Goal: Task Accomplishment & Management: Use online tool/utility

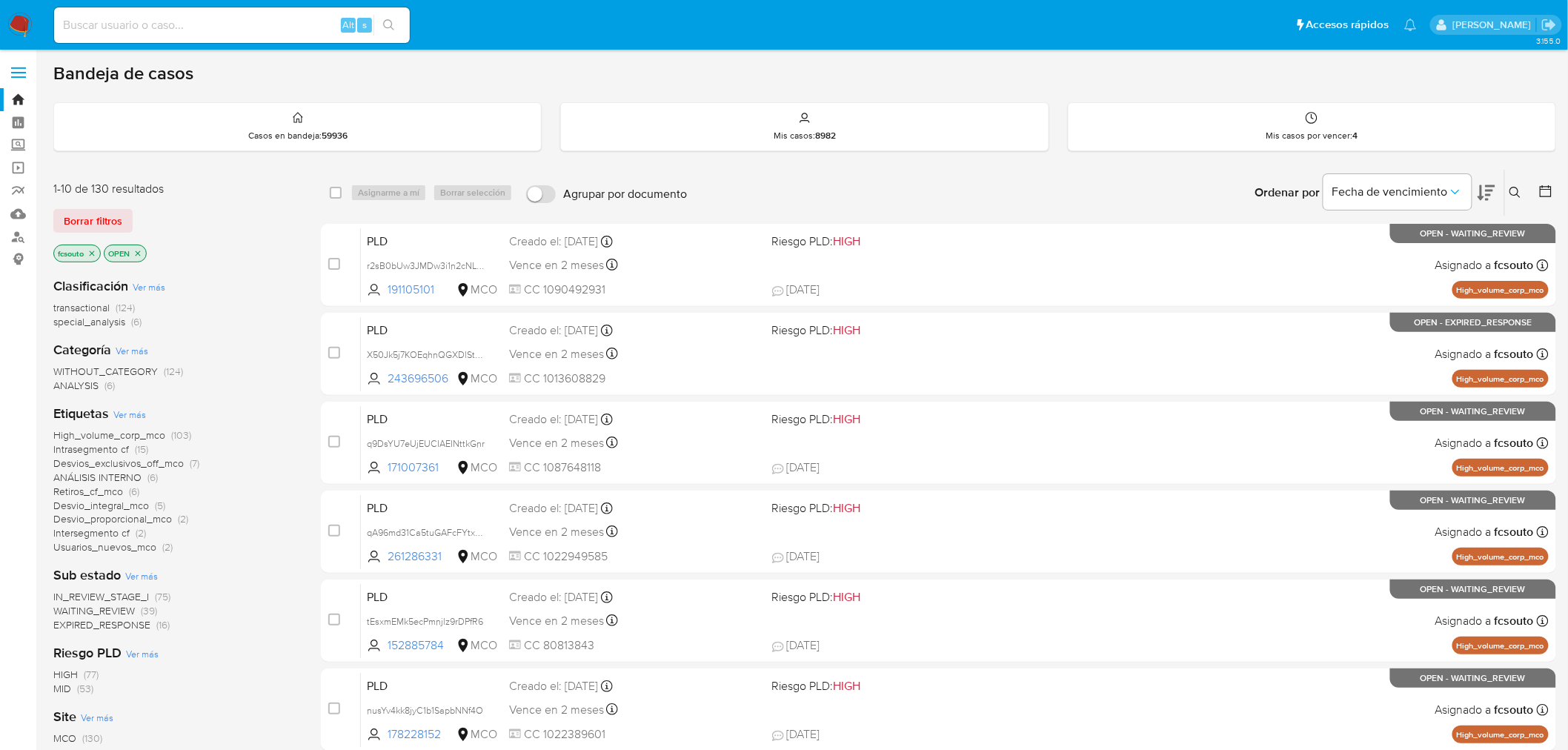
click at [252, 20] on input at bounding box center [232, 25] width 356 height 19
paste input "q1Pa2MyqBHHhYYmldf9erKDT"
type input "q1Pa2MyqBHHhYYmldf9erKDT"
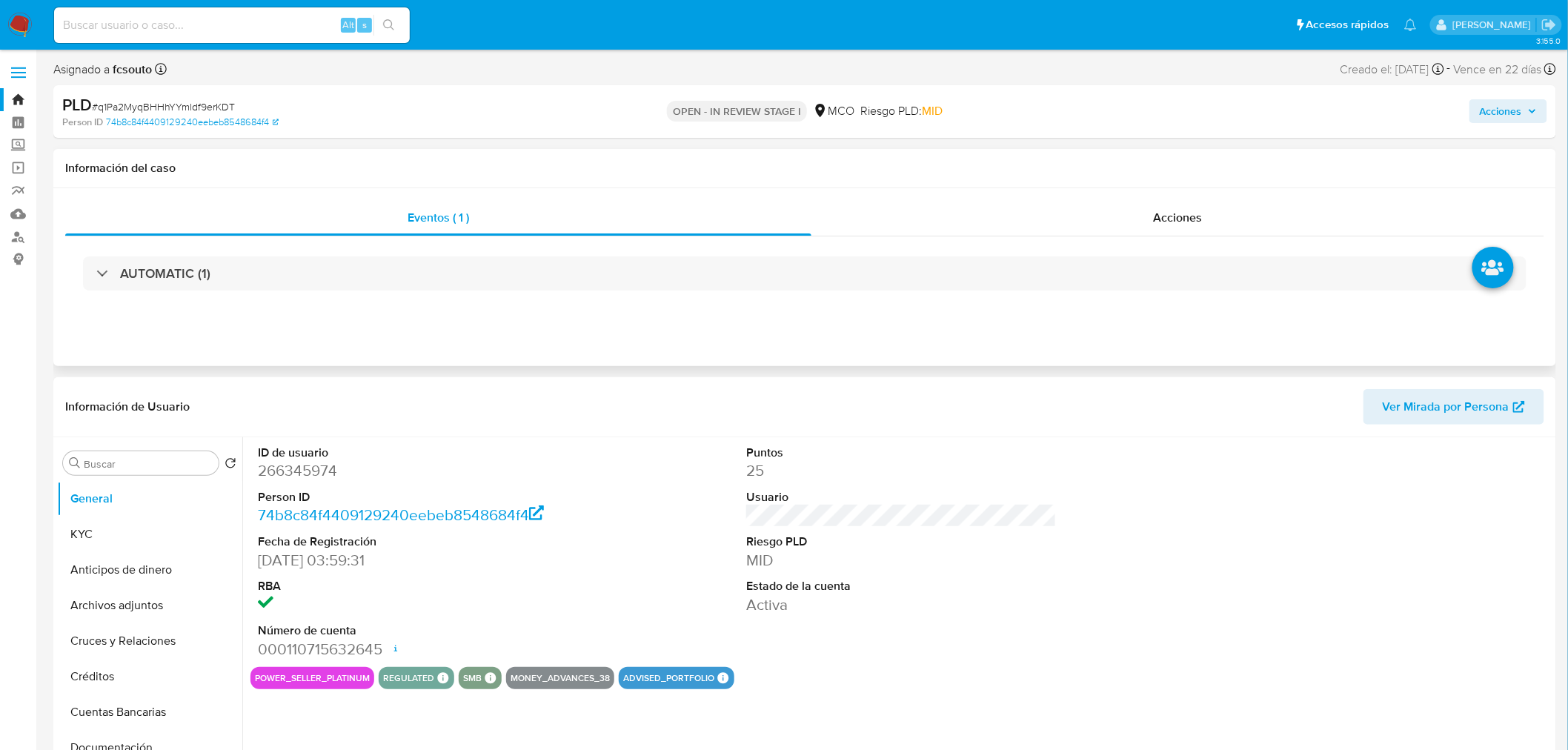
select select "10"
click at [292, 466] on dd "266345974" at bounding box center [413, 471] width 311 height 21
copy dd "266345974"
drag, startPoint x: 125, startPoint y: 539, endPoint x: 87, endPoint y: 527, distance: 39.8
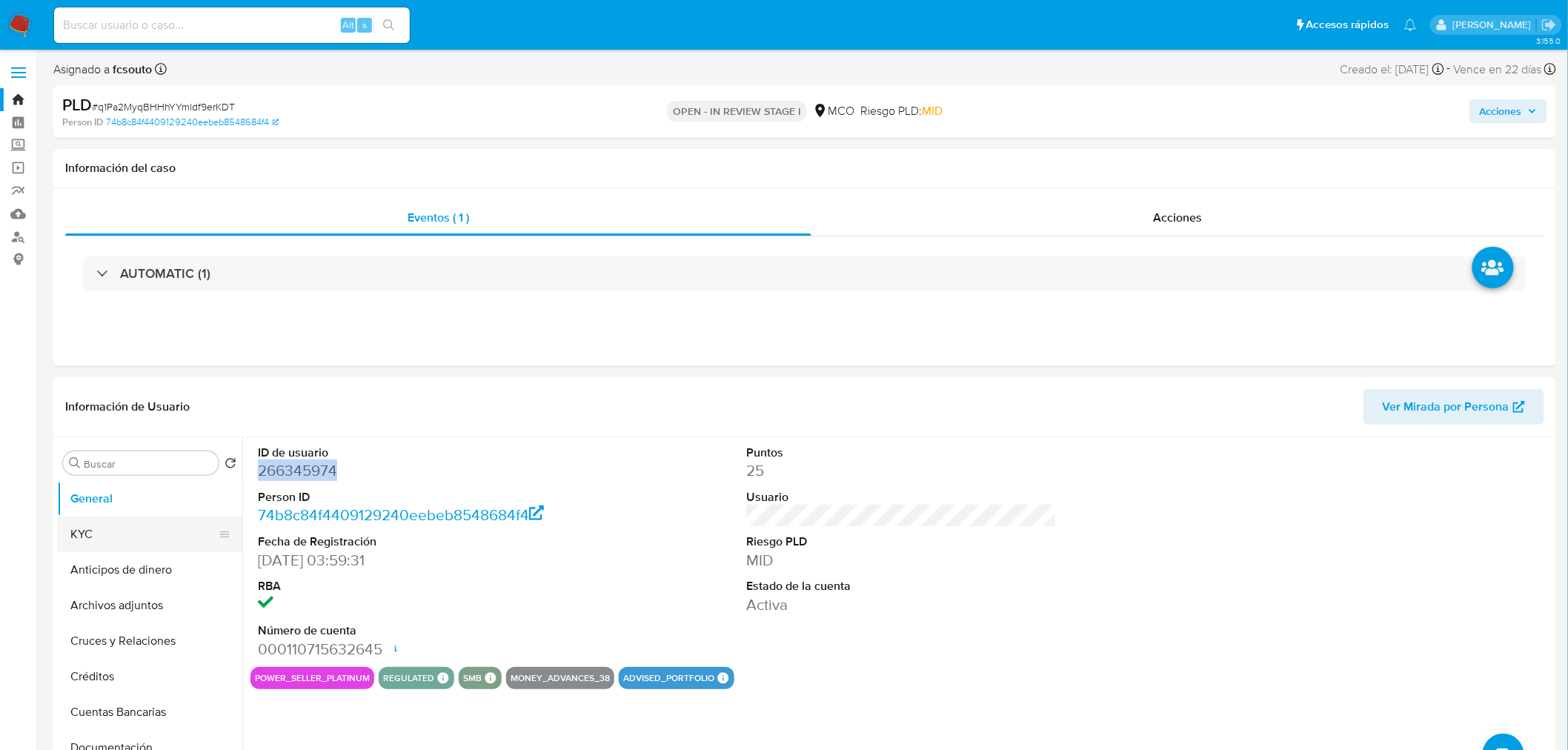
click at [125, 539] on button "KYC" at bounding box center [143, 534] width 173 height 35
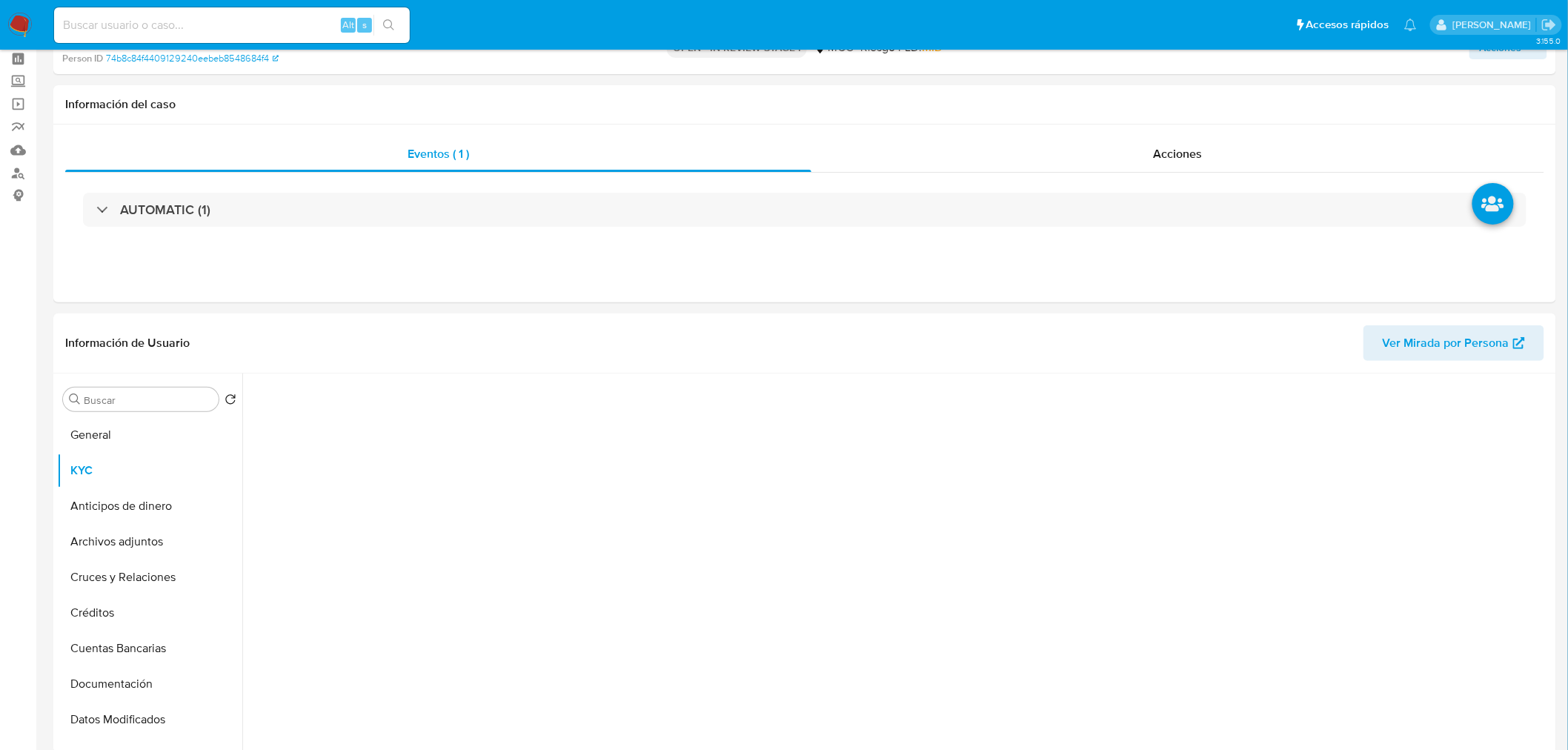
scroll to position [165, 0]
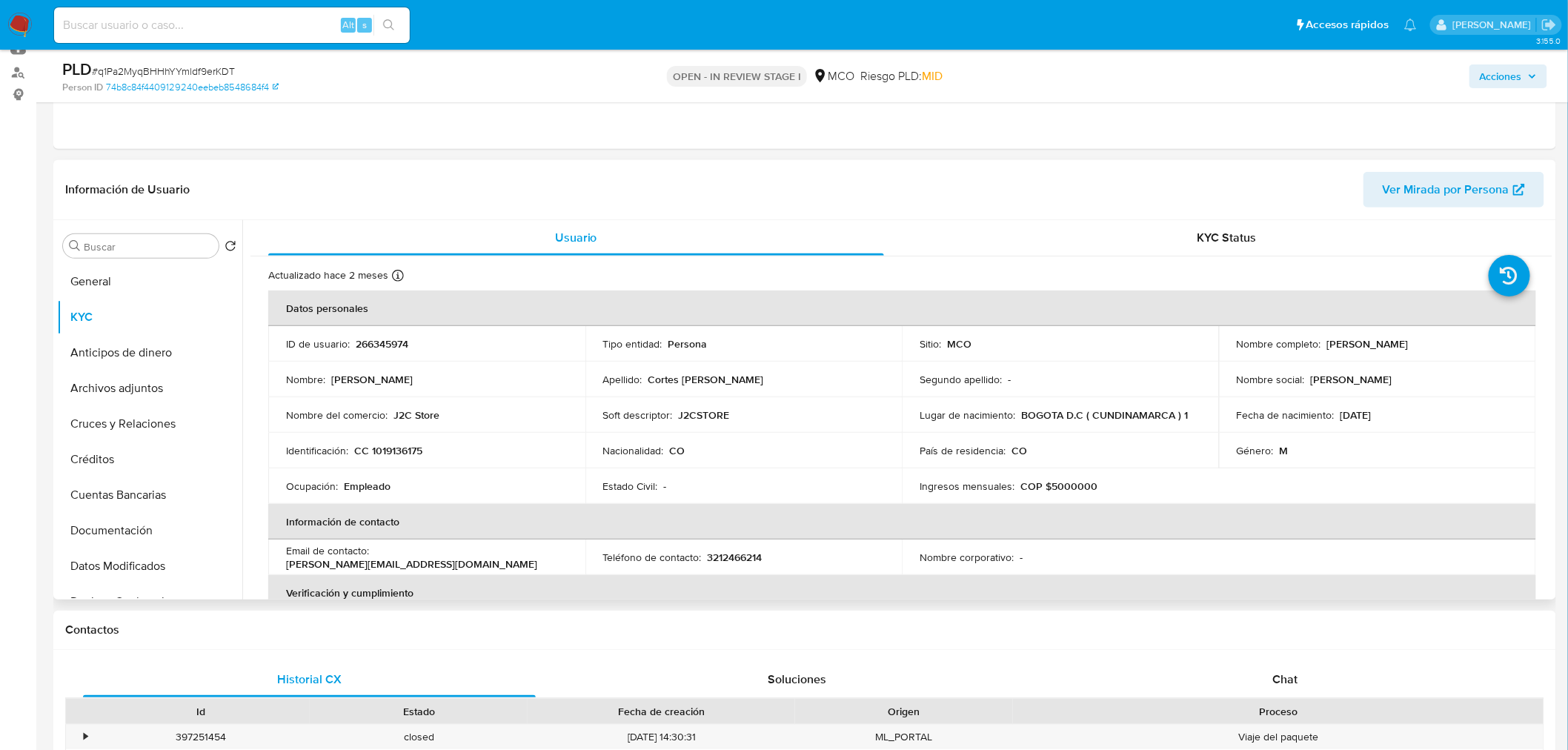
click at [408, 446] on p "CC 1019136175" at bounding box center [387, 451] width 68 height 14
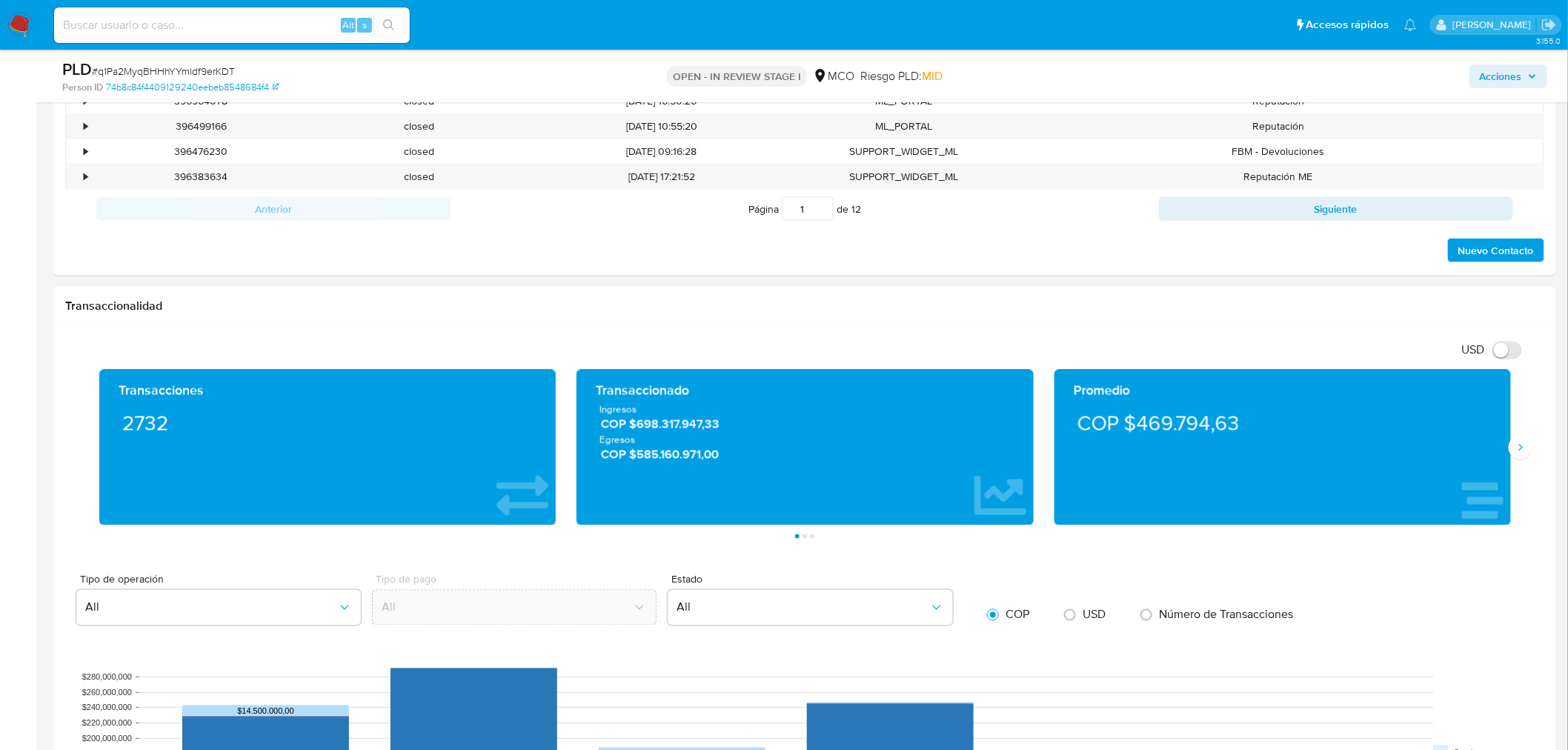
scroll to position [824, 0]
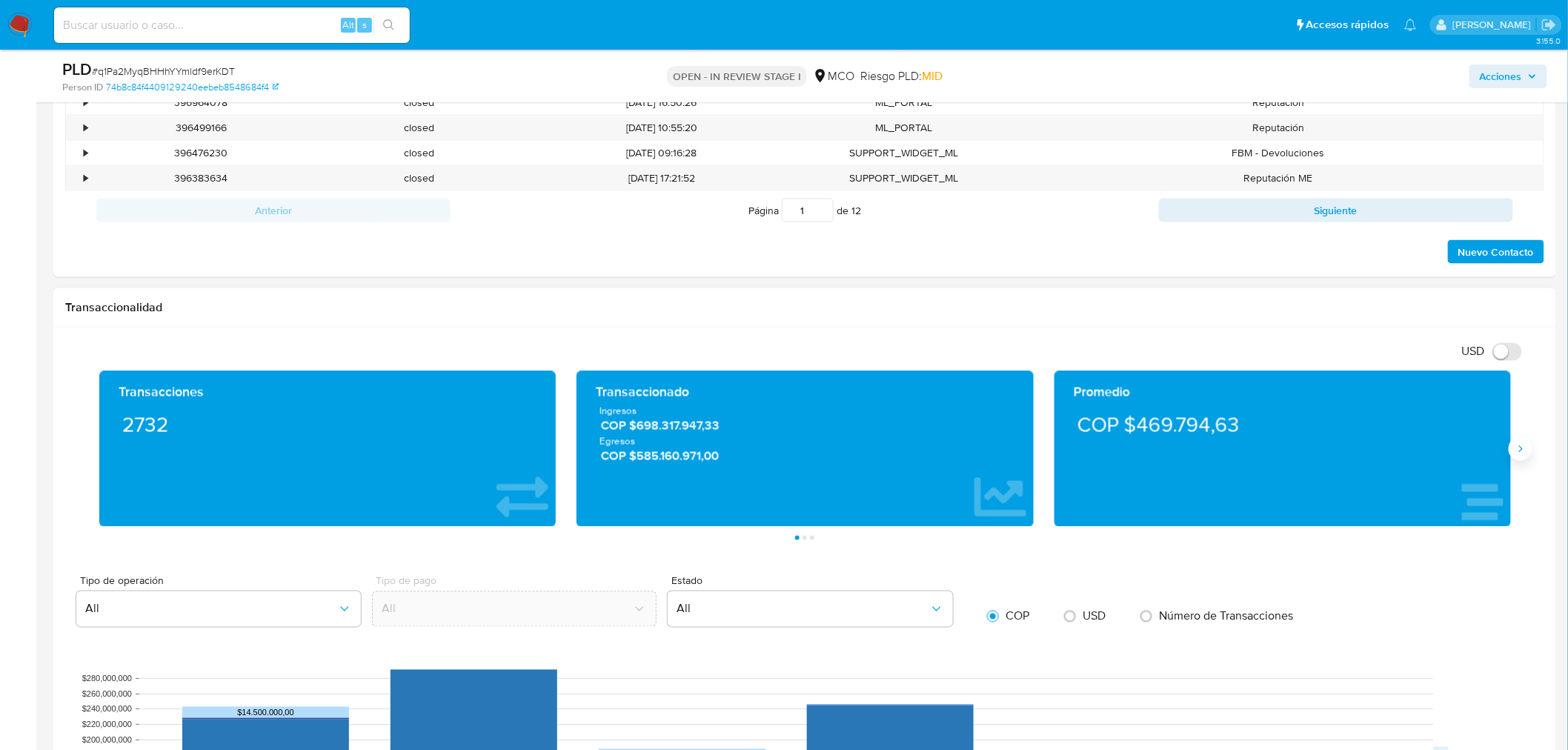
click at [1520, 446] on icon "Siguiente" at bounding box center [1521, 449] width 12 height 12
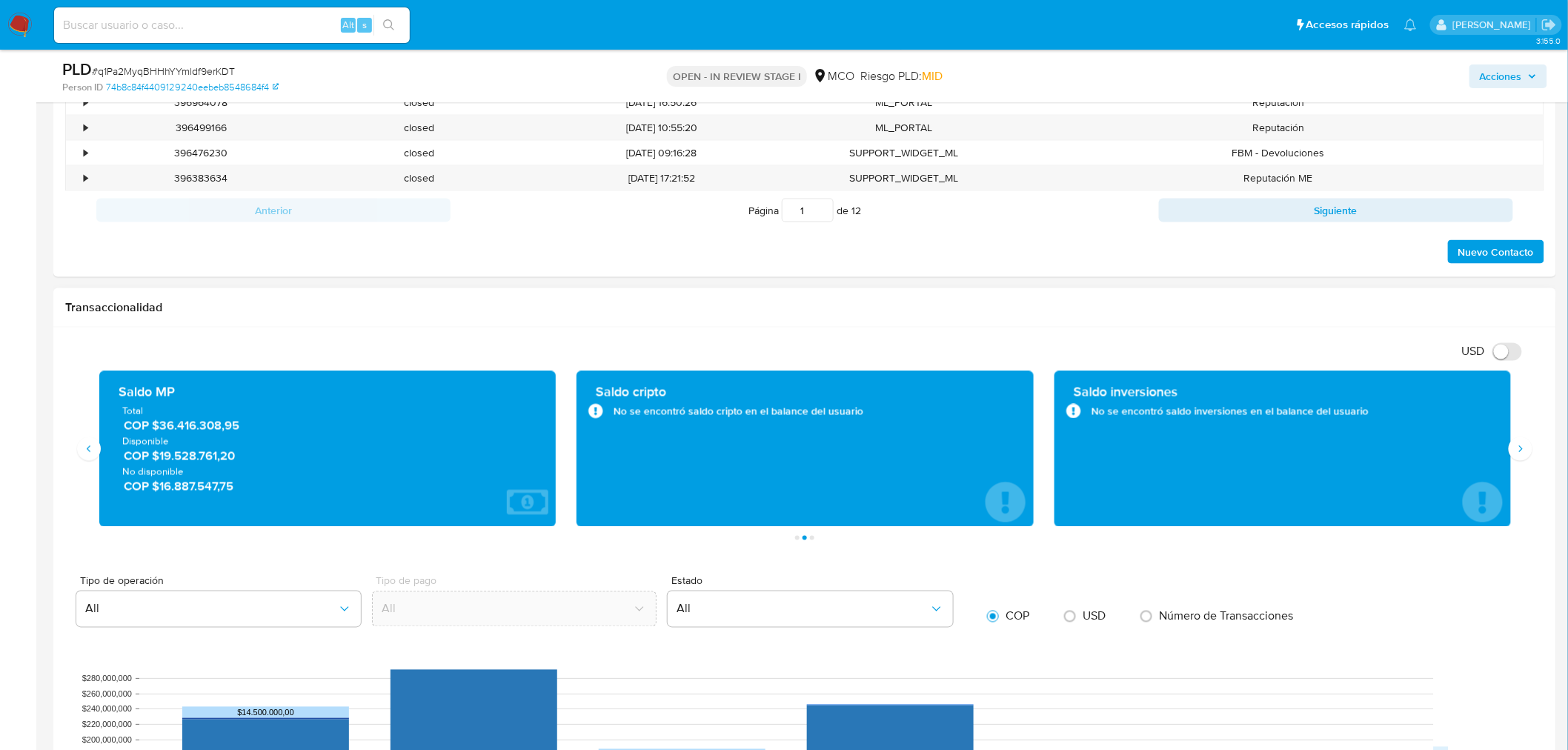
drag, startPoint x: 247, startPoint y: 460, endPoint x: 163, endPoint y: 454, distance: 84.2
click at [163, 454] on span "COP $19.528.761,20" at bounding box center [328, 456] width 410 height 17
drag, startPoint x: 252, startPoint y: 483, endPoint x: 157, endPoint y: 482, distance: 95.0
click at [157, 482] on span "COP $16.887.547,75" at bounding box center [328, 486] width 410 height 17
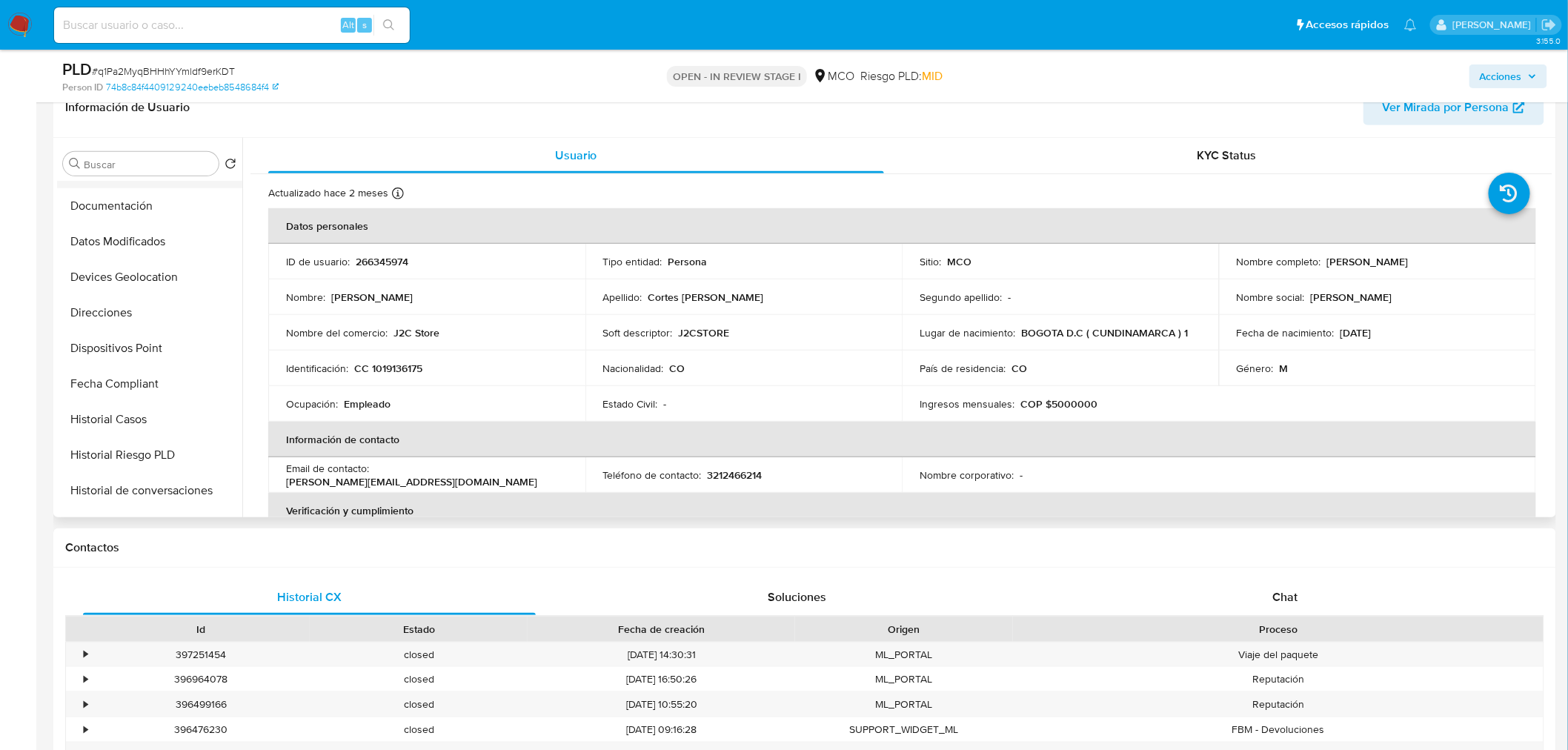
scroll to position [247, 0]
click at [143, 415] on button "Historial Casos" at bounding box center [149, 414] width 185 height 35
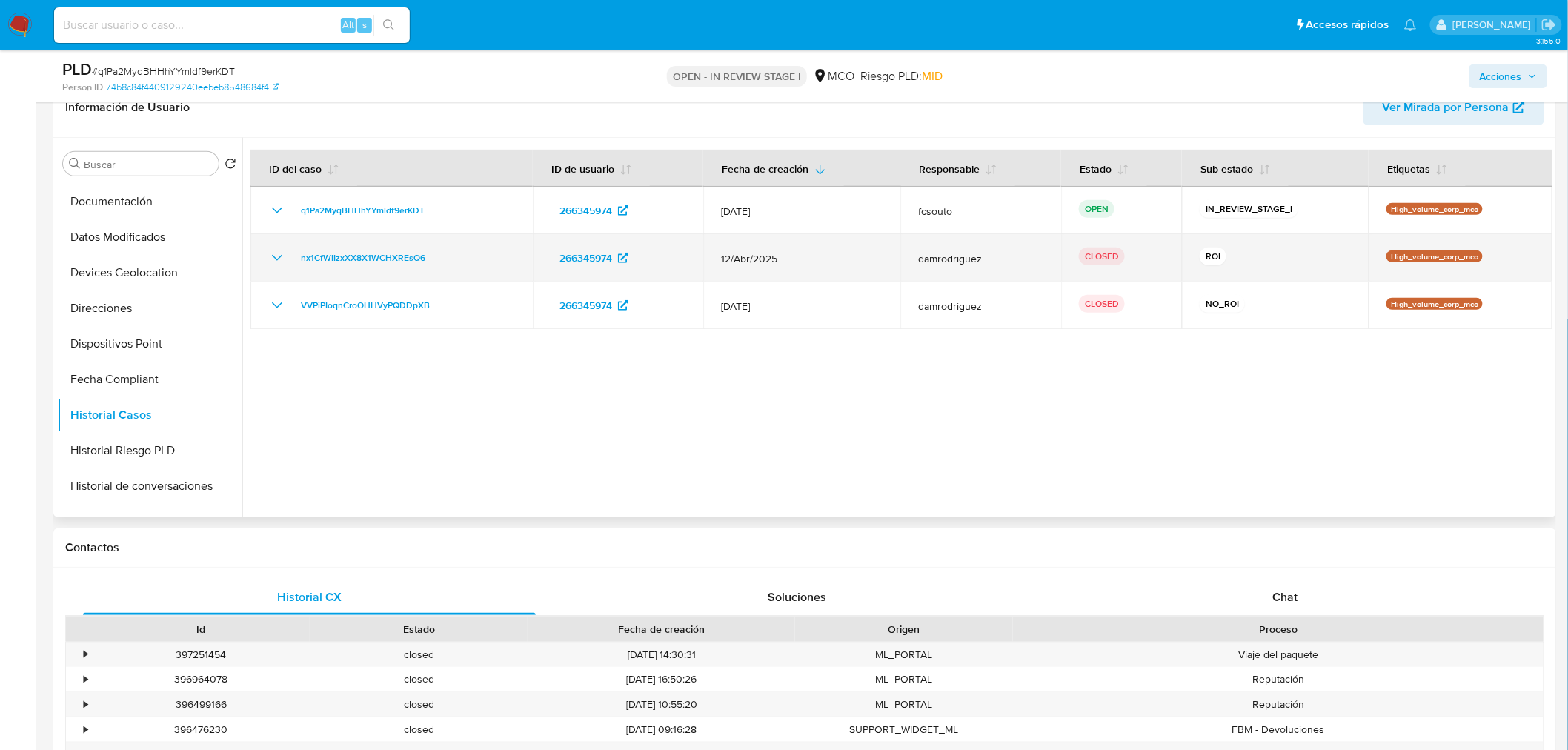
click at [278, 260] on icon "Mostrar/Ocultar" at bounding box center [277, 258] width 18 height 18
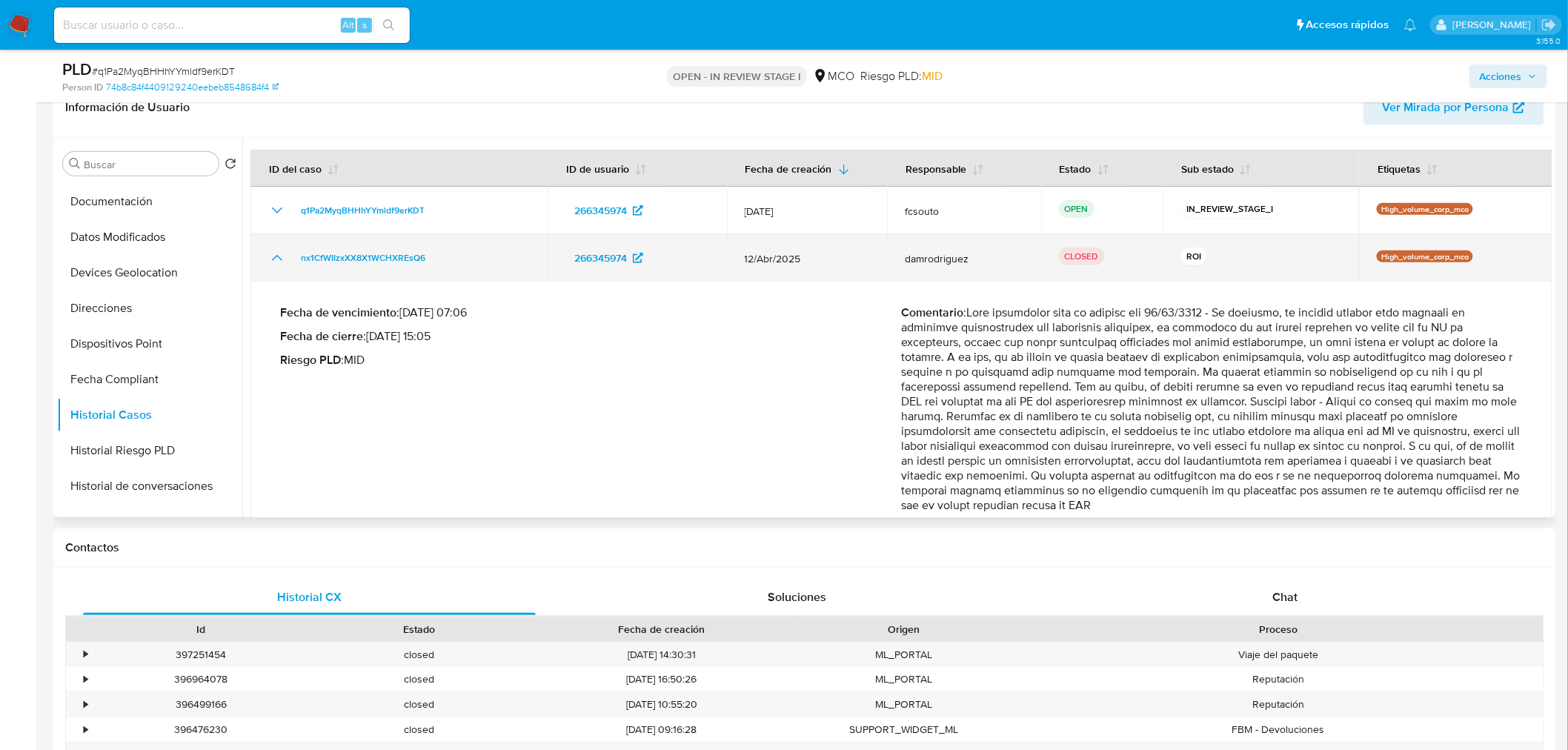
click at [274, 264] on icon "Mostrar/Ocultar" at bounding box center [277, 258] width 18 height 18
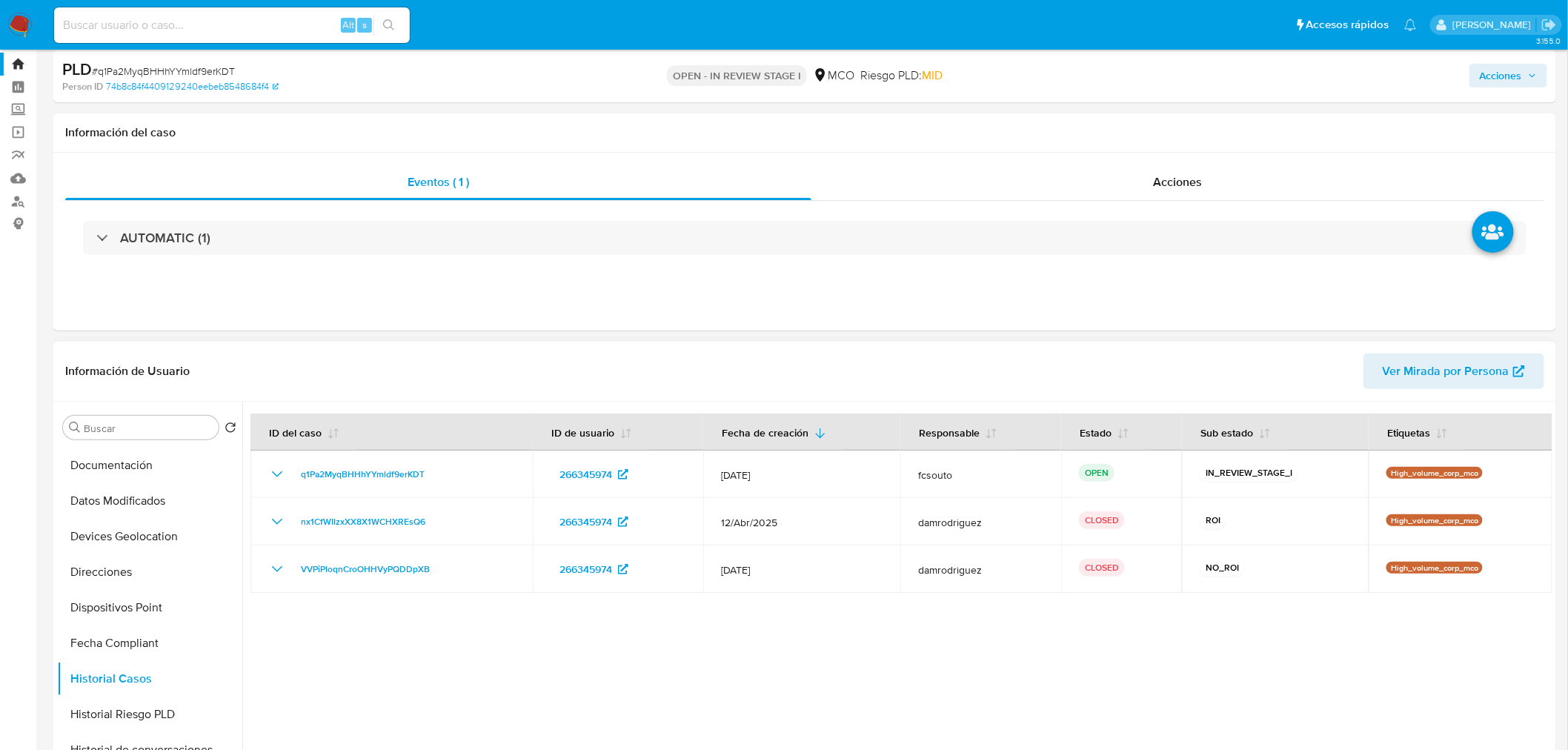
scroll to position [0, 0]
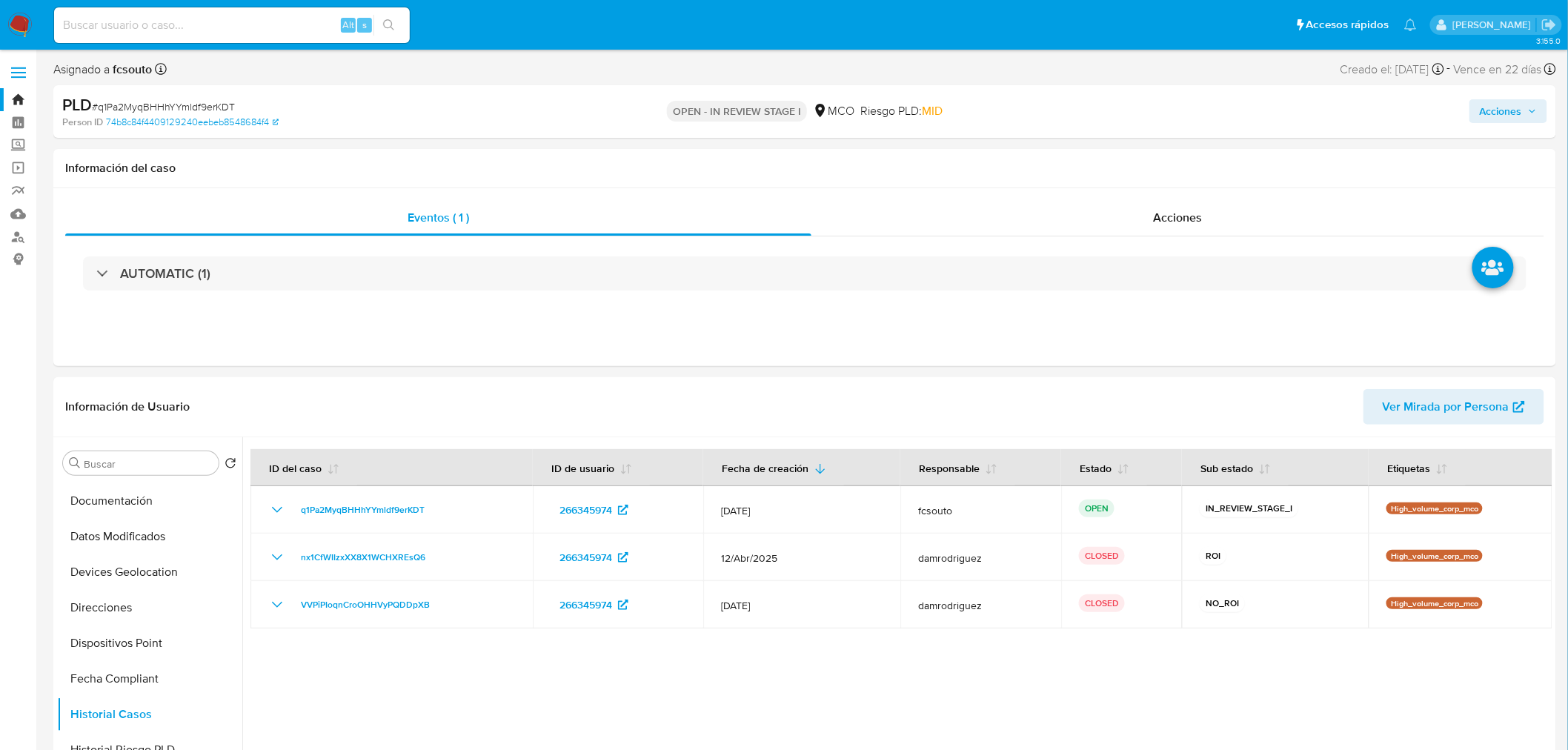
click at [1530, 117] on span "Acciones" at bounding box center [1508, 111] width 57 height 21
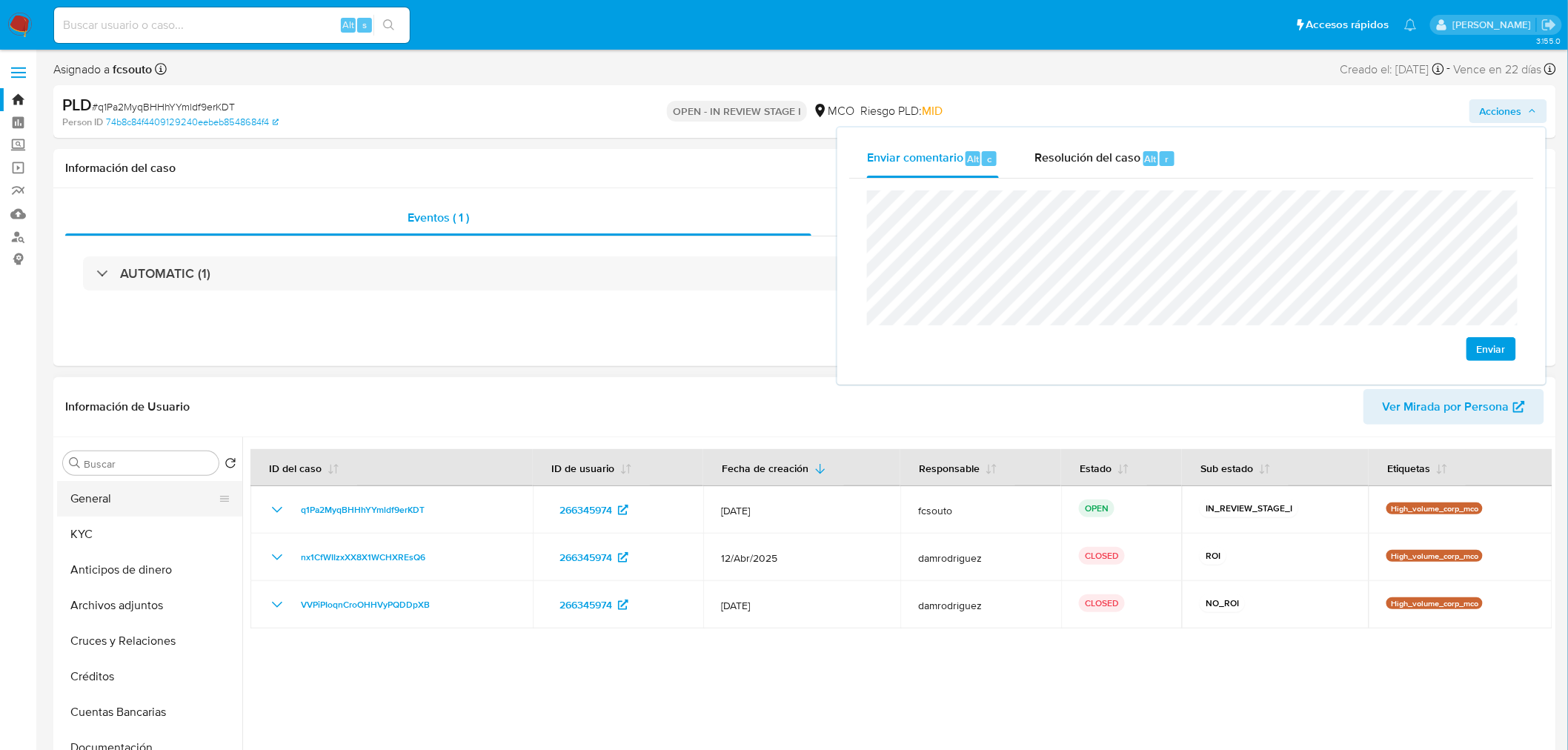
click at [115, 507] on button "General" at bounding box center [143, 498] width 173 height 35
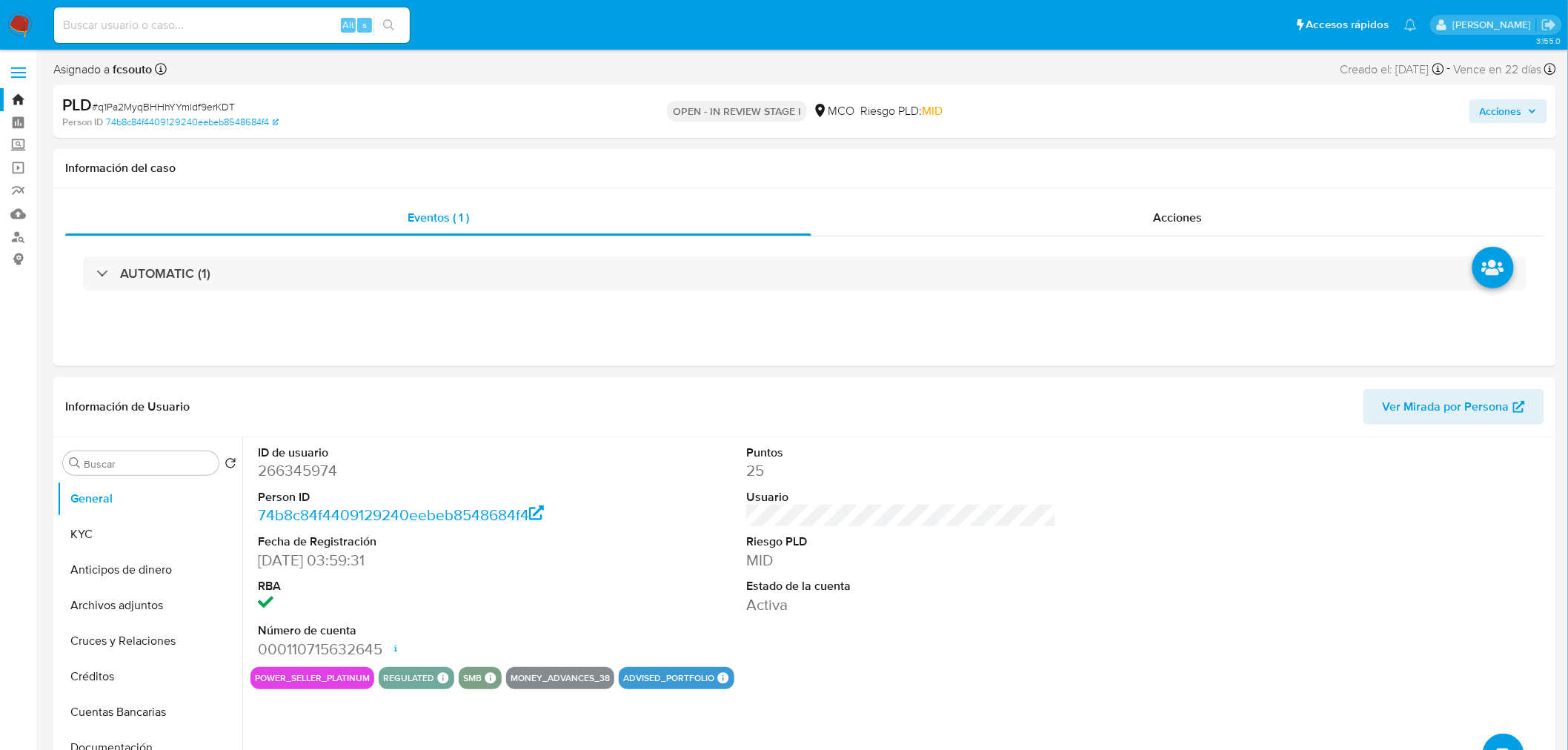
click at [1510, 111] on span "Acciones" at bounding box center [1500, 112] width 42 height 24
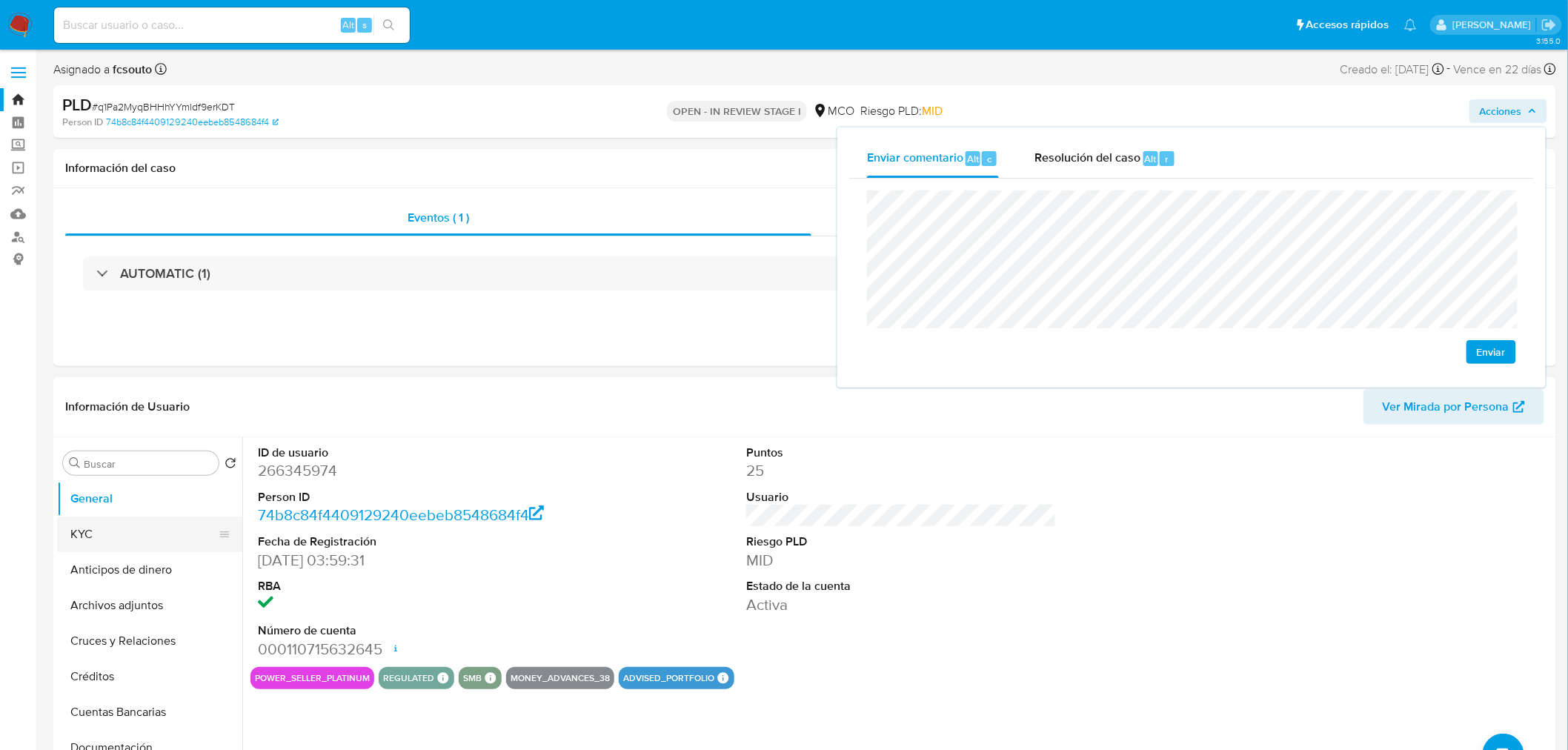
click at [84, 548] on button "KYC" at bounding box center [143, 534] width 173 height 35
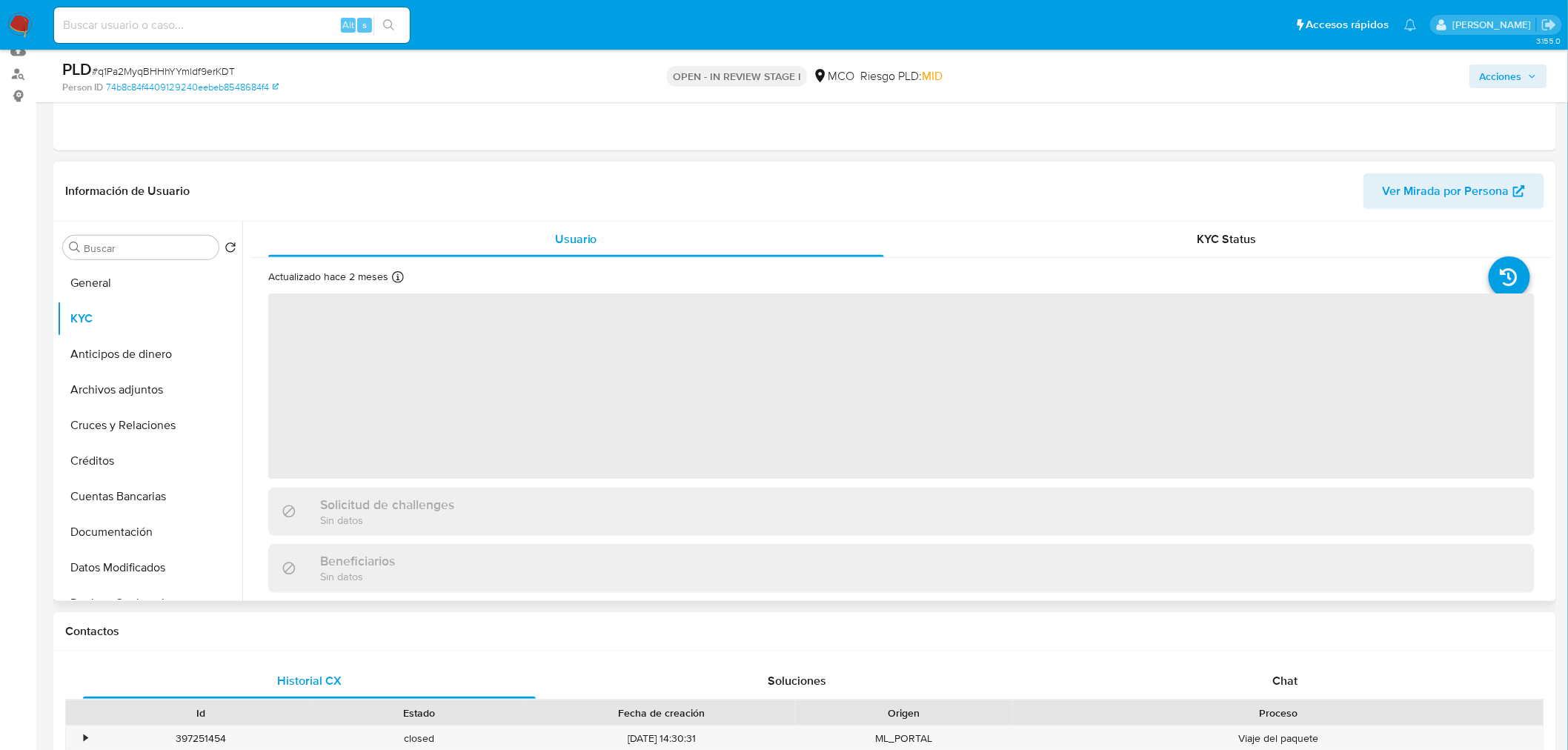
scroll to position [165, 0]
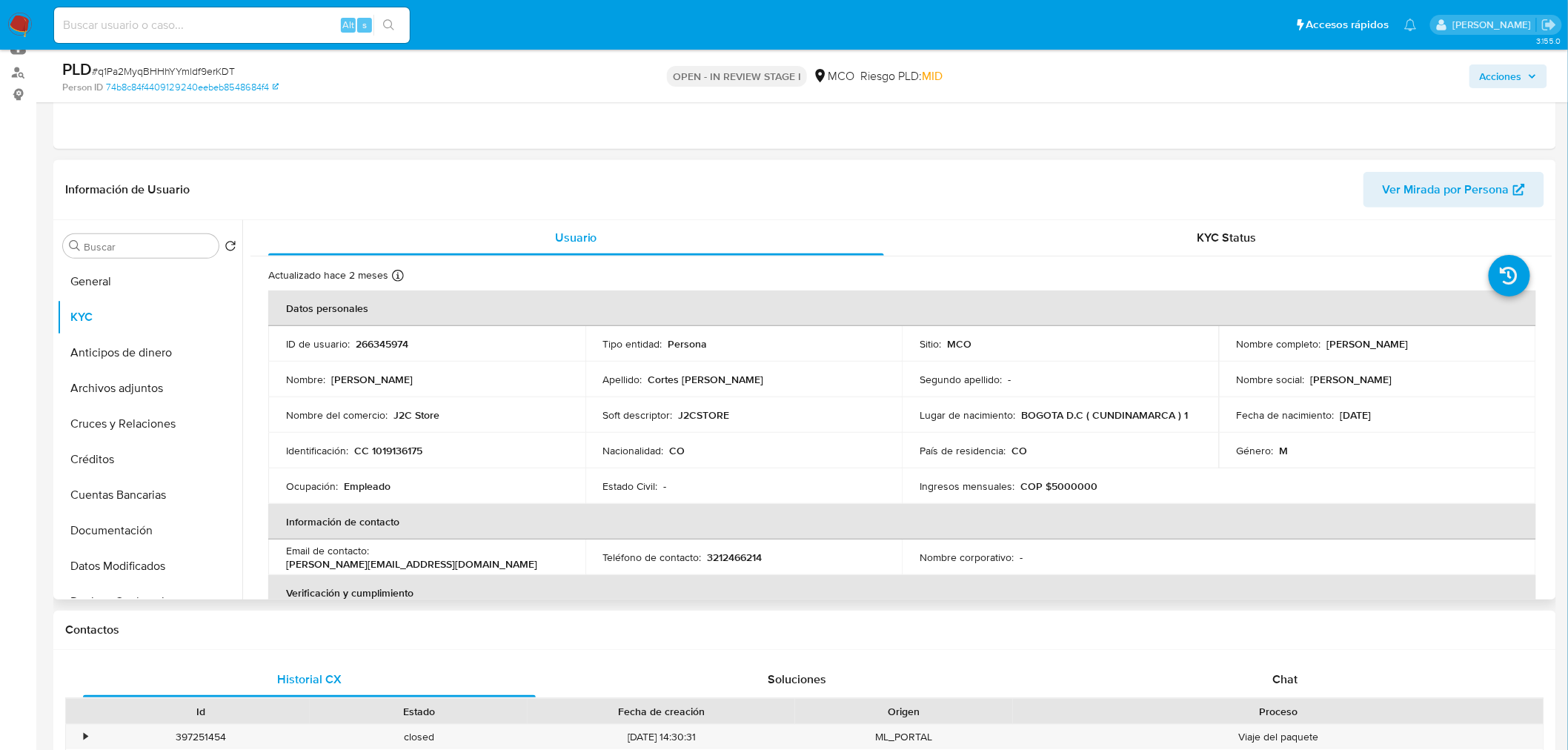
drag, startPoint x: 1322, startPoint y: 344, endPoint x: 1415, endPoint y: 354, distance: 93.5
click at [1415, 354] on td "Nombre completo : Luis Angel Cortes Cano" at bounding box center [1377, 344] width 317 height 35
copy p "Luis Angel Cortes Cano"
click at [1516, 74] on span "Acciones" at bounding box center [1500, 76] width 42 height 24
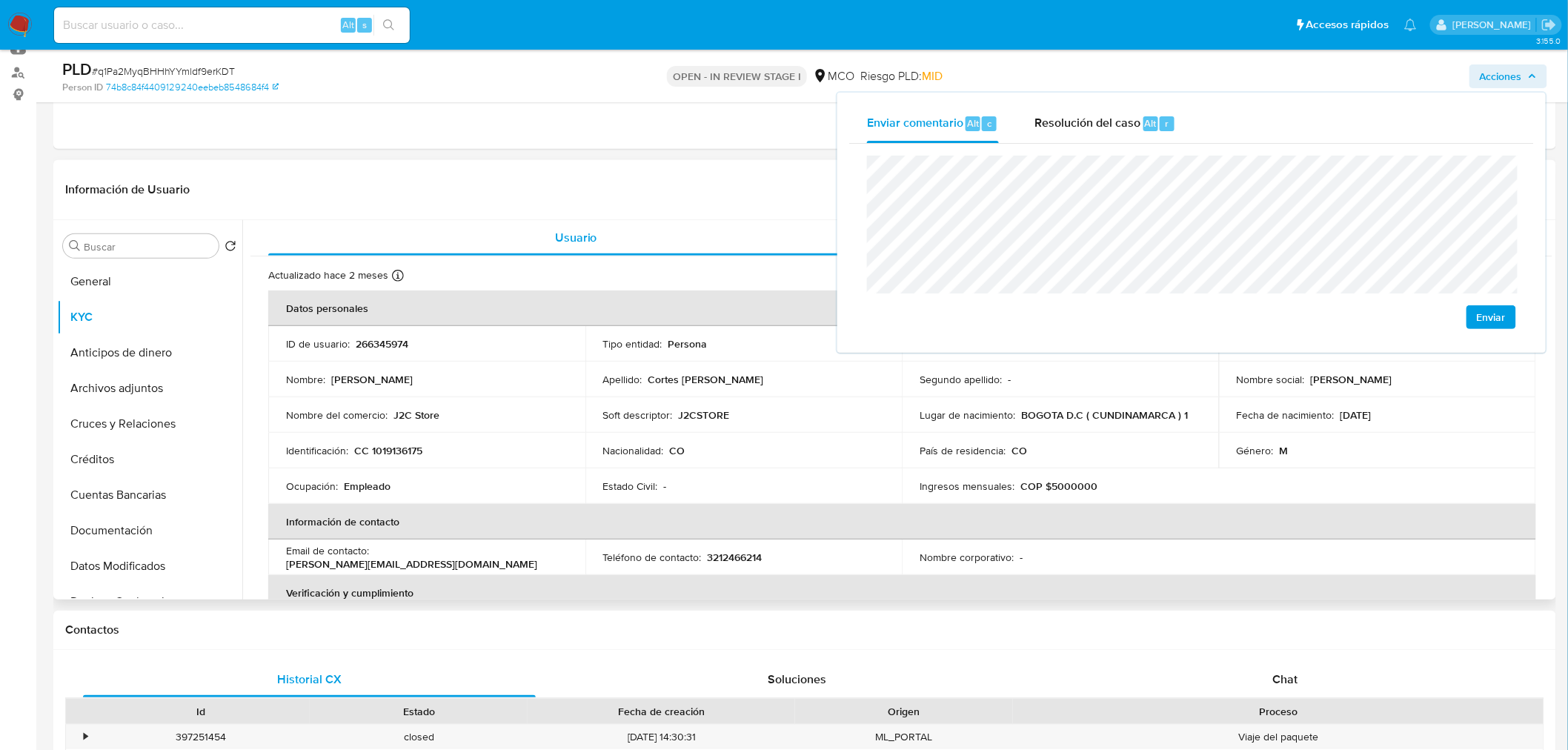
click at [398, 448] on p "CC 1019136175" at bounding box center [387, 451] width 68 height 14
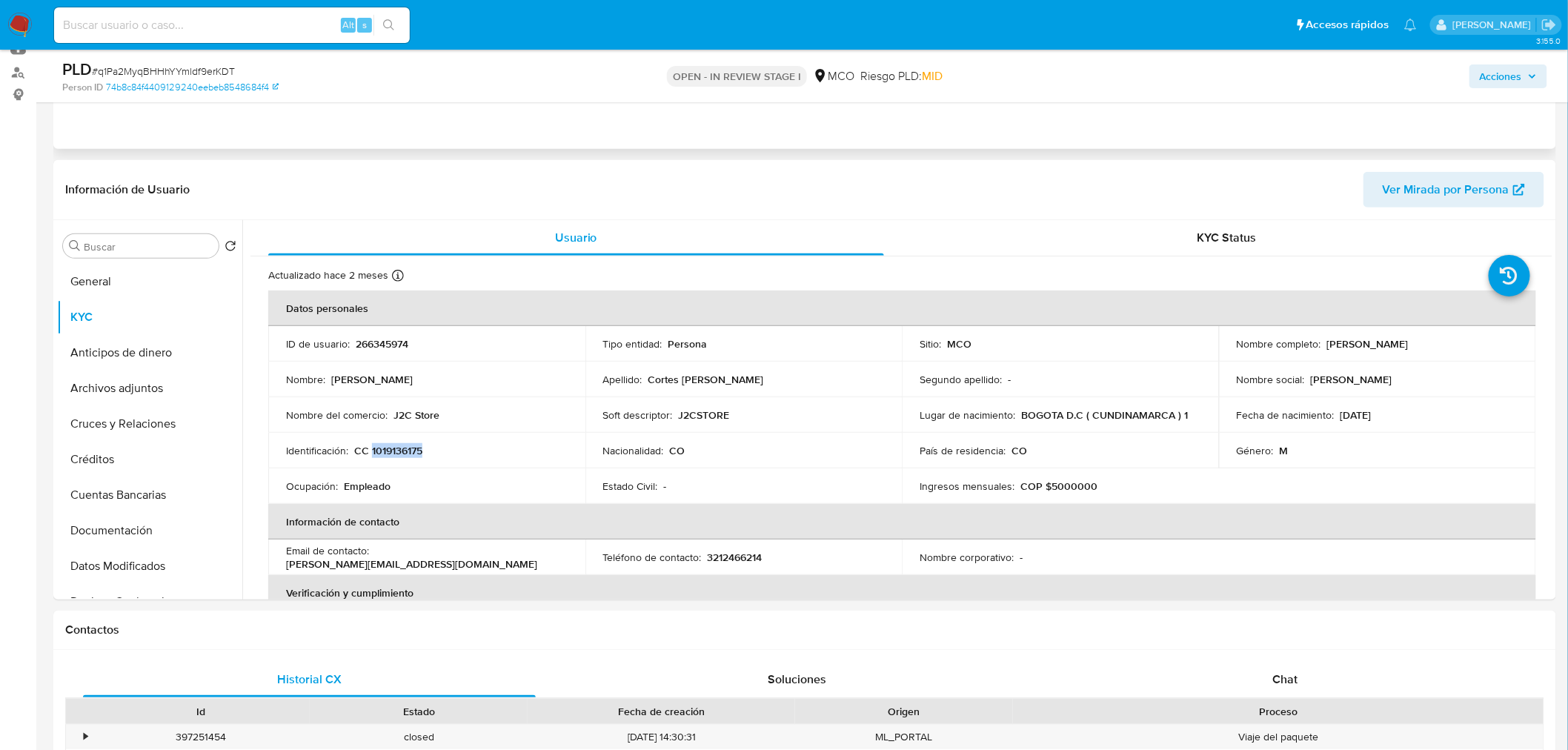
copy p "1019136175"
click at [1515, 71] on span "Acciones" at bounding box center [1500, 76] width 42 height 24
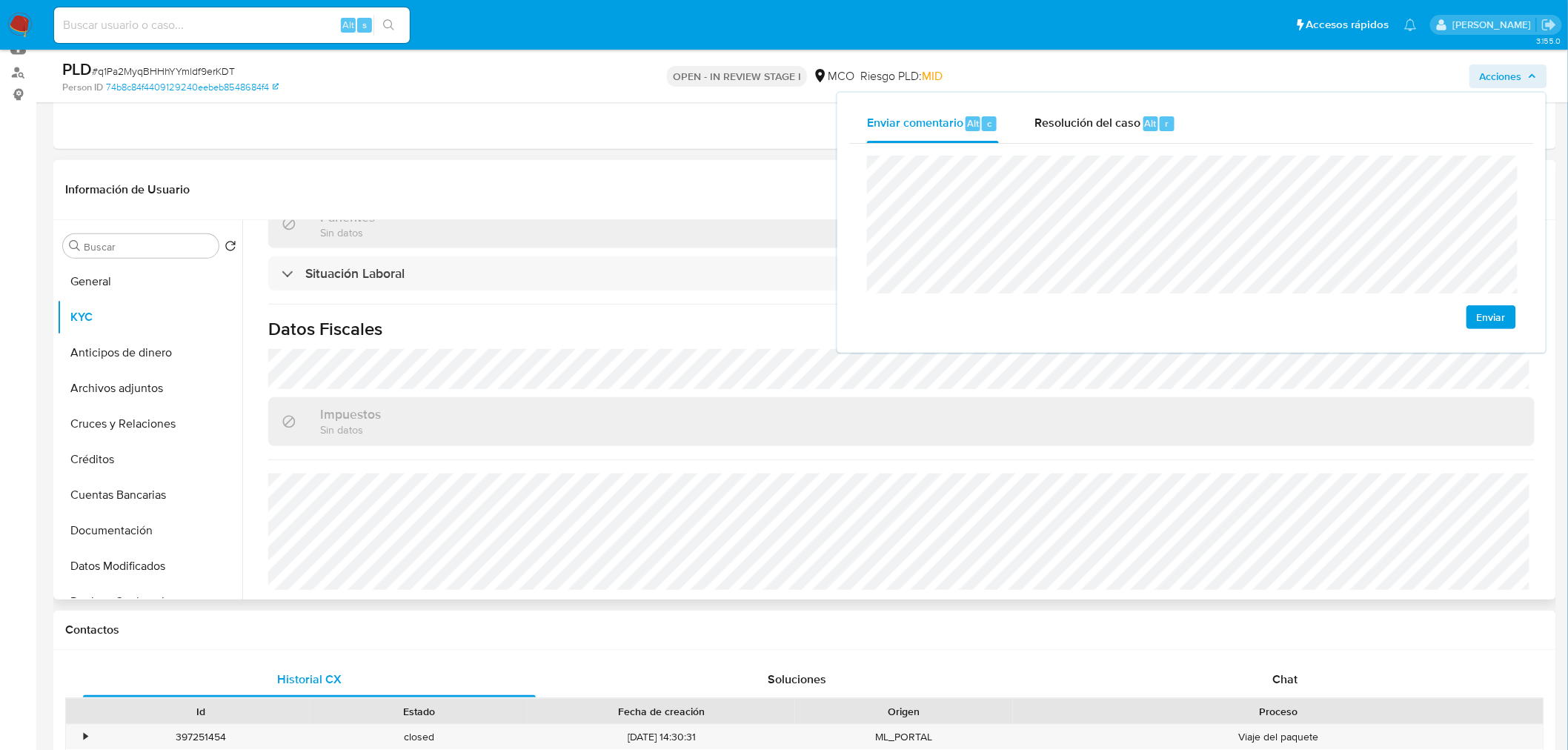
scroll to position [753, 0]
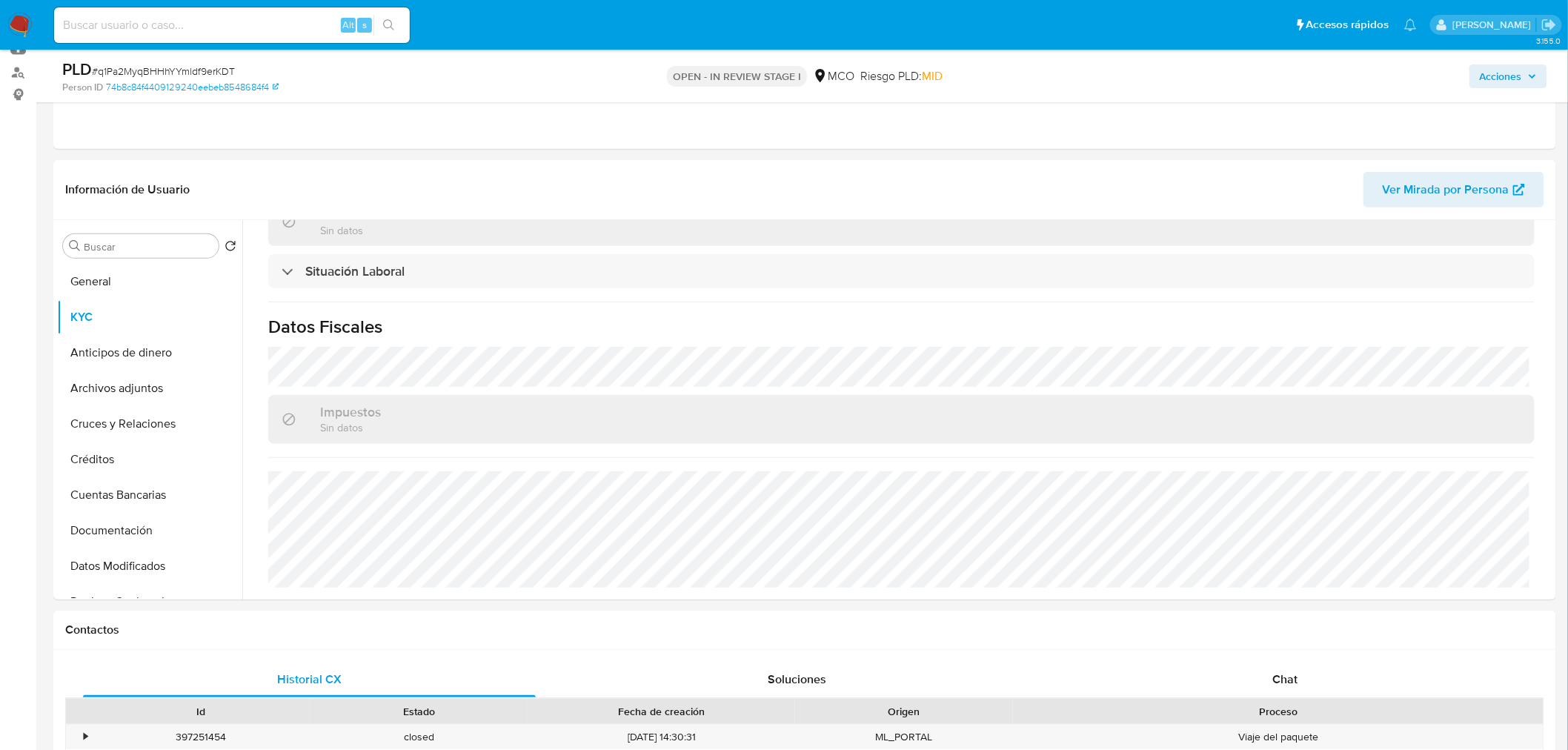
click at [1519, 73] on span "Acciones" at bounding box center [1500, 76] width 42 height 24
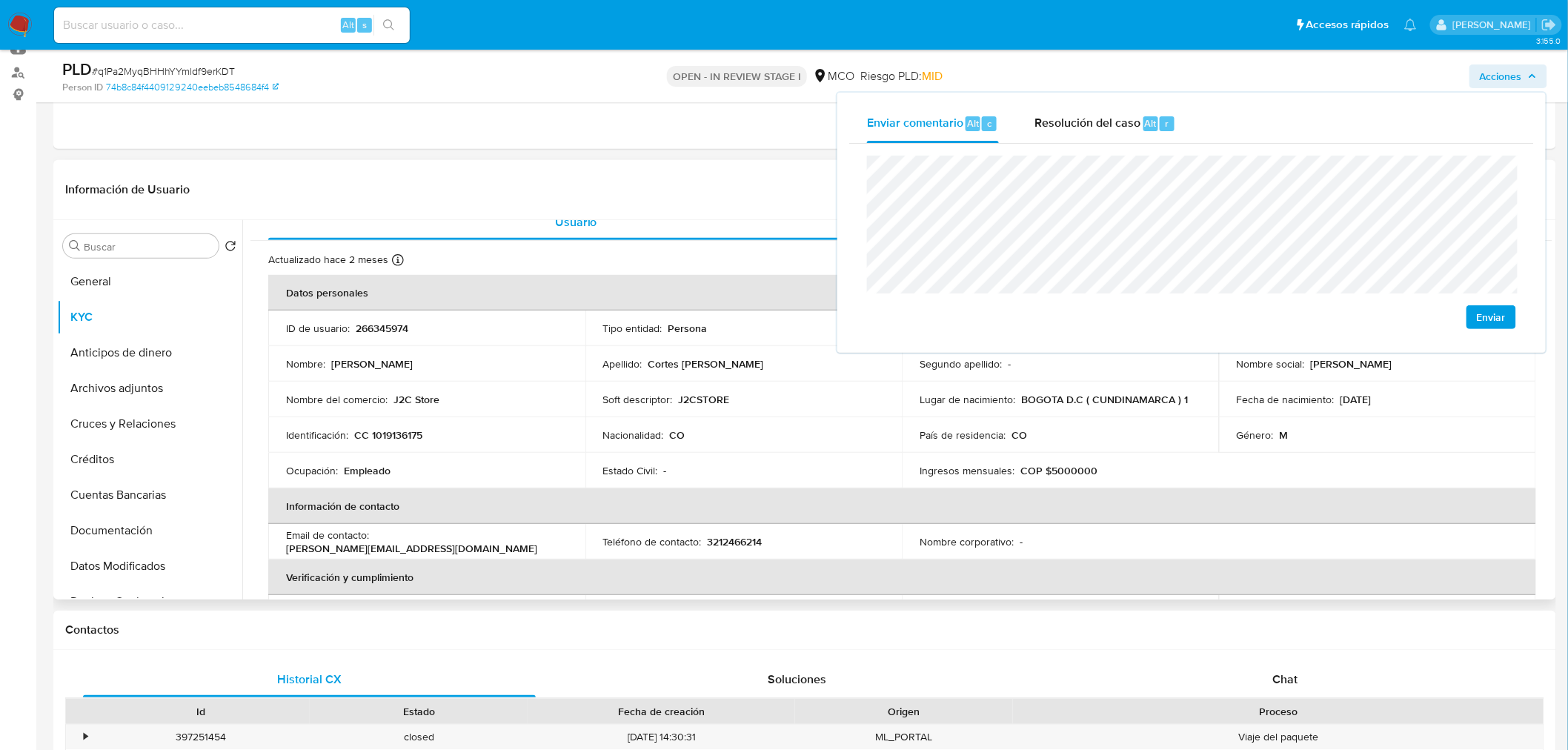
scroll to position [11, 0]
drag, startPoint x: 453, startPoint y: 405, endPoint x: 393, endPoint y: 404, distance: 60.0
click at [393, 404] on div "Nombre del comercio : J2C Store" at bounding box center [427, 404] width 282 height 14
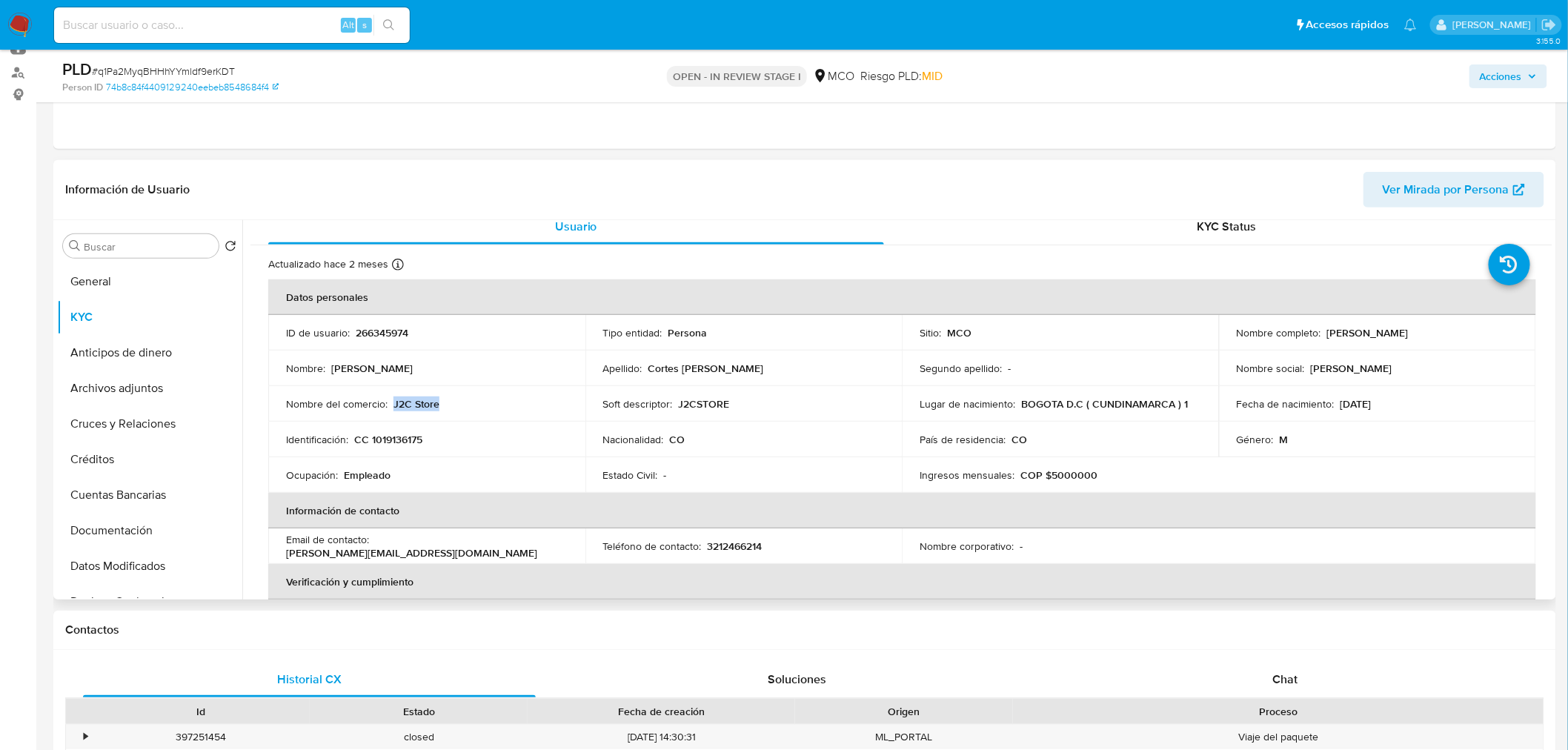
copy p "J2C Store"
click at [1519, 70] on span "Acciones" at bounding box center [1500, 76] width 42 height 24
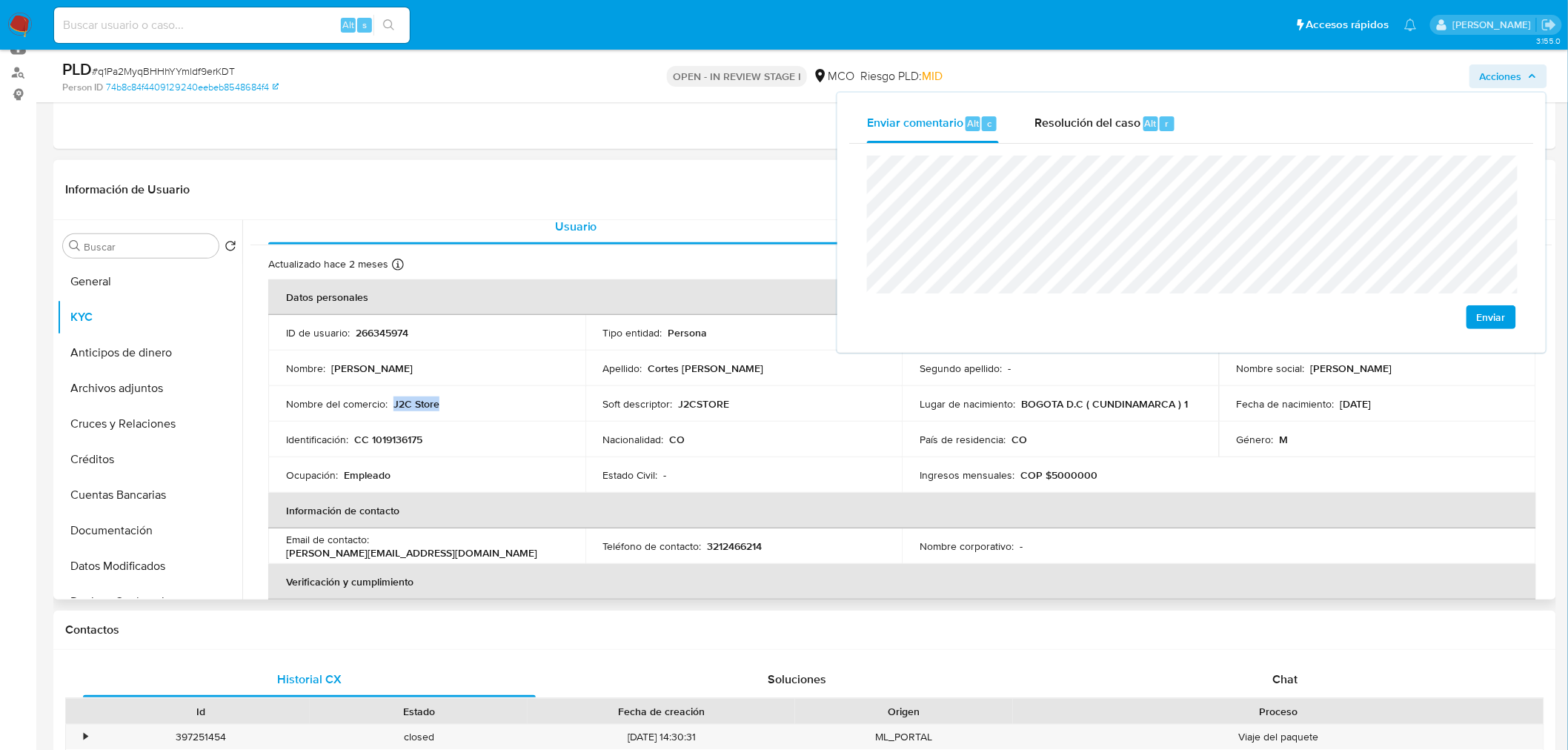
drag, startPoint x: 441, startPoint y: 396, endPoint x: 392, endPoint y: 405, distance: 49.8
click at [392, 405] on div "Nombre del comercio : J2C Store" at bounding box center [427, 404] width 282 height 14
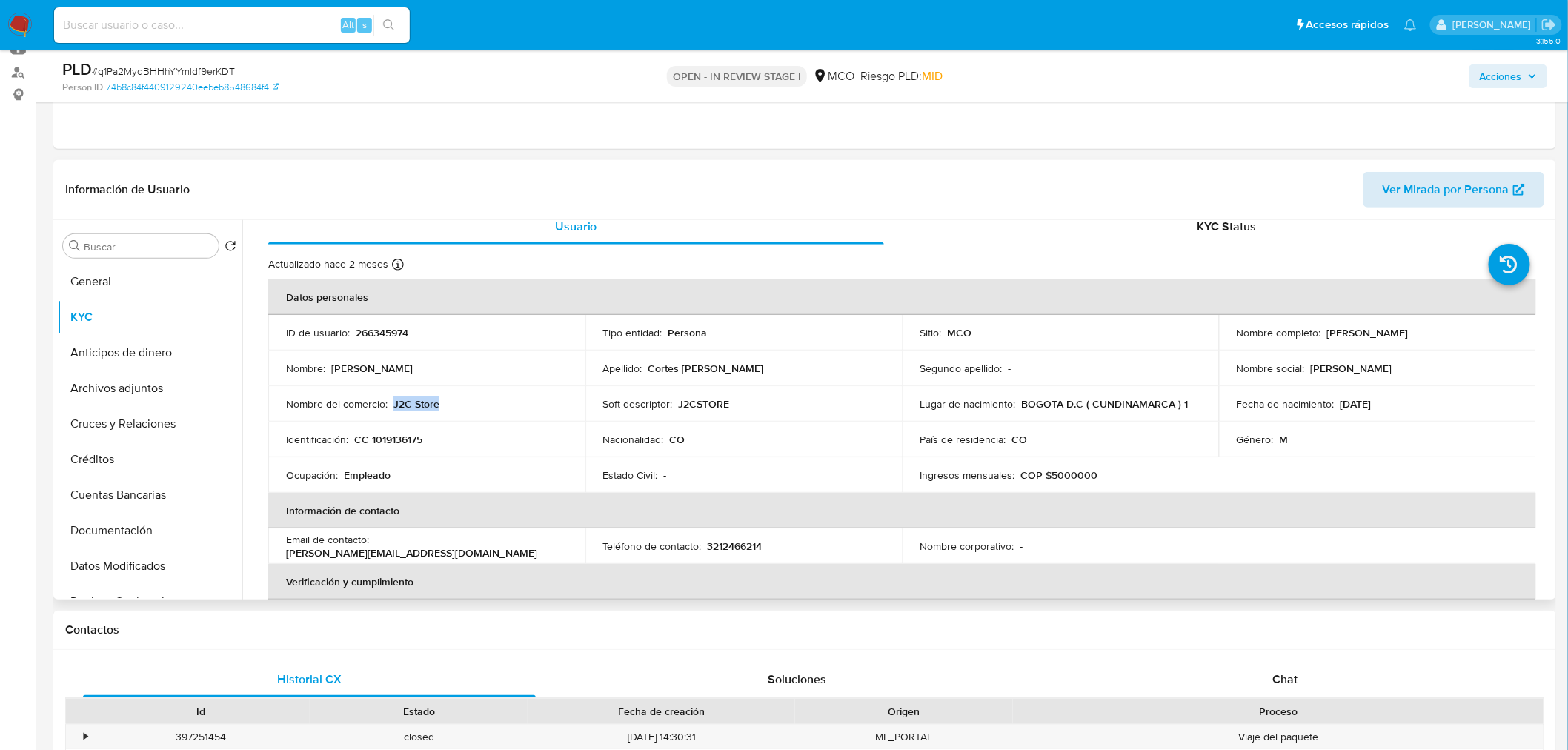
copy p "J2C Store"
click at [1504, 80] on span "Acciones" at bounding box center [1500, 76] width 42 height 24
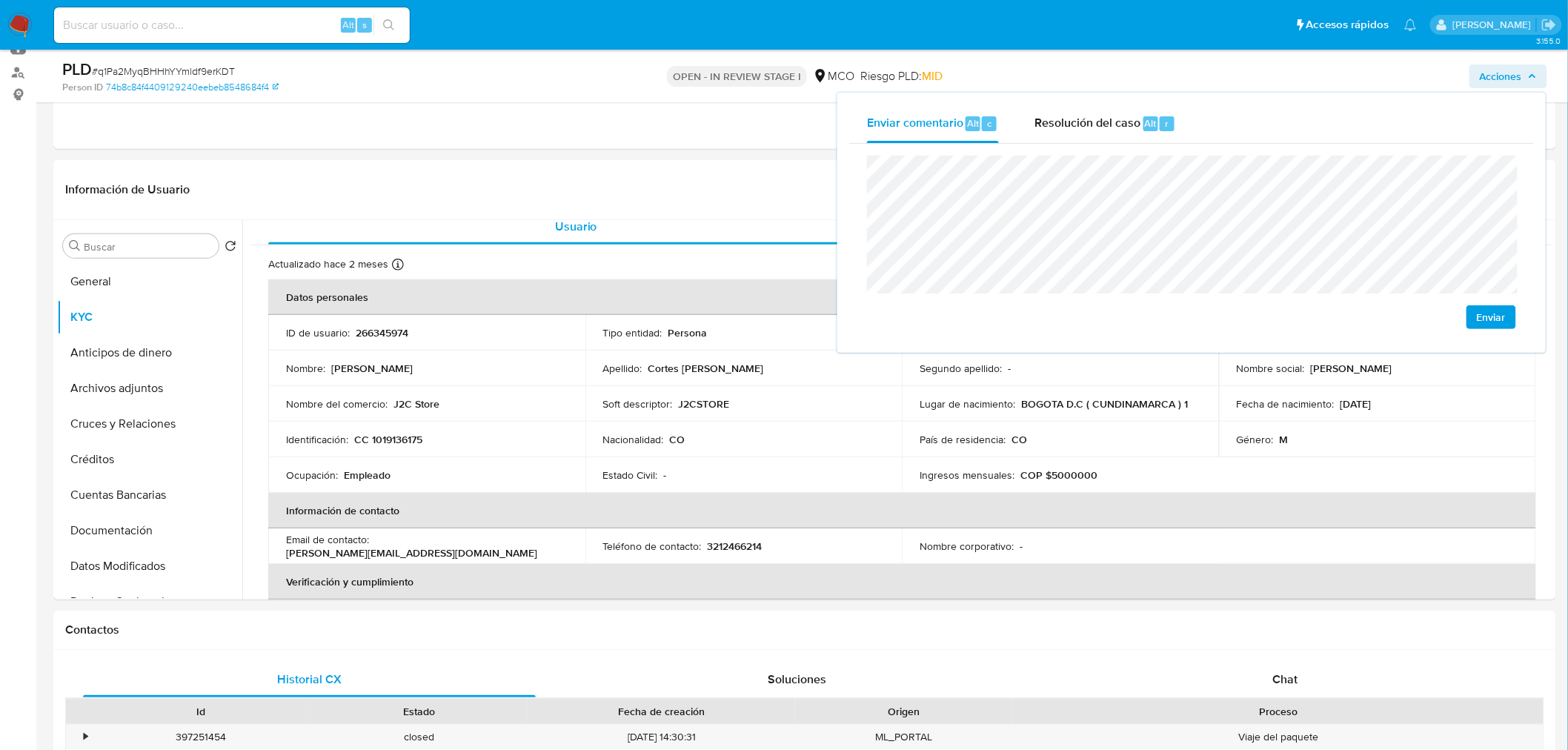
scroll to position [741, 0]
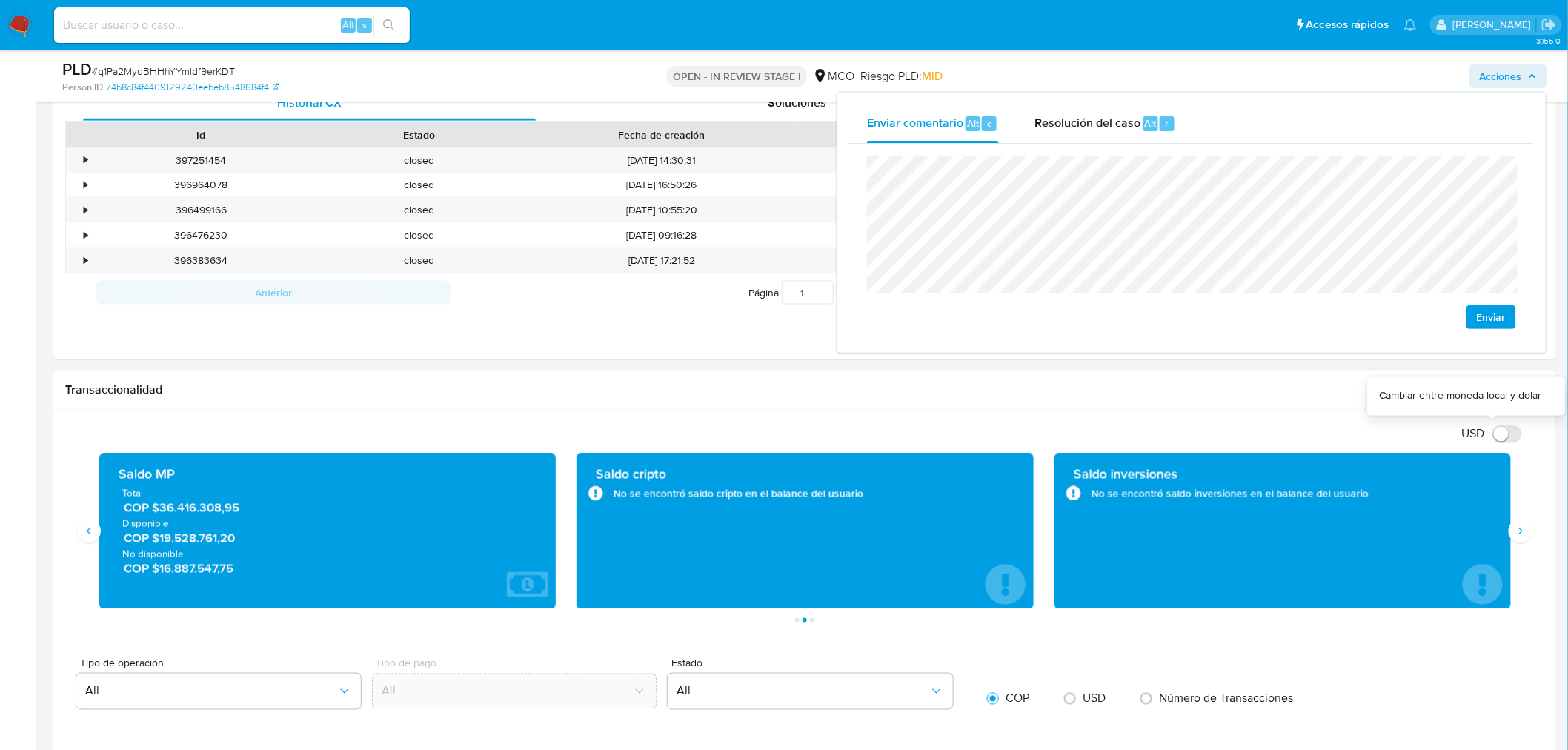
click at [1516, 441] on input "USD" at bounding box center [1507, 434] width 30 height 18
checkbox input "true"
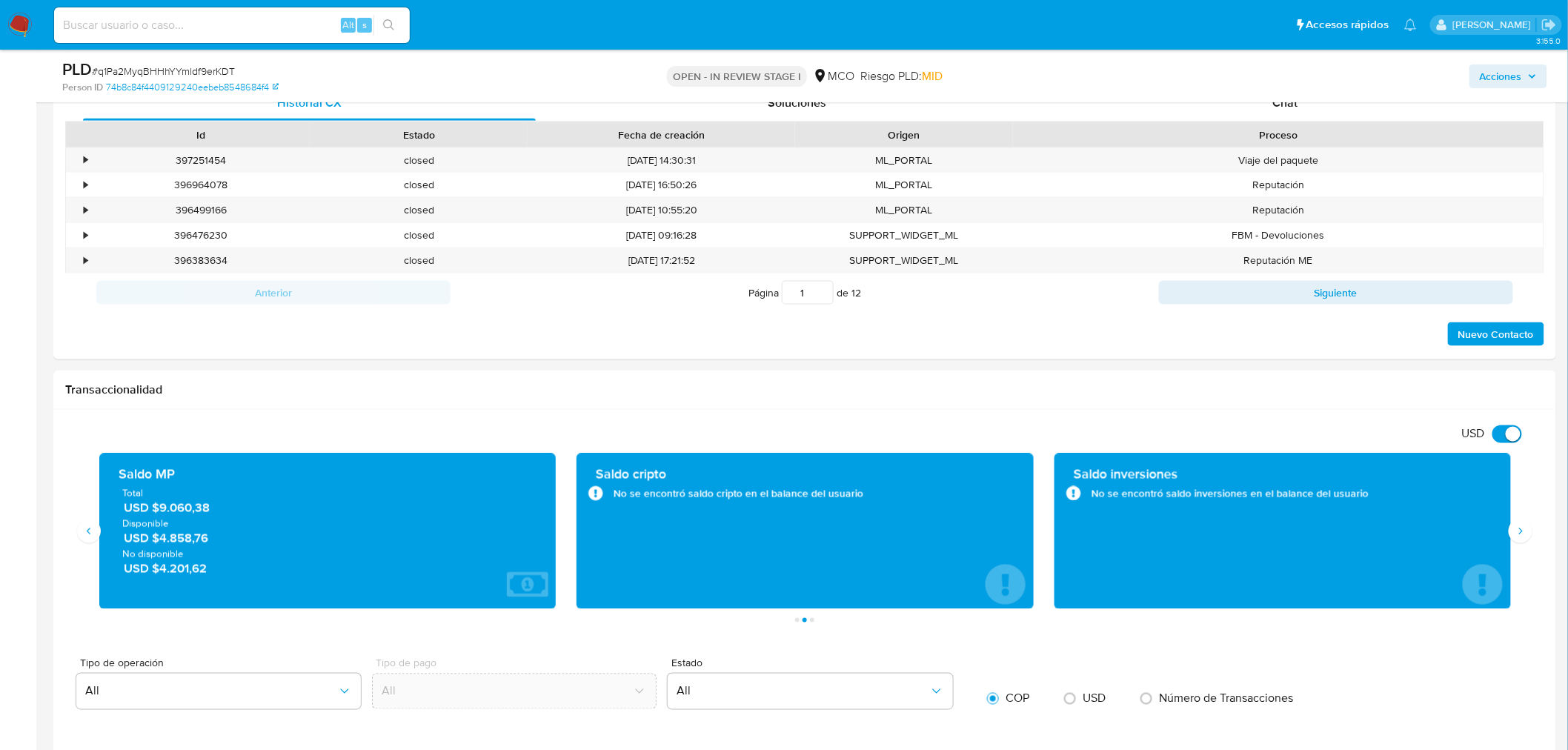
drag, startPoint x: 1514, startPoint y: 74, endPoint x: 1506, endPoint y: 79, distance: 9.4
click at [1512, 75] on span "Acciones" at bounding box center [1500, 76] width 42 height 24
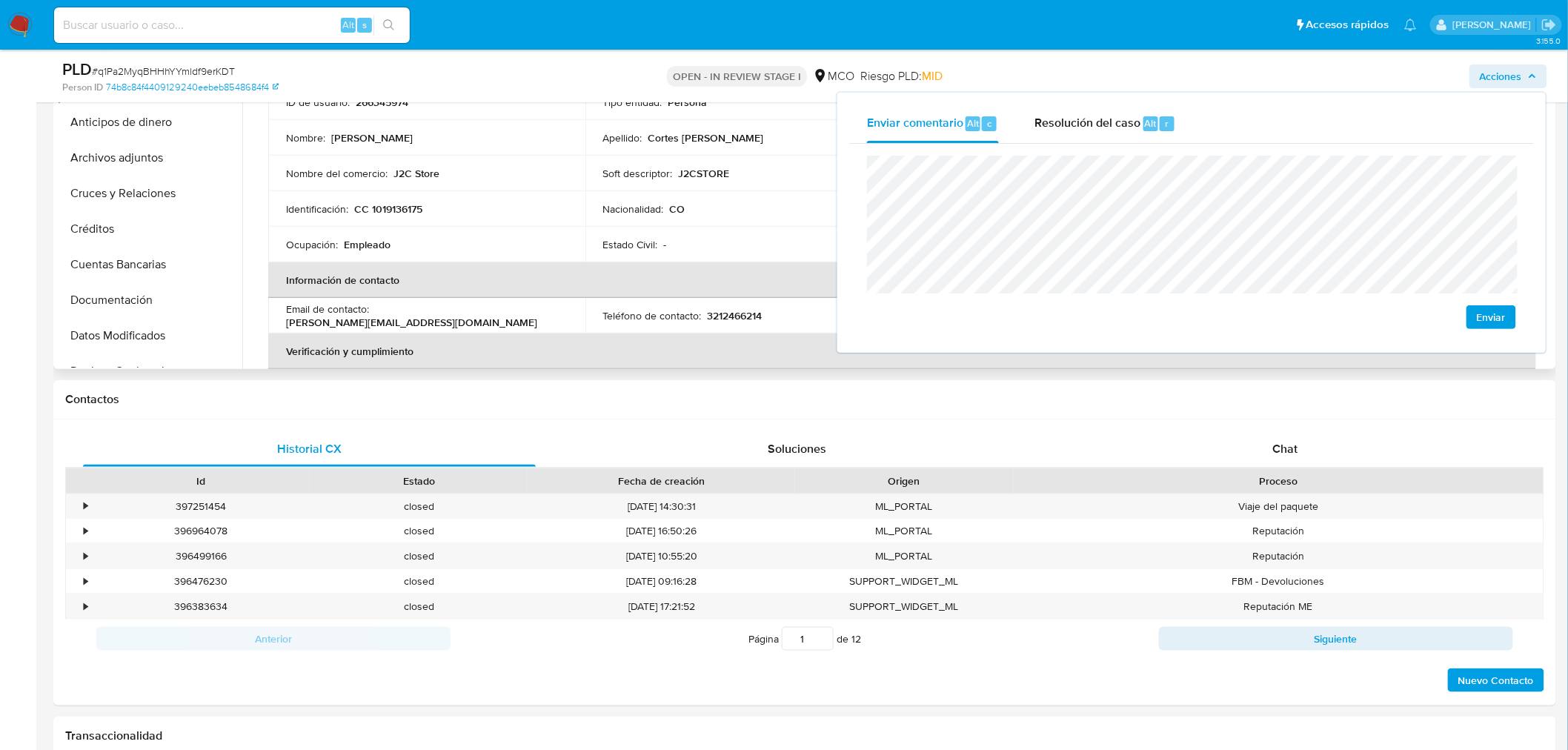
scroll to position [247, 0]
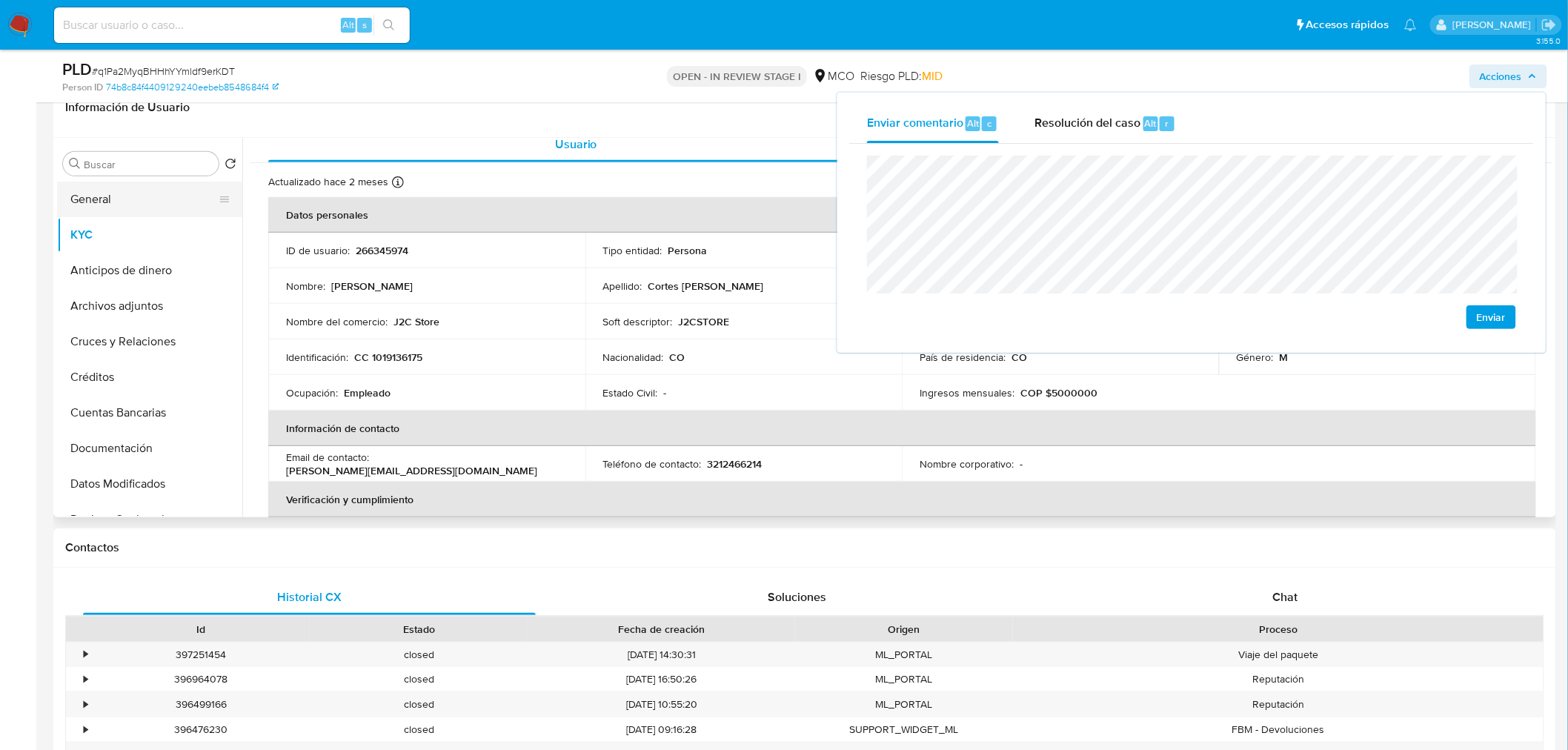
click at [128, 206] on button "General" at bounding box center [143, 198] width 173 height 35
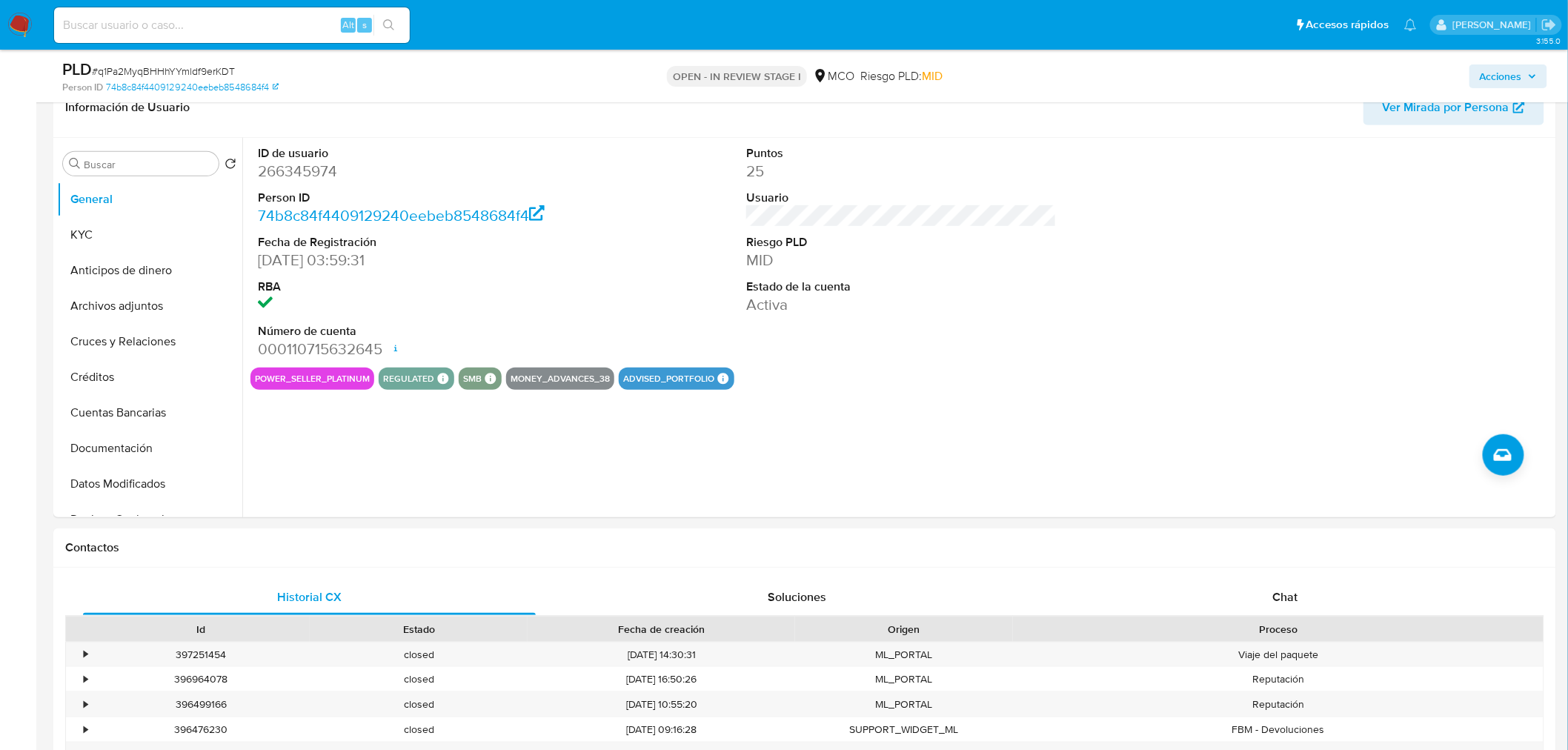
click at [1495, 82] on span "Acciones" at bounding box center [1500, 76] width 42 height 24
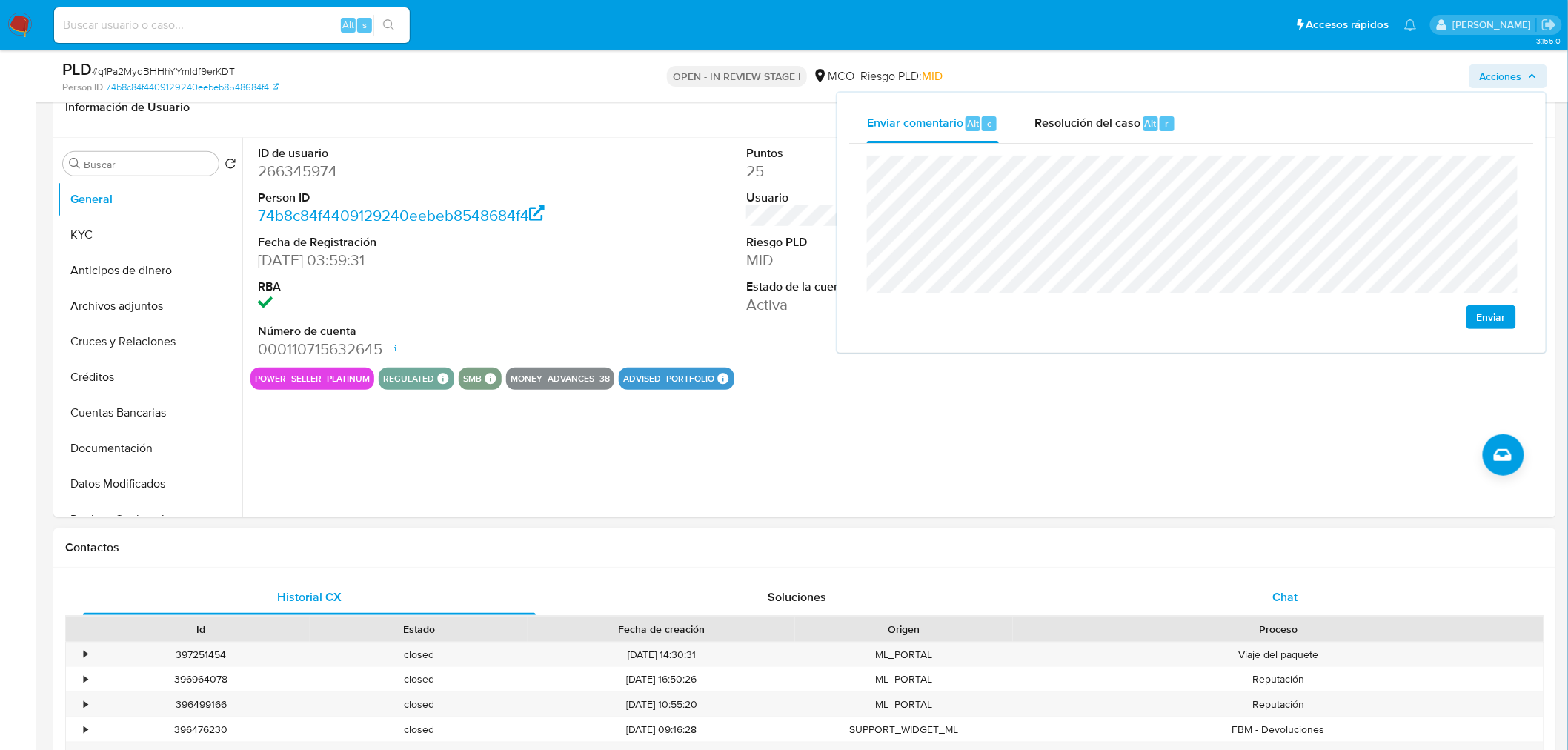
click at [1298, 584] on div "Chat" at bounding box center [1285, 597] width 453 height 35
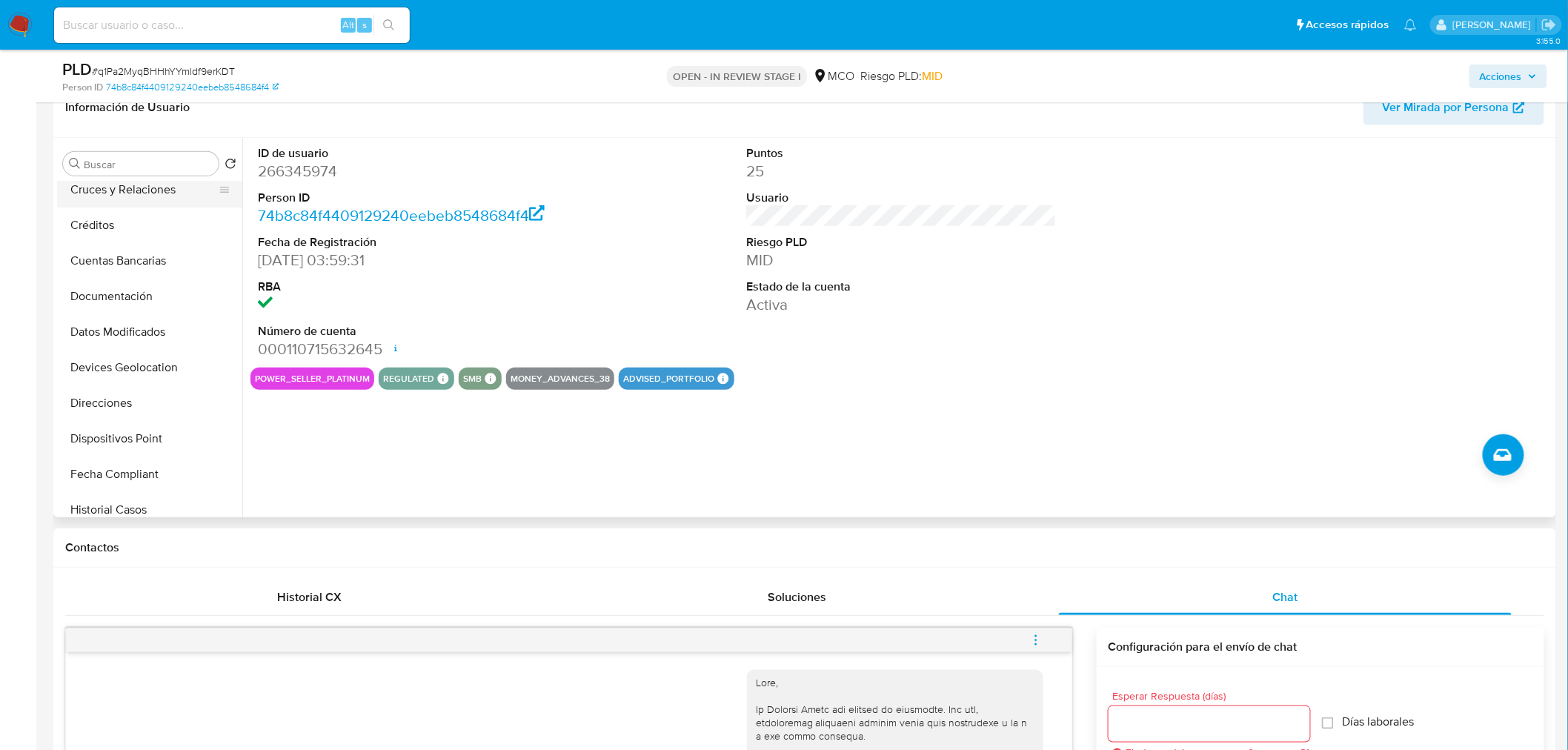
scroll to position [165, 0]
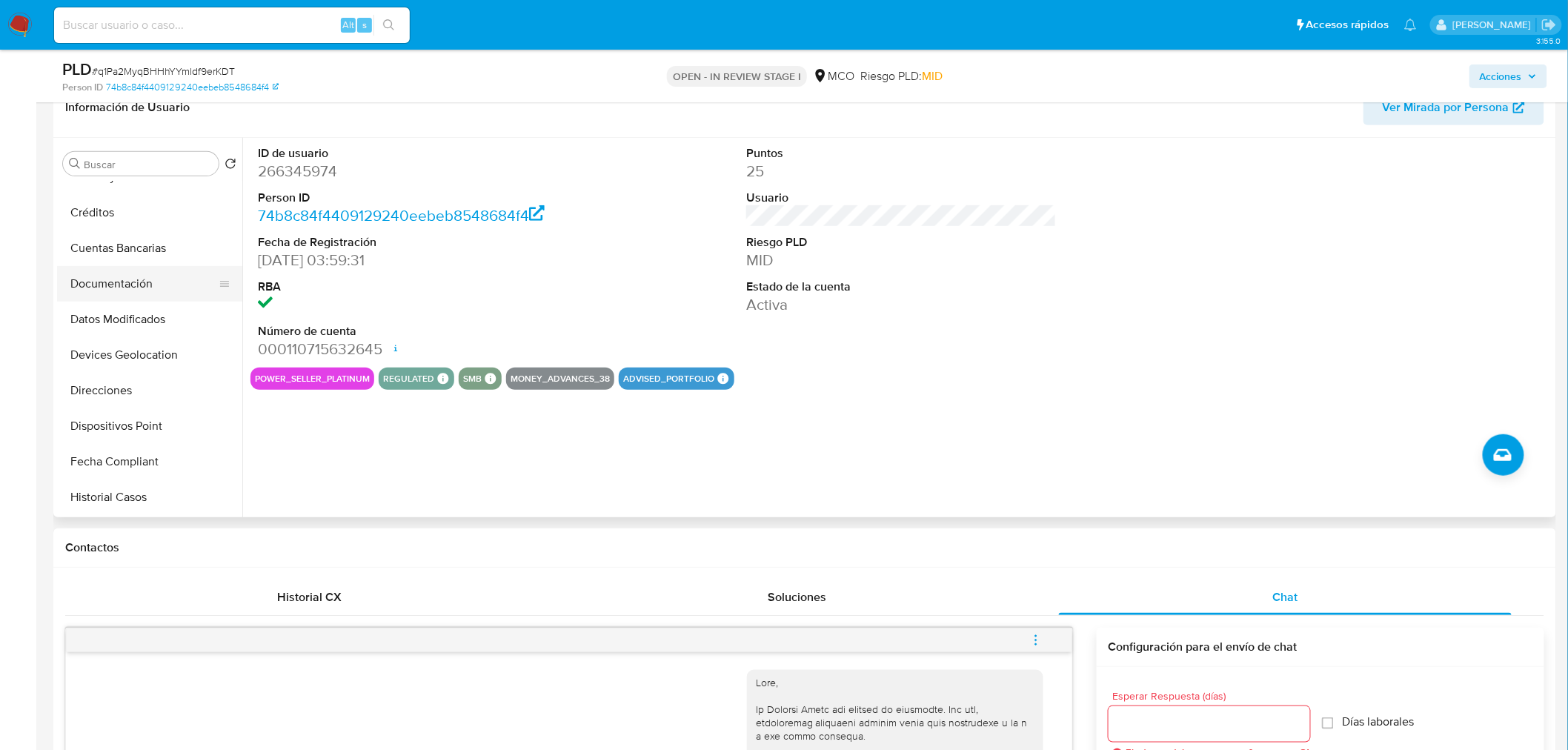
click at [128, 288] on button "Documentación" at bounding box center [143, 284] width 173 height 35
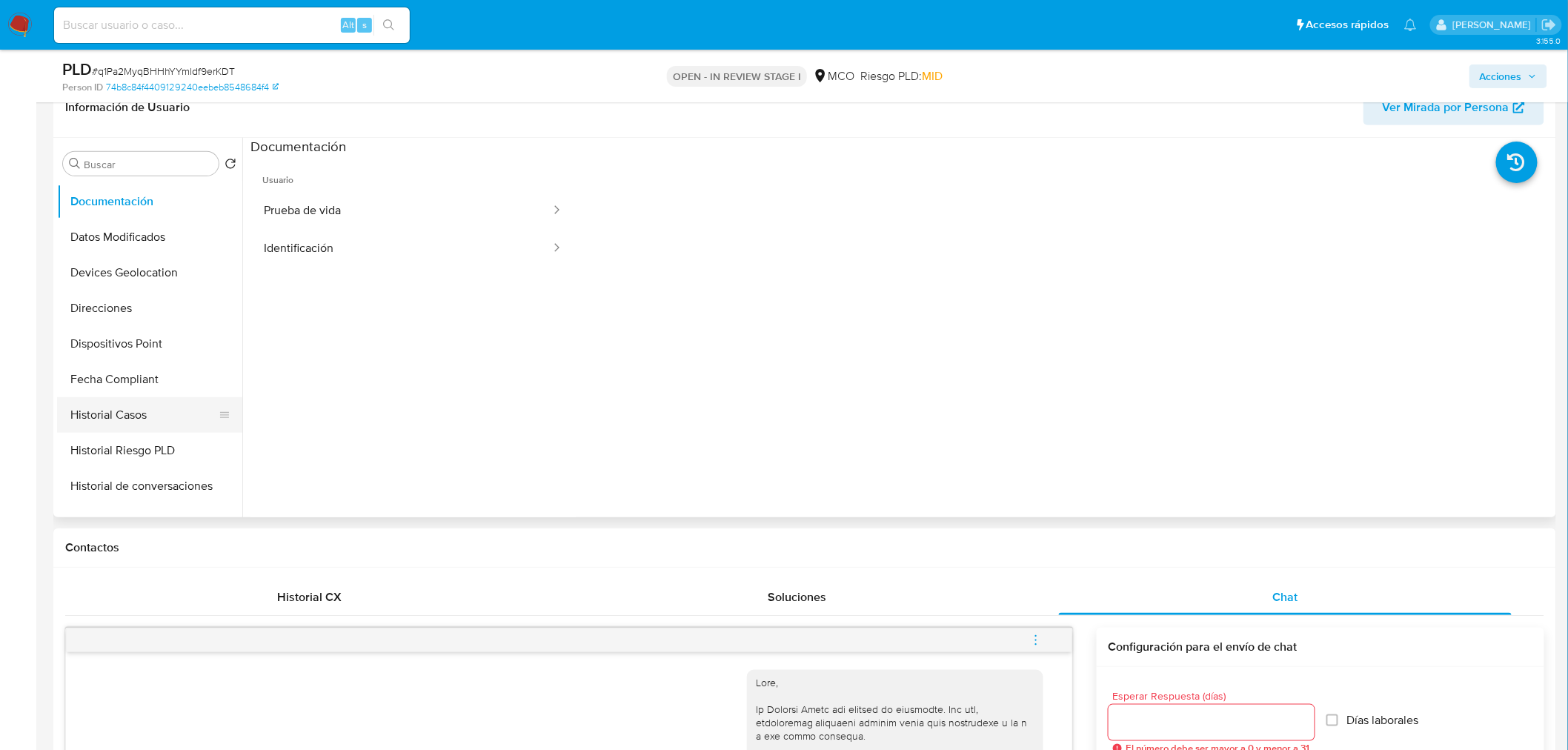
scroll to position [329, 0]
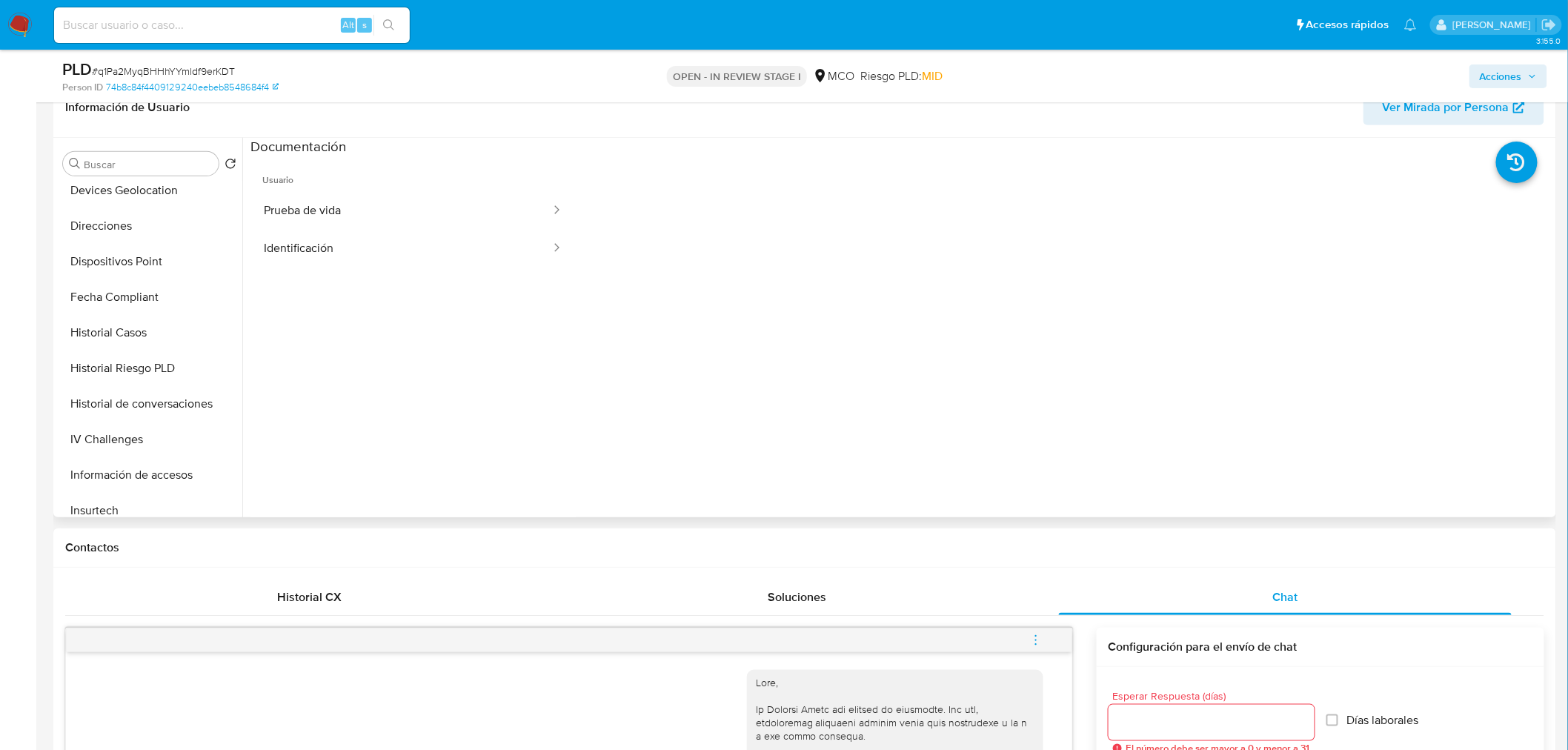
drag, startPoint x: 143, startPoint y: 413, endPoint x: 319, endPoint y: 399, distance: 176.6
click at [143, 413] on button "Historial de conversaciones" at bounding box center [149, 404] width 185 height 35
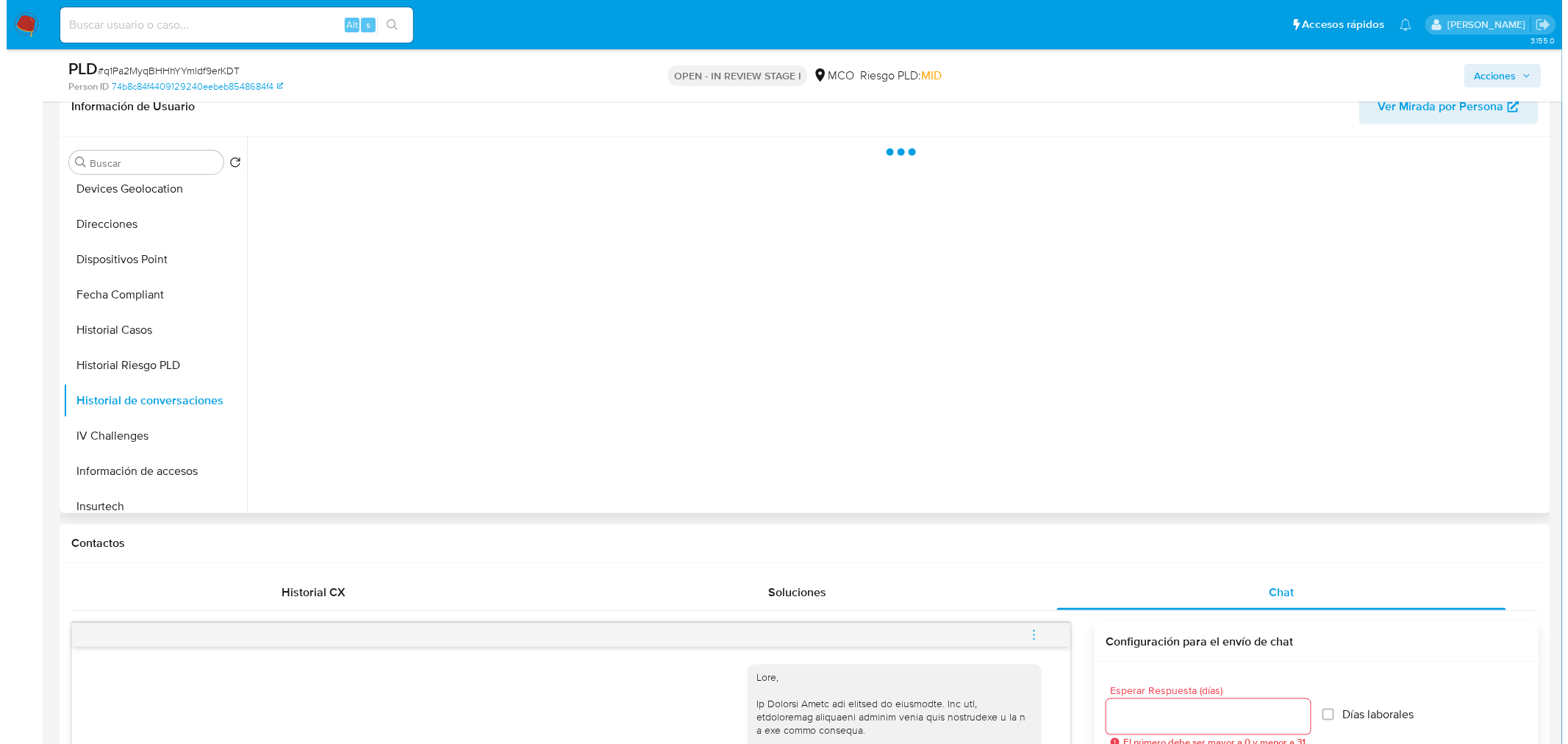
scroll to position [164, 0]
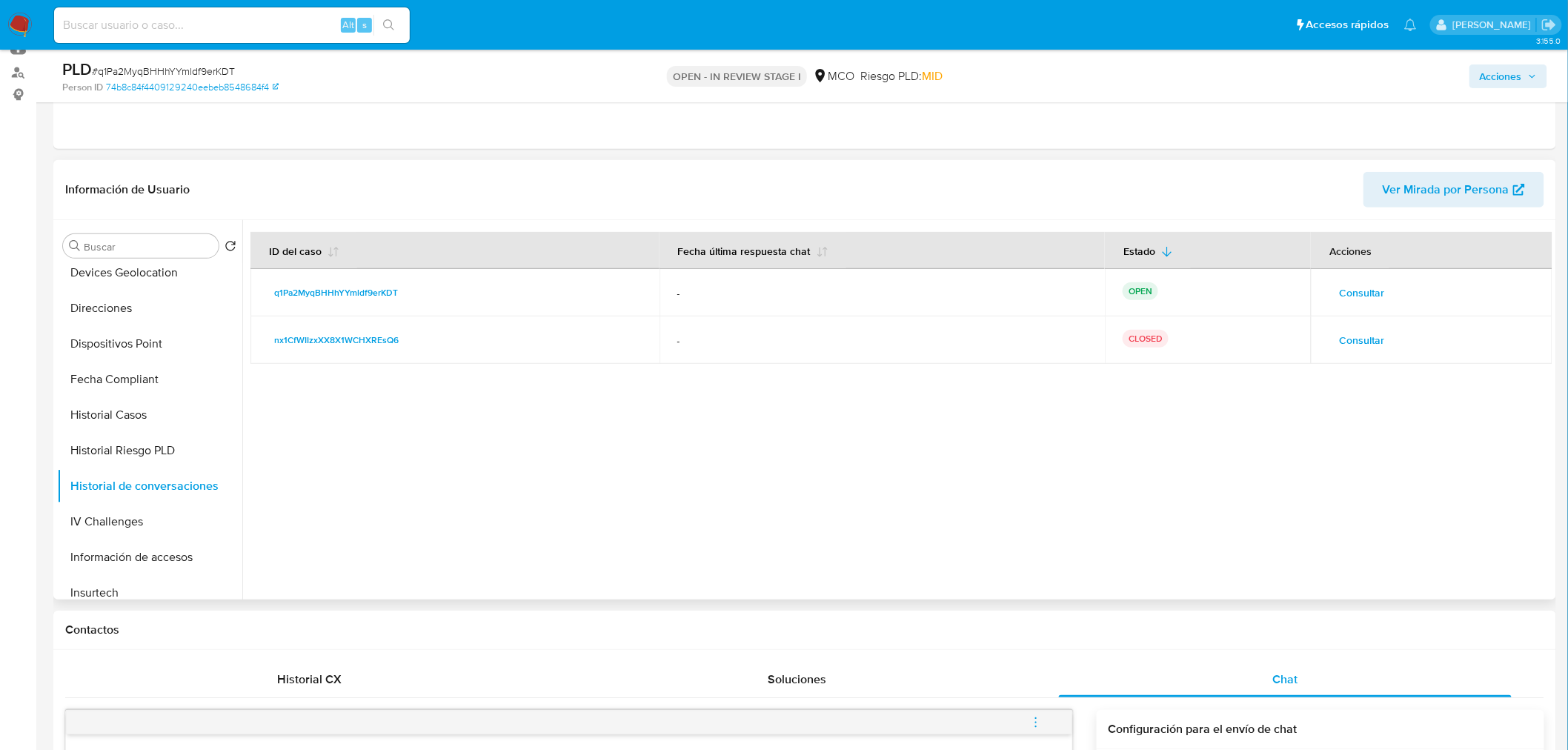
click at [1358, 333] on span "Consultar" at bounding box center [1361, 340] width 46 height 21
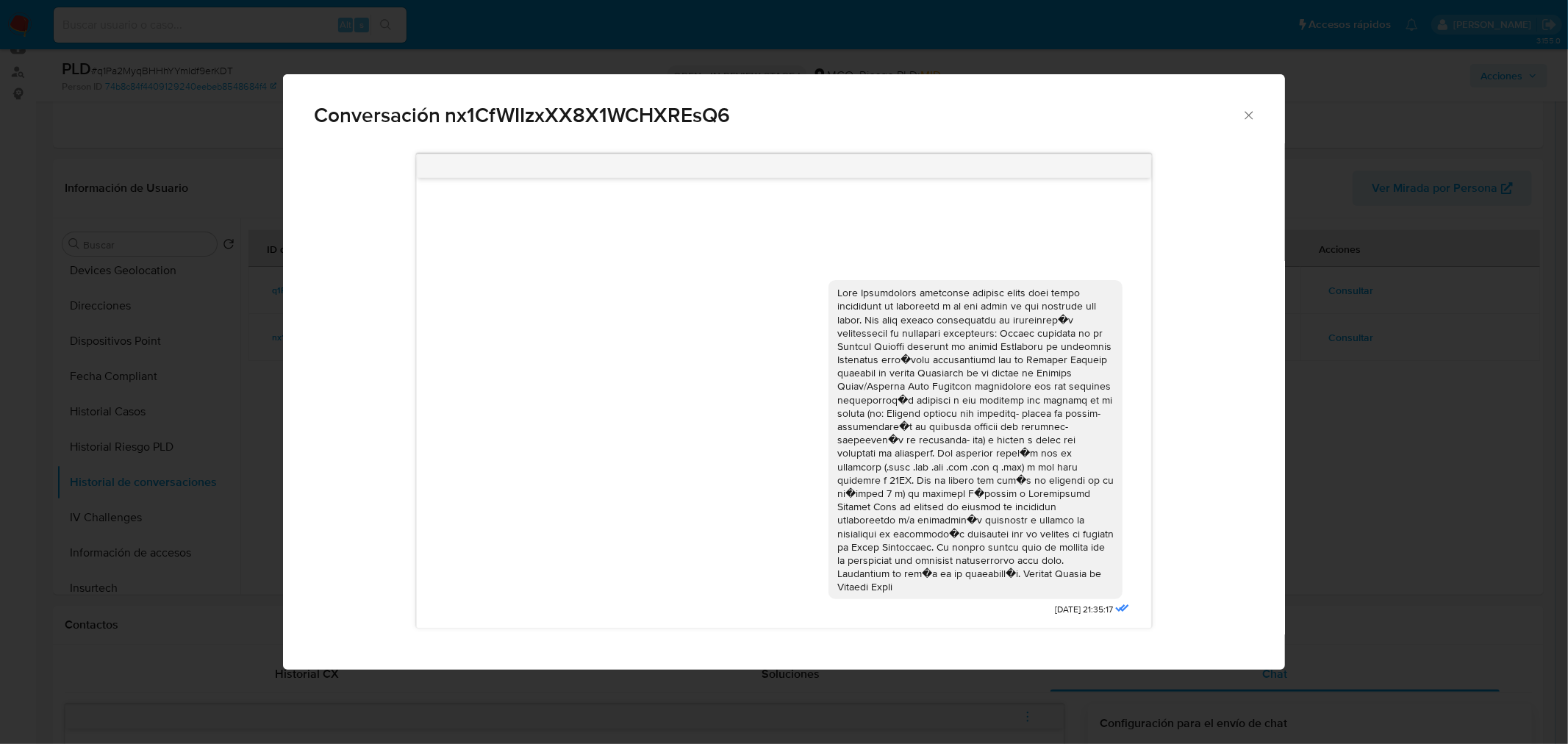
click at [1250, 115] on icon "Cerrar" at bounding box center [1248, 114] width 8 height 8
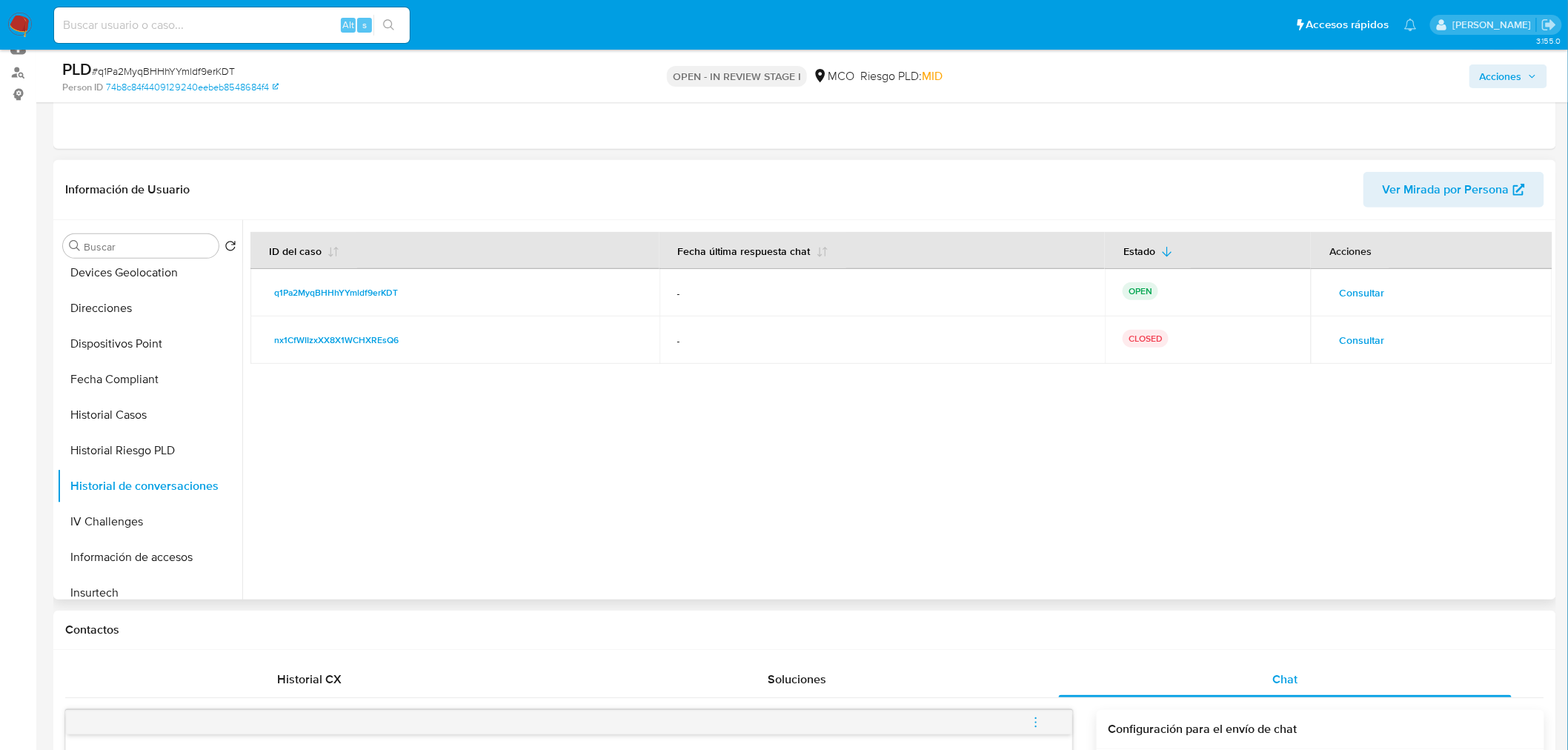
click at [1362, 298] on span "Consultar" at bounding box center [1361, 293] width 46 height 21
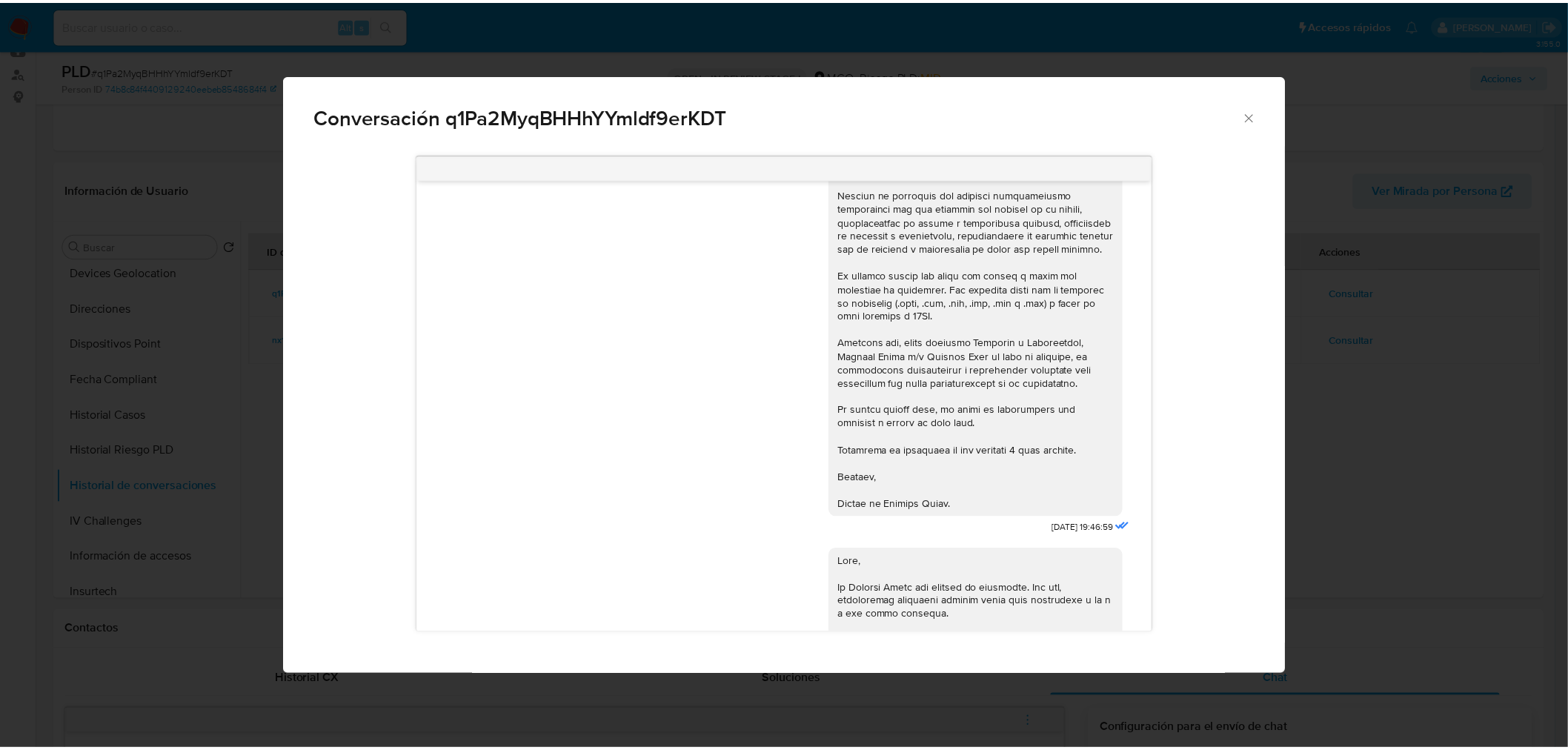
scroll to position [0, 0]
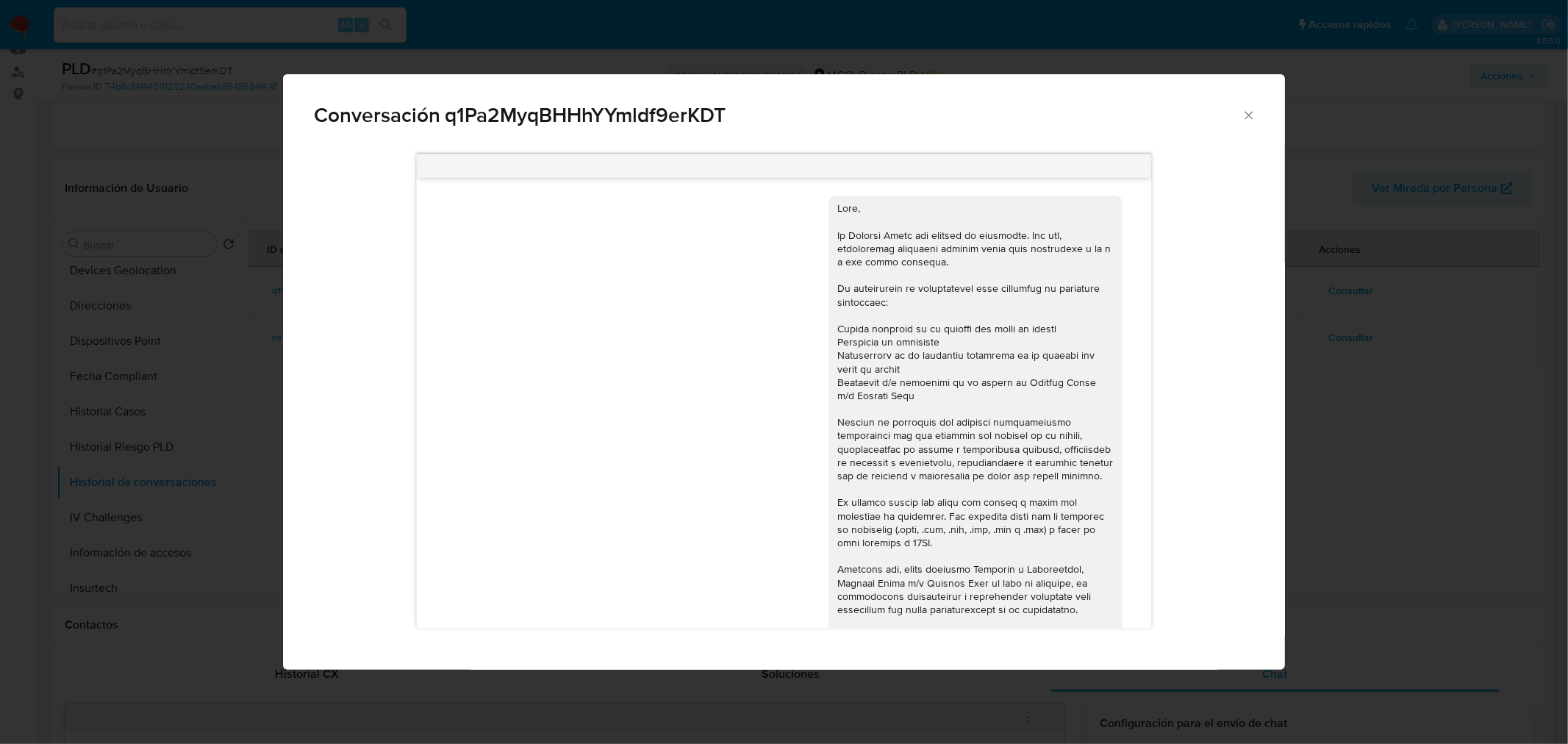
click at [1363, 398] on div "Conversación q1Pa2MyqBHHhYYmldf9erKDT 24/07/2025 19:46:59 06/08/2025 13:55:50" at bounding box center [784, 372] width 1568 height 744
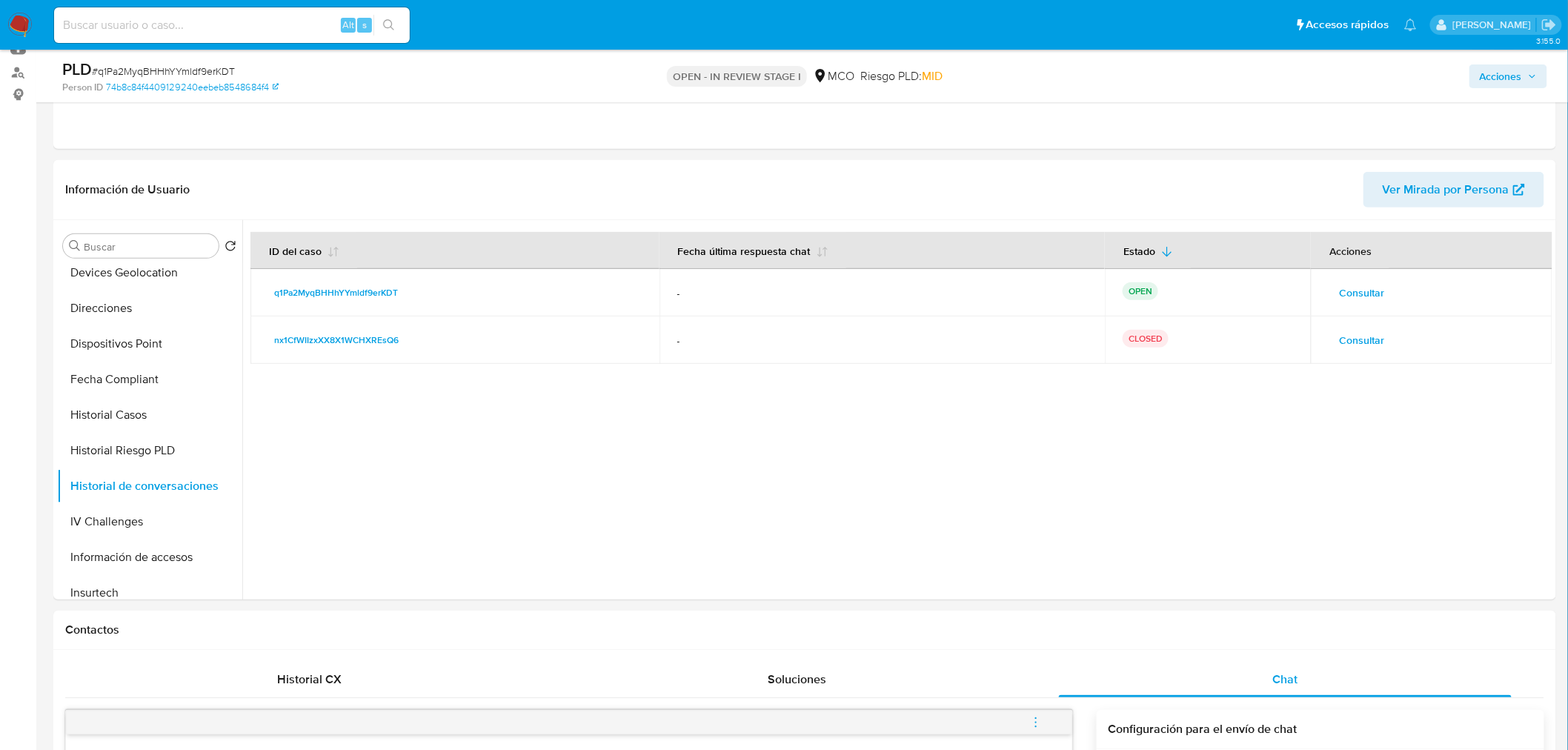
click at [1499, 86] on span "Acciones" at bounding box center [1500, 76] width 42 height 24
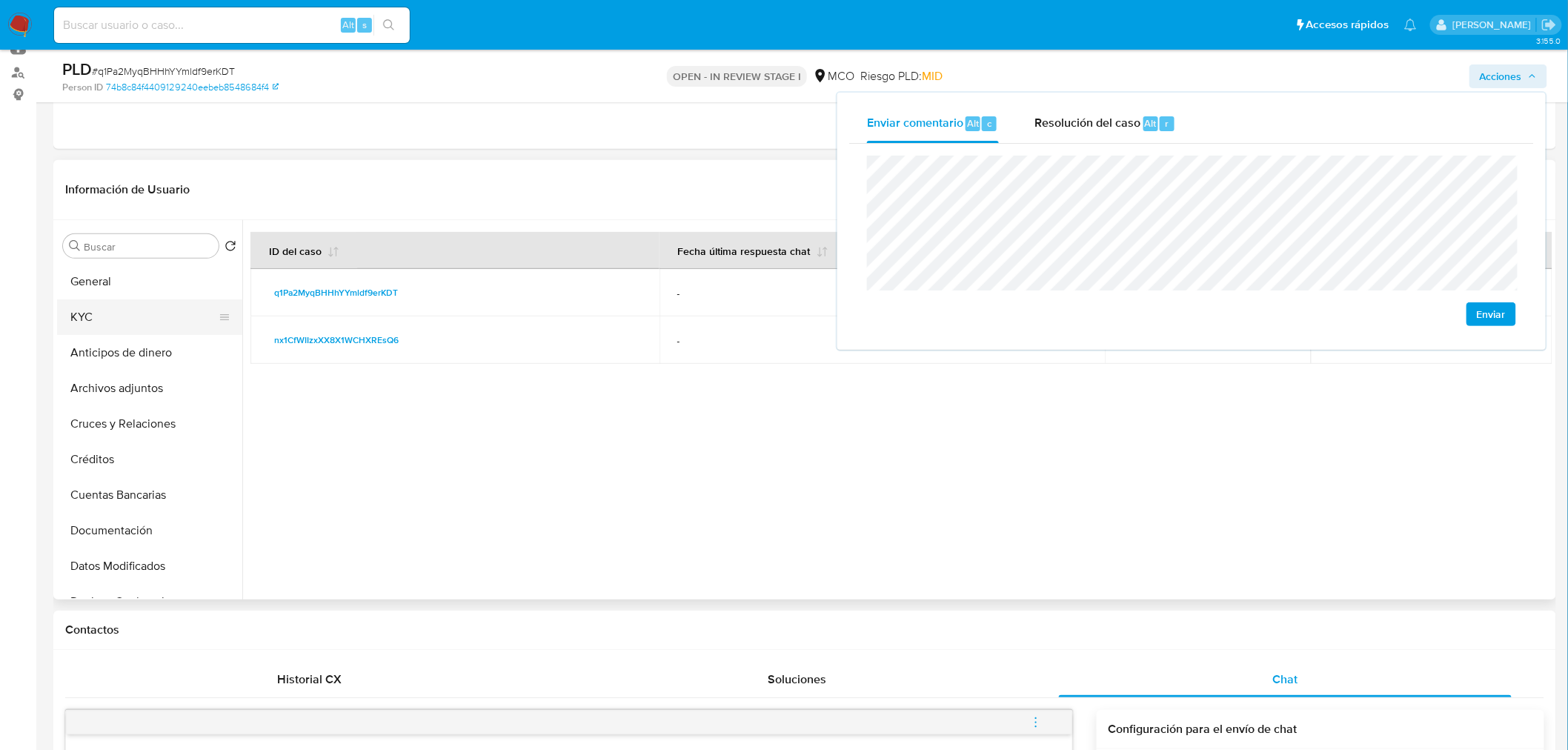
scroll to position [82, 0]
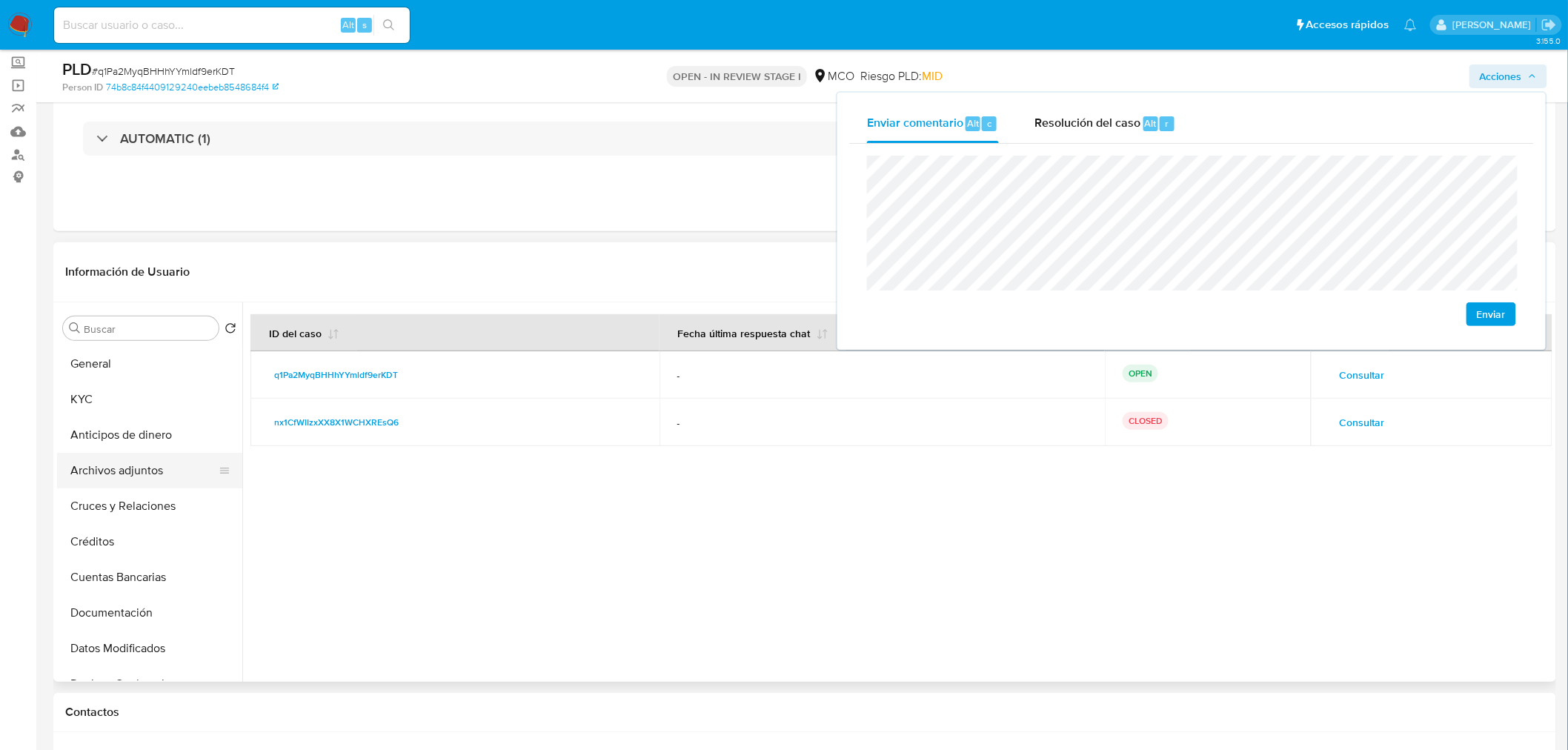
click at [139, 465] on button "Archivos adjuntos" at bounding box center [143, 470] width 173 height 35
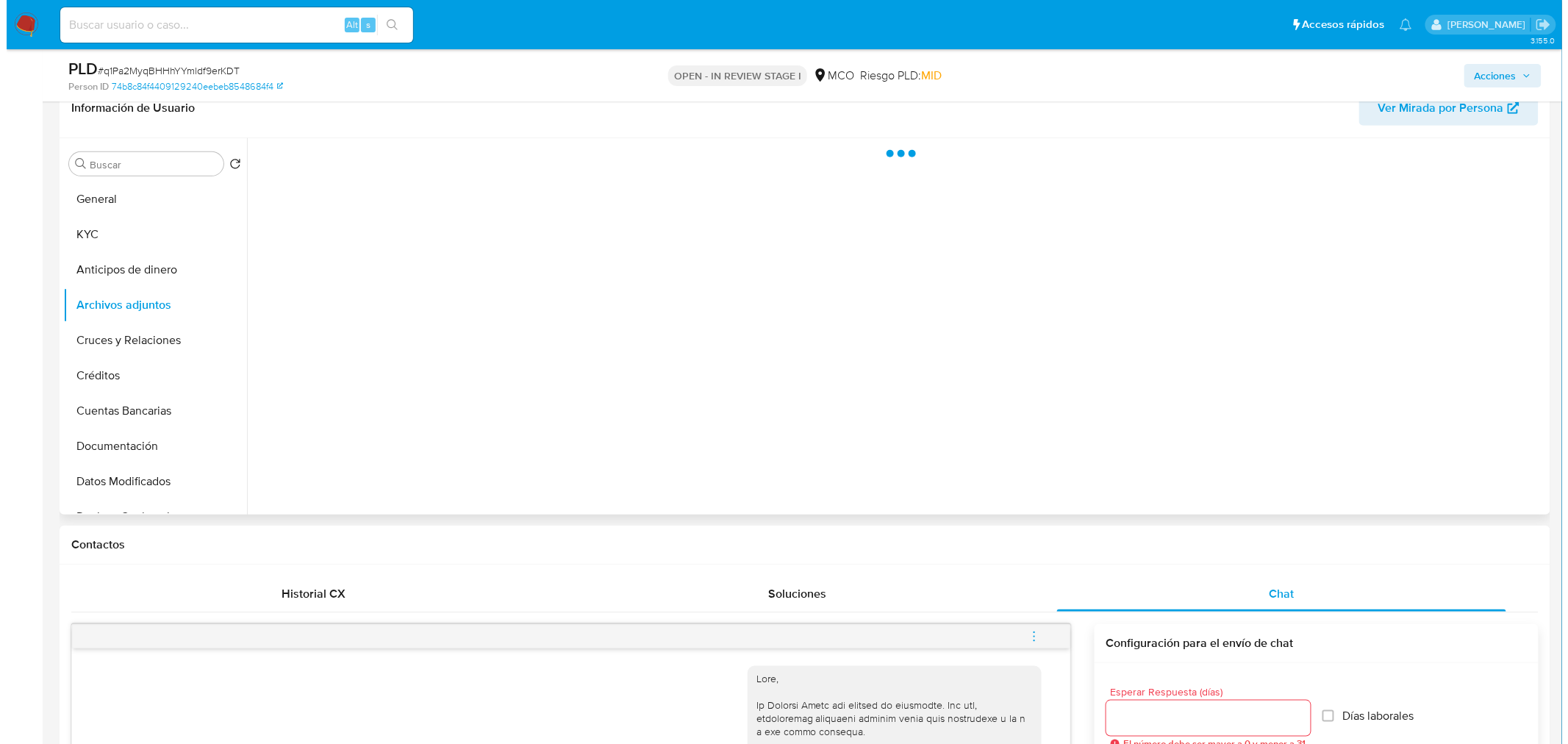
scroll to position [245, 0]
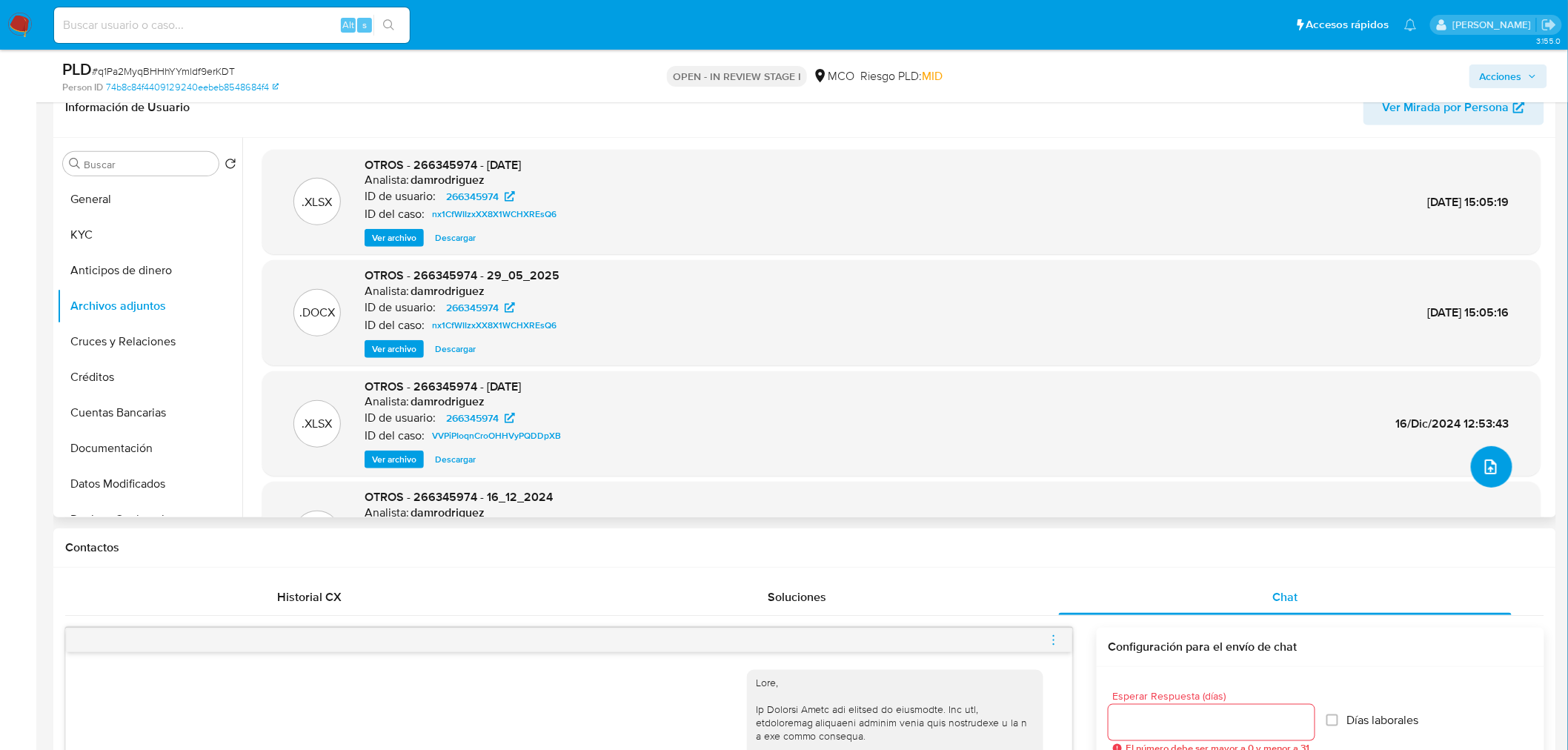
click at [1482, 467] on icon "upload-file" at bounding box center [1491, 466] width 18 height 18
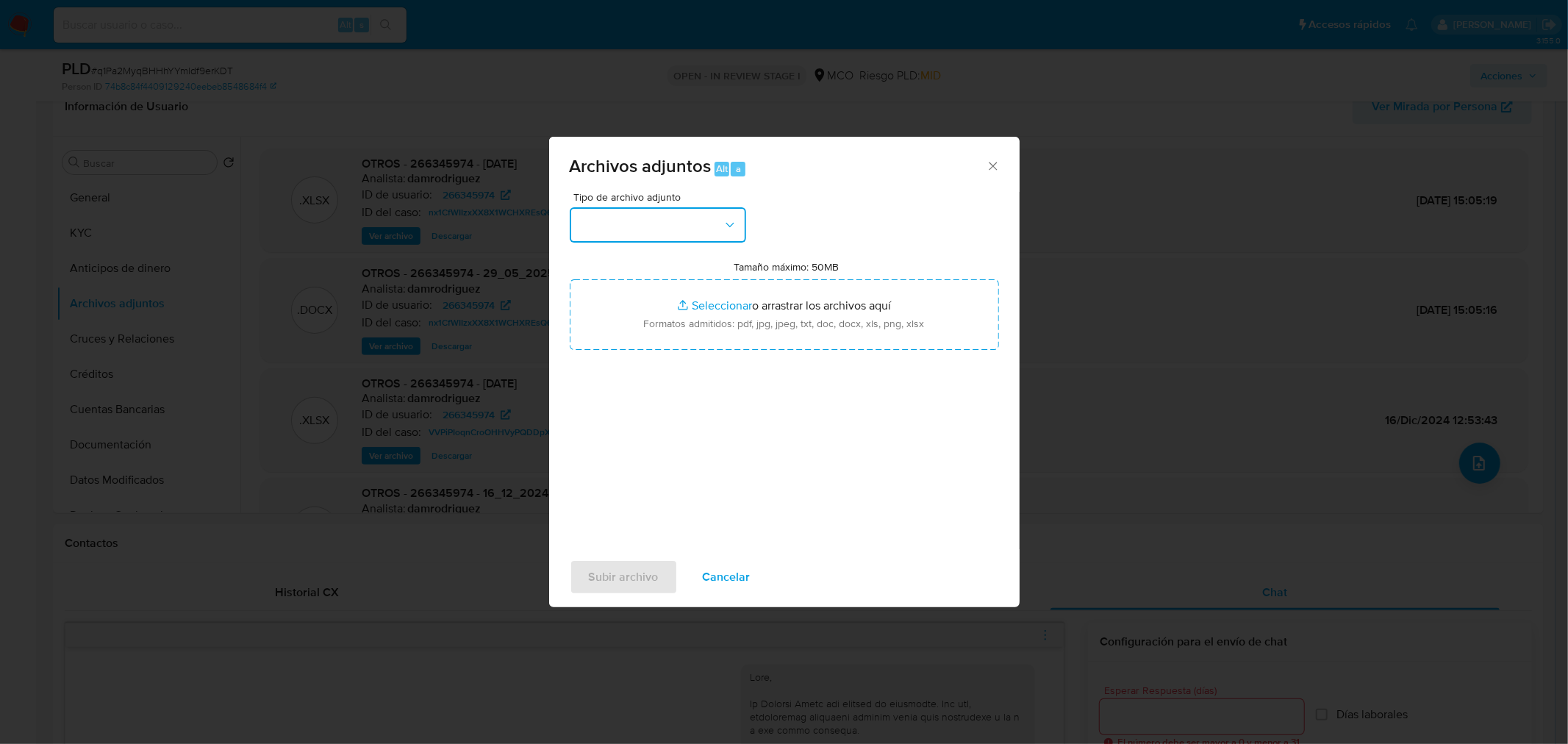
click at [700, 217] on button "button" at bounding box center [658, 224] width 176 height 35
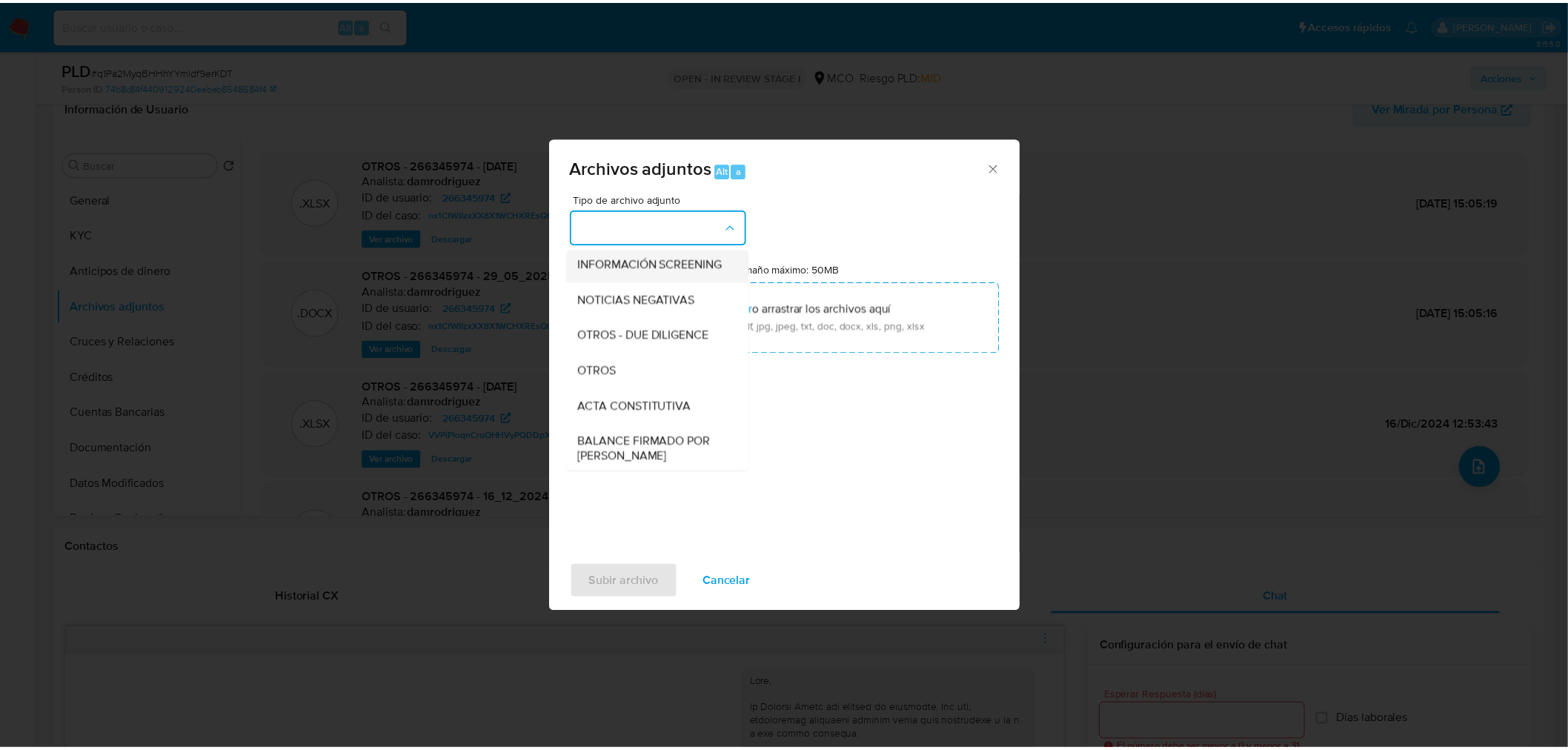
scroll to position [165, 0]
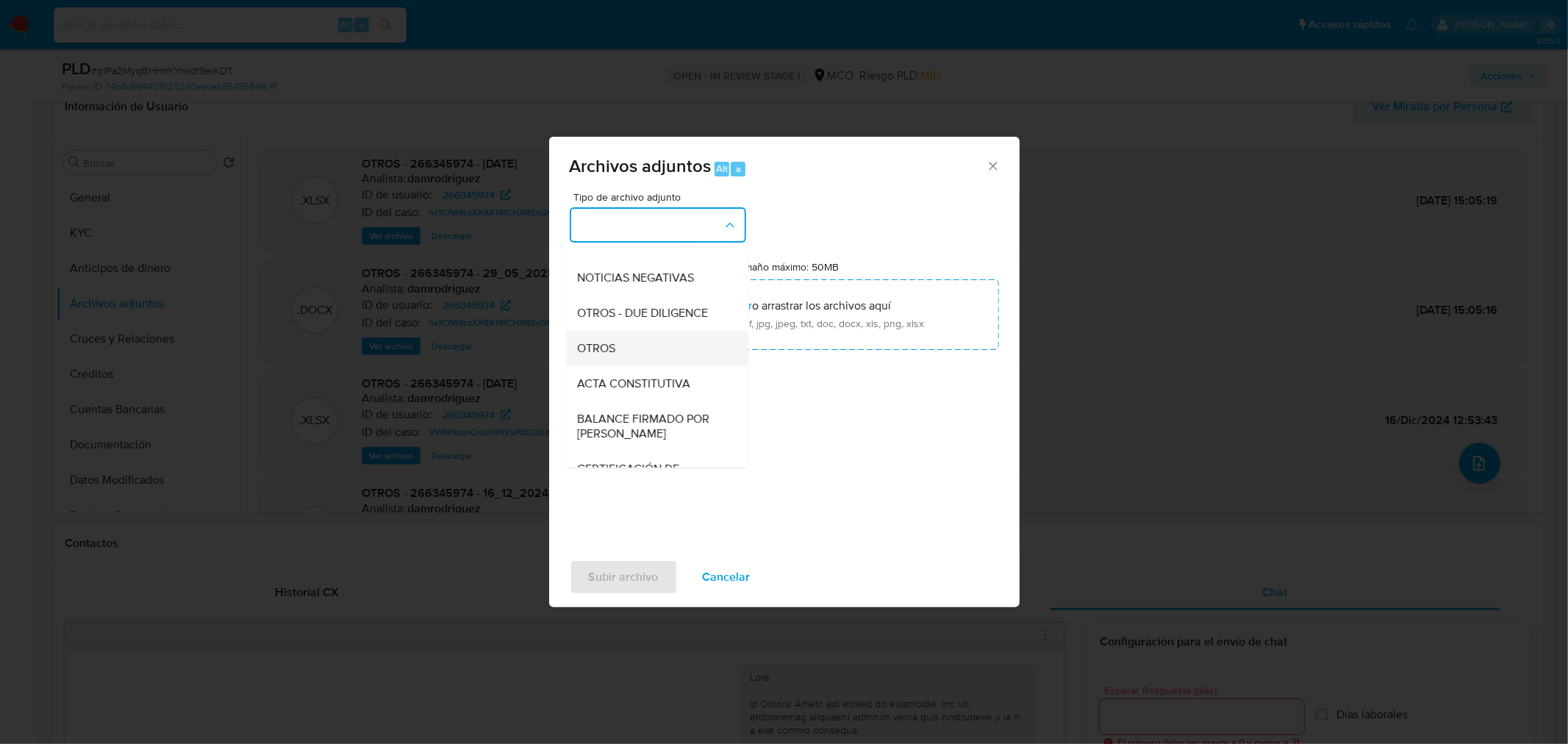
click at [638, 366] on div "OTROS" at bounding box center [653, 347] width 150 height 35
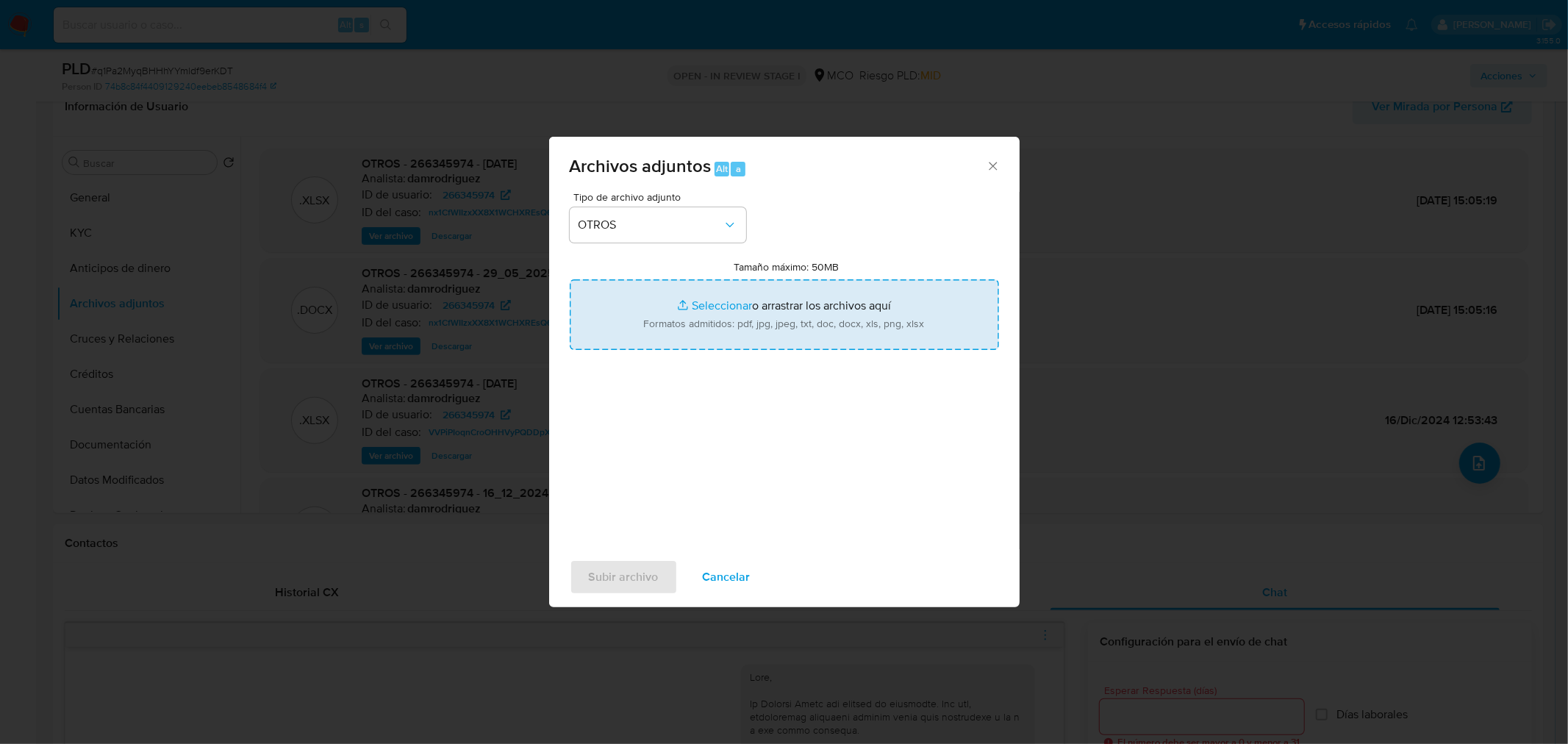
click at [752, 320] on input "Tamaño máximo: 50MB Seleccionar archivos" at bounding box center [785, 314] width 429 height 71
type input "C:\fakepath\266345974 - 19_8_2025.pdf"
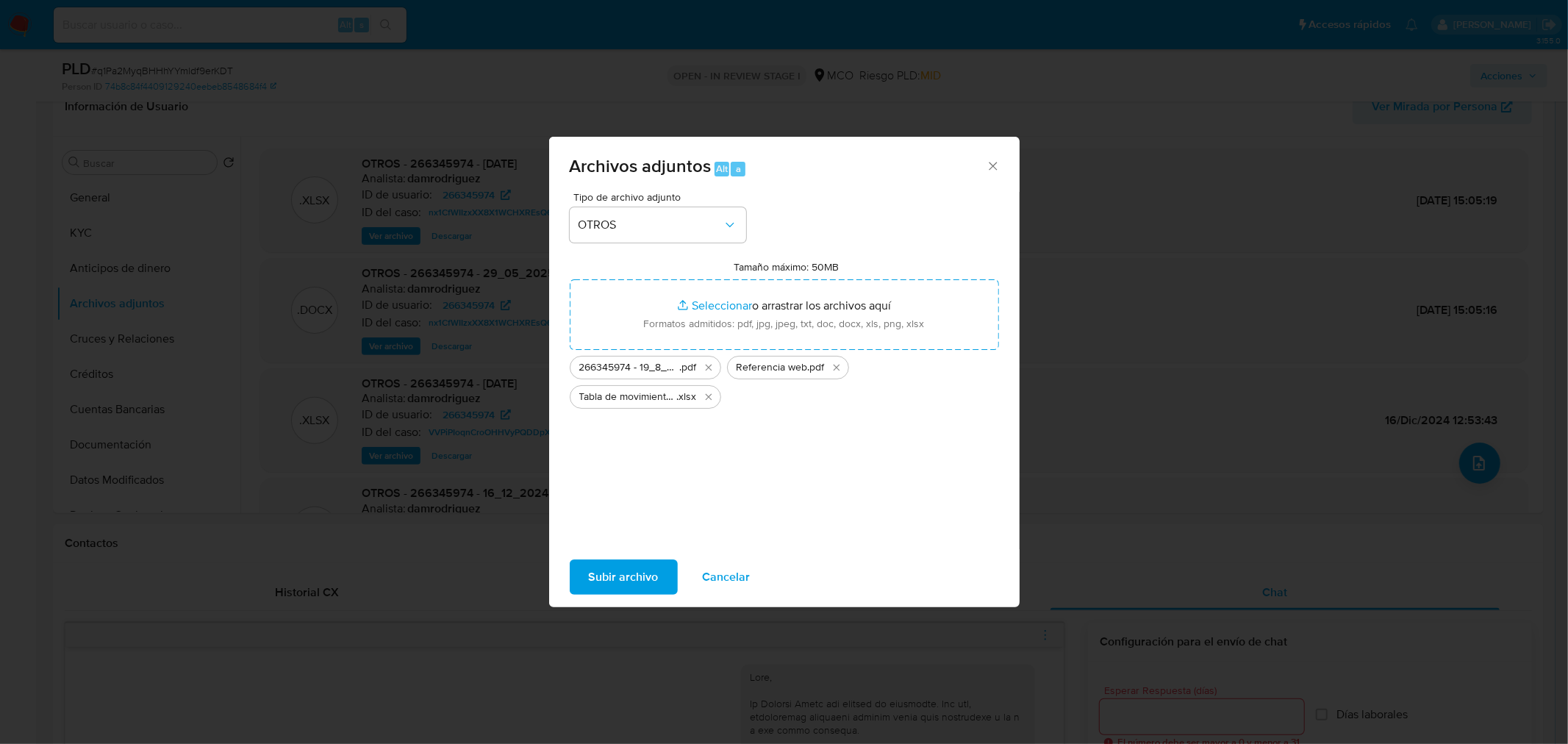
click at [651, 563] on span "Subir archivo" at bounding box center [624, 577] width 70 height 32
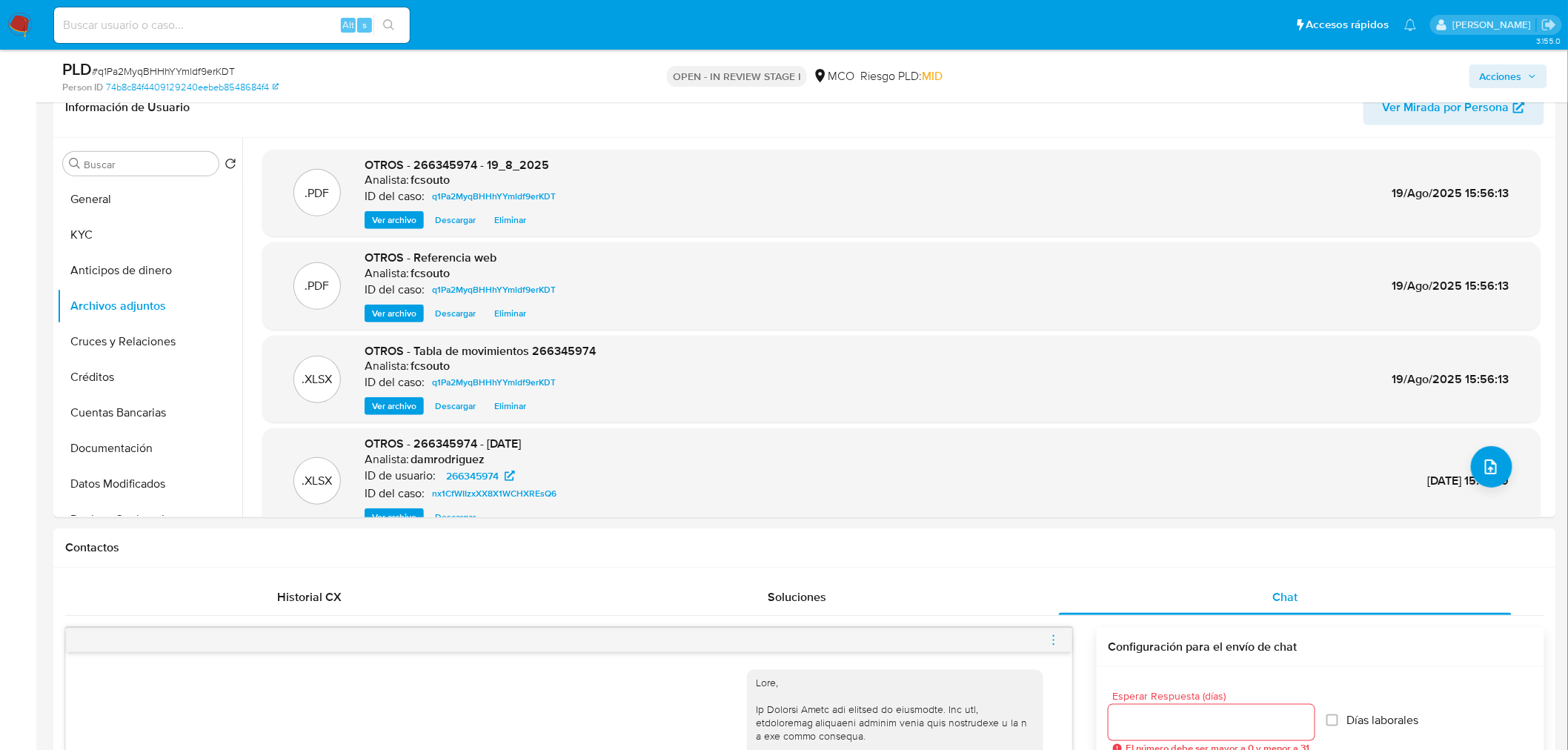
click at [1504, 77] on span "Acciones" at bounding box center [1500, 76] width 42 height 24
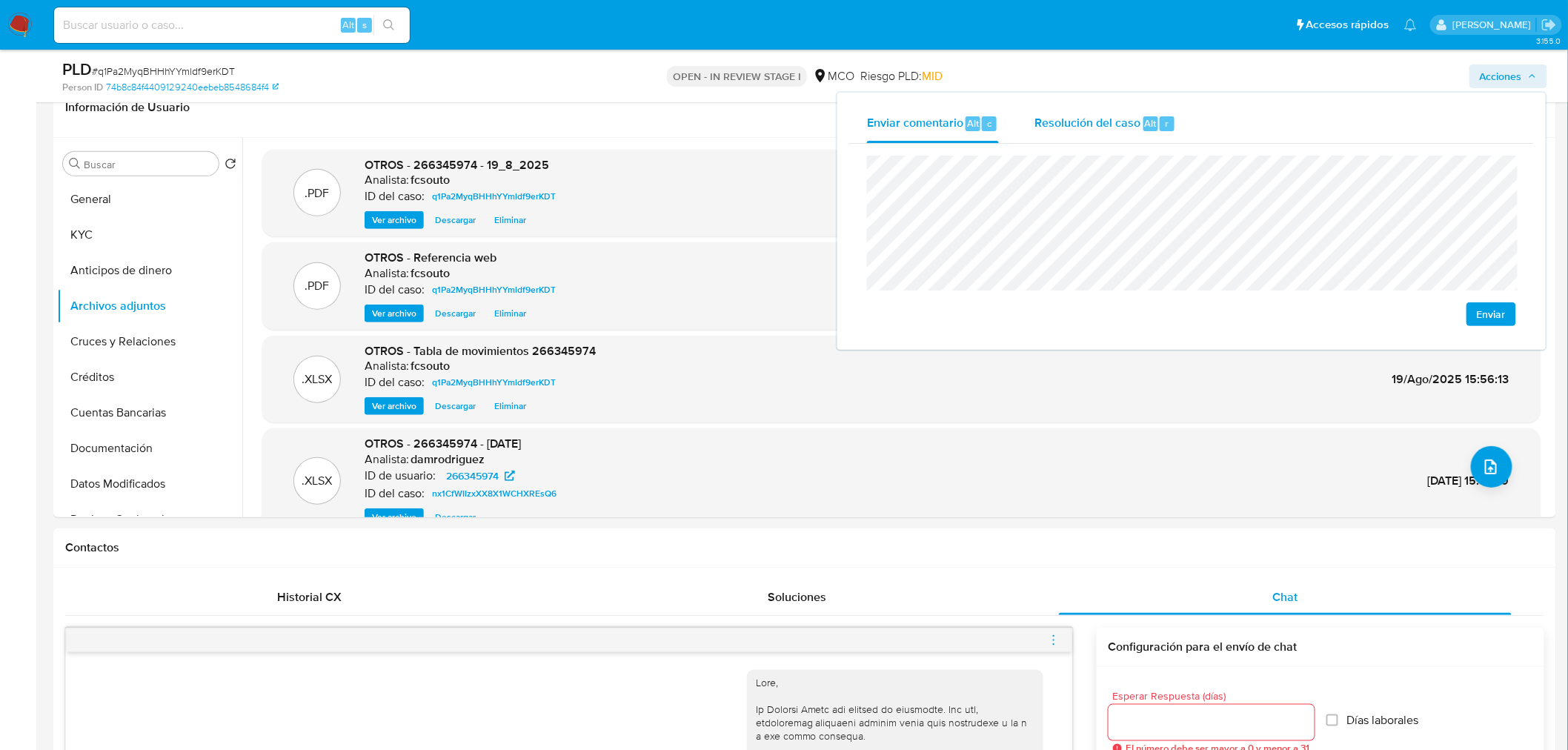
click at [1123, 124] on span "Resolución del caso" at bounding box center [1086, 123] width 106 height 17
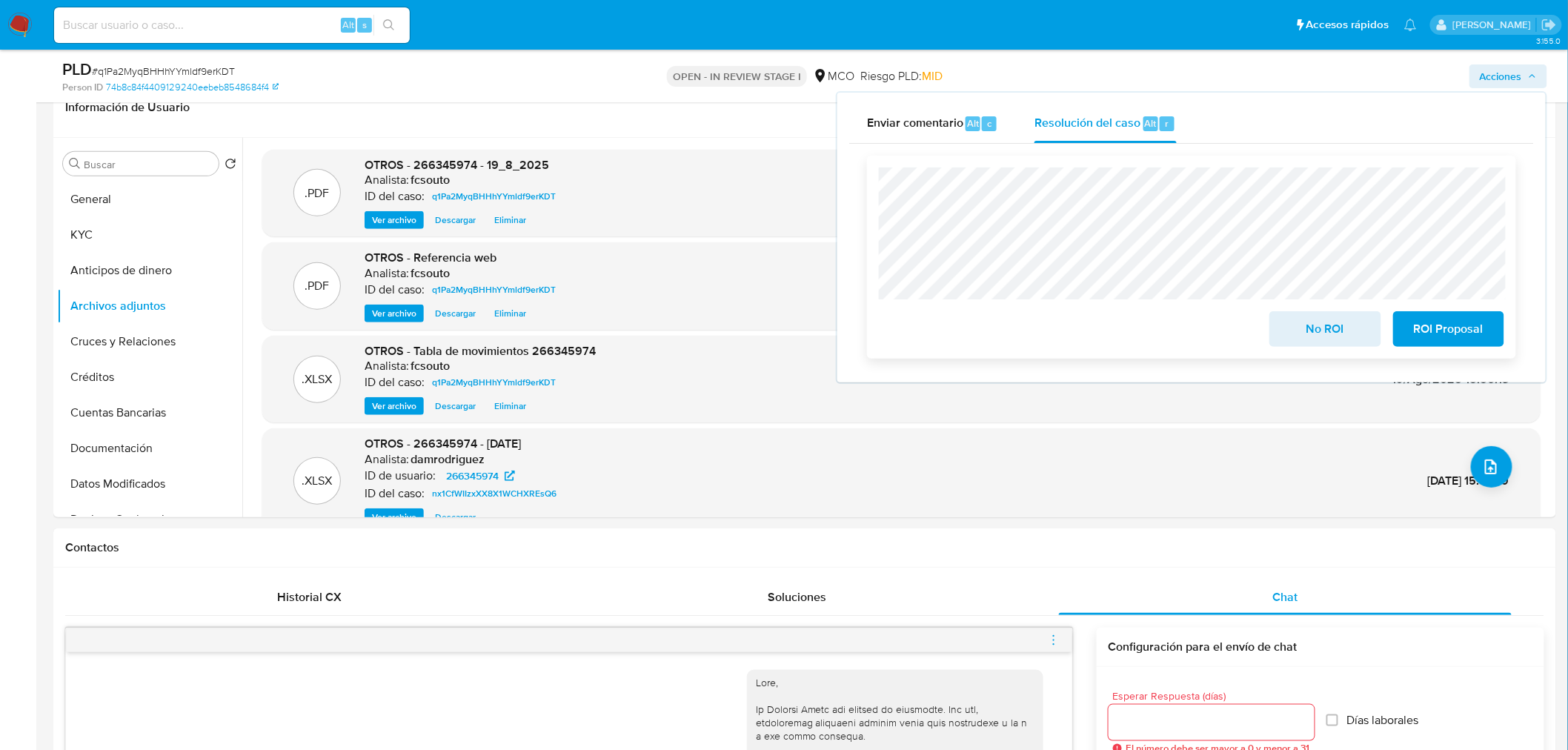
click at [1485, 338] on span "ROI Proposal" at bounding box center [1448, 329] width 73 height 33
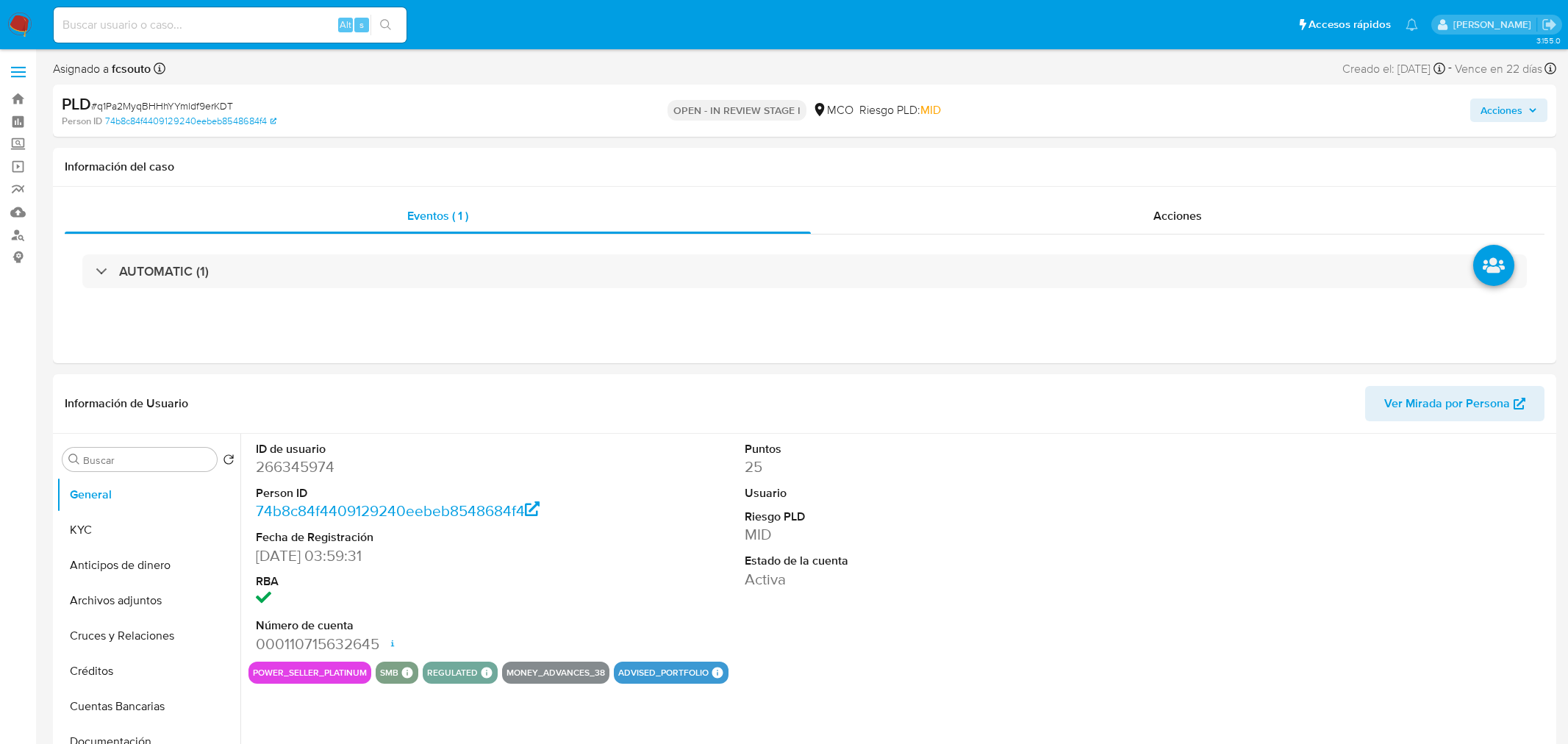
select select "10"
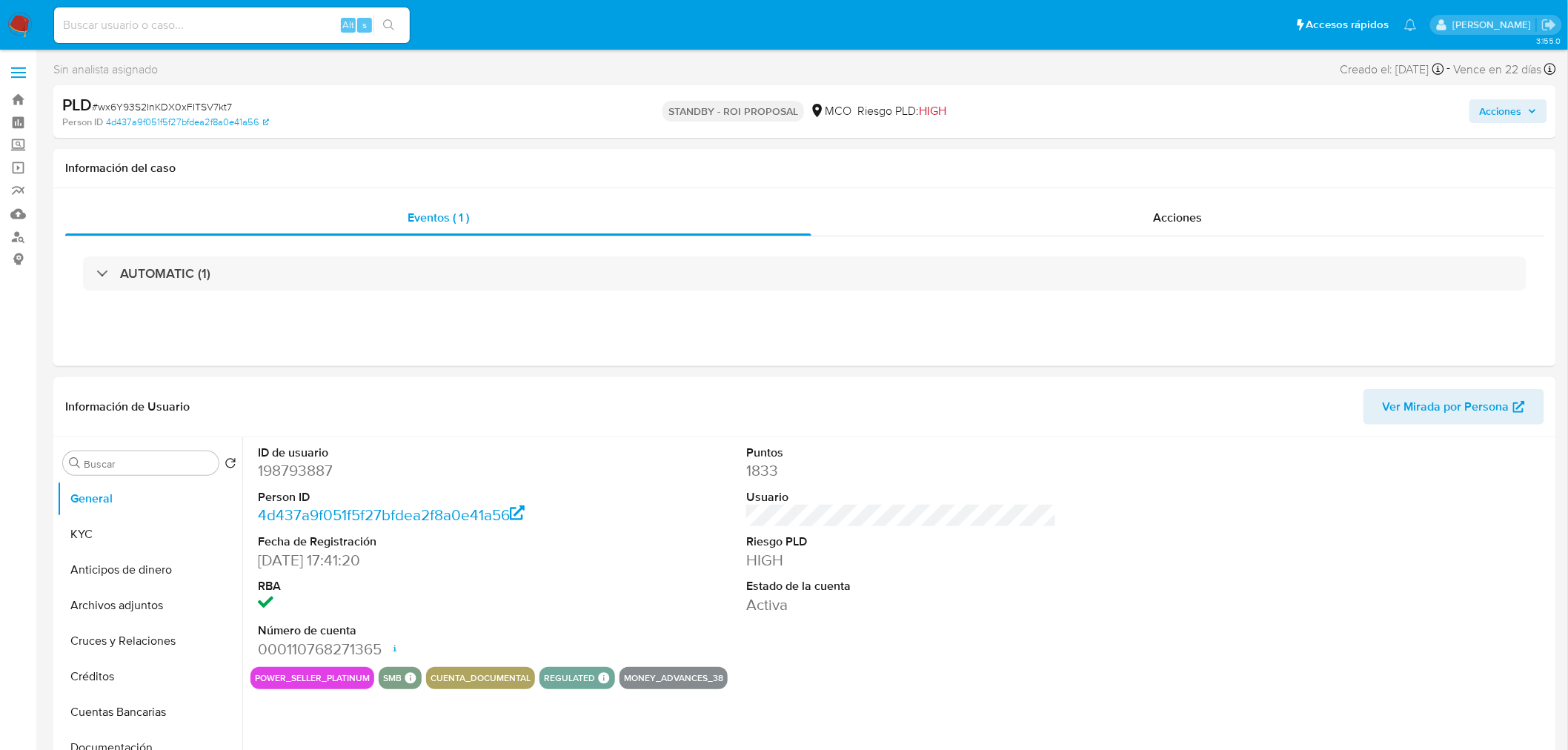
click at [1500, 101] on span "Acciones" at bounding box center [1500, 112] width 42 height 24
select select "10"
click at [1227, 210] on div "Acciones" at bounding box center [1178, 217] width 733 height 35
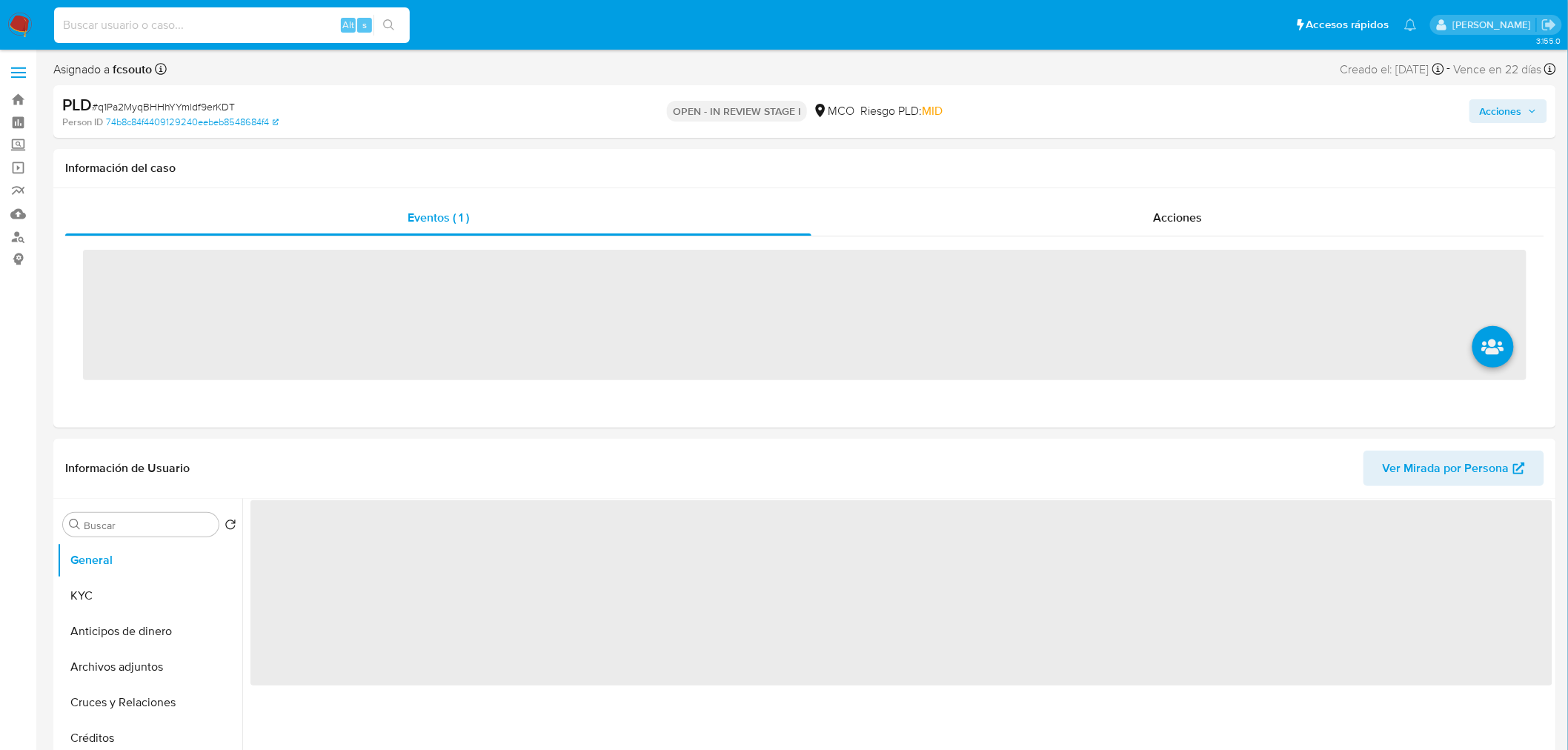
click at [204, 34] on input at bounding box center [232, 25] width 356 height 19
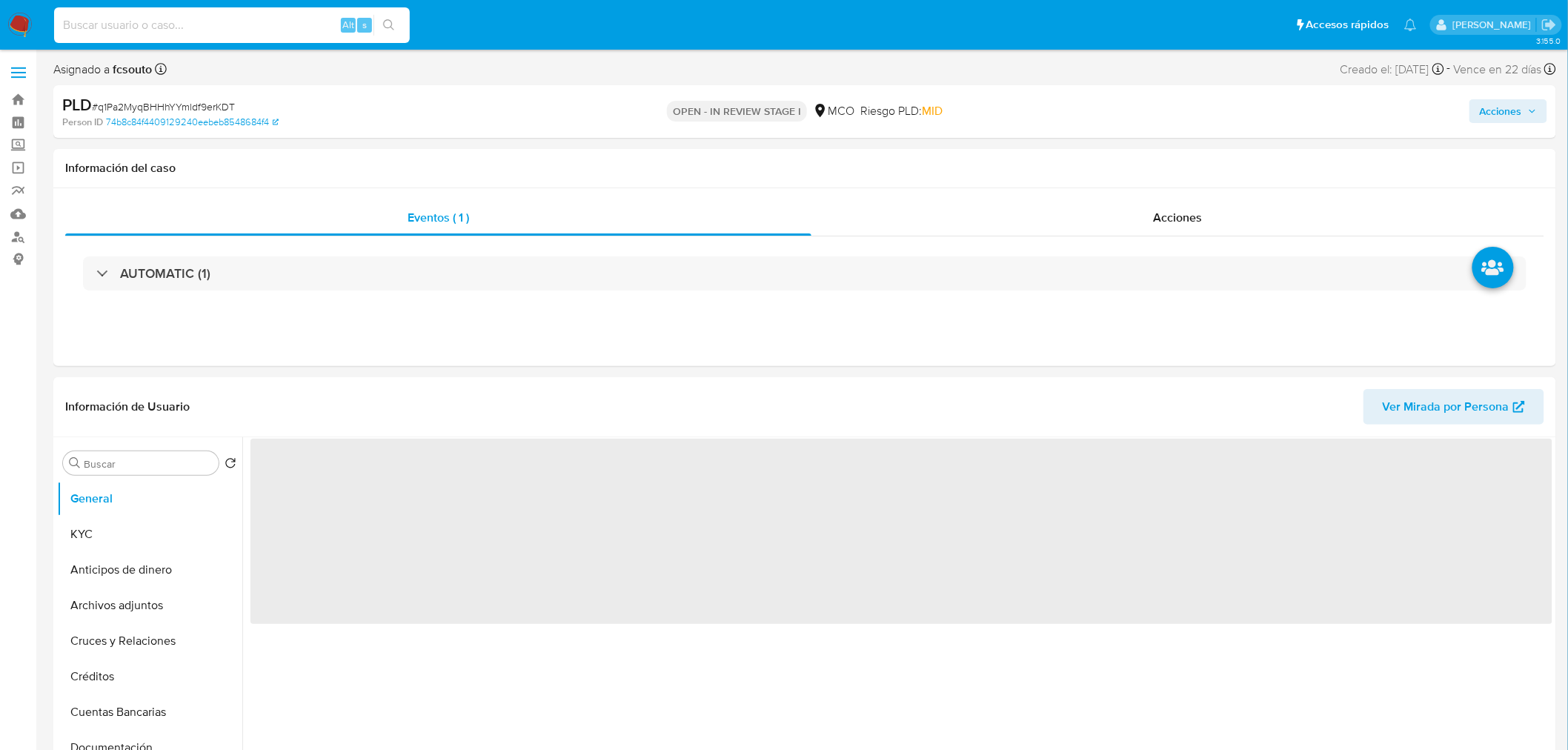
paste input "543253822"
type input "543253822"
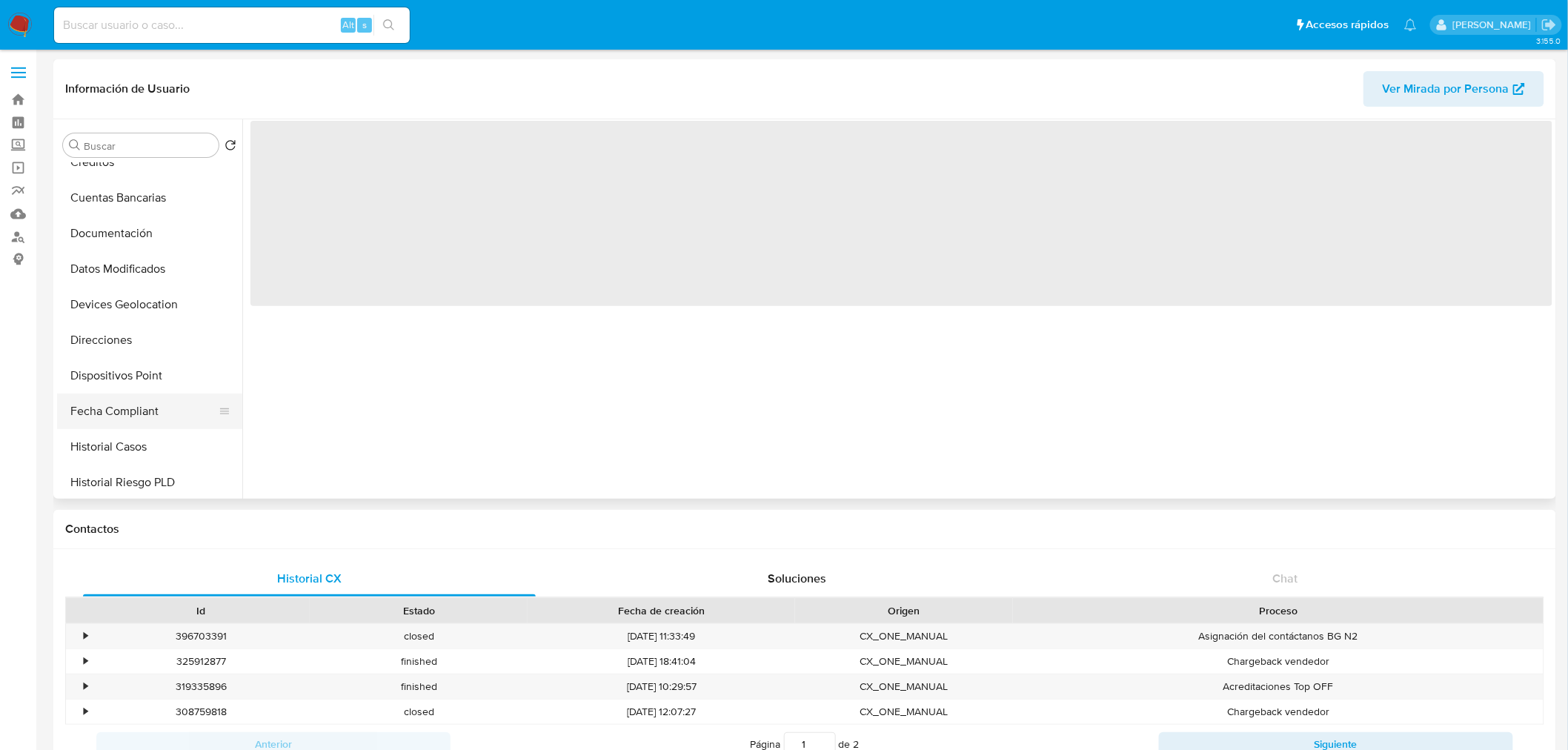
scroll to position [247, 0]
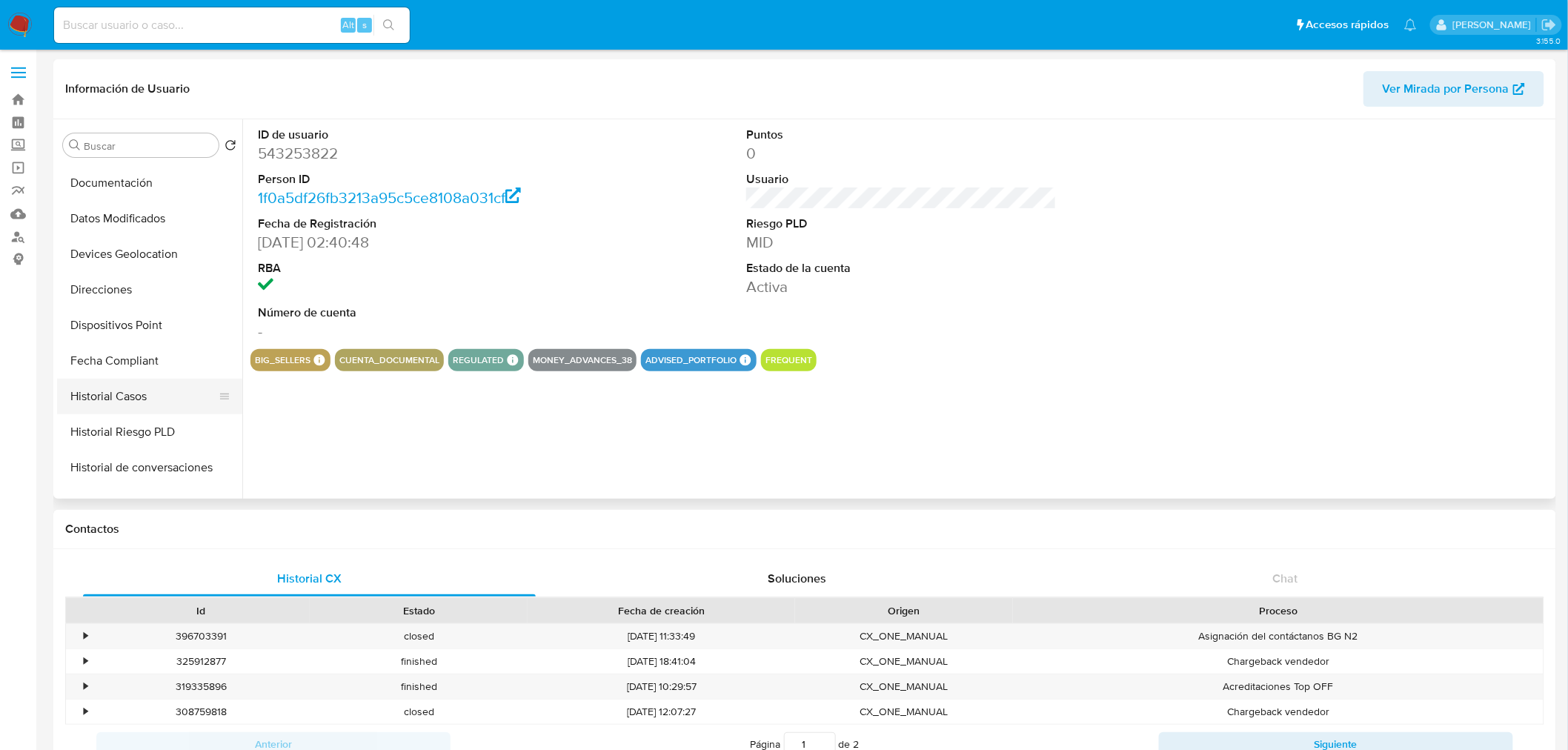
drag, startPoint x: 159, startPoint y: 401, endPoint x: 194, endPoint y: 392, distance: 36.1
click at [159, 401] on button "Historial Casos" at bounding box center [143, 396] width 173 height 35
select select "10"
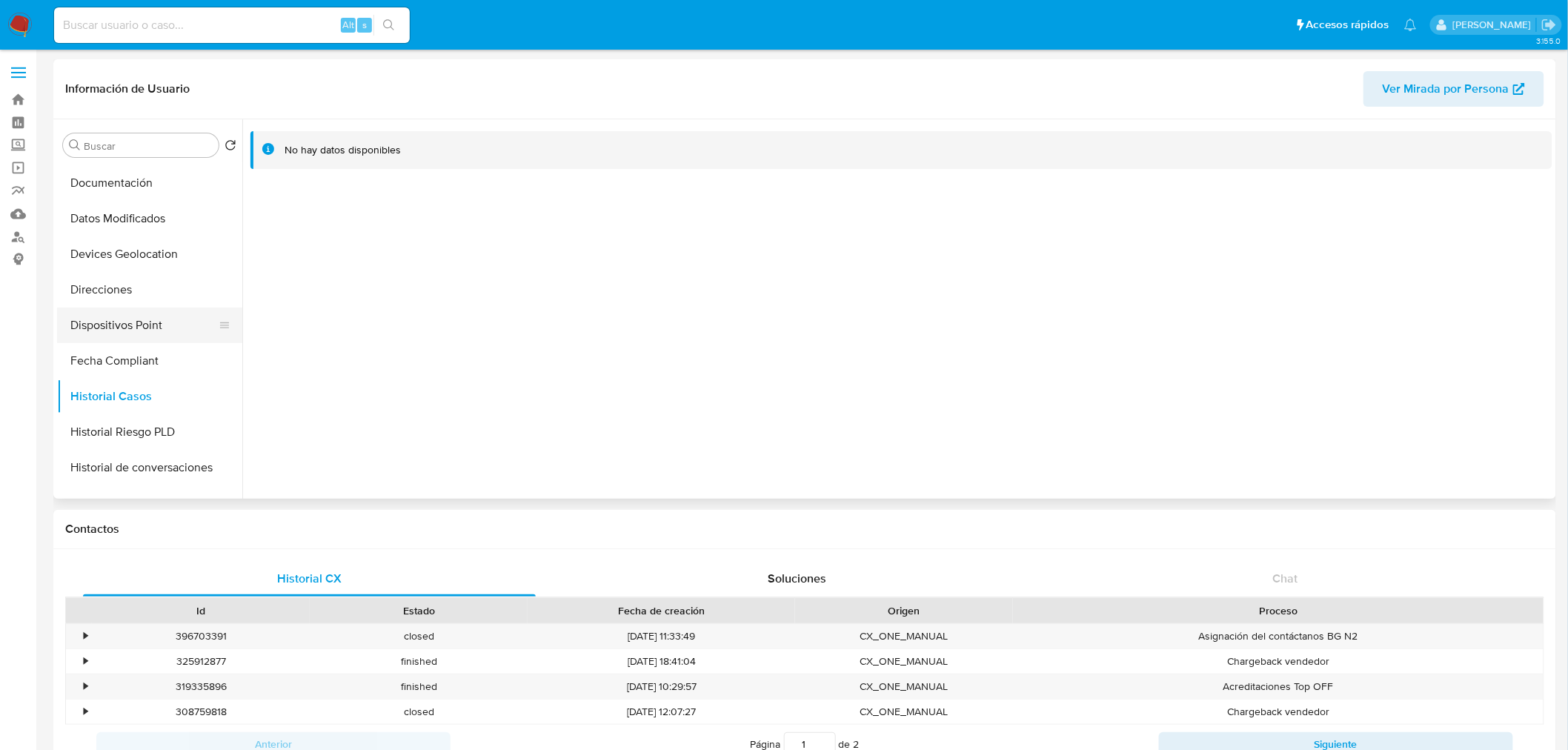
scroll to position [0, 0]
drag, startPoint x: 126, startPoint y: 213, endPoint x: 143, endPoint y: 219, distance: 18.0
click at [127, 213] on button "KYC" at bounding box center [143, 216] width 173 height 35
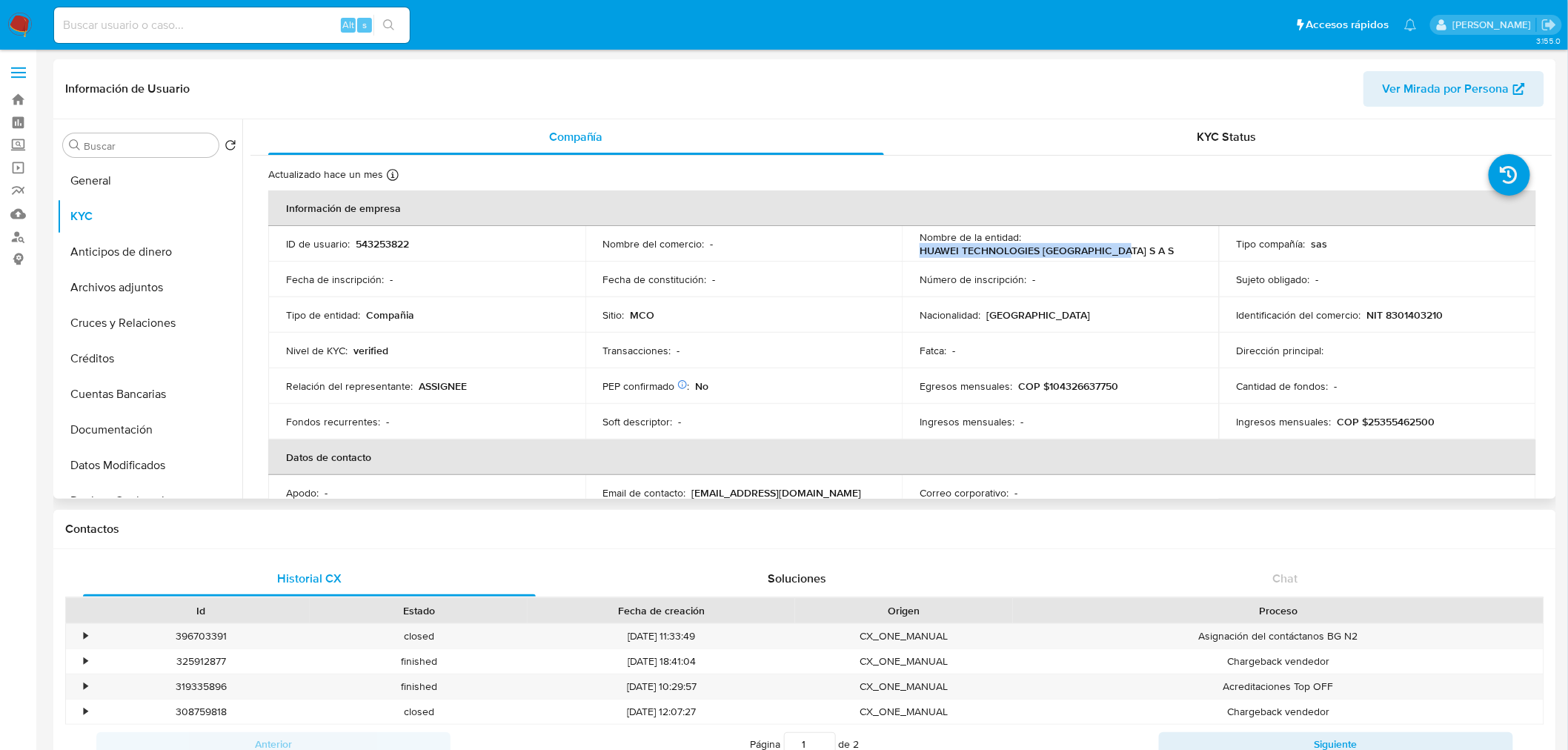
drag, startPoint x: 1079, startPoint y: 254, endPoint x: 917, endPoint y: 253, distance: 162.0
click at [920, 253] on div "Nombre de la entidad : HUAWEI TECHNOLOGIES COLOMBIA S A S" at bounding box center [1061, 243] width 282 height 27
copy p "HUAWEI TECHNOLOGIES COLOMBIA S A S"
click at [1419, 321] on p "NIT 8301403210" at bounding box center [1405, 315] width 76 height 14
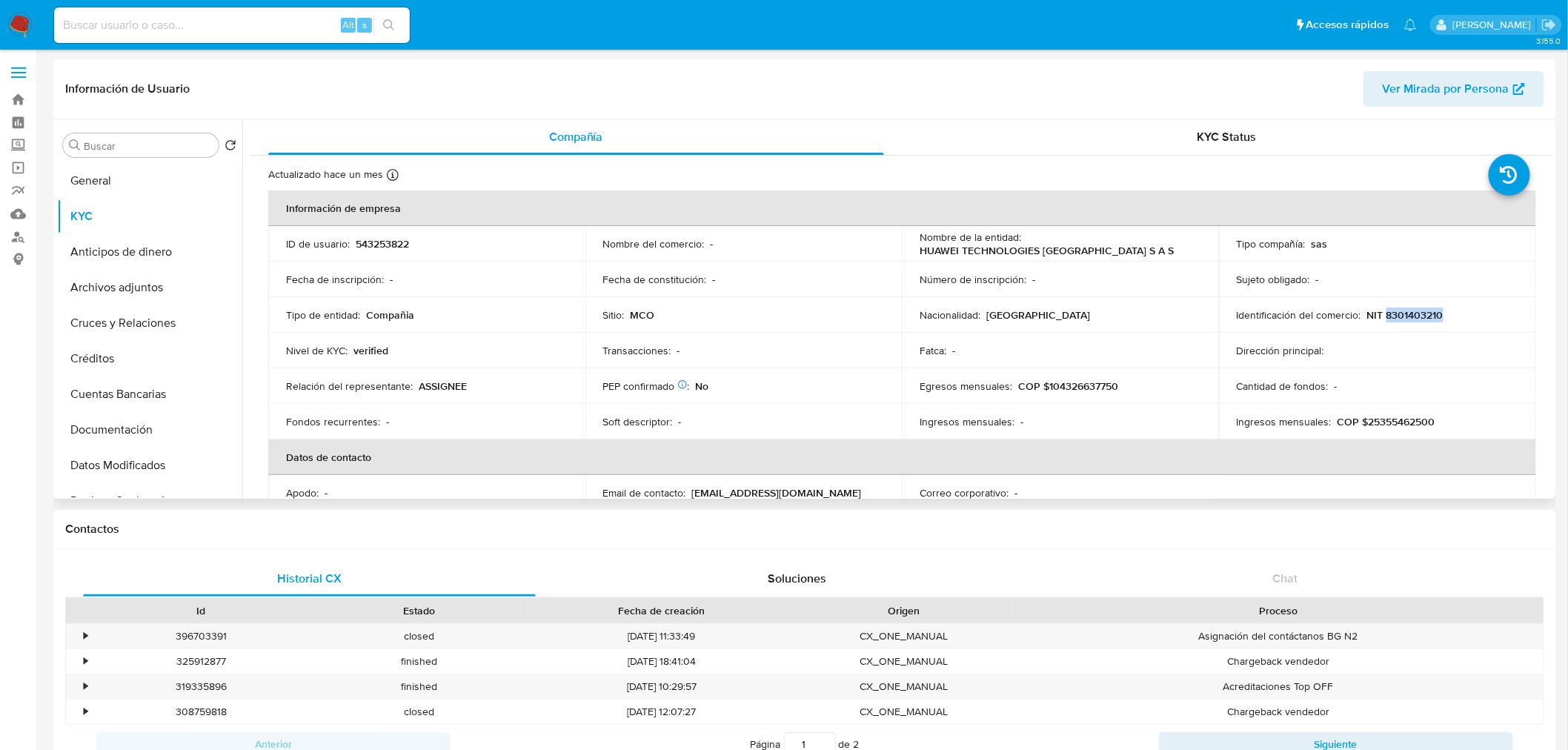
copy p "8301403210"
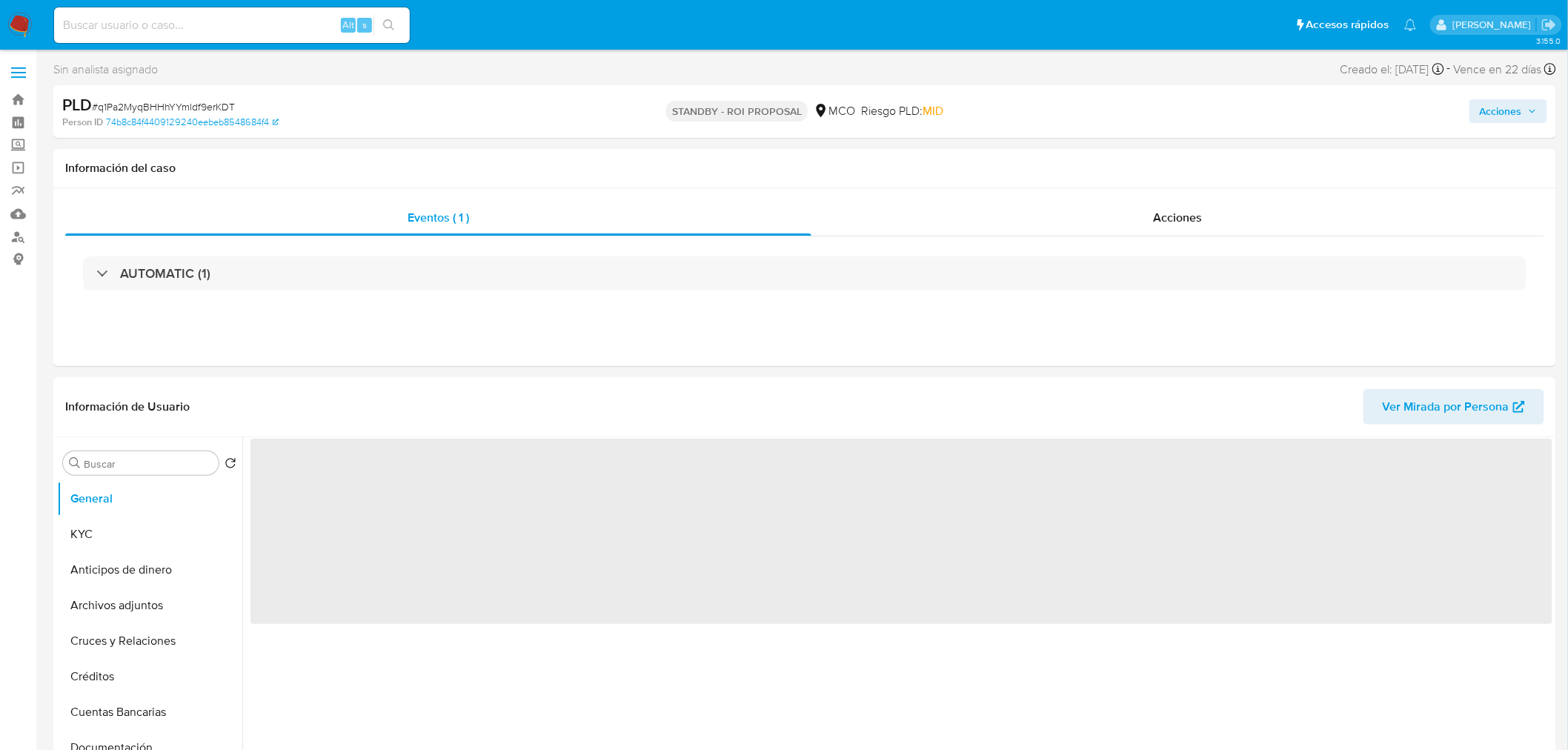
click at [21, 25] on img at bounding box center [20, 25] width 25 height 25
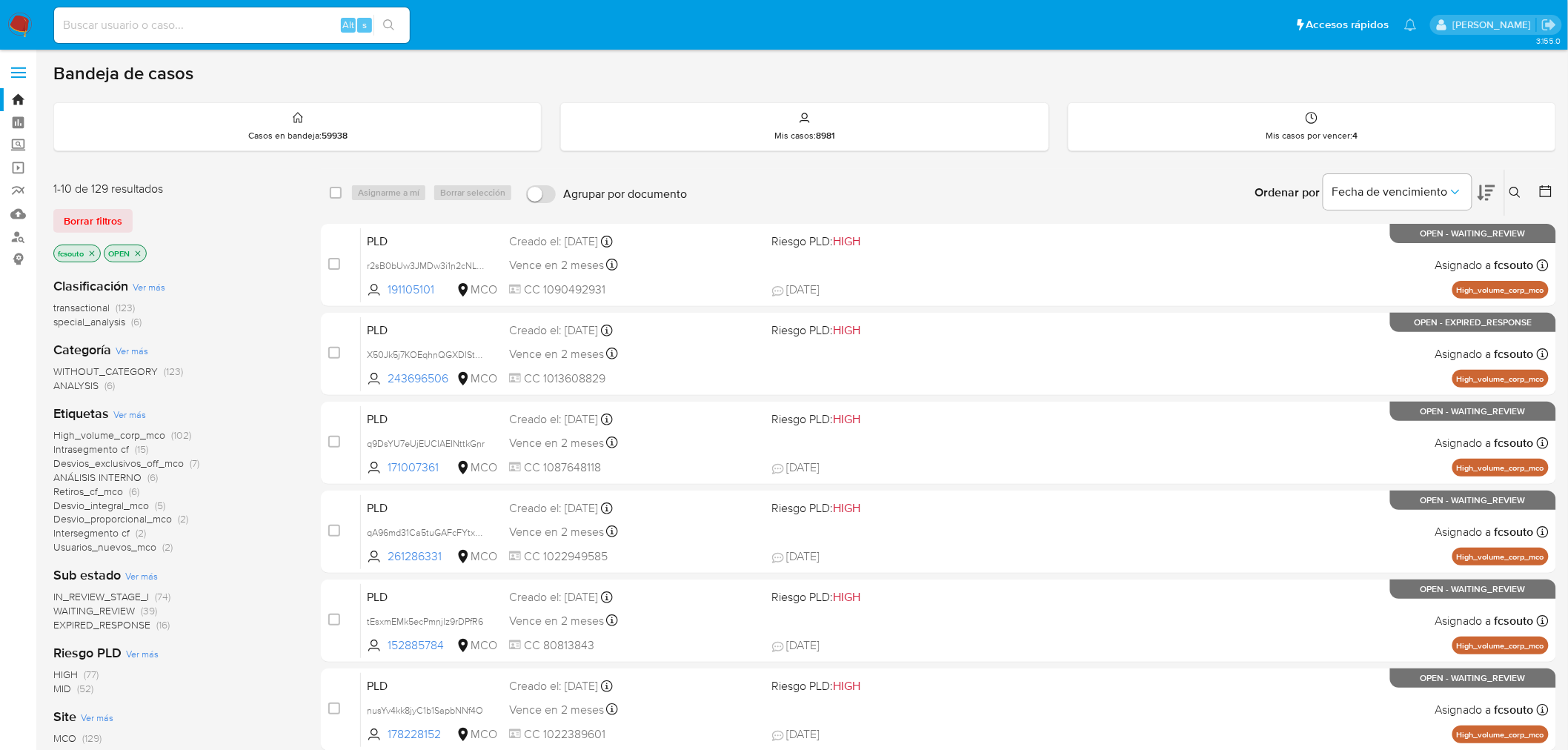
click at [1494, 184] on icon at bounding box center [1486, 192] width 18 height 18
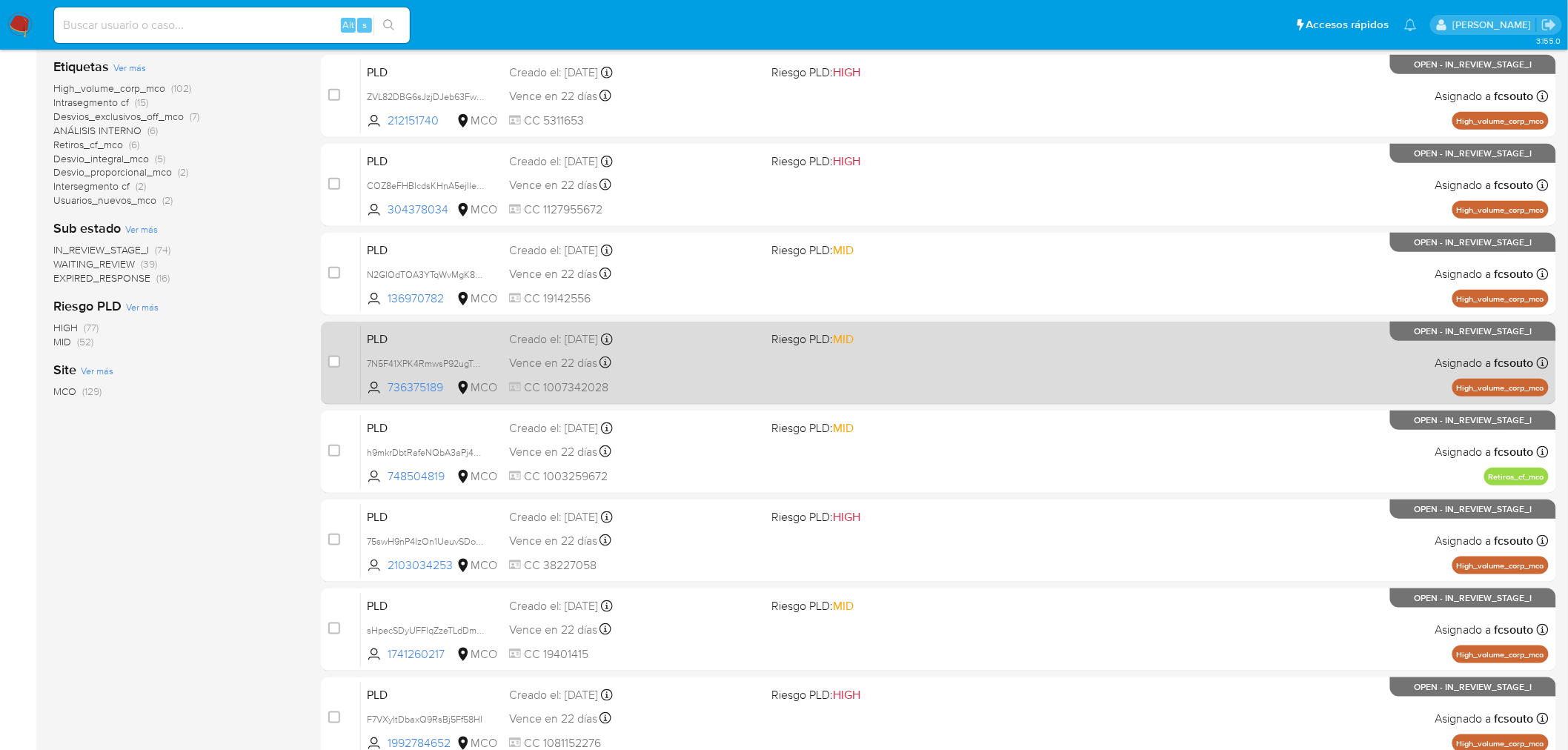
scroll to position [418, 0]
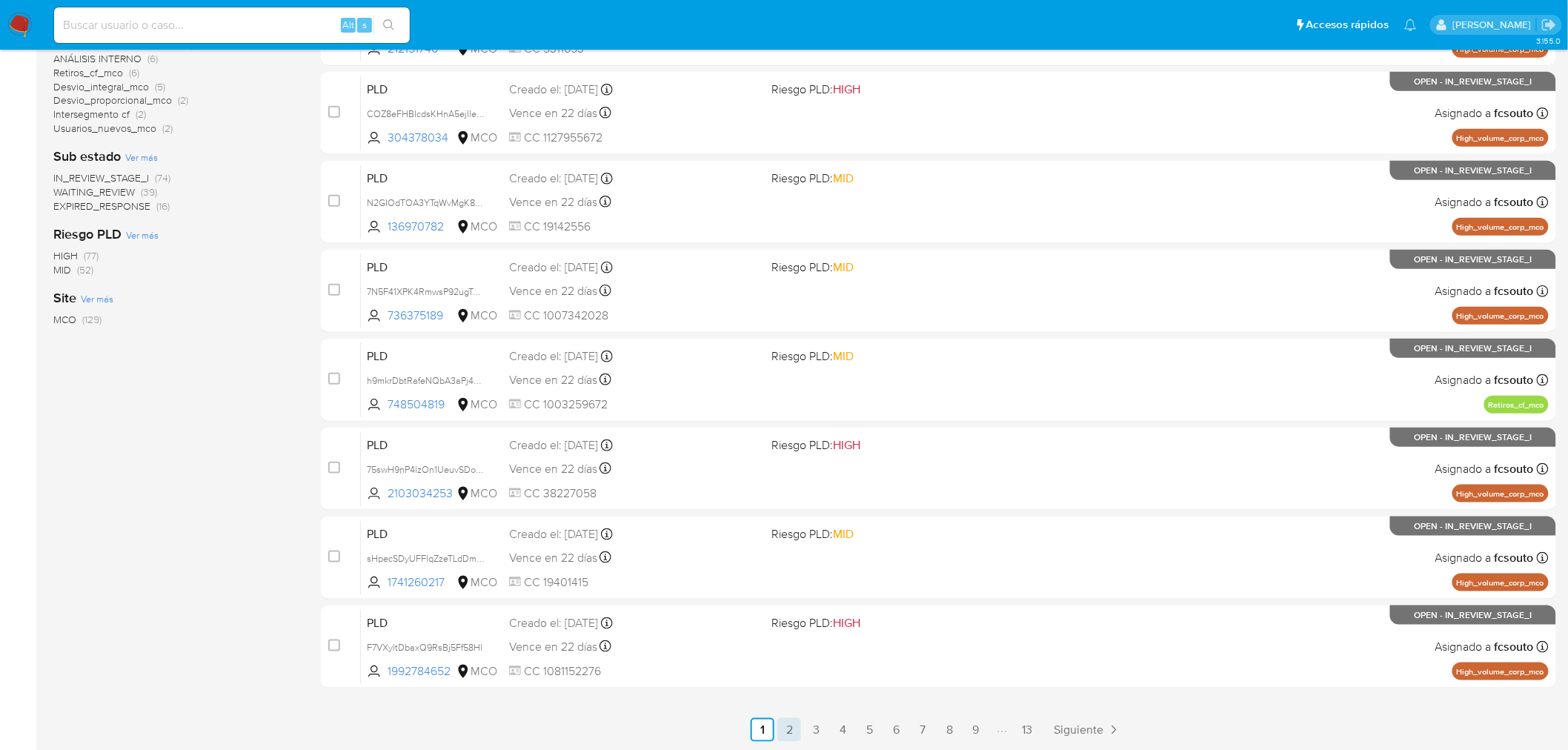
click at [798, 729] on link "2" at bounding box center [789, 730] width 24 height 24
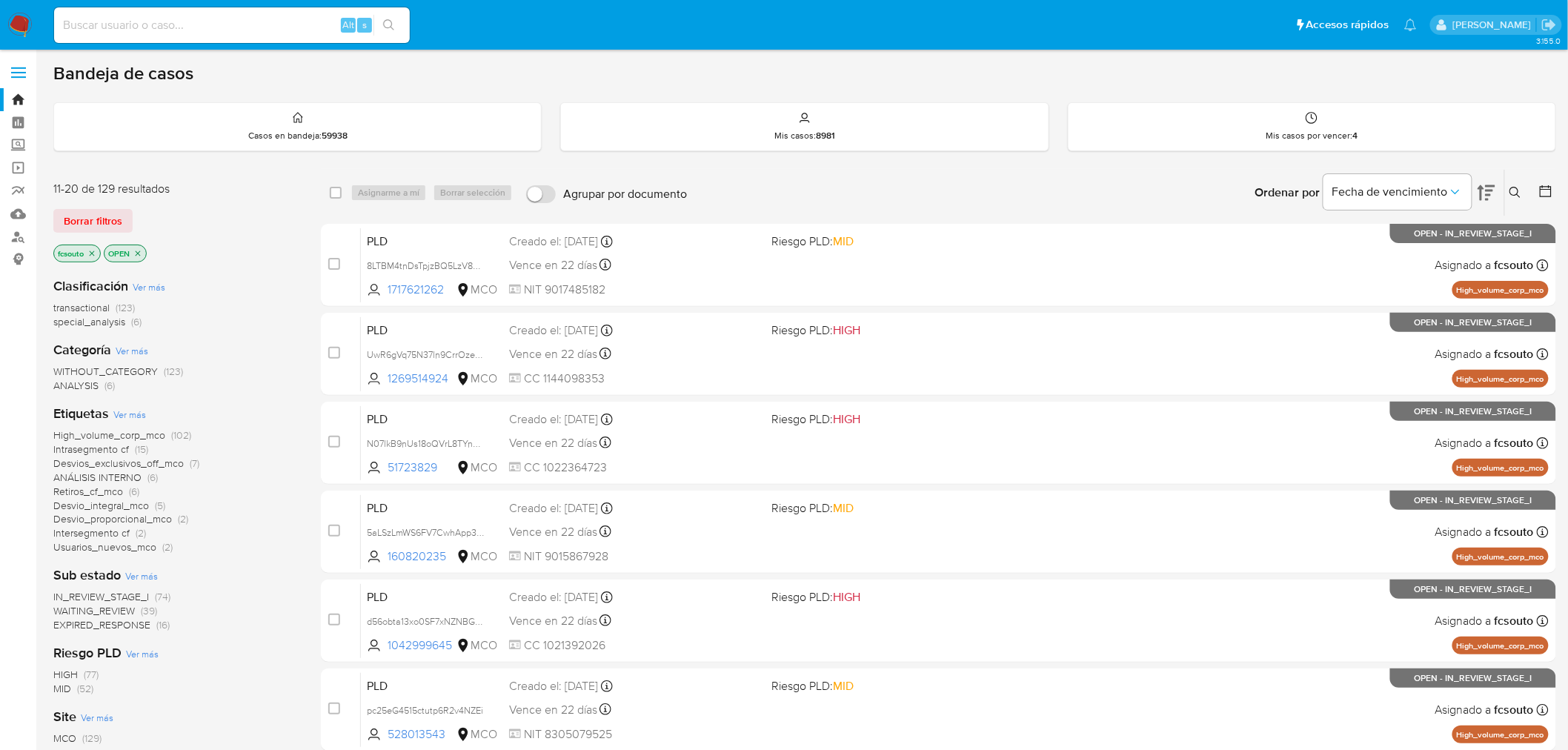
scroll to position [418, 0]
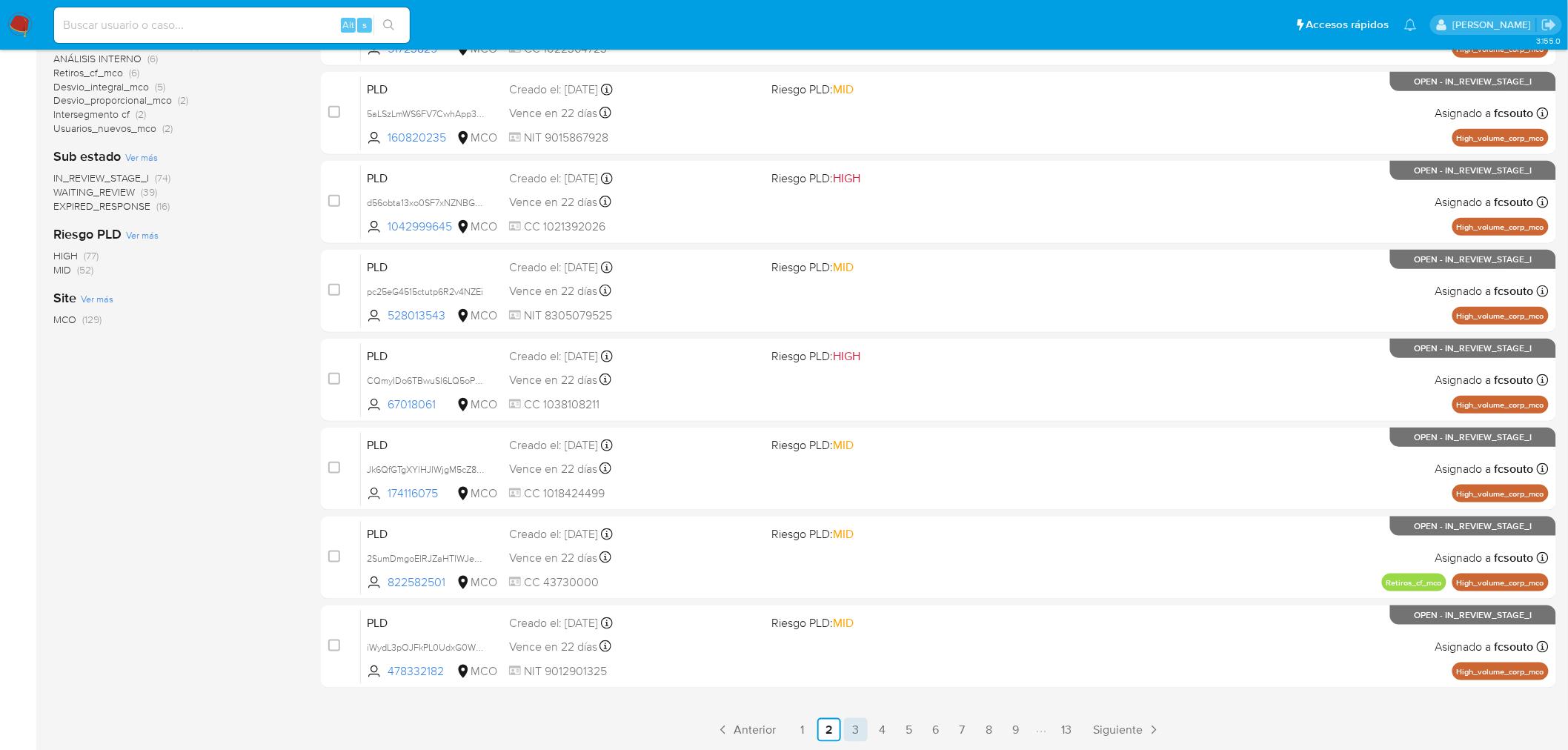
click at [853, 731] on link "3" at bounding box center [856, 730] width 24 height 24
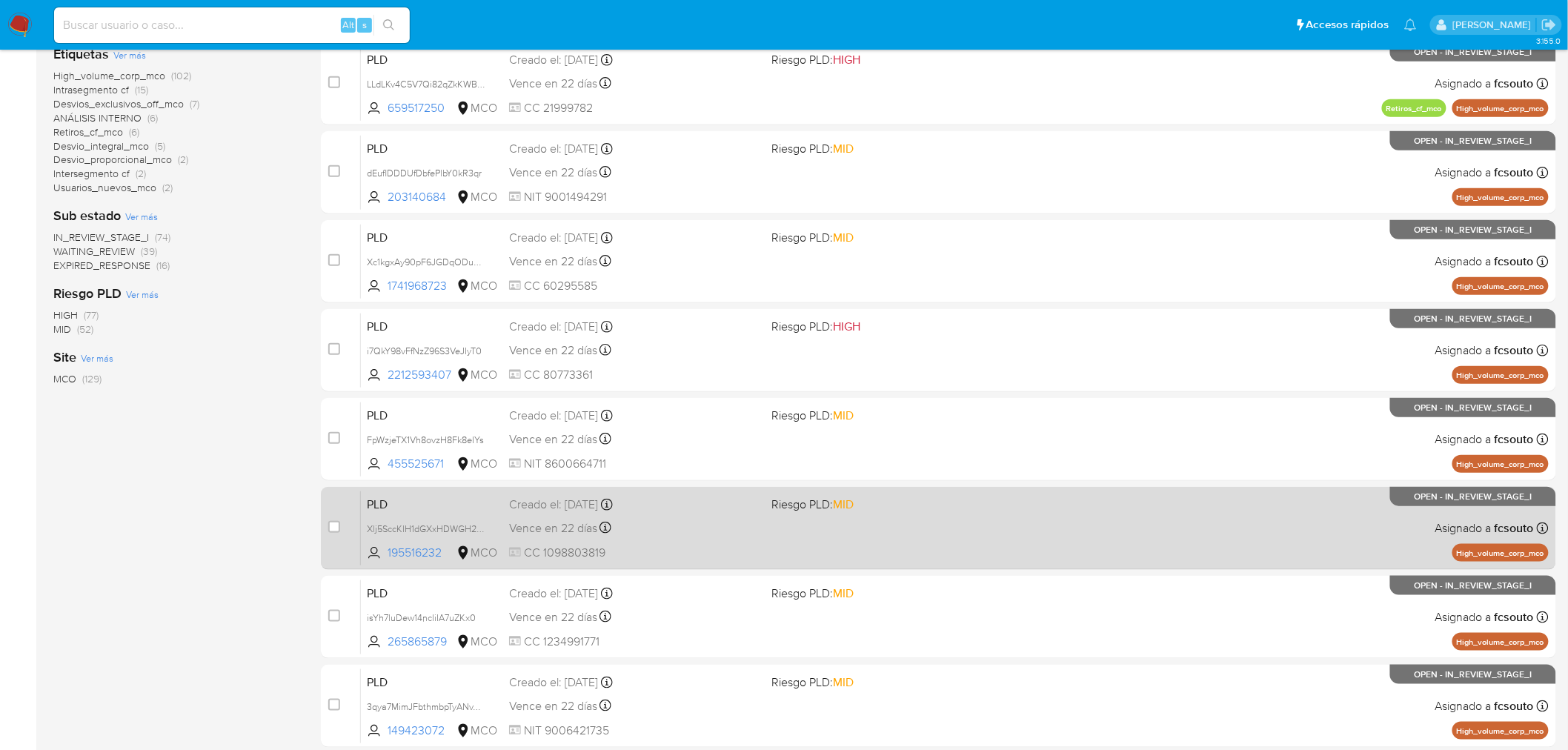
scroll to position [418, 0]
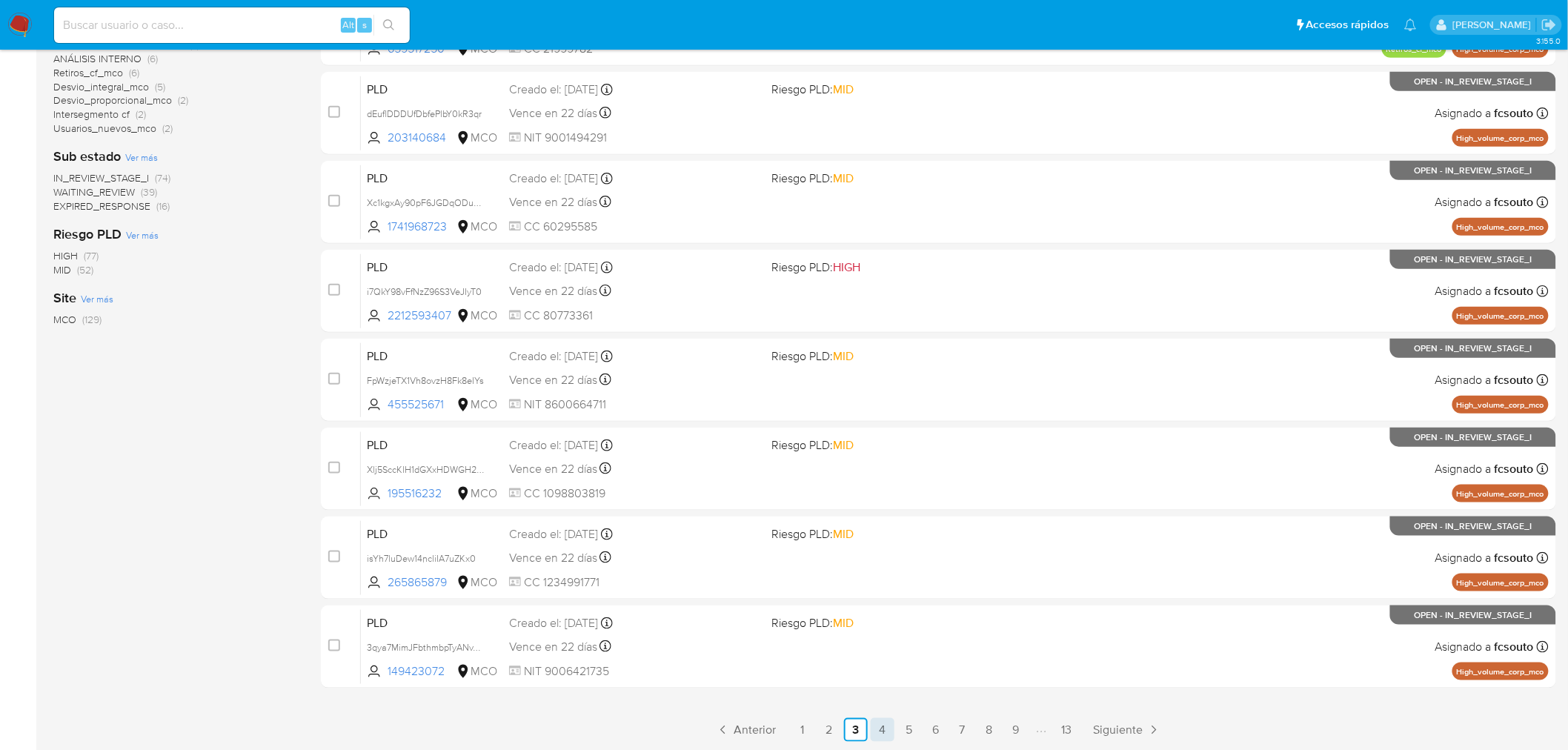
click at [890, 722] on link "4" at bounding box center [883, 730] width 24 height 24
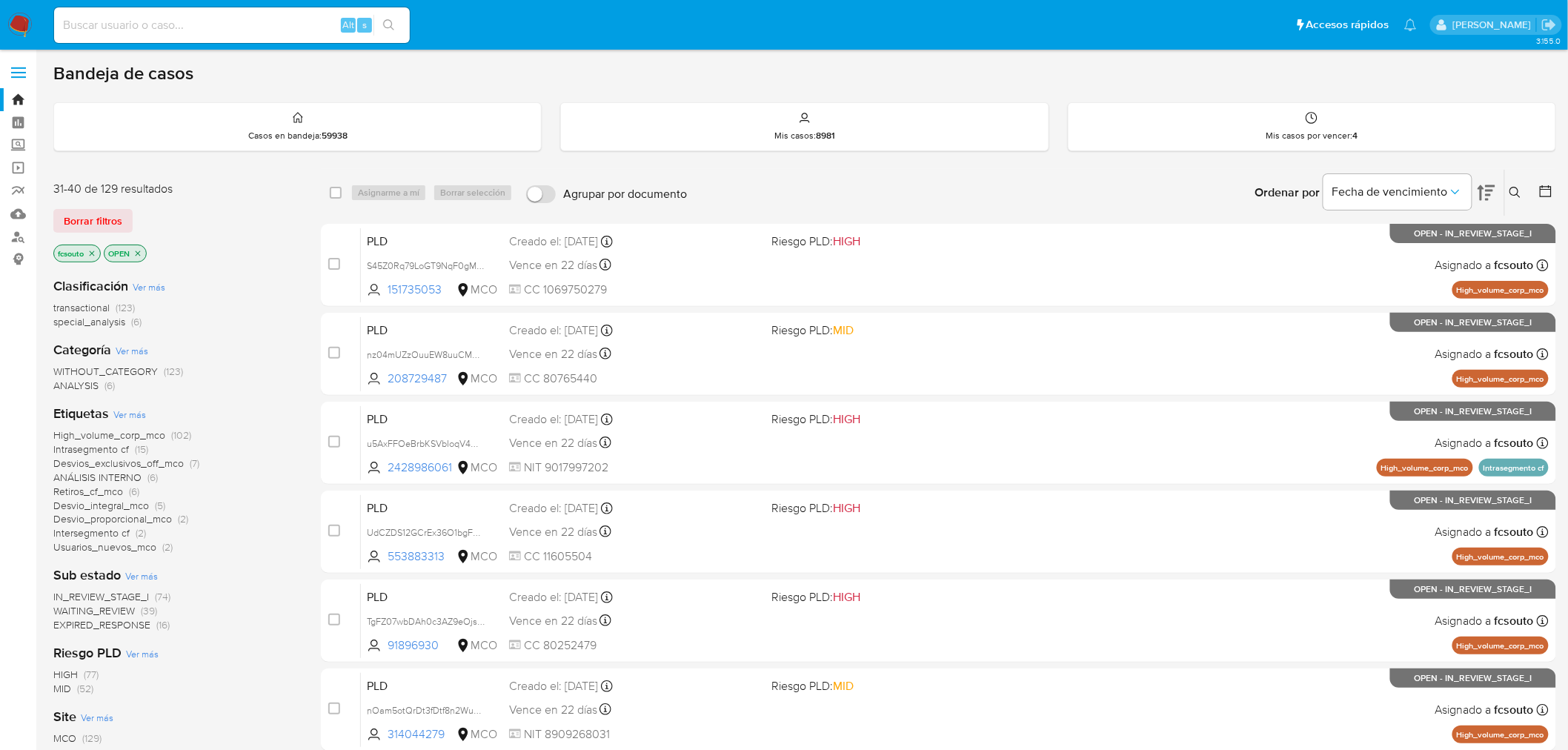
click at [1541, 189] on icon at bounding box center [1546, 192] width 12 height 12
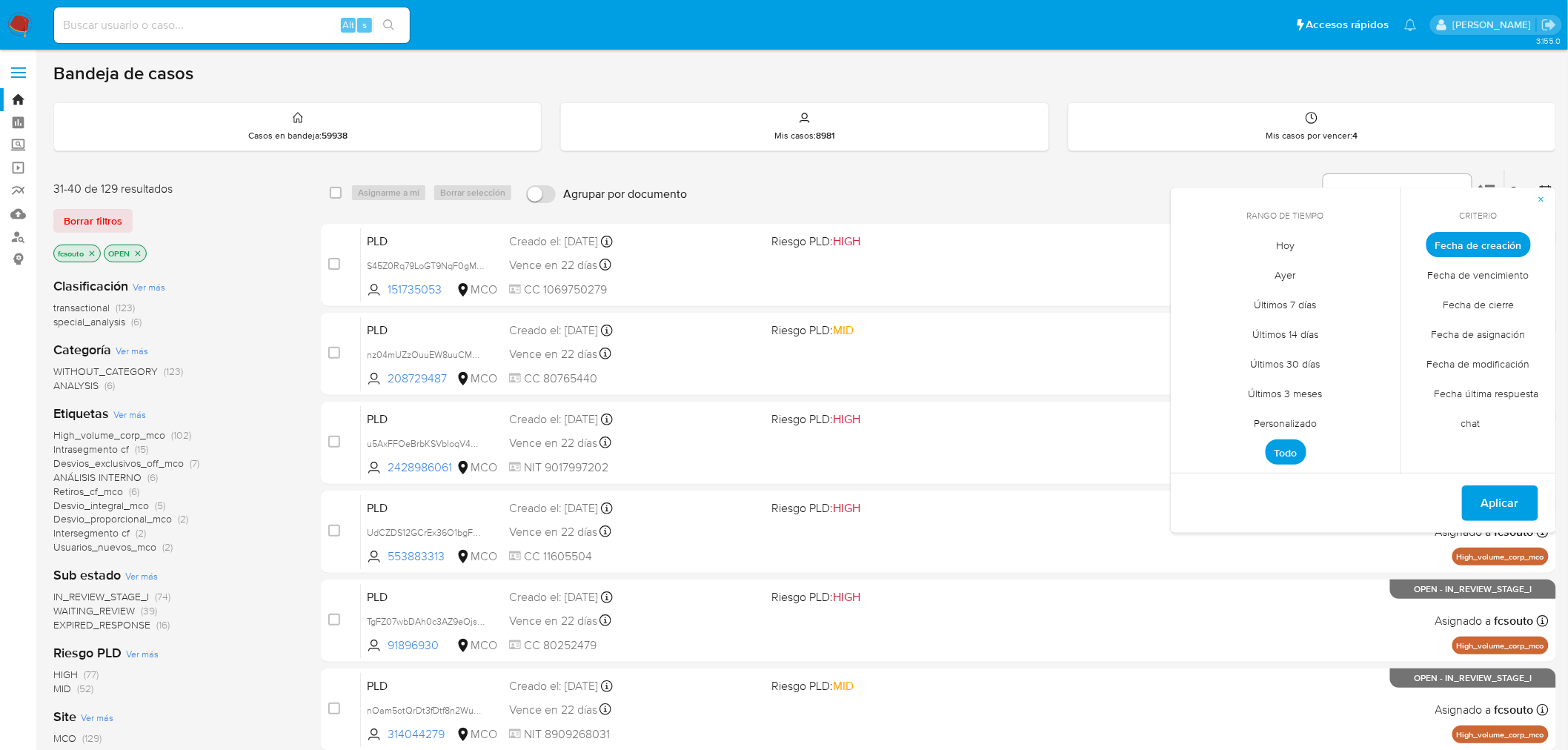
click at [1291, 418] on span "Personalizado" at bounding box center [1286, 423] width 94 height 30
click at [1199, 276] on icon "Mes anterior" at bounding box center [1194, 271] width 18 height 18
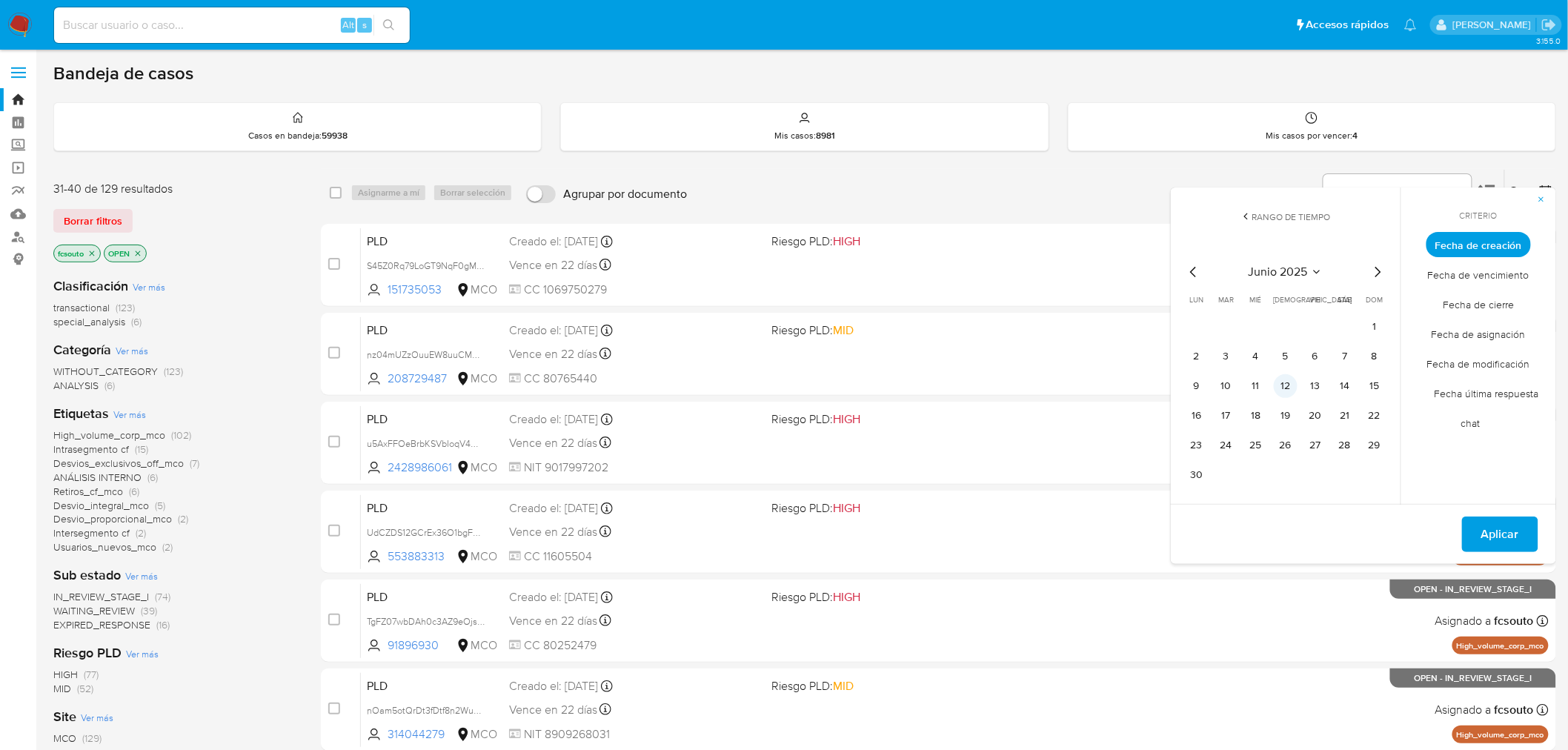
click at [1282, 392] on button "12" at bounding box center [1285, 387] width 24 height 24
click at [1502, 535] on span "Aplicar" at bounding box center [1500, 534] width 38 height 33
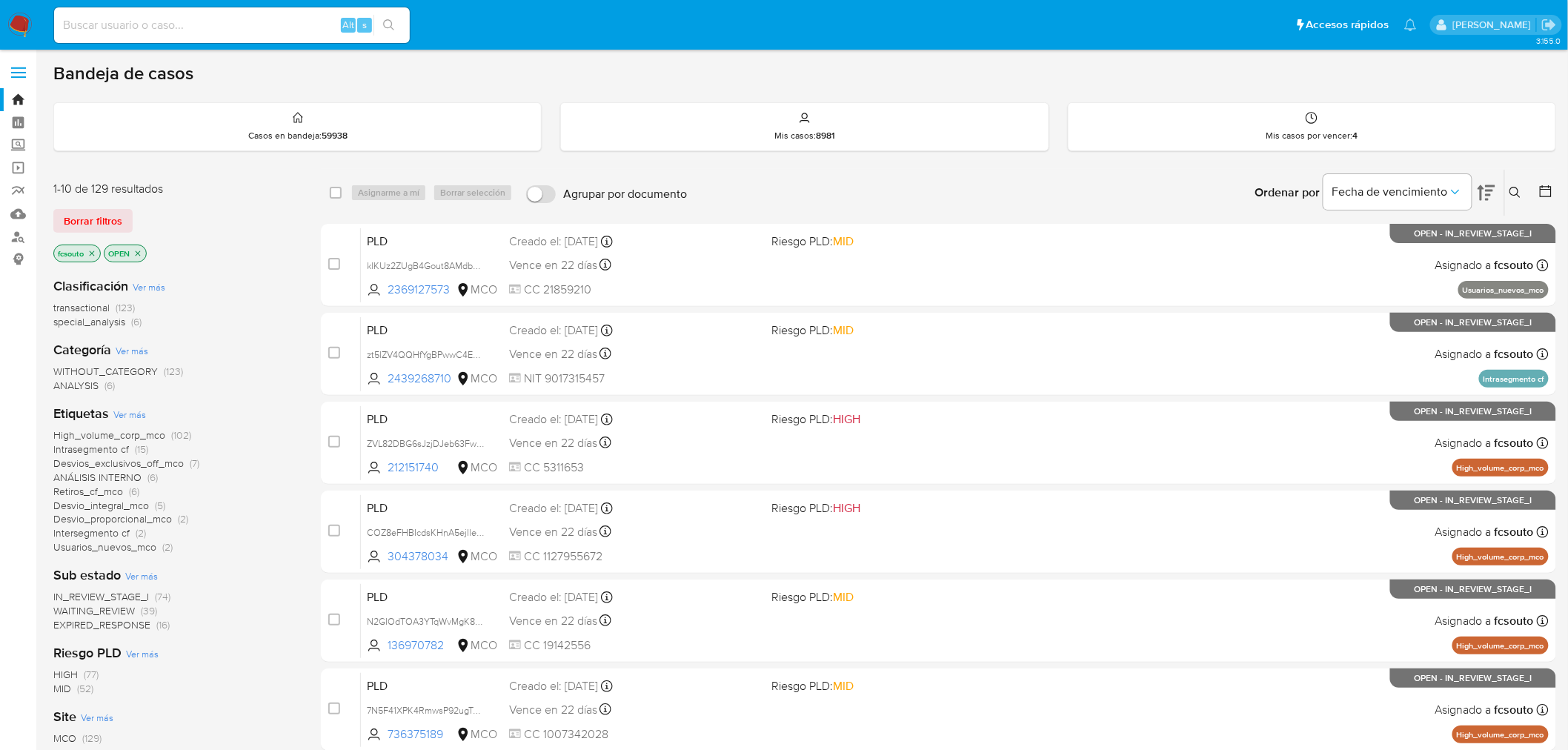
click at [1541, 194] on icon at bounding box center [1546, 192] width 12 height 12
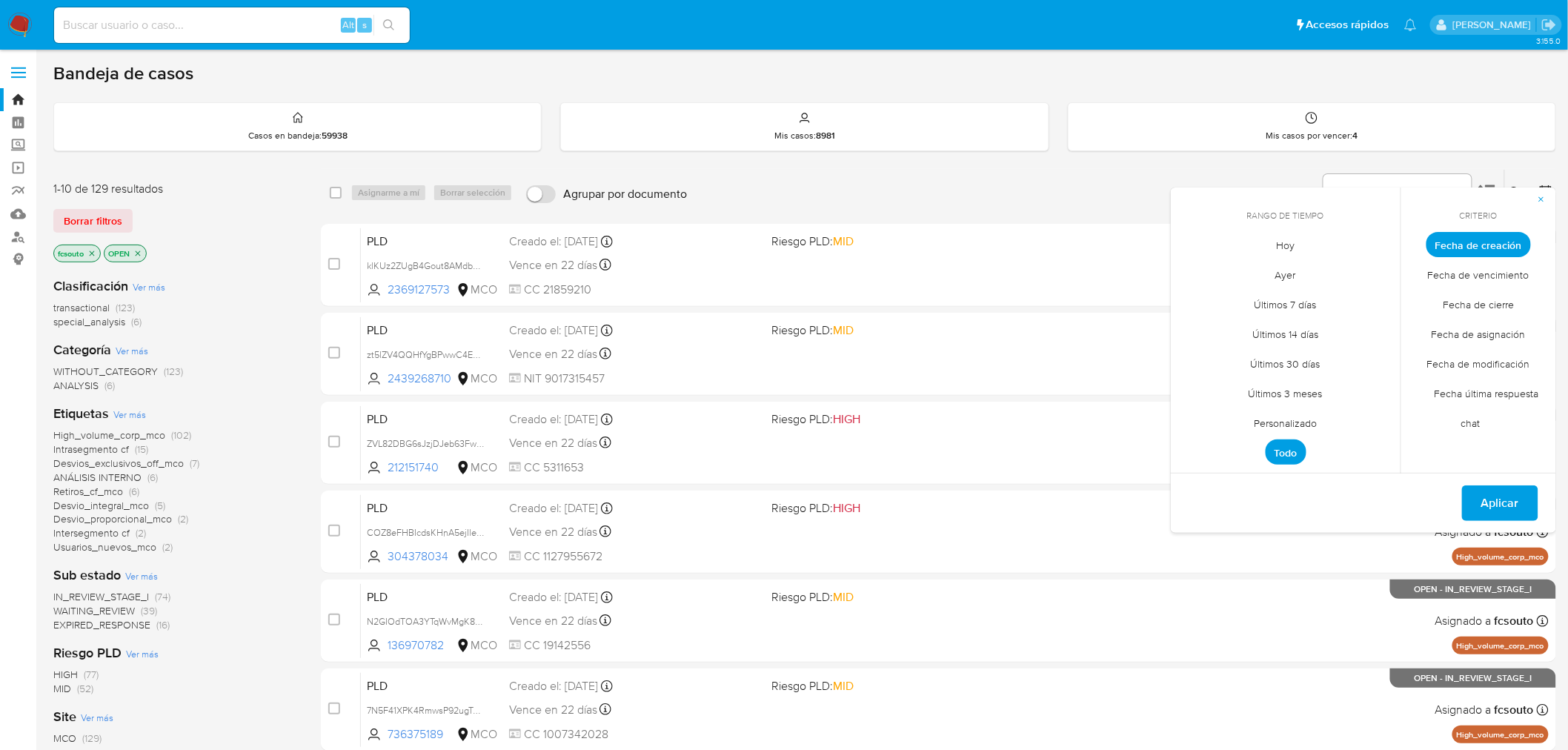
click at [1298, 420] on span "Personalizado" at bounding box center [1286, 423] width 94 height 30
click at [1190, 282] on div "agosto 2025 agosto 2025 lun lunes mar martes mié miércoles jue jueves vie viern…" at bounding box center [1285, 360] width 202 height 194
click at [1191, 274] on icon "Mes anterior" at bounding box center [1194, 271] width 18 height 18
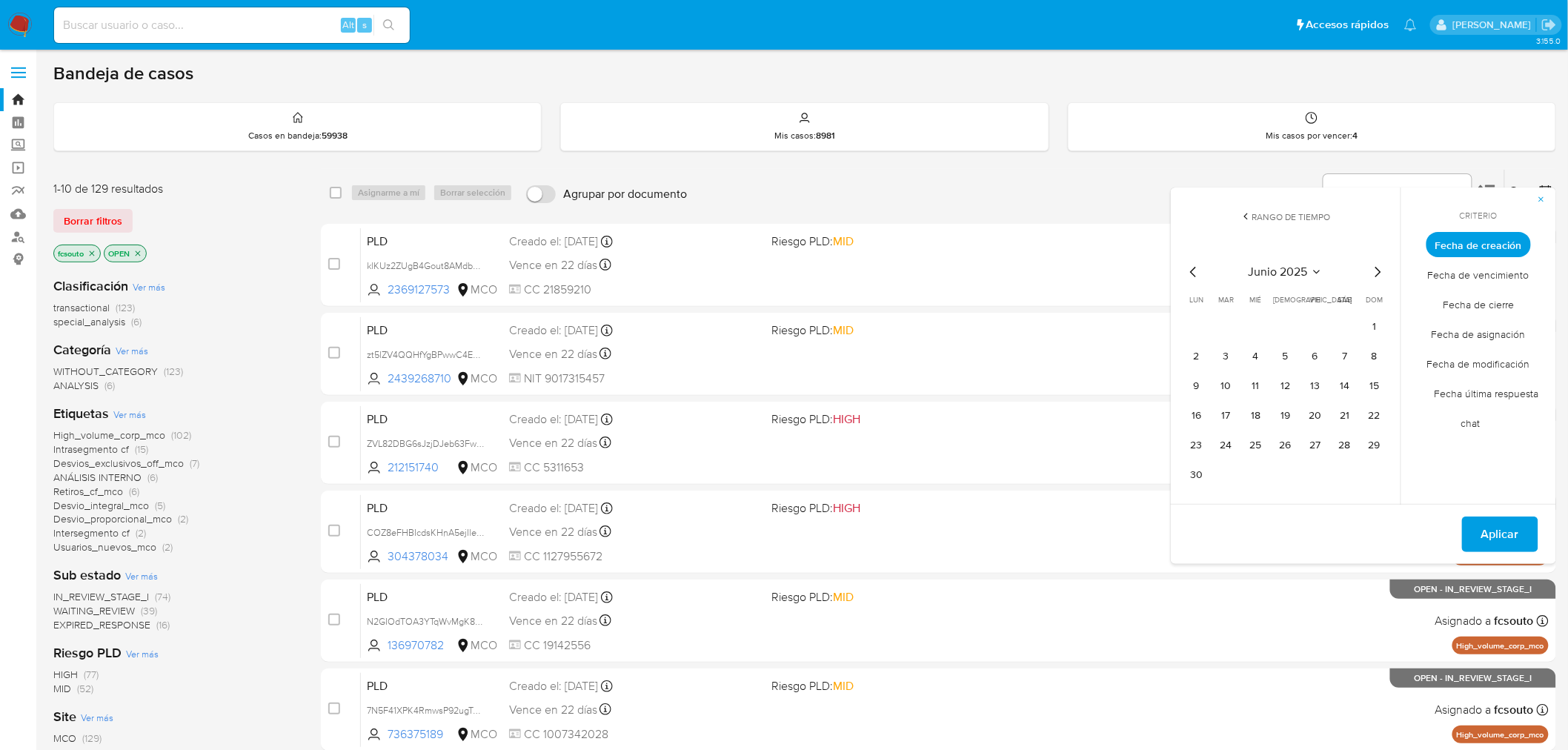
click at [1191, 274] on icon "Mes anterior" at bounding box center [1194, 271] width 18 height 18
click at [1375, 274] on icon "Mes siguiente" at bounding box center [1377, 271] width 18 height 18
click at [1285, 387] on button "12" at bounding box center [1285, 387] width 24 height 24
click at [1509, 532] on span "Aplicar" at bounding box center [1500, 534] width 38 height 33
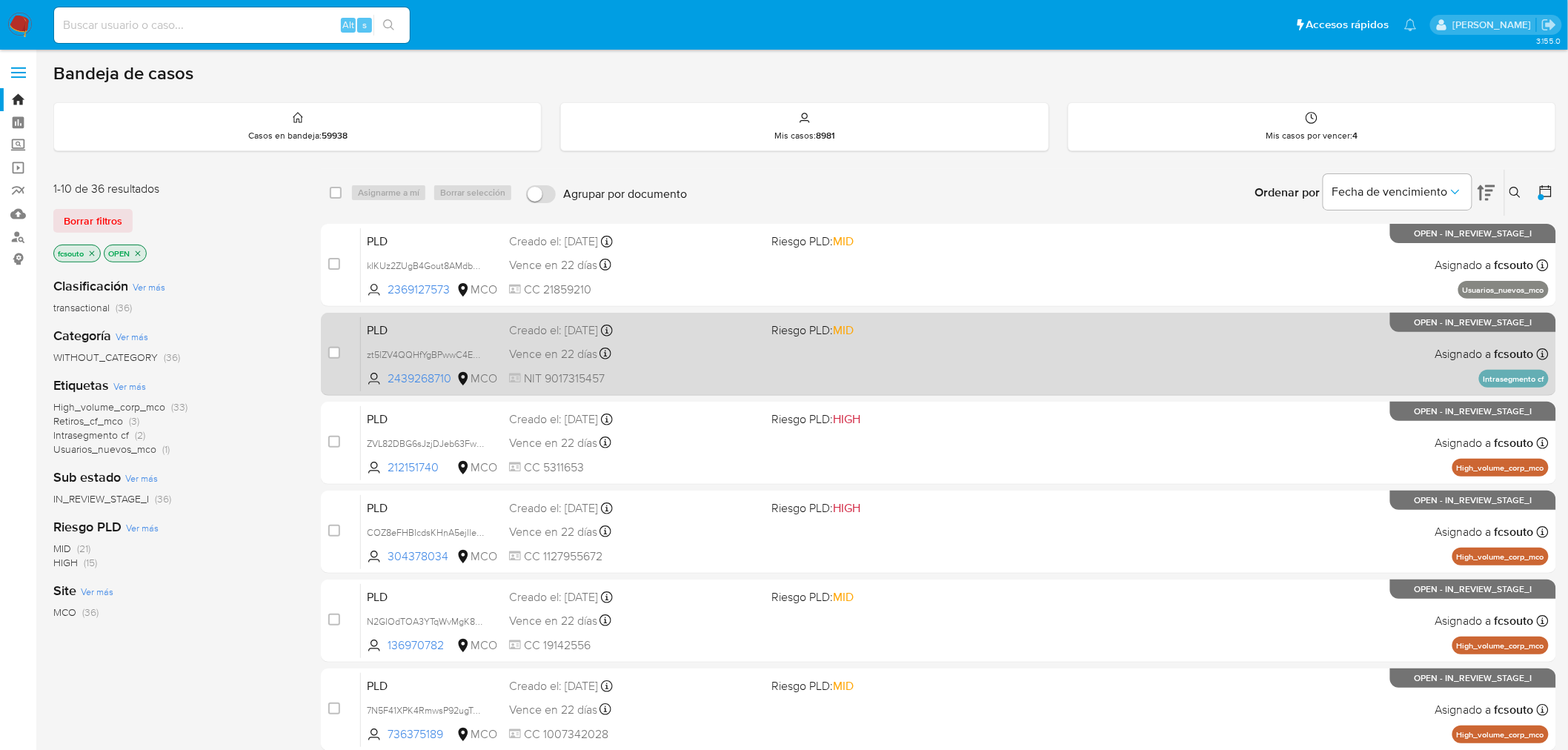
click at [739, 359] on div "Vence en 22 días Vence el 10/09/2025 07:03:38" at bounding box center [635, 353] width 251 height 20
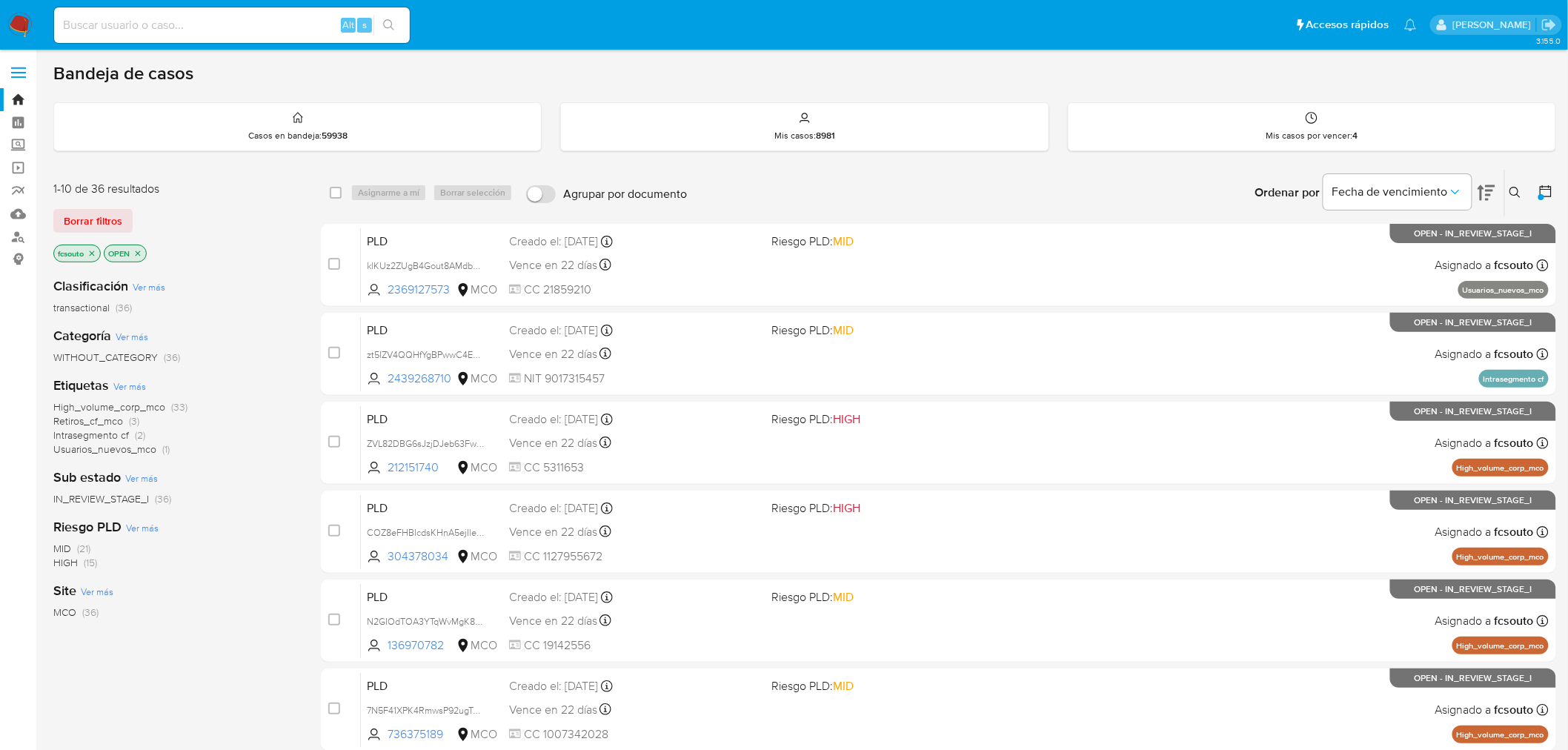
click at [147, 409] on span "High_volume_corp_mco" at bounding box center [109, 406] width 112 height 15
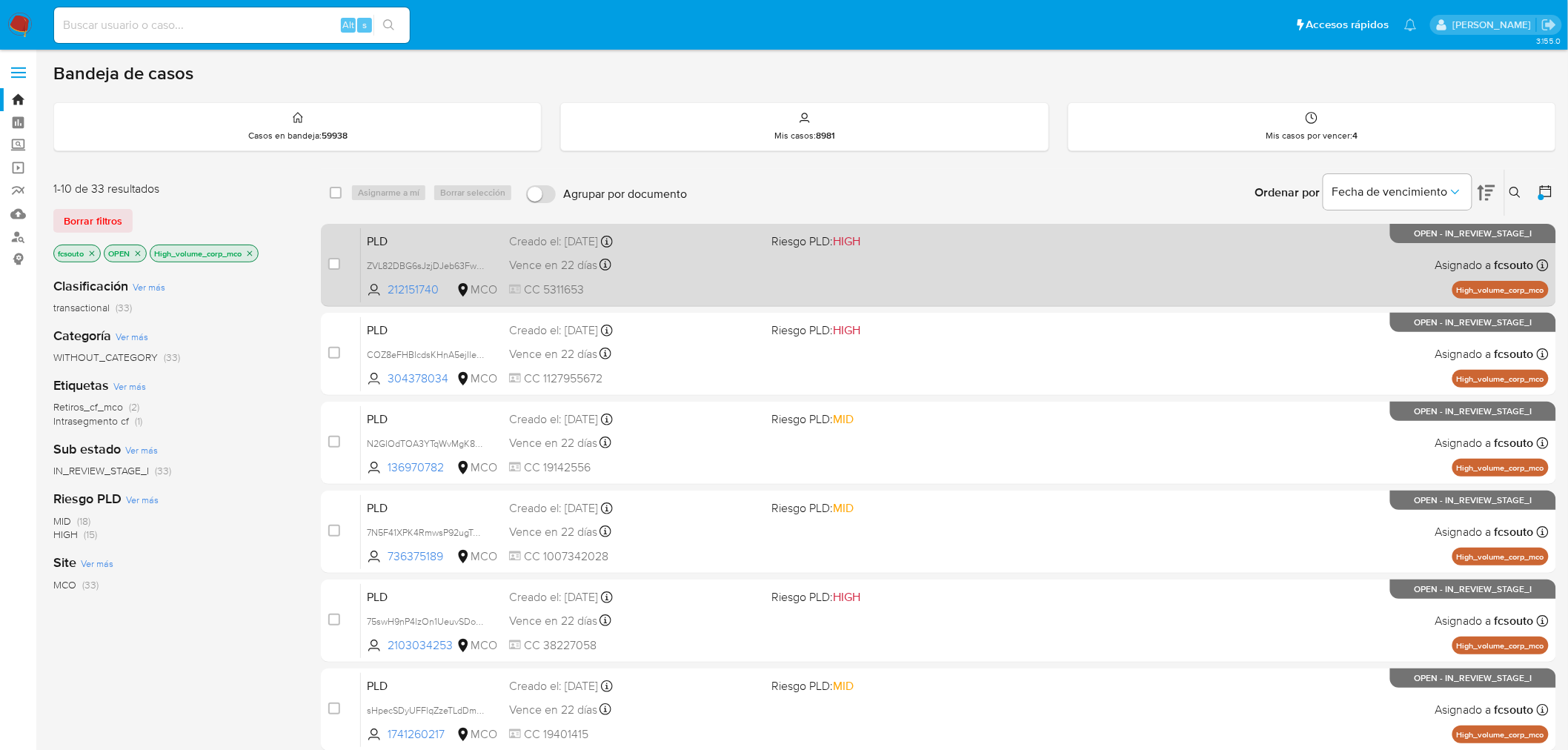
click at [714, 283] on span "CC 5311653" at bounding box center [635, 290] width 251 height 16
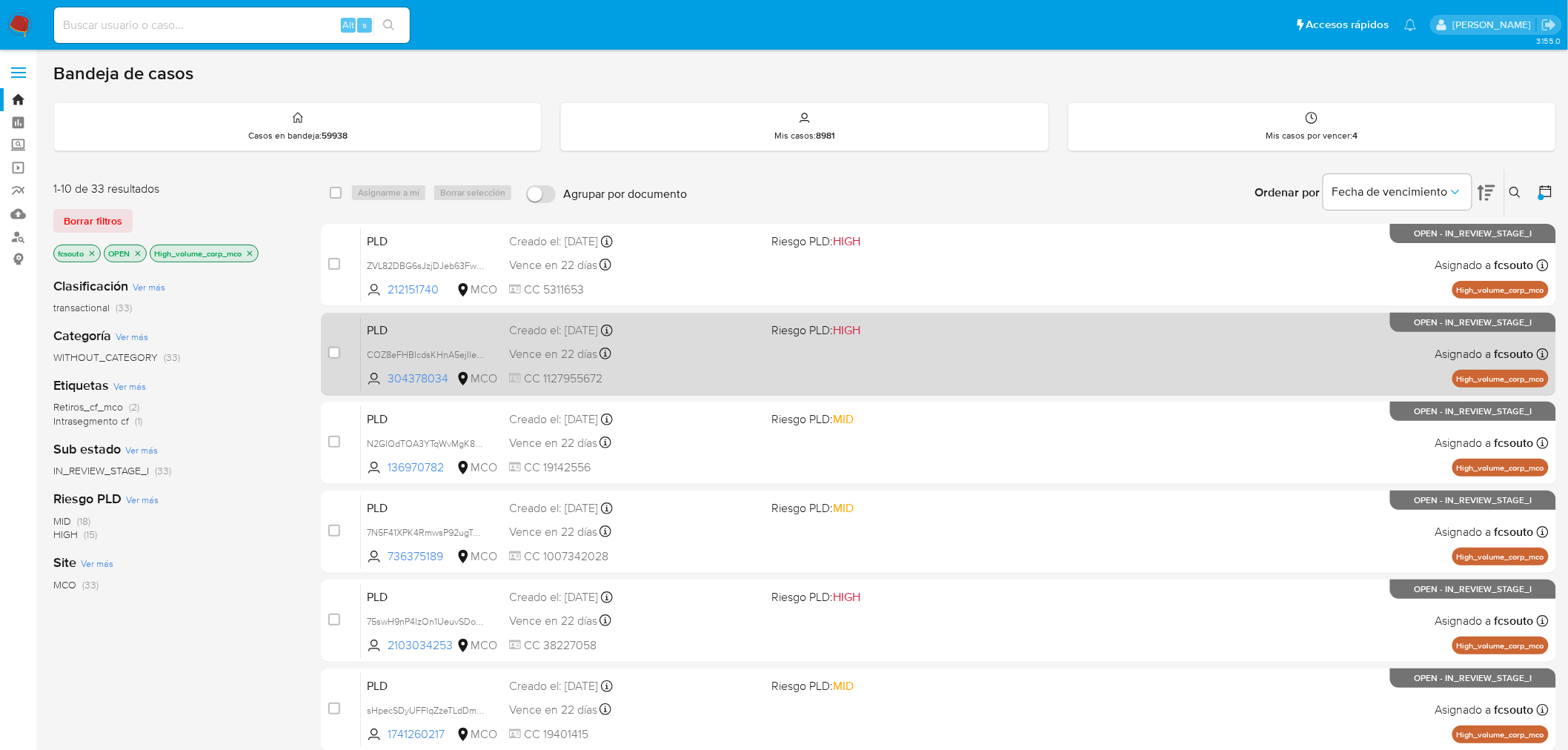
click at [745, 357] on div "Vence en 22 días Vence el 10/09/2025 07:04:06" at bounding box center [635, 353] width 251 height 20
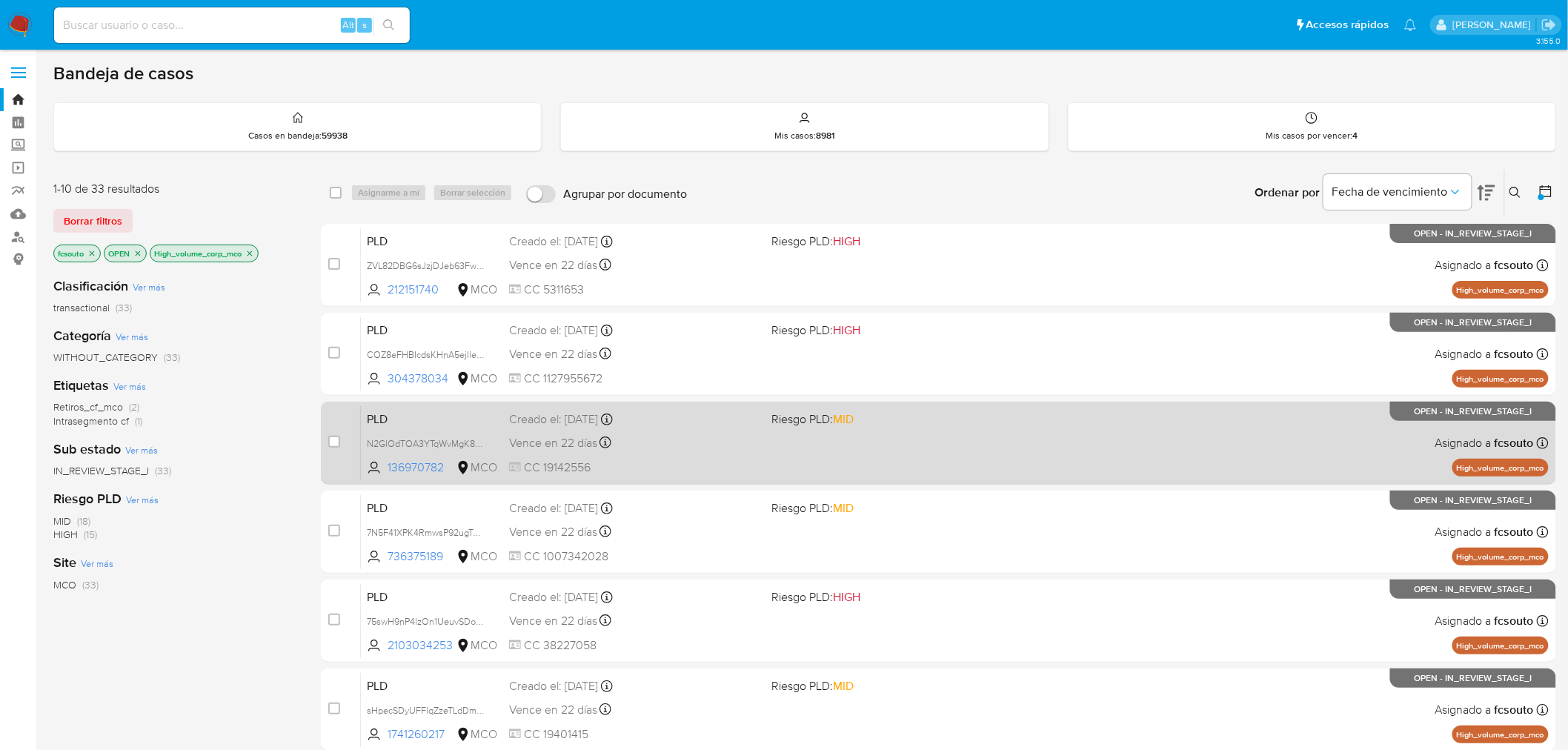
click at [715, 442] on div "Vence en 22 días Vence el 10/09/2025 07:04:11" at bounding box center [635, 442] width 251 height 20
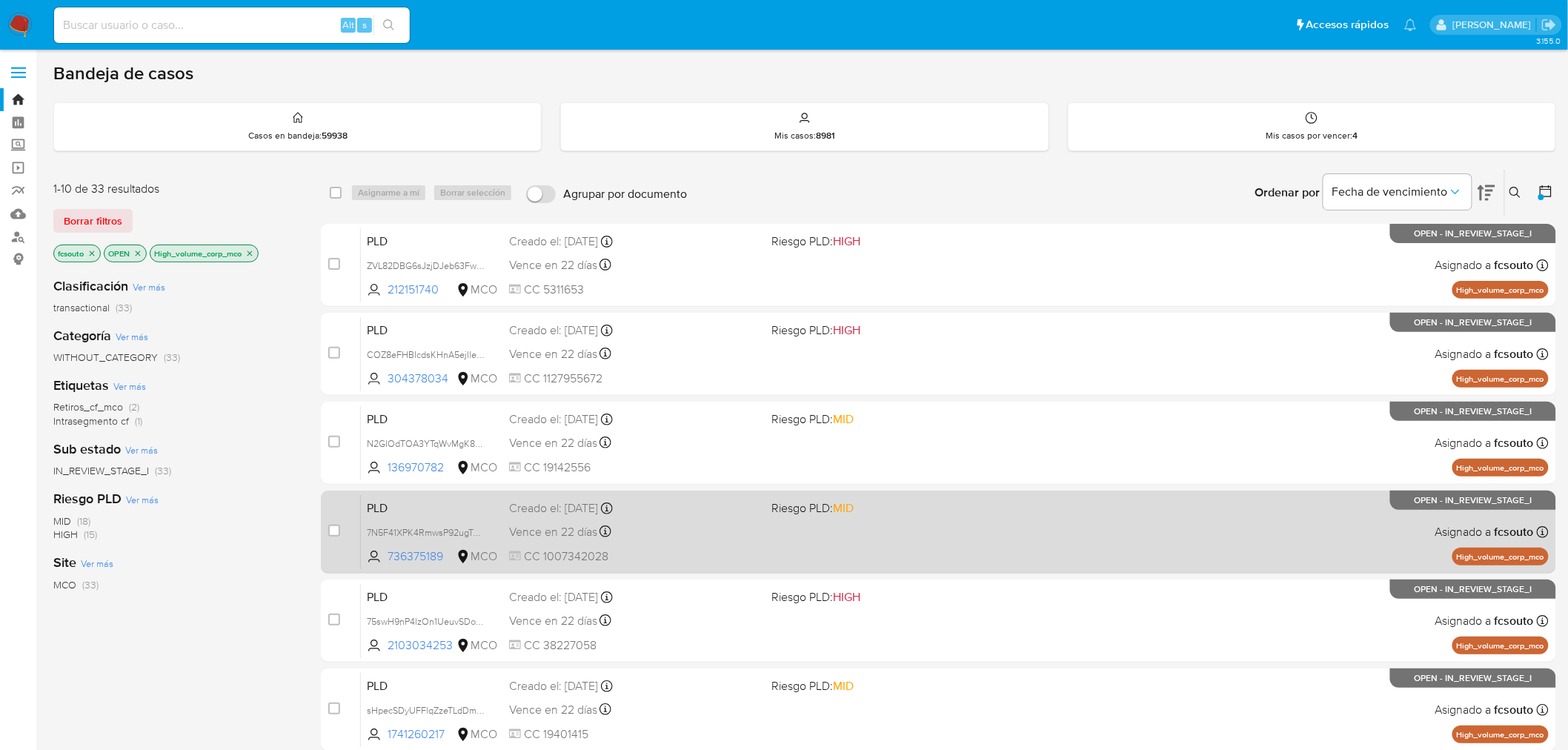
click at [728, 532] on div "Vence en 22 días Vence el 10/09/2025 07:04:13" at bounding box center [635, 531] width 251 height 20
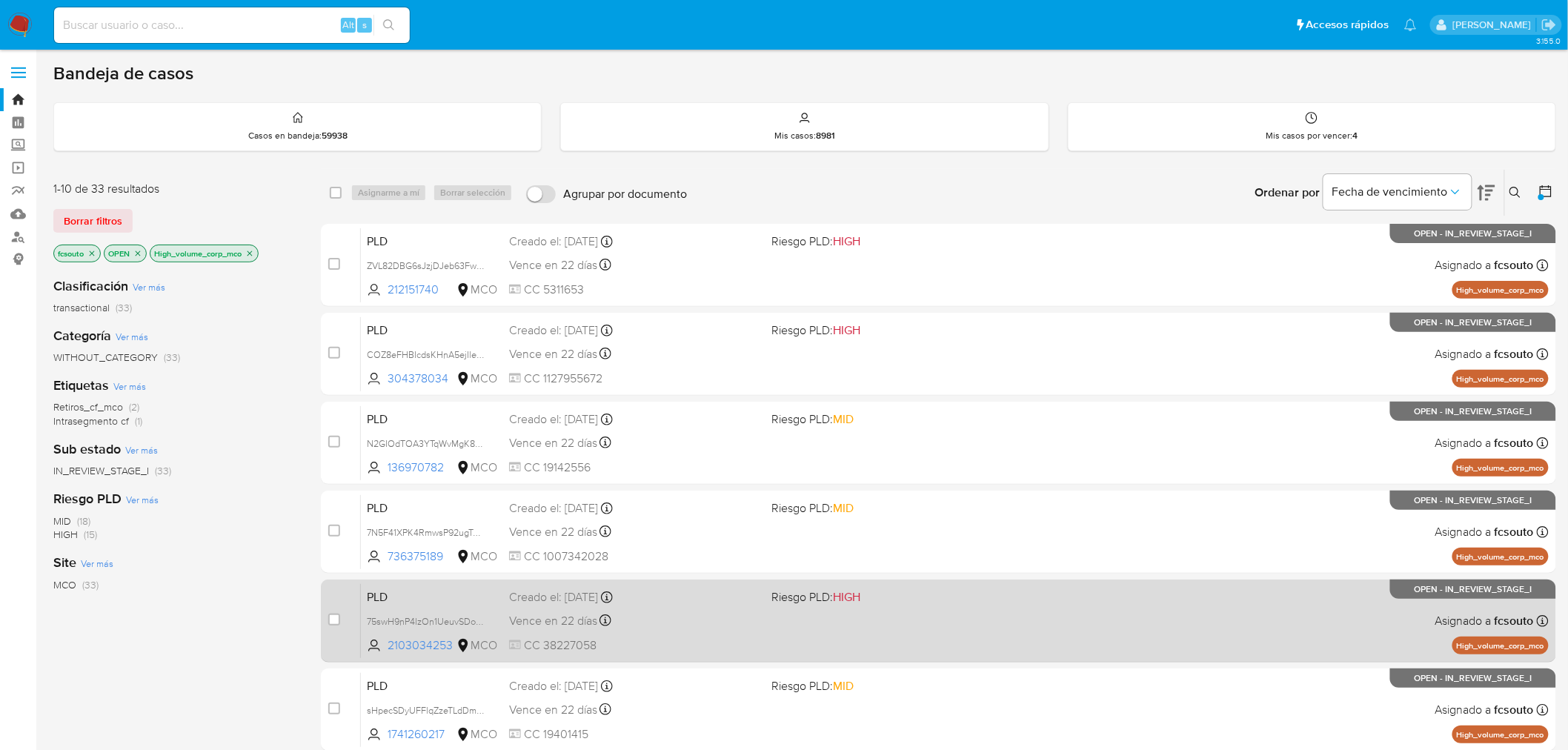
click at [741, 629] on div "Vence en 22 días Vence el 10/09/2025 07:04:46" at bounding box center [635, 620] width 251 height 20
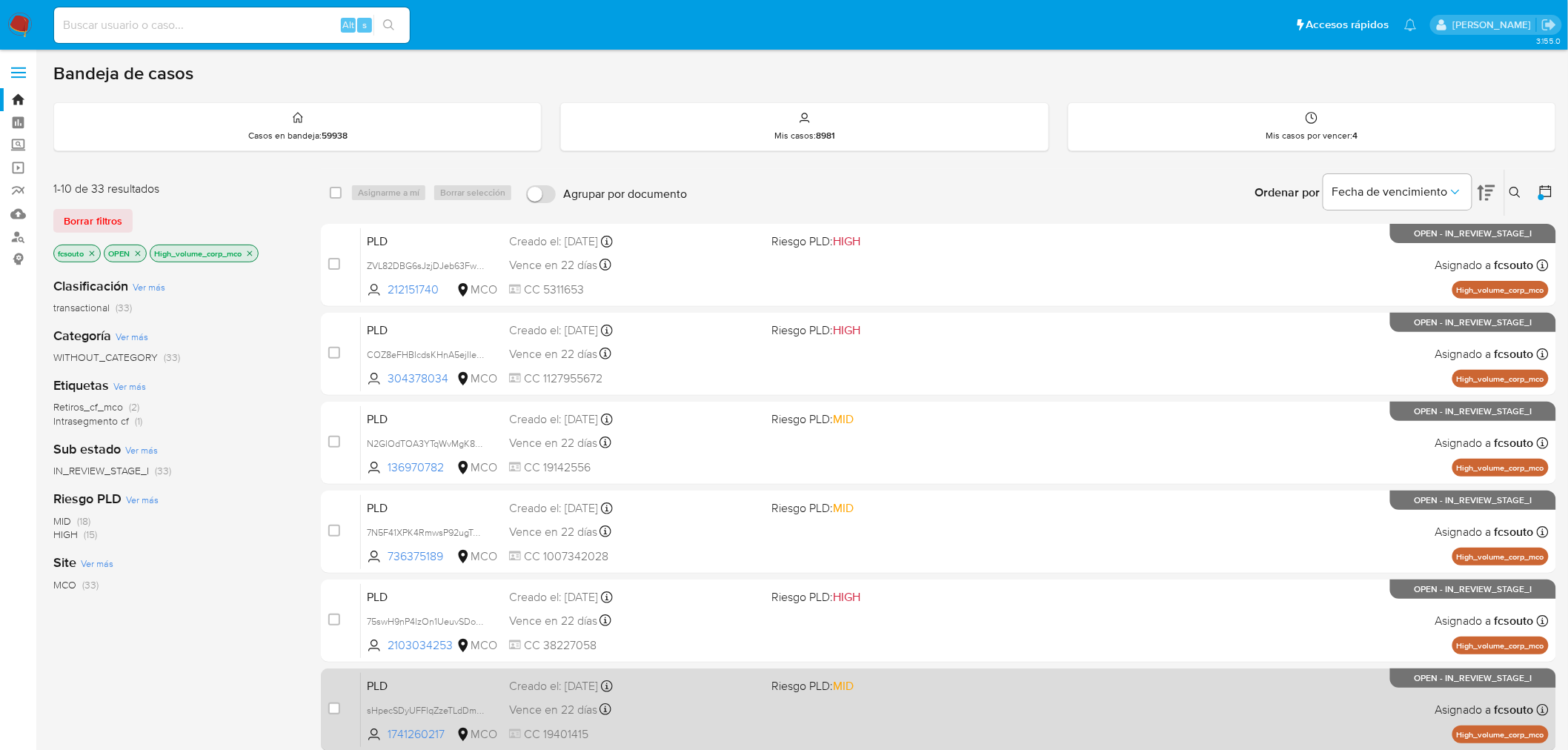
click at [738, 703] on div "Vence en 22 días Vence el 10/09/2025 07:04:57" at bounding box center [635, 709] width 251 height 20
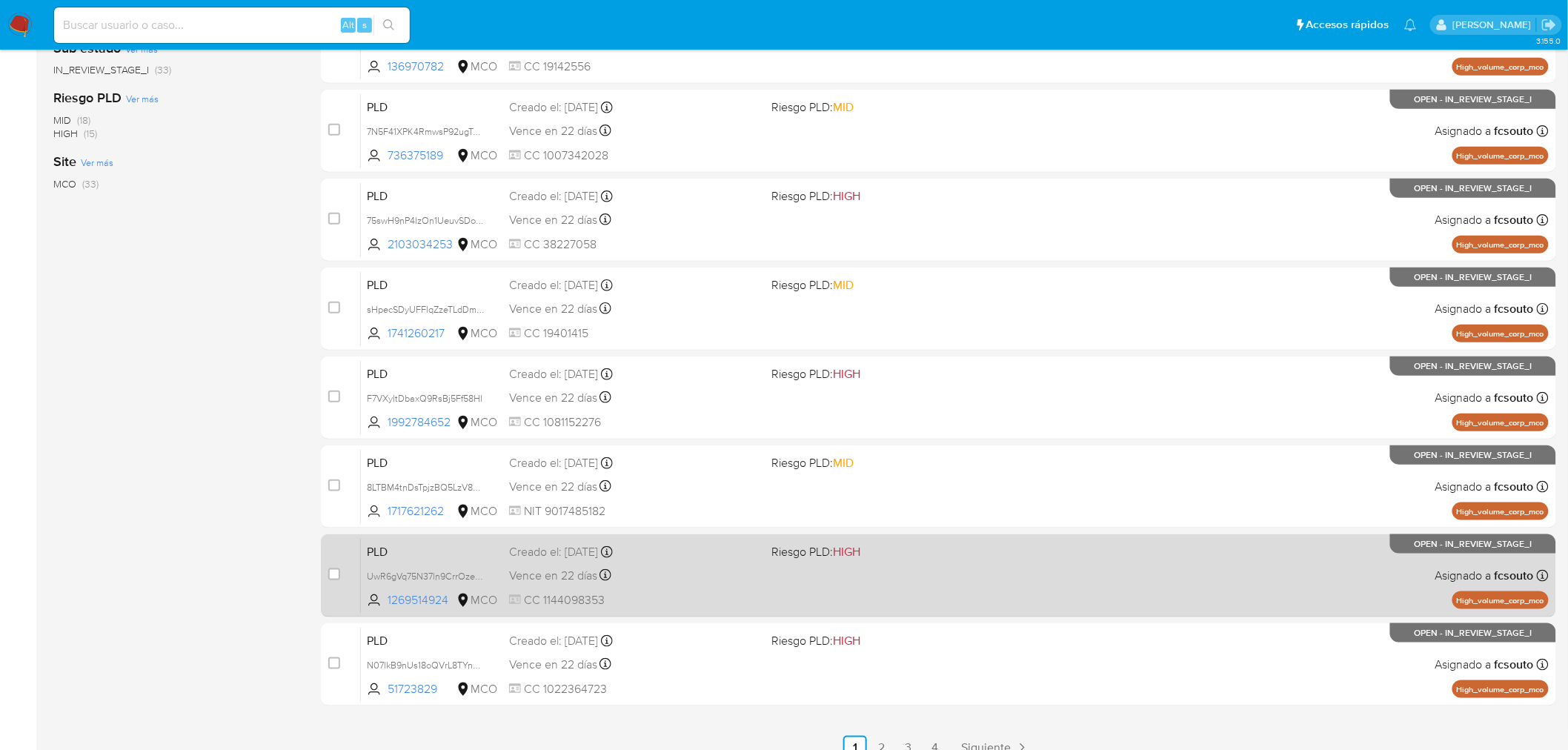
scroll to position [418, 0]
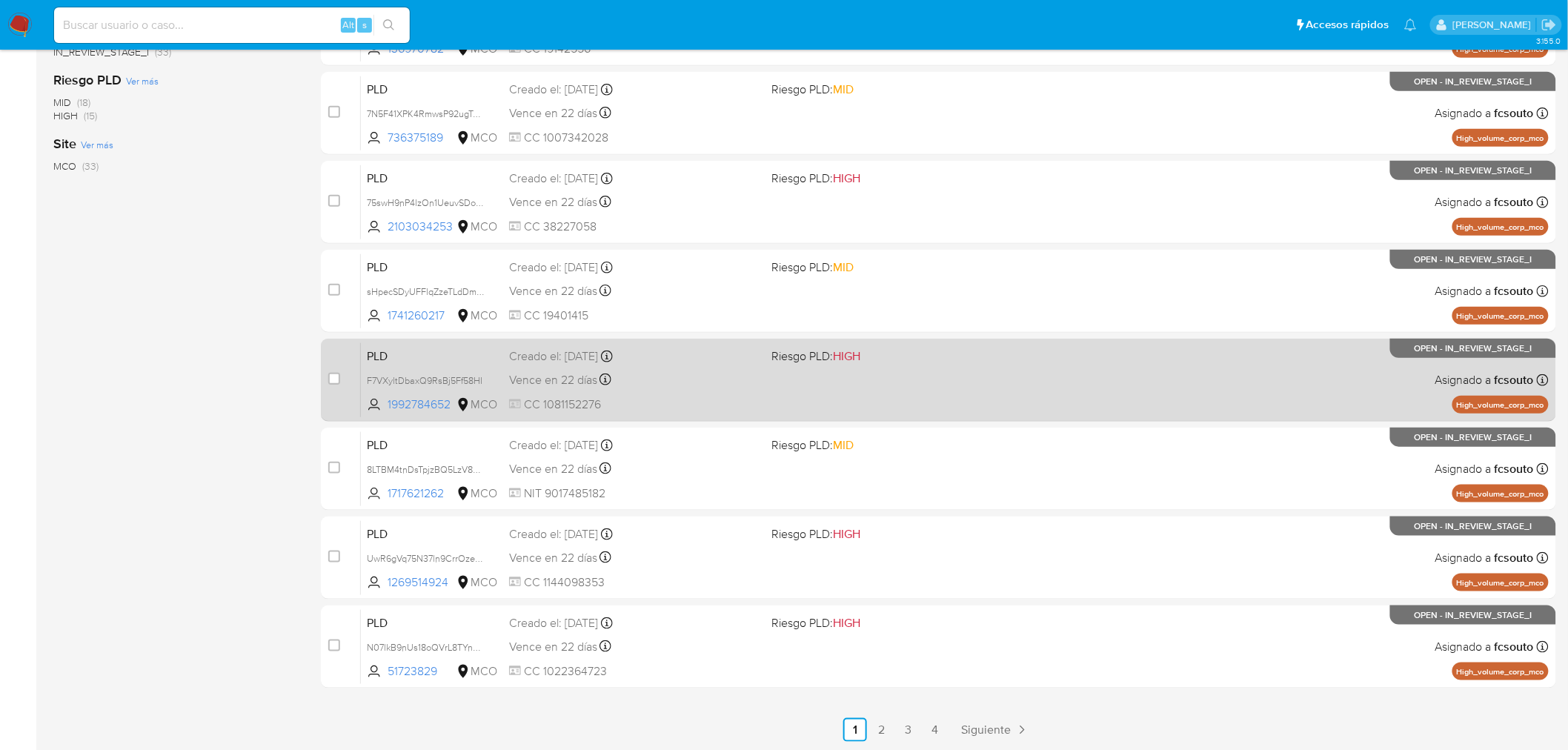
click at [720, 387] on div "Vence en 22 días Vence el 10/09/2025 07:04:58" at bounding box center [635, 380] width 251 height 20
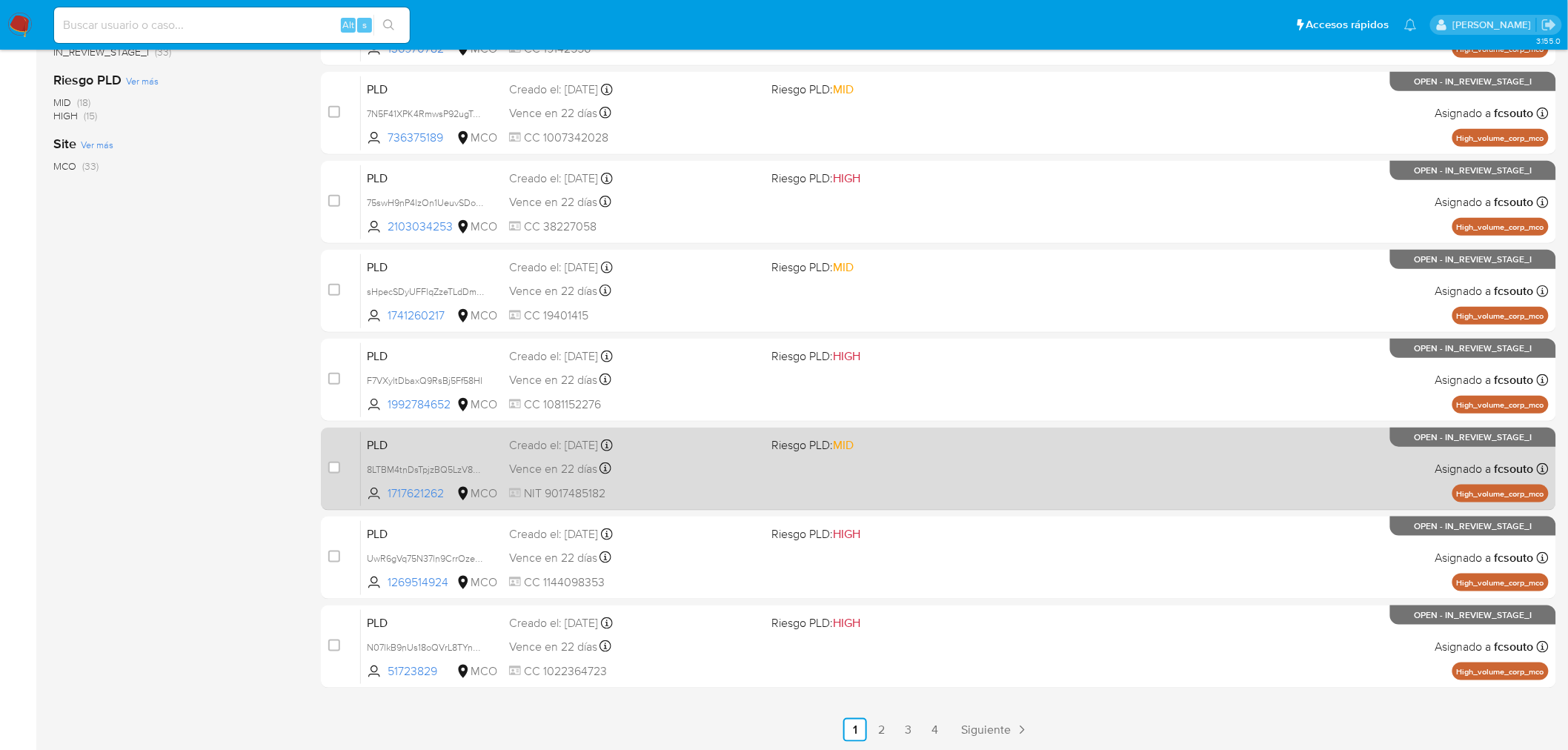
click at [741, 493] on span "NIT 9017485182" at bounding box center [635, 493] width 251 height 16
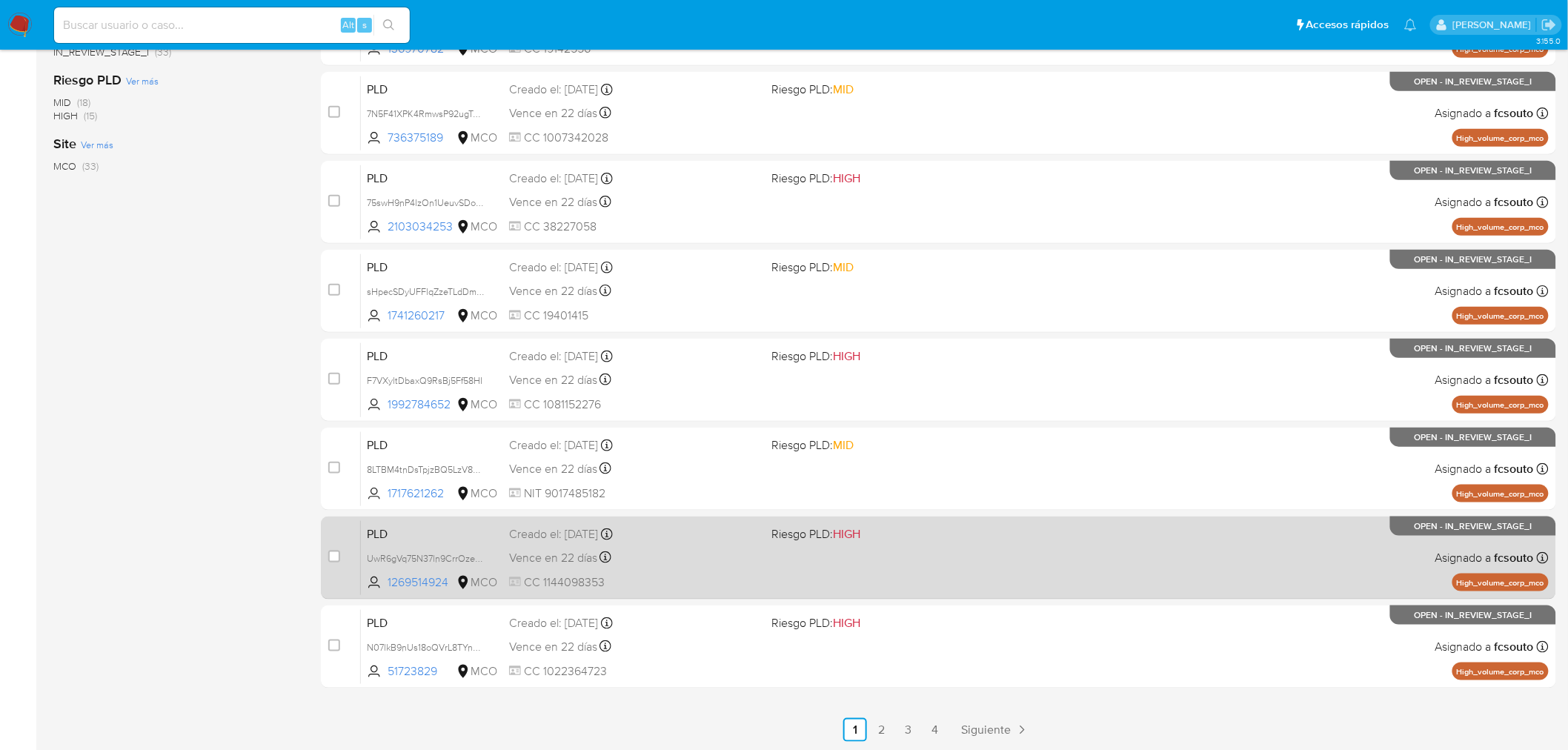
click at [640, 560] on div "Vence en 22 días Vence el 10/09/2025 07:05:01" at bounding box center [635, 558] width 251 height 20
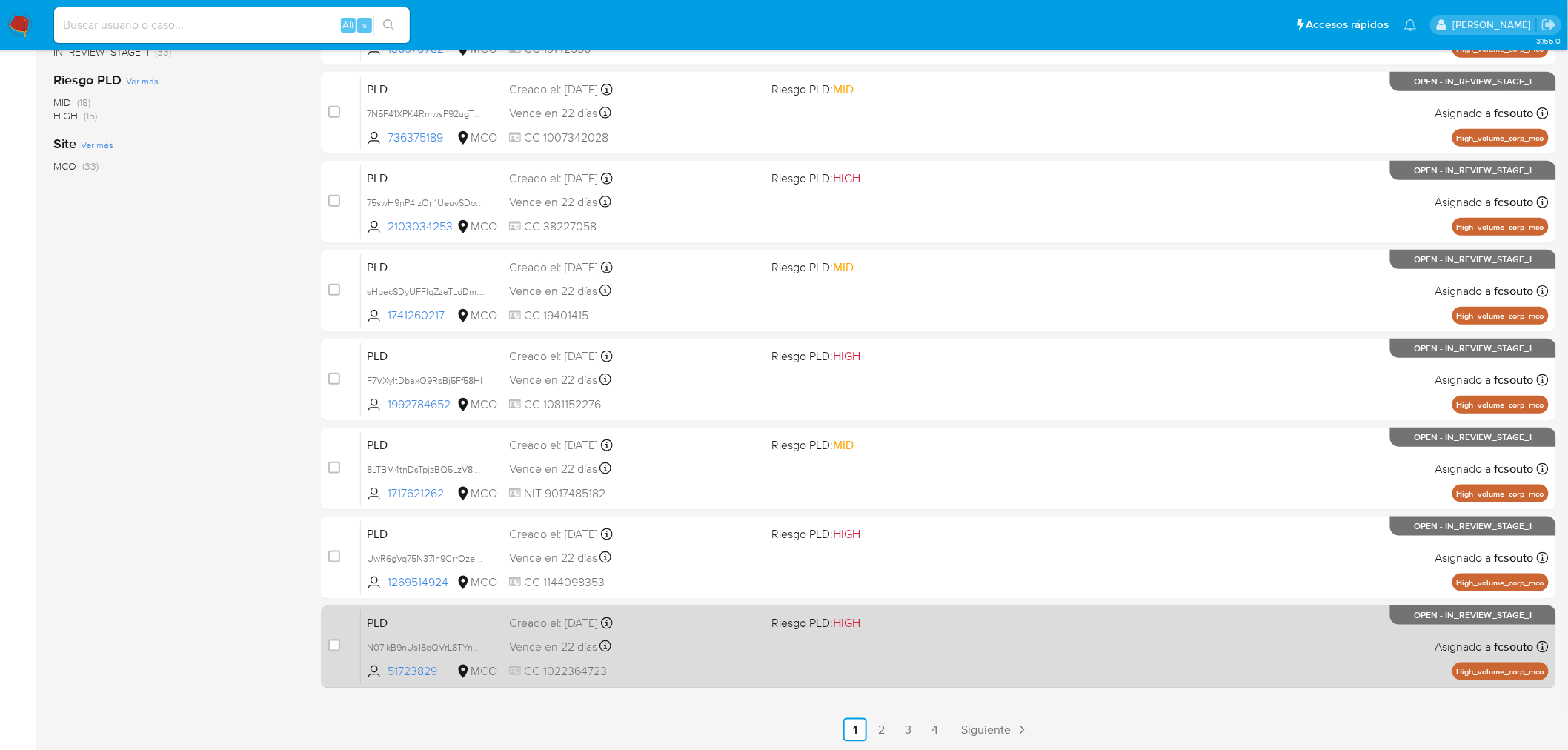
click at [784, 674] on div "PLD N07lkB9nUs18oQVrL8TYnKCN 51723829 MCO Riesgo PLD: HIGH Creado el: 12/06/202…" at bounding box center [954, 646] width 1188 height 75
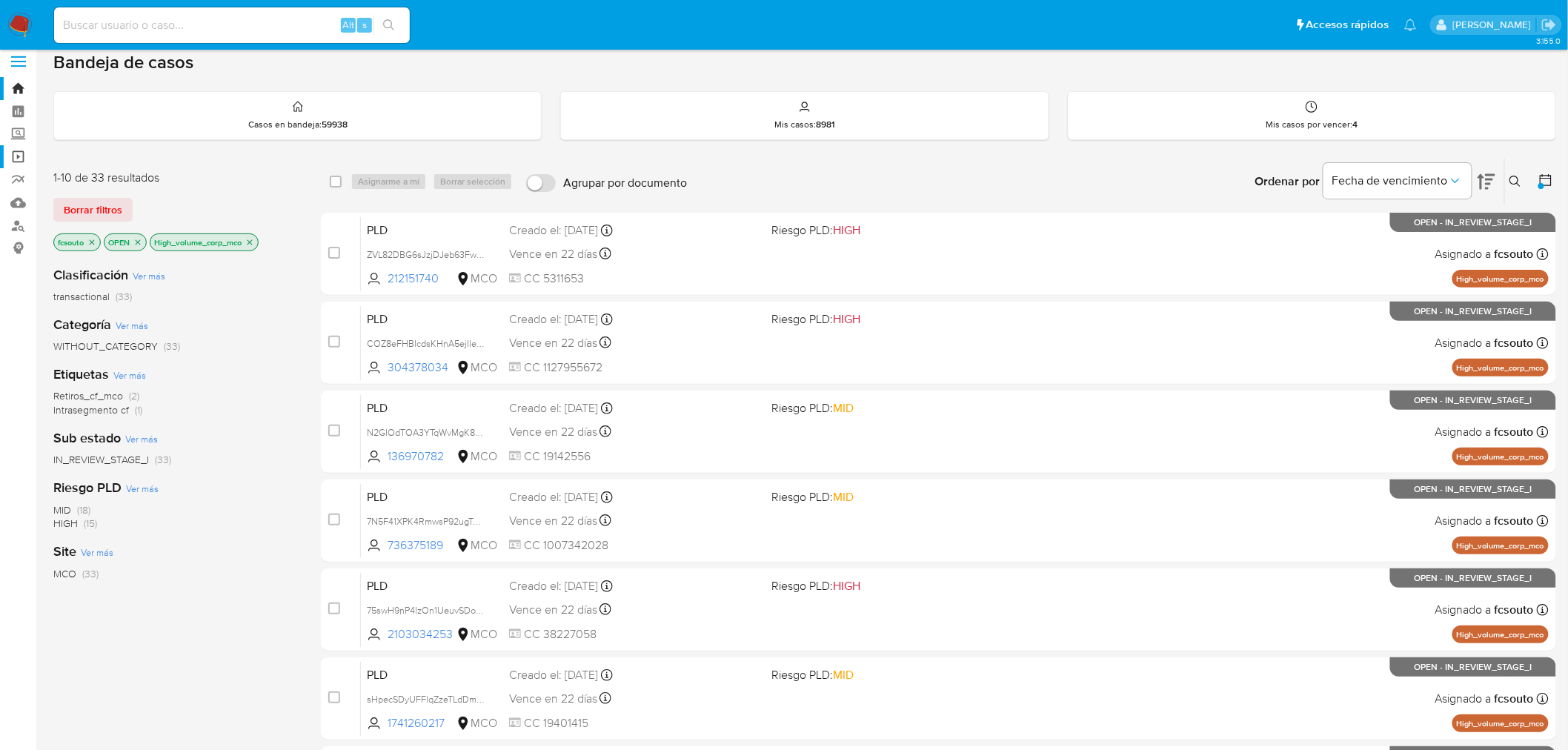
scroll to position [8, 0]
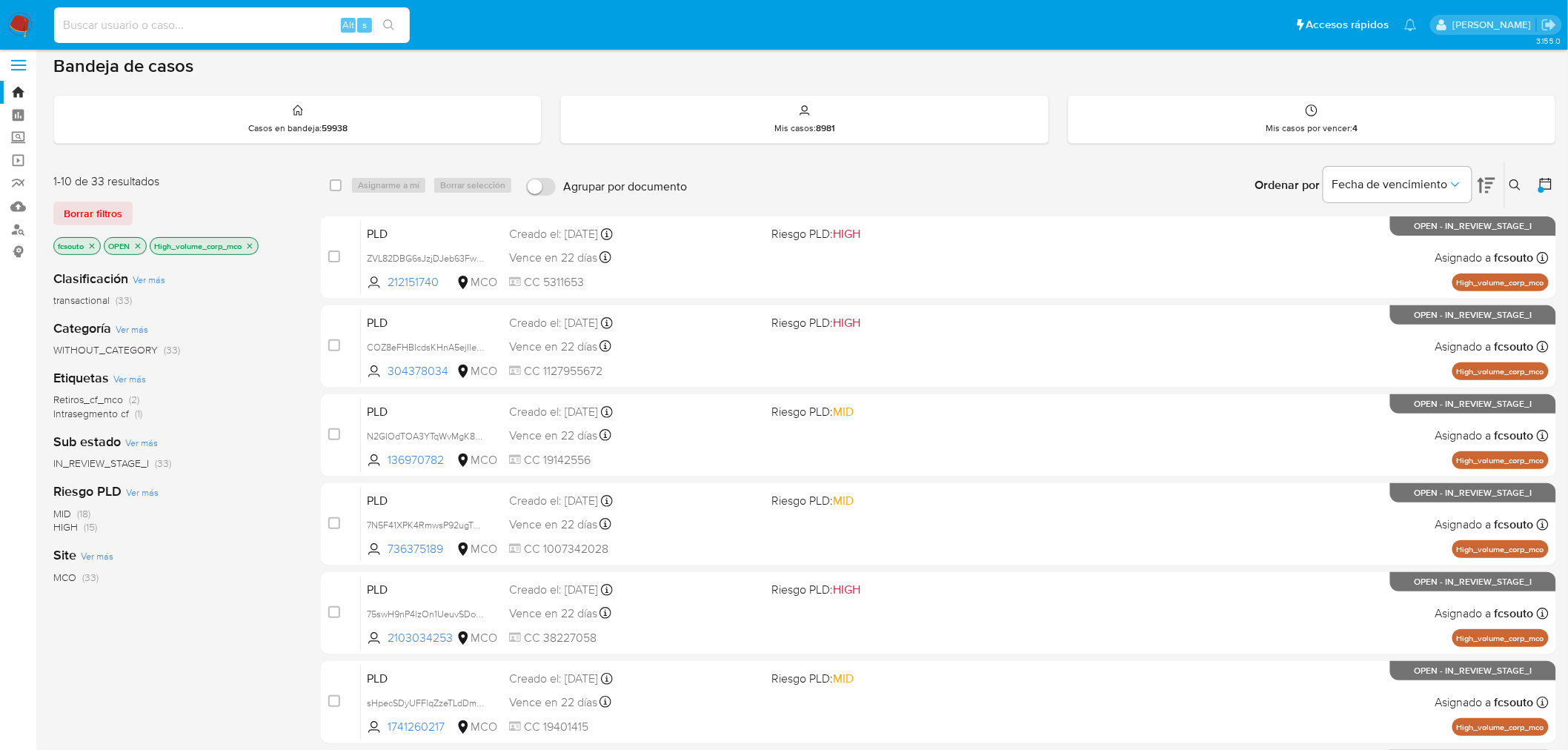
click at [211, 21] on input at bounding box center [232, 25] width 356 height 19
paste input "LEORTIZ000"
type input "LEORTIZ000"
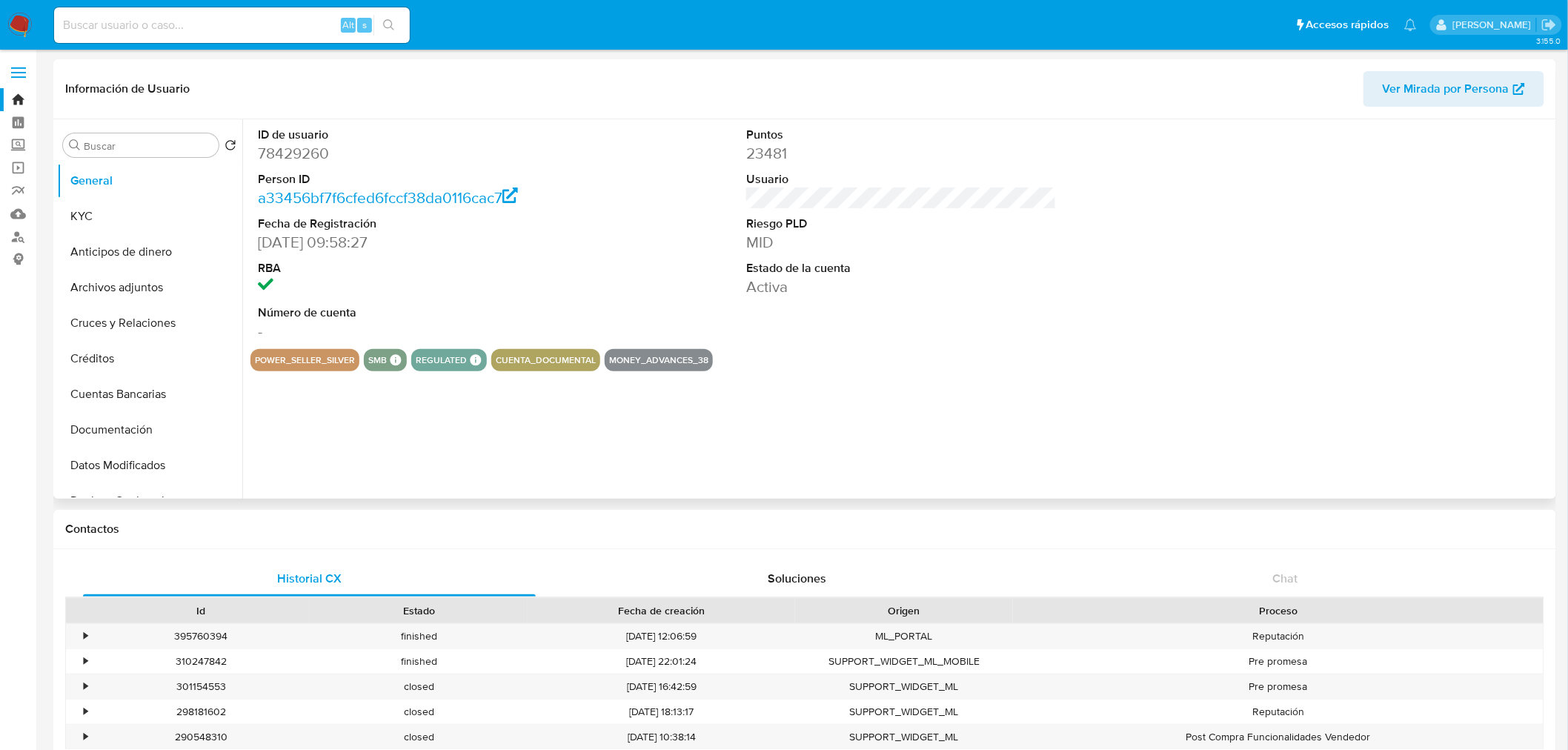
select select "10"
drag, startPoint x: 491, startPoint y: 465, endPoint x: 491, endPoint y: 429, distance: 36.0
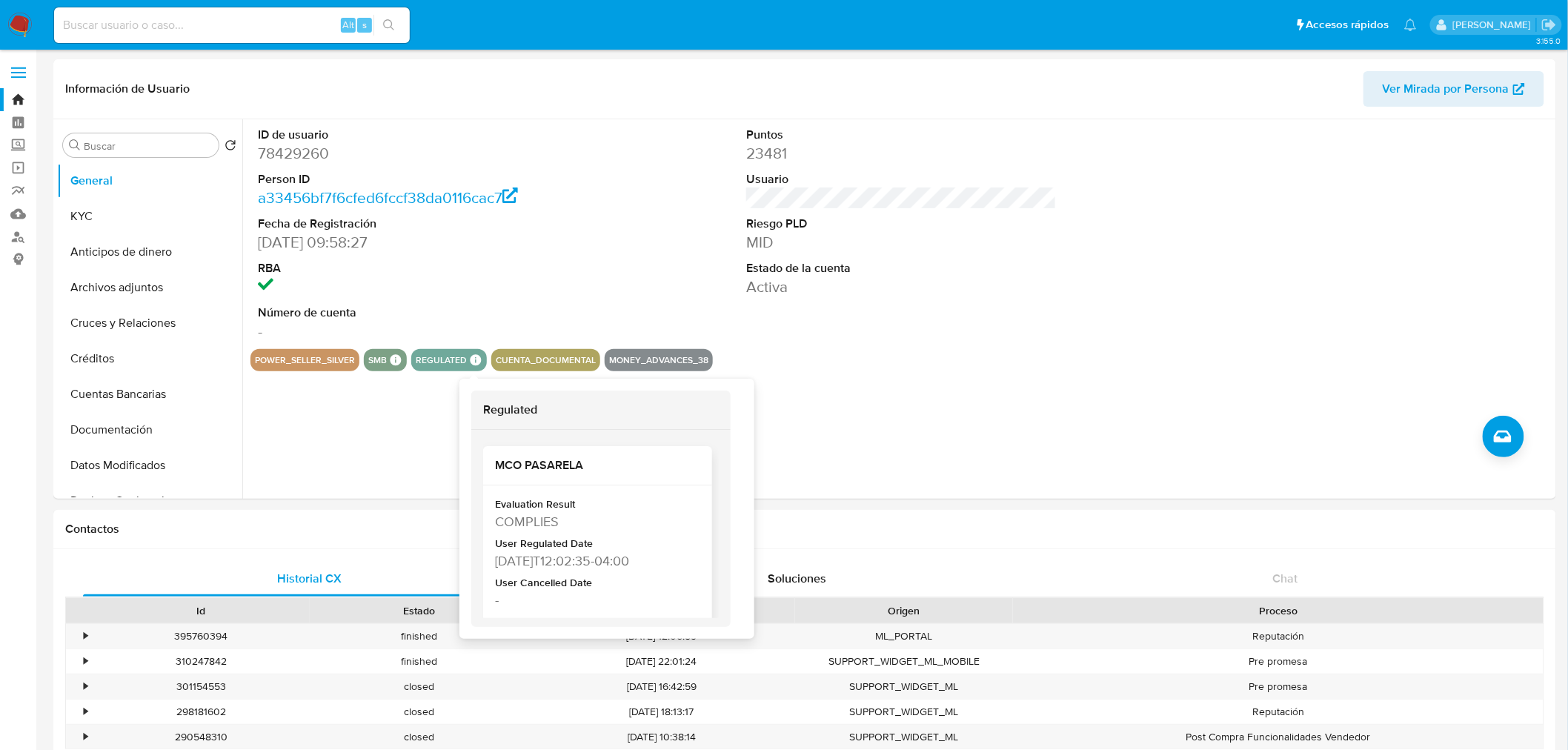
scroll to position [72, 0]
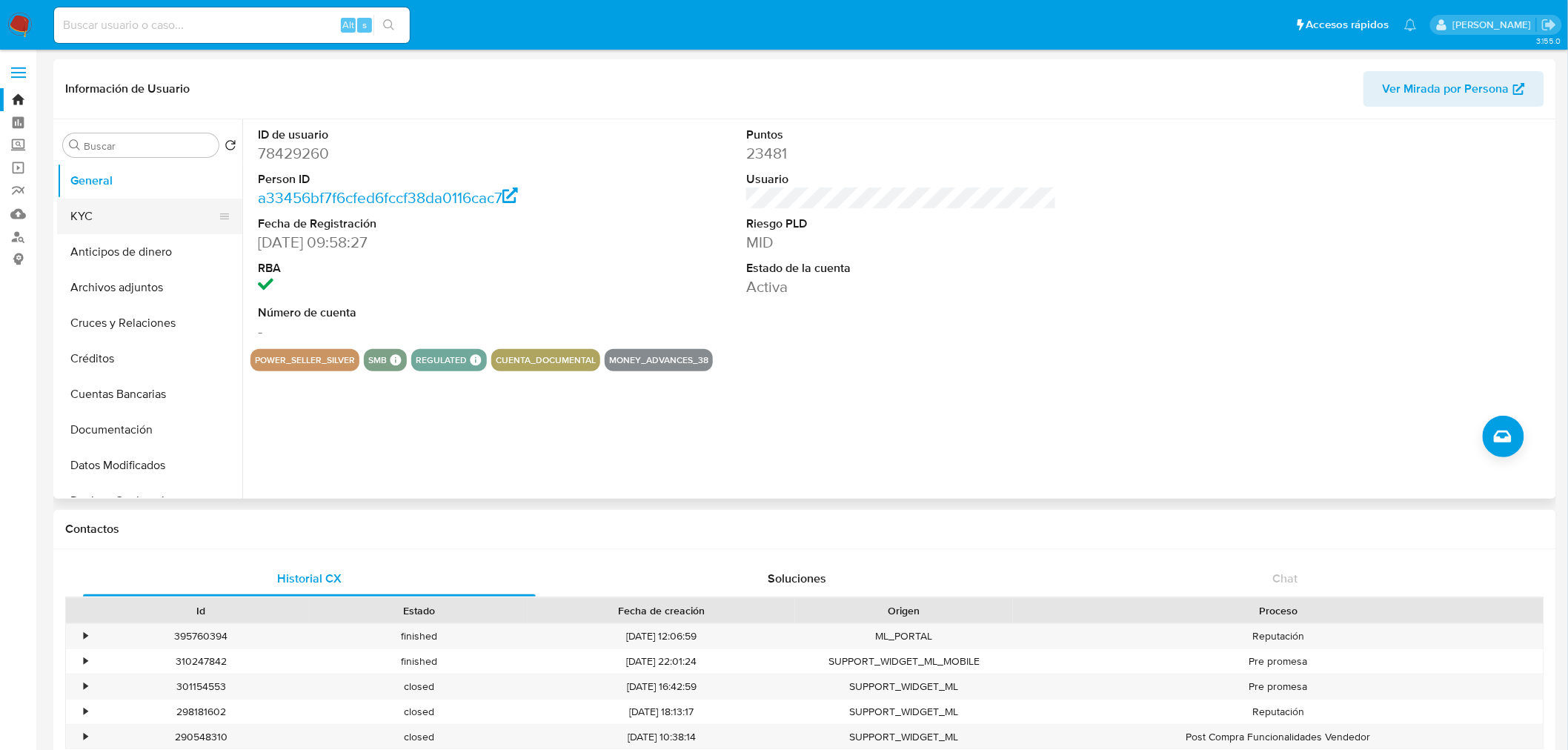
click at [112, 218] on button "KYC" at bounding box center [143, 216] width 173 height 35
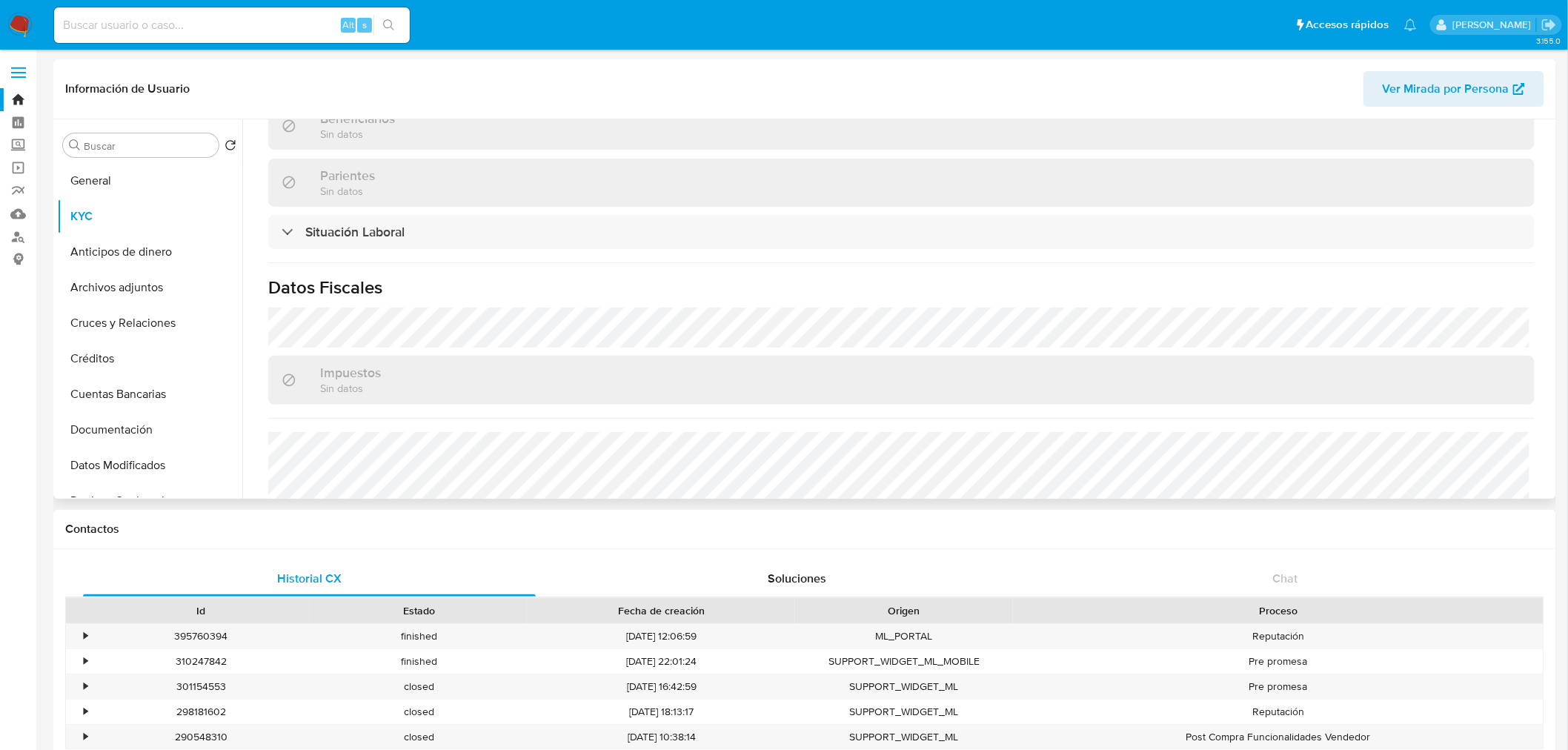
scroll to position [780, 0]
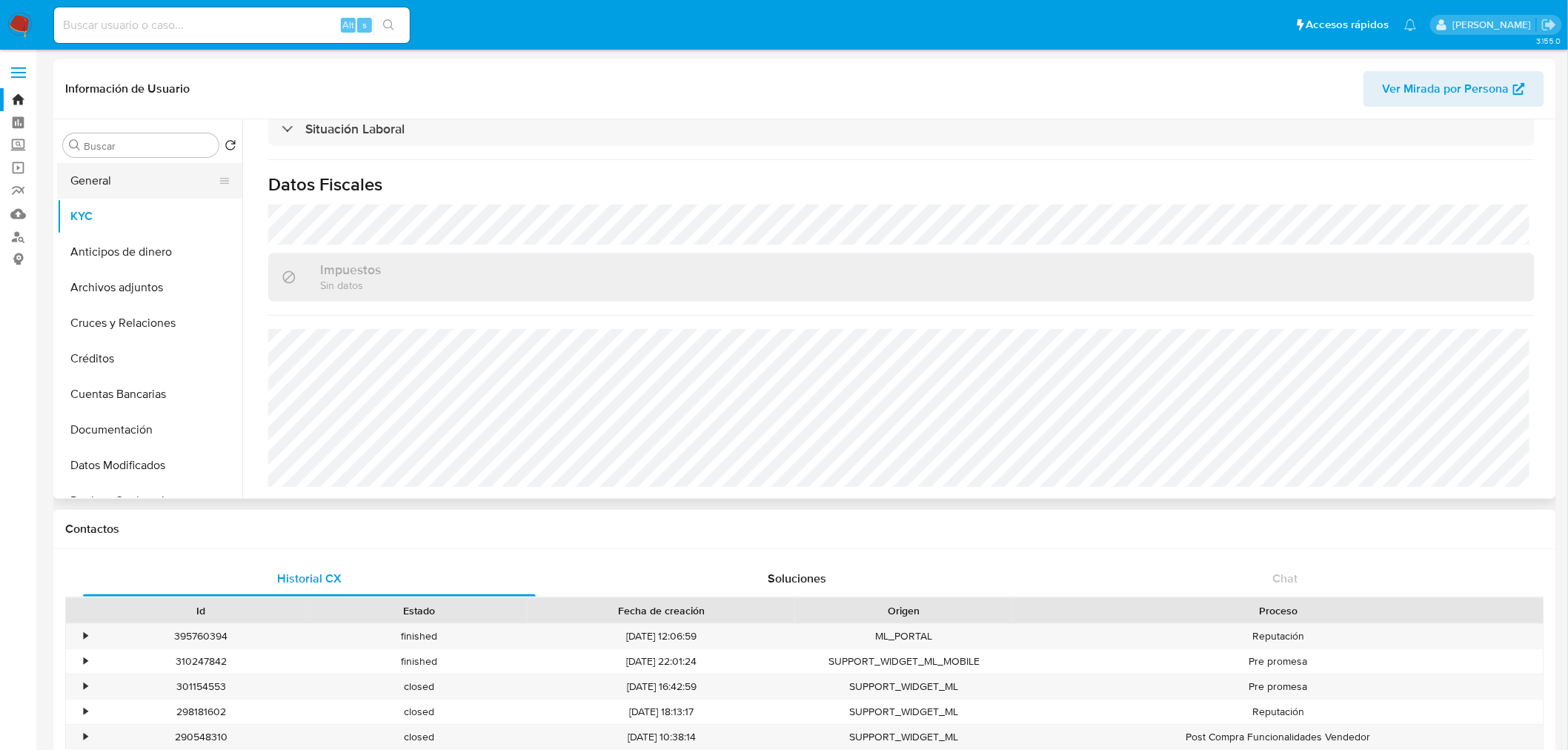
click at [112, 174] on button "General" at bounding box center [143, 180] width 173 height 35
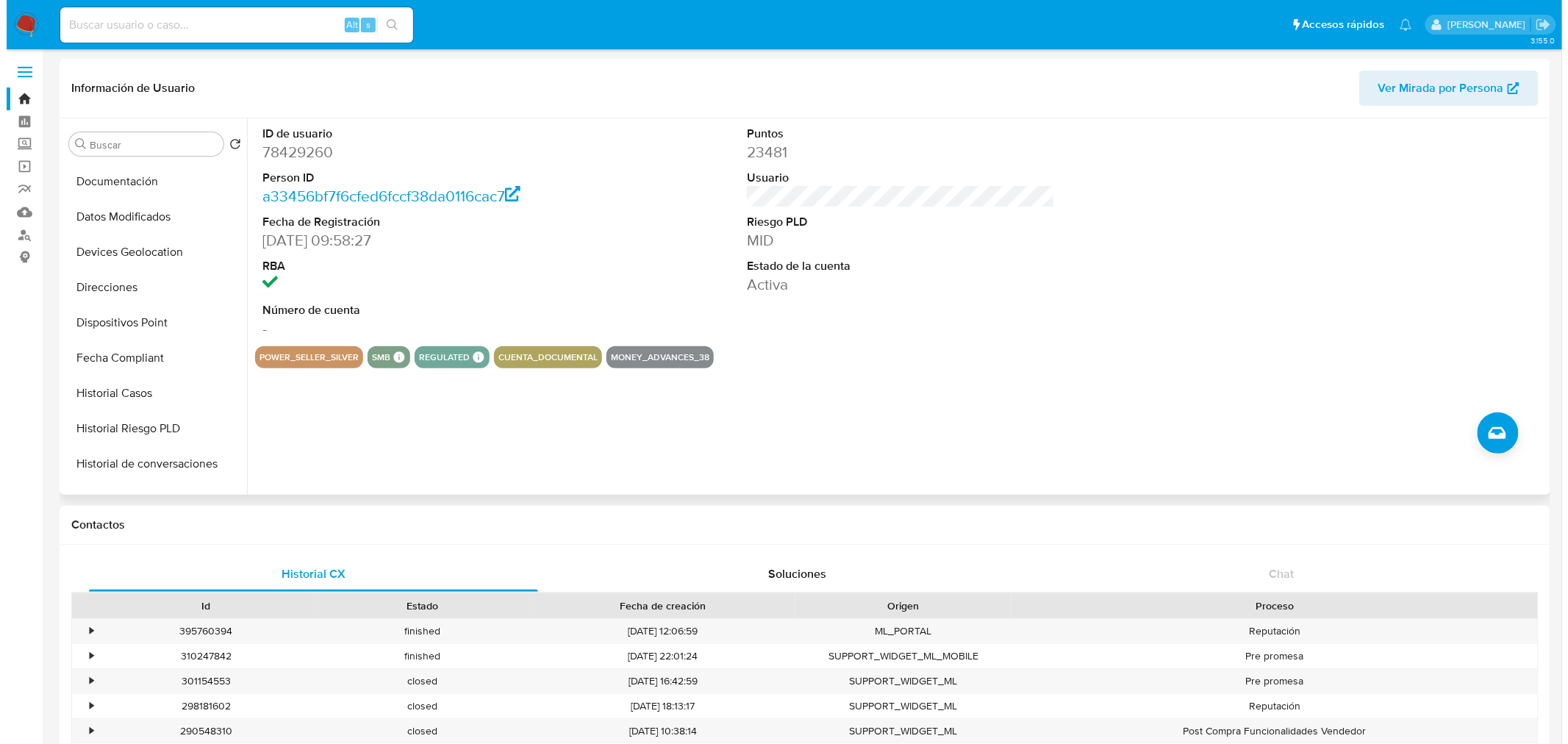
scroll to position [244, 0]
click at [133, 460] on button "Historial de conversaciones" at bounding box center [142, 464] width 172 height 35
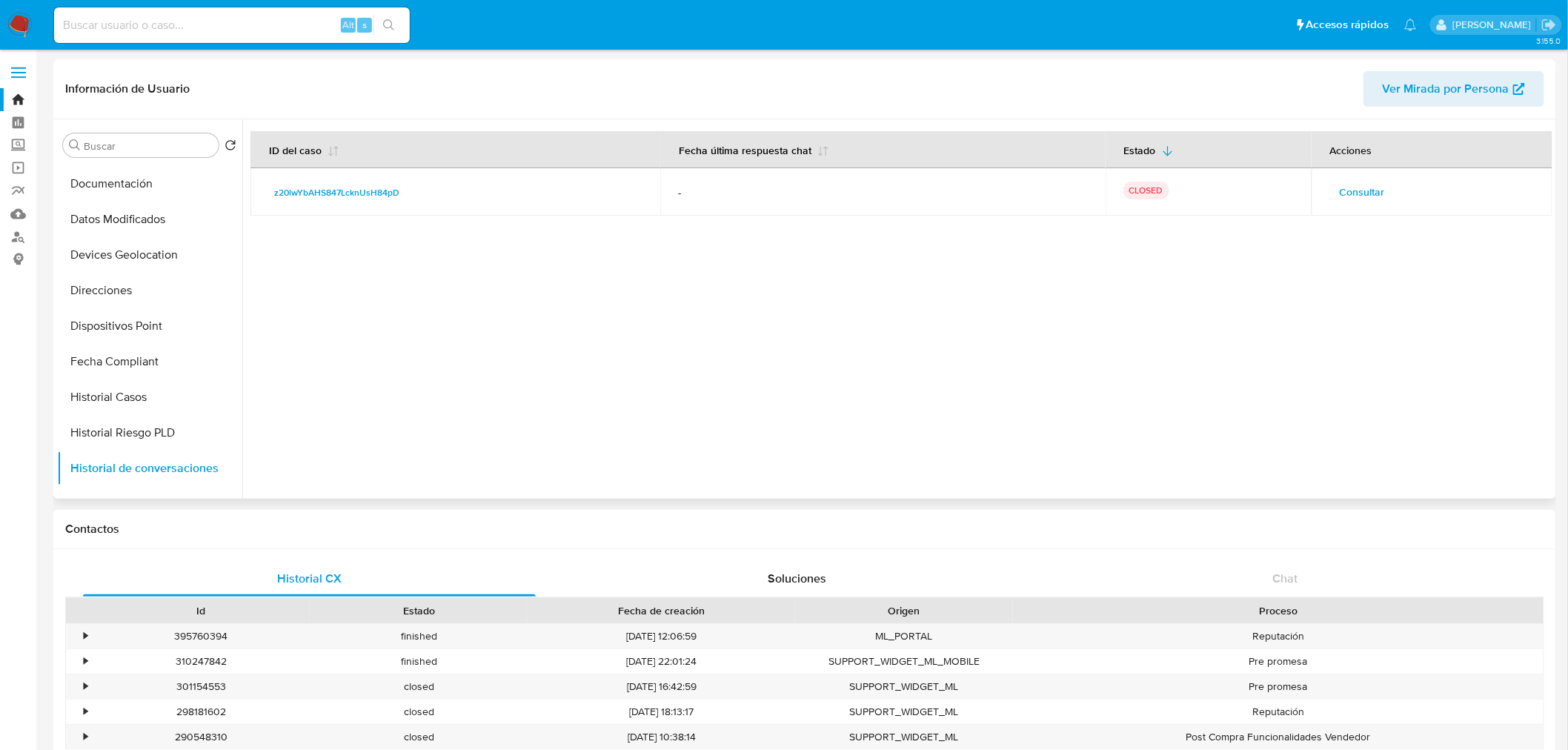
click at [1346, 191] on span "Consultar" at bounding box center [1362, 192] width 46 height 21
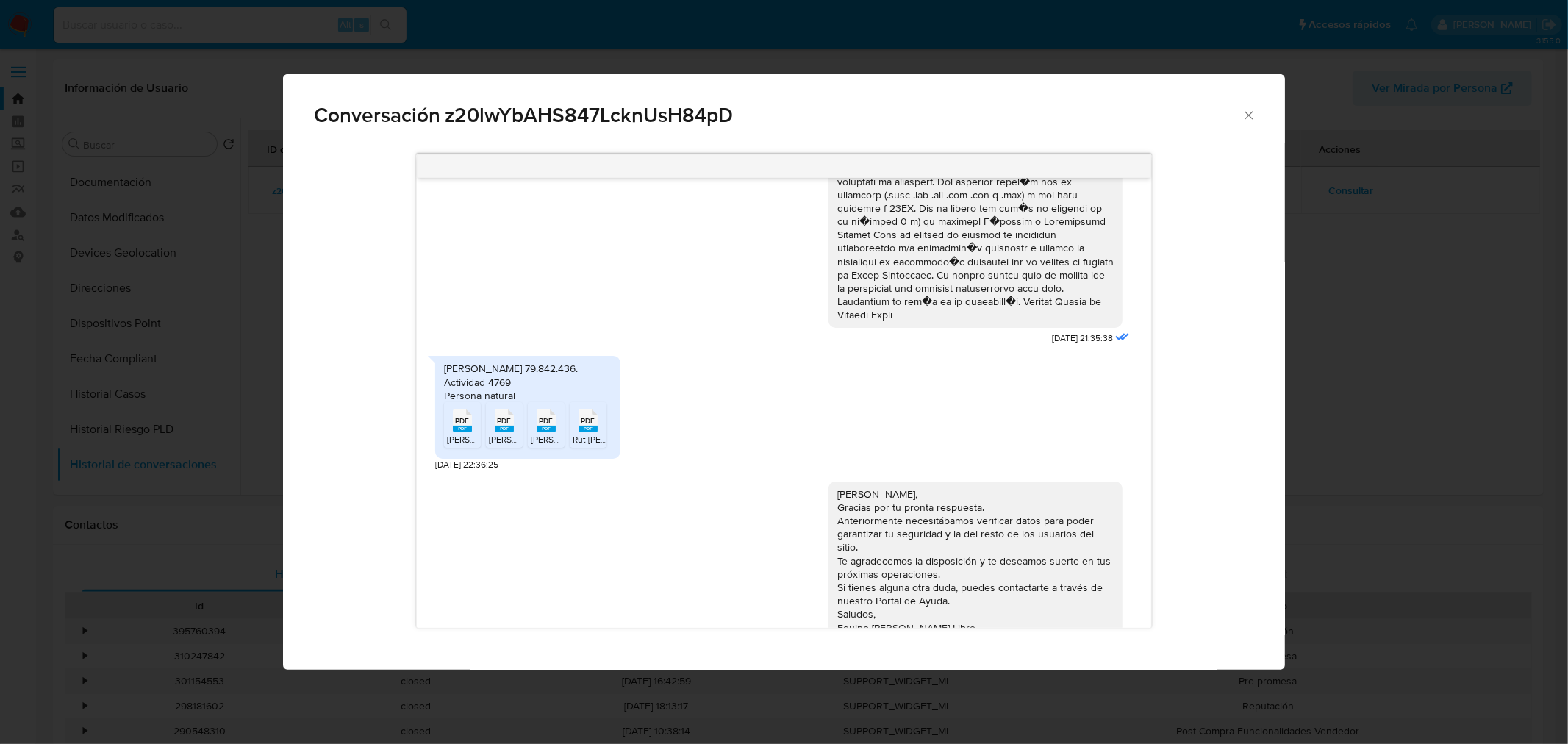
scroll to position [214, 0]
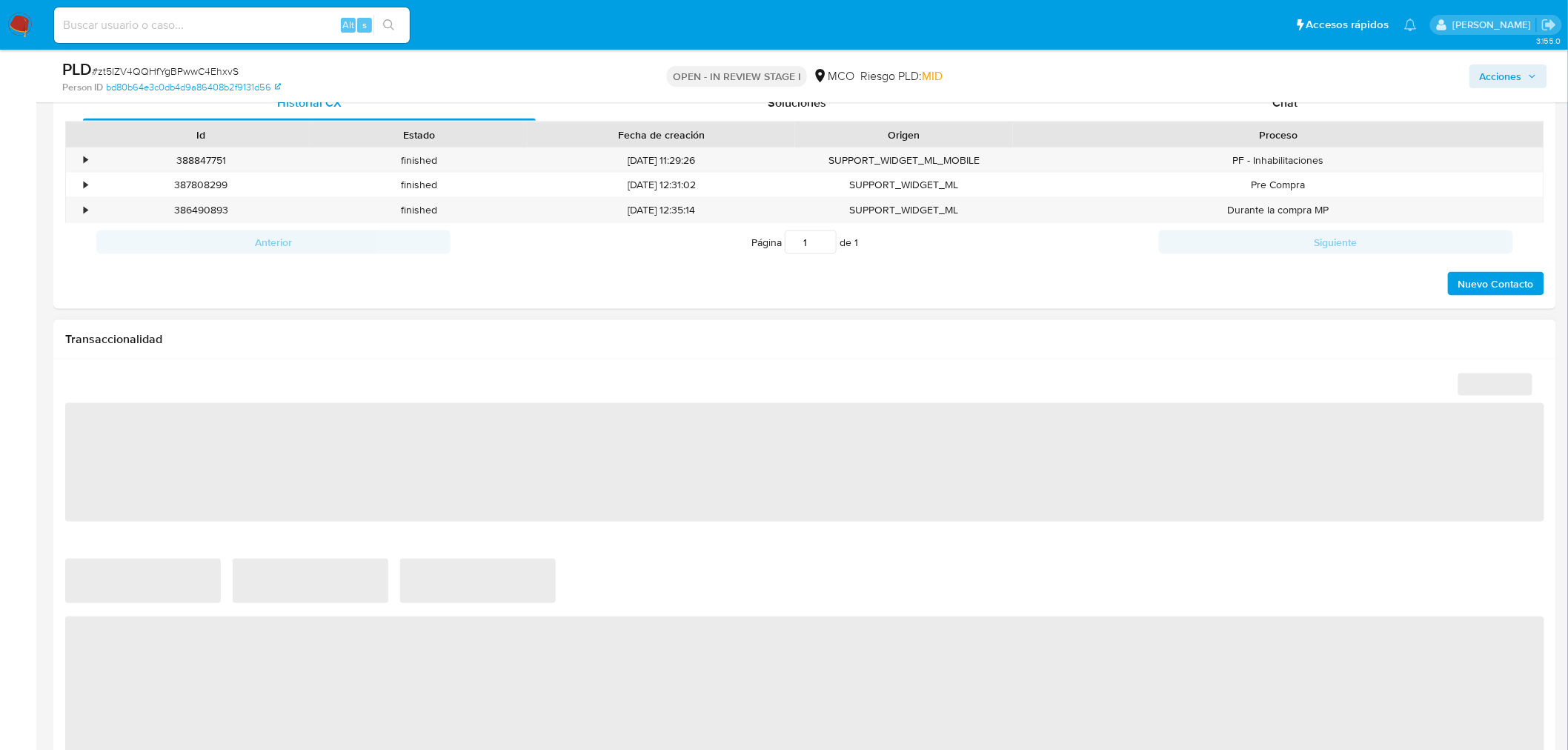
scroll to position [1317, 0]
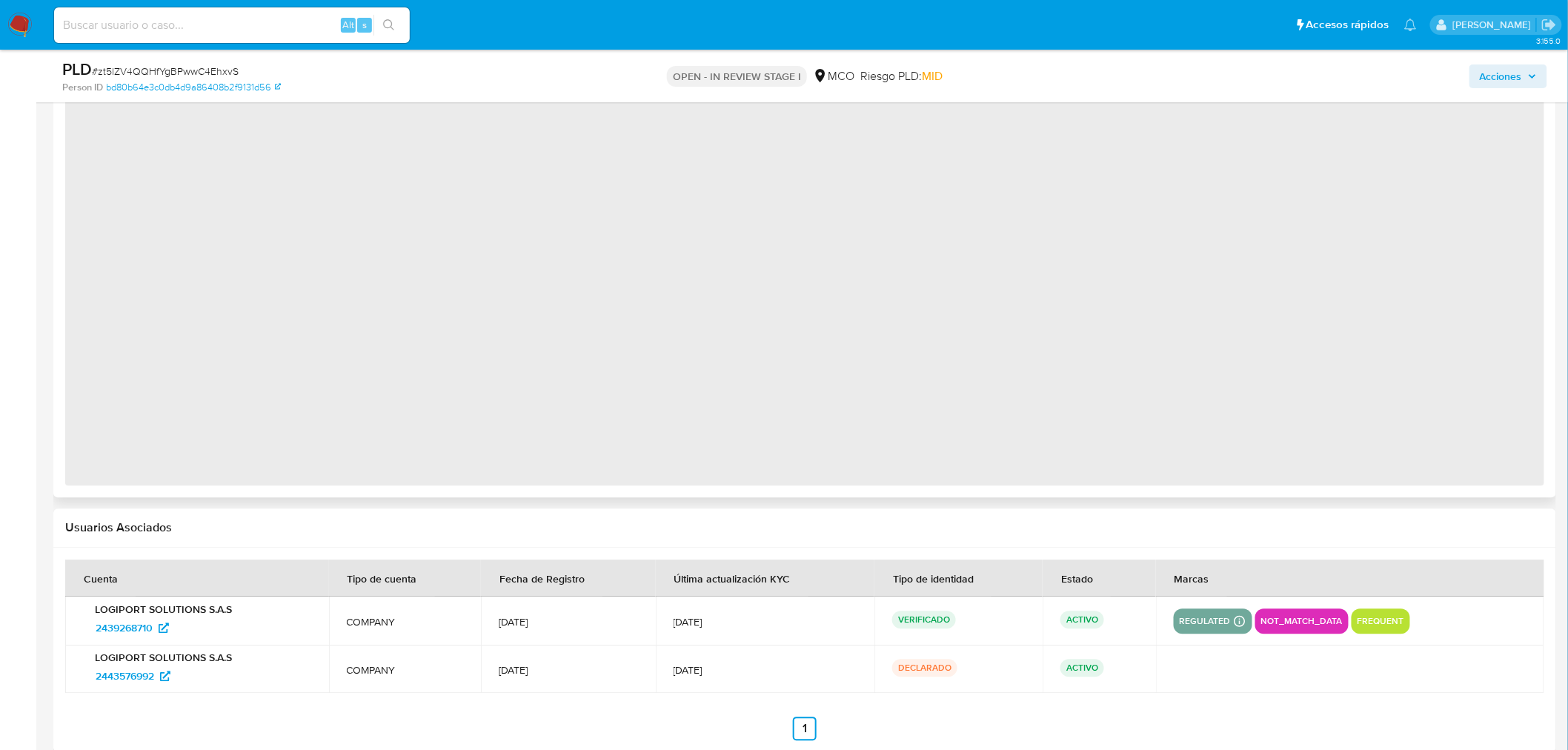
select select "10"
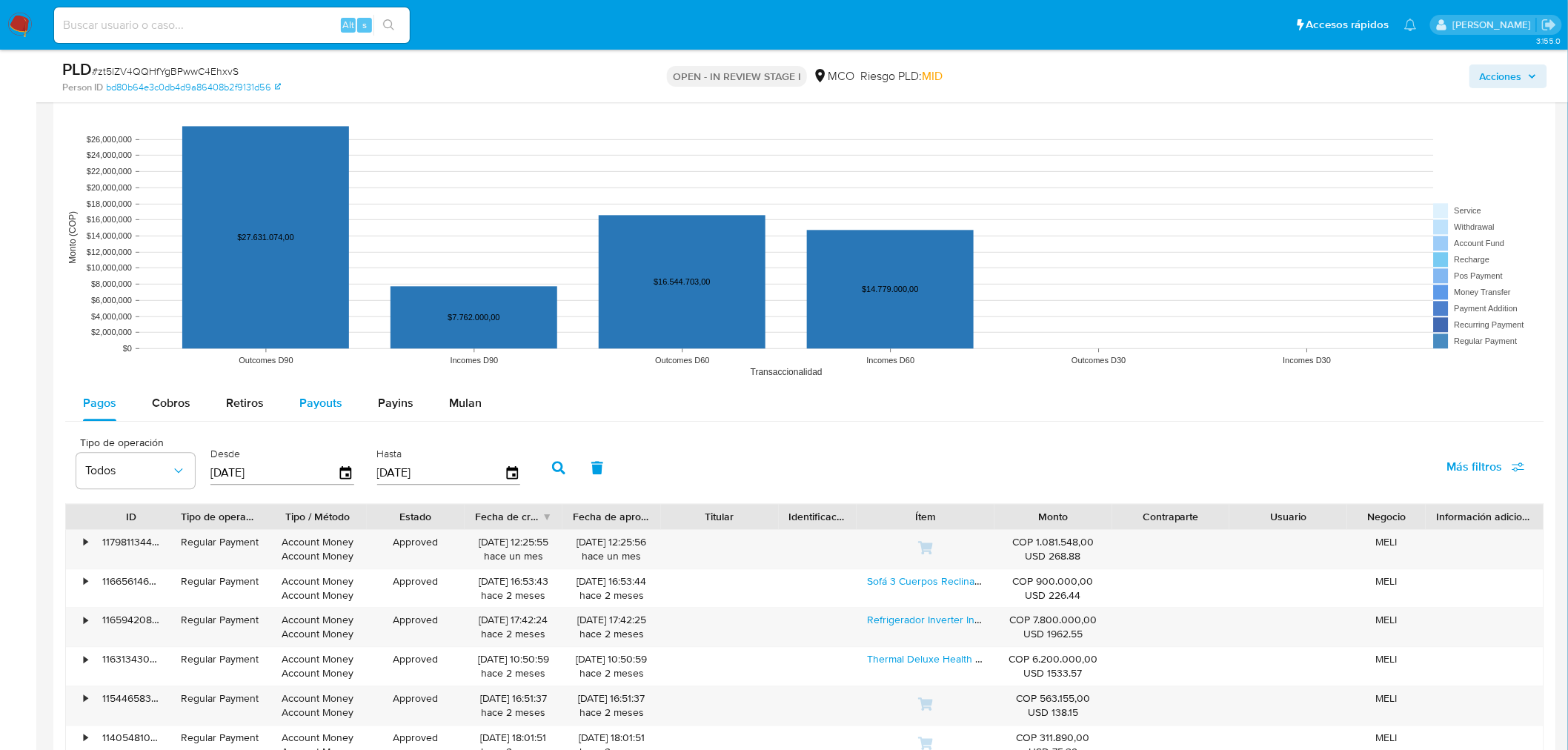
scroll to position [1399, 0]
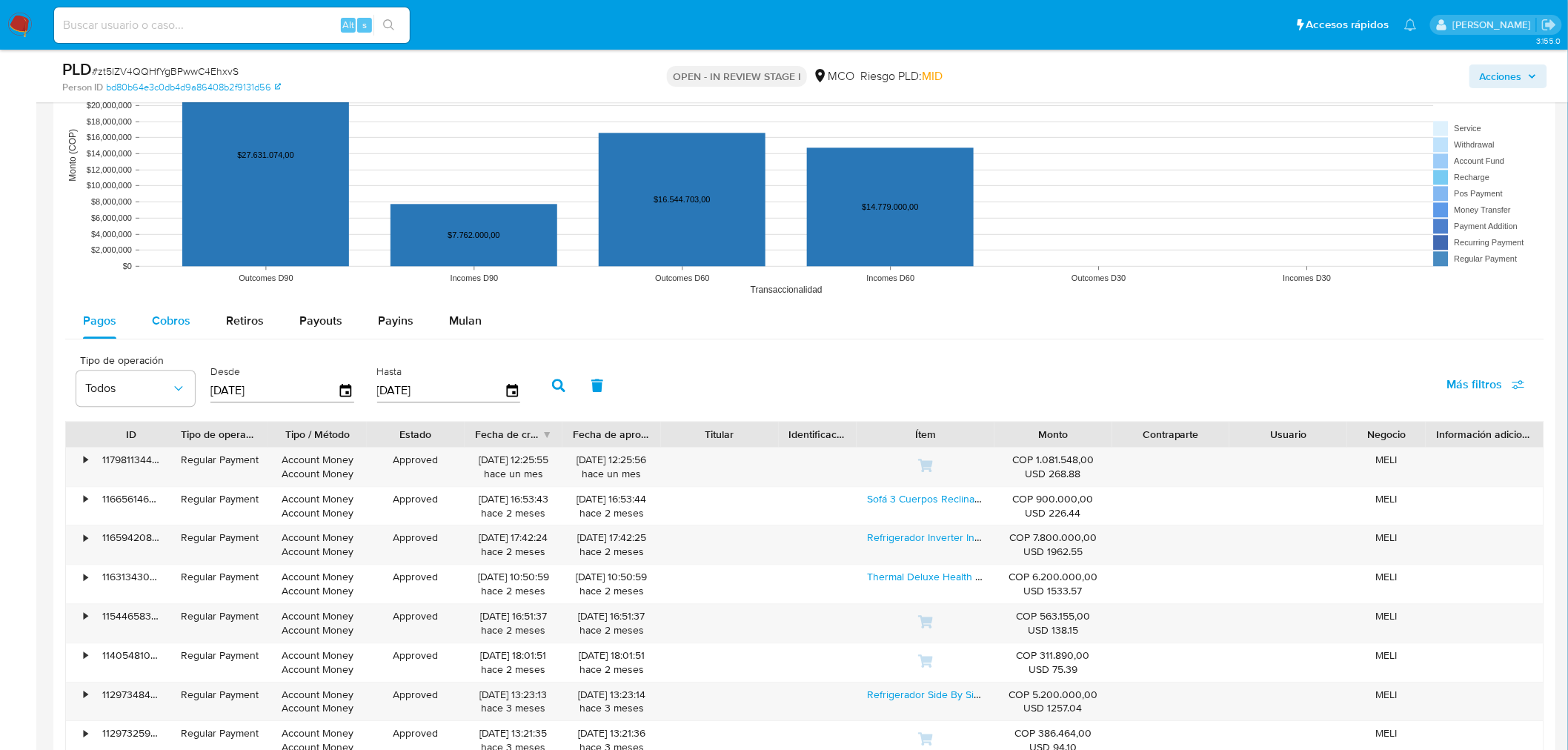
click at [149, 326] on button "Cobros" at bounding box center [171, 320] width 74 height 35
select select "10"
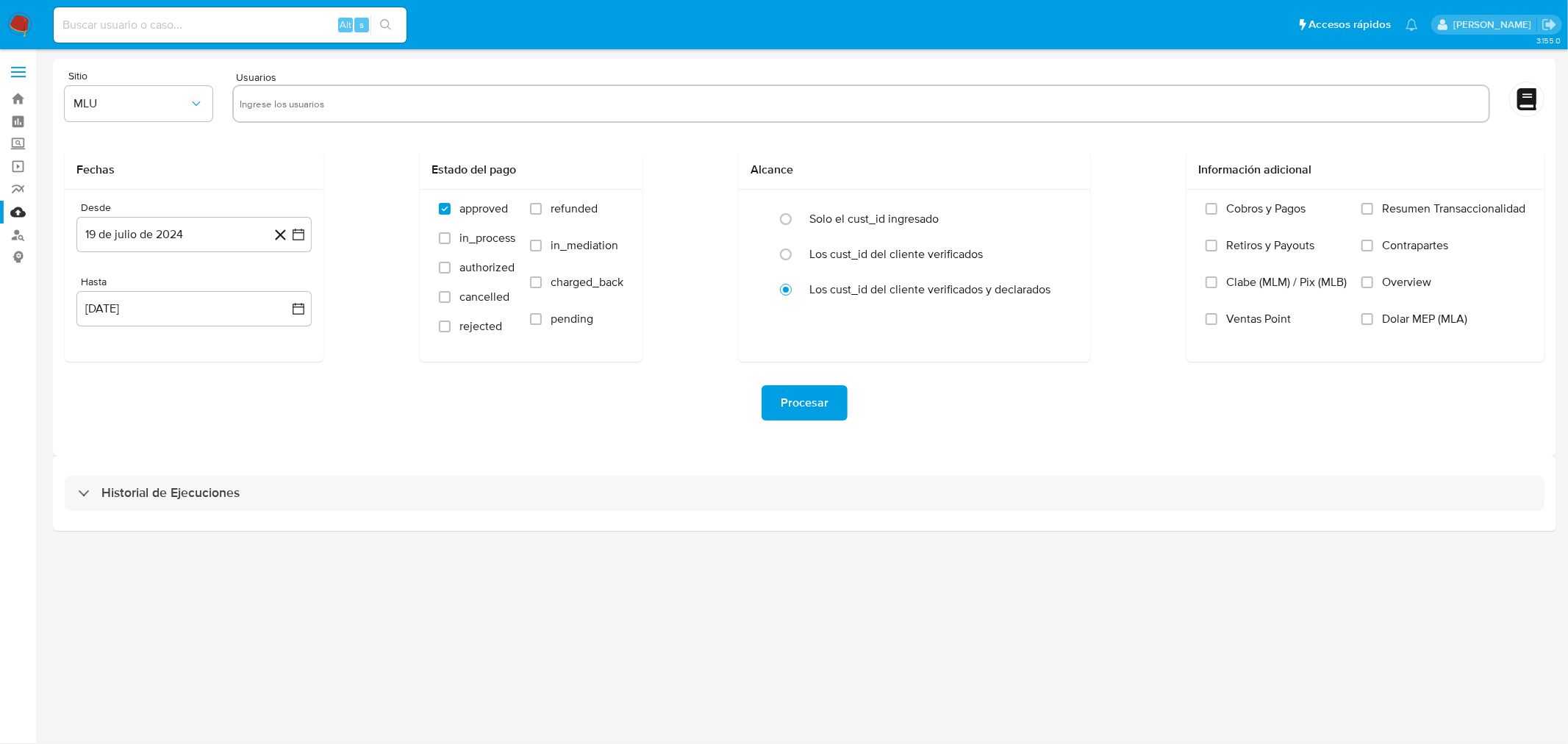
drag, startPoint x: 410, startPoint y: 104, endPoint x: 377, endPoint y: 103, distance: 33.0
click at [410, 104] on input "text" at bounding box center [861, 104] width 1243 height 24
paste input "212151740"
type input "212151740"
click at [147, 112] on button "MLU" at bounding box center [138, 103] width 147 height 35
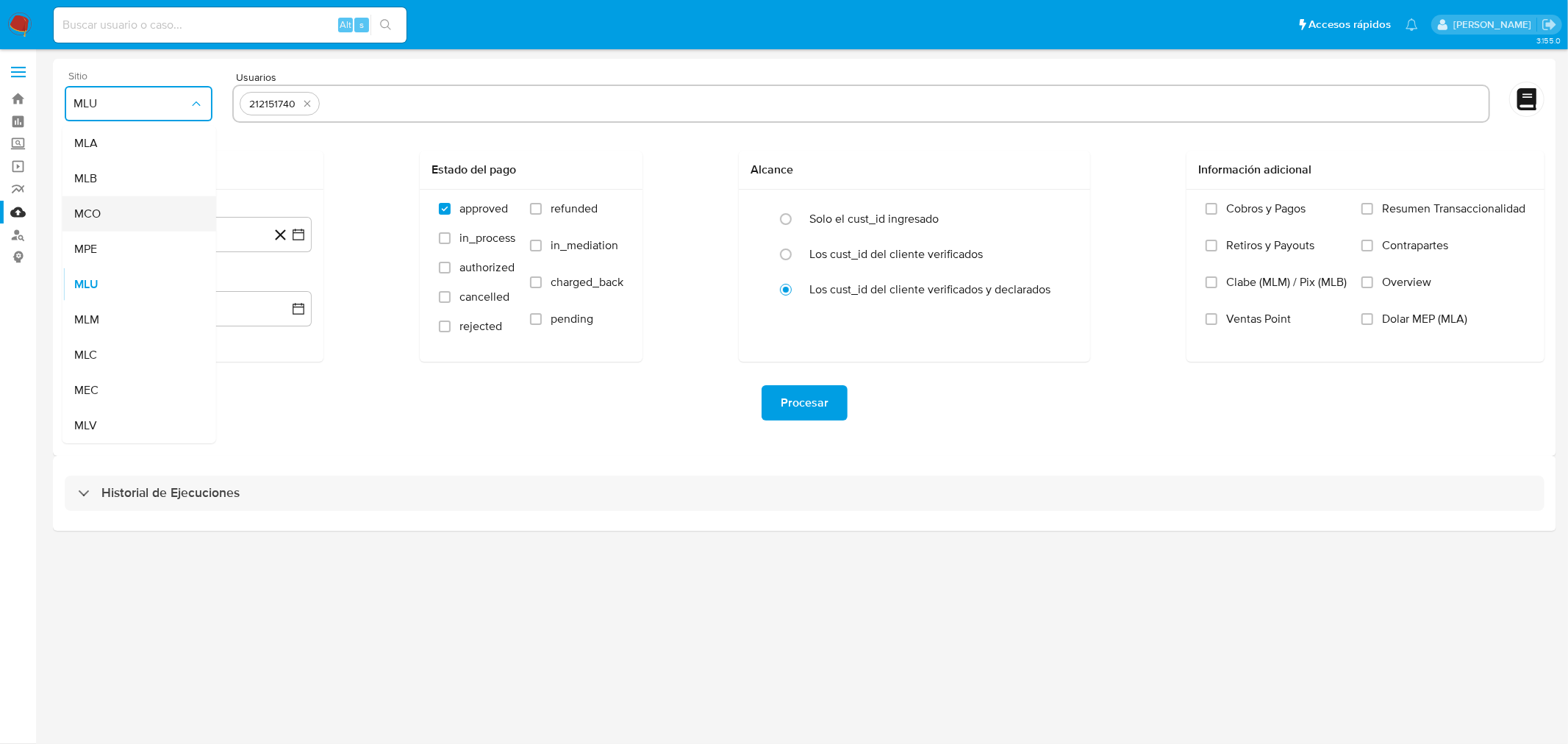
click at [174, 203] on div "MCO" at bounding box center [135, 213] width 121 height 35
click at [533, 214] on input "refunded" at bounding box center [536, 209] width 12 height 12
checkbox input "true"
click at [541, 275] on label "charged_back" at bounding box center [577, 293] width 94 height 37
click at [541, 276] on input "charged_back" at bounding box center [536, 282] width 12 height 12
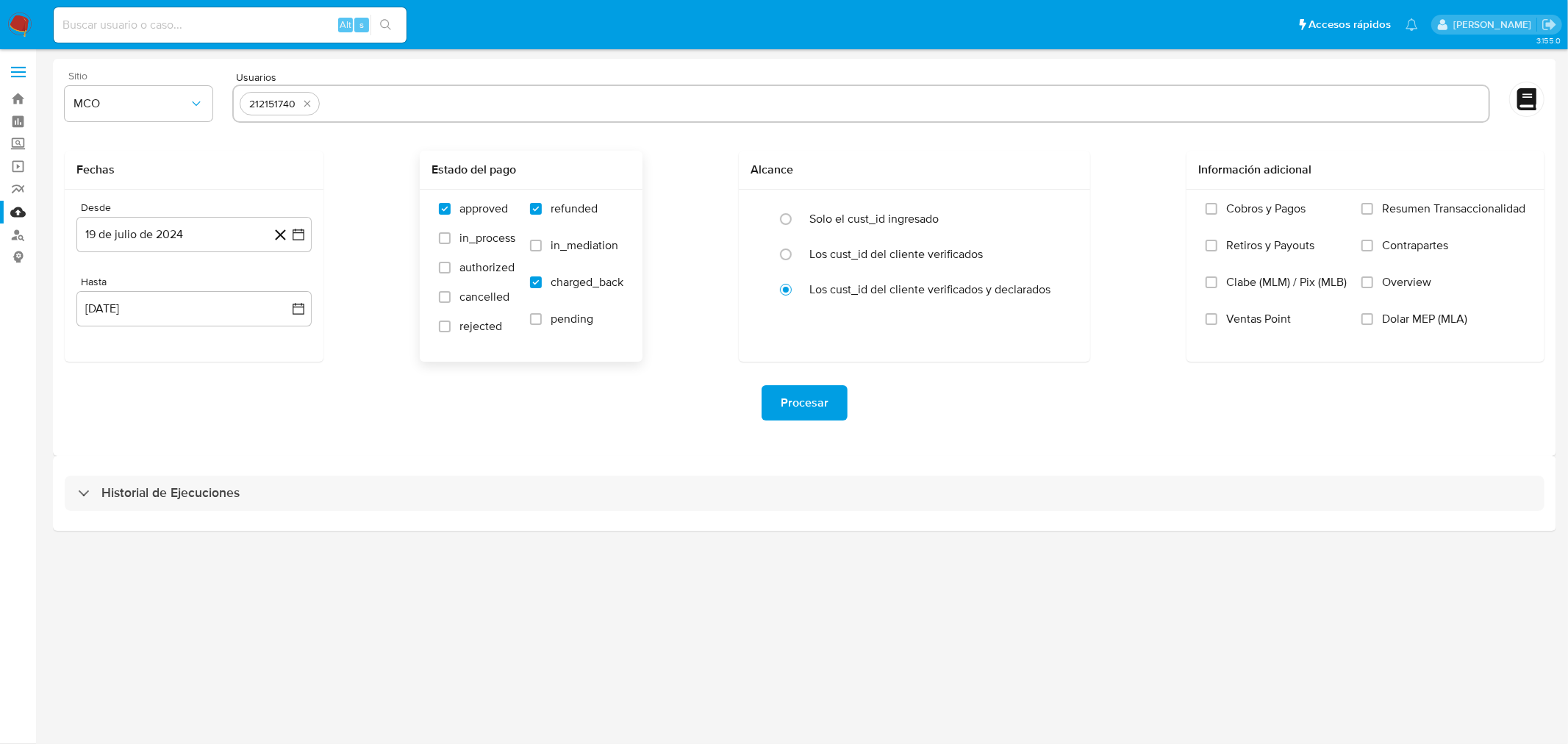
checkbox input "true"
click at [291, 230] on icon "button" at bounding box center [298, 234] width 14 height 14
click at [282, 288] on icon "Mes siguiente" at bounding box center [285, 287] width 18 height 18
click at [107, 431] on button "19" at bounding box center [106, 430] width 24 height 24
click at [462, 103] on input "text" at bounding box center [904, 104] width 1157 height 24
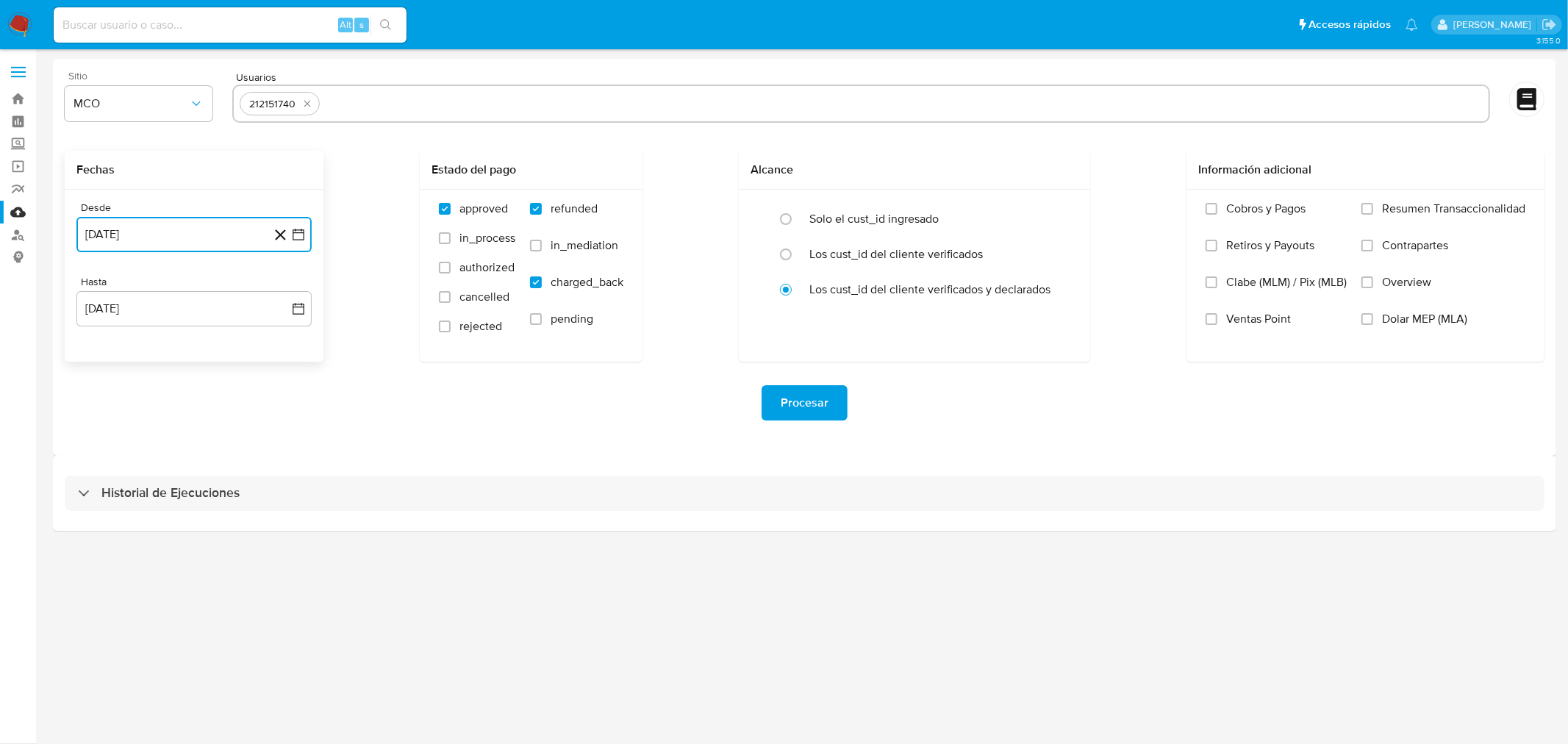
type input "304378034"
paste input "136970782"
type input "136970782"
paste input "736375189"
type input "736375189"
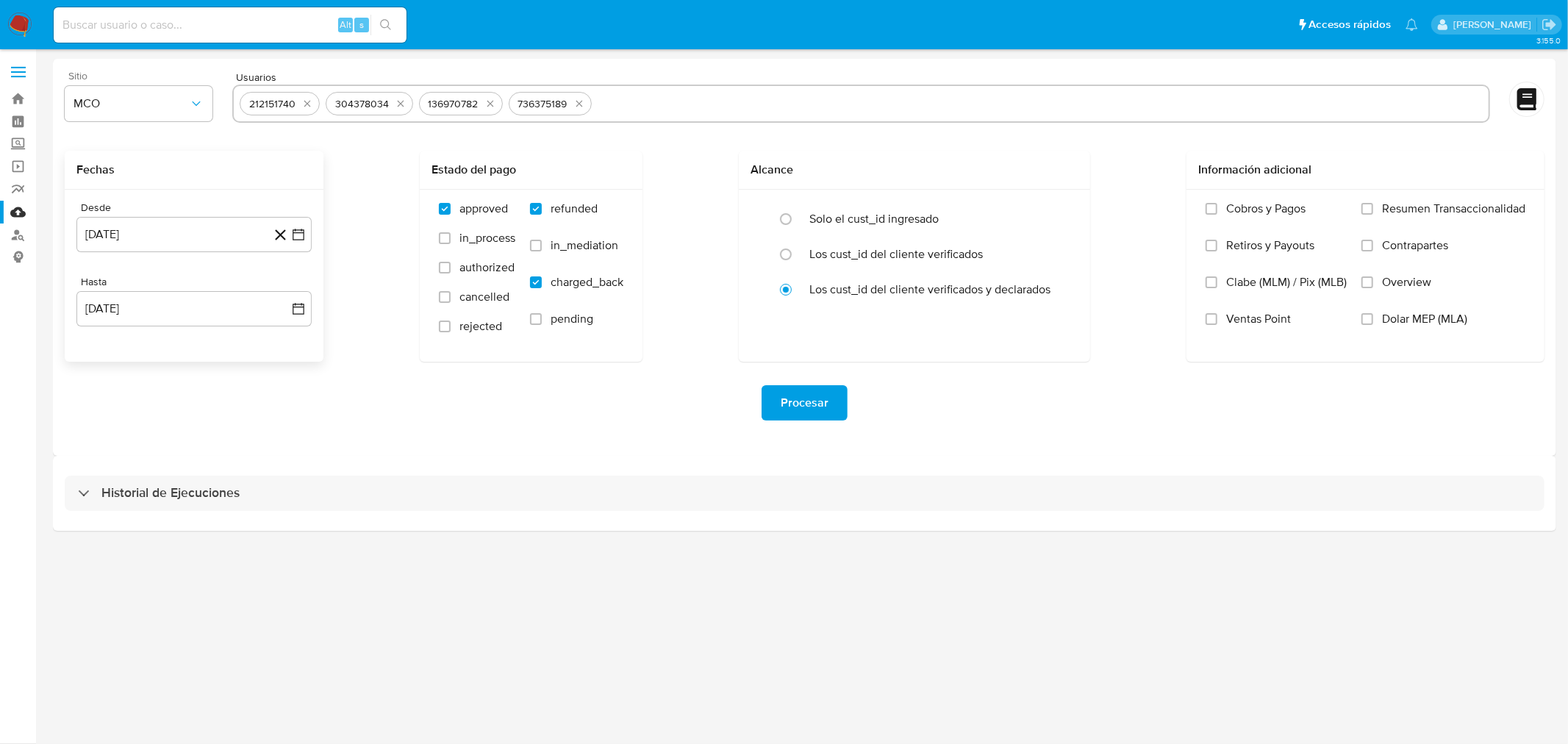
paste input "2103034253"
type input "2103034253"
paste input "1741260217"
type input "1741260217"
paste input "1992784652"
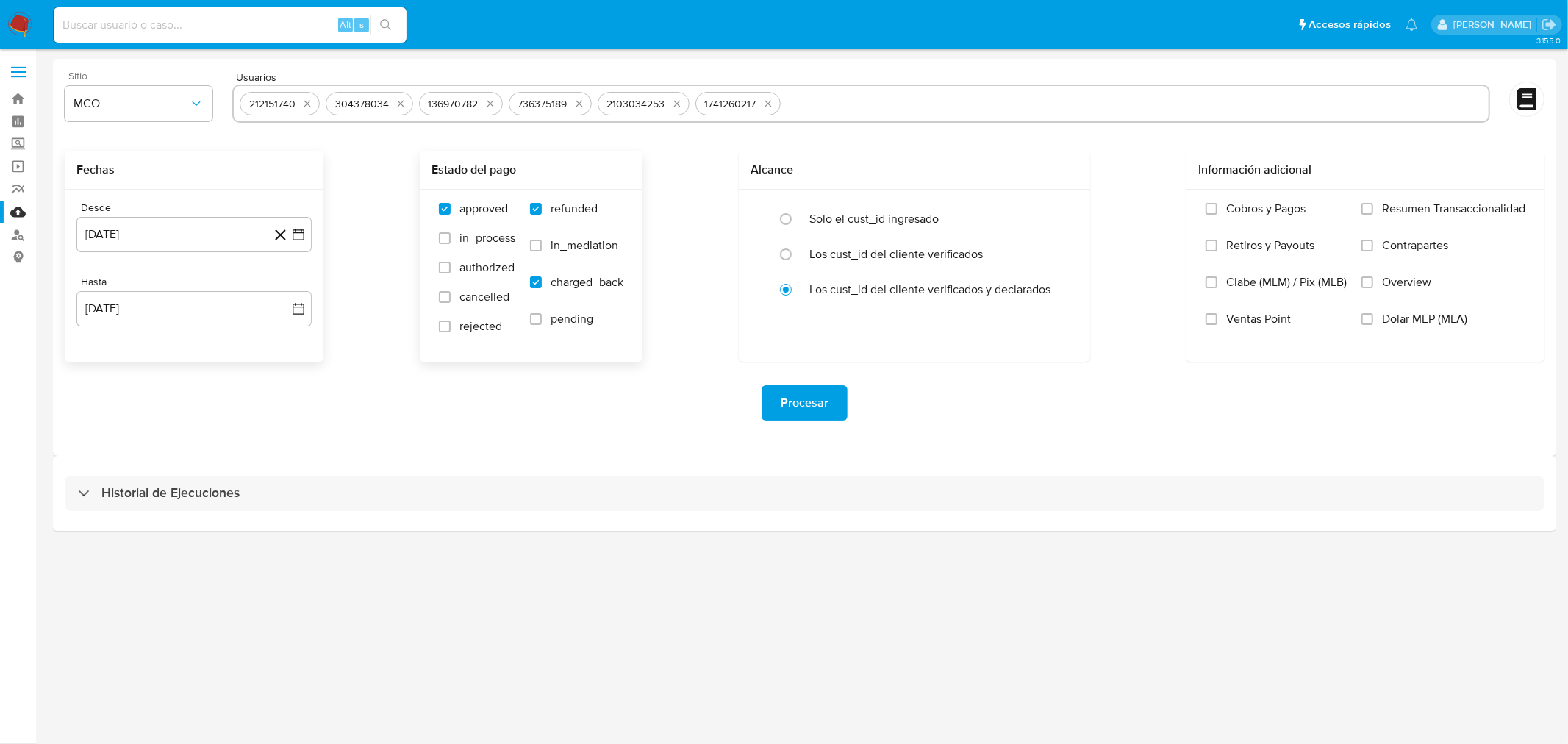
type input "1992784652"
paste input "1717621262"
type input "1717621262"
paste input "1269514924"
type input "1269514924"
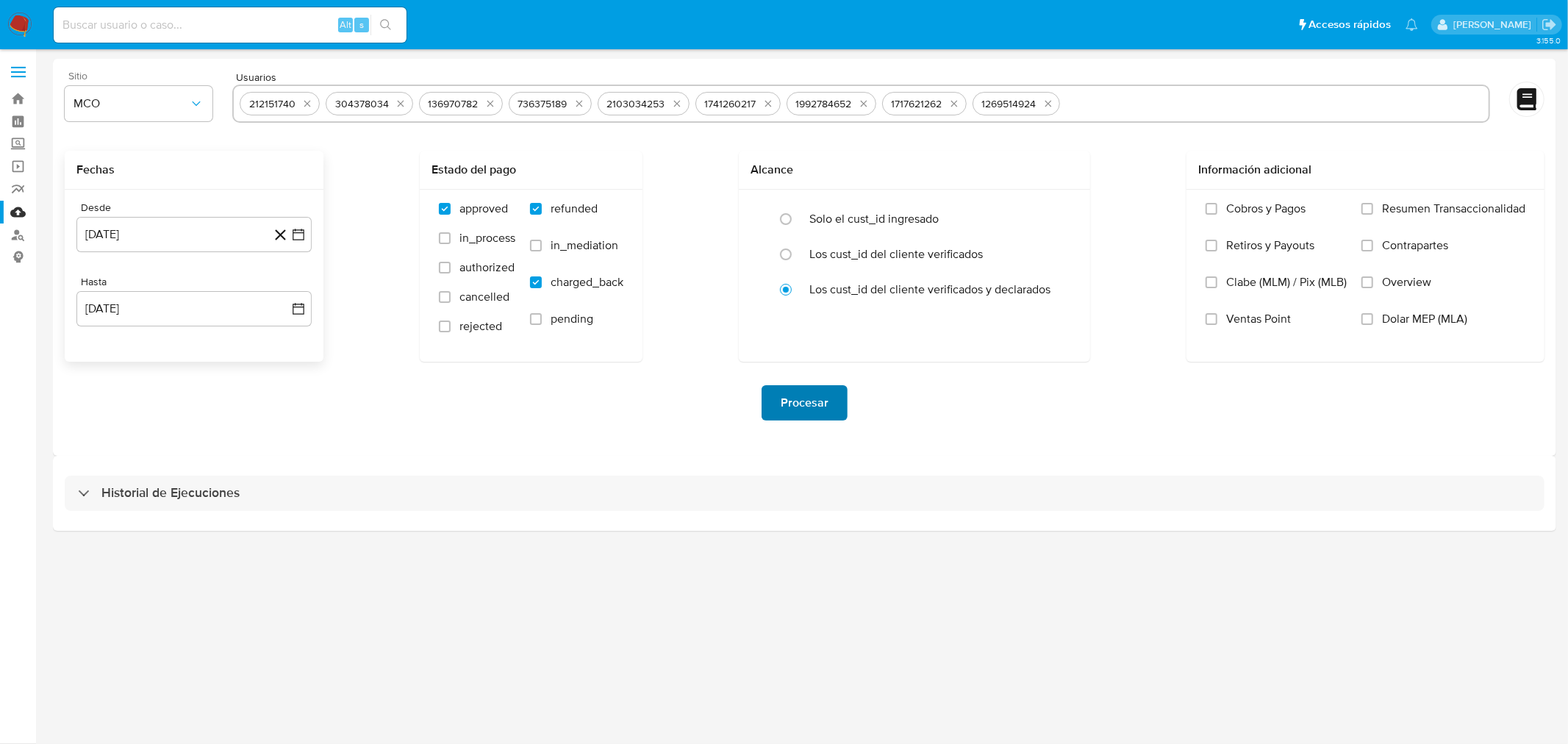
click at [797, 410] on span "Procesar" at bounding box center [804, 403] width 48 height 32
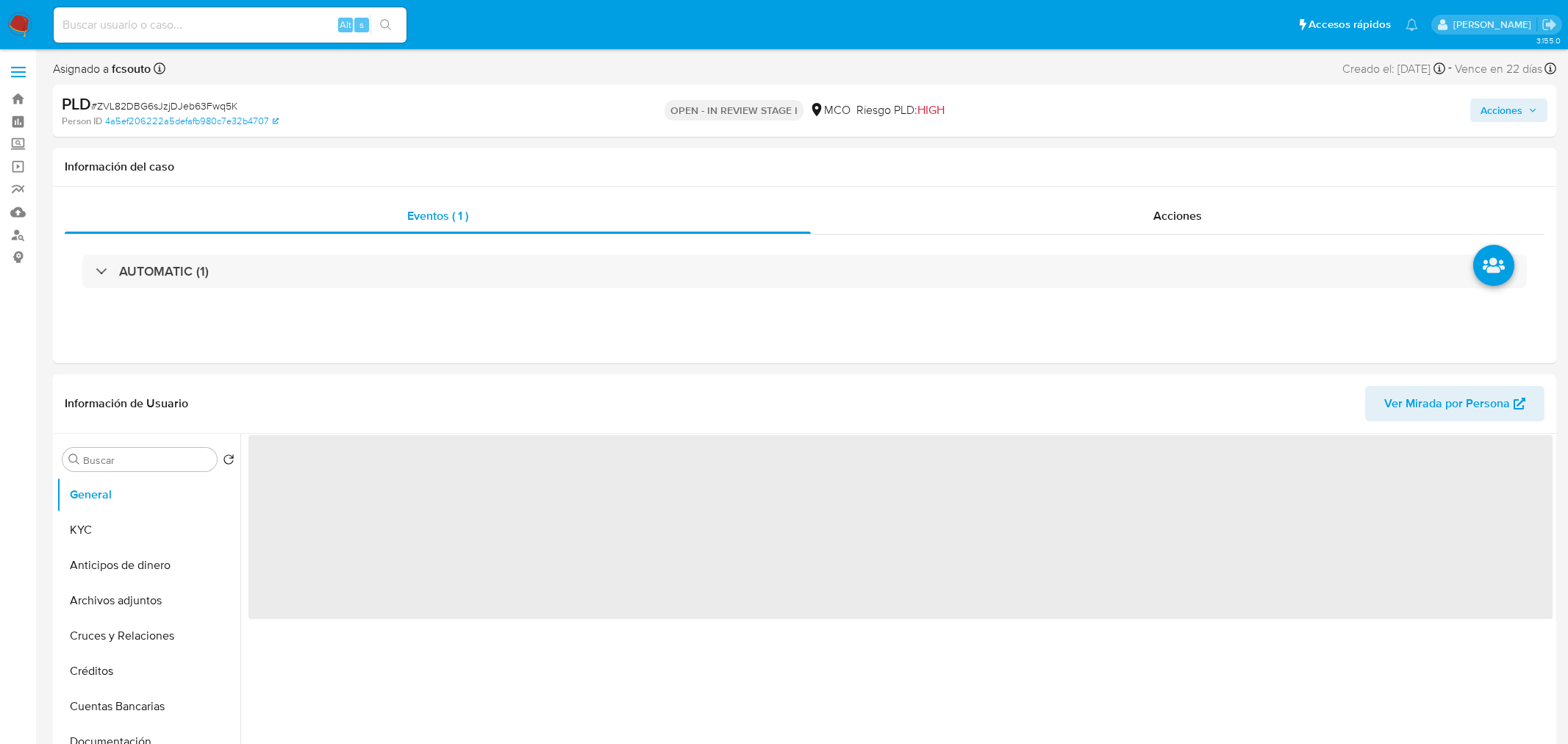
select select "10"
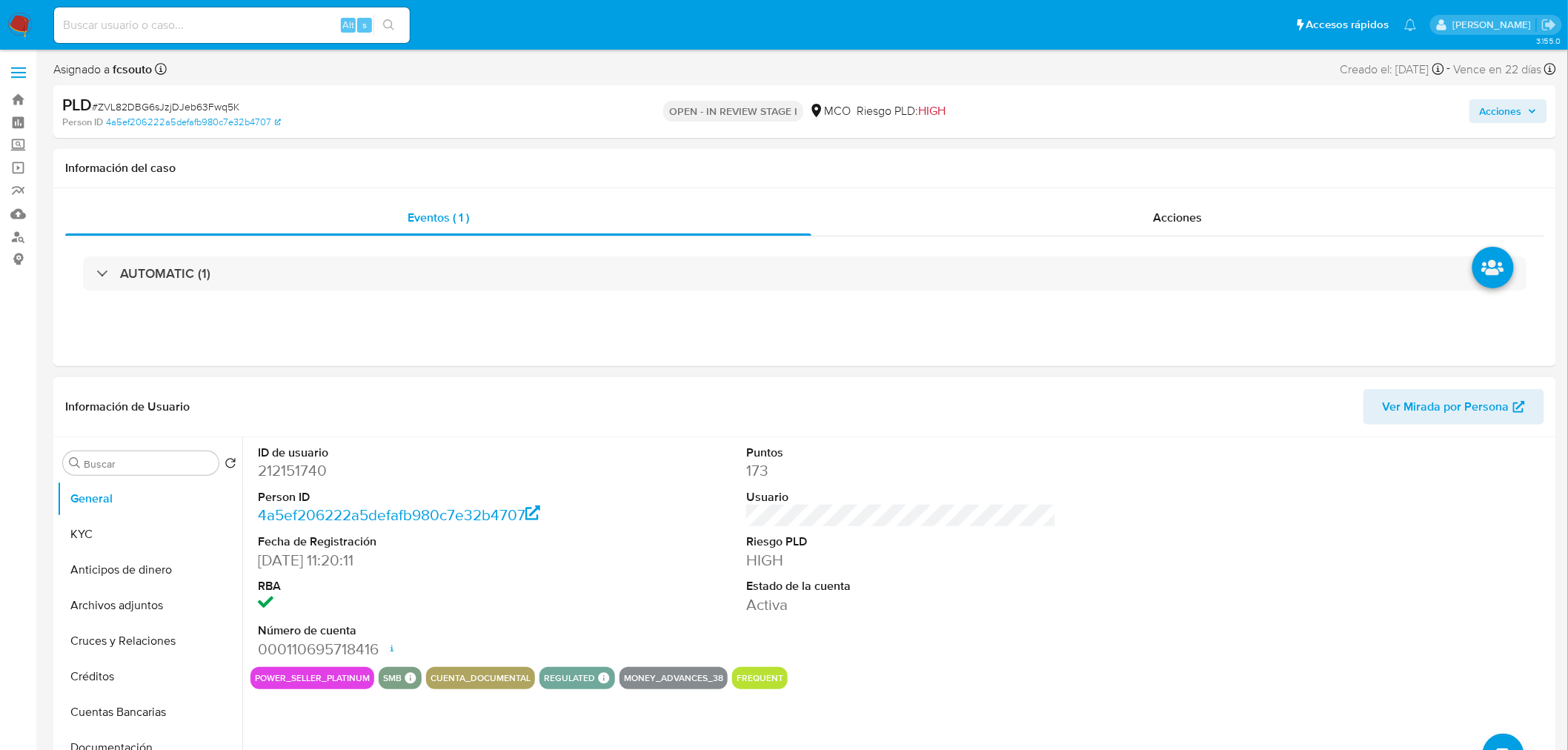
click at [314, 464] on dd "212151740" at bounding box center [413, 471] width 311 height 21
copy dd "212151740"
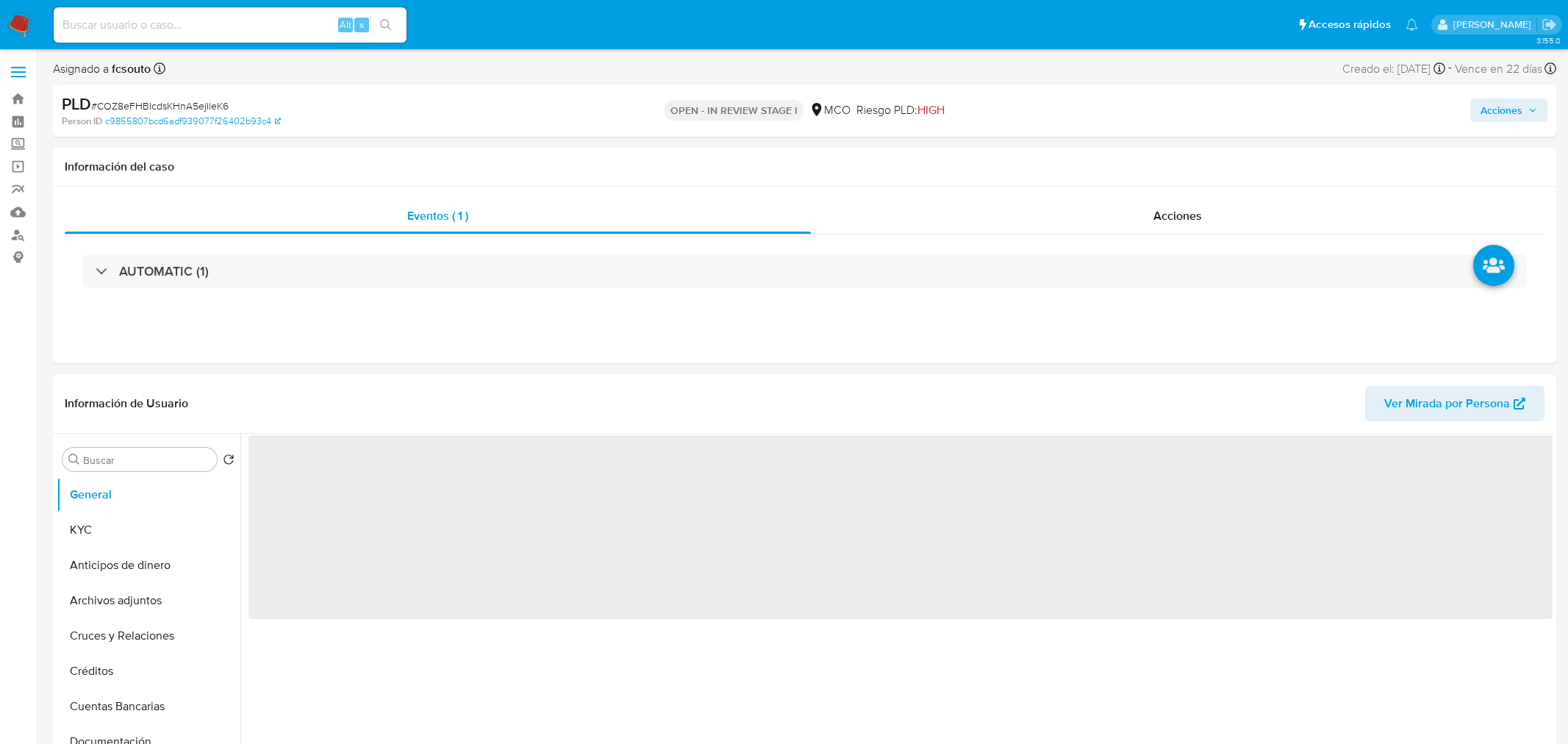
select select "10"
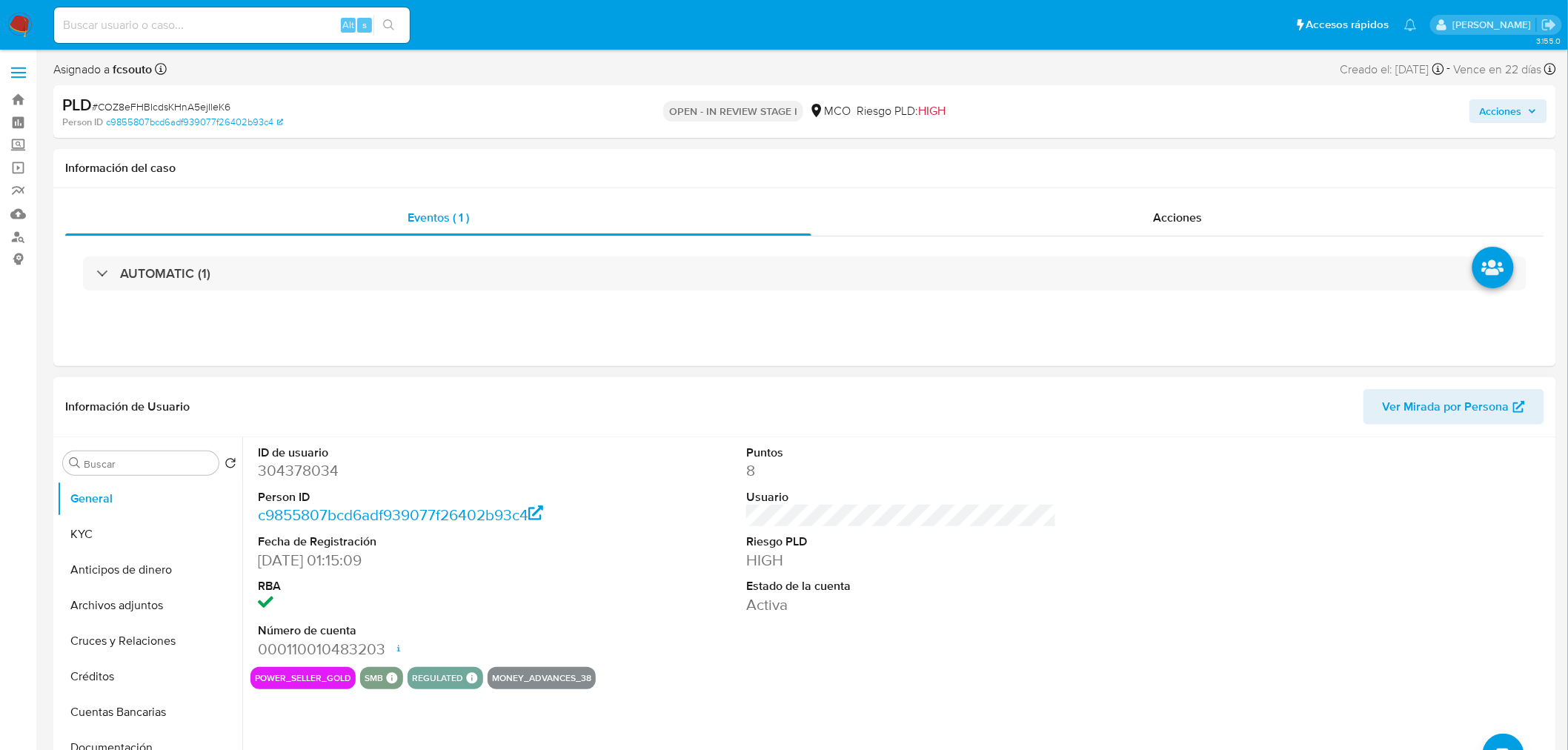
click at [289, 484] on dl "ID de usuario 304378034 Person ID c9855807bcd6adf939077f26402b93c4 Fecha de Reg…" at bounding box center [413, 552] width 311 height 215
click at [292, 475] on dd "304378034" at bounding box center [413, 471] width 311 height 21
copy dd "304378034"
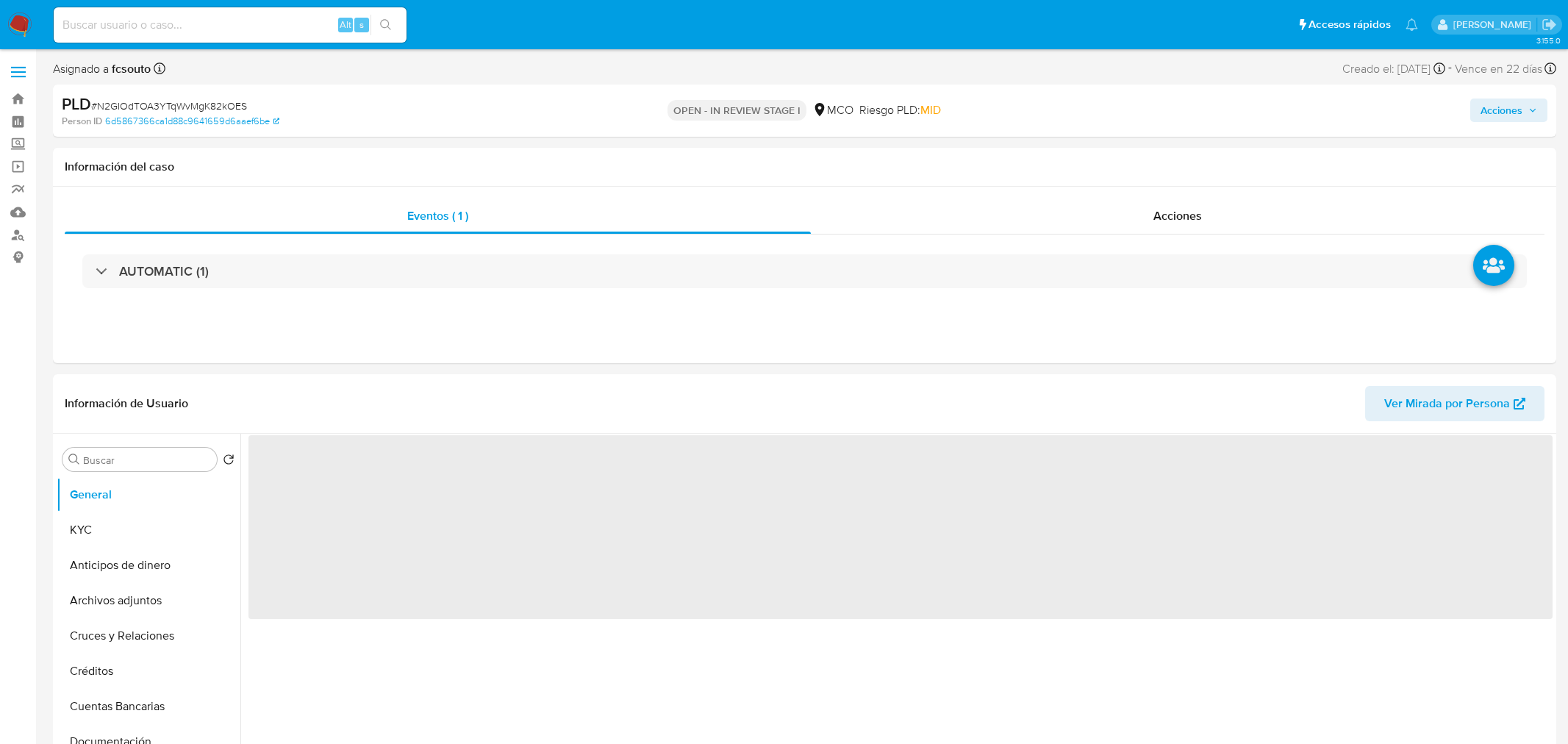
select select "10"
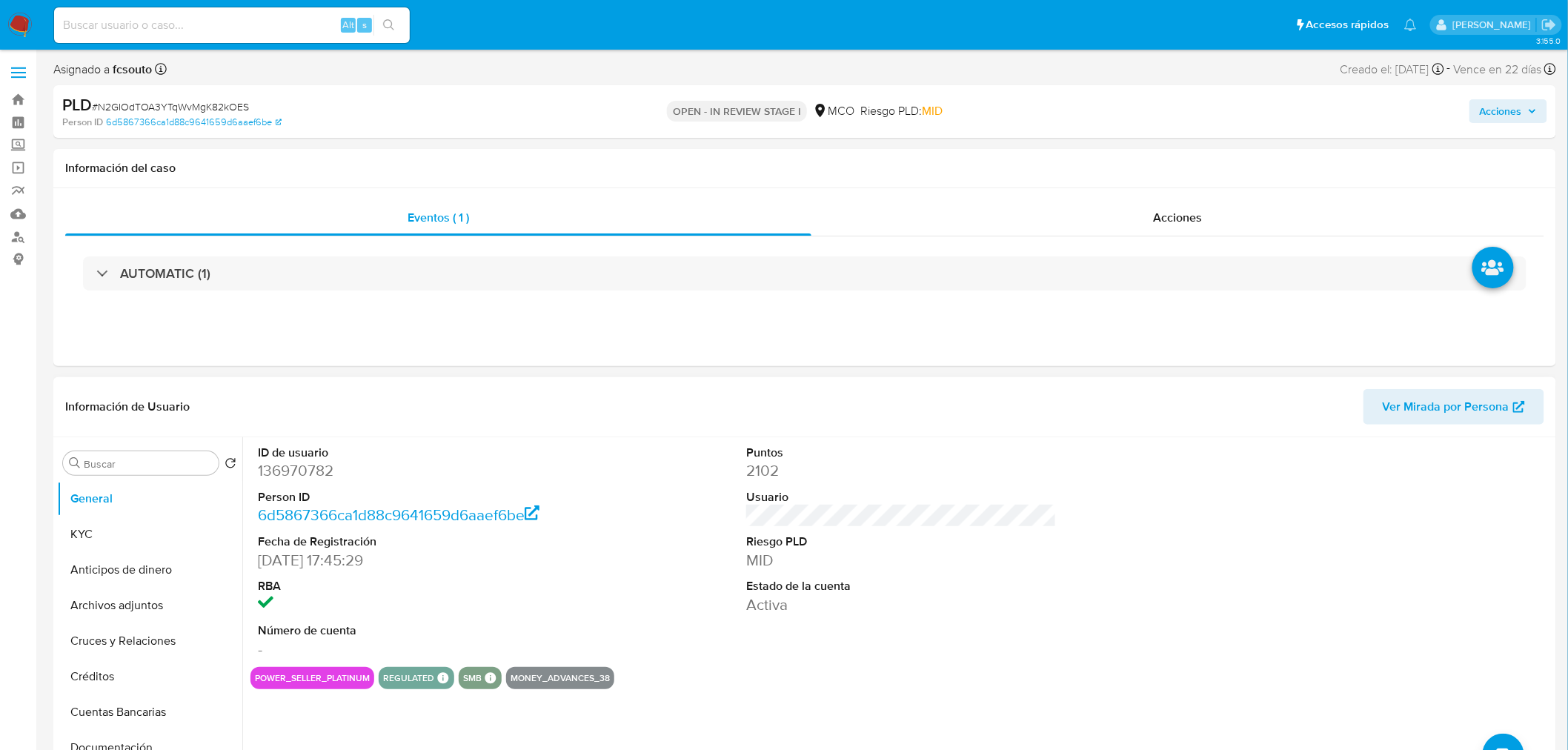
click at [311, 478] on dd "136970782" at bounding box center [413, 471] width 311 height 21
copy dd "136970782"
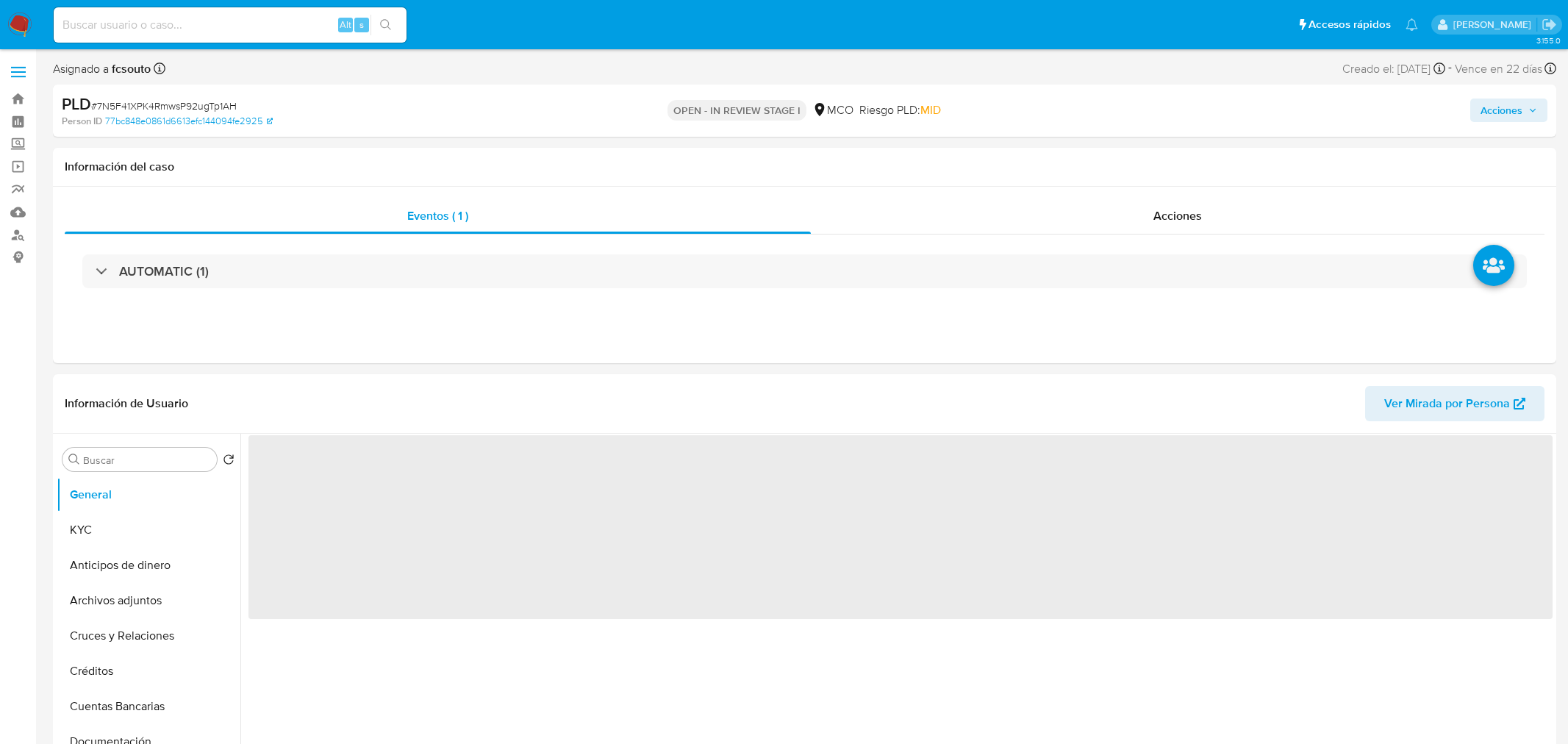
select select "10"
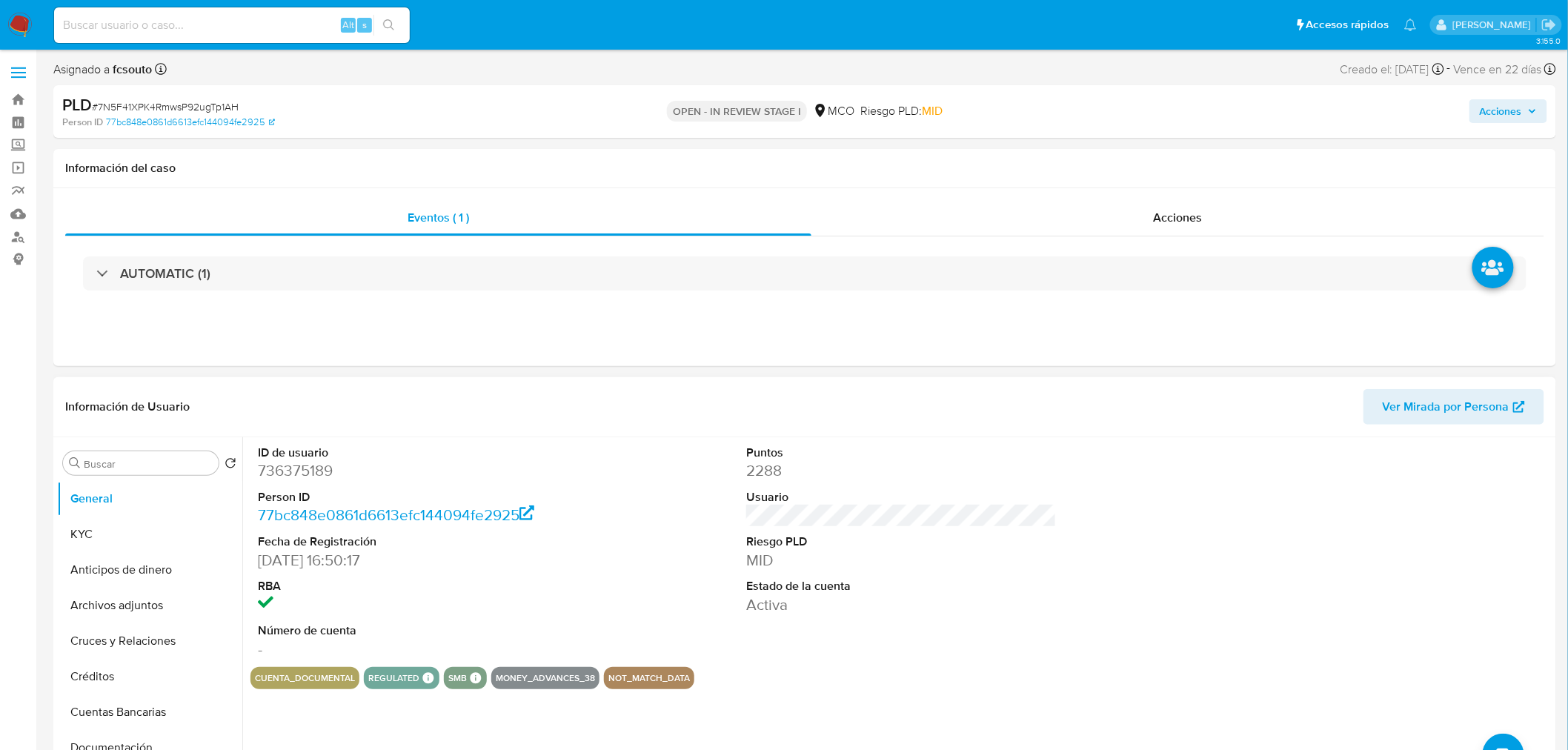
click at [305, 486] on dl "ID de usuario 736375189 Person ID 77bc848e0861d6613efc144094fe2925 Fecha de Reg…" at bounding box center [413, 552] width 311 height 215
click at [305, 483] on dl "ID de usuario 736375189 Person ID 77bc848e0861d6613efc144094fe2925 Fecha de Reg…" at bounding box center [413, 552] width 311 height 215
click at [311, 472] on dd "736375189" at bounding box center [413, 471] width 311 height 21
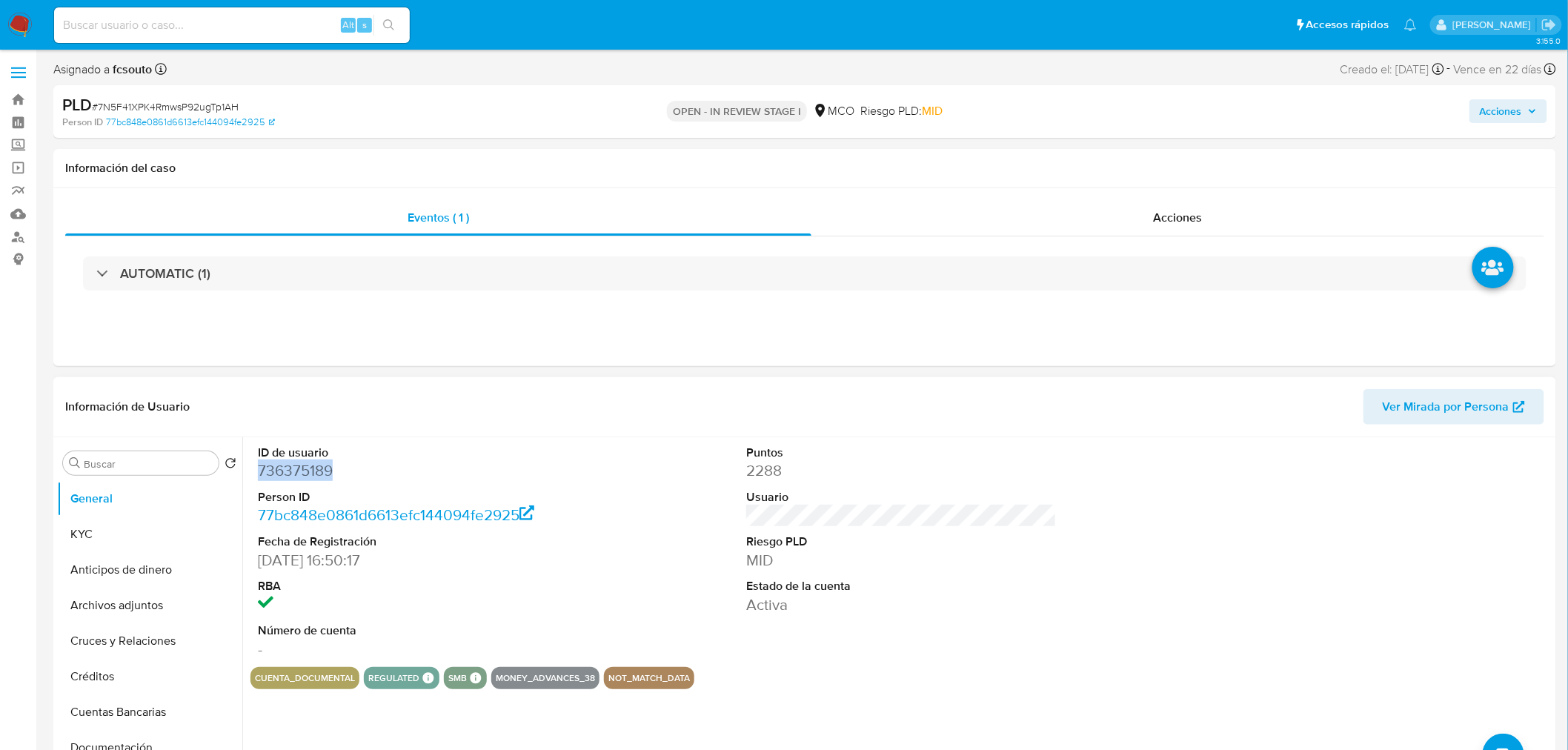
click at [311, 472] on dd "736375189" at bounding box center [413, 471] width 311 height 21
copy dd "736375189"
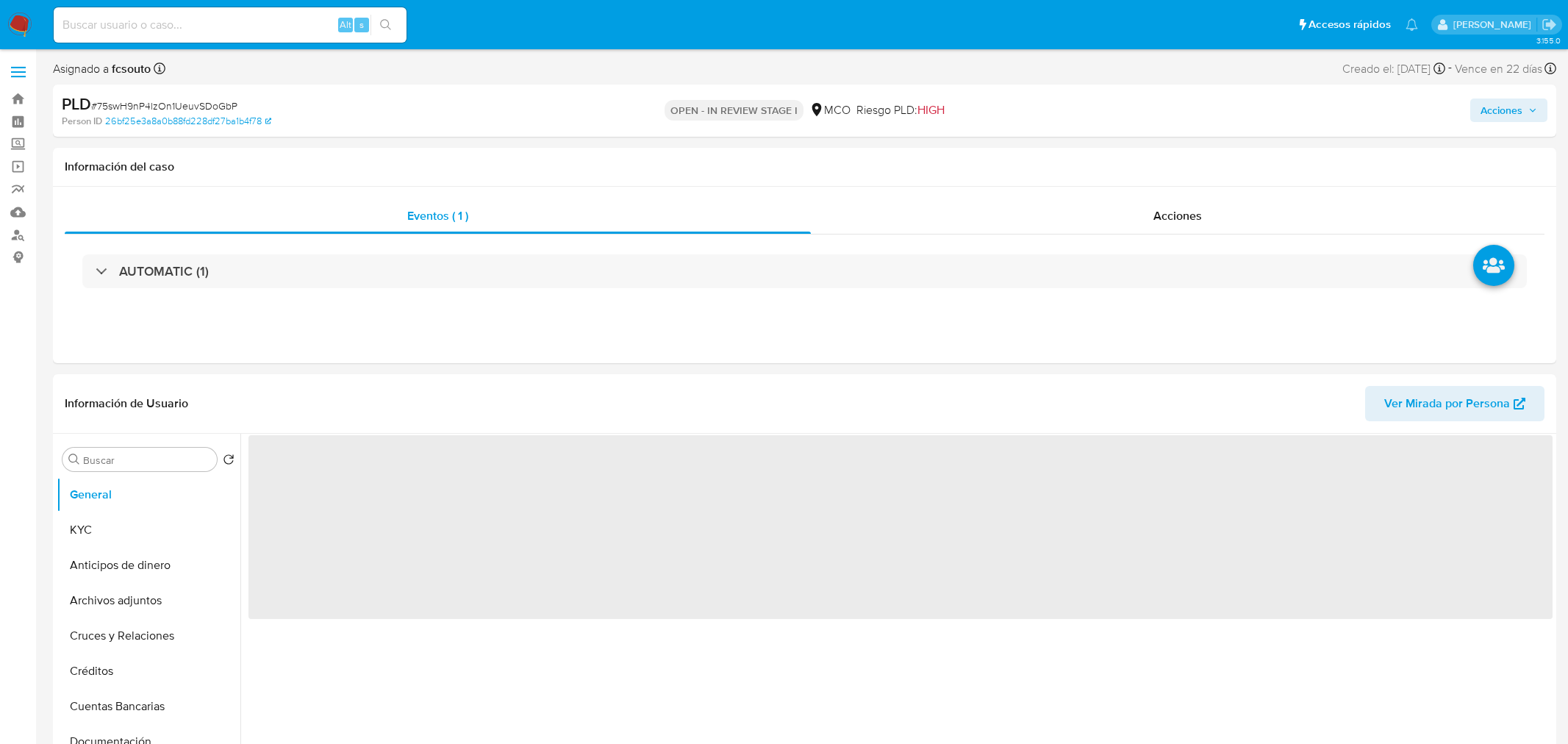
select select "10"
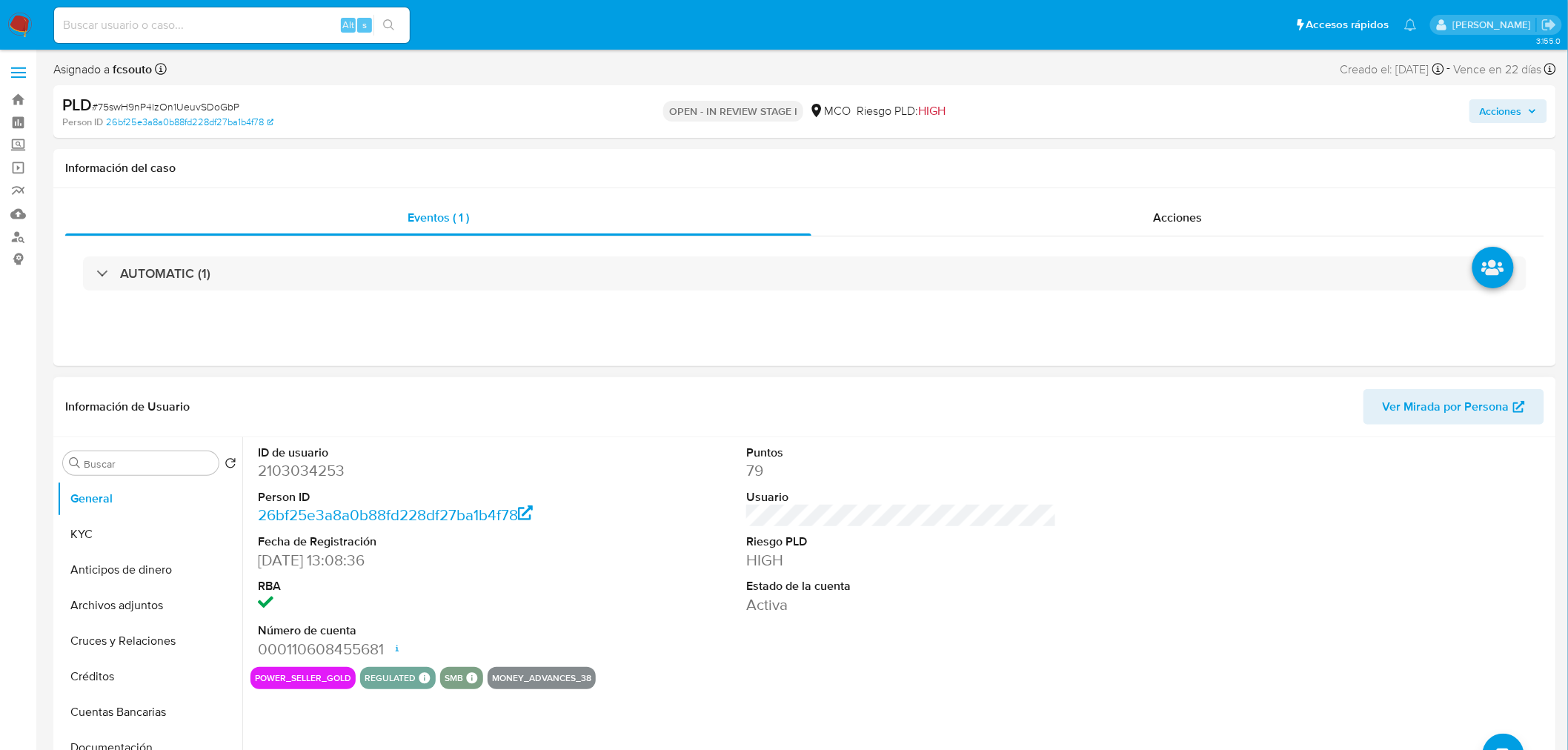
click at [321, 464] on dd "2103034253" at bounding box center [413, 471] width 311 height 21
copy dd "2103034253"
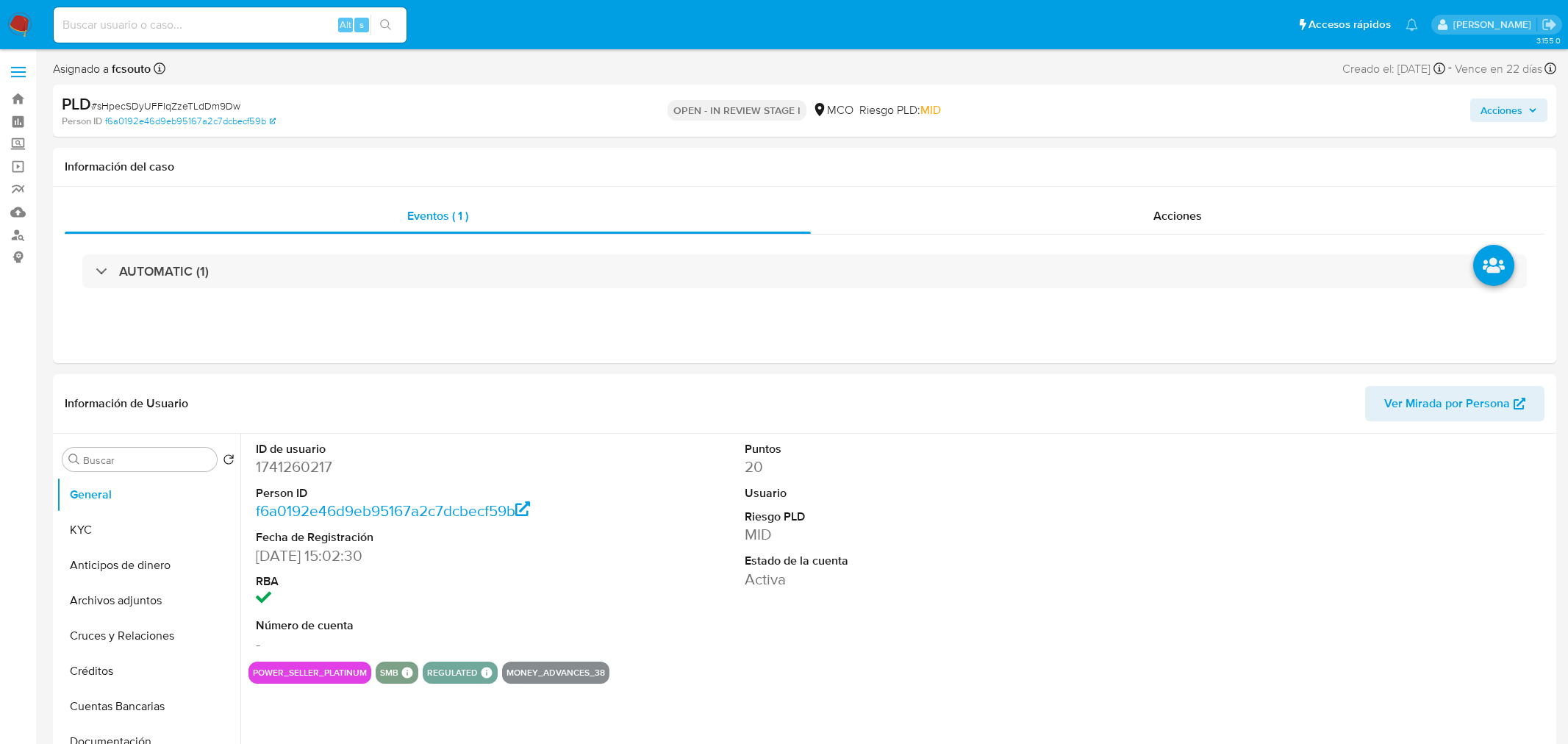
select select "10"
click at [305, 467] on dd "1741260217" at bounding box center [410, 467] width 308 height 20
copy dd "1741260217"
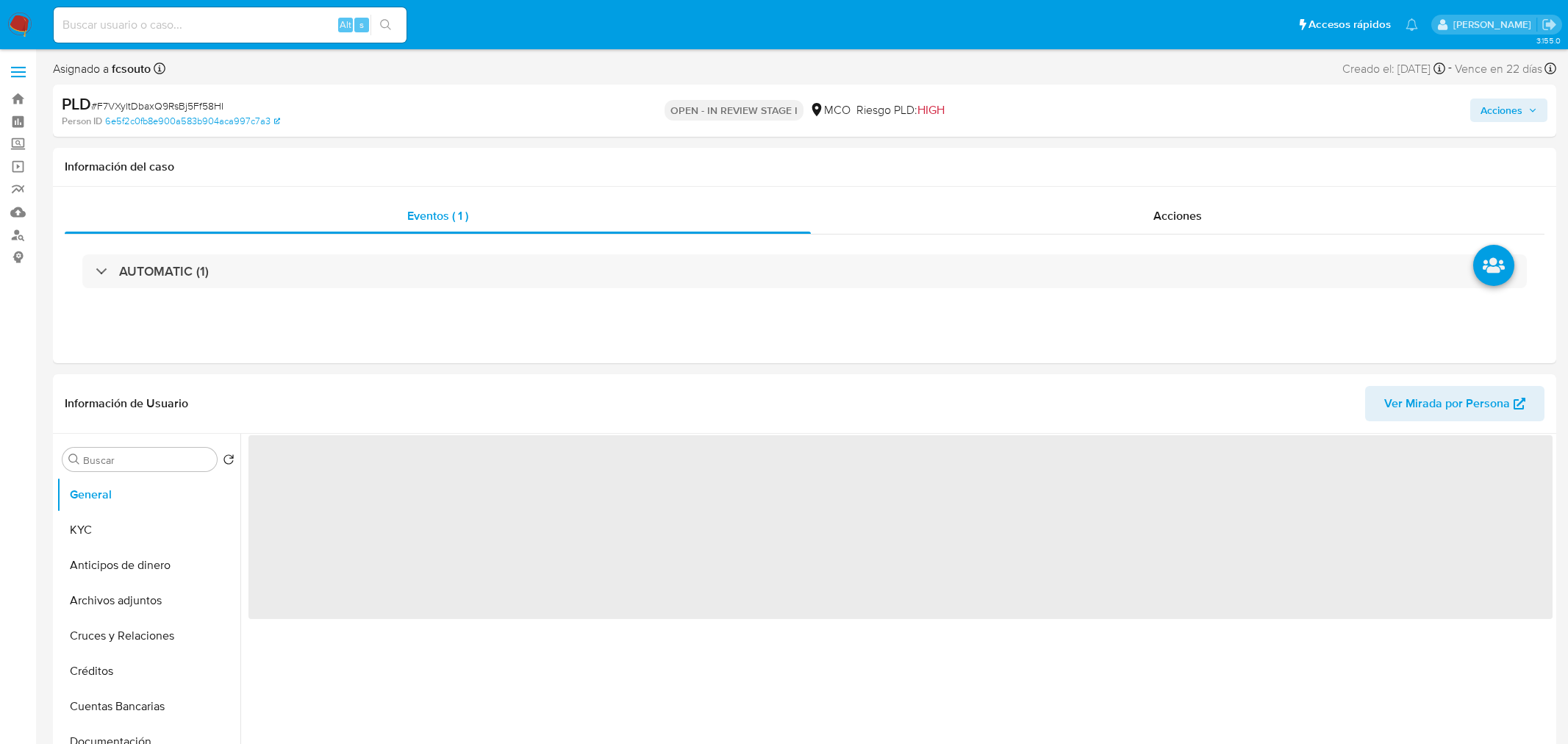
select select "10"
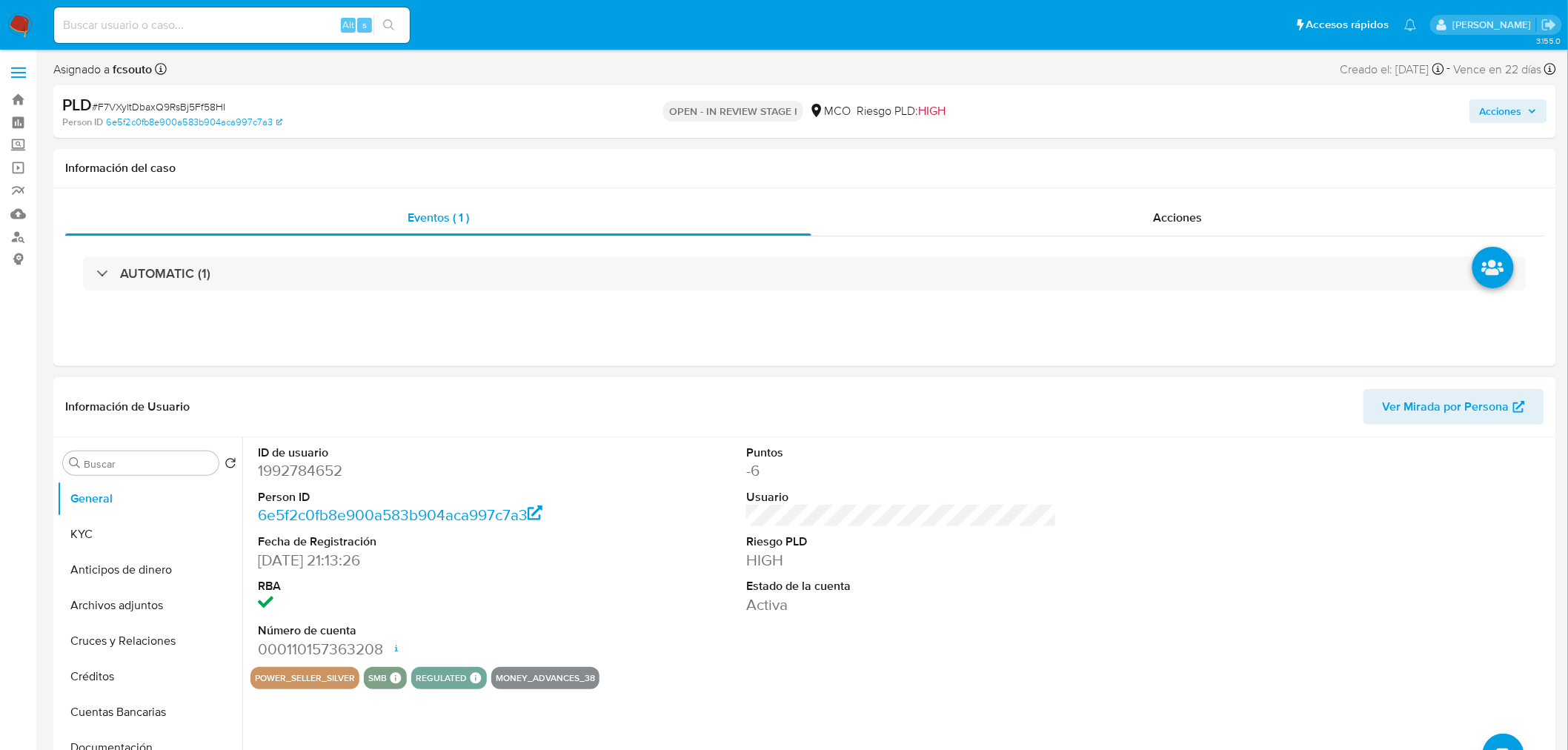
click at [313, 470] on dd "1992784652" at bounding box center [413, 471] width 311 height 21
copy dd "1992784652"
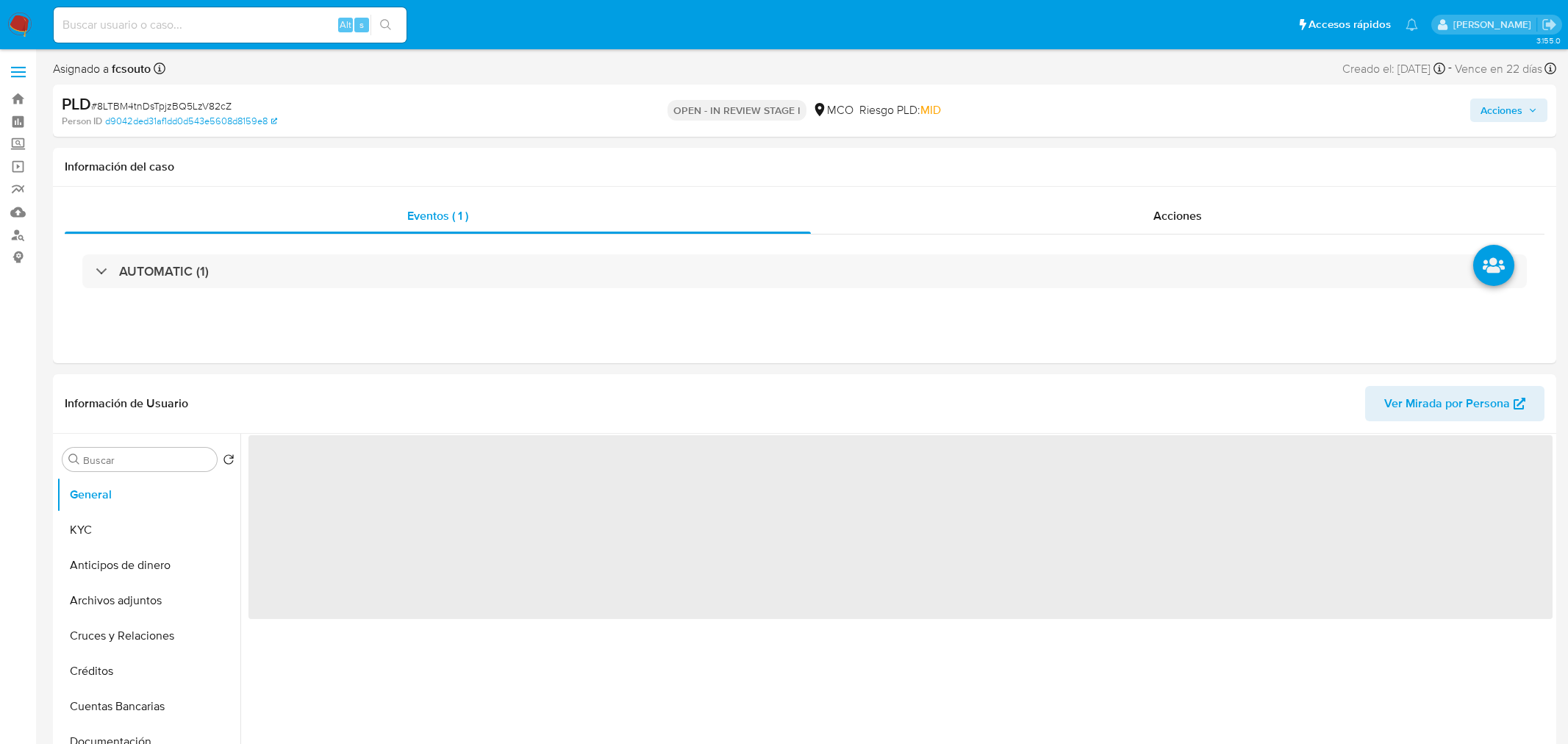
select select "10"
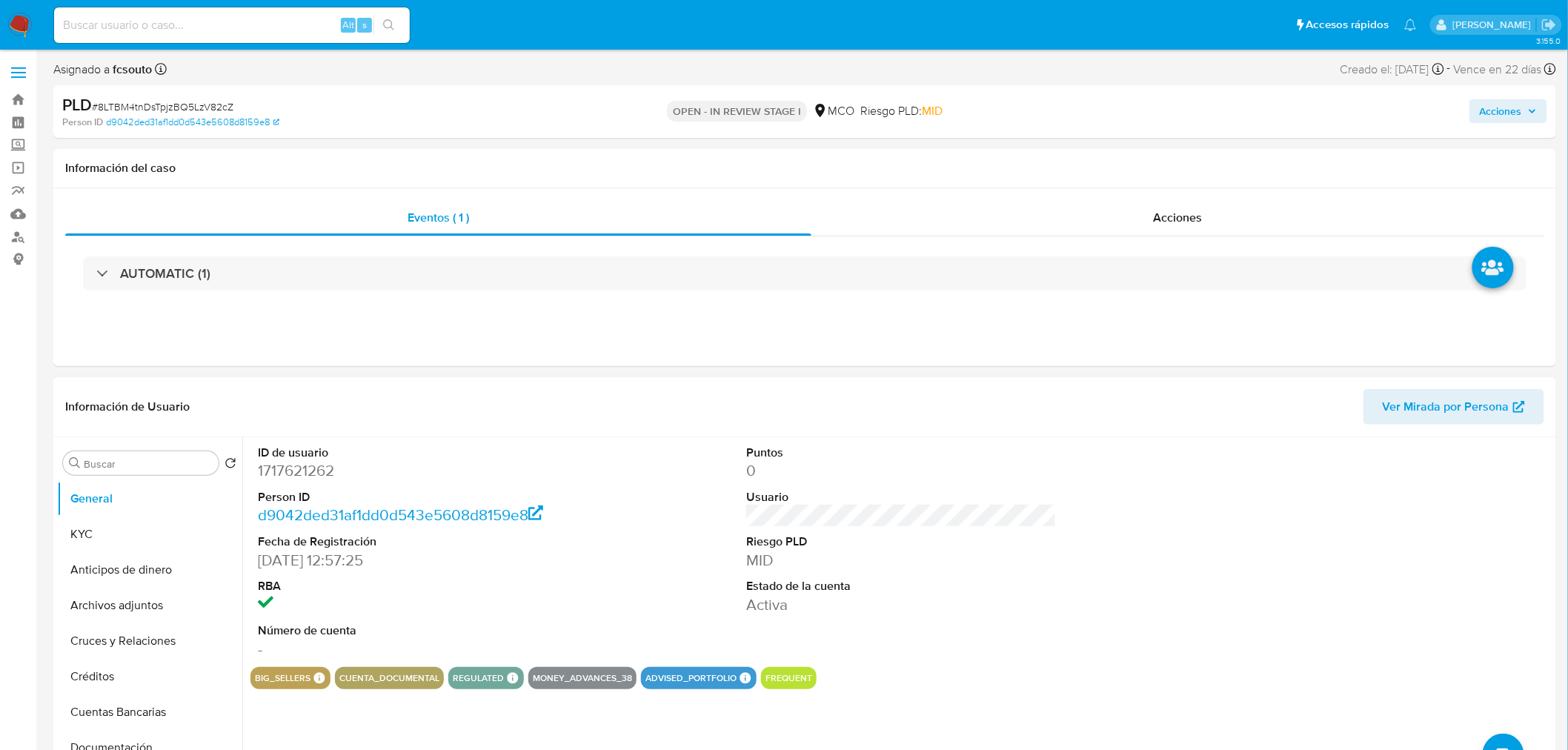
click at [305, 473] on dd "1717621262" at bounding box center [413, 471] width 311 height 21
copy dd "1717621262"
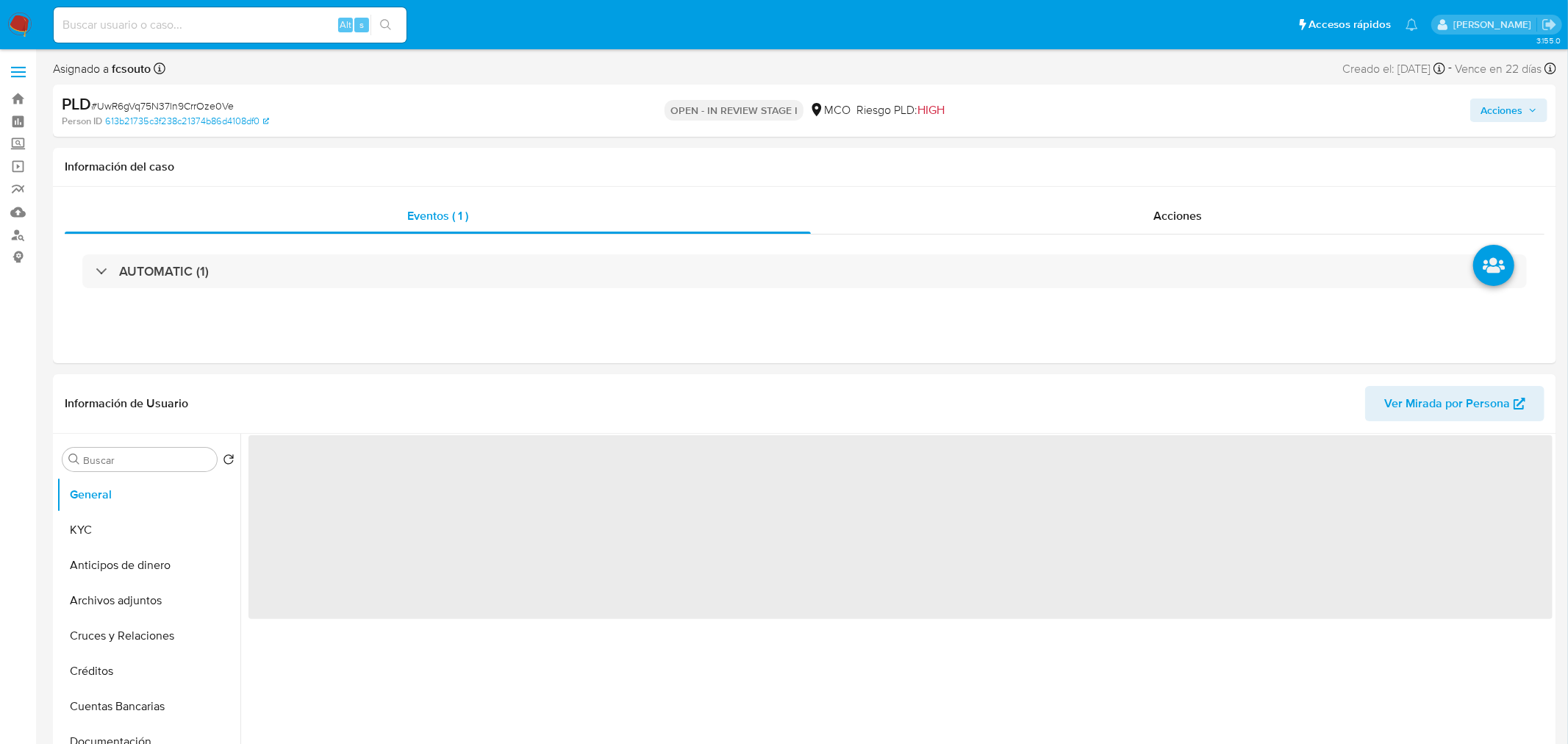
select select "10"
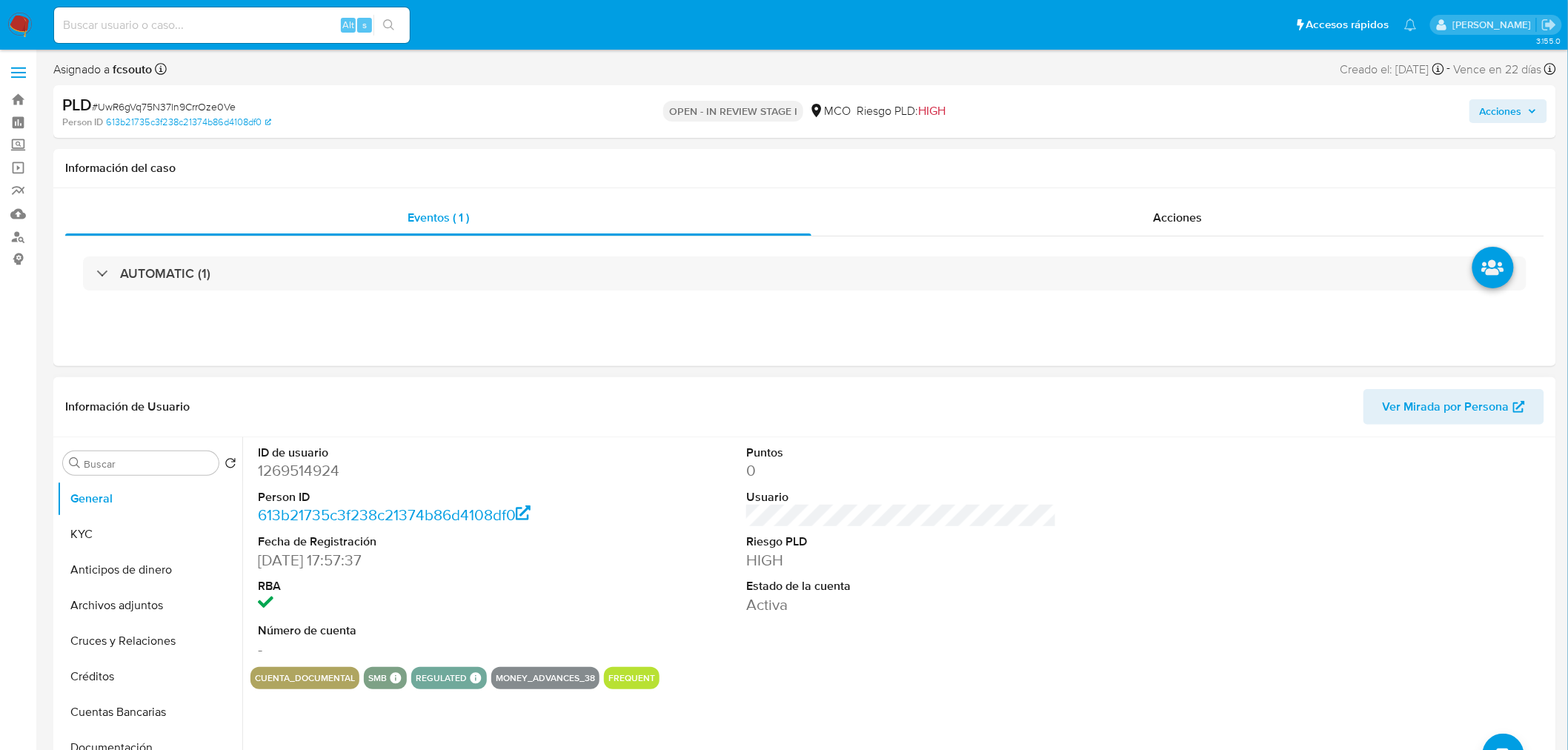
click at [308, 478] on dd "1269514924" at bounding box center [413, 471] width 311 height 21
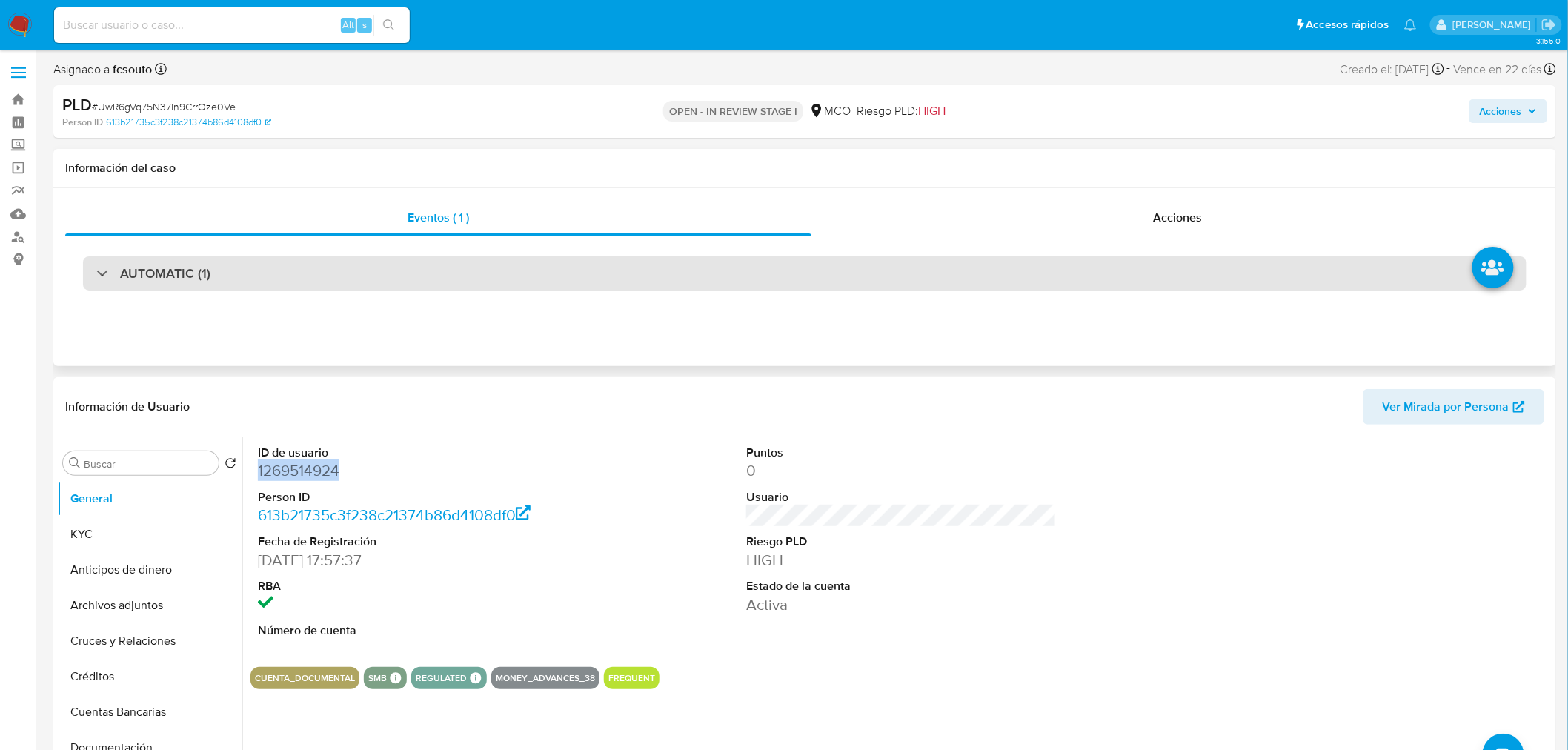
copy dd "1269514924"
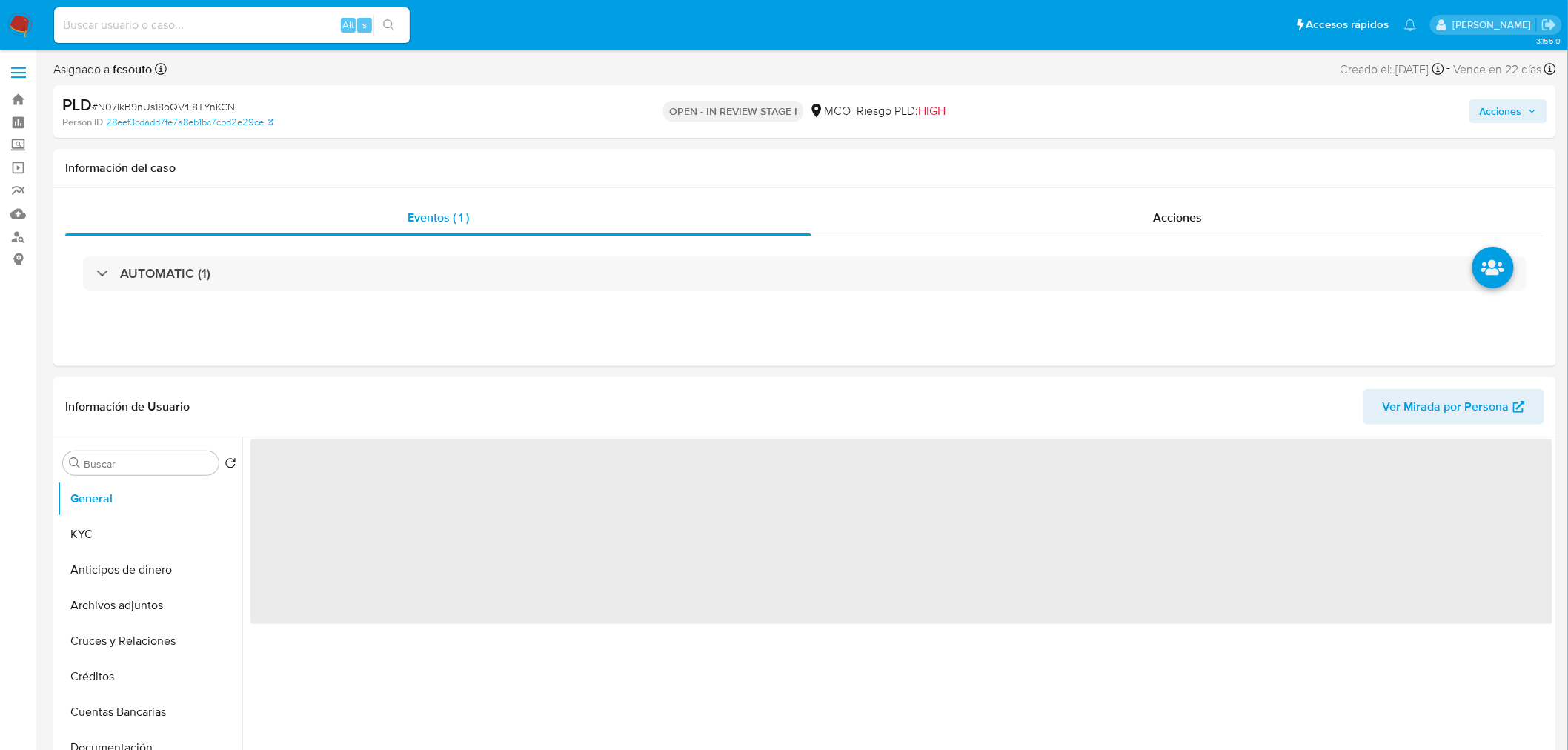
select select "10"
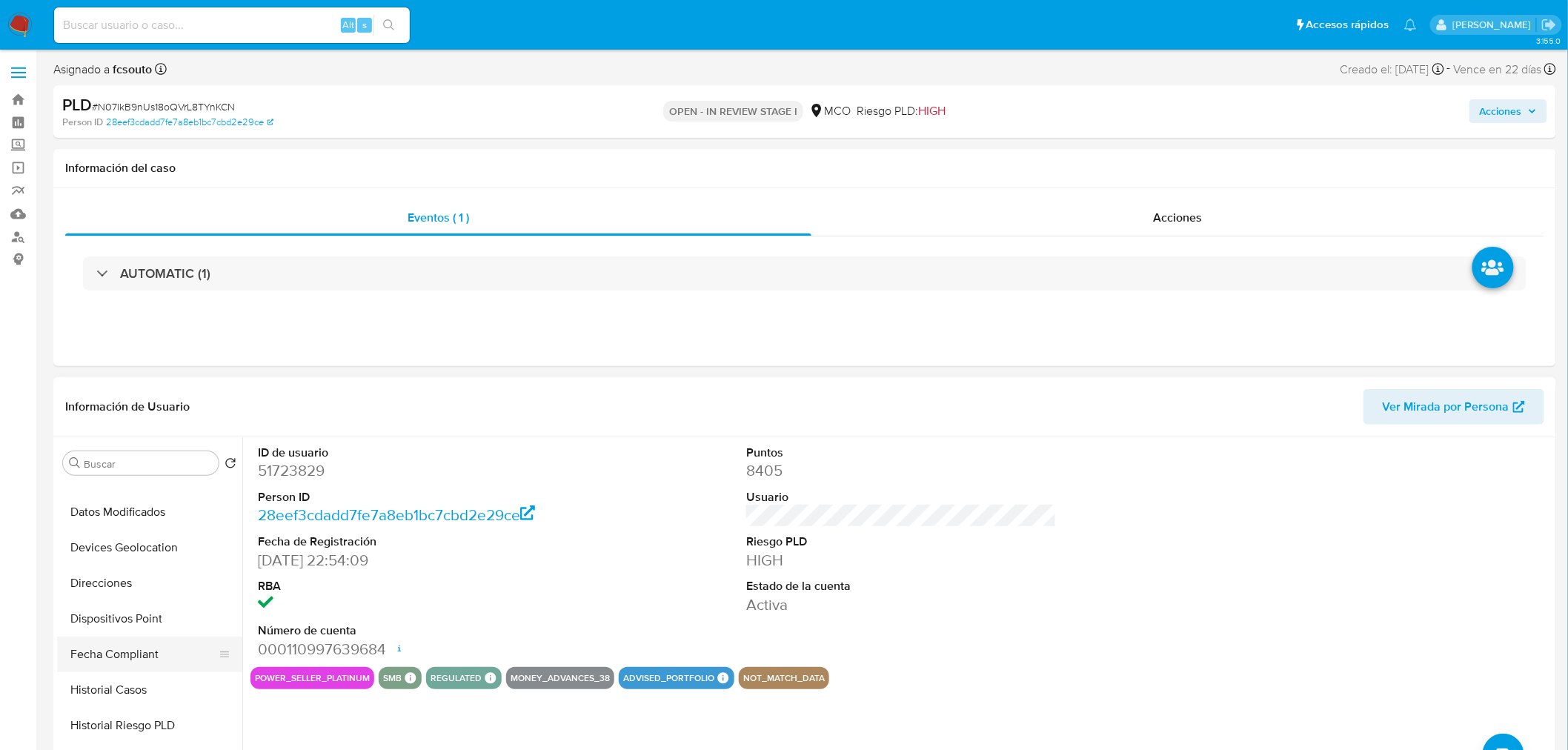
scroll to position [329, 0]
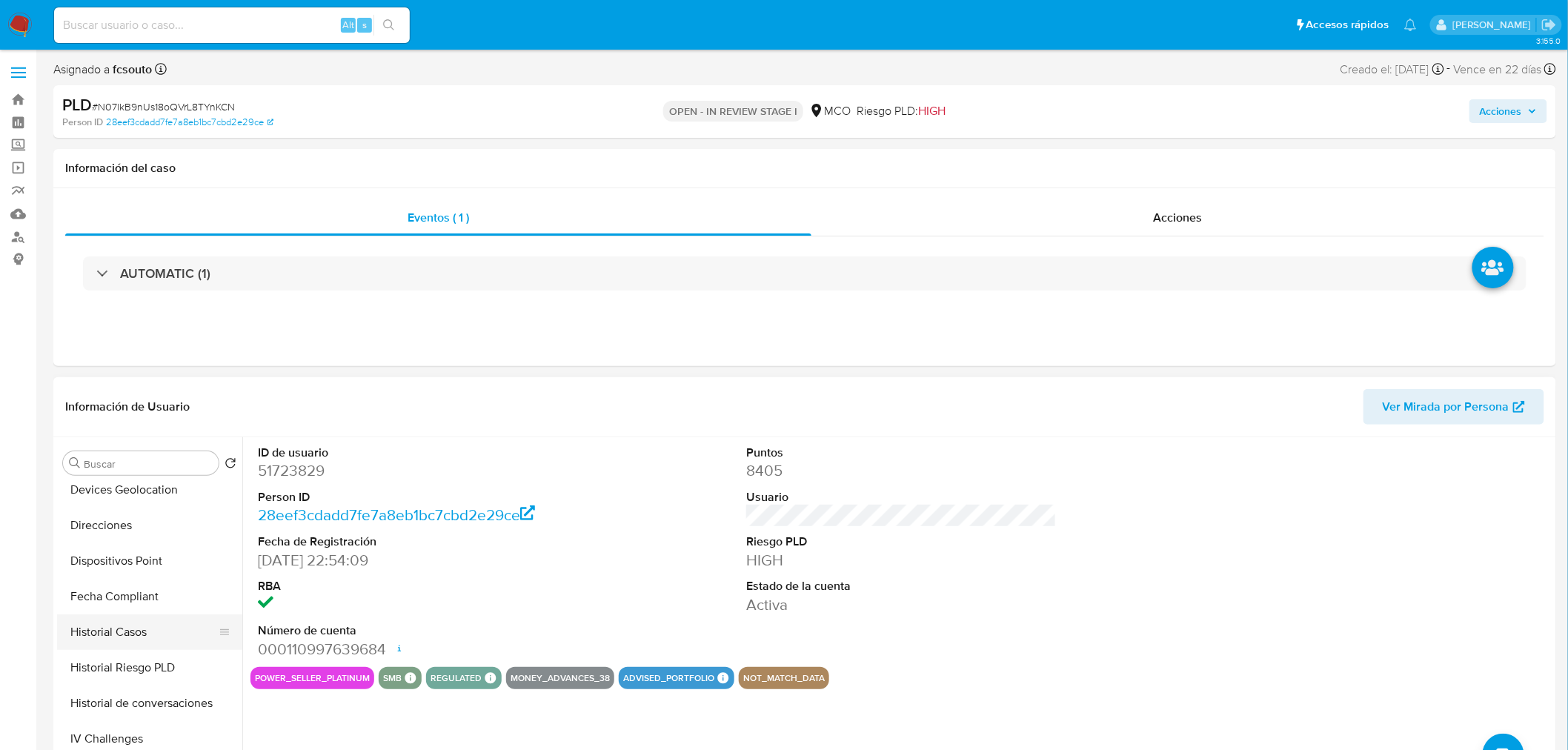
click at [160, 635] on button "Historial Casos" at bounding box center [143, 631] width 173 height 35
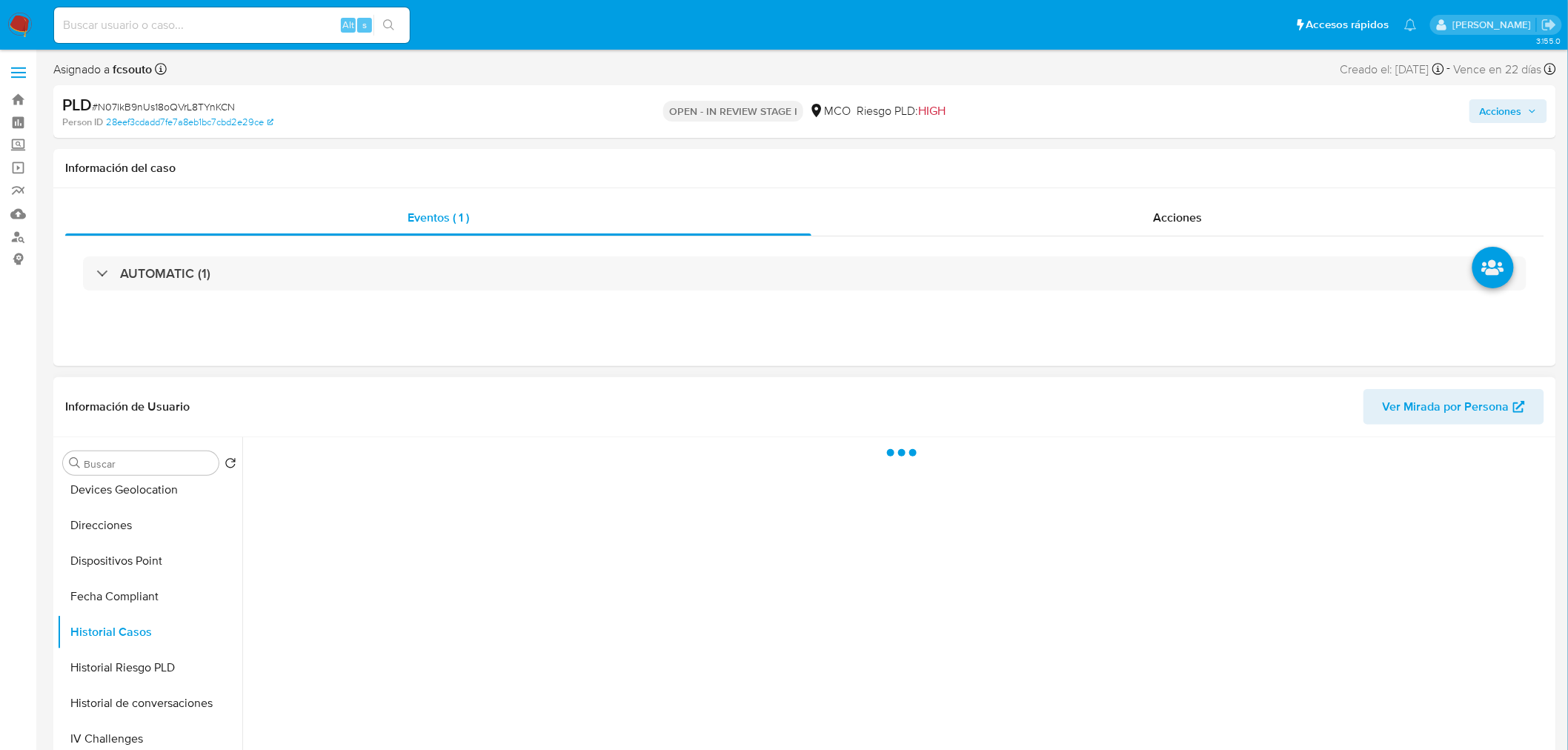
scroll to position [82, 0]
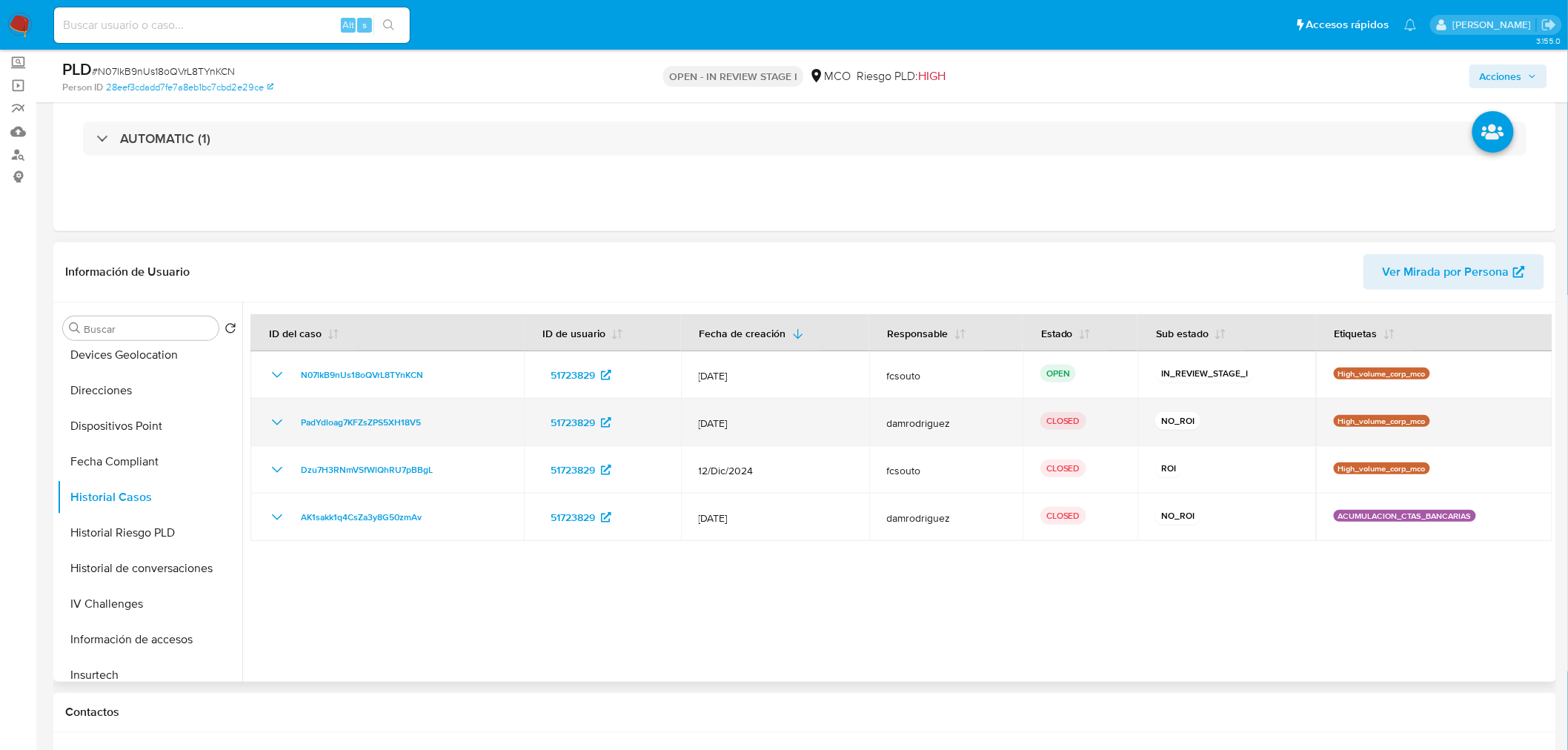
click at [276, 430] on icon "Mostrar/Ocultar" at bounding box center [277, 422] width 18 height 18
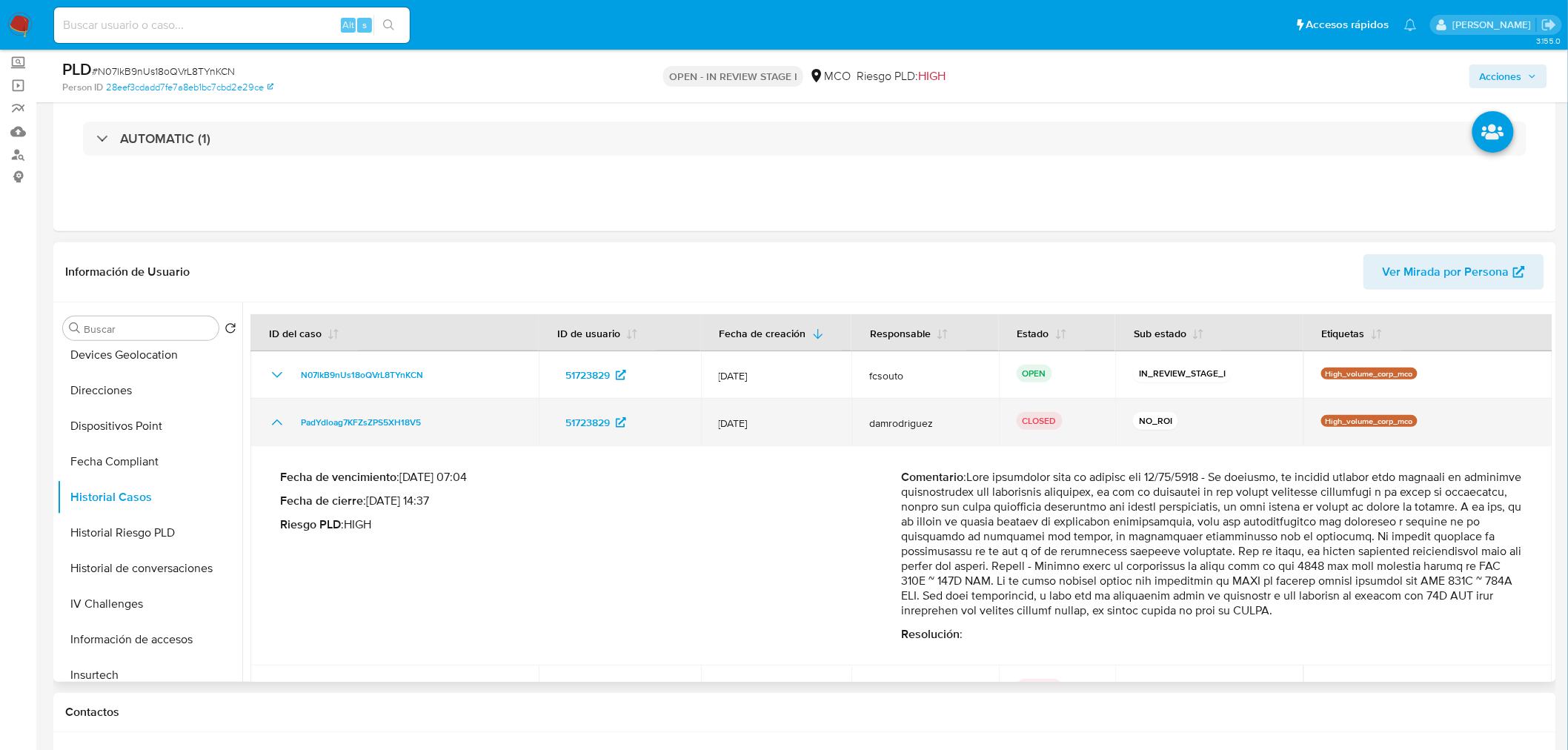
click at [272, 427] on icon "Mostrar/Ocultar" at bounding box center [277, 422] width 18 height 18
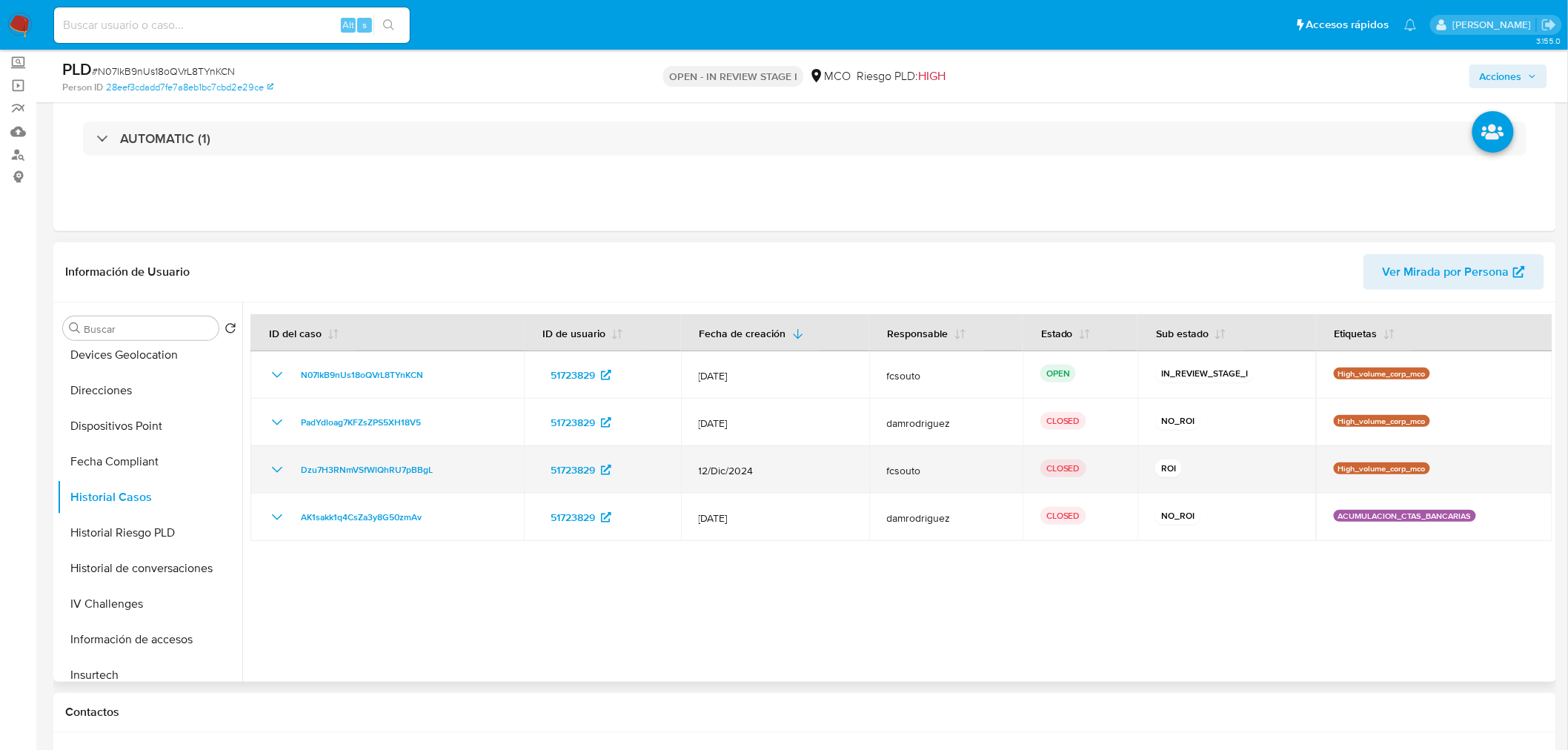
click at [277, 471] on icon "Mostrar/Ocultar" at bounding box center [277, 470] width 10 height 6
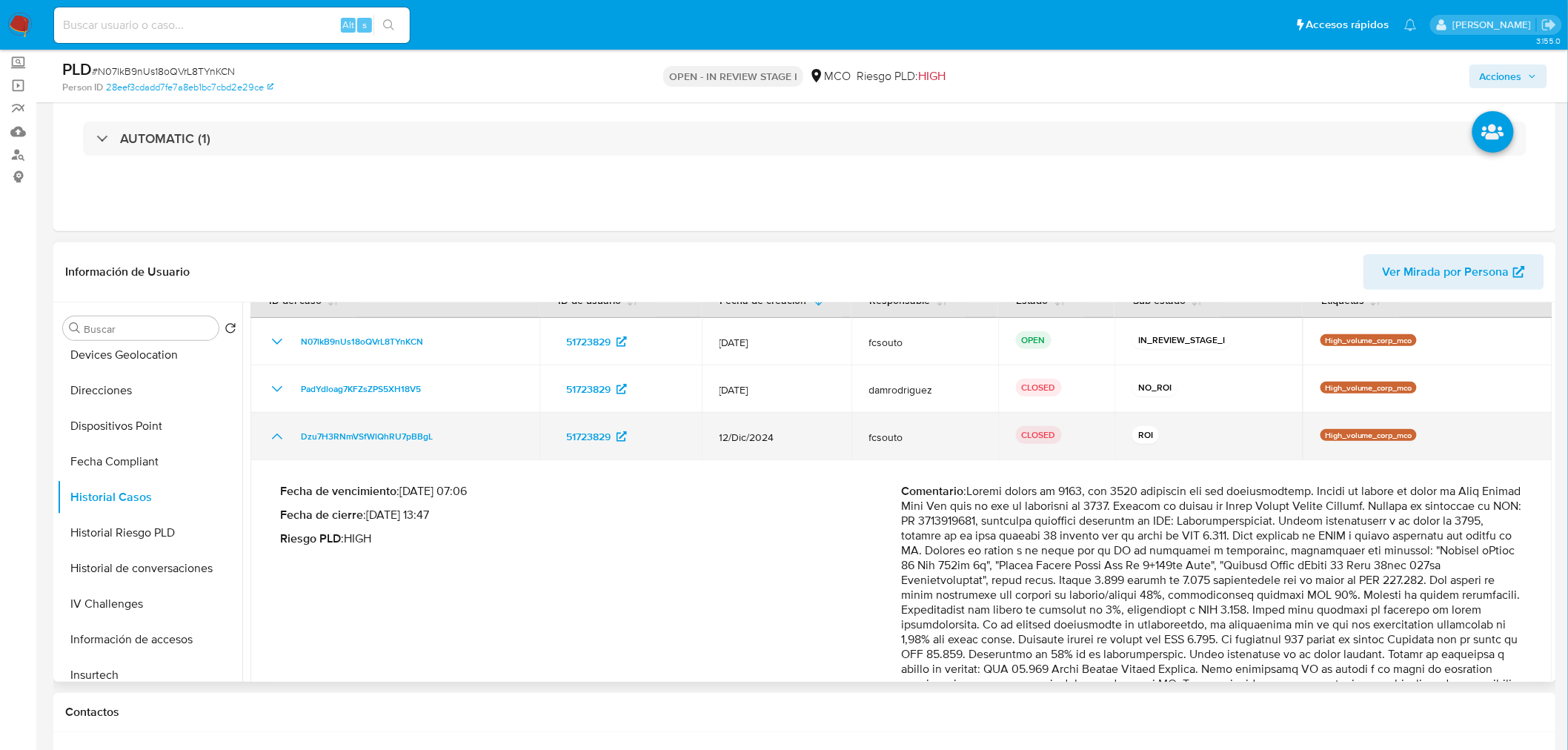
scroll to position [24, 0]
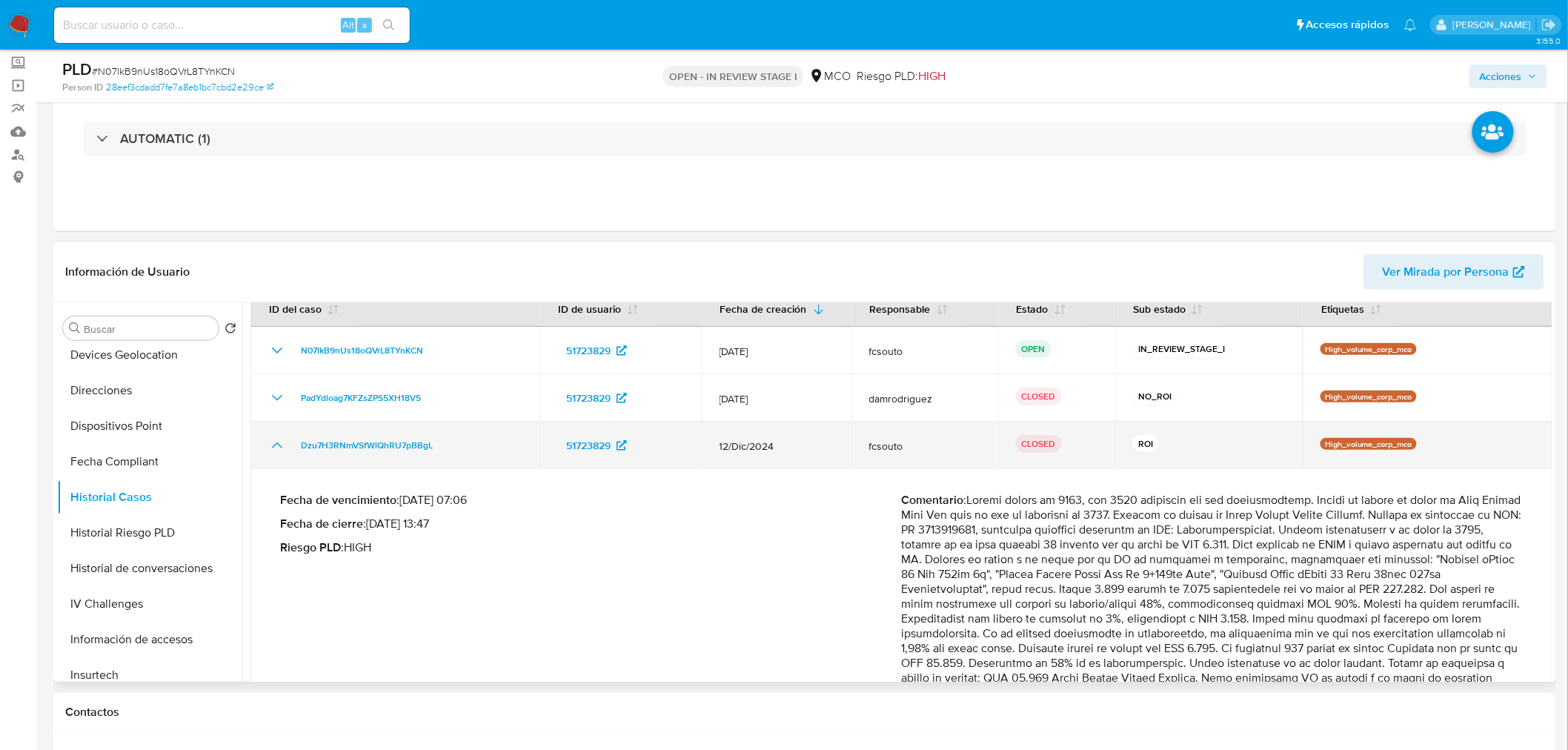
click at [272, 454] on td "Dzu7H3RNmVSfWlQhRU7pBBgL" at bounding box center [395, 445] width 289 height 47
click at [279, 446] on icon "Mostrar/Ocultar" at bounding box center [277, 445] width 10 height 6
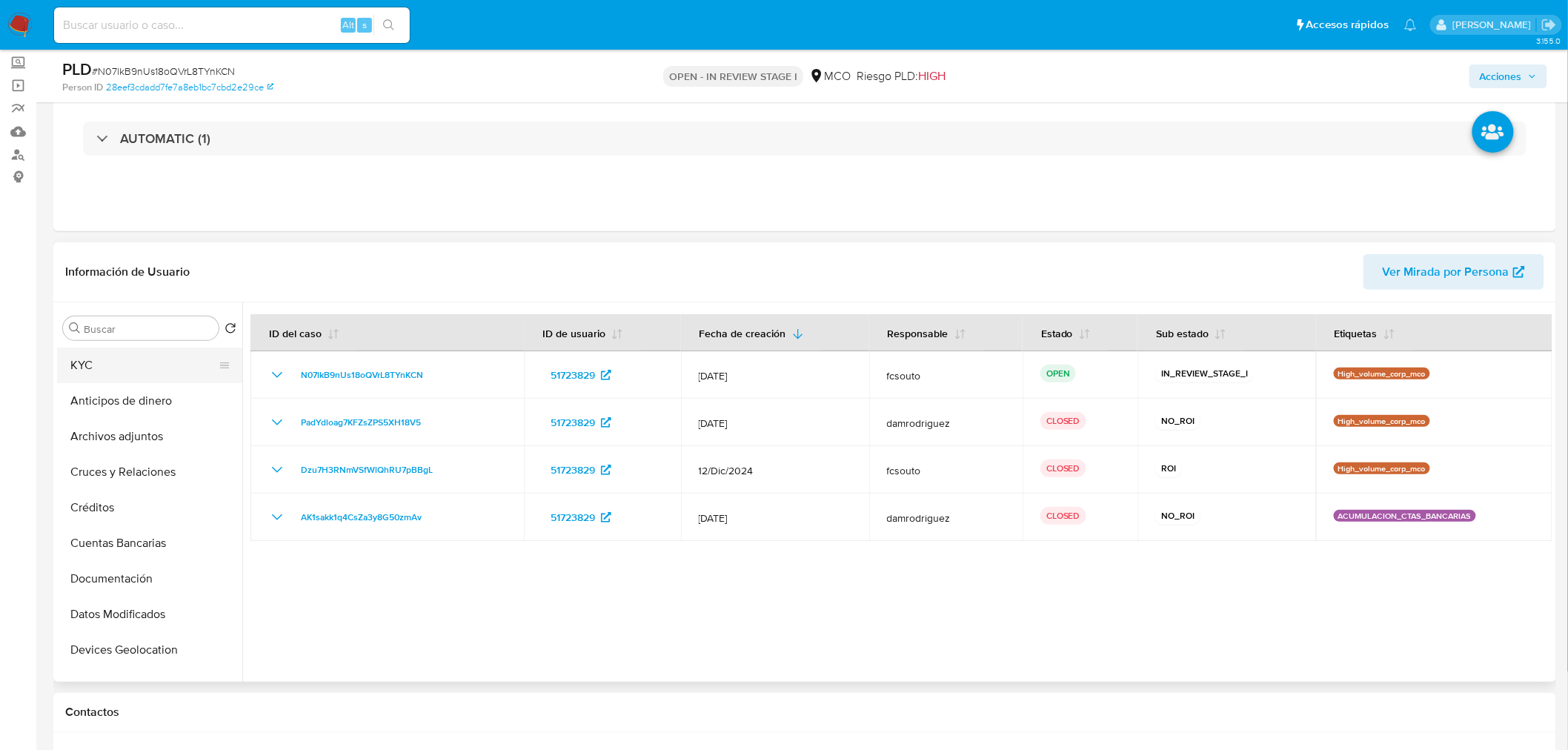
scroll to position [0, 0]
click at [137, 354] on button "General" at bounding box center [143, 363] width 173 height 35
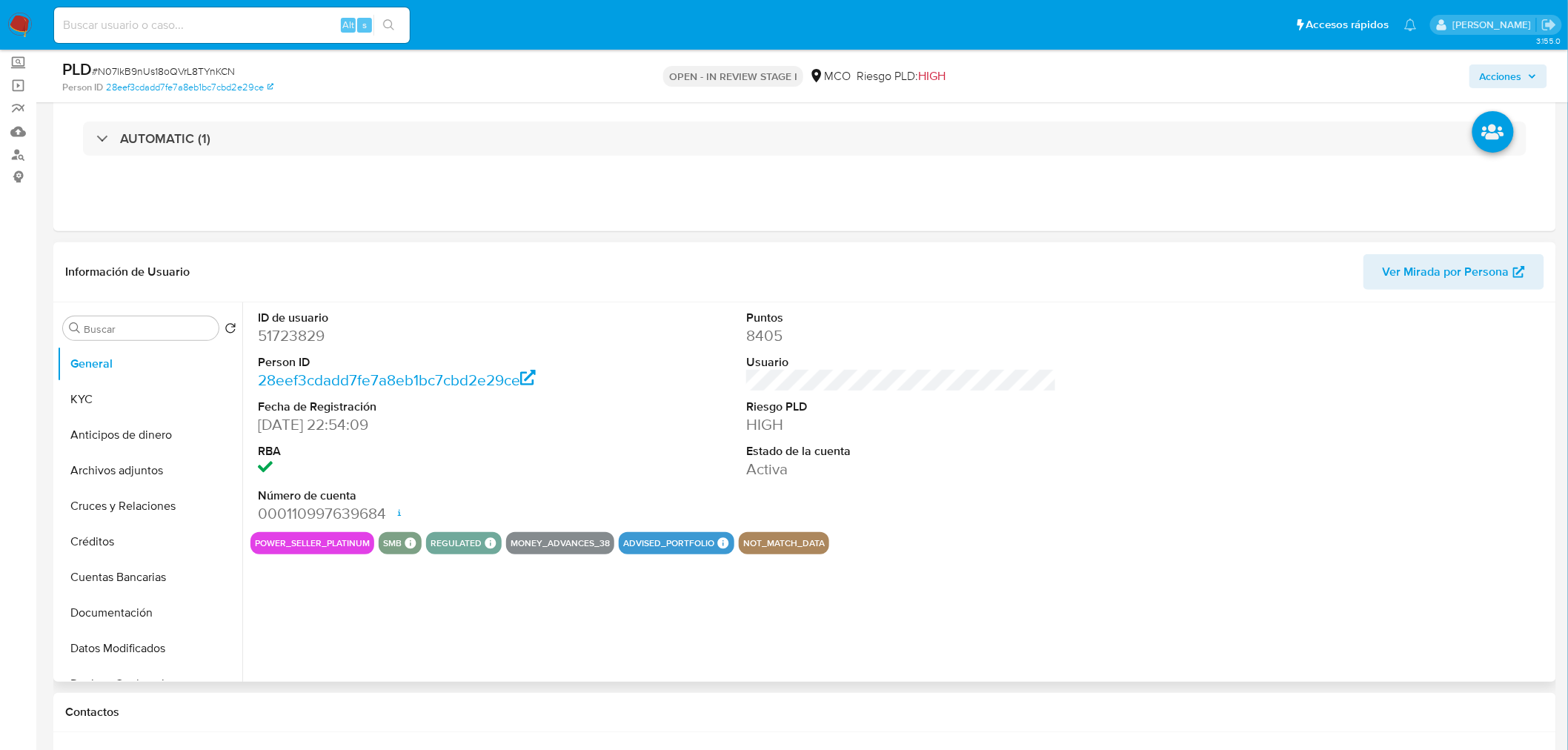
click at [308, 334] on dd "51723829" at bounding box center [413, 336] width 311 height 21
copy dd "51723829"
click at [301, 342] on dd "51723829" at bounding box center [413, 336] width 311 height 21
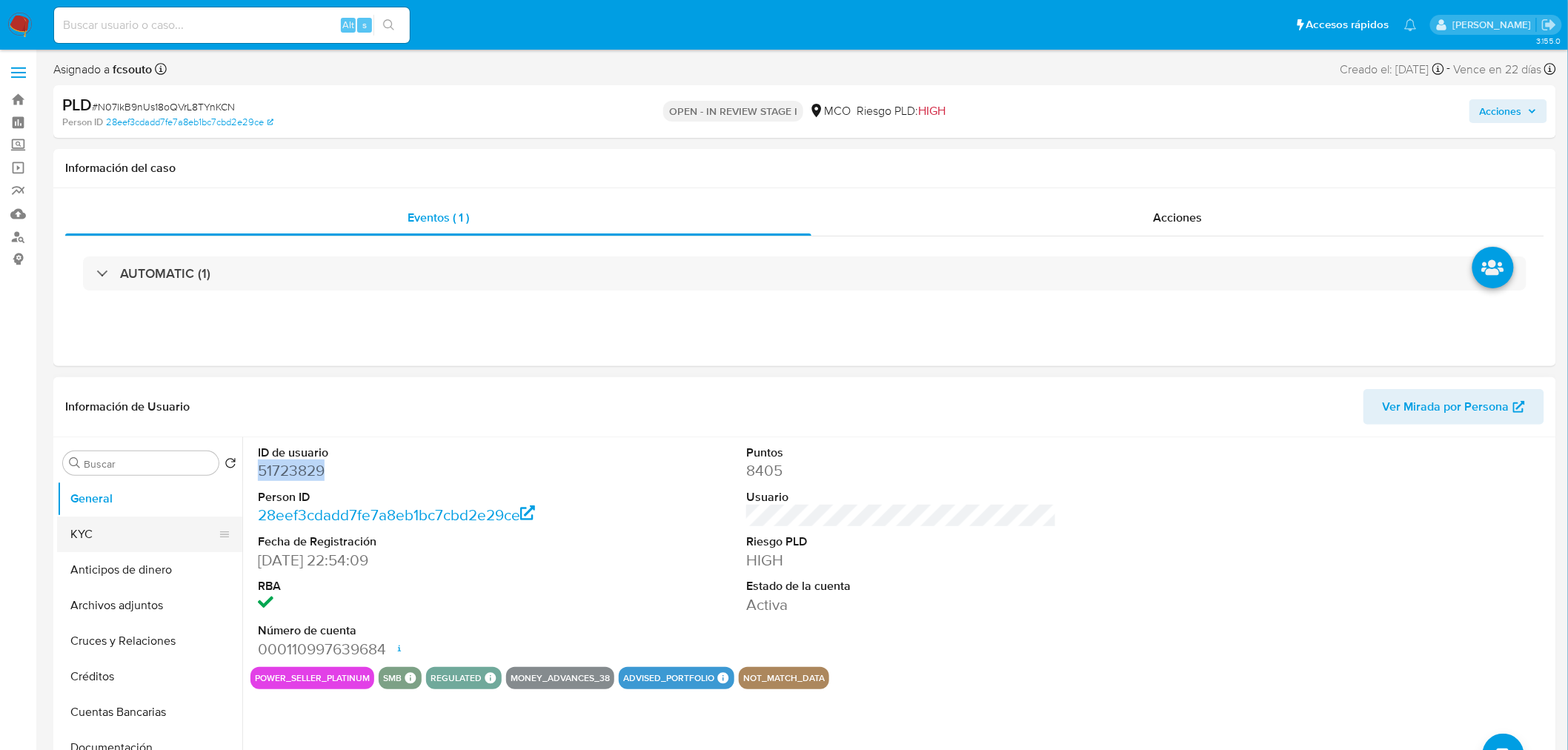
click at [149, 527] on button "KYC" at bounding box center [143, 534] width 173 height 35
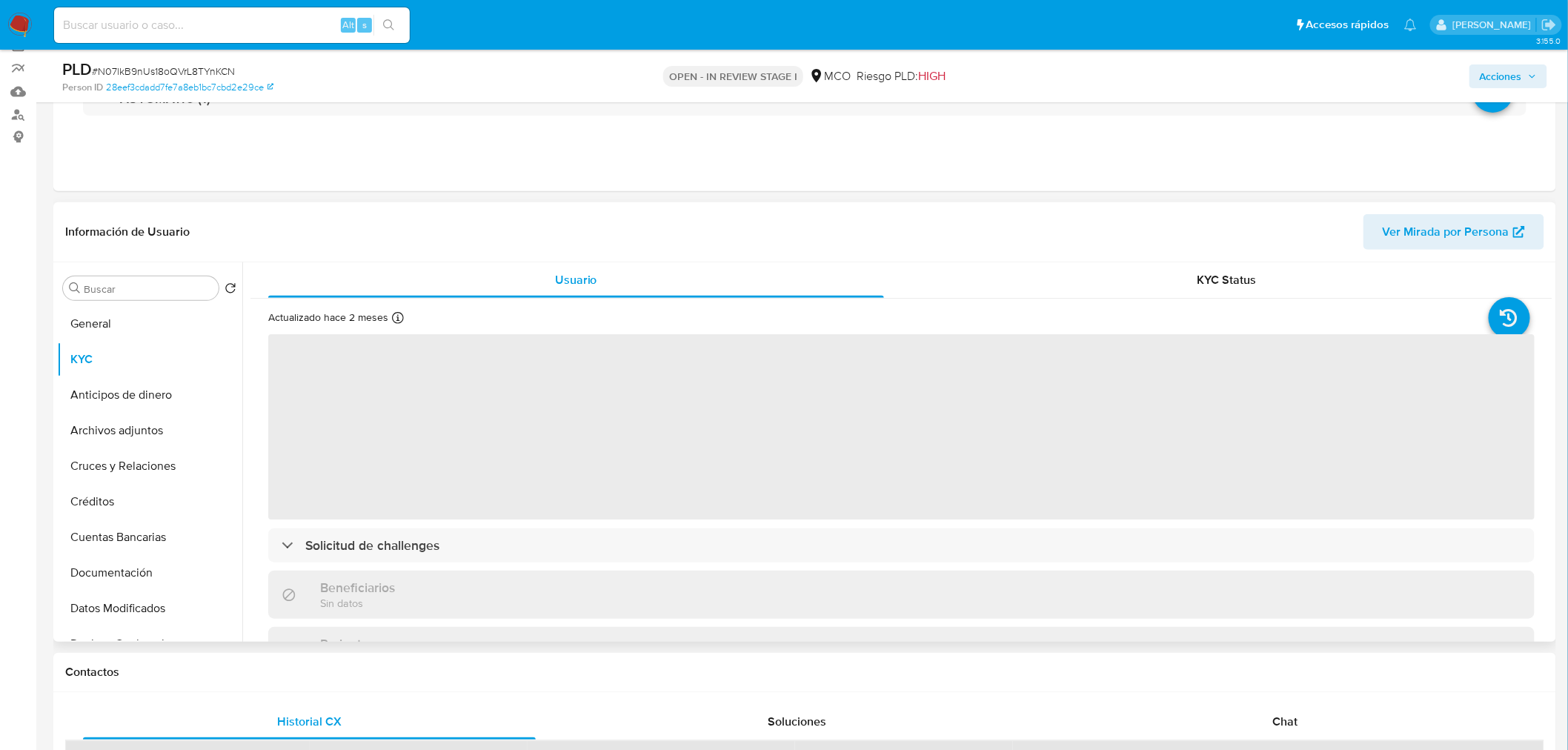
scroll to position [165, 0]
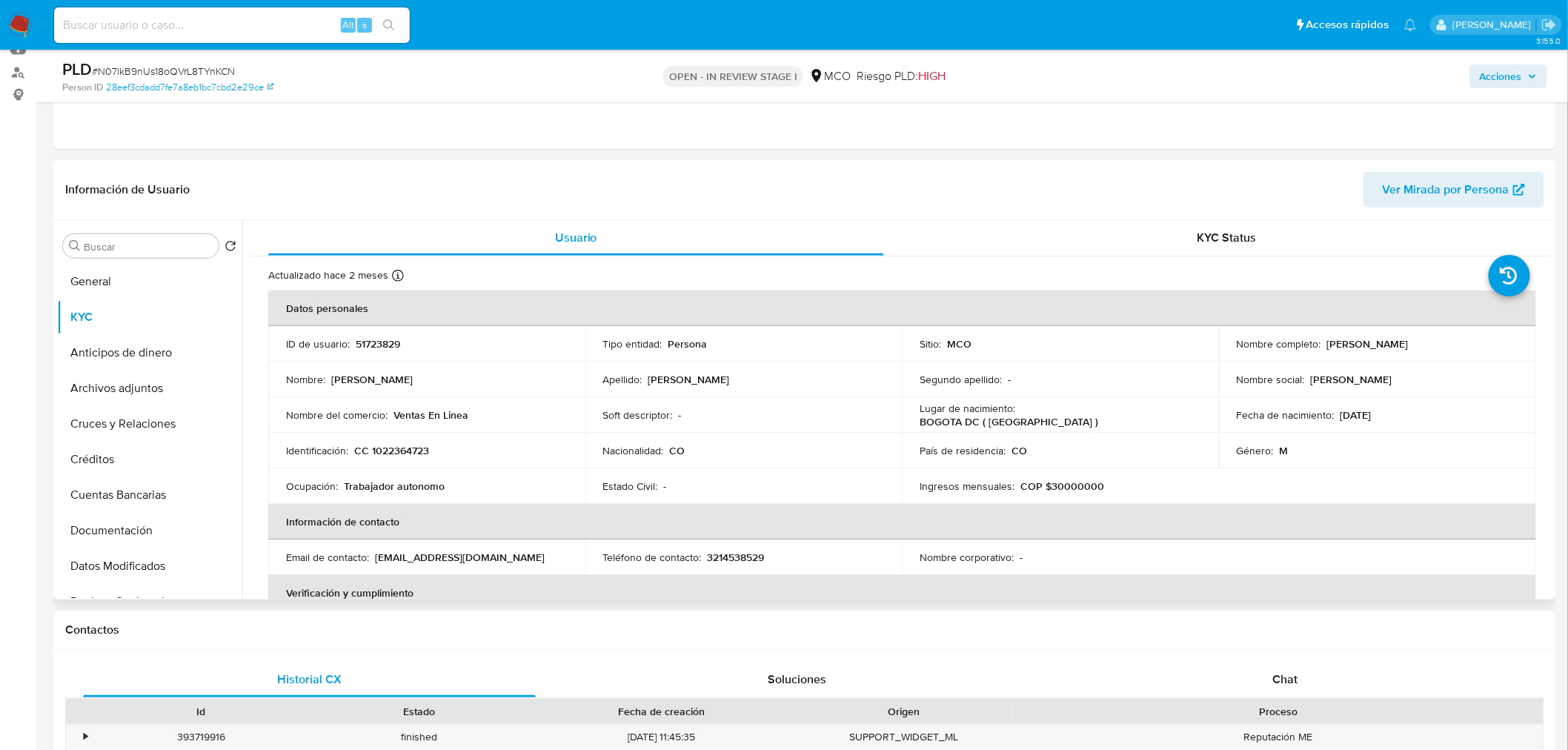
drag, startPoint x: 1325, startPoint y: 345, endPoint x: 1461, endPoint y: 342, distance: 136.0
click at [1461, 342] on div "Nombre completo : Diego Andres Garcia Sachica" at bounding box center [1377, 345] width 282 height 14
copy p "[PERSON_NAME]"
click at [394, 446] on p "CC 1022364723" at bounding box center [391, 451] width 75 height 14
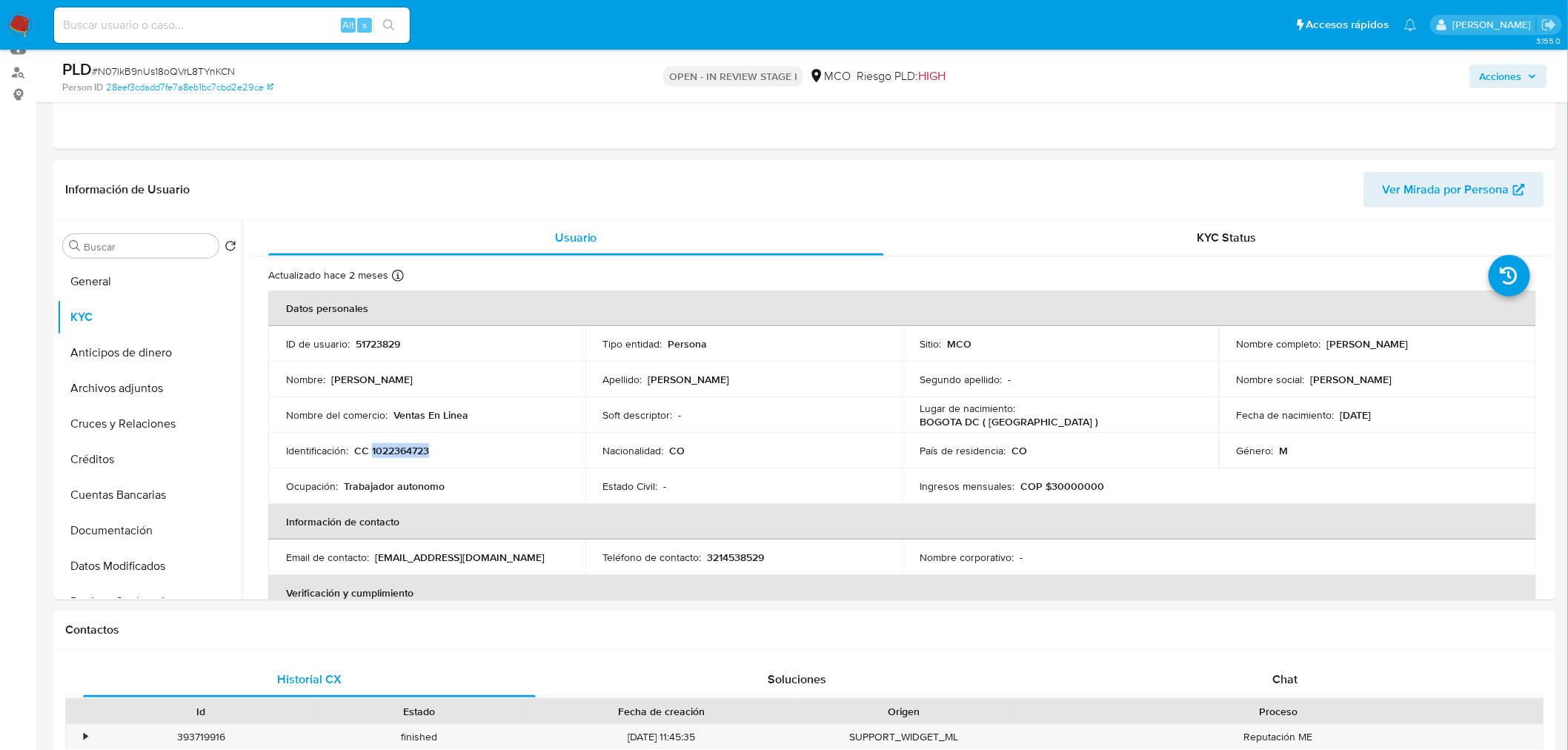
copy p "1022364723"
drag, startPoint x: 1394, startPoint y: 418, endPoint x: 1335, endPoint y: 424, distance: 59.3
click at [1335, 424] on td "Fecha de nacimiento : 26/09/1990" at bounding box center [1377, 414] width 317 height 35
copy p "26/09/1990"
drag, startPoint x: 539, startPoint y: 564, endPoint x: 373, endPoint y: 557, distance: 166.1
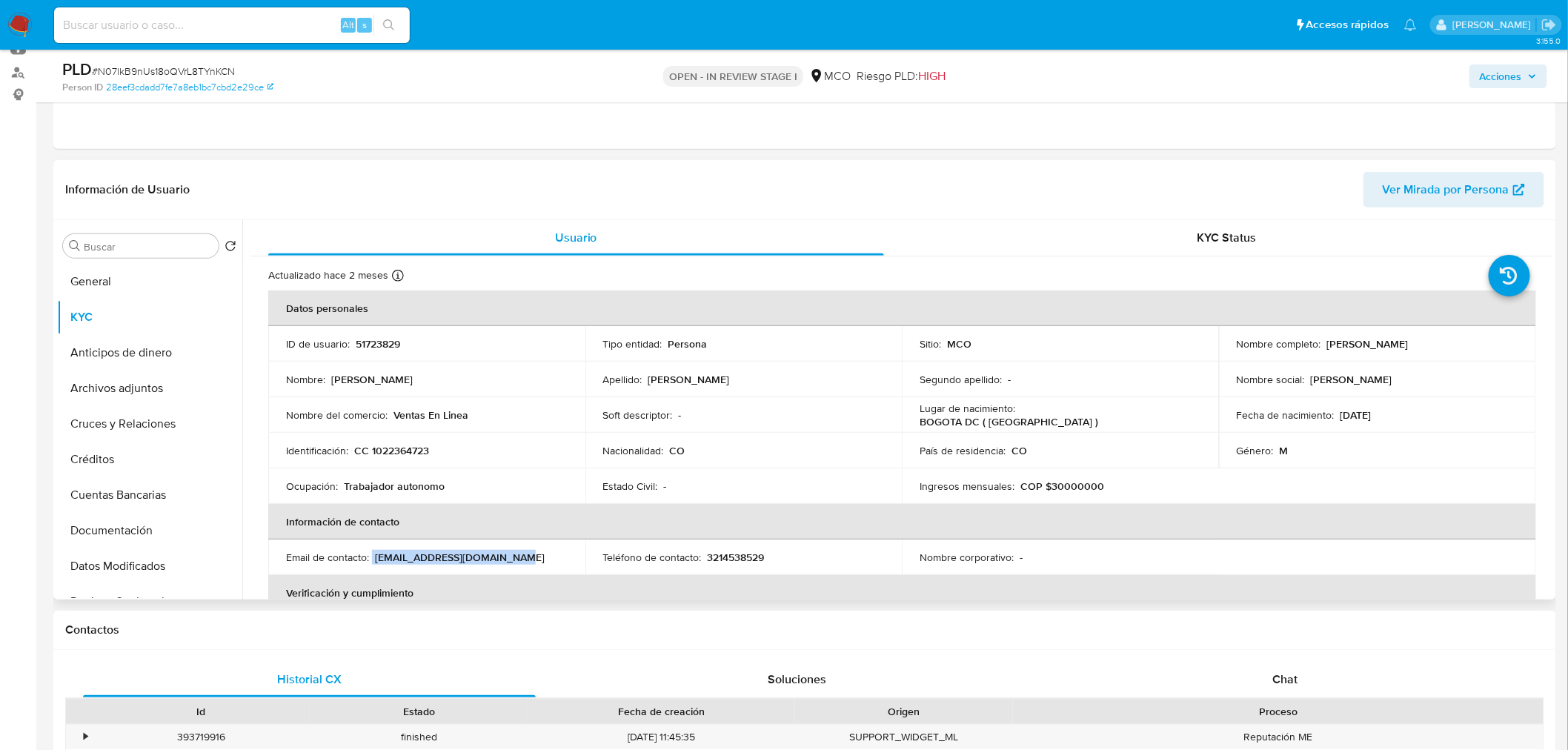
click at [373, 557] on div "Email de contacto : ventascasiomania@gmail.com" at bounding box center [427, 558] width 282 height 14
click at [374, 558] on div "Email de contacto : ventascasiomania@gmail.com" at bounding box center [427, 558] width 282 height 14
click at [375, 558] on p "ventascasiomania@gmail.com" at bounding box center [460, 558] width 170 height 14
click at [374, 558] on div "Email de contacto : ventascasiomania@gmail.com" at bounding box center [427, 558] width 282 height 14
click at [375, 558] on p "ventascasiomania@gmail.com" at bounding box center [460, 558] width 170 height 14
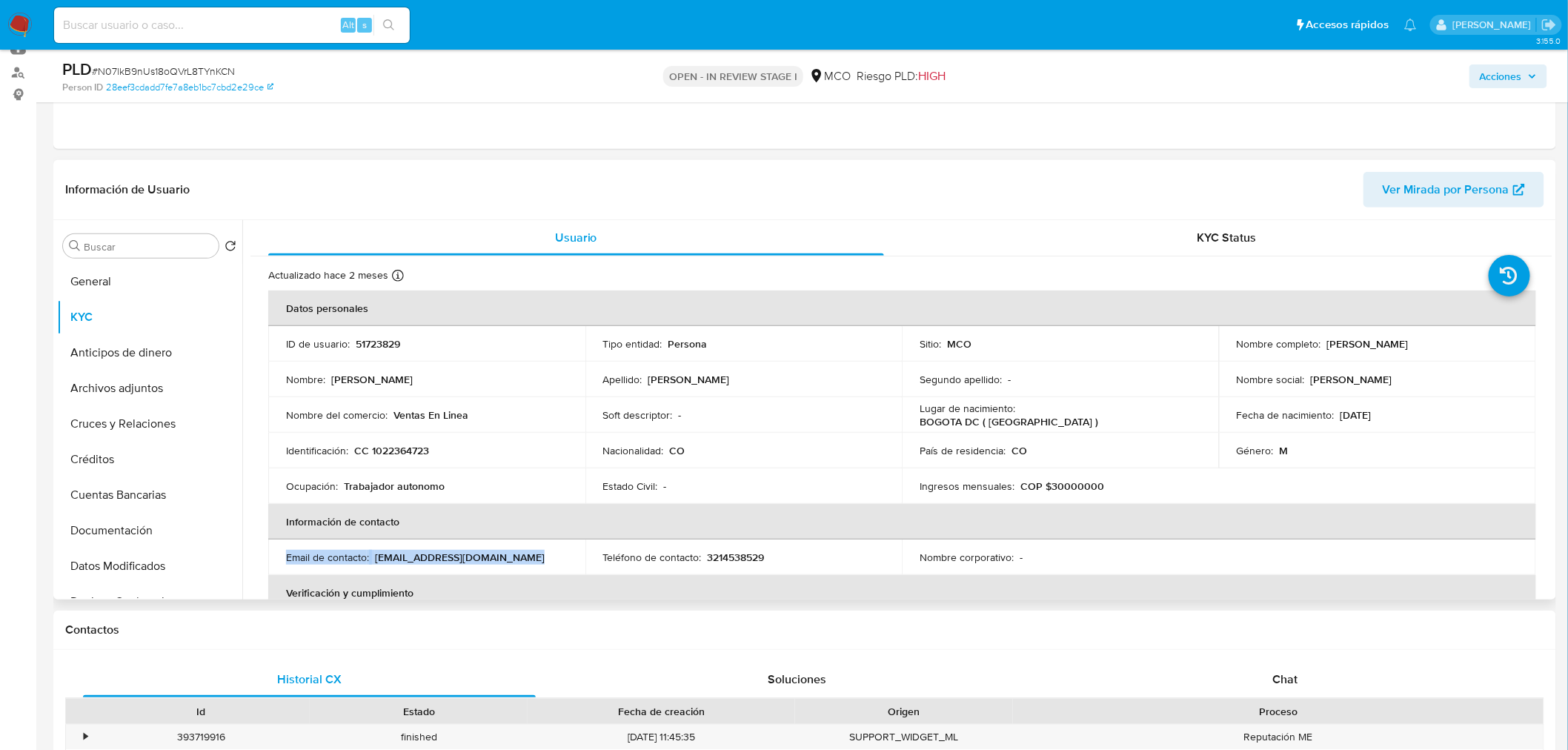
click at [380, 559] on p "ventascasiomania@gmail.com" at bounding box center [460, 558] width 170 height 14
click at [504, 545] on td "Email de contacto : ventascasiomania@gmail.com" at bounding box center [426, 557] width 317 height 35
click at [515, 556] on div "Email de contacto : ventascasiomania@gmail.com" at bounding box center [427, 558] width 282 height 14
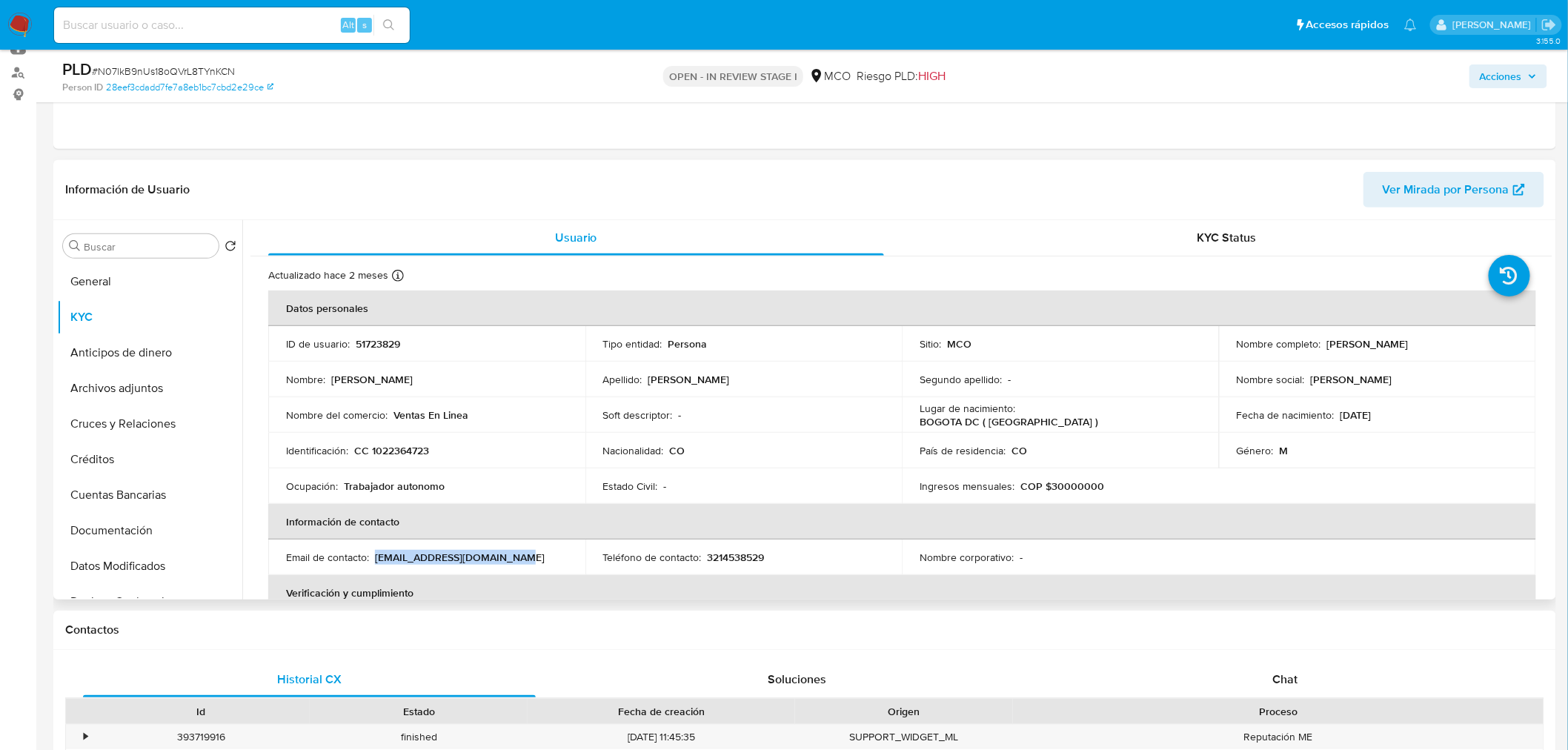
drag, startPoint x: 521, startPoint y: 562, endPoint x: 375, endPoint y: 547, distance: 146.8
click at [375, 547] on td "Email de contacto : ventascasiomania@gmail.com" at bounding box center [426, 557] width 317 height 35
copy p "ventascasiomania@gmail.com"
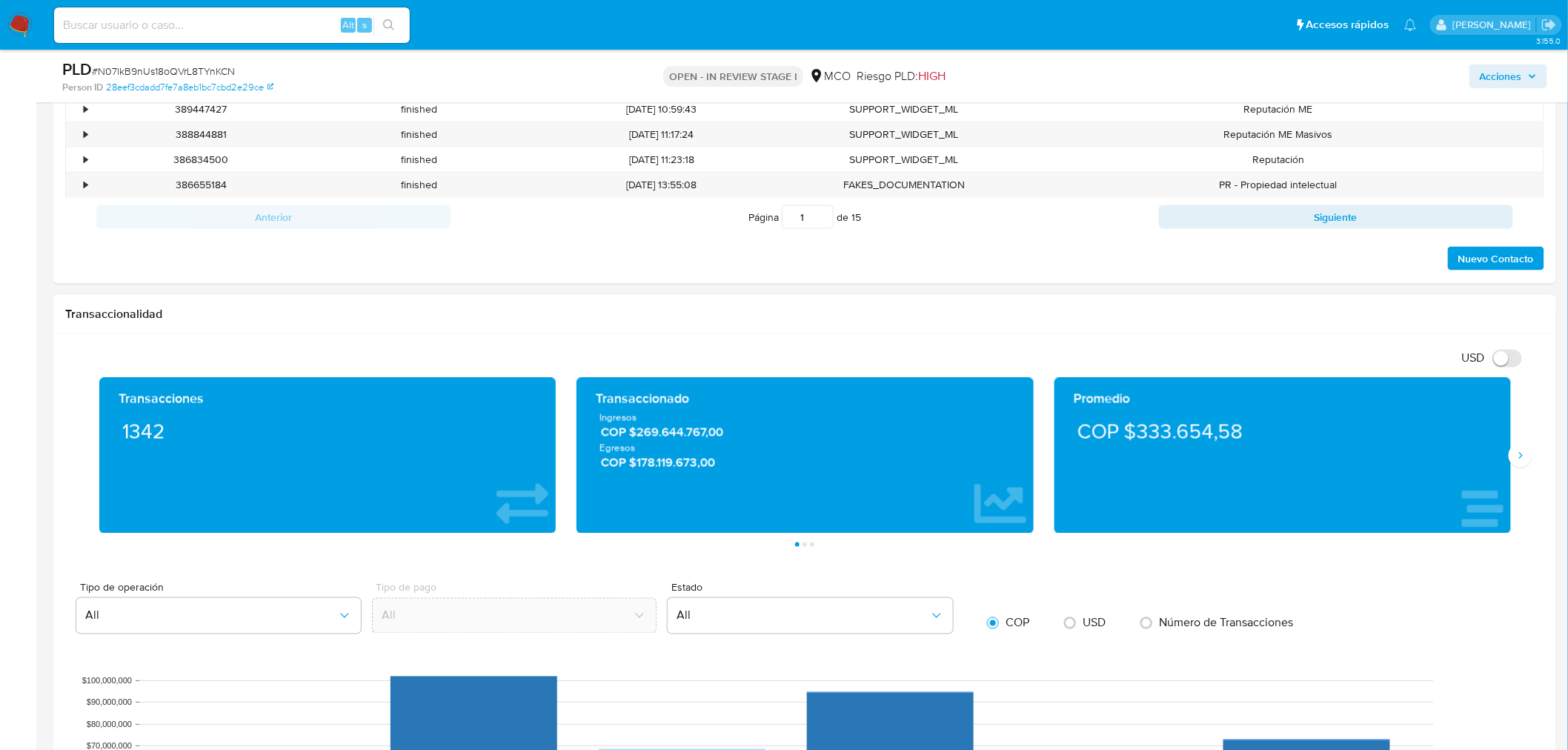
scroll to position [824, 0]
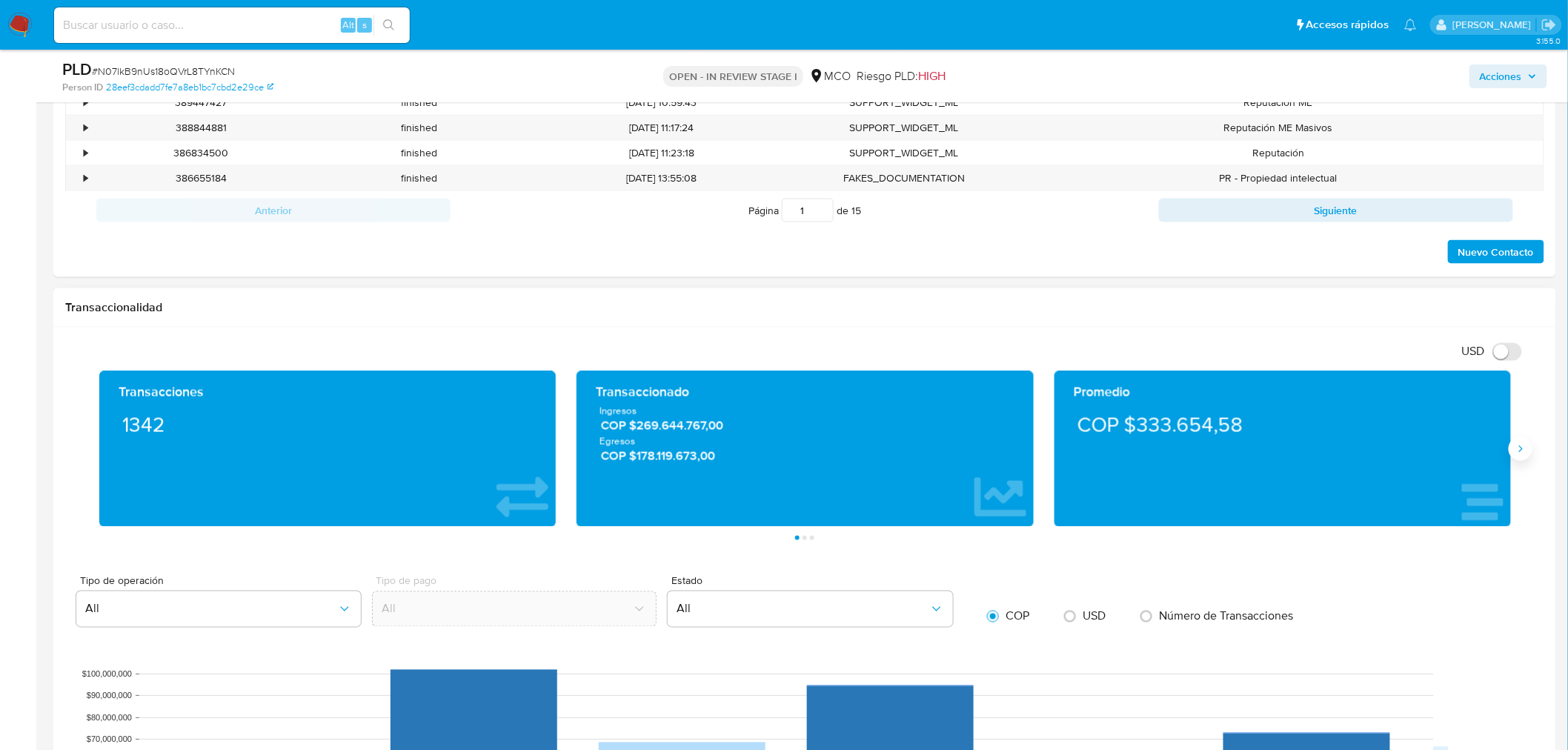
click at [1524, 455] on icon "Siguiente" at bounding box center [1521, 449] width 12 height 12
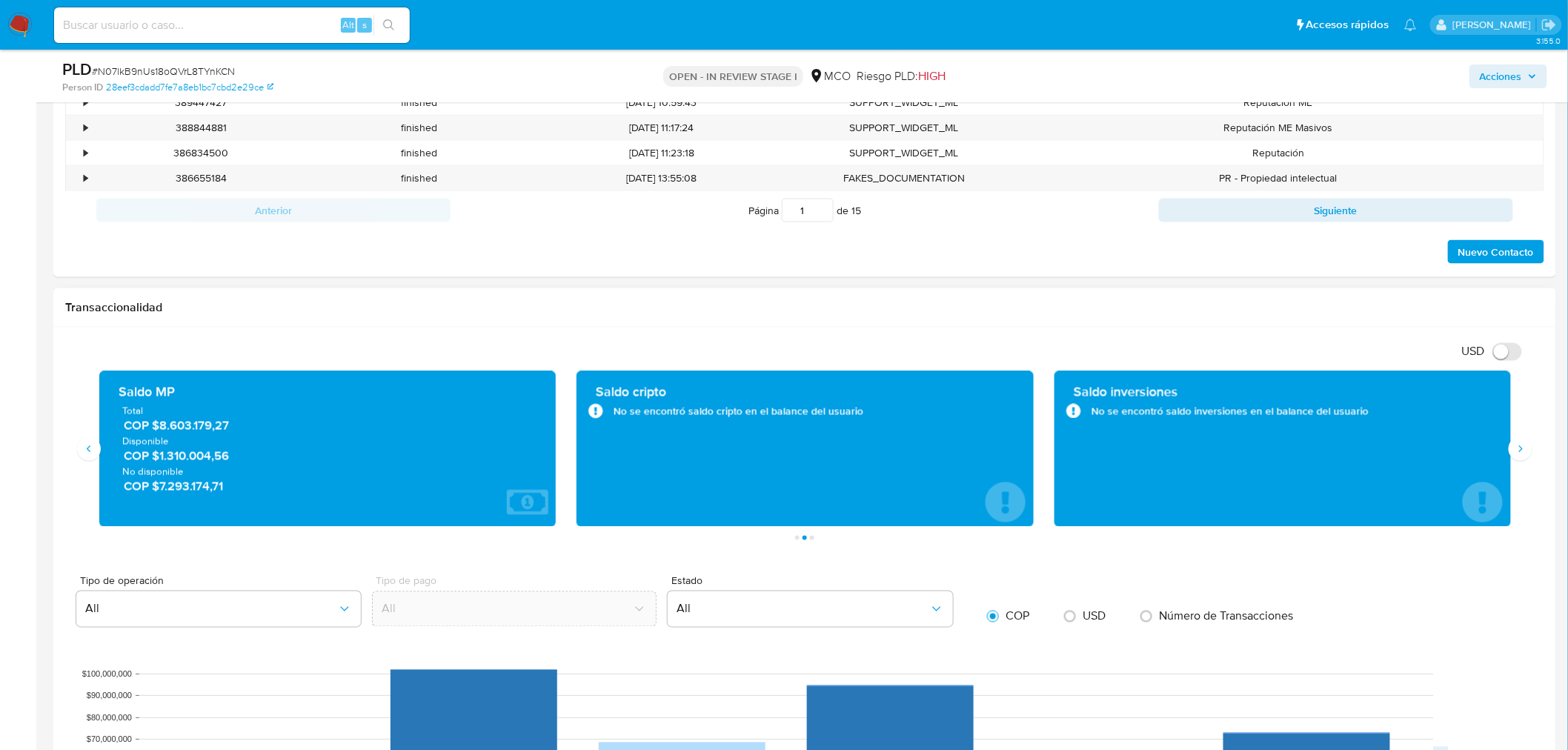
drag, startPoint x: 228, startPoint y: 462, endPoint x: 159, endPoint y: 456, distance: 69.3
click at [159, 456] on span "COP $1.310.004,56" at bounding box center [328, 456] width 410 height 17
drag, startPoint x: 246, startPoint y: 492, endPoint x: 161, endPoint y: 502, distance: 85.6
click at [161, 502] on div "Saldo MP Total COP $8.603.179,27 Disponible COP $1.310.004,56 No disponible COP…" at bounding box center [327, 449] width 433 height 132
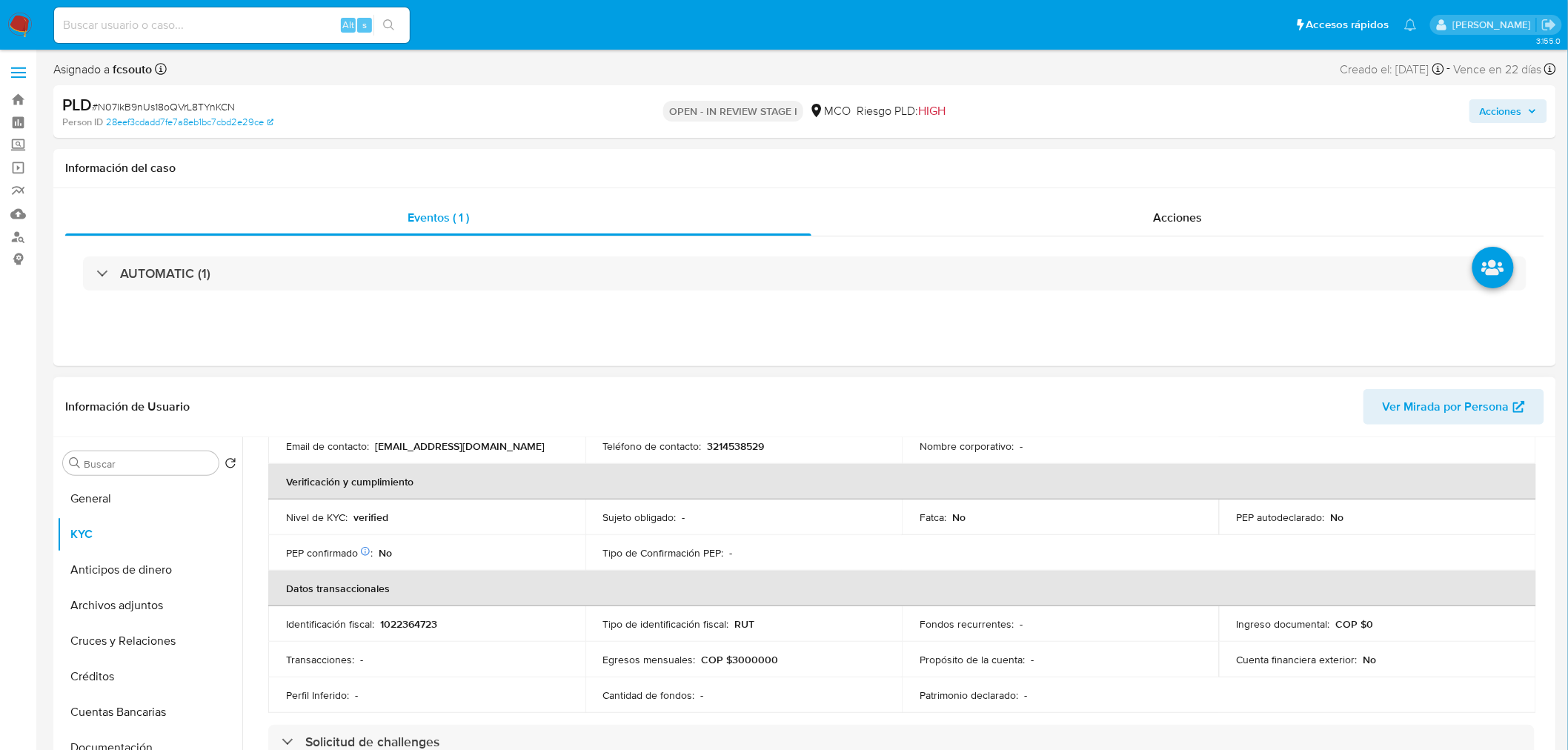
scroll to position [0, 0]
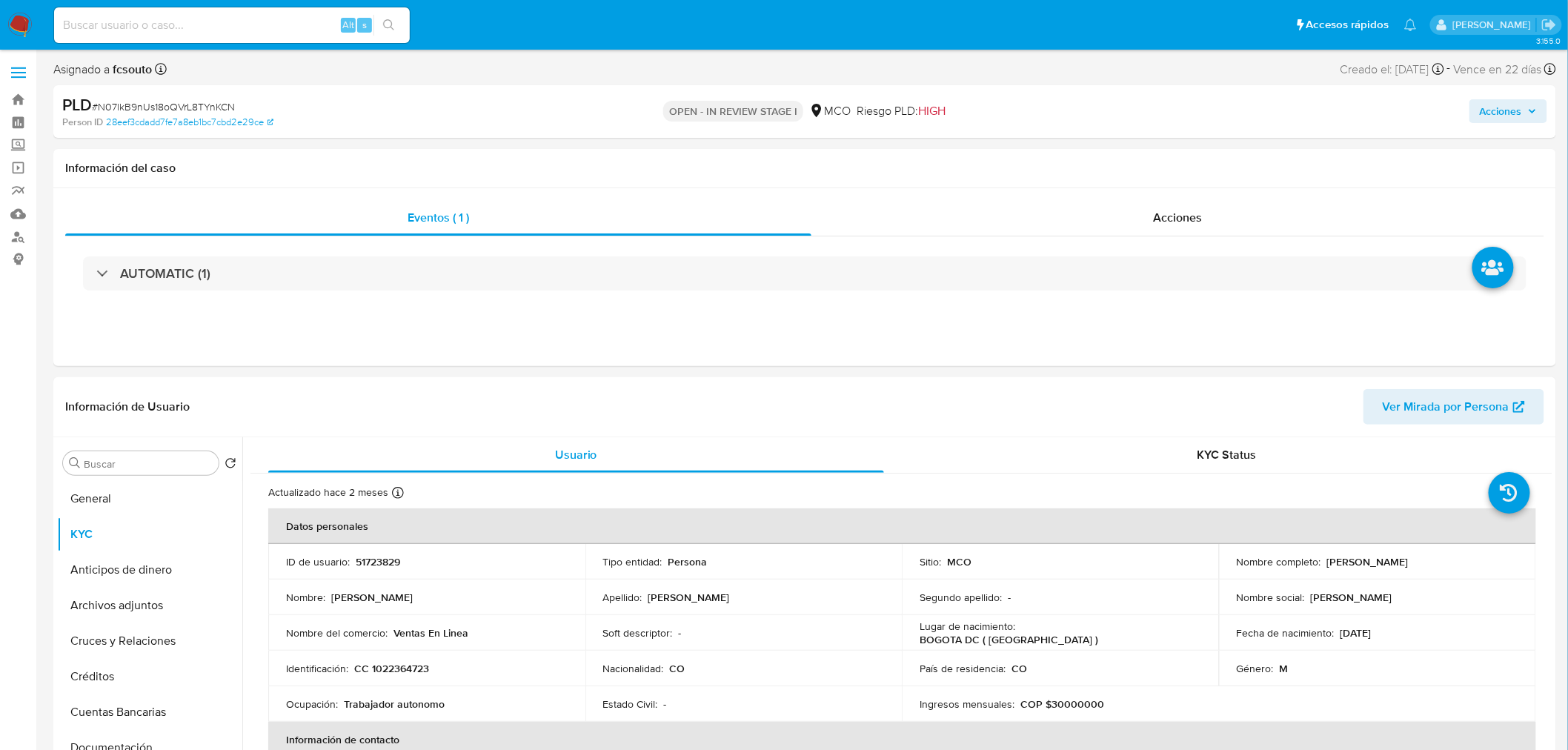
click at [1480, 109] on button "Acciones" at bounding box center [1508, 112] width 78 height 24
click at [1483, 110] on span "Acciones" at bounding box center [1500, 112] width 42 height 24
click at [387, 560] on p "51723829" at bounding box center [378, 562] width 45 height 14
copy p "51723829"
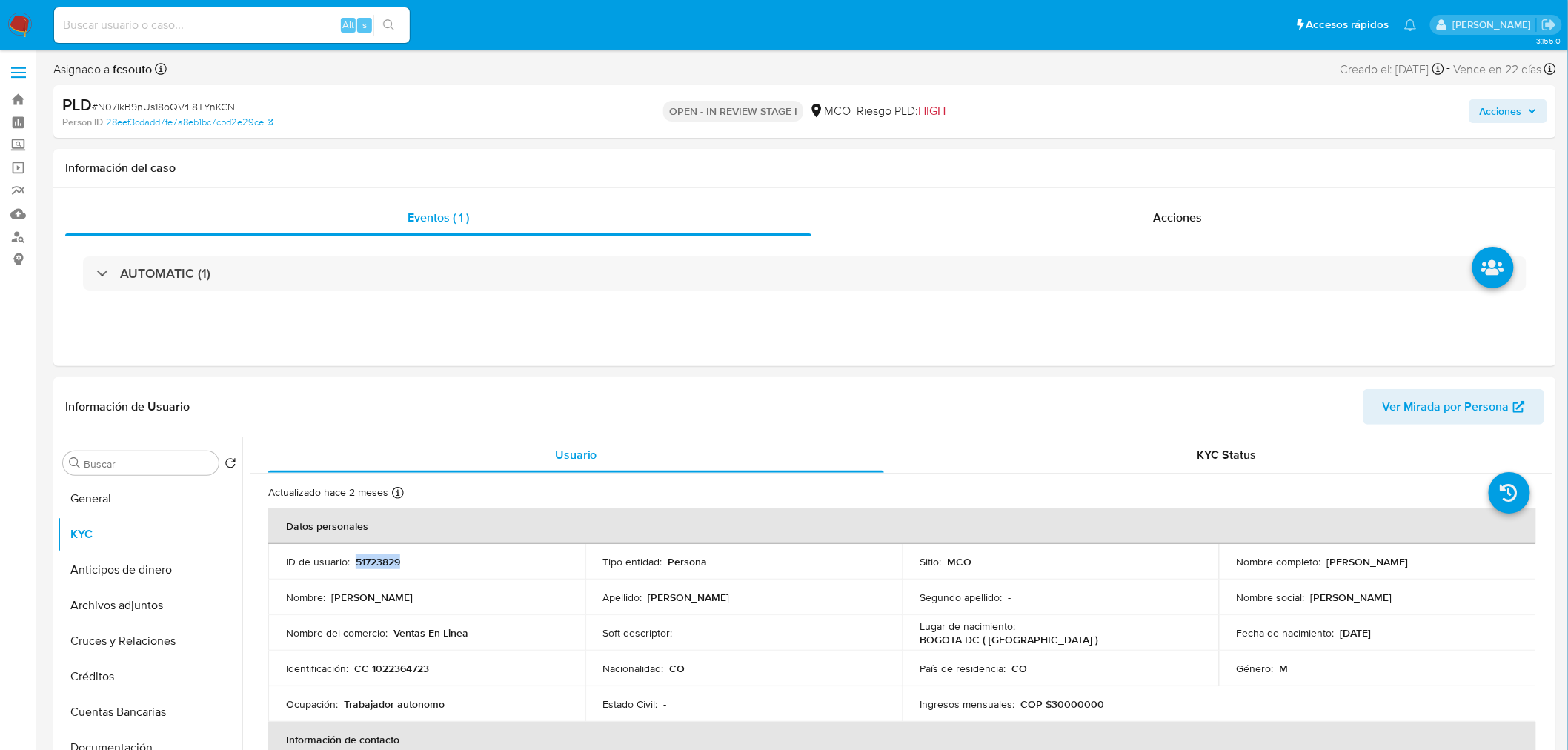
click at [1515, 100] on span "Acciones" at bounding box center [1500, 112] width 42 height 24
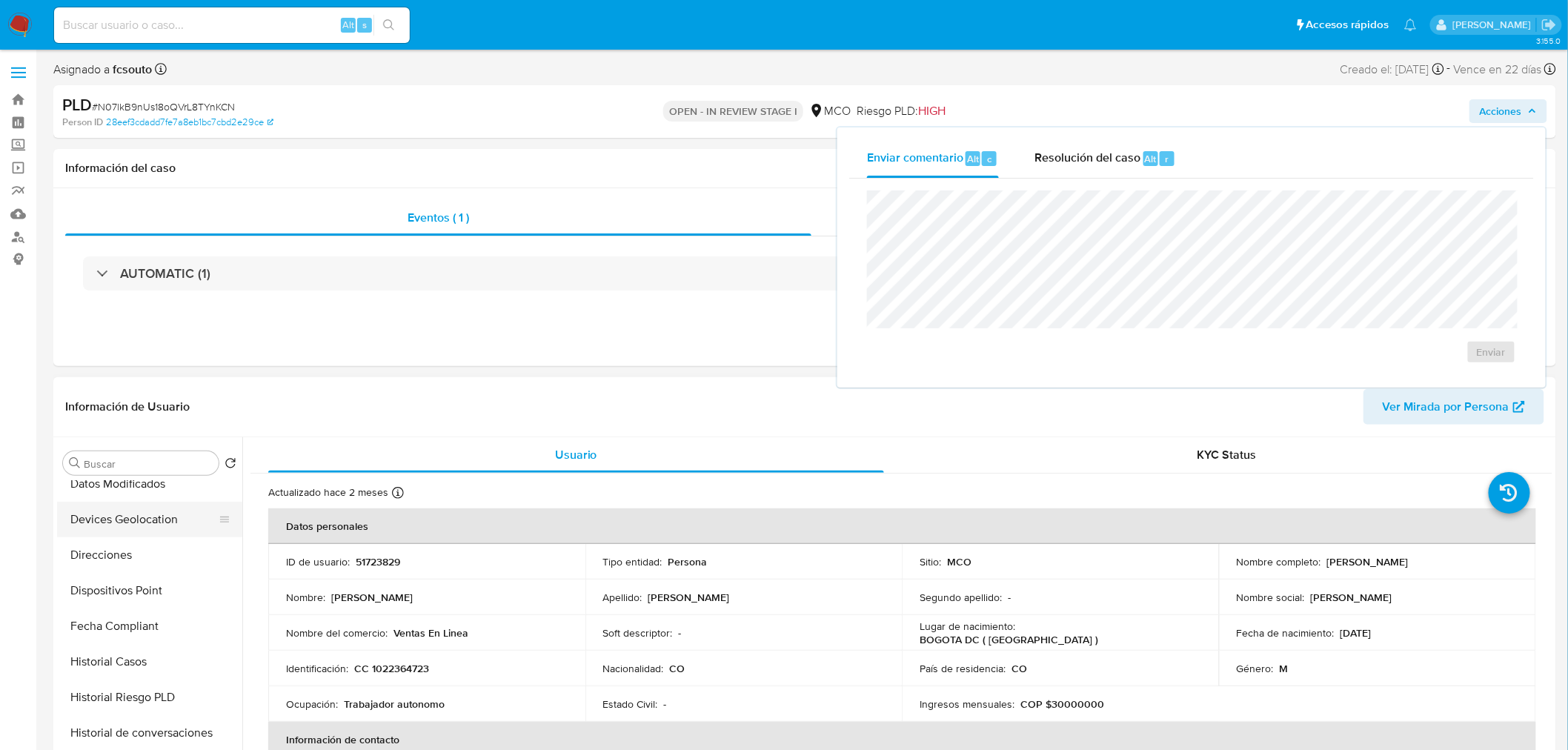
scroll to position [328, 0]
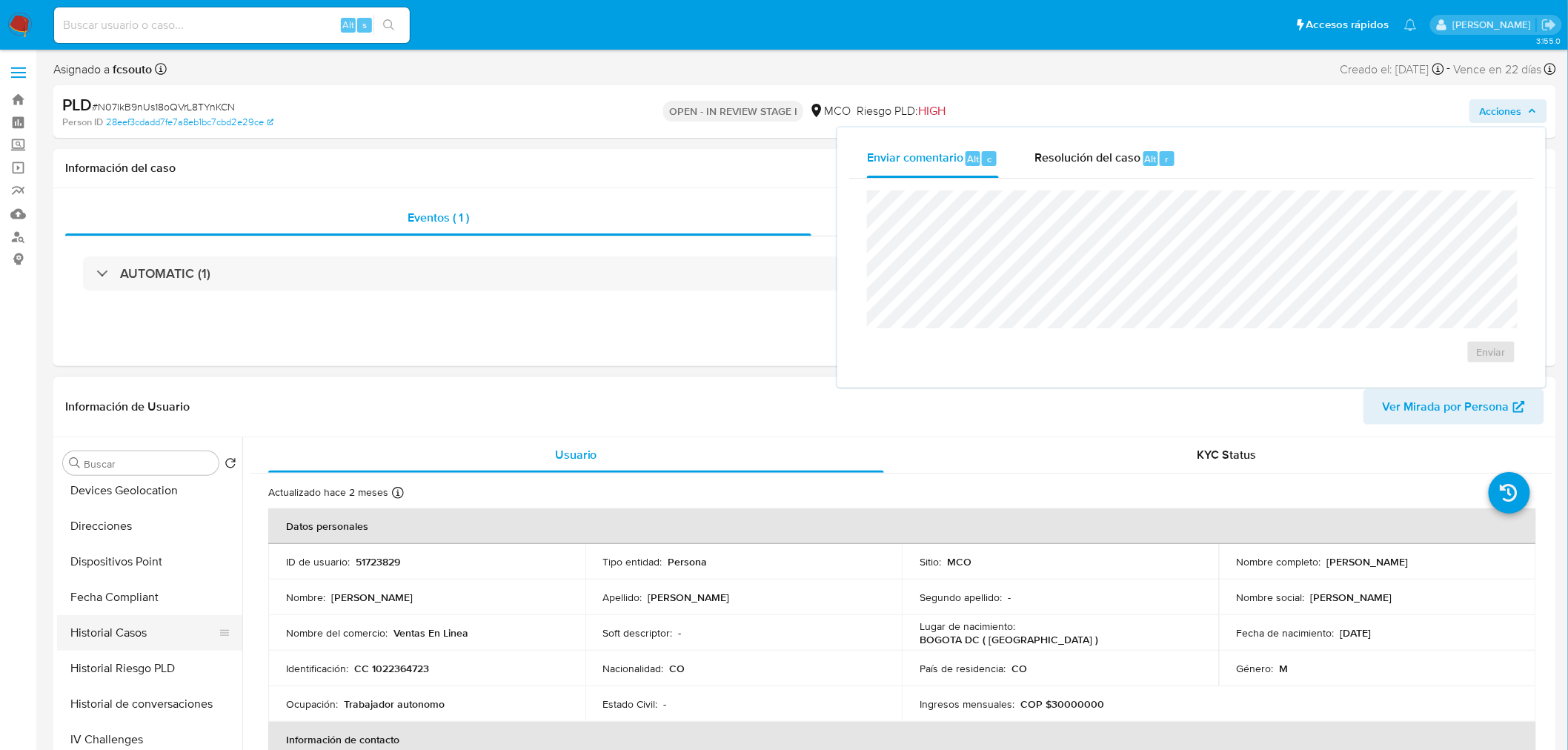
click at [138, 626] on button "Historial Casos" at bounding box center [143, 632] width 173 height 35
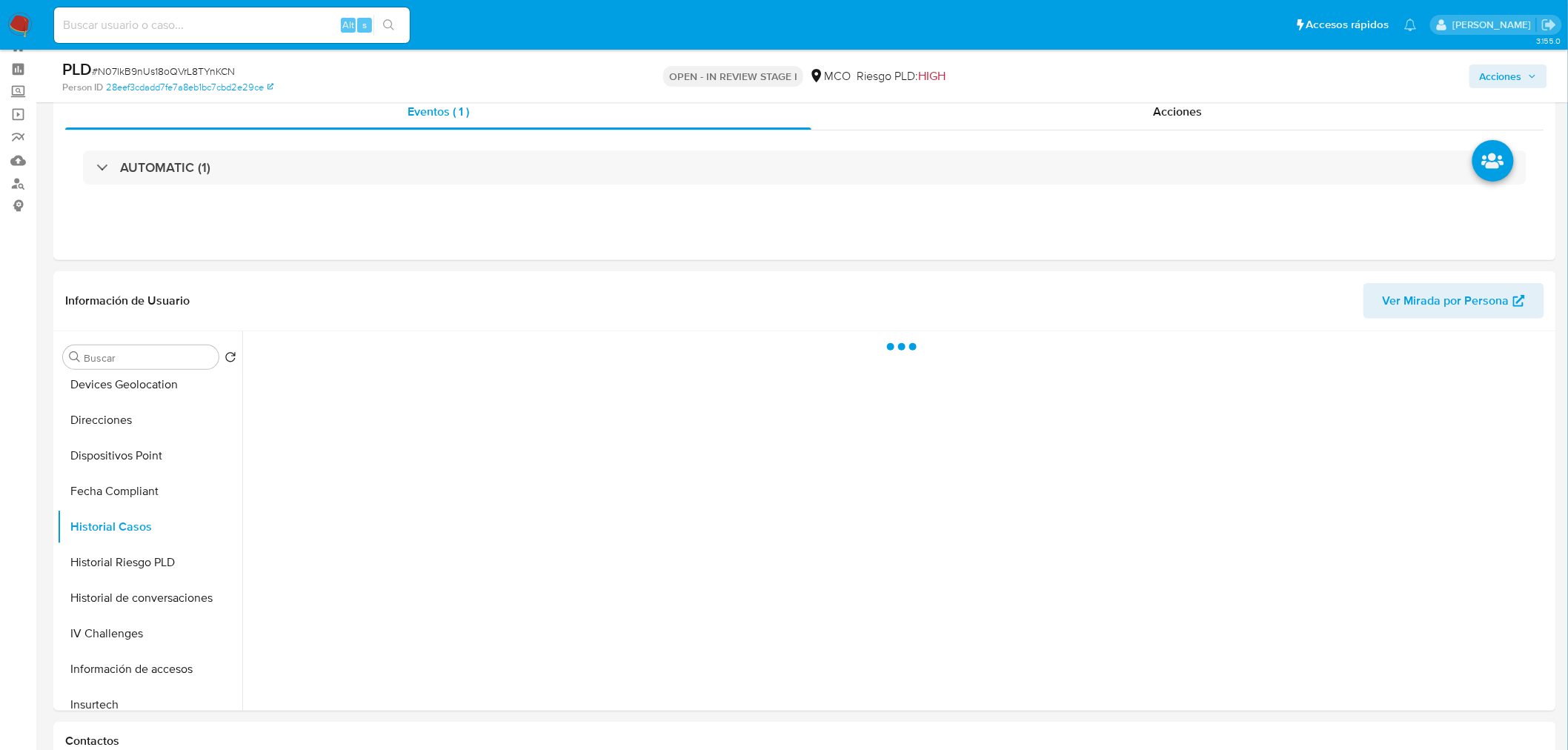
scroll to position [82, 0]
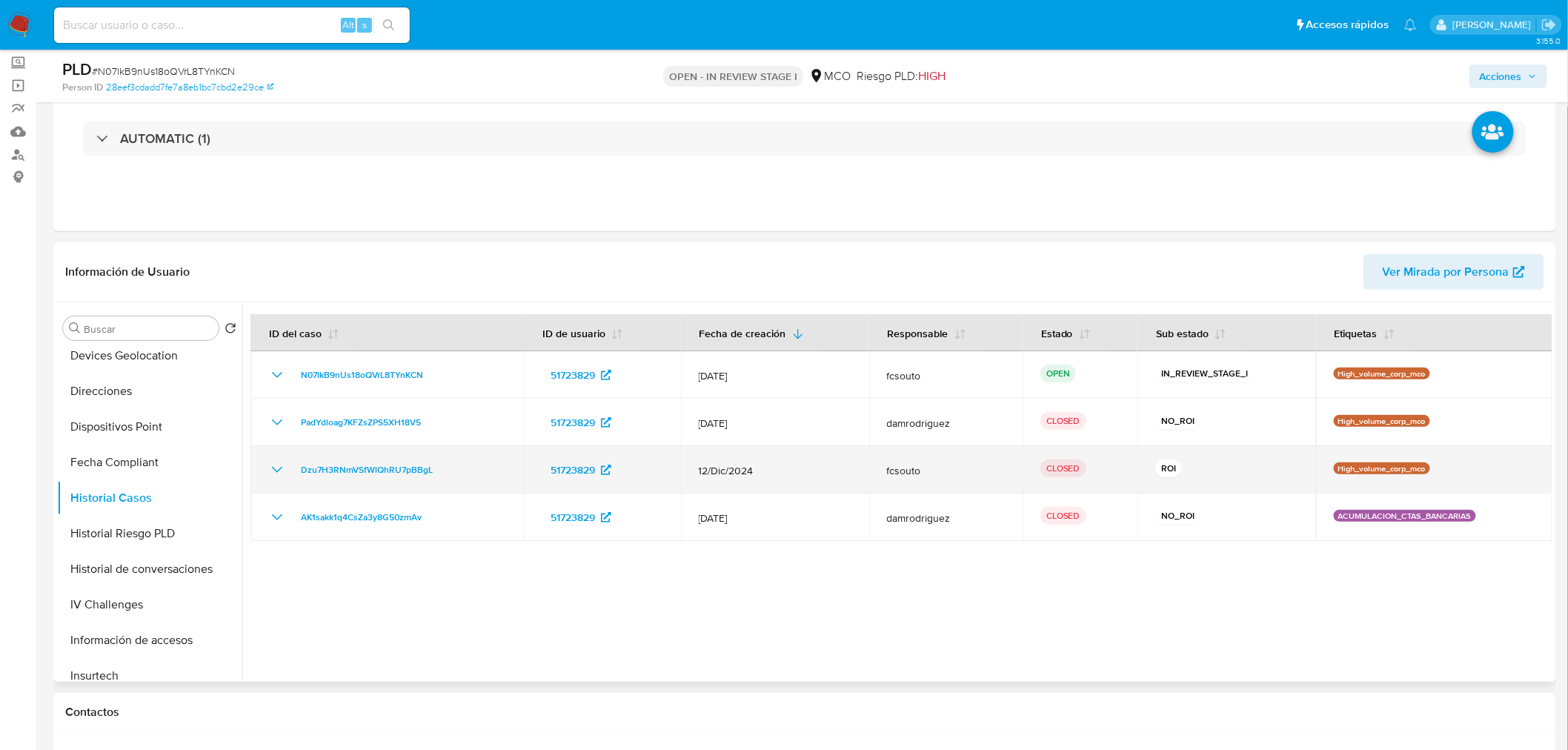
click at [272, 467] on icon "Mostrar/Ocultar" at bounding box center [277, 470] width 10 height 6
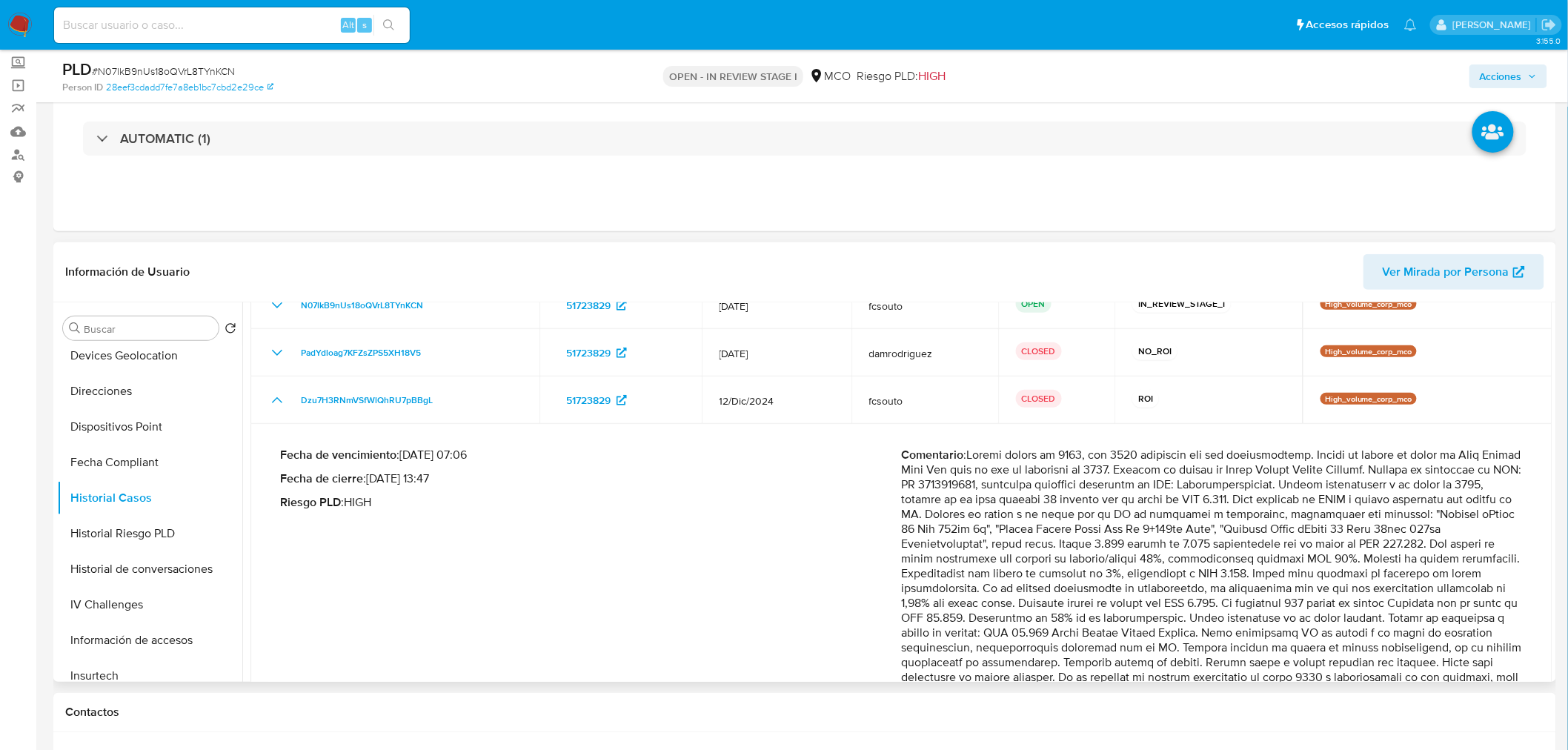
scroll to position [165, 0]
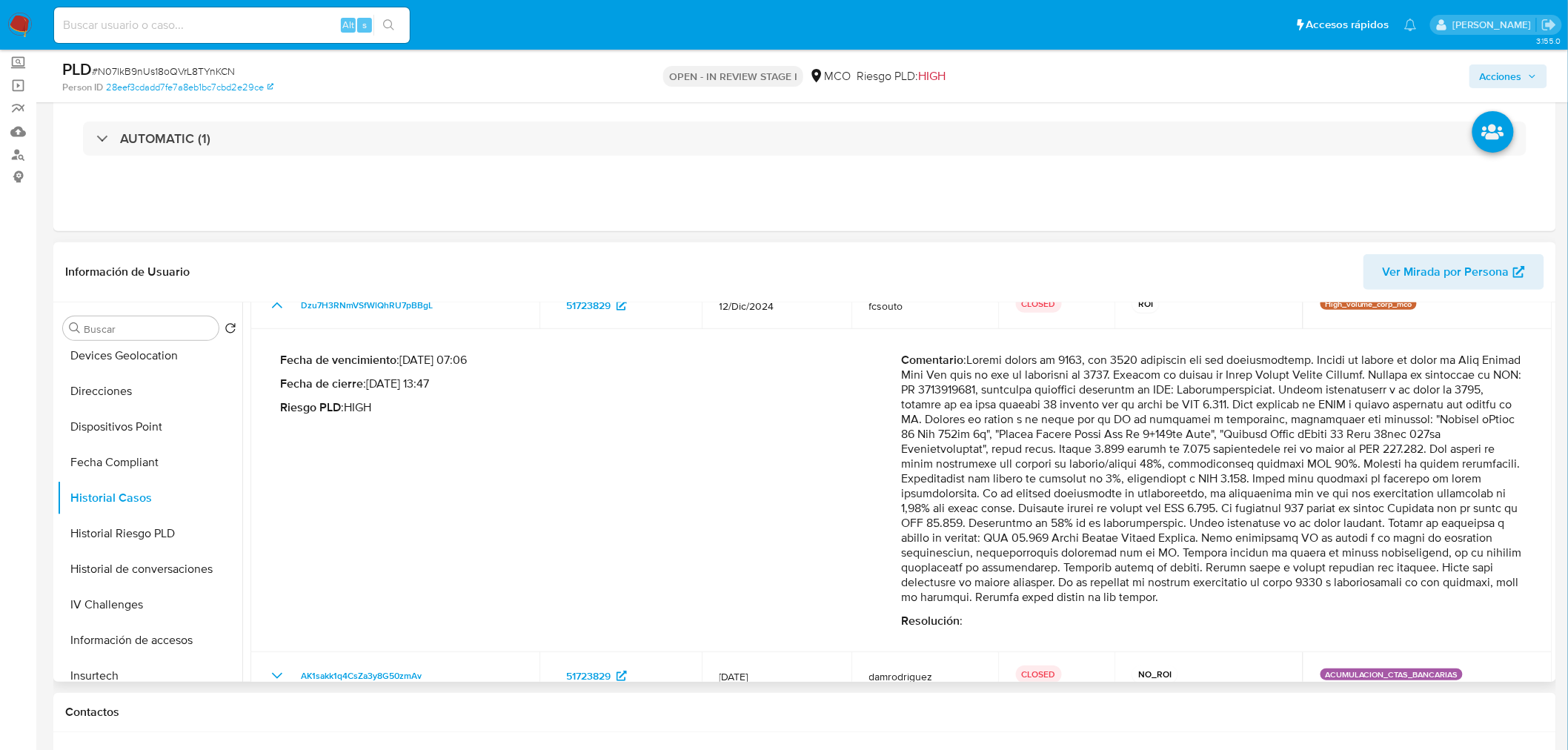
drag, startPoint x: 969, startPoint y: 359, endPoint x: 1289, endPoint y: 596, distance: 398.2
click at [1289, 596] on p "Comentario :" at bounding box center [1212, 479] width 622 height 252
click at [1506, 77] on span "Acciones" at bounding box center [1500, 76] width 42 height 24
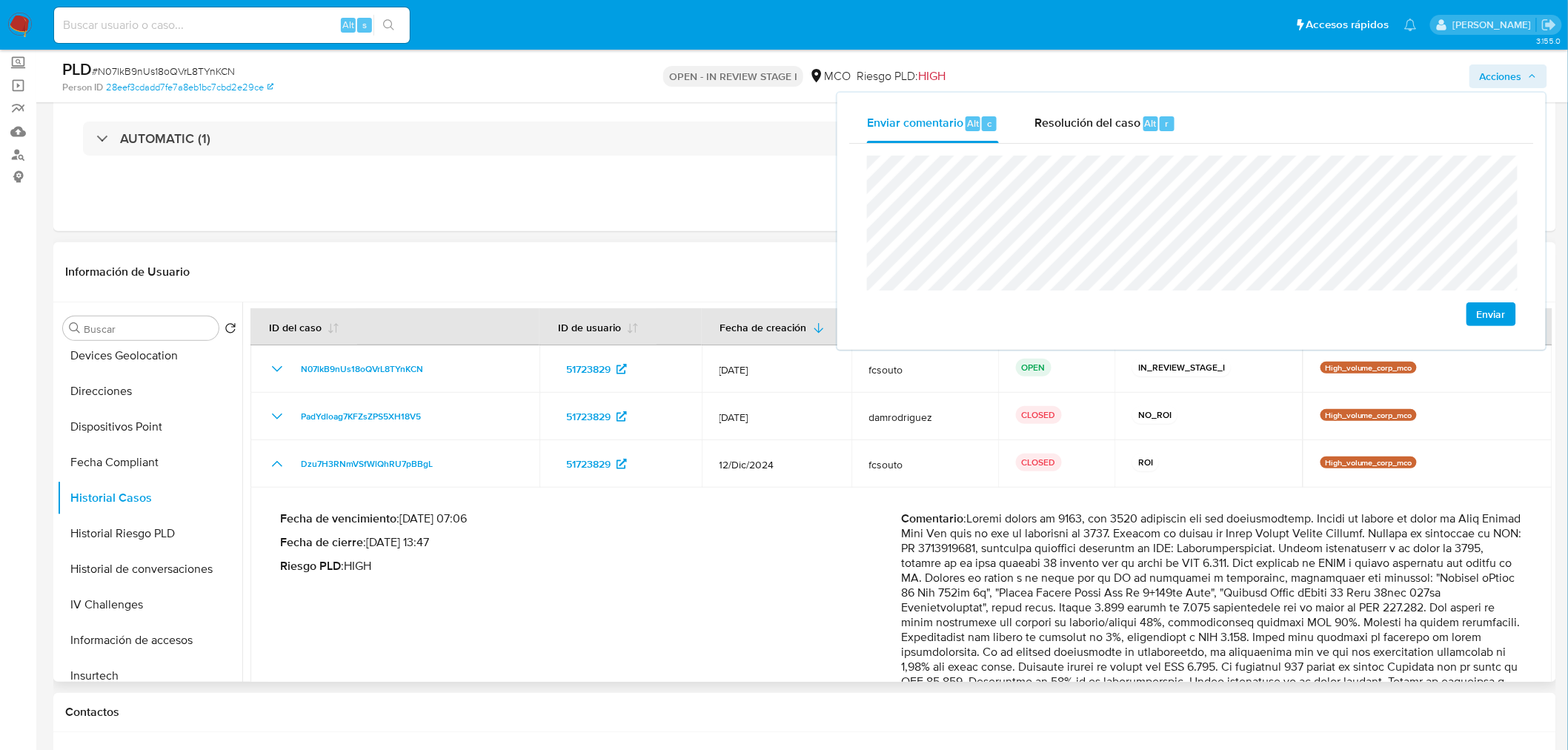
scroll to position [0, 0]
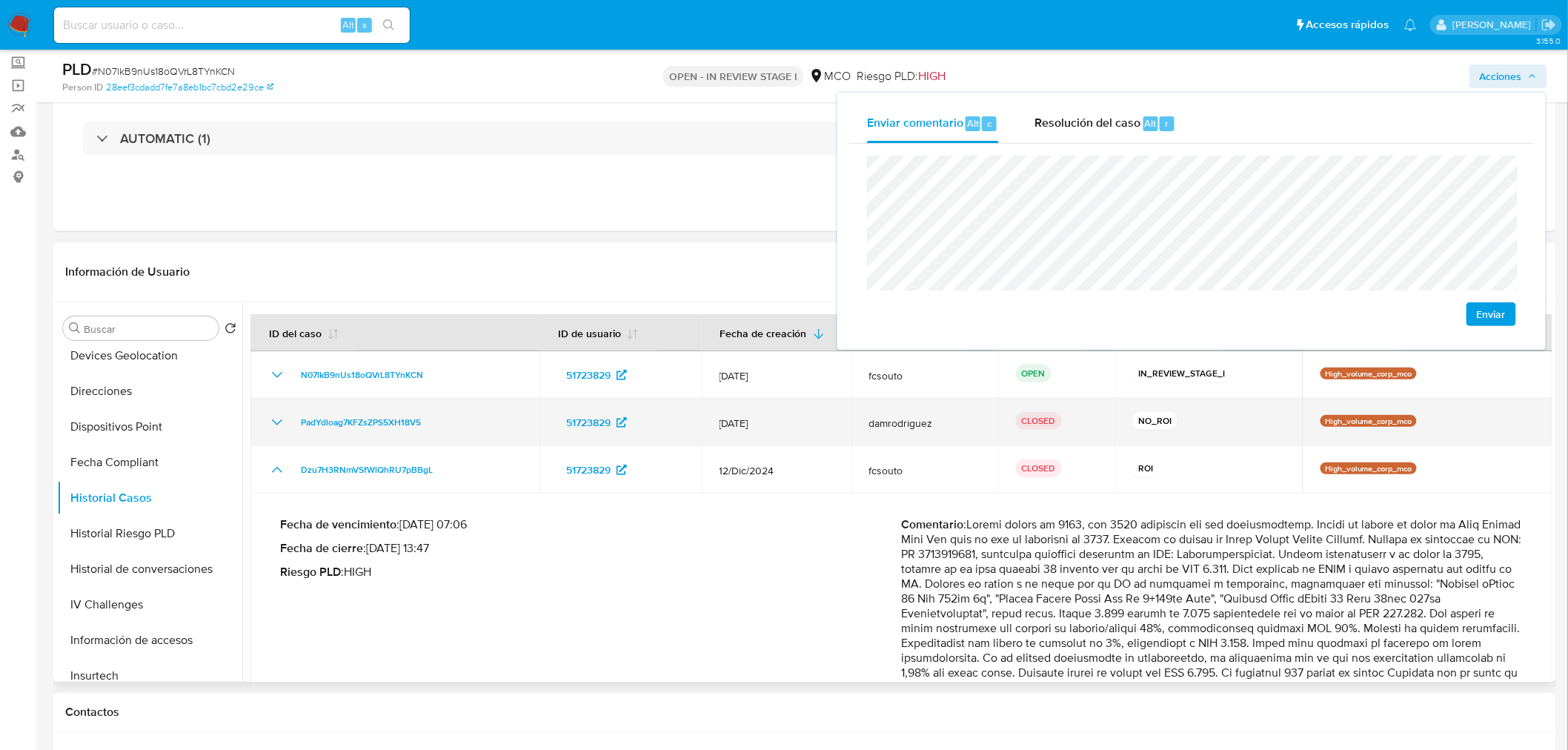
click at [275, 428] on icon "Mostrar/Ocultar" at bounding box center [277, 422] width 18 height 18
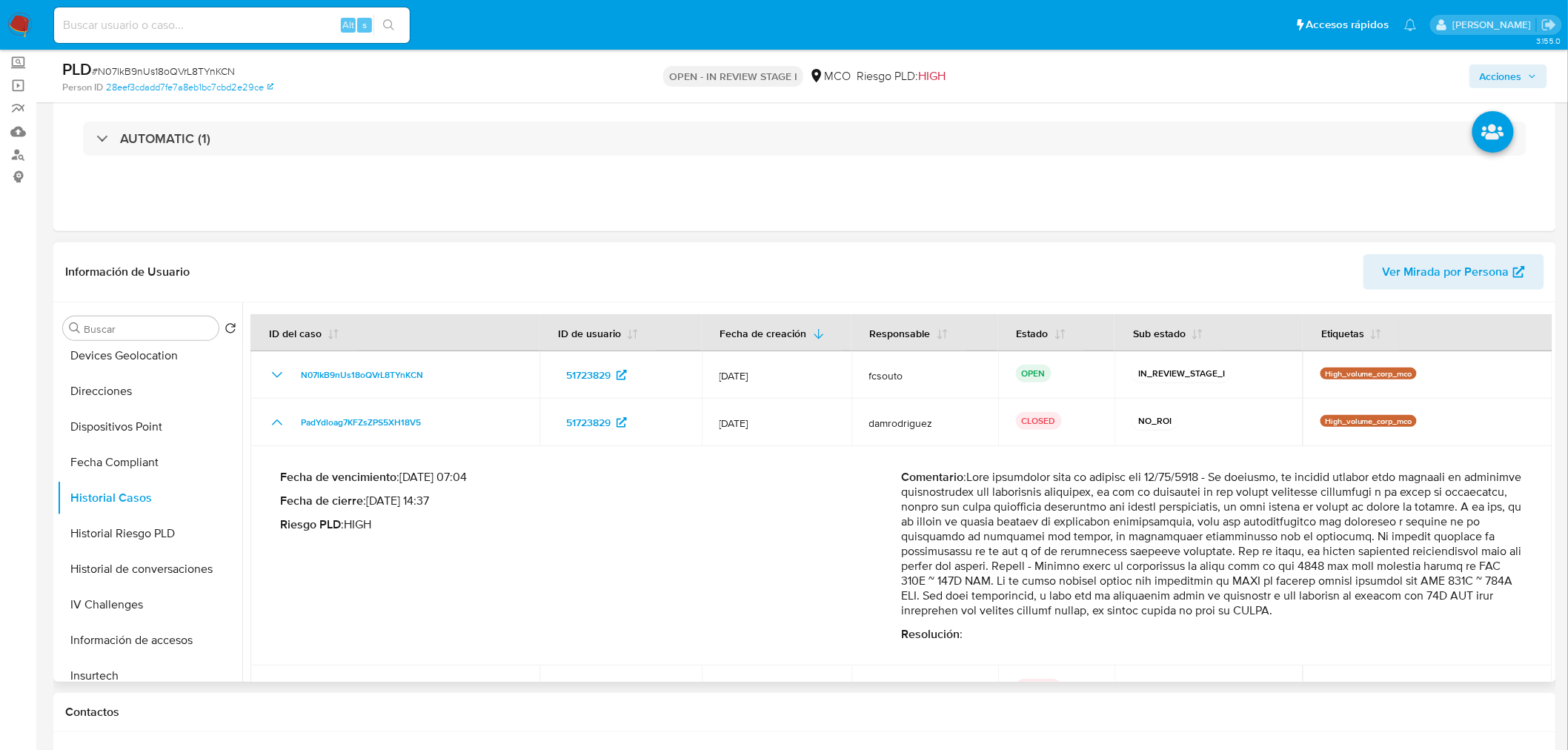
drag, startPoint x: 1130, startPoint y: 564, endPoint x: 1458, endPoint y: 608, distance: 330.9
click at [1457, 610] on p "Comentario :" at bounding box center [1212, 544] width 622 height 149
drag, startPoint x: 1534, startPoint y: 73, endPoint x: 1516, endPoint y: 85, distance: 21.6
click at [1534, 75] on icon "button" at bounding box center [1532, 76] width 9 height 9
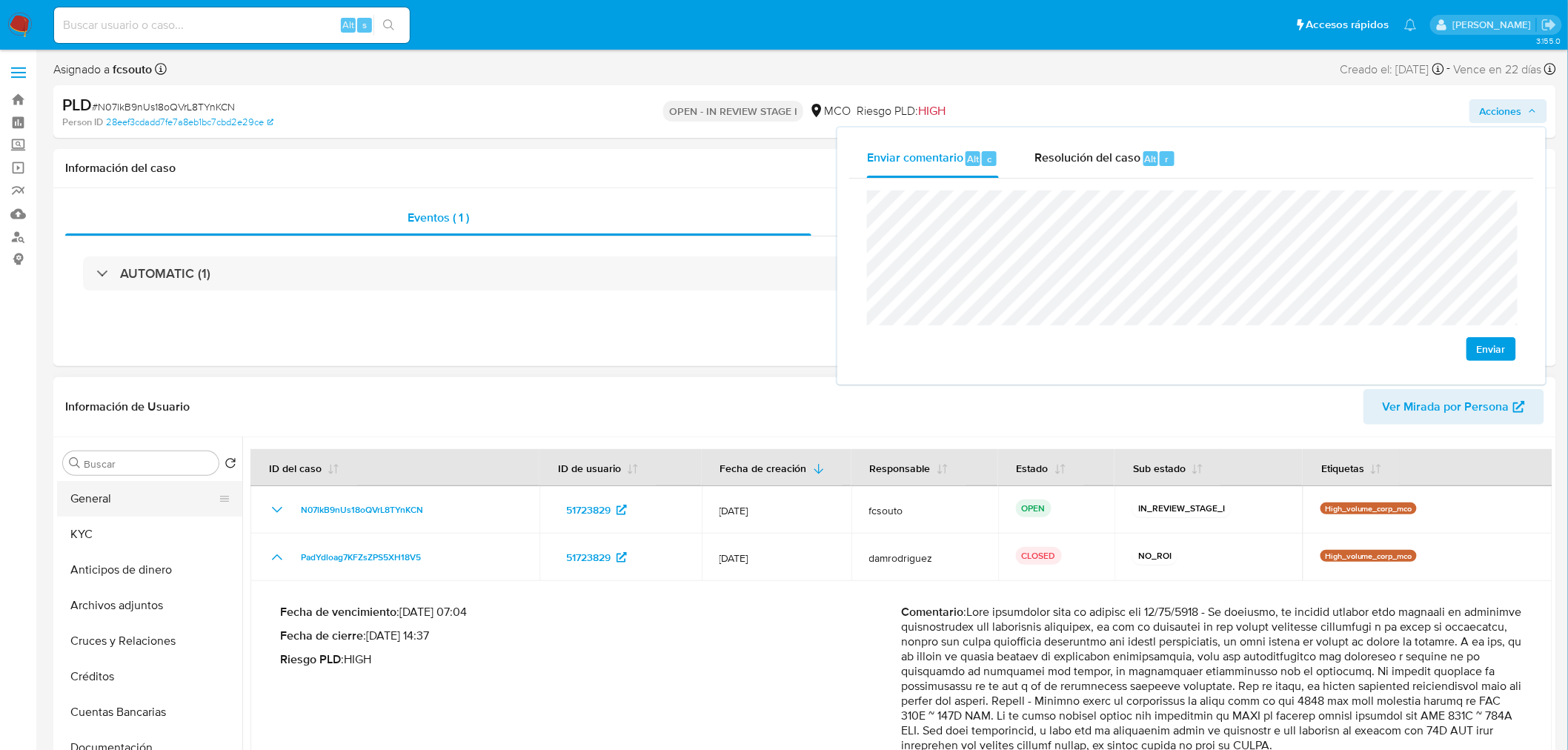
click at [121, 488] on button "General" at bounding box center [143, 498] width 173 height 35
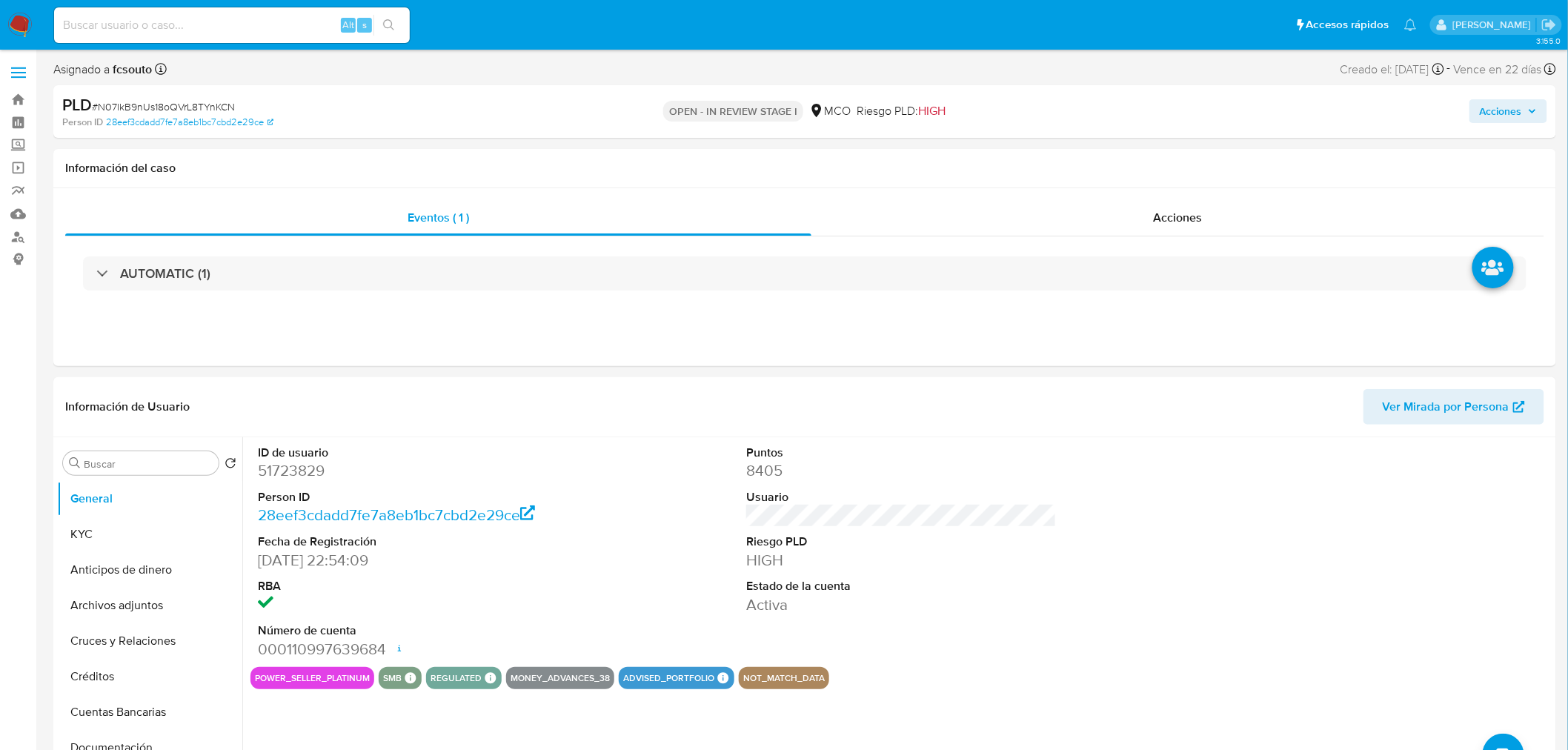
click at [1499, 107] on span "Acciones" at bounding box center [1500, 112] width 42 height 24
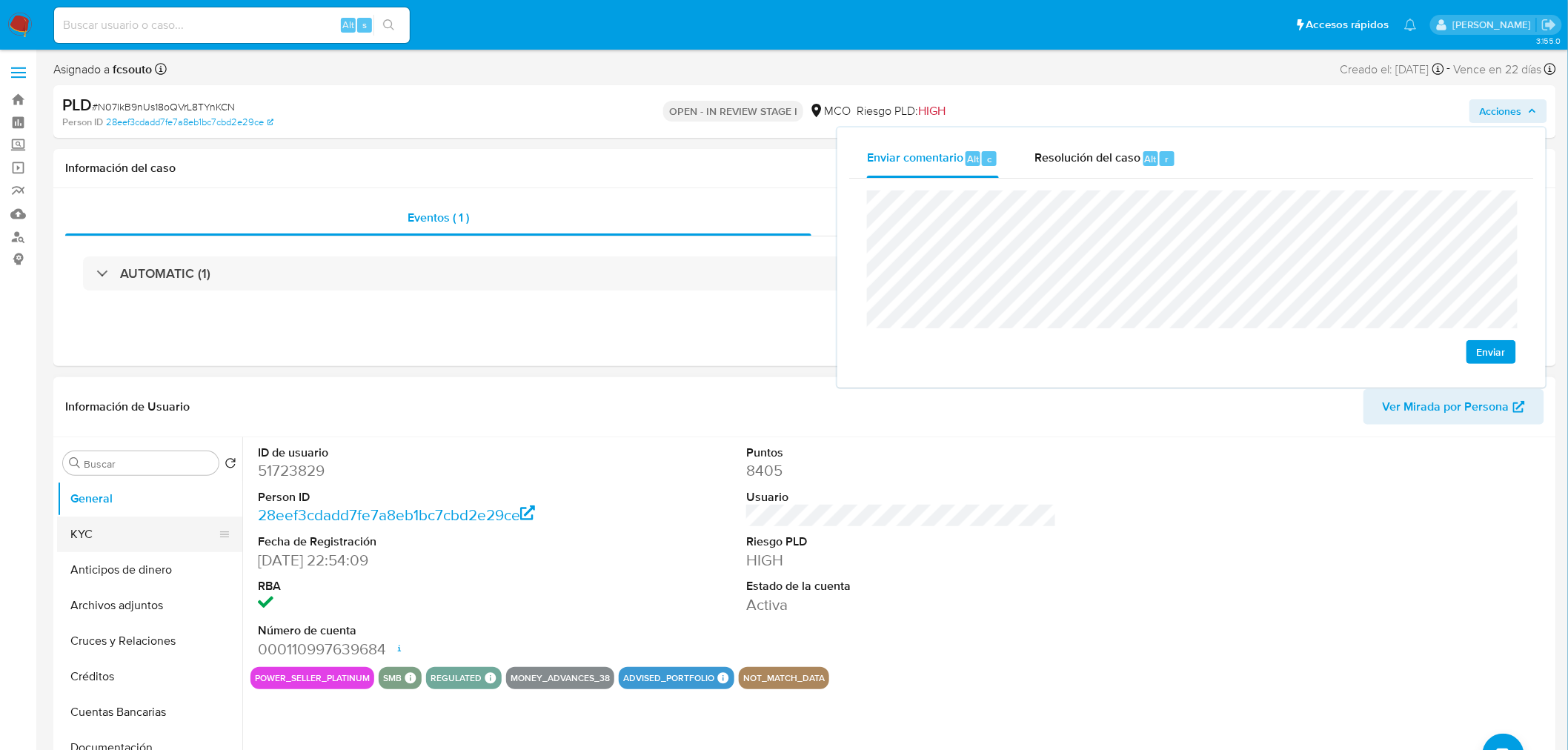
click at [141, 539] on button "KYC" at bounding box center [143, 534] width 173 height 35
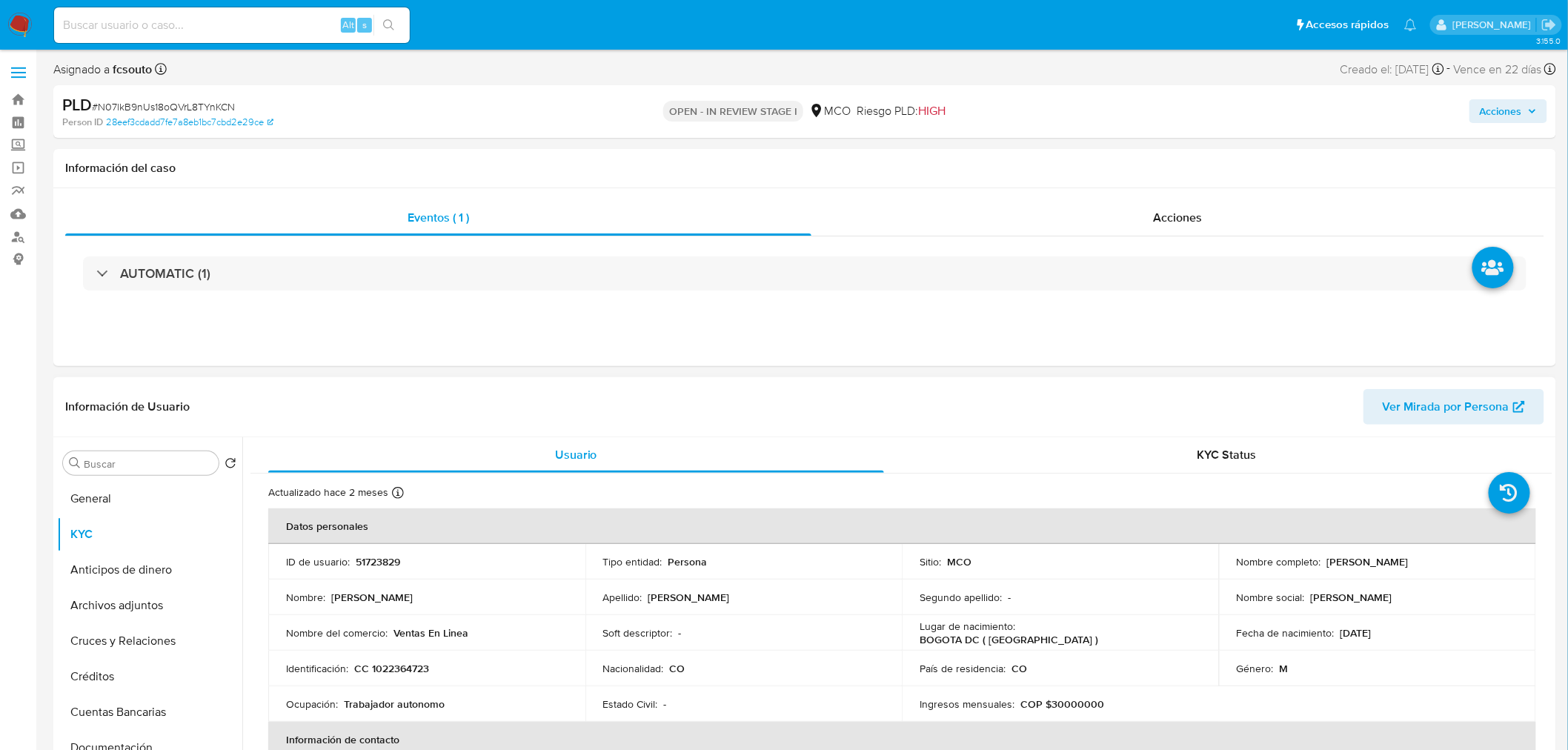
click at [1504, 113] on span "Acciones" at bounding box center [1500, 112] width 42 height 24
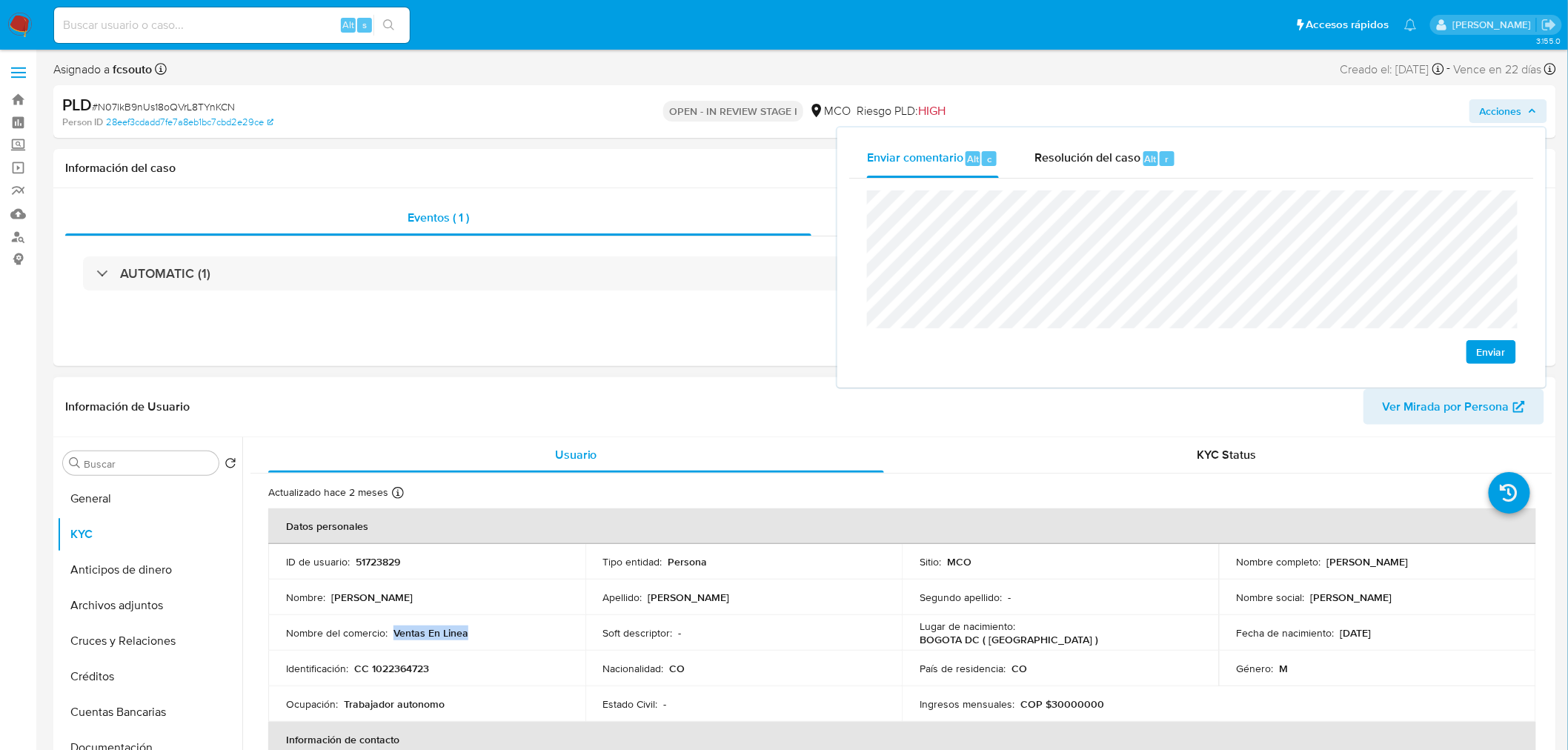
drag, startPoint x: 417, startPoint y: 625, endPoint x: 392, endPoint y: 625, distance: 25.0
click at [392, 626] on div "Nombre del comercio : Ventas En Linea" at bounding box center [427, 633] width 282 height 14
copy p "Ventas En Linea"
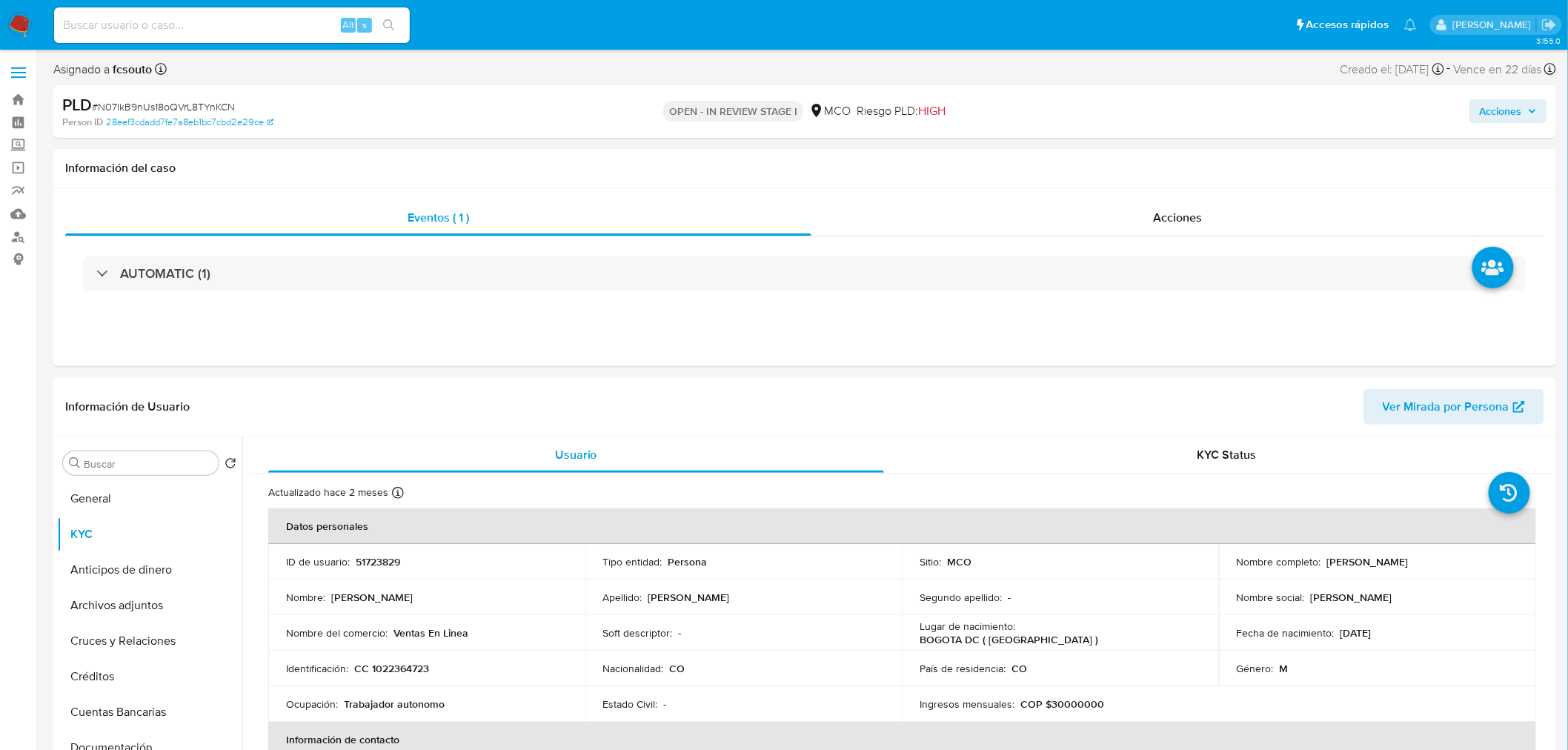
click at [1516, 97] on div "Acciones" at bounding box center [1301, 112] width 491 height 35
click at [1507, 107] on span "Acciones" at bounding box center [1500, 112] width 42 height 24
click at [386, 555] on p "51723829" at bounding box center [378, 562] width 45 height 14
copy p "51723829"
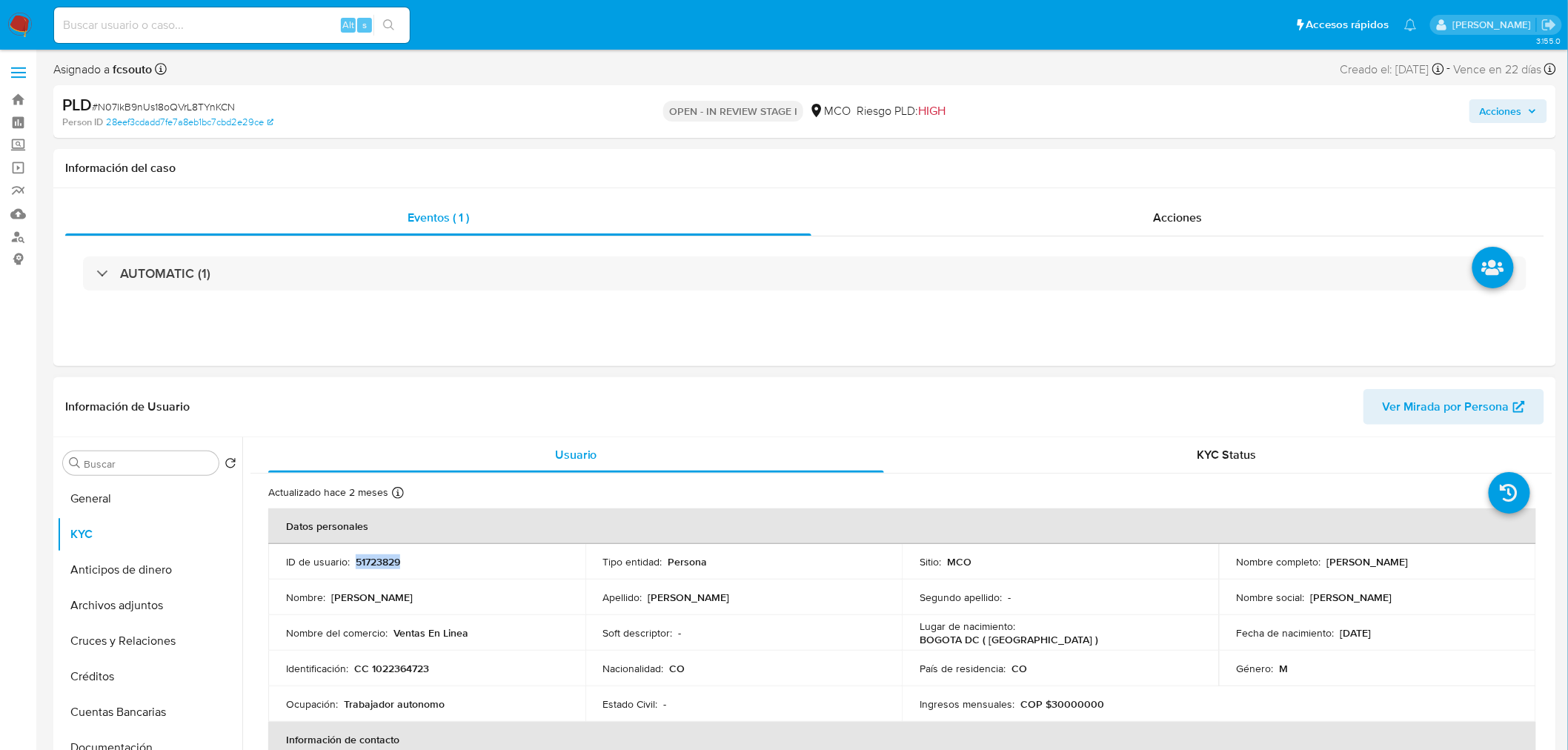
click at [381, 561] on p "51723829" at bounding box center [378, 562] width 45 height 14
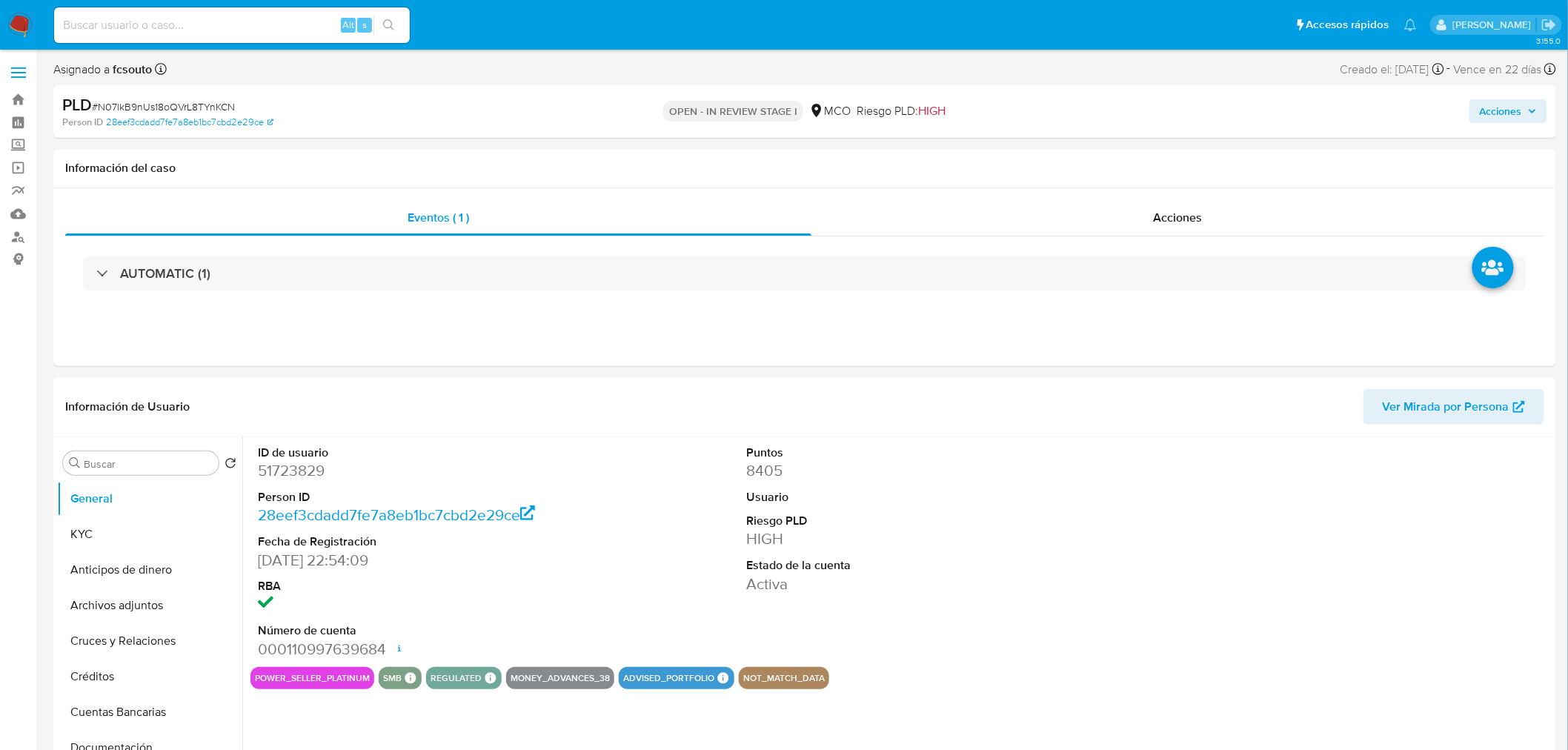
select select "10"
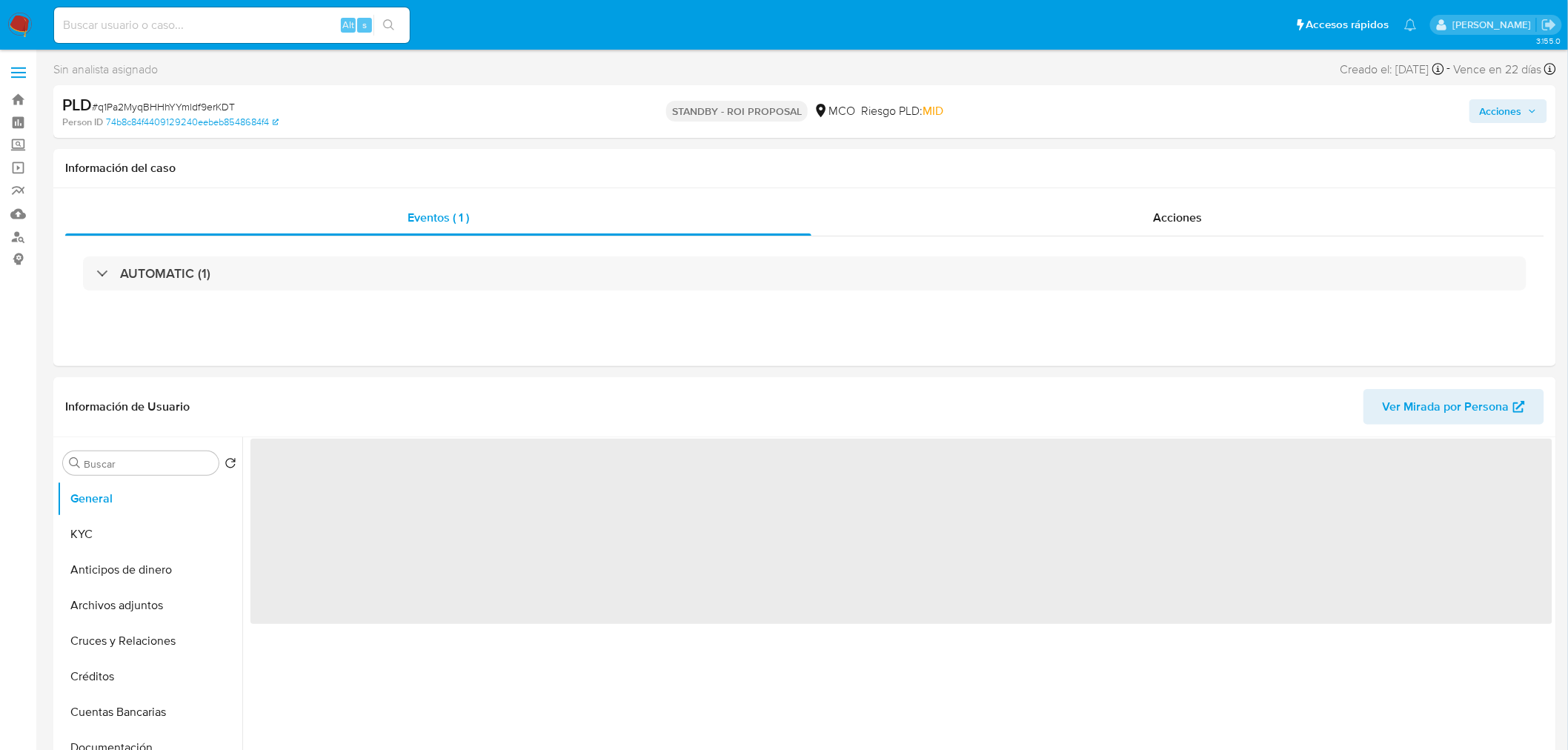
click at [1508, 105] on span "Acciones" at bounding box center [1500, 112] width 42 height 24
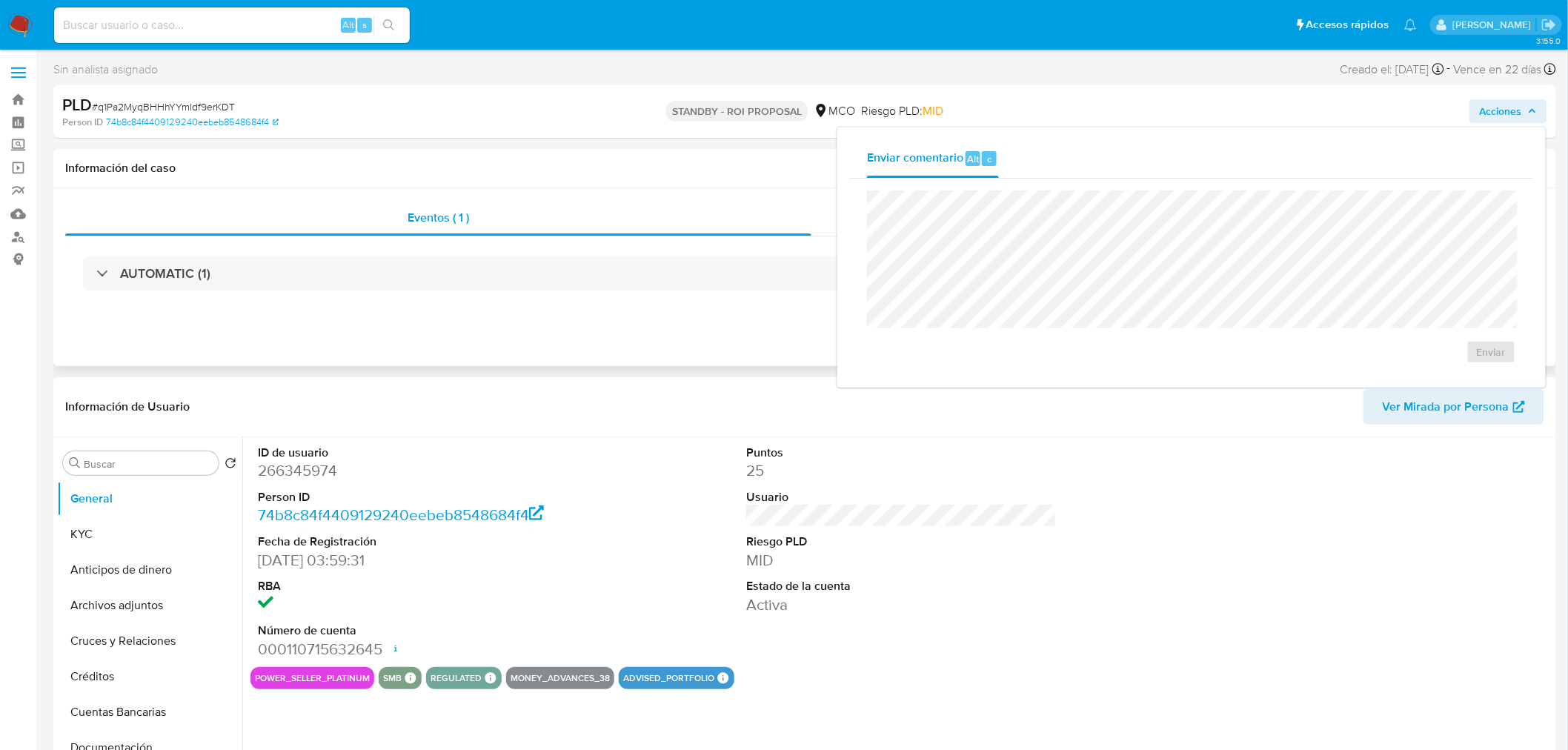
click at [730, 163] on h1 "Información del caso" at bounding box center [805, 168] width 1479 height 15
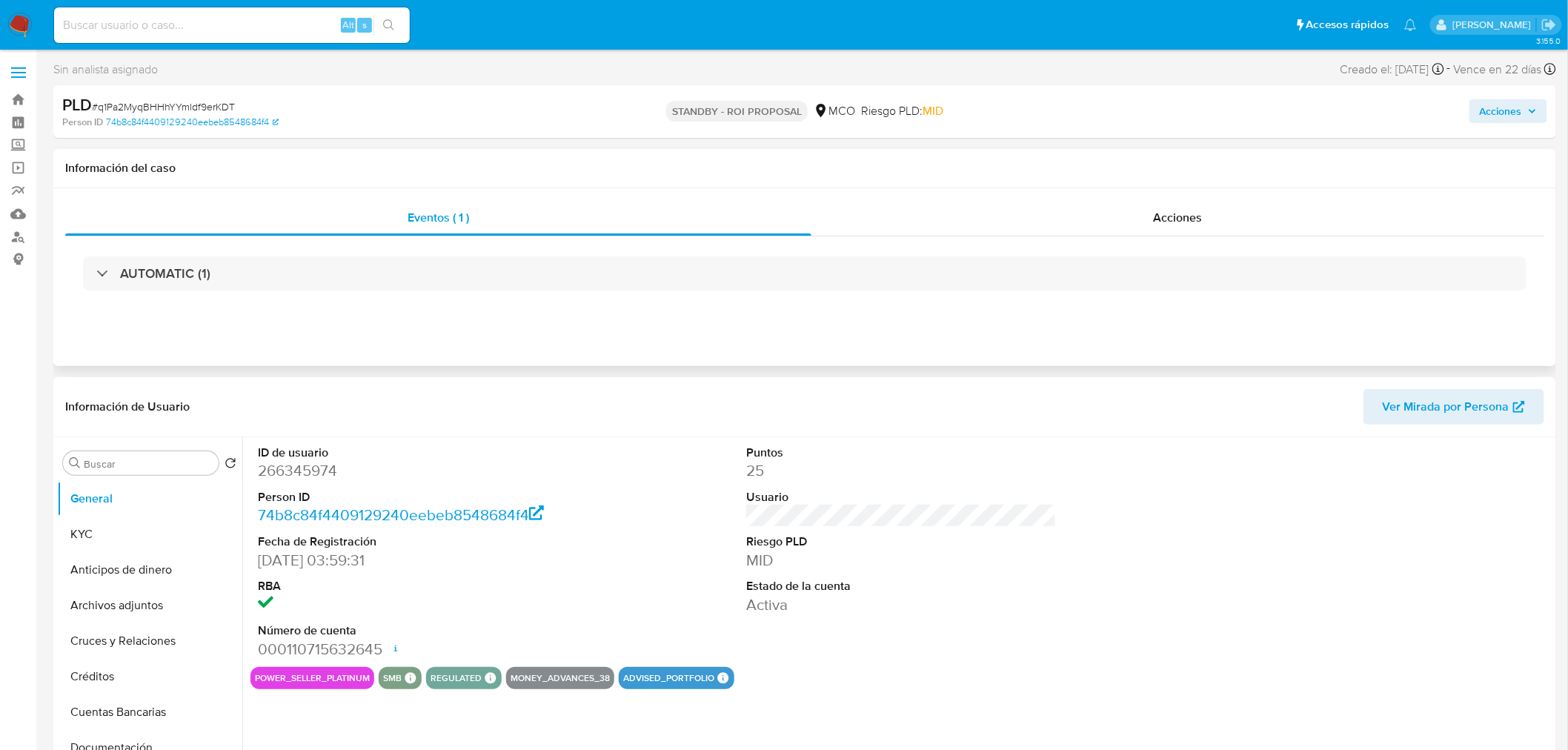
select select "10"
click at [1219, 200] on div "Acciones" at bounding box center [1178, 217] width 733 height 35
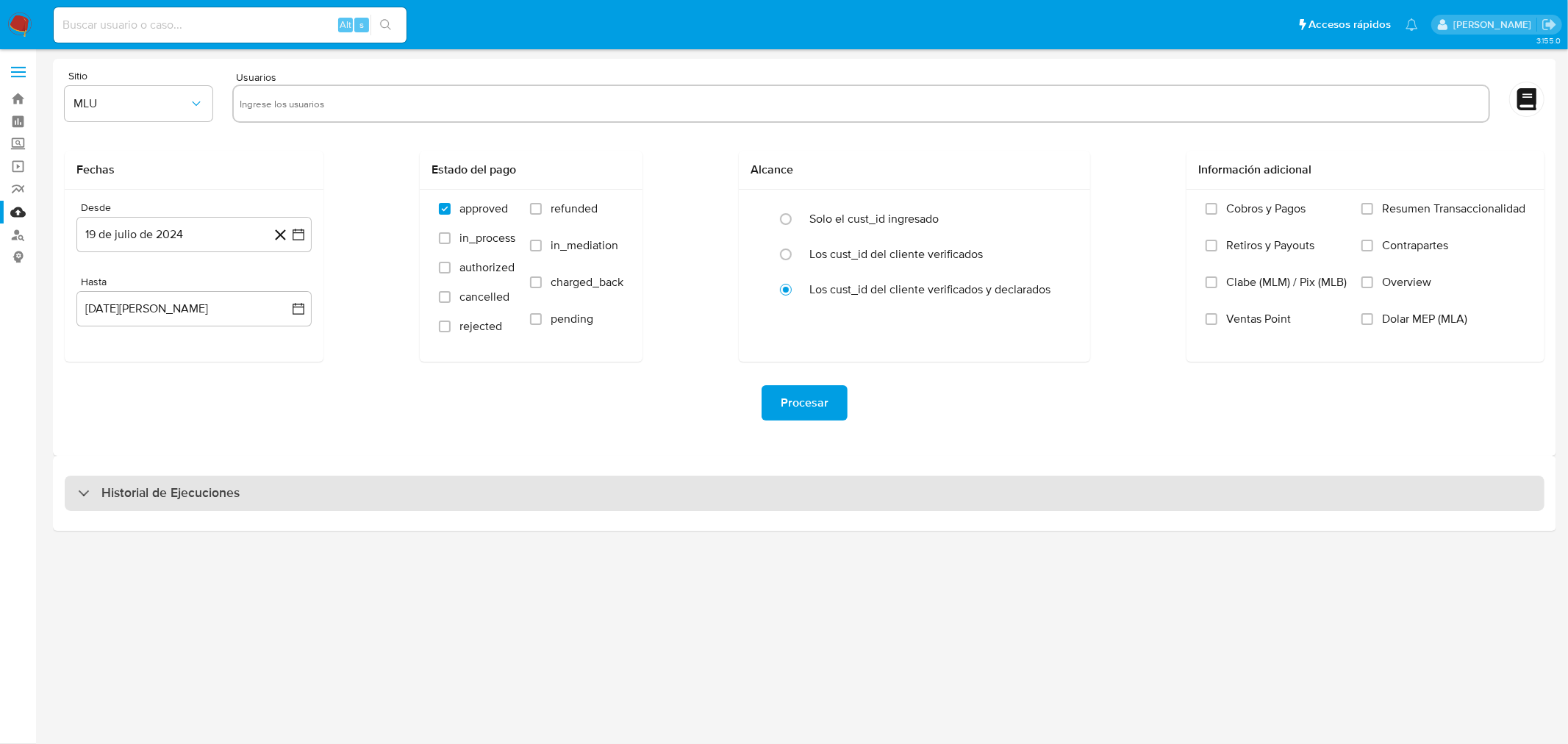
click at [281, 503] on div "Historial de Ejecuciones" at bounding box center [804, 493] width 1480 height 35
select select "10"
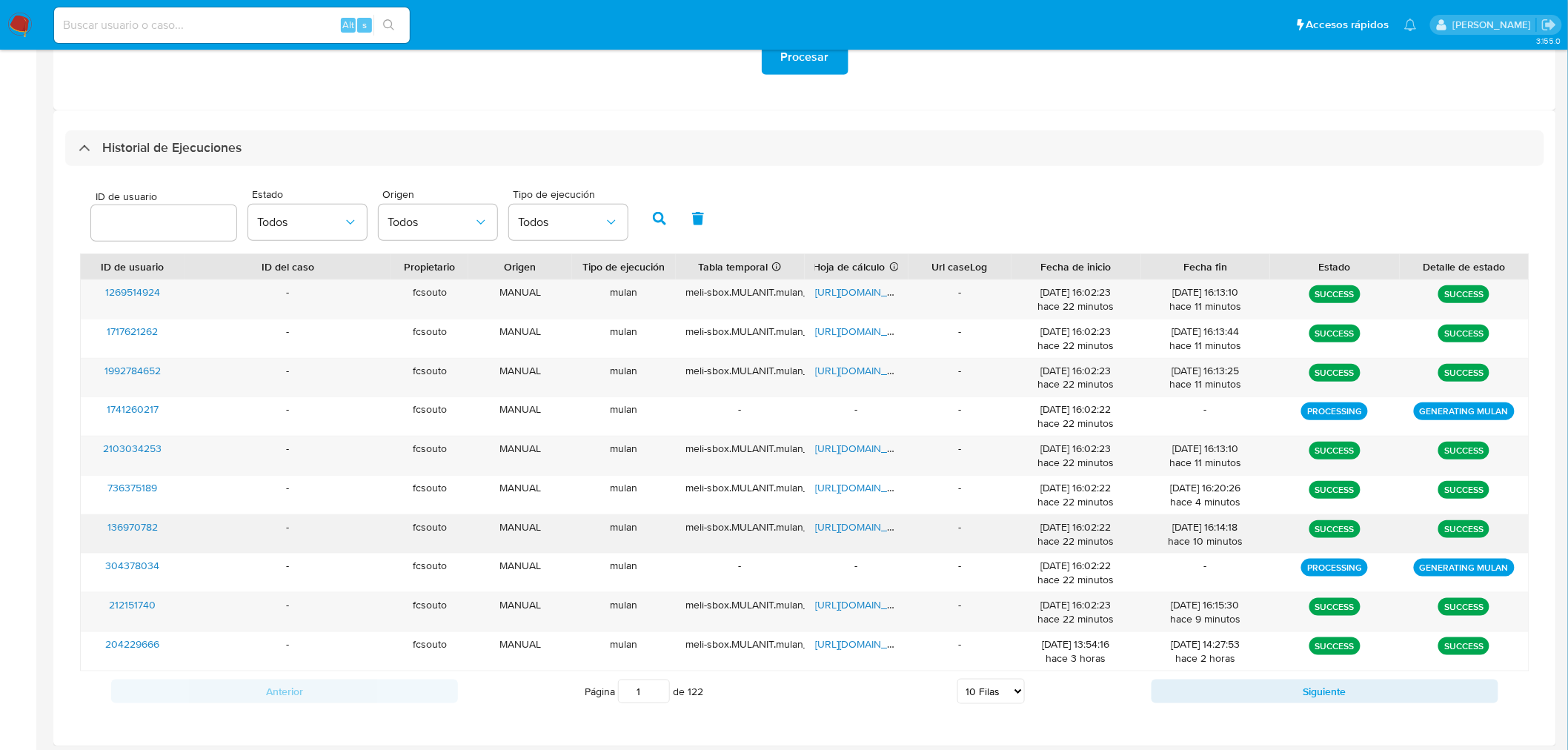
scroll to position [354, 0]
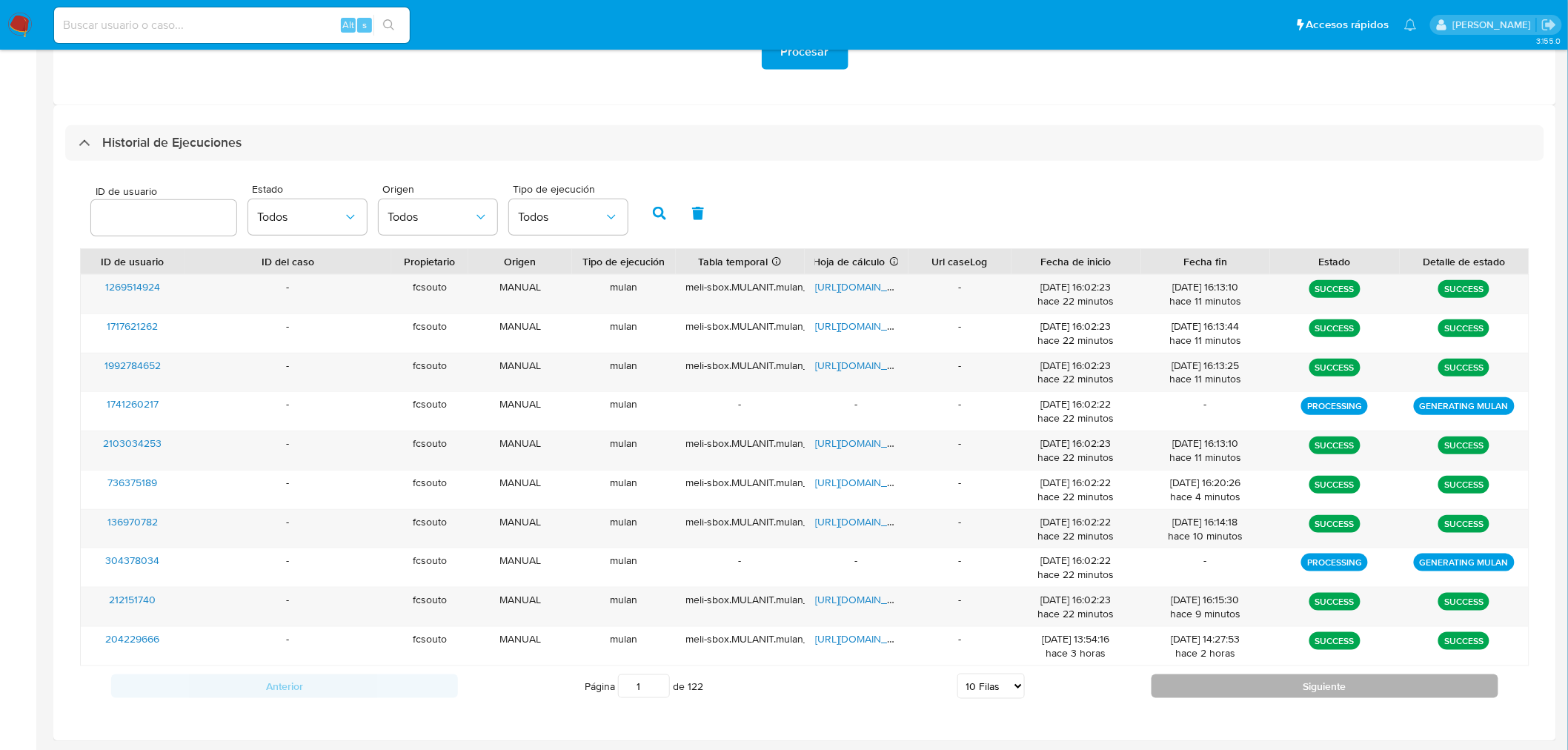
click at [1212, 688] on button "Siguiente" at bounding box center [1325, 686] width 347 height 24
type input "2"
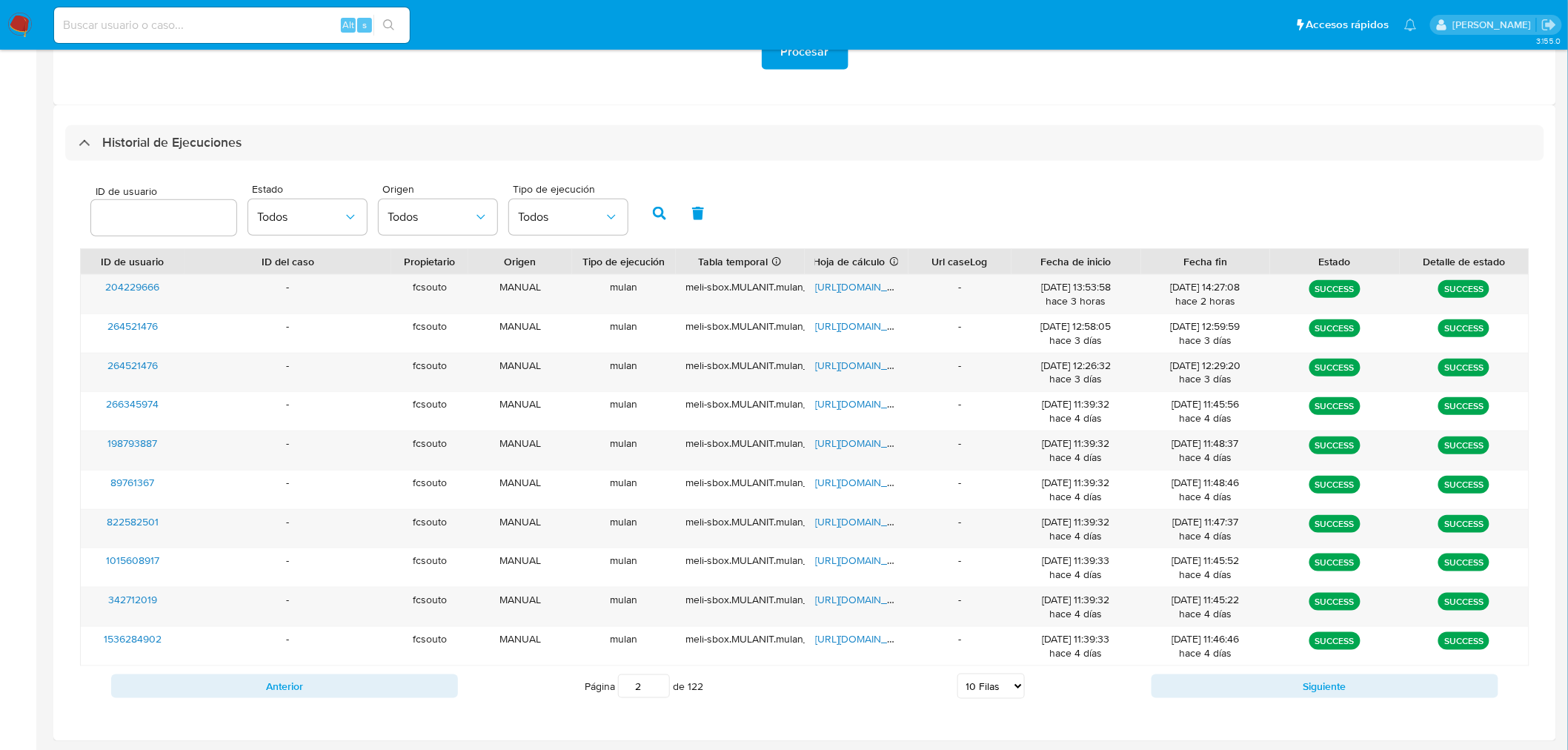
click at [283, 699] on div "Anterior Página 2 de 122 5 Filas 10 Filas 20 Filas 25 Filas 50 Filas 100 Filas …" at bounding box center [805, 686] width 1449 height 40
click at [284, 694] on button "Anterior" at bounding box center [284, 686] width 347 height 24
type input "1"
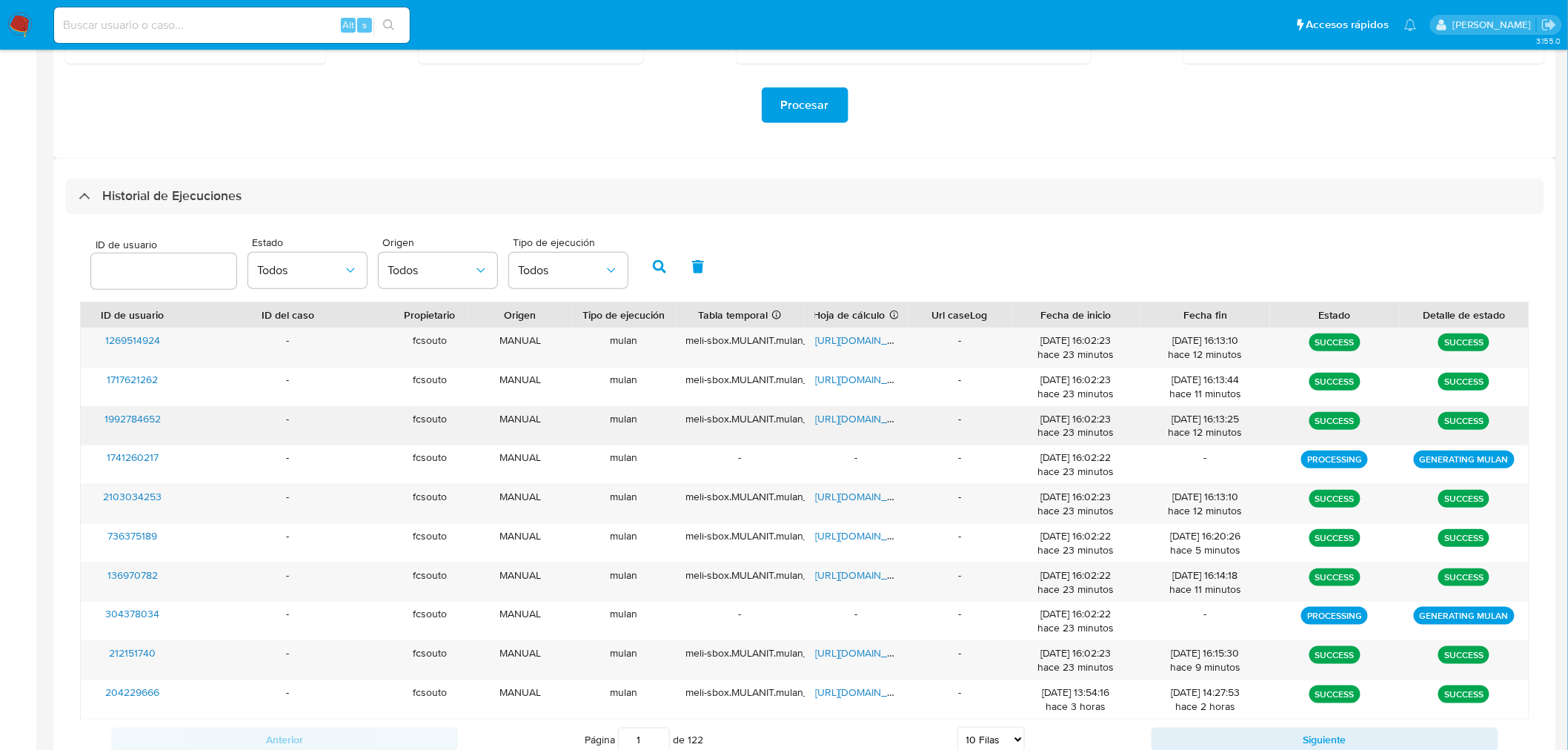
scroll to position [272, 0]
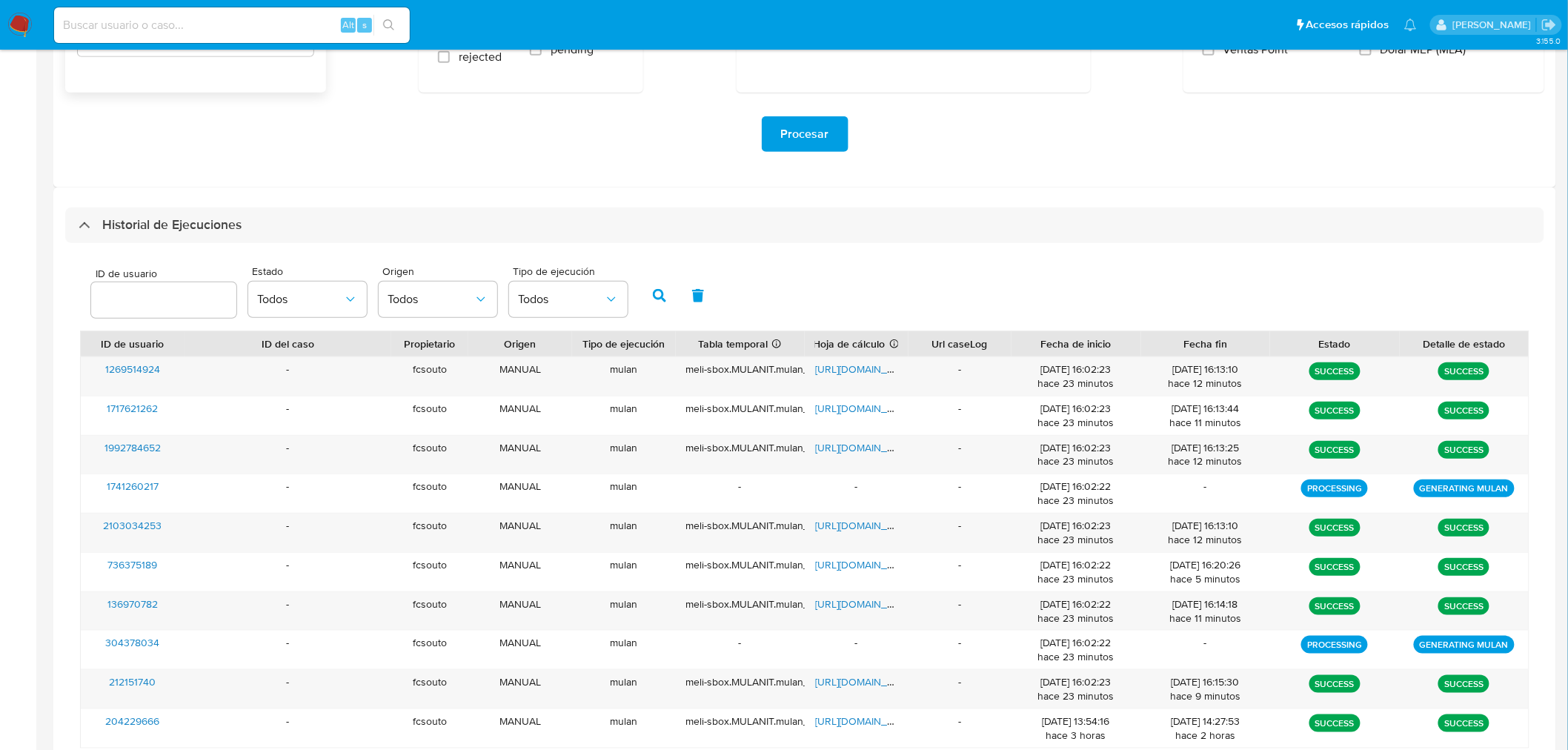
click at [163, 221] on h3 "Historial de Ejecuciones" at bounding box center [172, 225] width 139 height 18
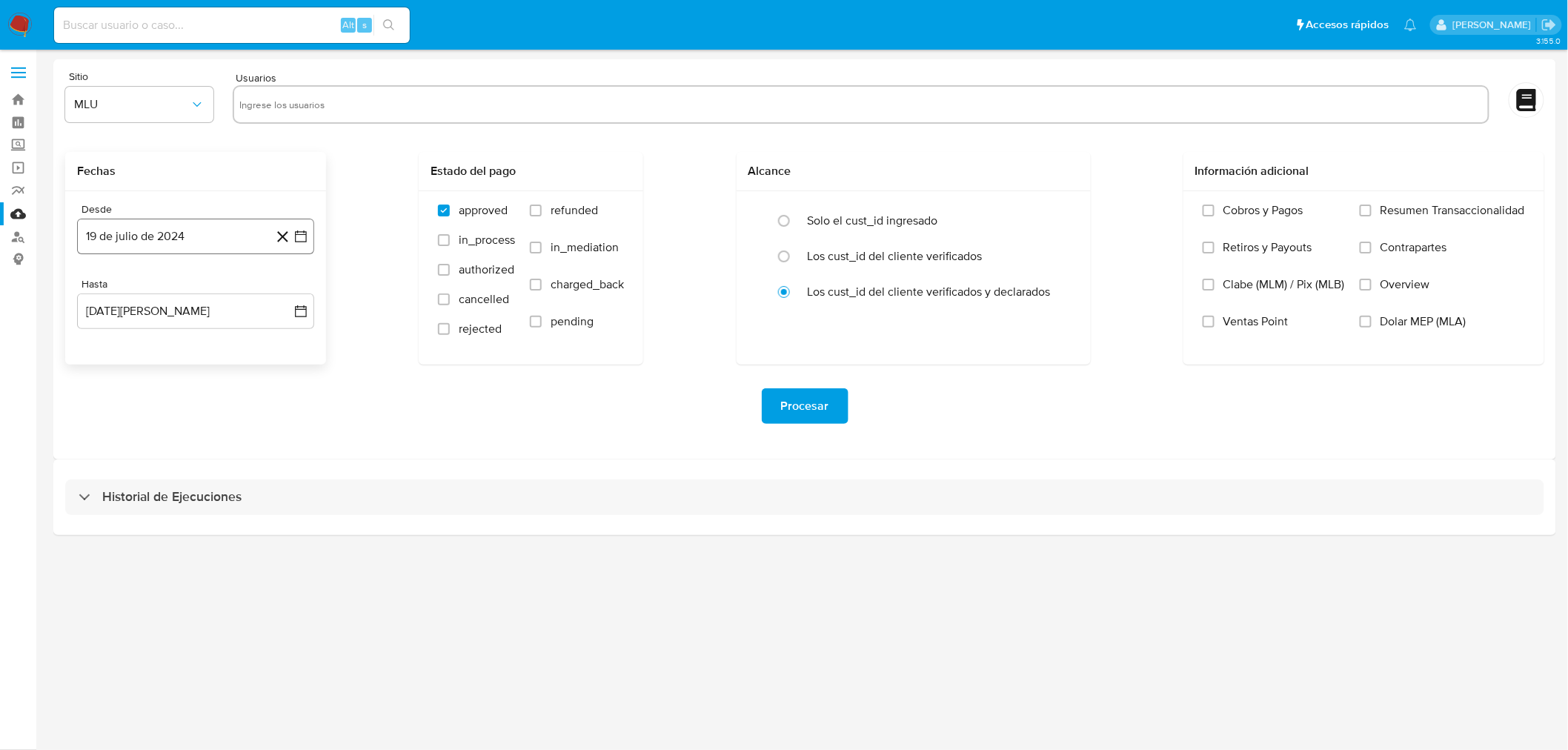
scroll to position [0, 0]
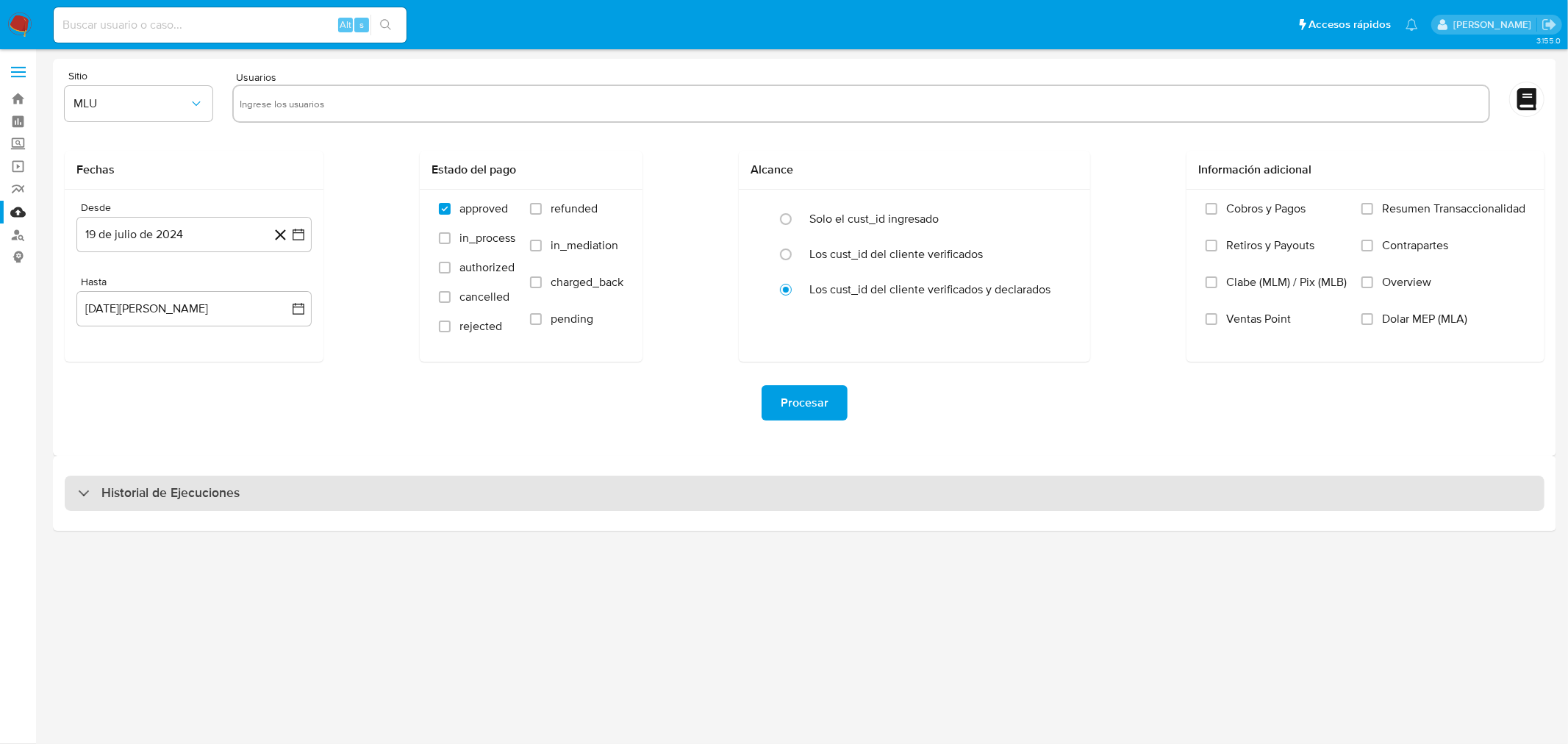
click at [309, 493] on div "Historial de Ejecuciones" at bounding box center [804, 493] width 1480 height 35
select select "10"
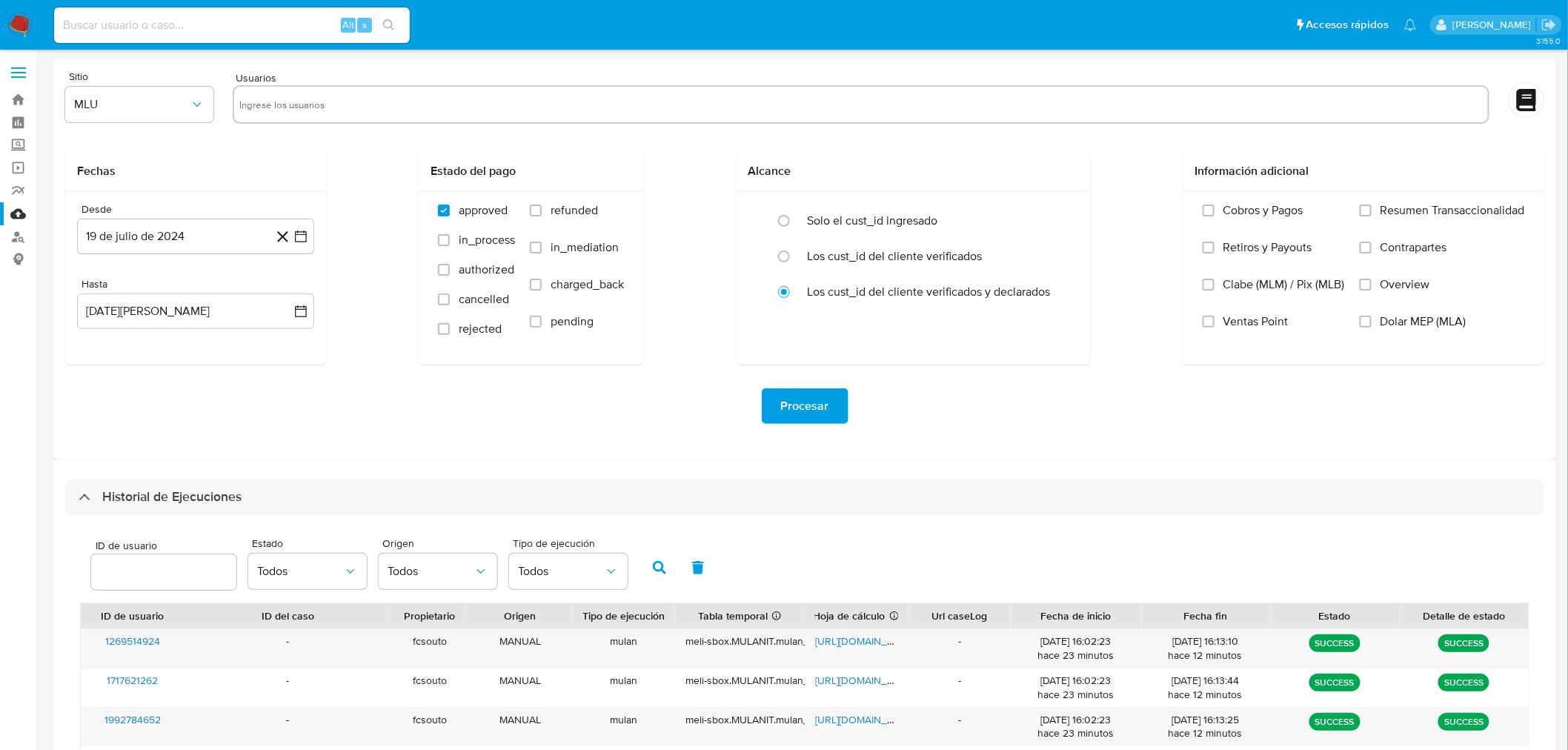
click at [324, 106] on input "text" at bounding box center [861, 105] width 1243 height 24
type input "51723829"
click at [119, 98] on span "MLU" at bounding box center [131, 104] width 116 height 15
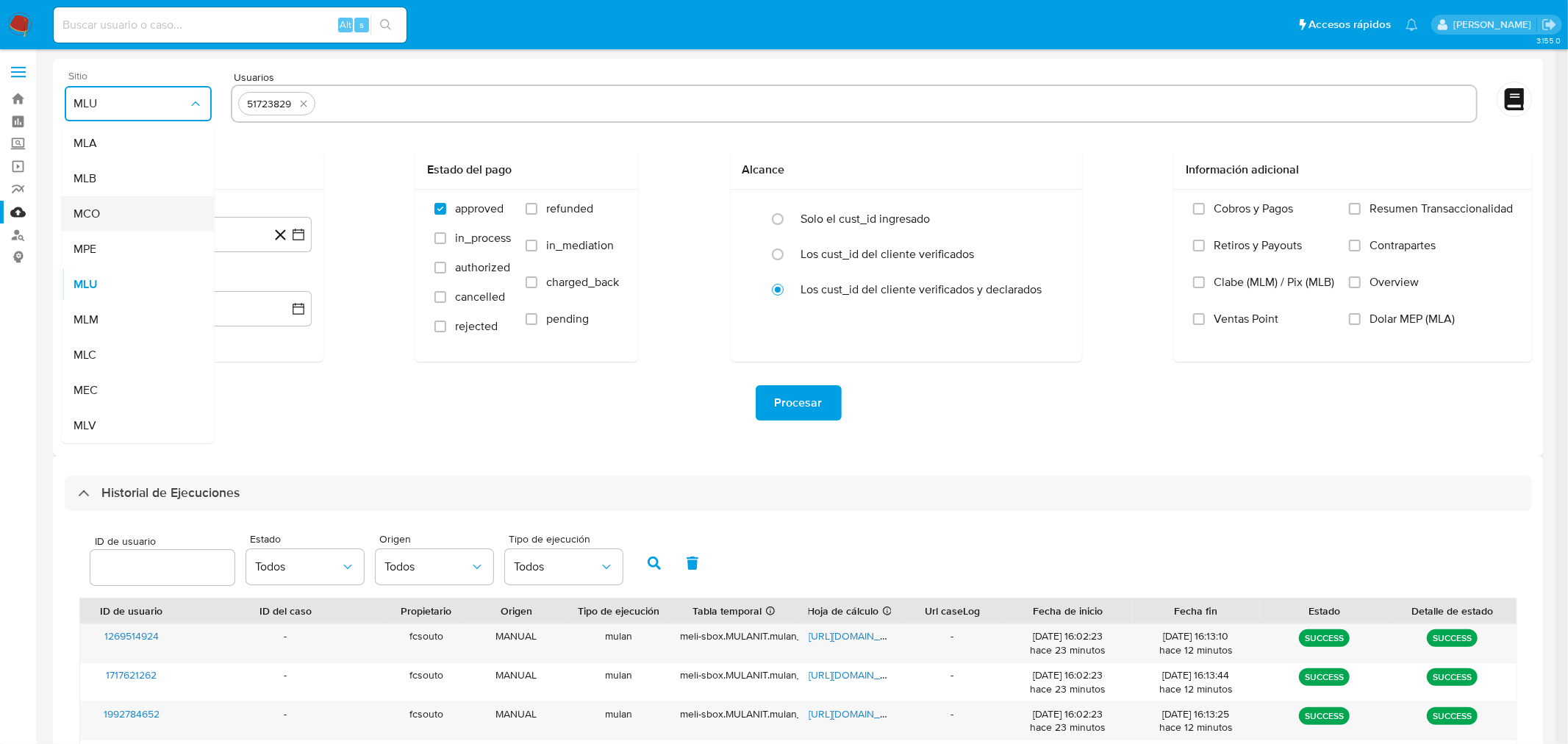
click at [141, 211] on div "MCO" at bounding box center [133, 213] width 120 height 35
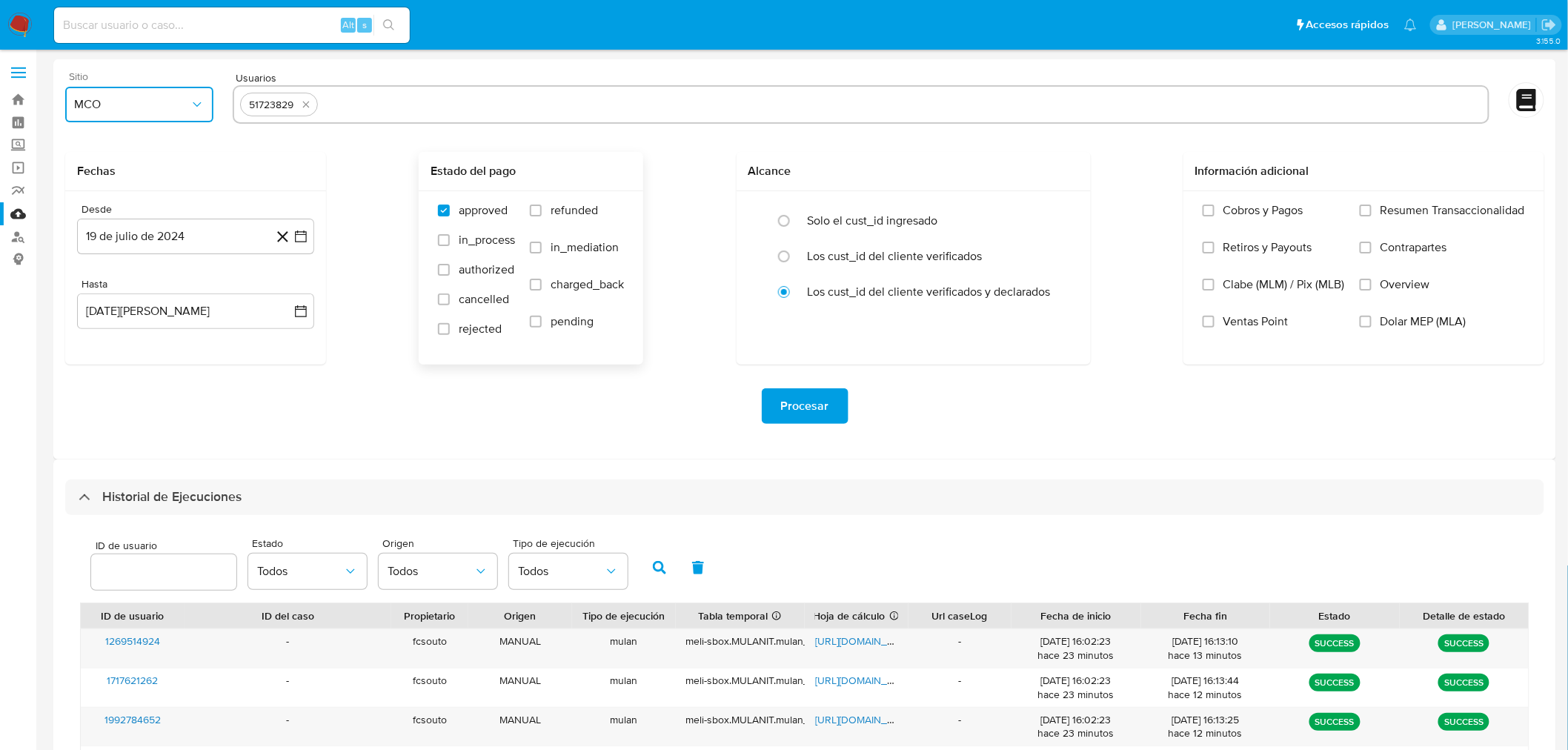
drag, startPoint x: 532, startPoint y: 216, endPoint x: 547, endPoint y: 238, distance: 26.6
click at [536, 218] on label "refunded" at bounding box center [577, 221] width 94 height 37
click at [536, 216] on input "refunded" at bounding box center [536, 210] width 12 height 12
checkbox input "true"
click at [541, 280] on input "charged_back" at bounding box center [536, 284] width 12 height 12
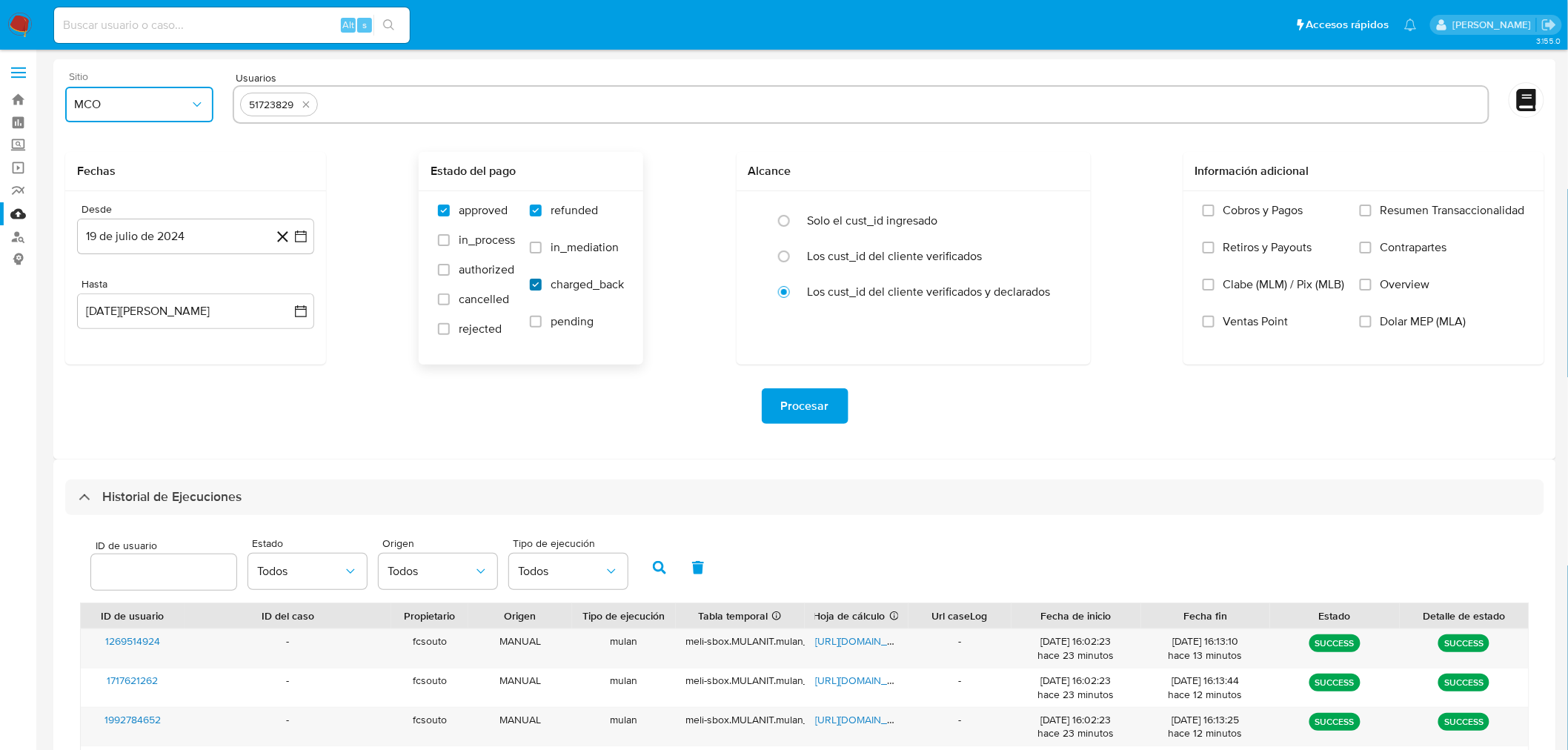
checkbox input "true"
click at [305, 238] on icon "button" at bounding box center [301, 236] width 15 height 15
click at [285, 289] on icon "Mes siguiente" at bounding box center [287, 290] width 18 height 18
click at [106, 430] on button "19" at bounding box center [106, 434] width 24 height 24
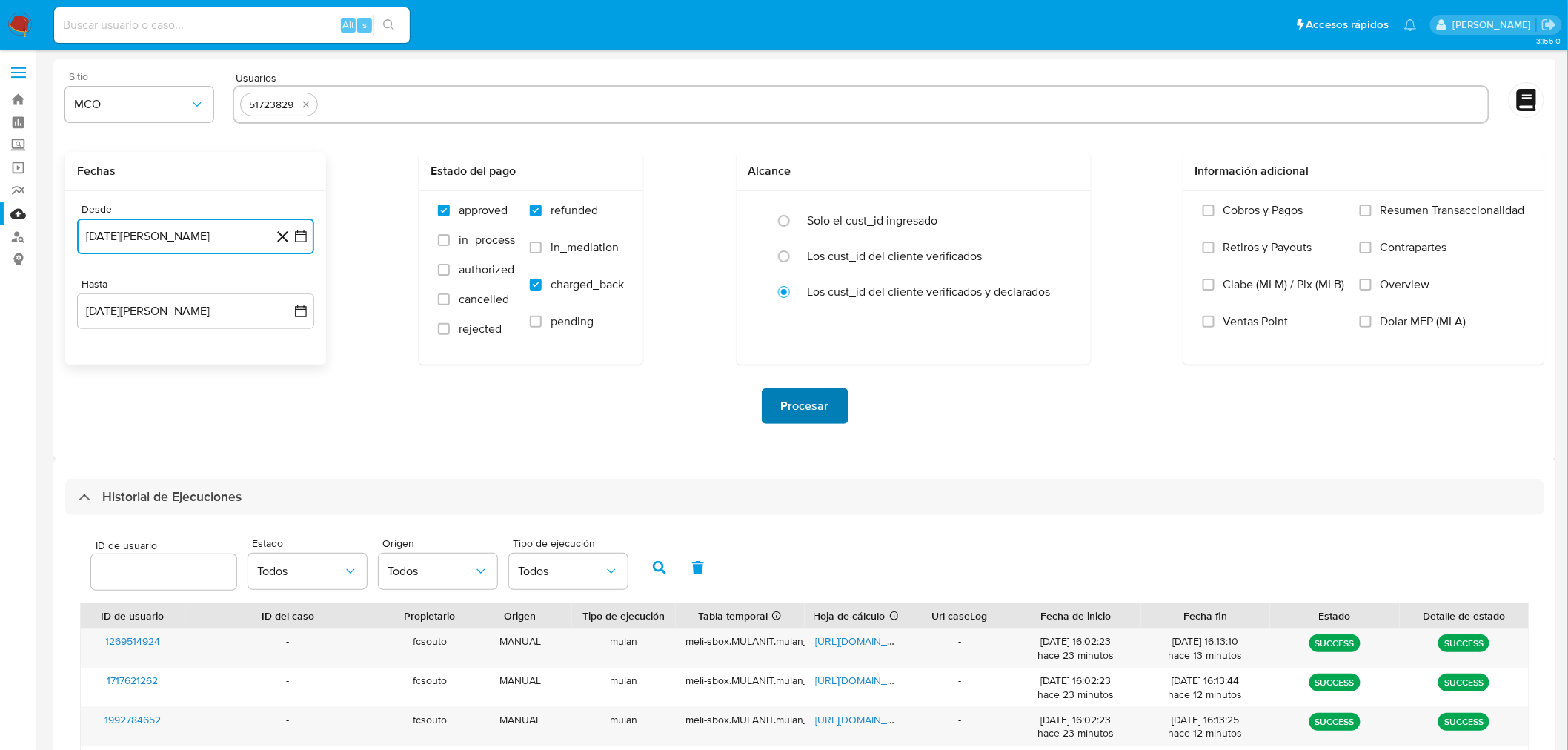
click at [815, 398] on span "Procesar" at bounding box center [805, 406] width 48 height 33
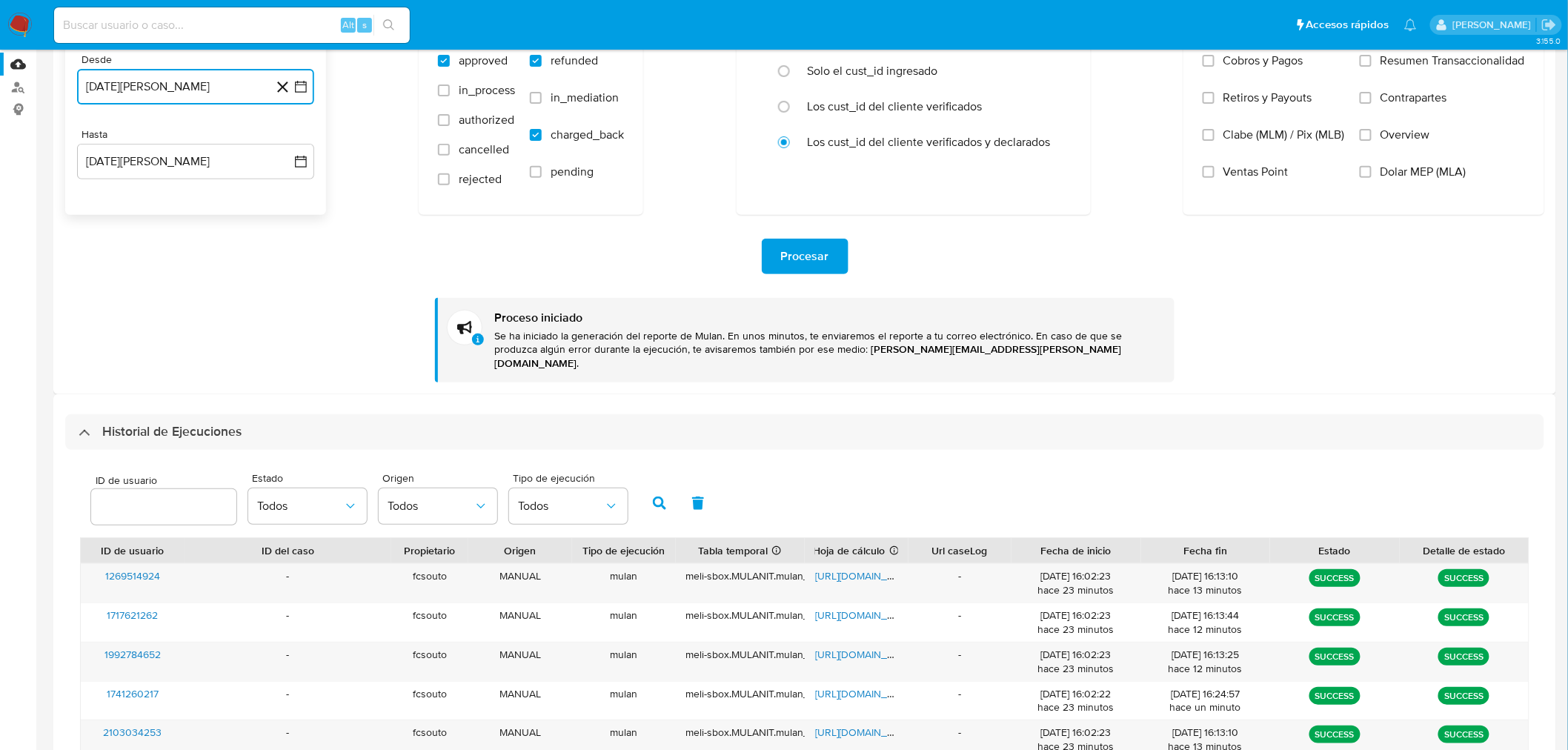
scroll to position [412, 0]
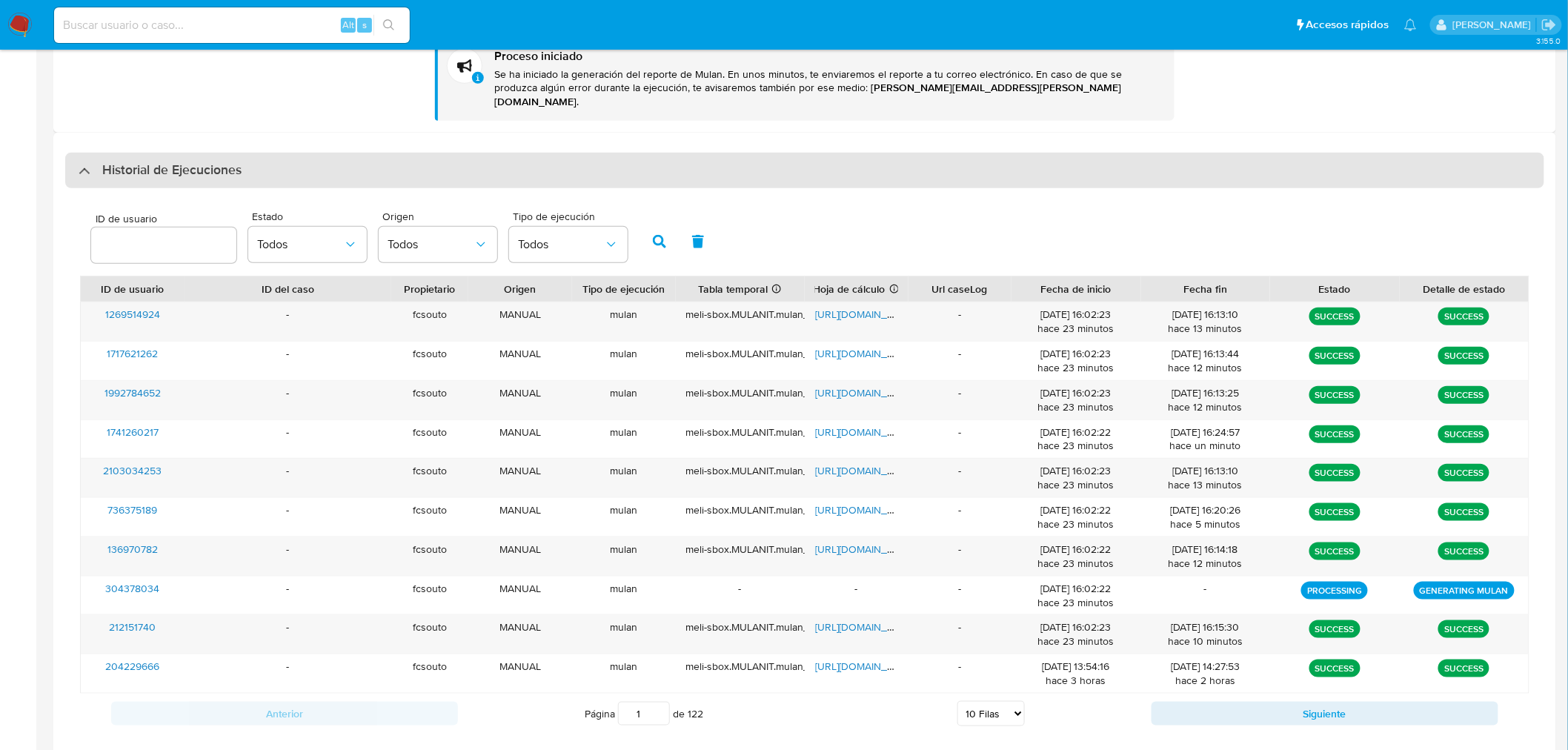
click at [216, 168] on div "Historial de Ejecuciones" at bounding box center [805, 170] width 1479 height 35
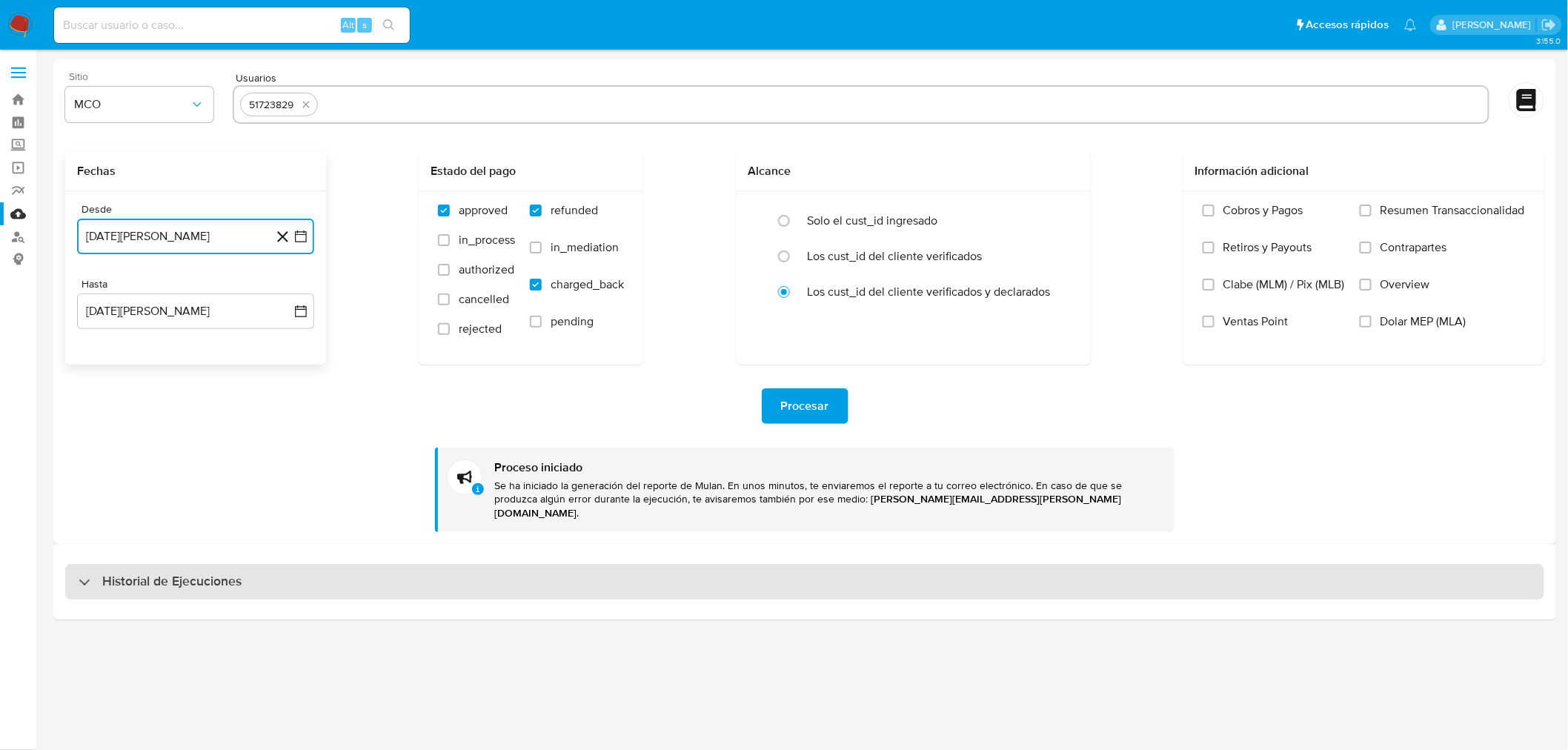
scroll to position [0, 0]
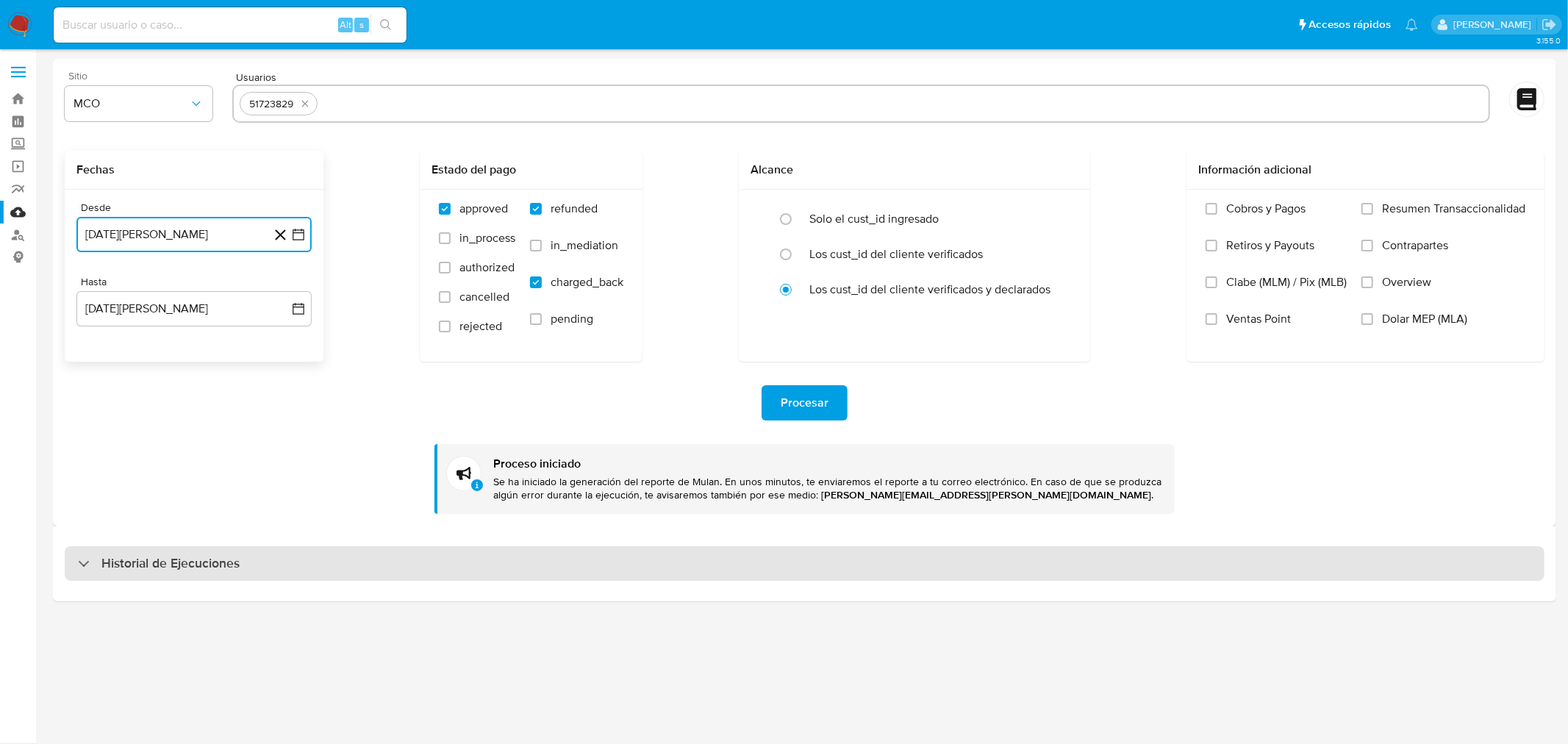
click at [394, 562] on div "Historial de Ejecuciones" at bounding box center [804, 563] width 1480 height 35
select select "10"
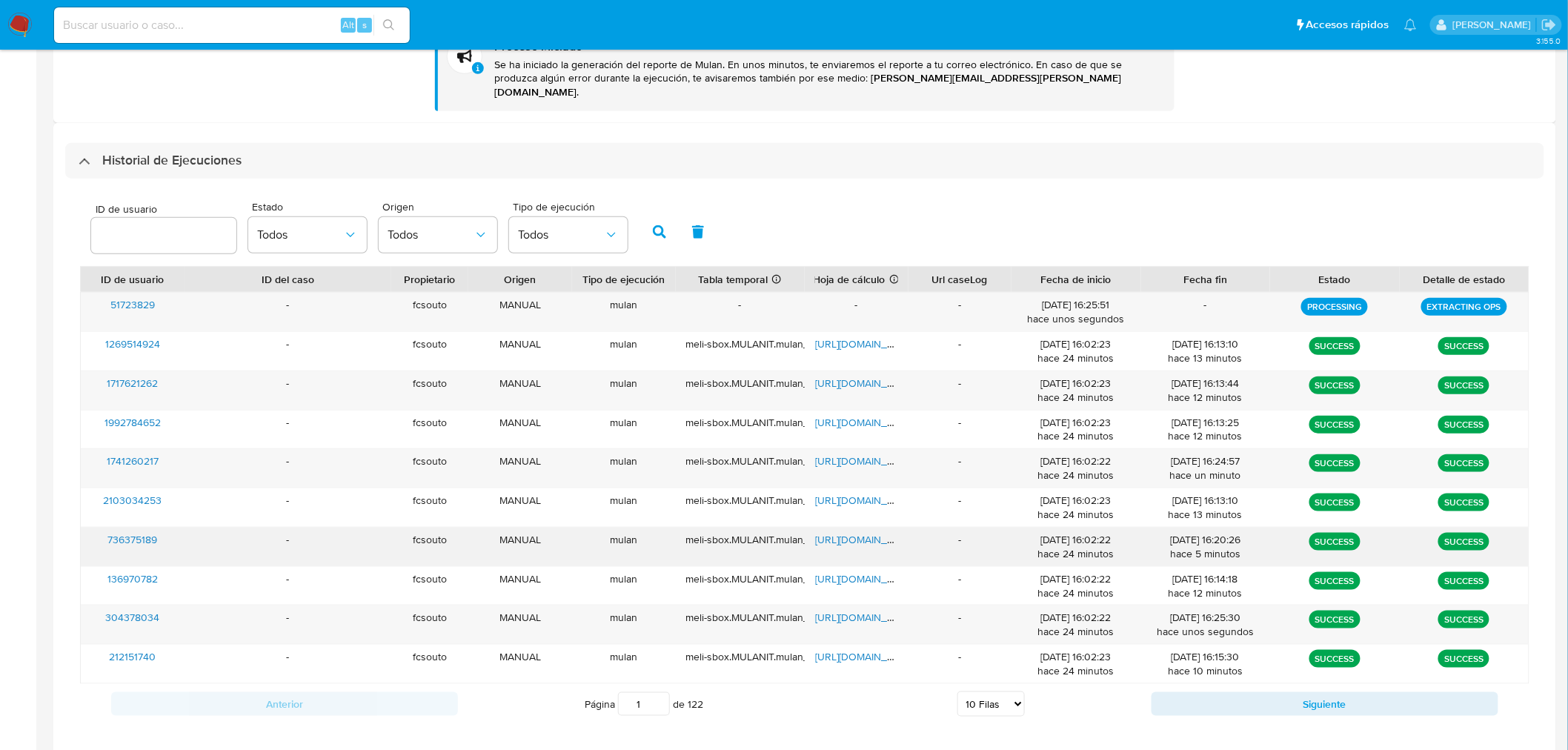
scroll to position [425, 0]
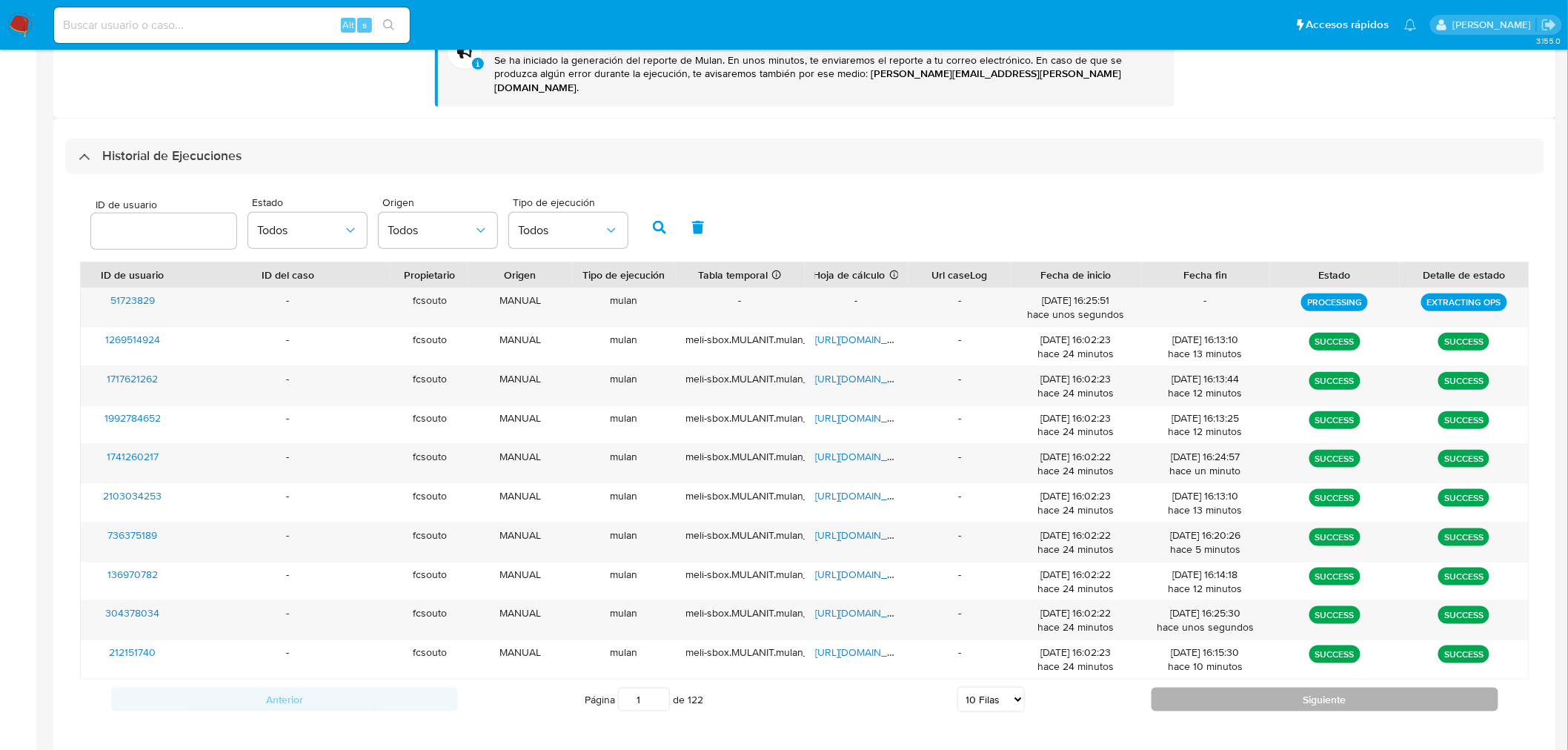
click at [1193, 693] on button "Siguiente" at bounding box center [1325, 700] width 347 height 24
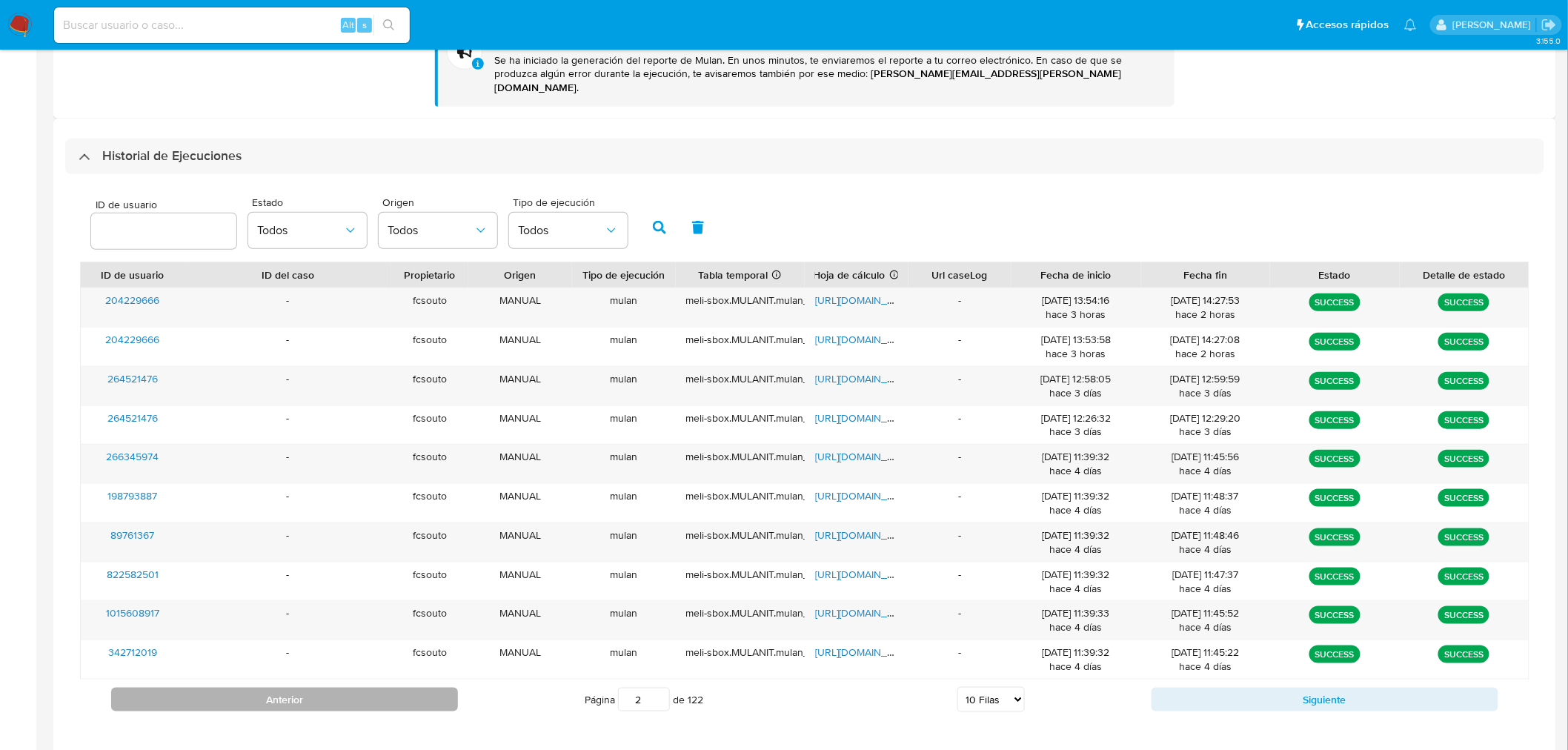
click at [391, 688] on button "Anterior" at bounding box center [284, 700] width 347 height 24
type input "1"
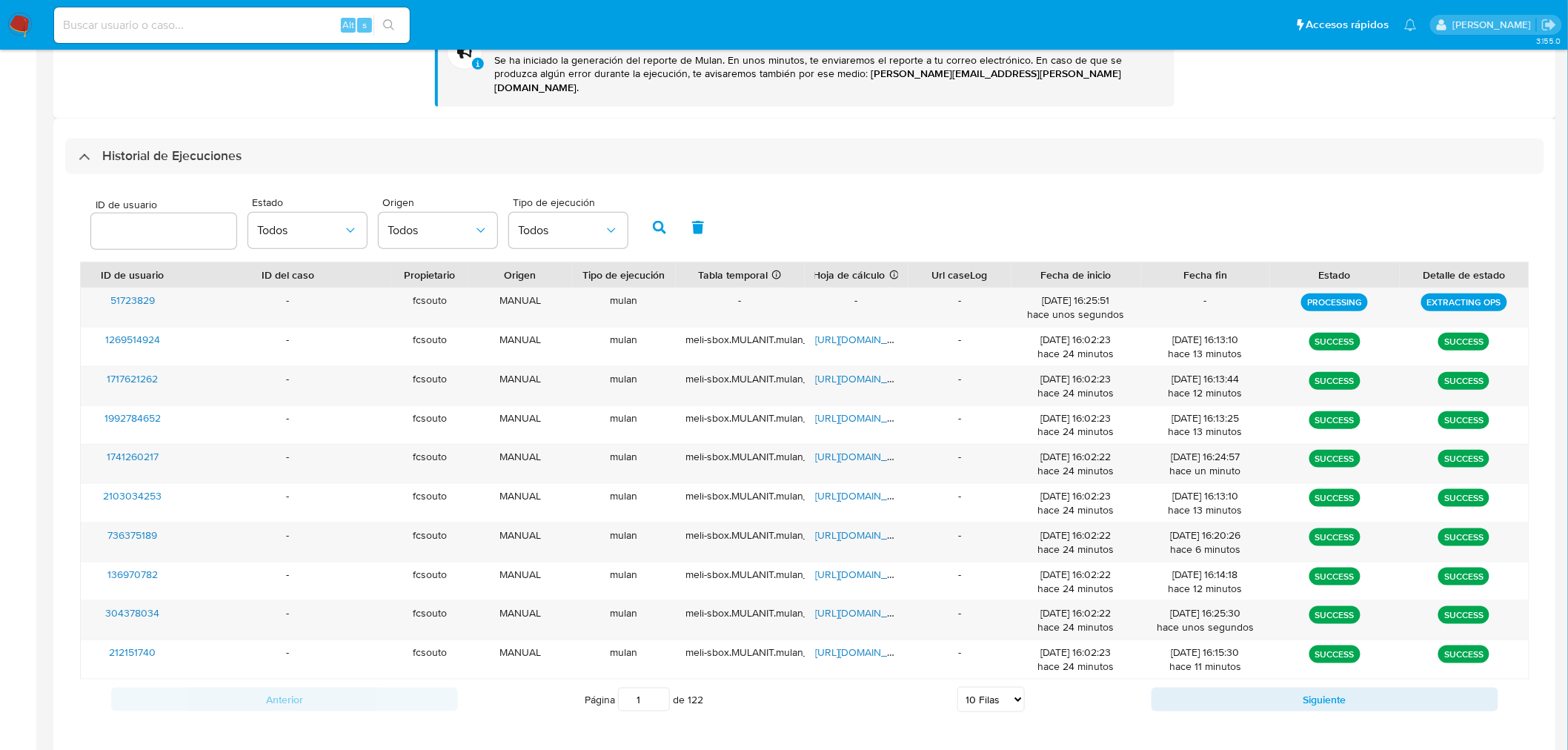
click at [181, 174] on div "ID de usuario Estado Todos Origen Todos Tipo de ejecución Todos ID de usuario I…" at bounding box center [805, 454] width 1479 height 560
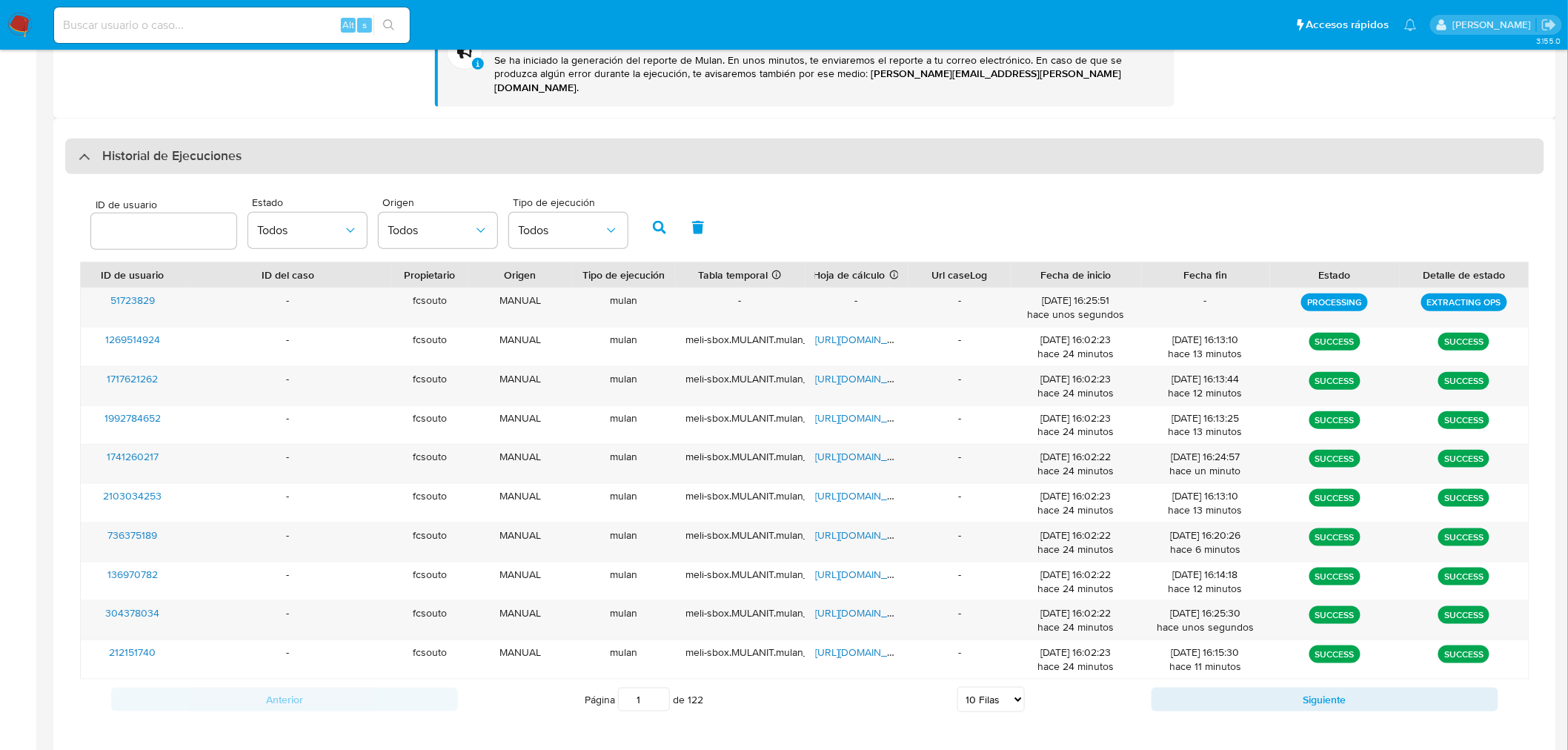
click at [195, 148] on h3 "Historial de Ejecuciones" at bounding box center [172, 156] width 139 height 18
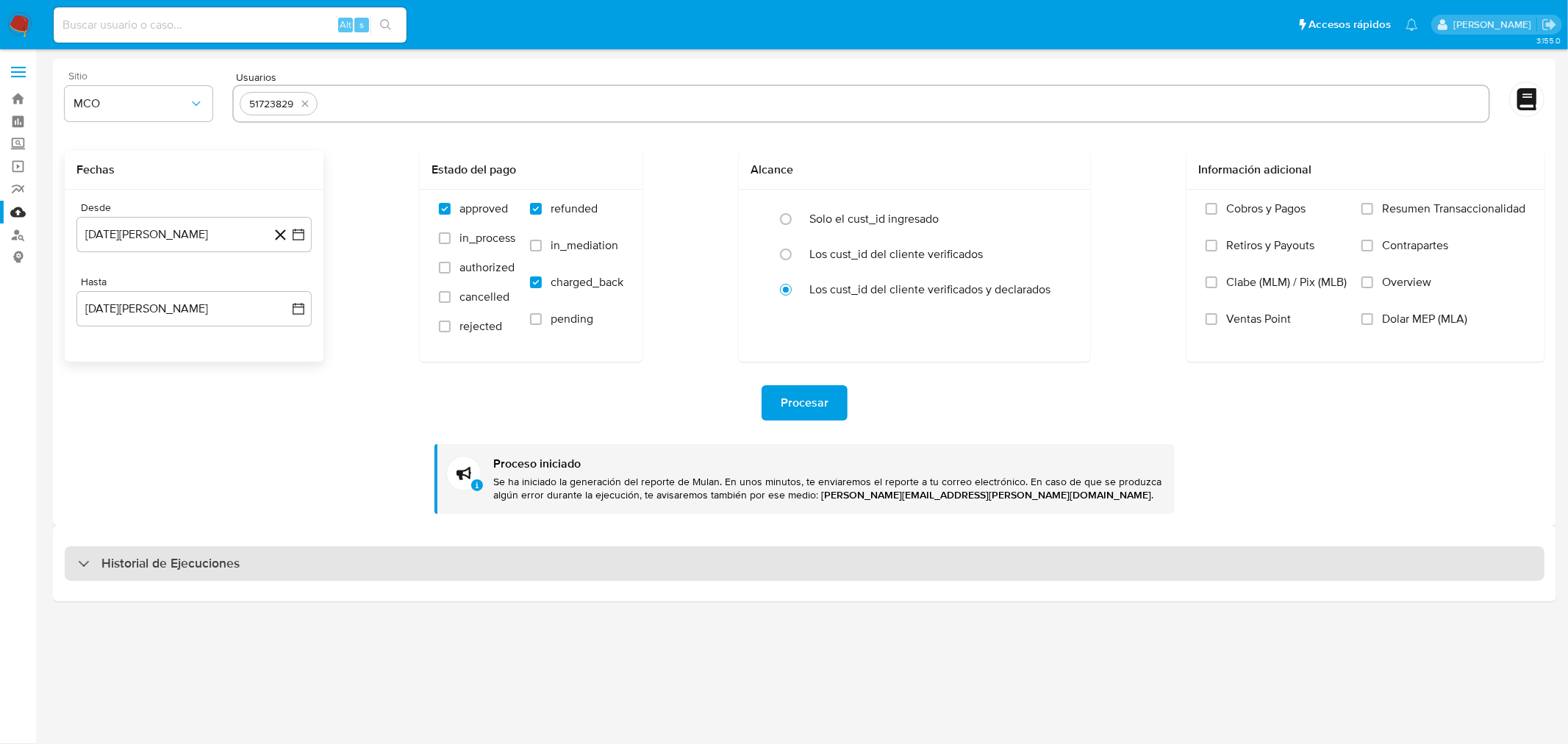
click at [298, 568] on div "Historial de Ejecuciones" at bounding box center [804, 563] width 1480 height 35
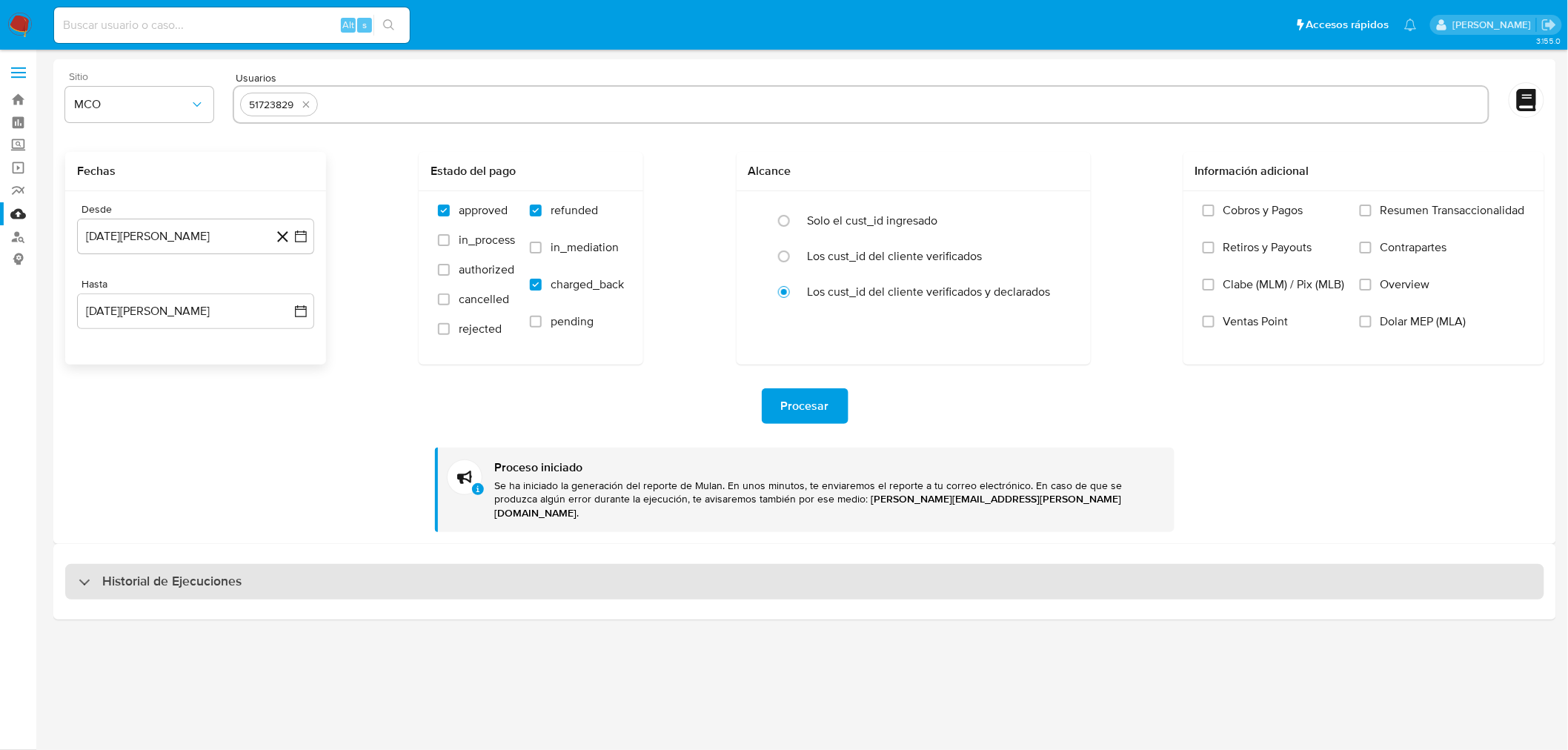
select select "10"
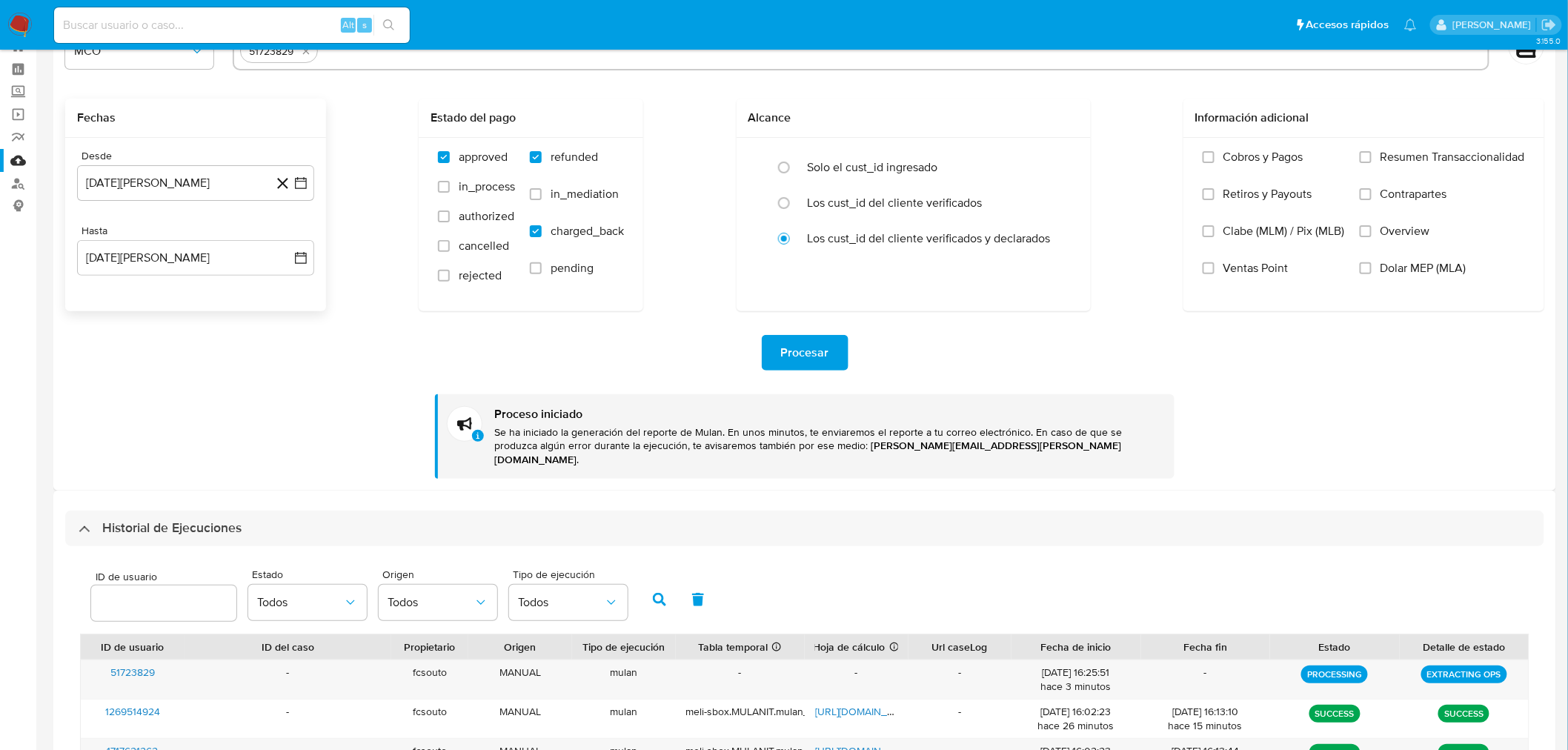
scroll to position [82, 0]
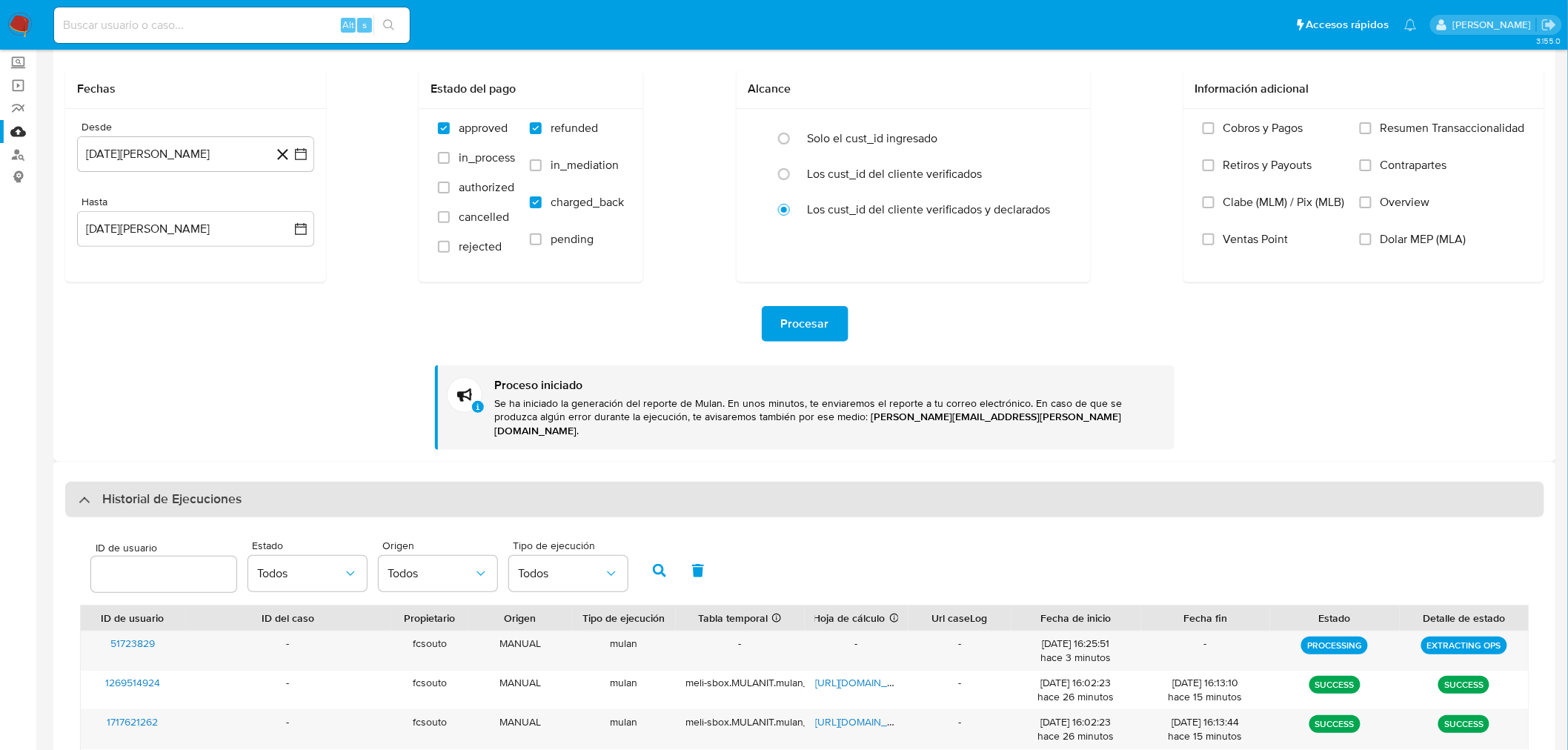
click at [213, 491] on h3 "Historial de Ejecuciones" at bounding box center [172, 499] width 139 height 18
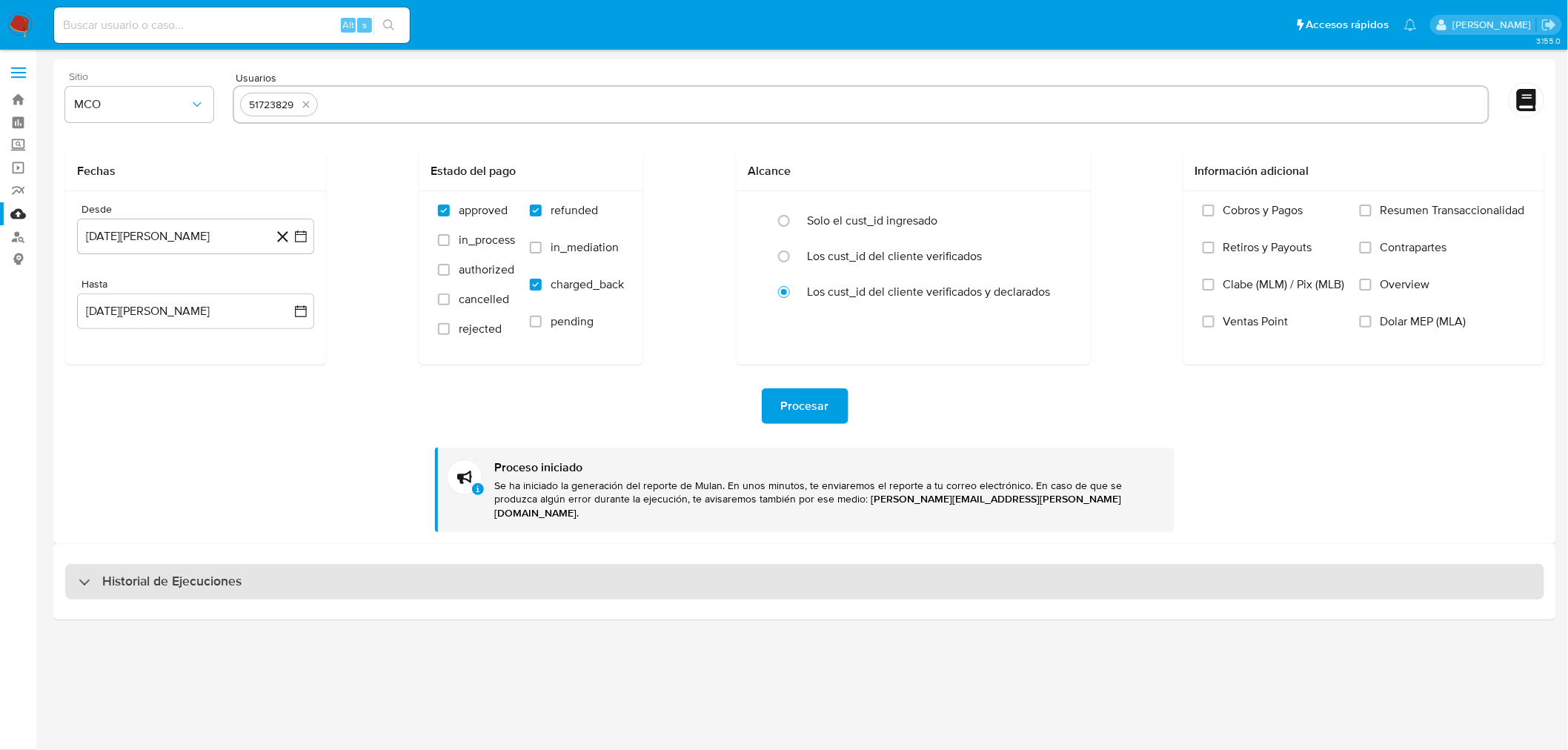
scroll to position [0, 0]
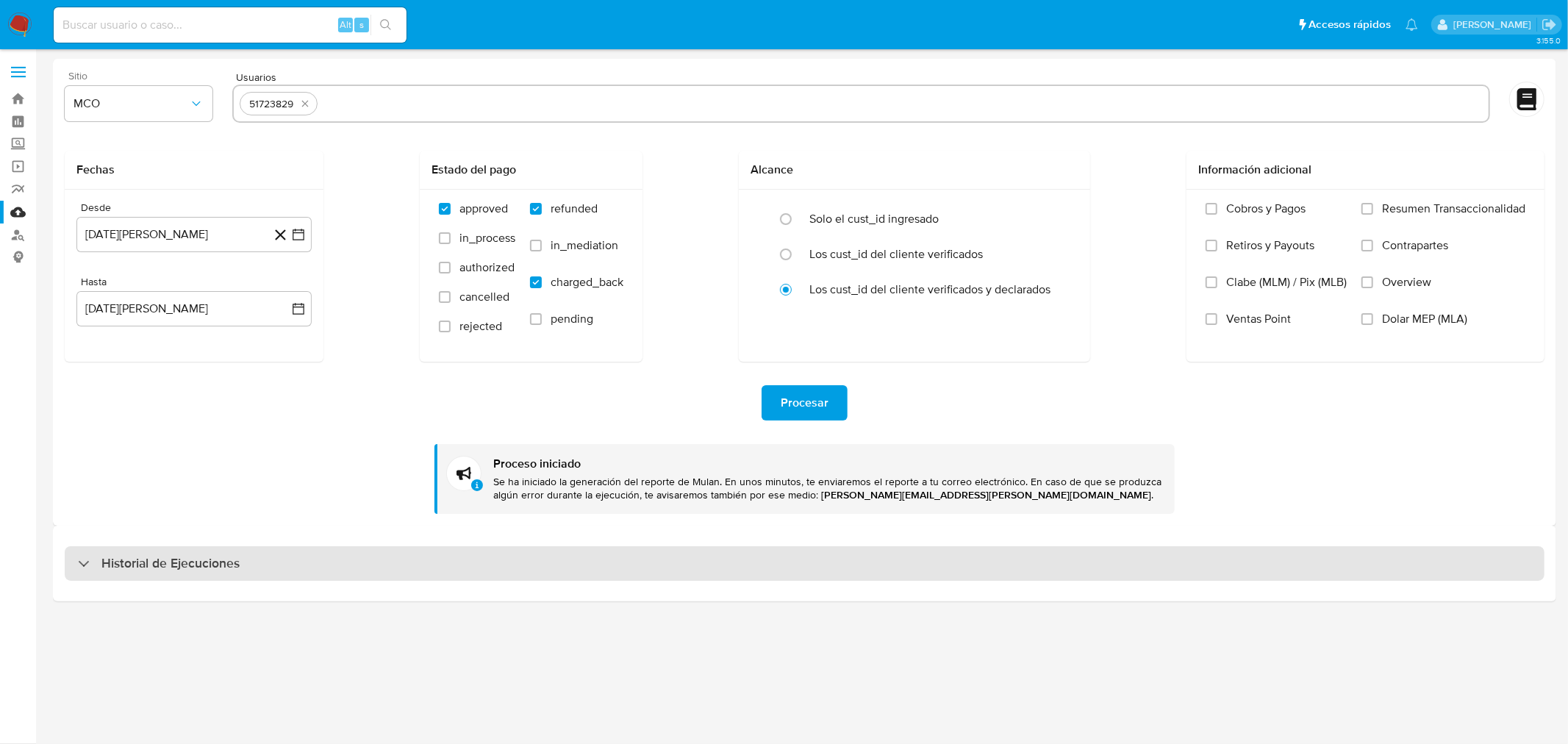
click at [230, 567] on h3 "Historial de Ejecuciones" at bounding box center [170, 563] width 138 height 18
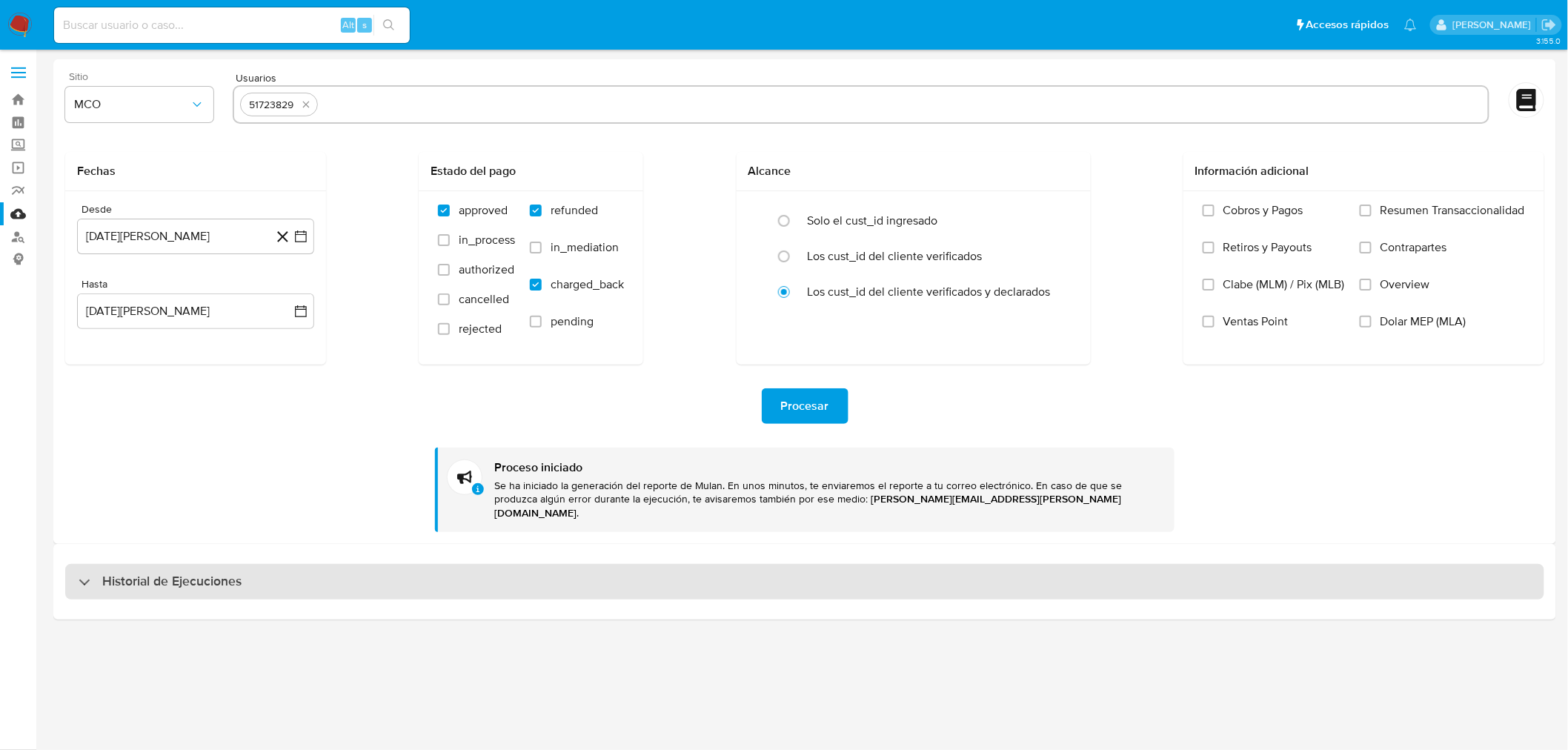
select select "10"
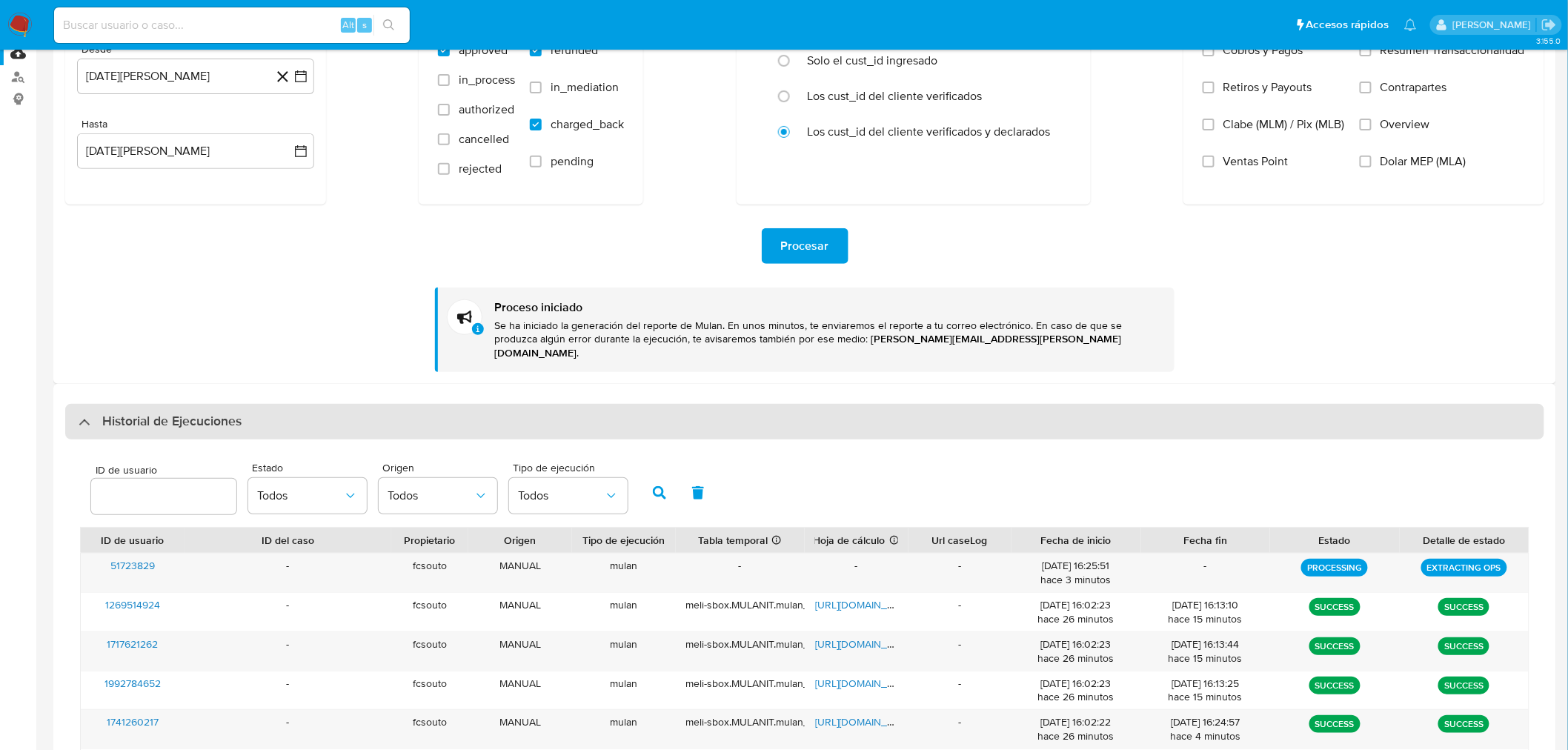
scroll to position [165, 0]
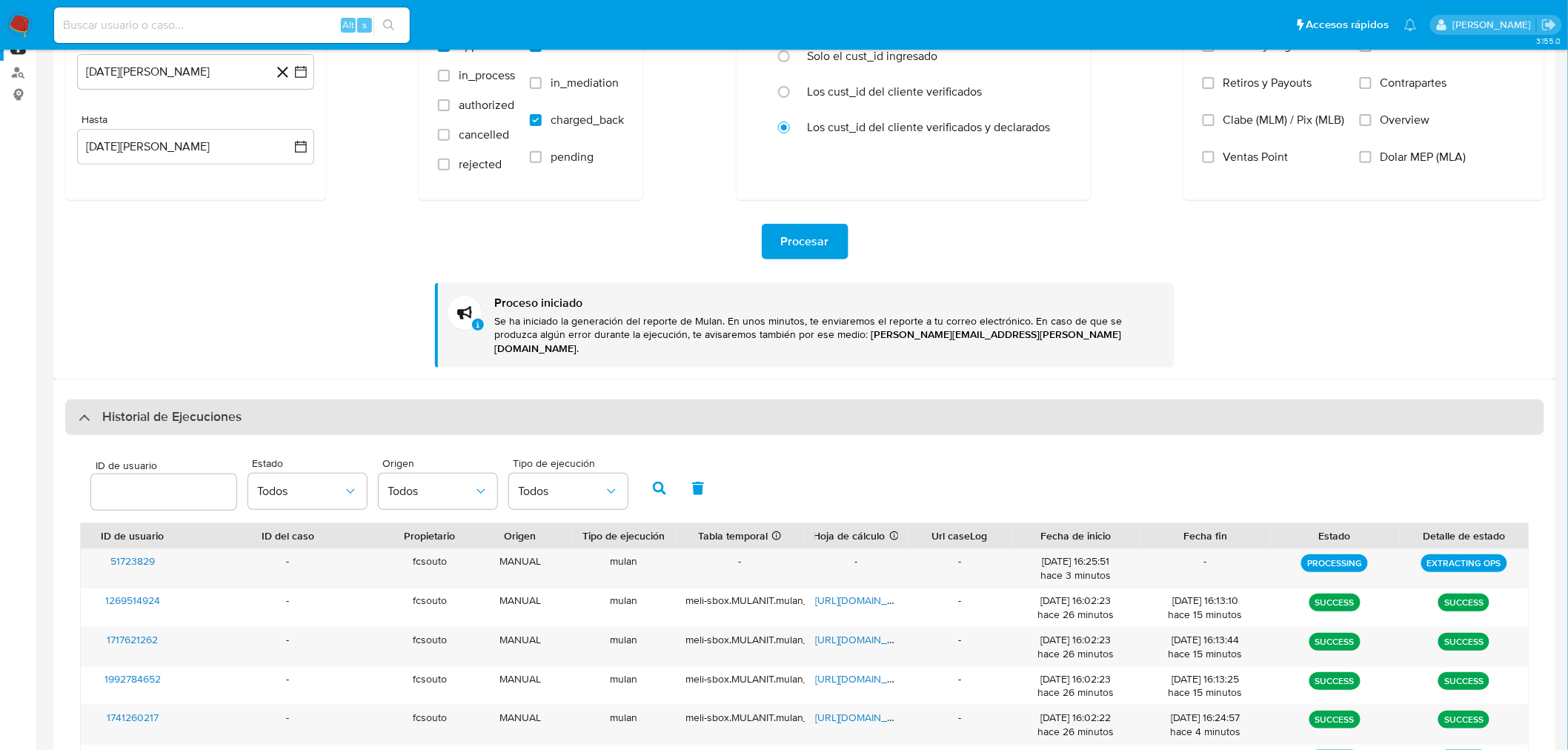
click at [271, 400] on div "Historial de Ejecuciones" at bounding box center [805, 417] width 1479 height 35
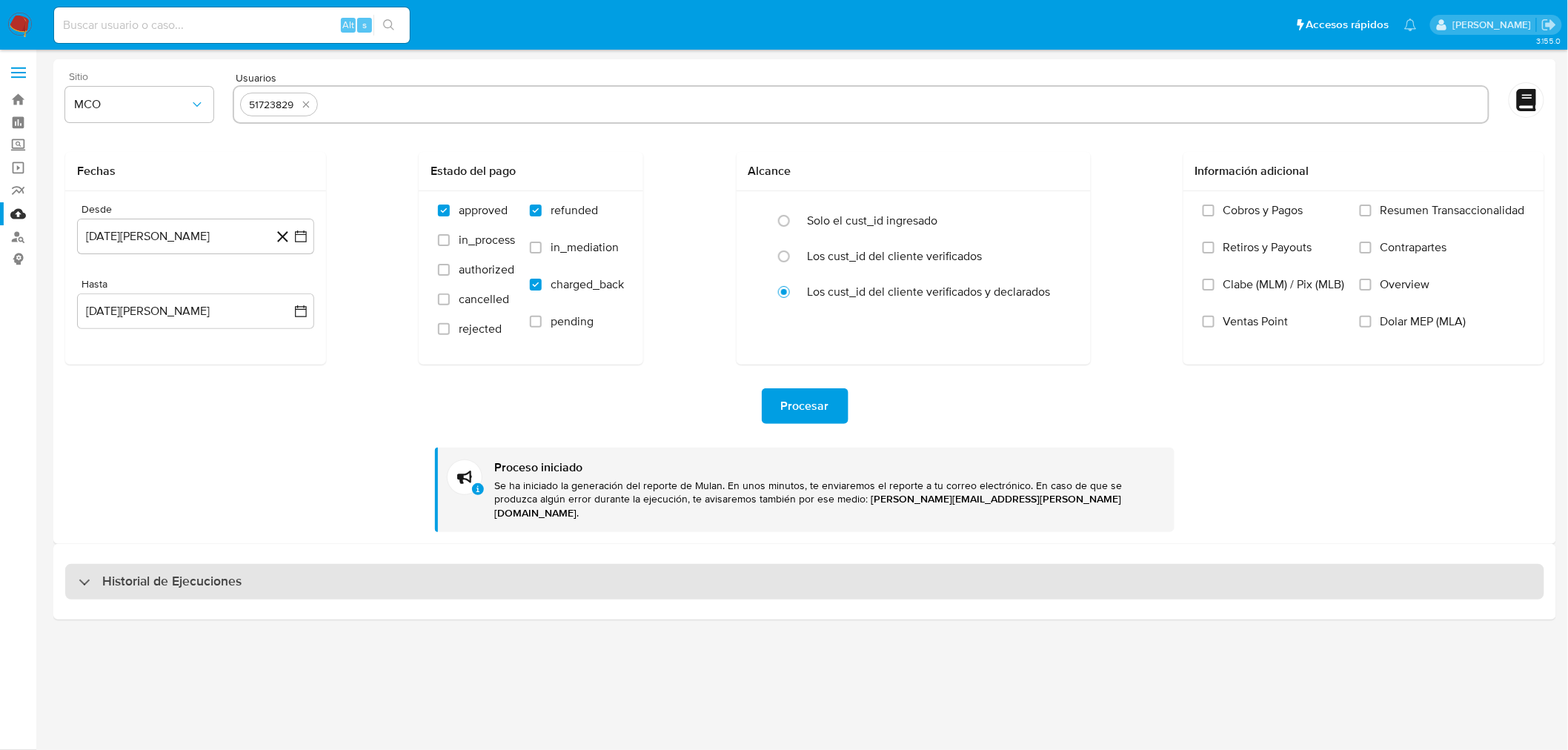
scroll to position [0, 0]
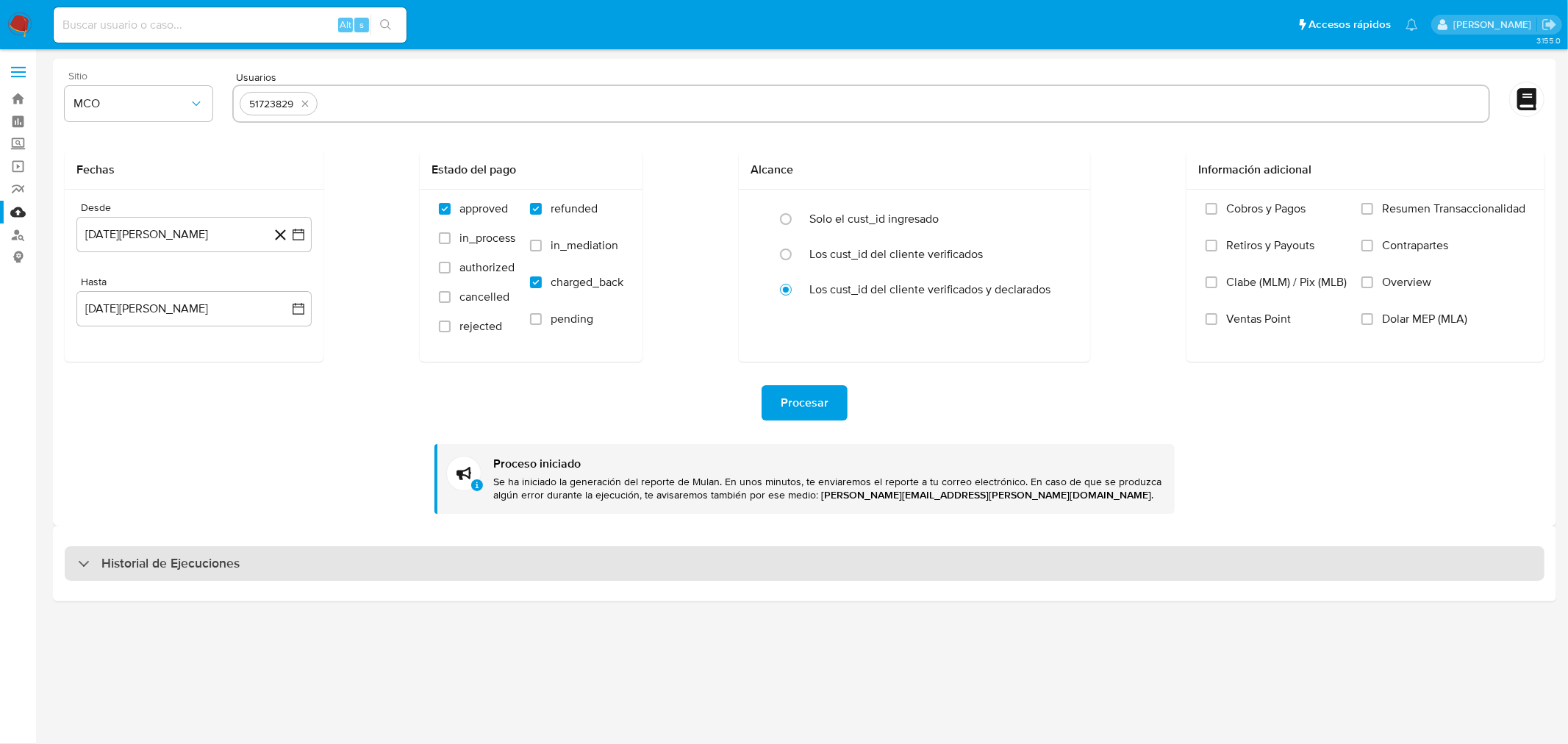
click at [230, 562] on h3 "Historial de Ejecuciones" at bounding box center [170, 563] width 138 height 18
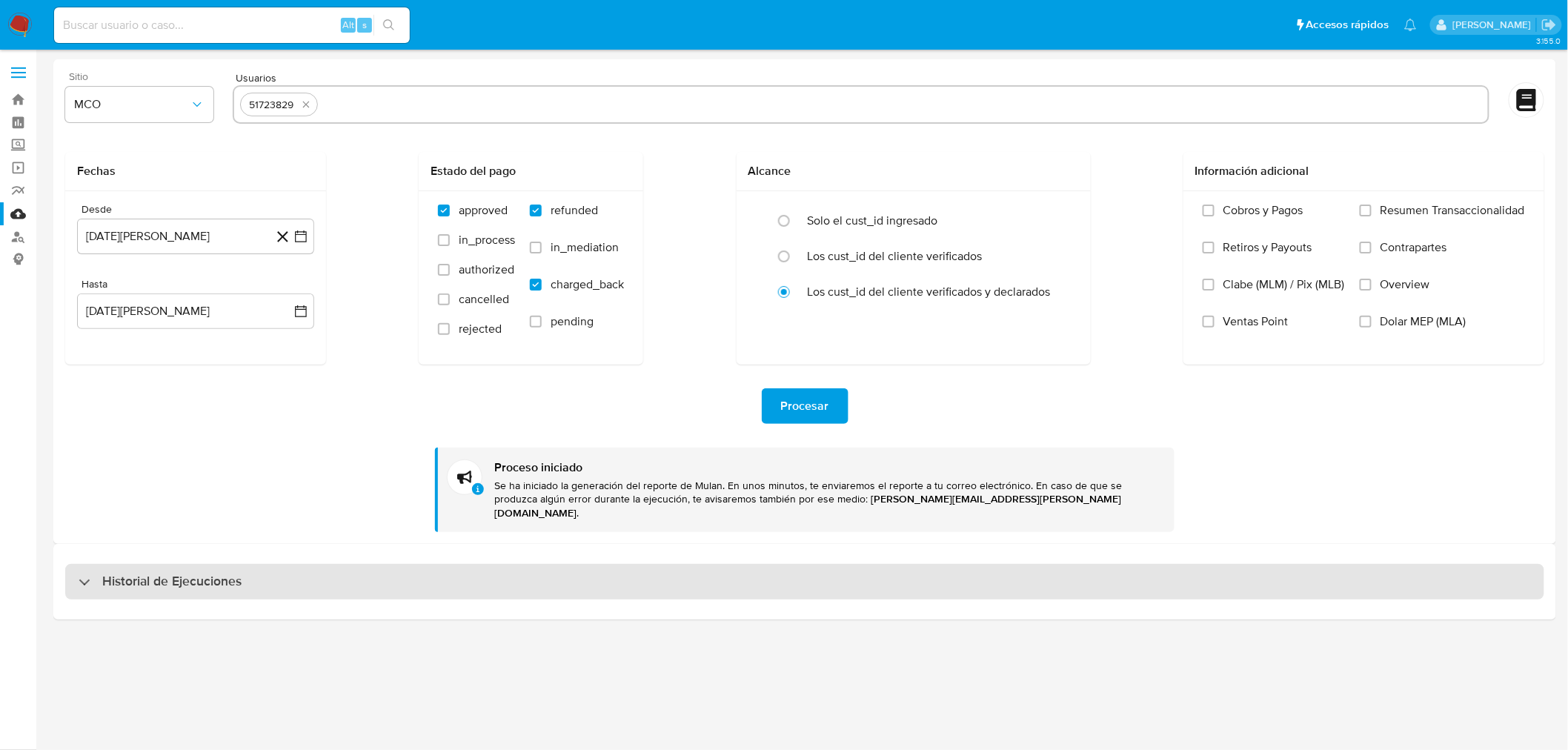
select select "10"
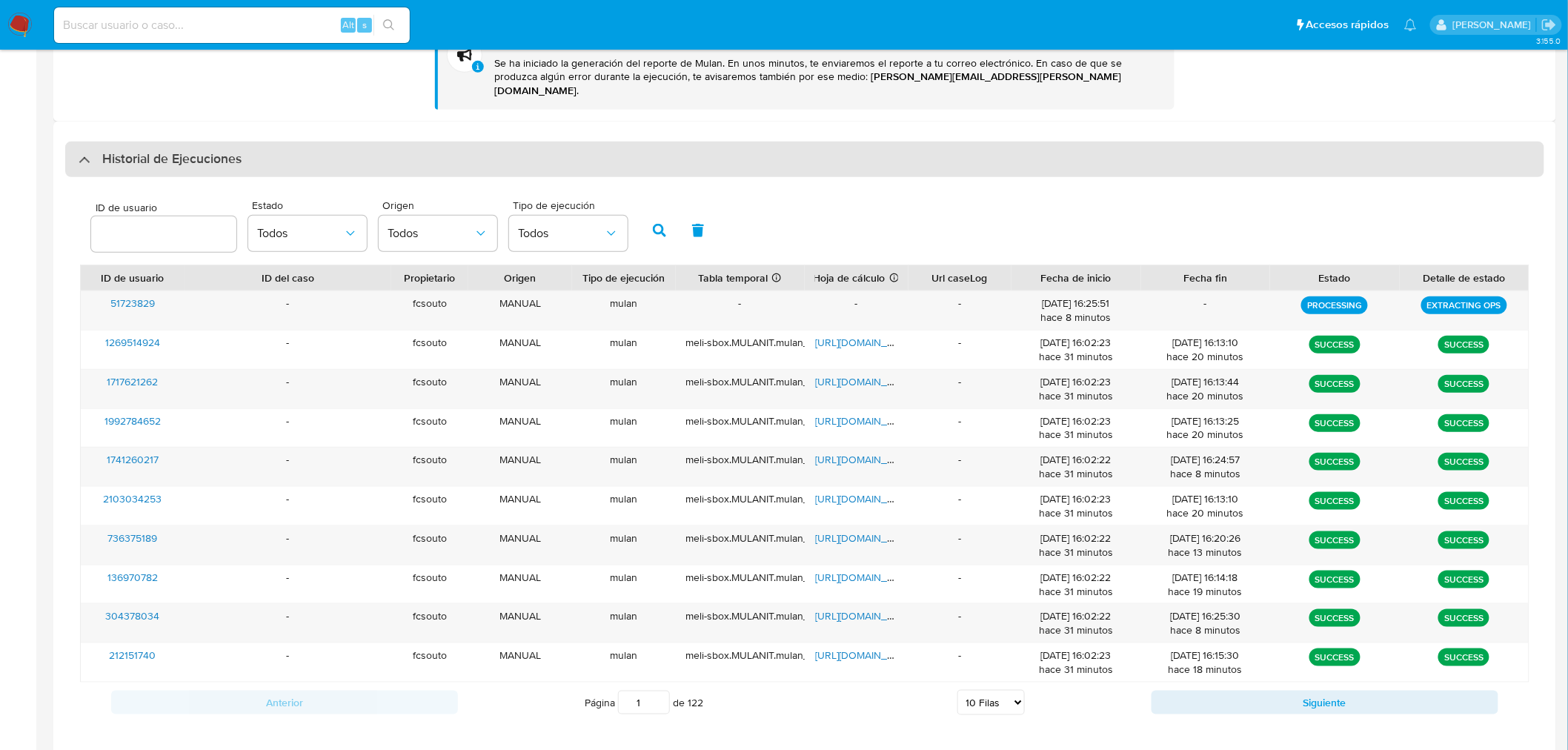
scroll to position [425, 0]
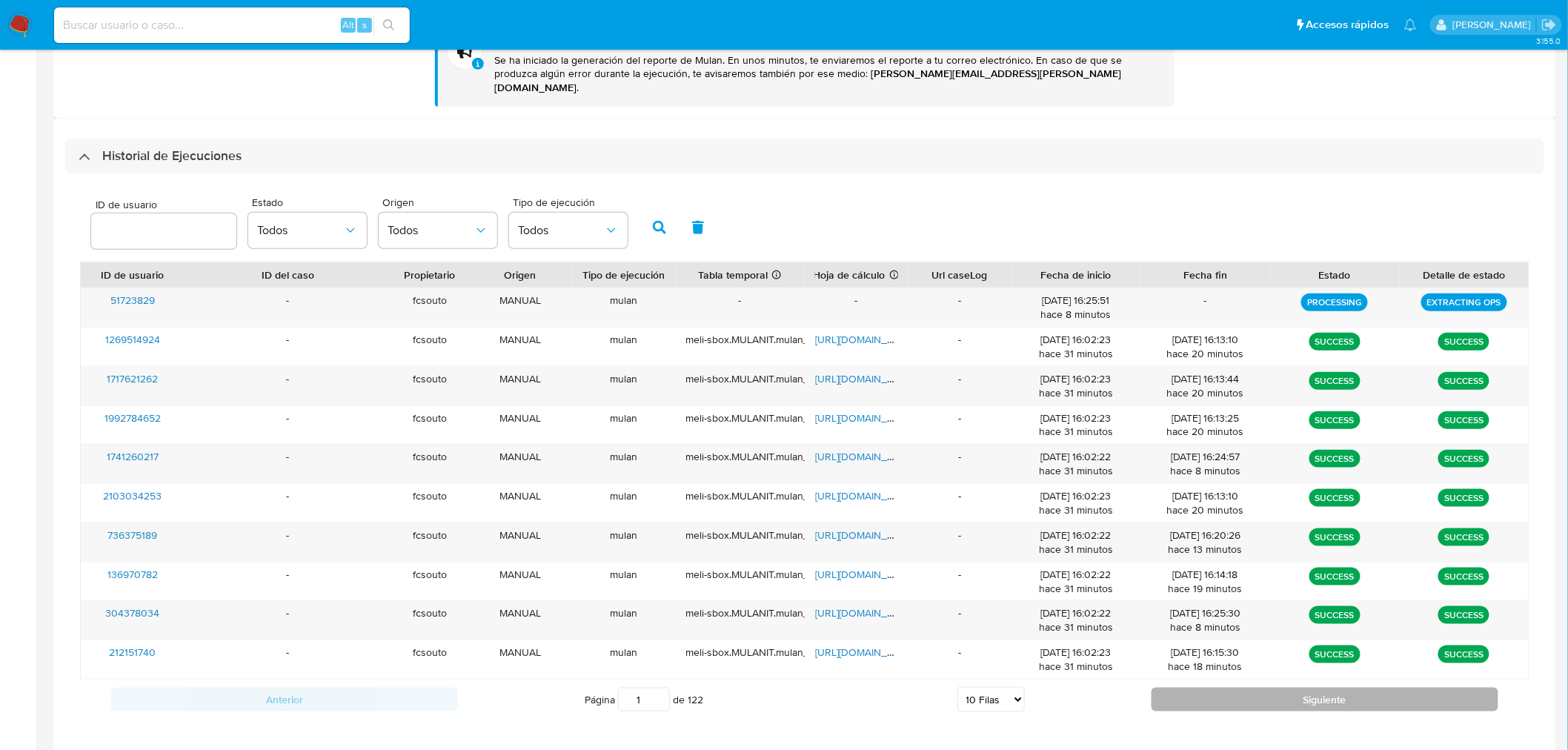
click at [1164, 688] on button "Siguiente" at bounding box center [1325, 700] width 347 height 24
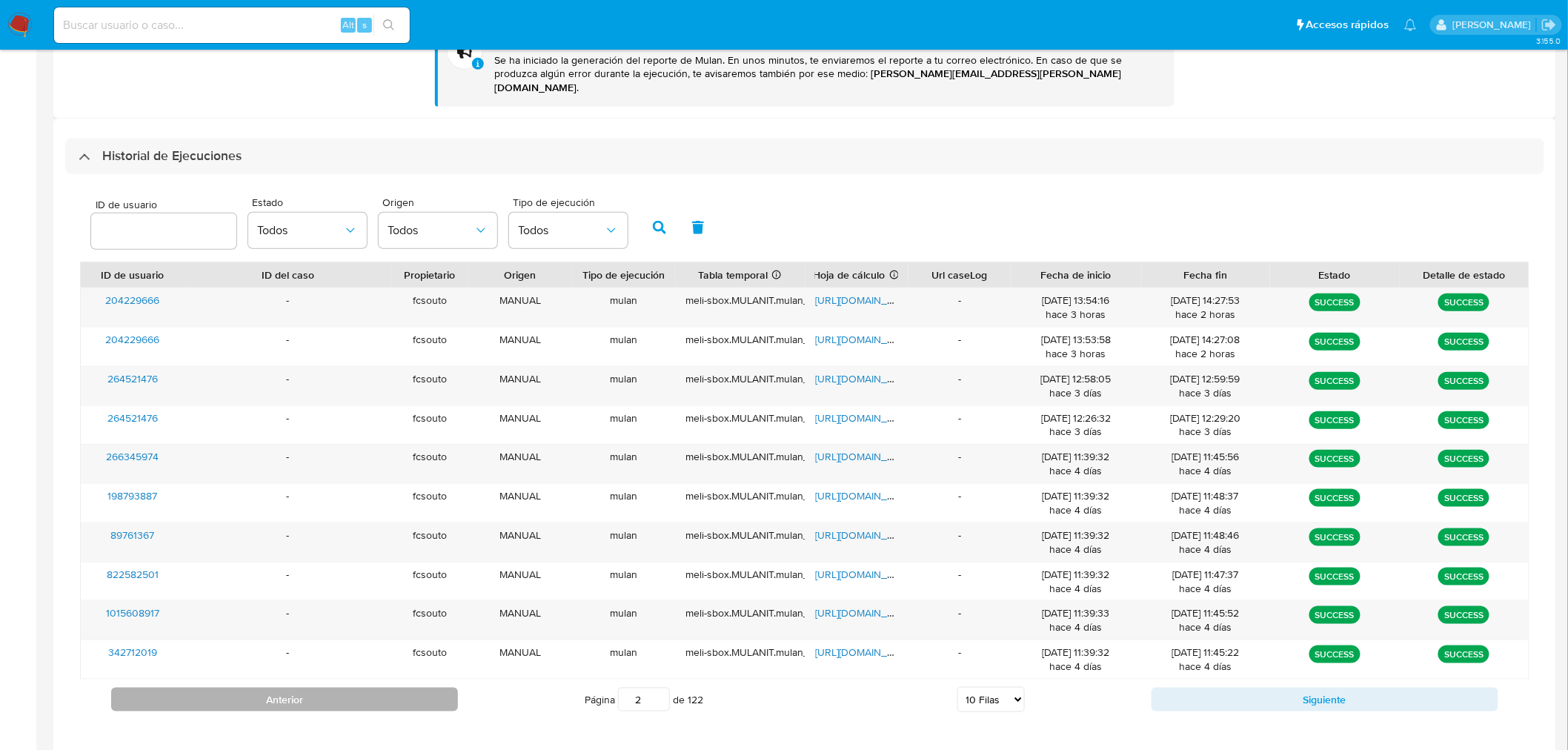
click at [387, 688] on button "Anterior" at bounding box center [284, 700] width 347 height 24
type input "1"
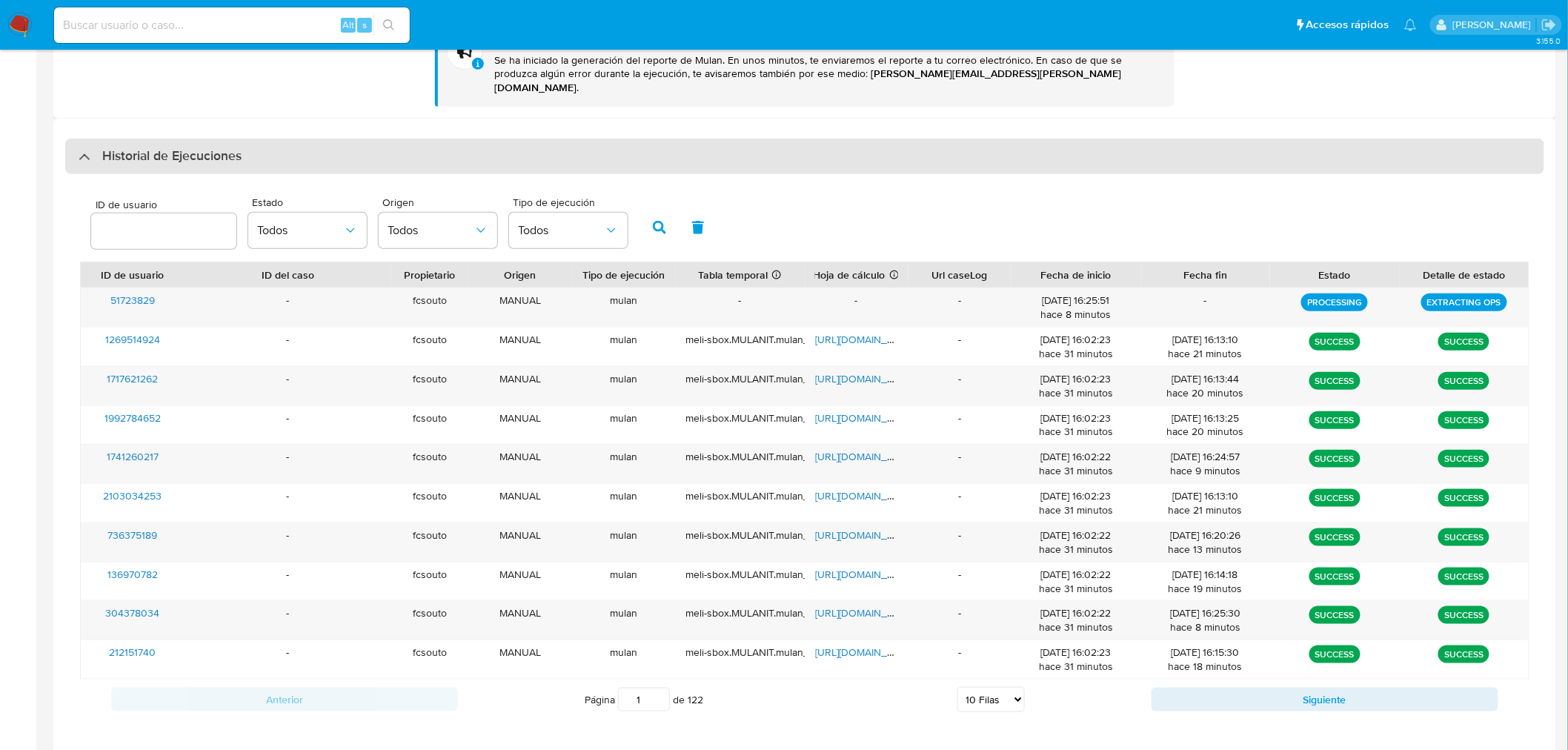
click at [193, 150] on h3 "Historial de Ejecuciones" at bounding box center [172, 156] width 139 height 18
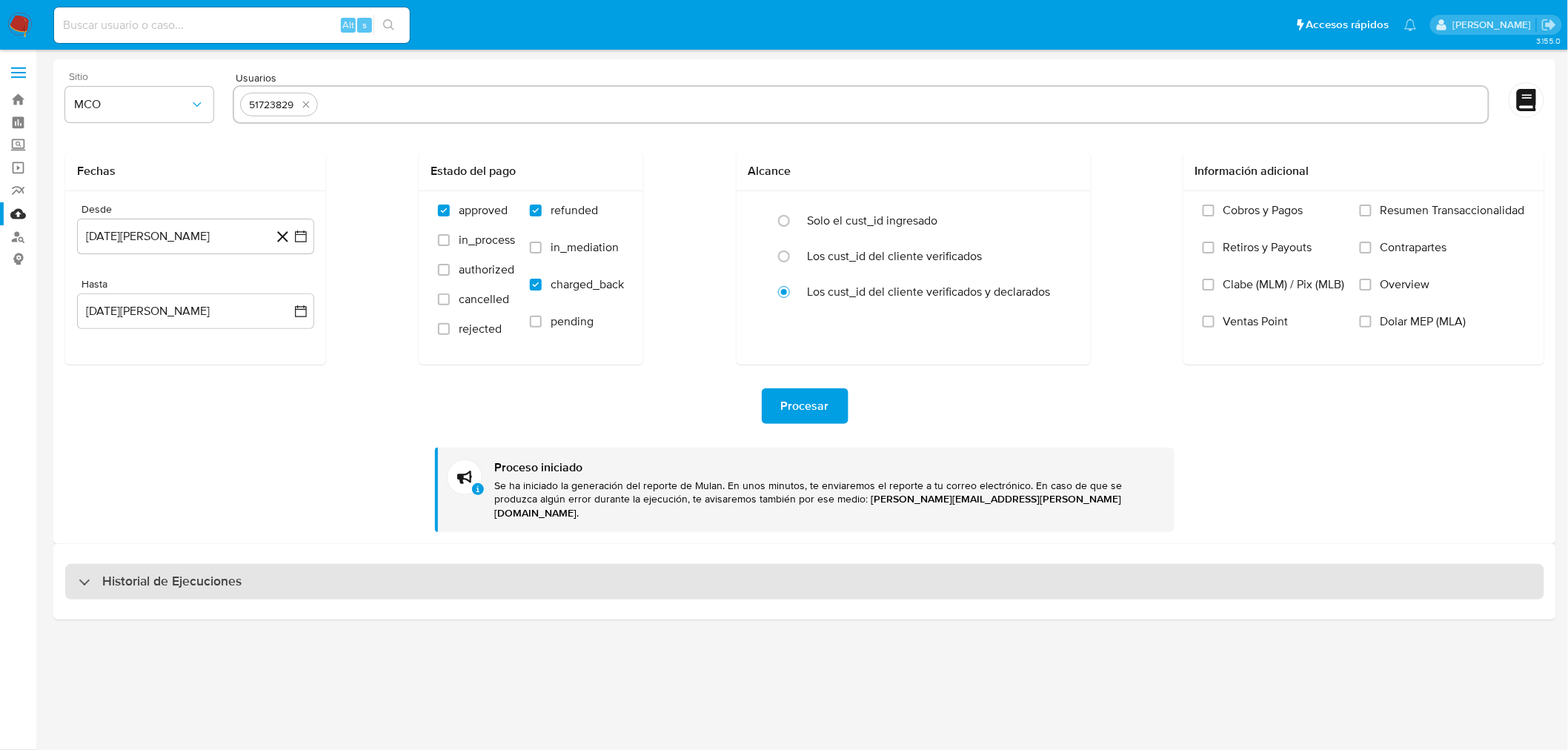
scroll to position [0, 0]
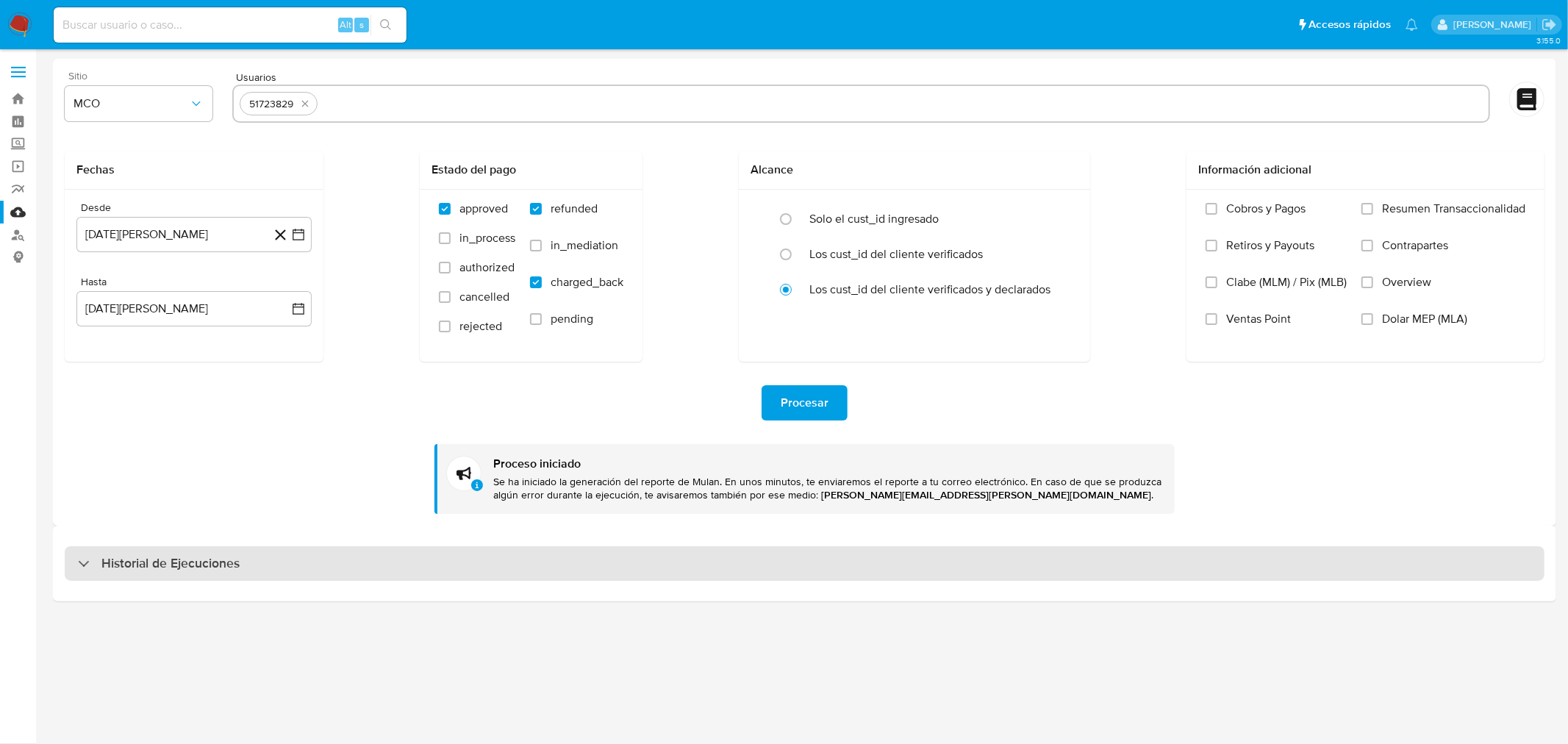
click at [341, 562] on div "Historial de Ejecuciones" at bounding box center [804, 563] width 1480 height 35
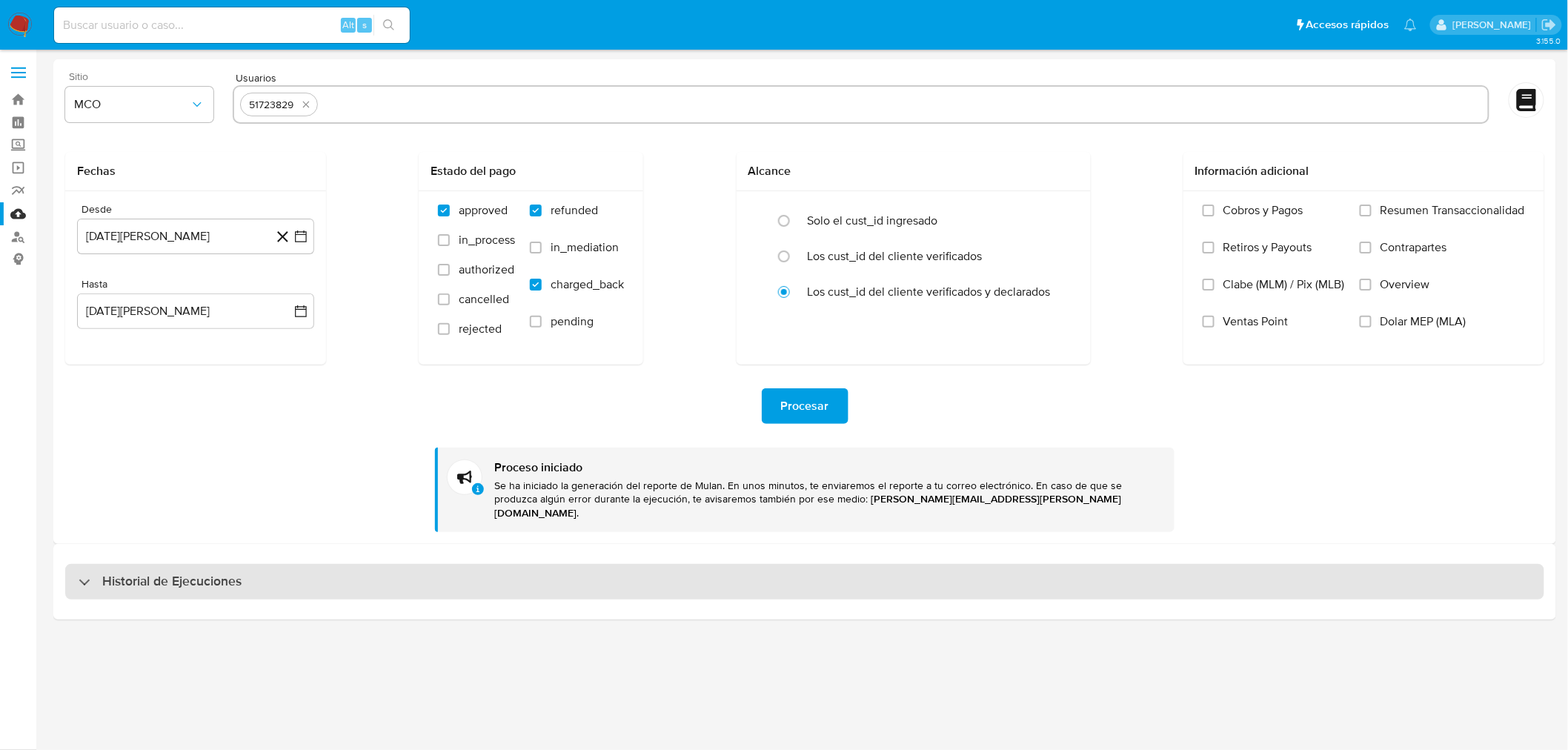
select select "10"
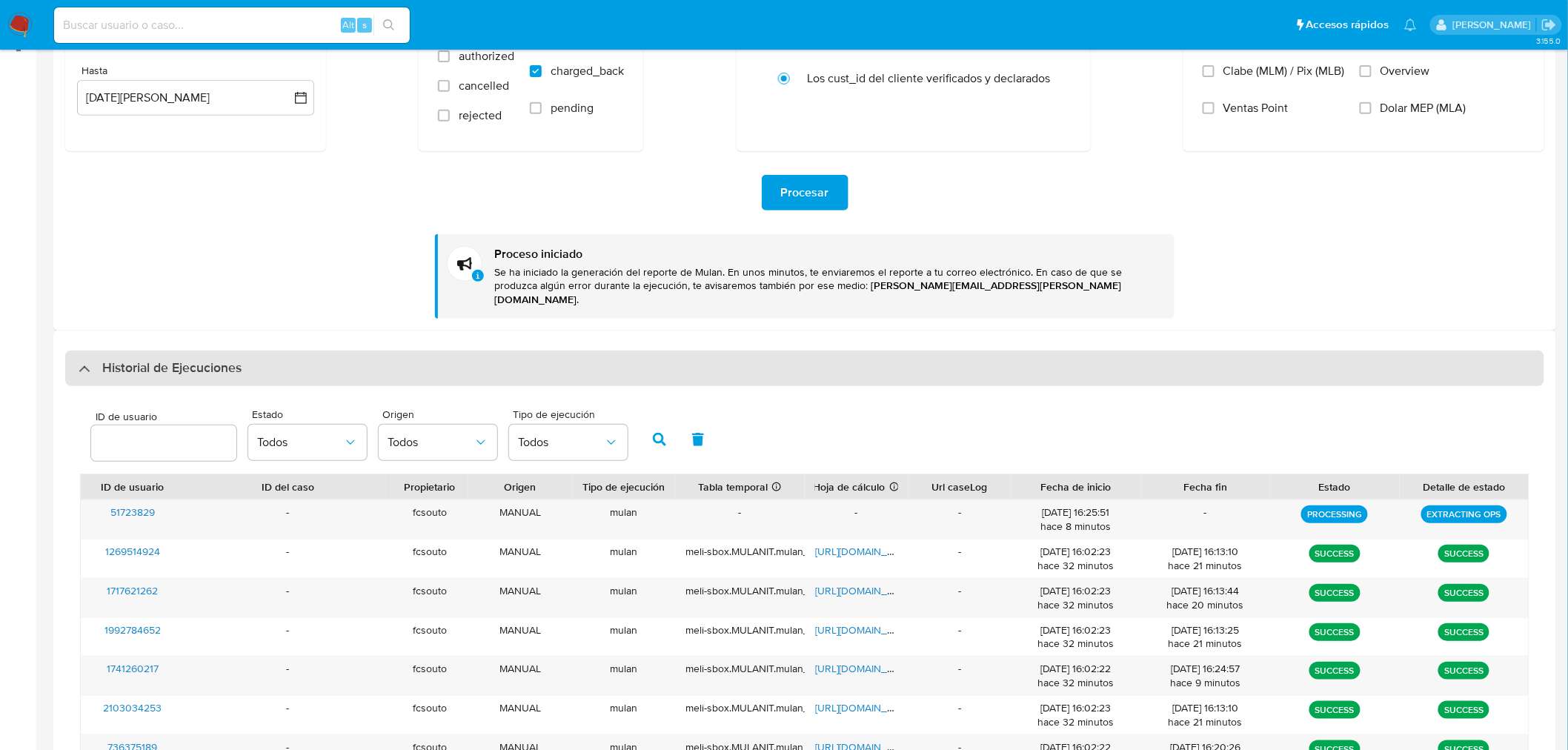
scroll to position [247, 0]
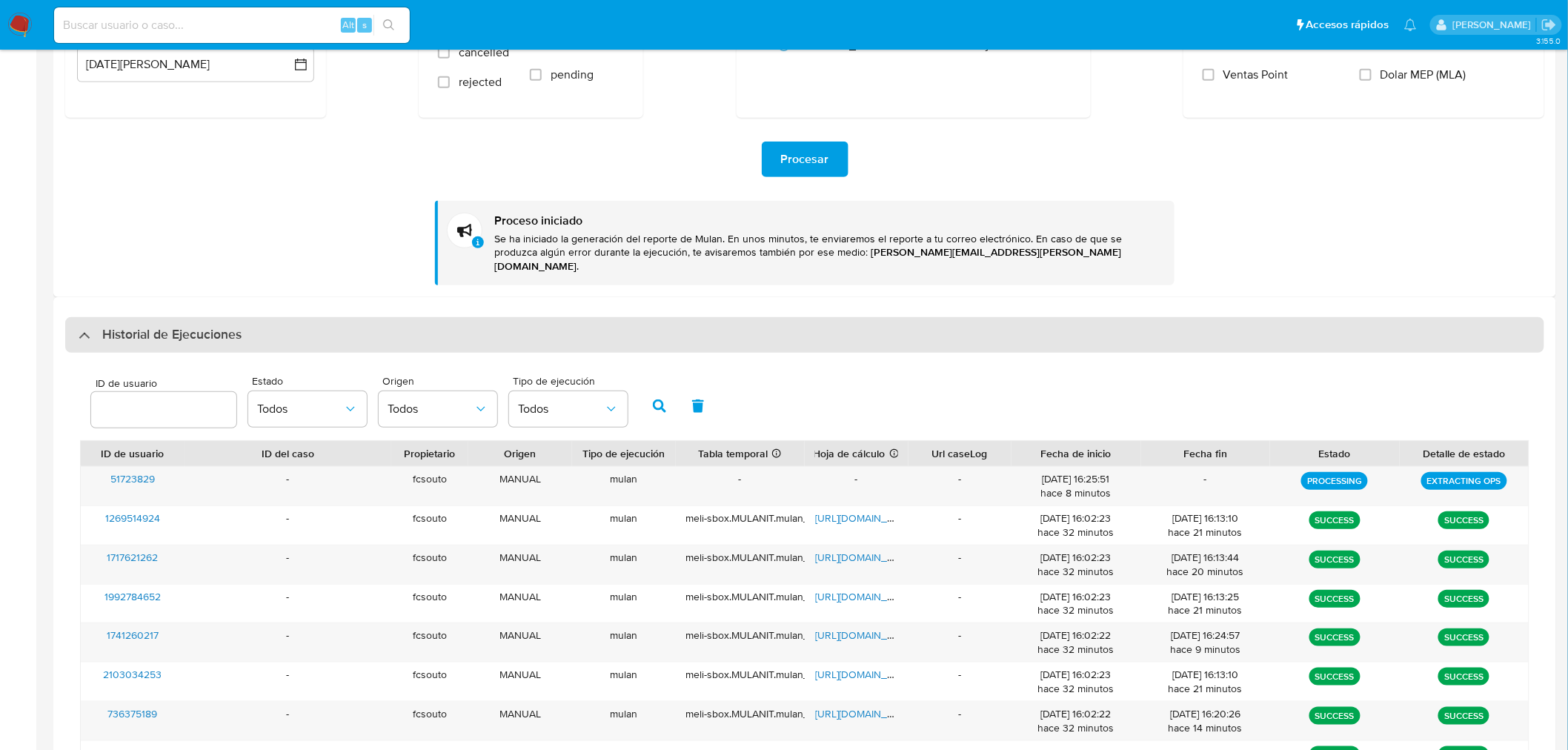
click at [213, 326] on h3 "Historial de Ejecuciones" at bounding box center [172, 335] width 139 height 18
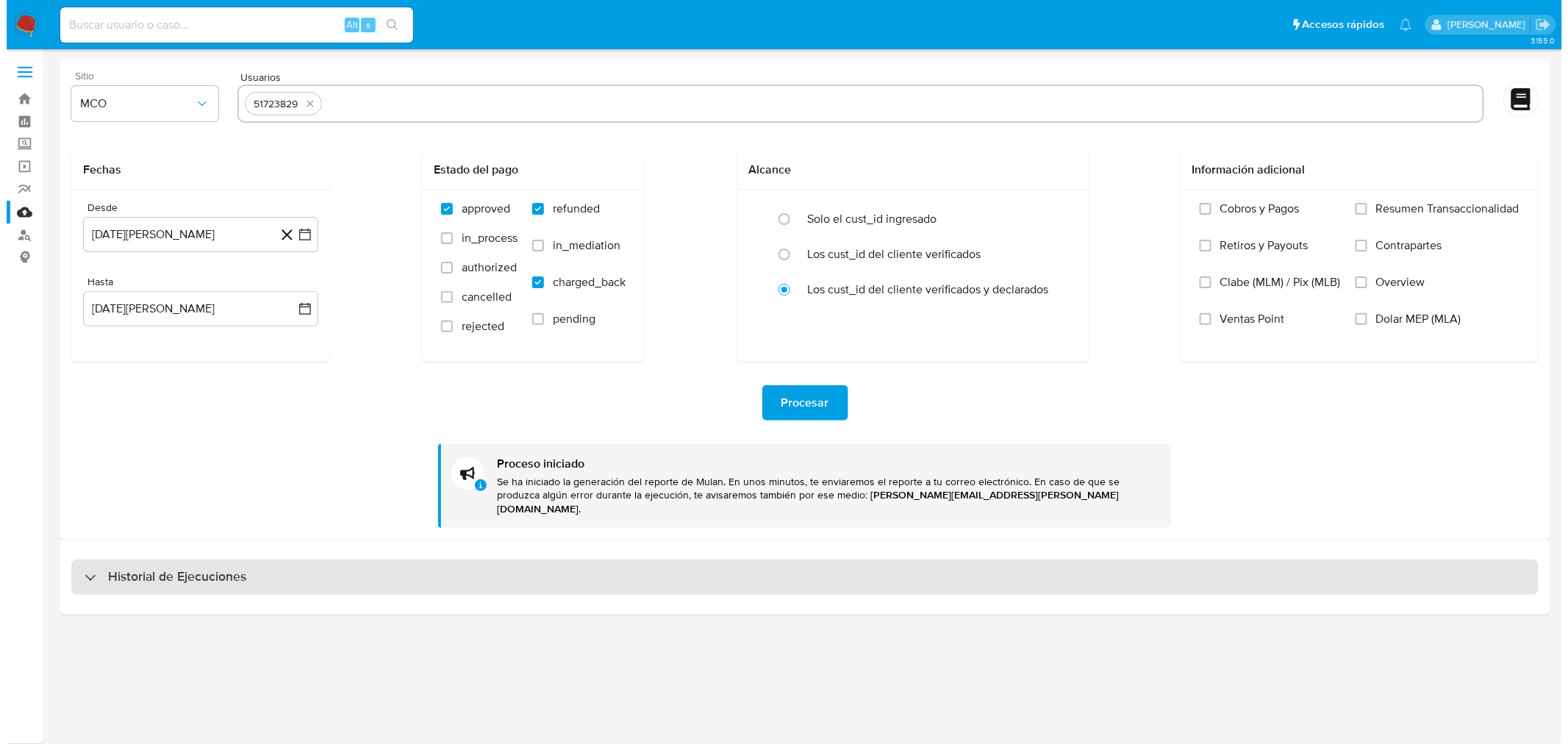
scroll to position [0, 0]
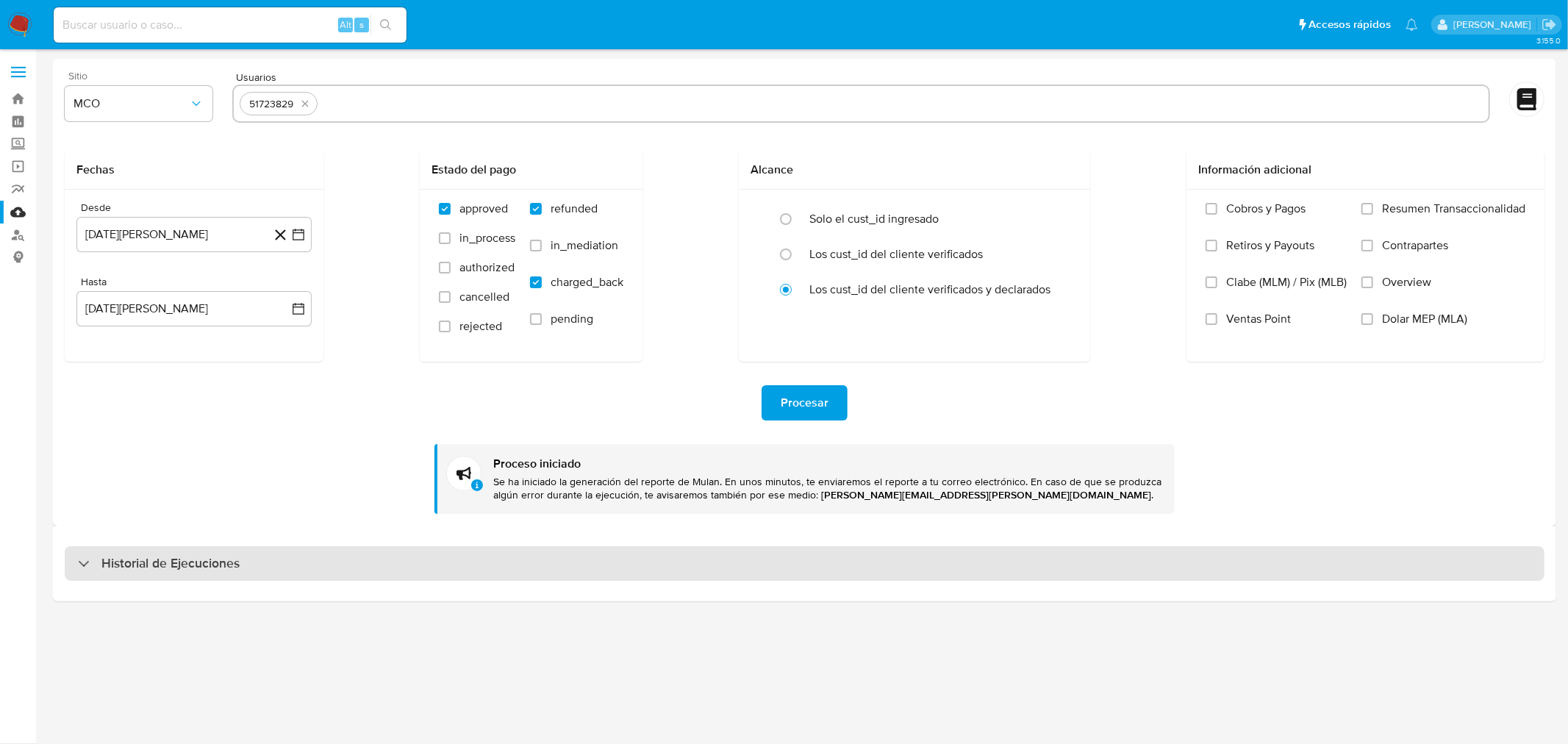
click at [324, 555] on div "Historial de Ejecuciones" at bounding box center [804, 563] width 1480 height 35
select select "10"
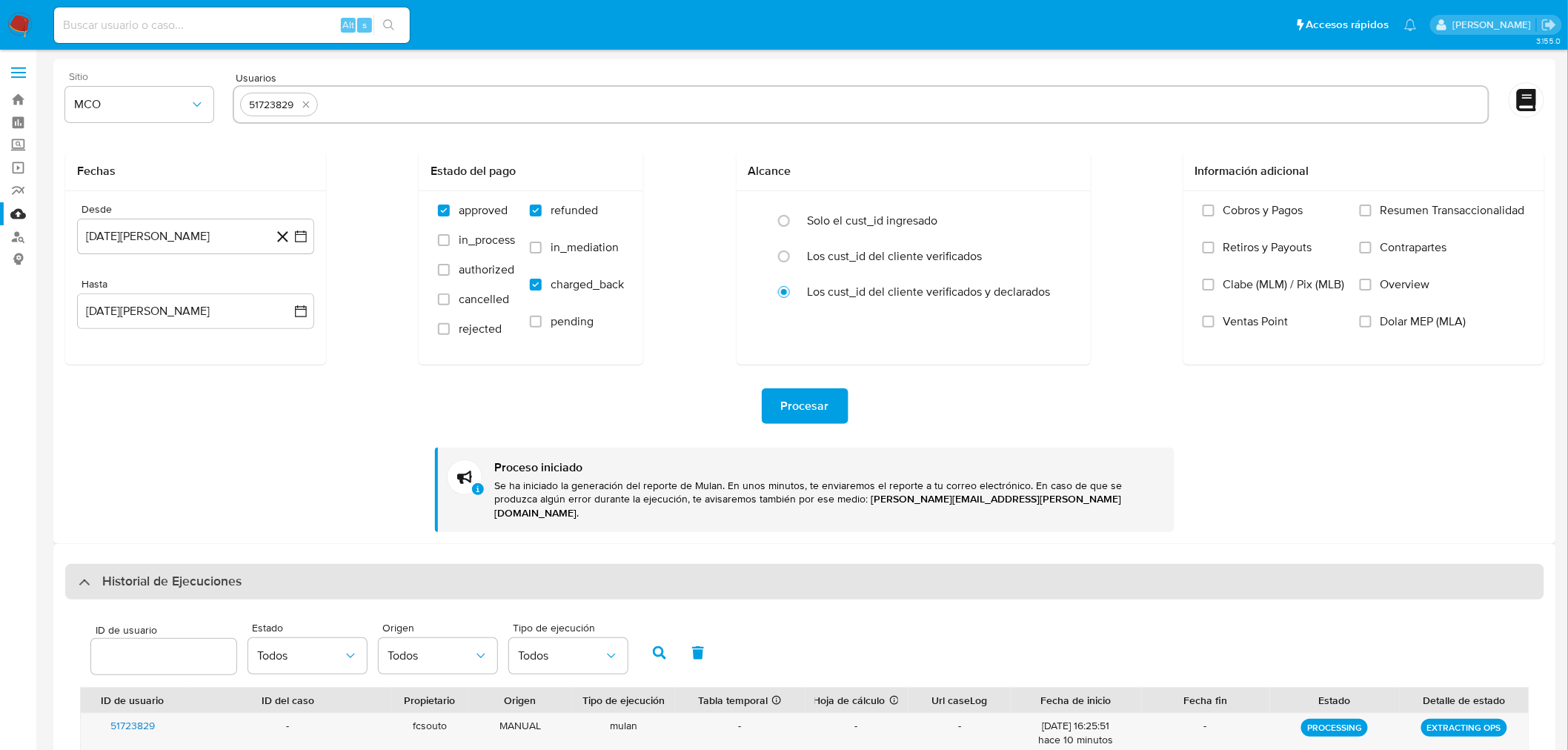
click at [326, 564] on div "Historial de Ejecuciones" at bounding box center [805, 582] width 1479 height 35
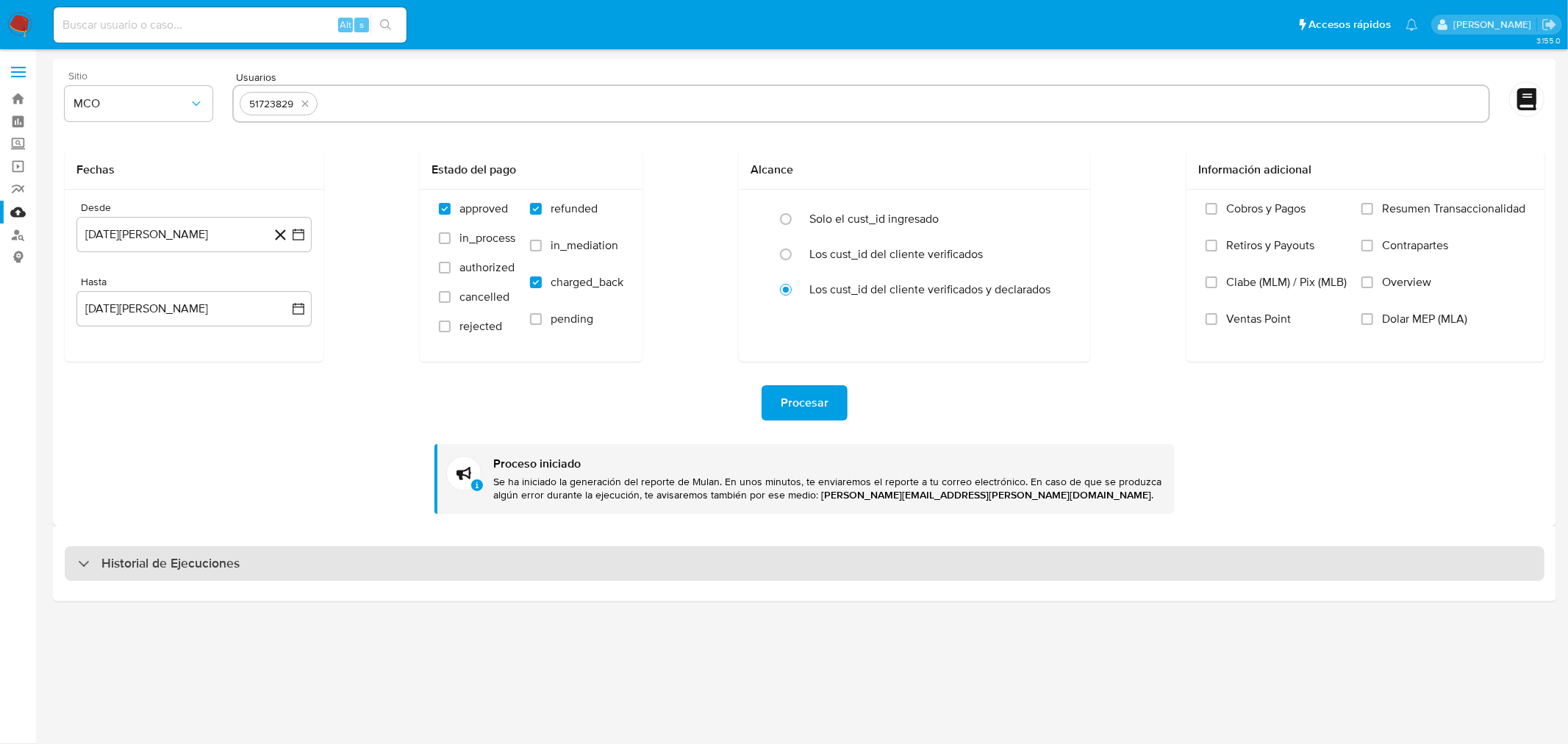
click at [324, 555] on div "Historial de Ejecuciones" at bounding box center [804, 563] width 1480 height 35
select select "10"
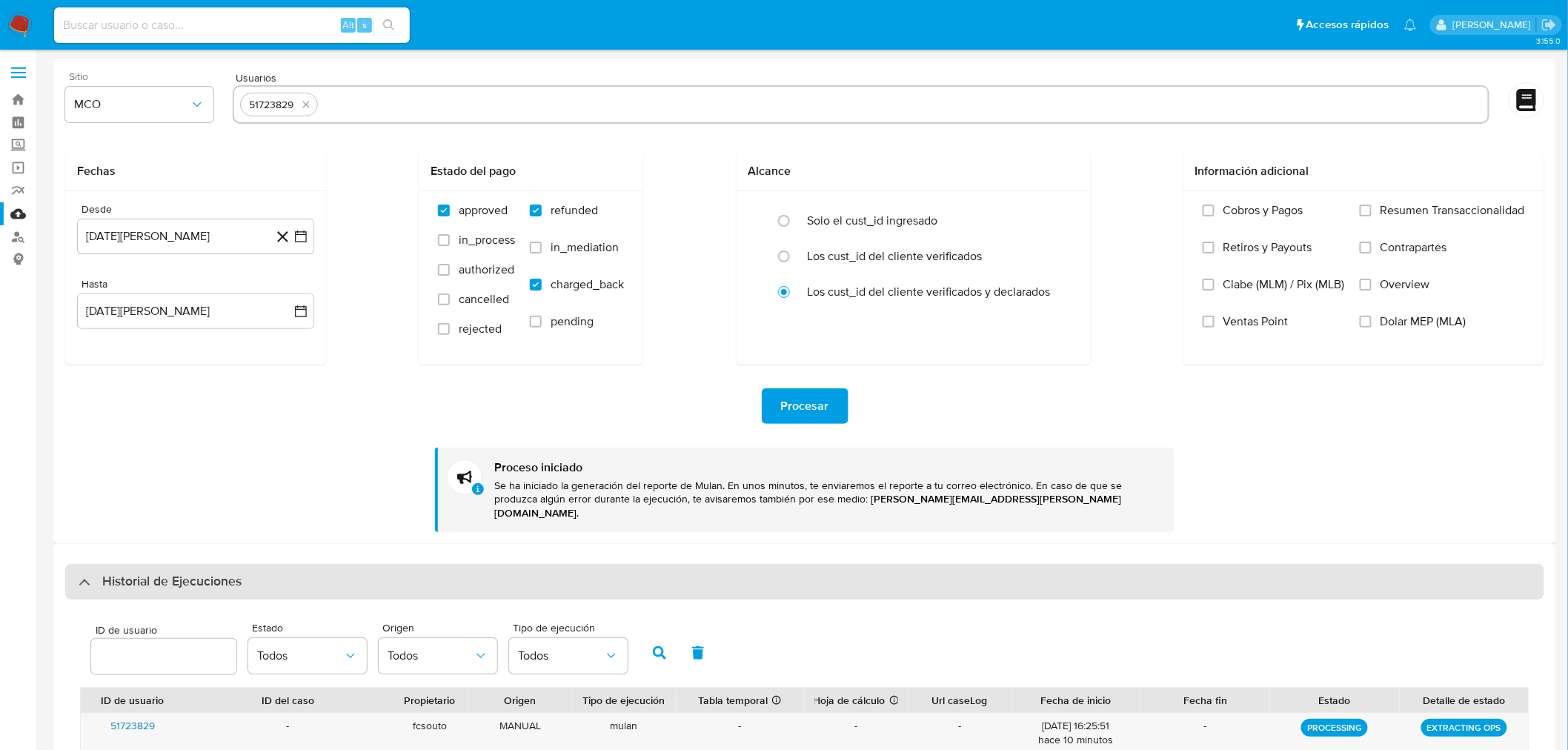
click at [326, 564] on div "Historial de Ejecuciones" at bounding box center [805, 582] width 1479 height 35
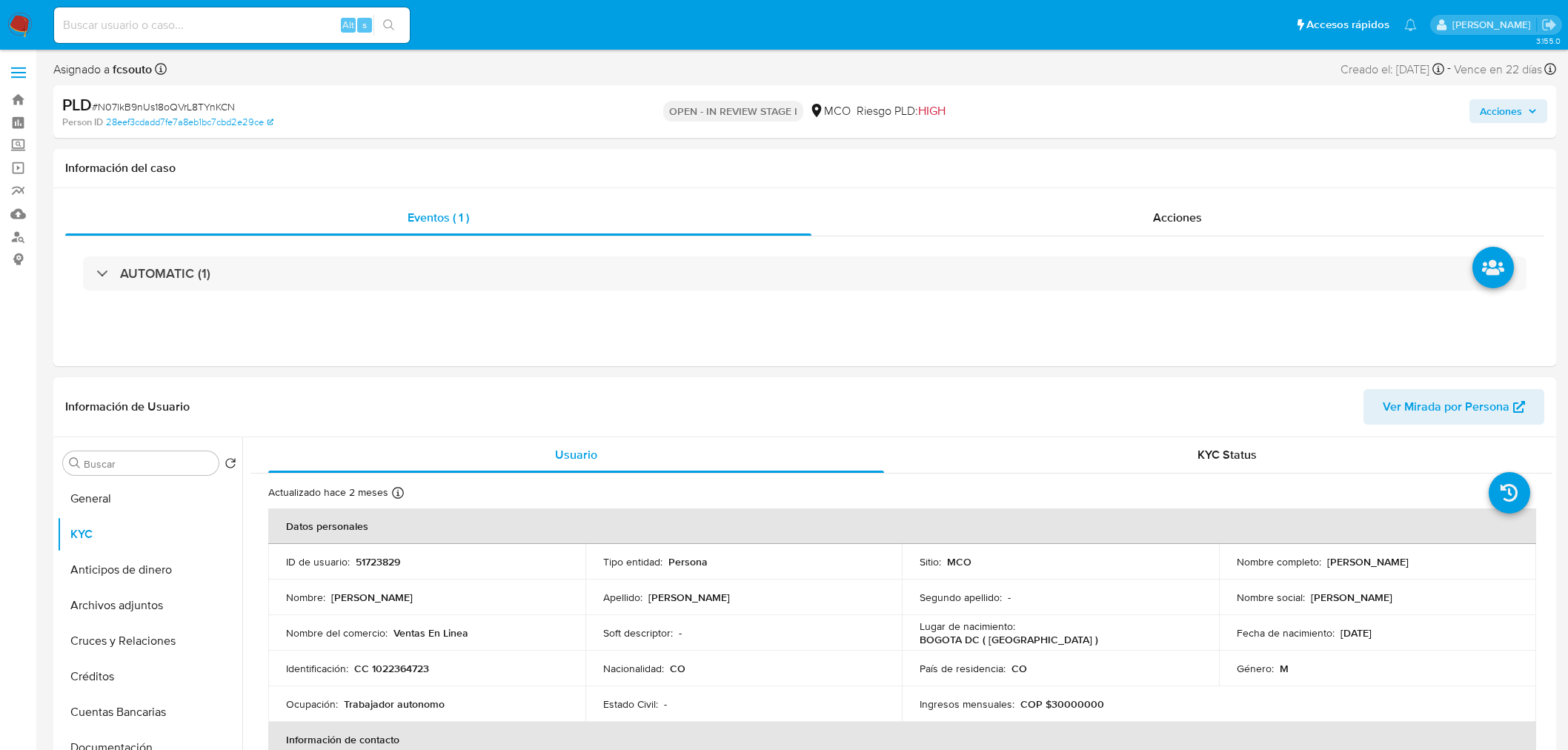
select select "10"
click at [1501, 102] on span "Acciones" at bounding box center [1500, 112] width 42 height 24
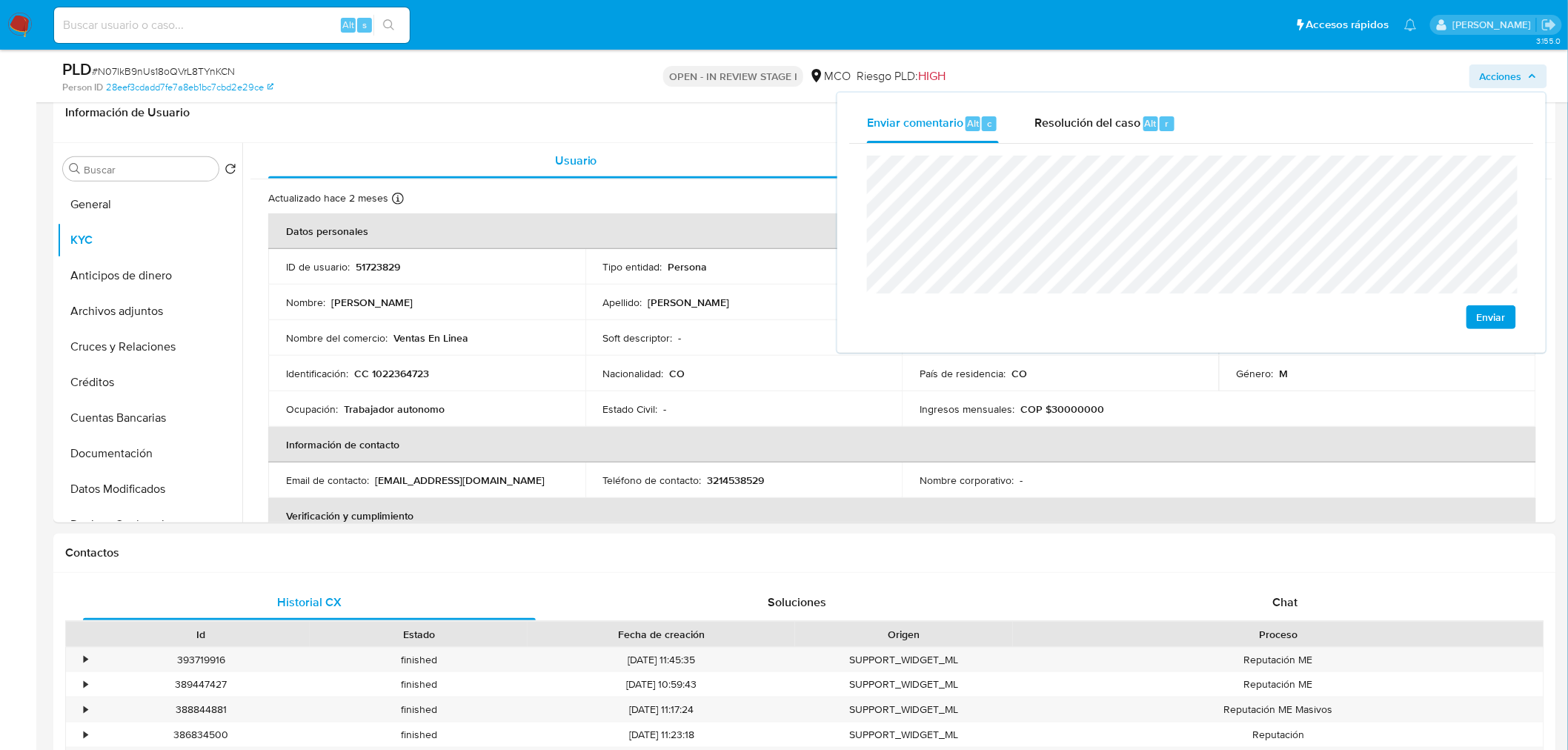
scroll to position [658, 0]
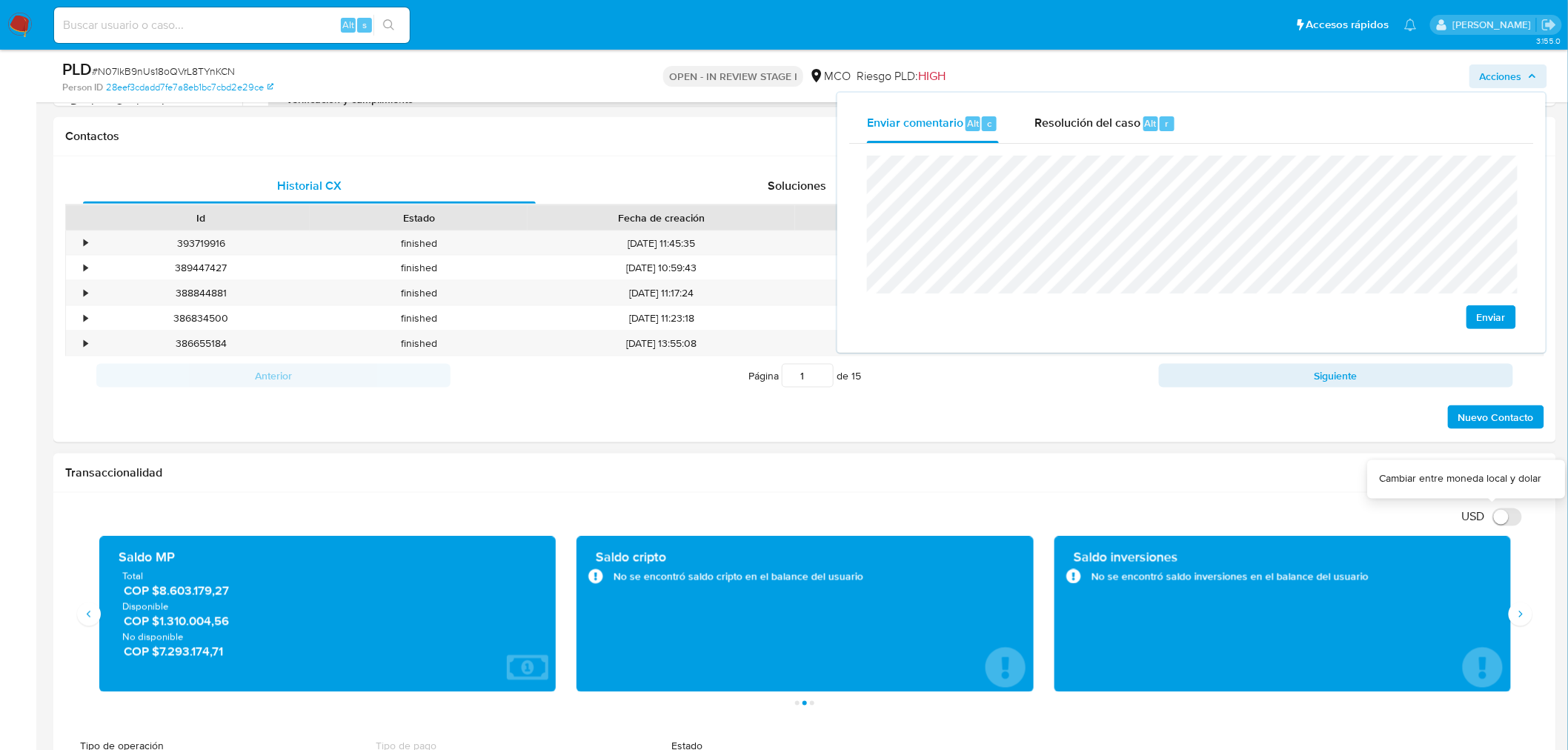
click at [1498, 515] on input "USD" at bounding box center [1507, 517] width 30 height 18
checkbox input "true"
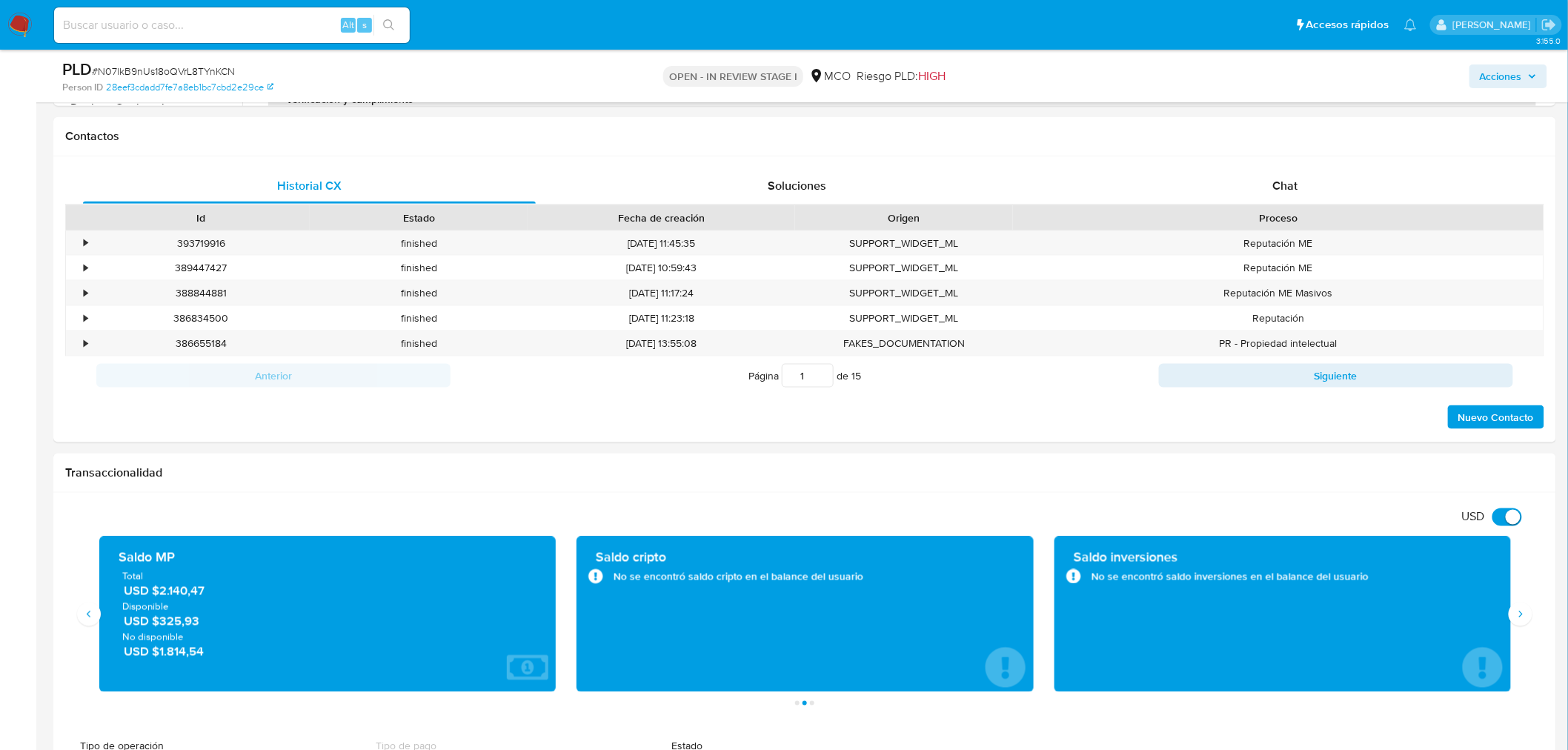
click at [1482, 77] on span "Acciones" at bounding box center [1500, 76] width 42 height 24
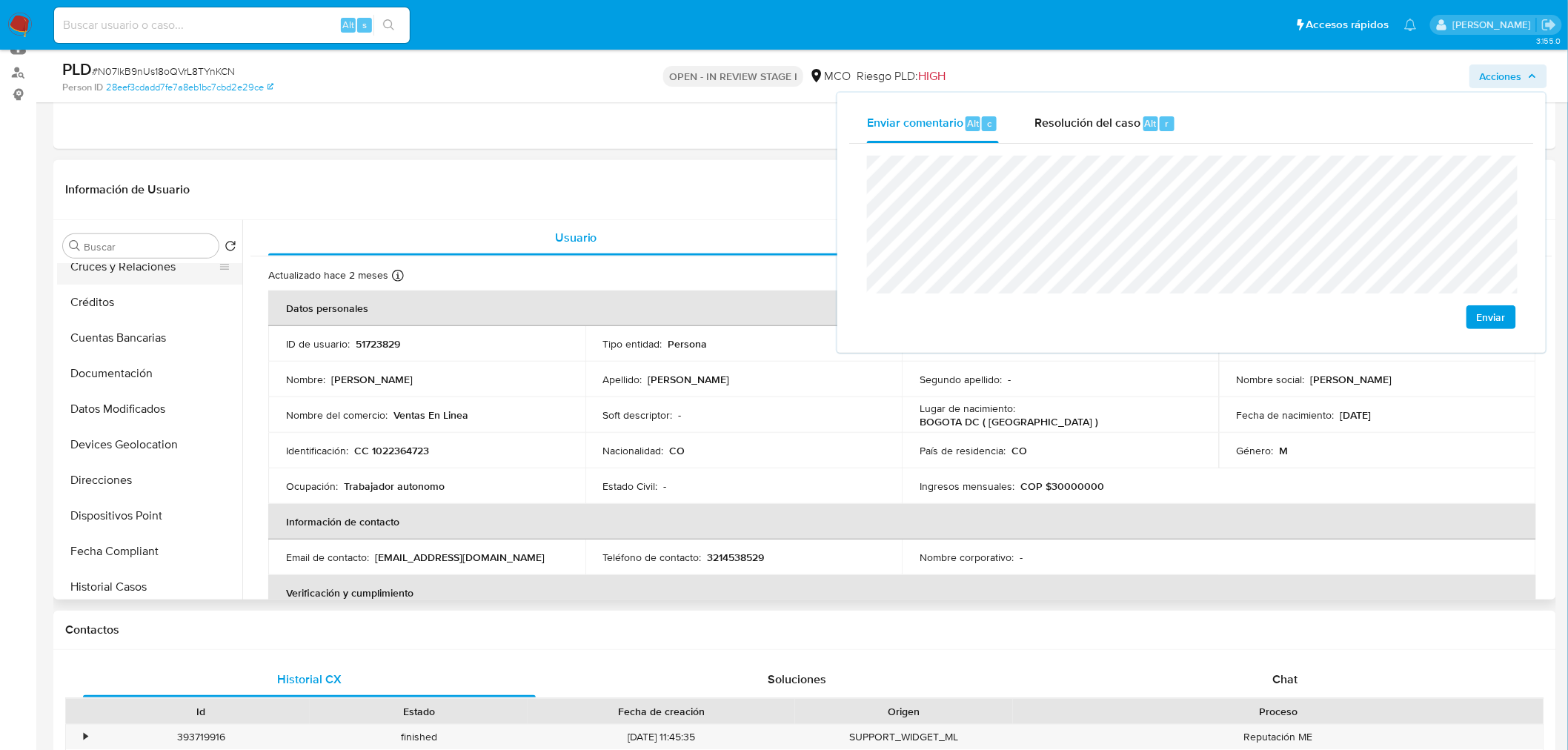
scroll to position [165, 0]
click at [133, 369] on button "Documentación" at bounding box center [143, 366] width 173 height 35
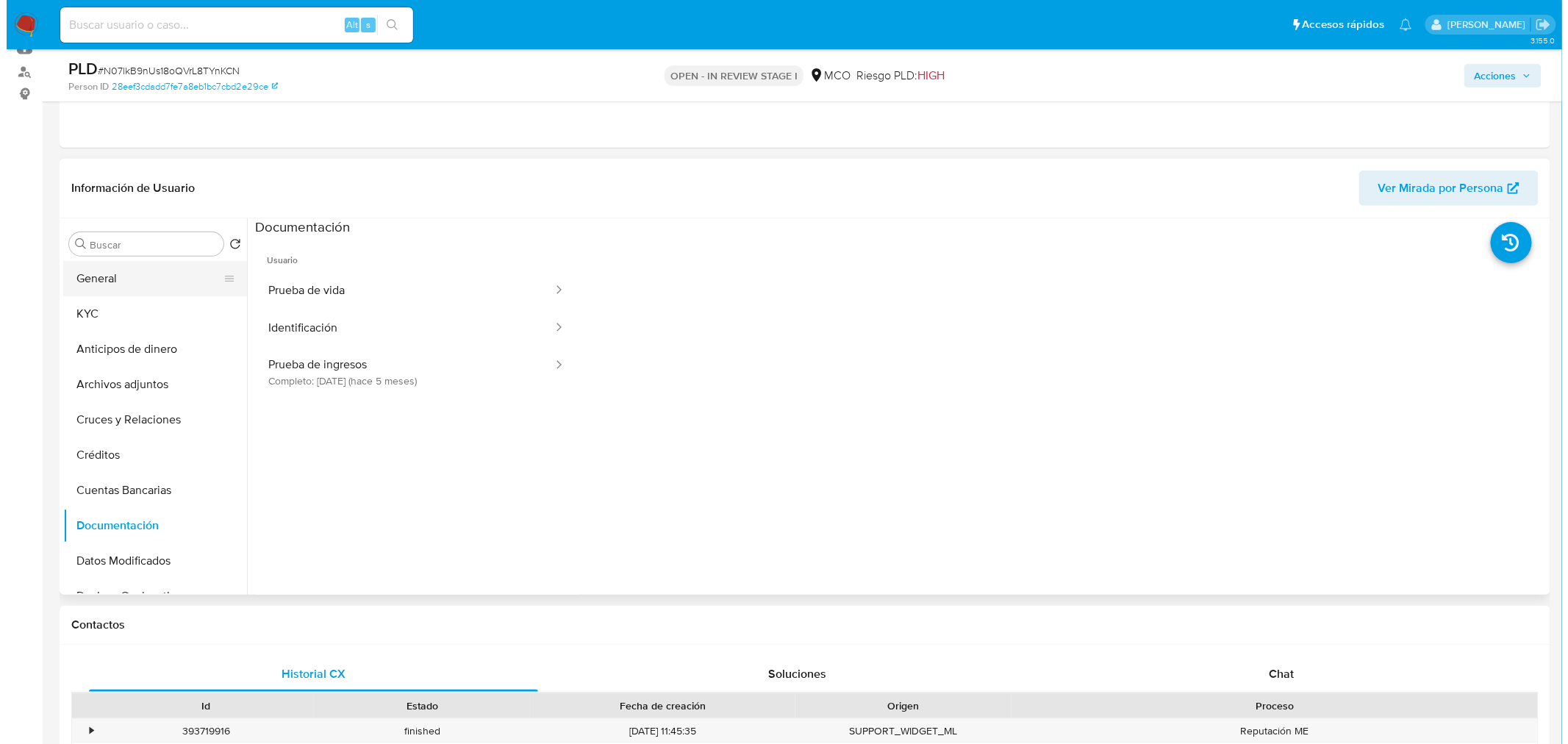
scroll to position [0, 0]
click at [101, 283] on button "General" at bounding box center [142, 279] width 172 height 35
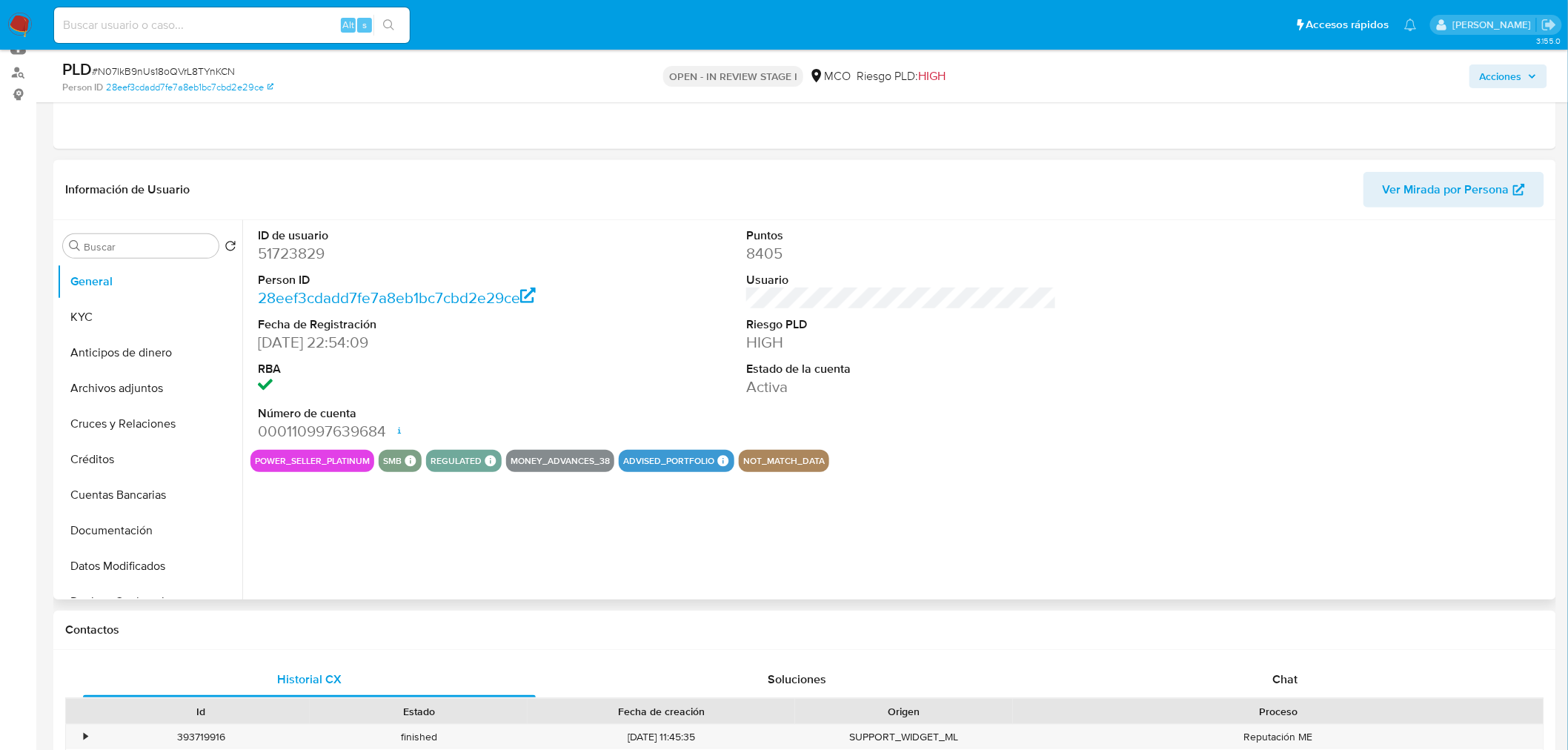
click at [315, 254] on dd "51723829" at bounding box center [413, 253] width 311 height 21
copy dd "51723829"
click at [136, 388] on button "Archivos adjuntos" at bounding box center [143, 387] width 173 height 35
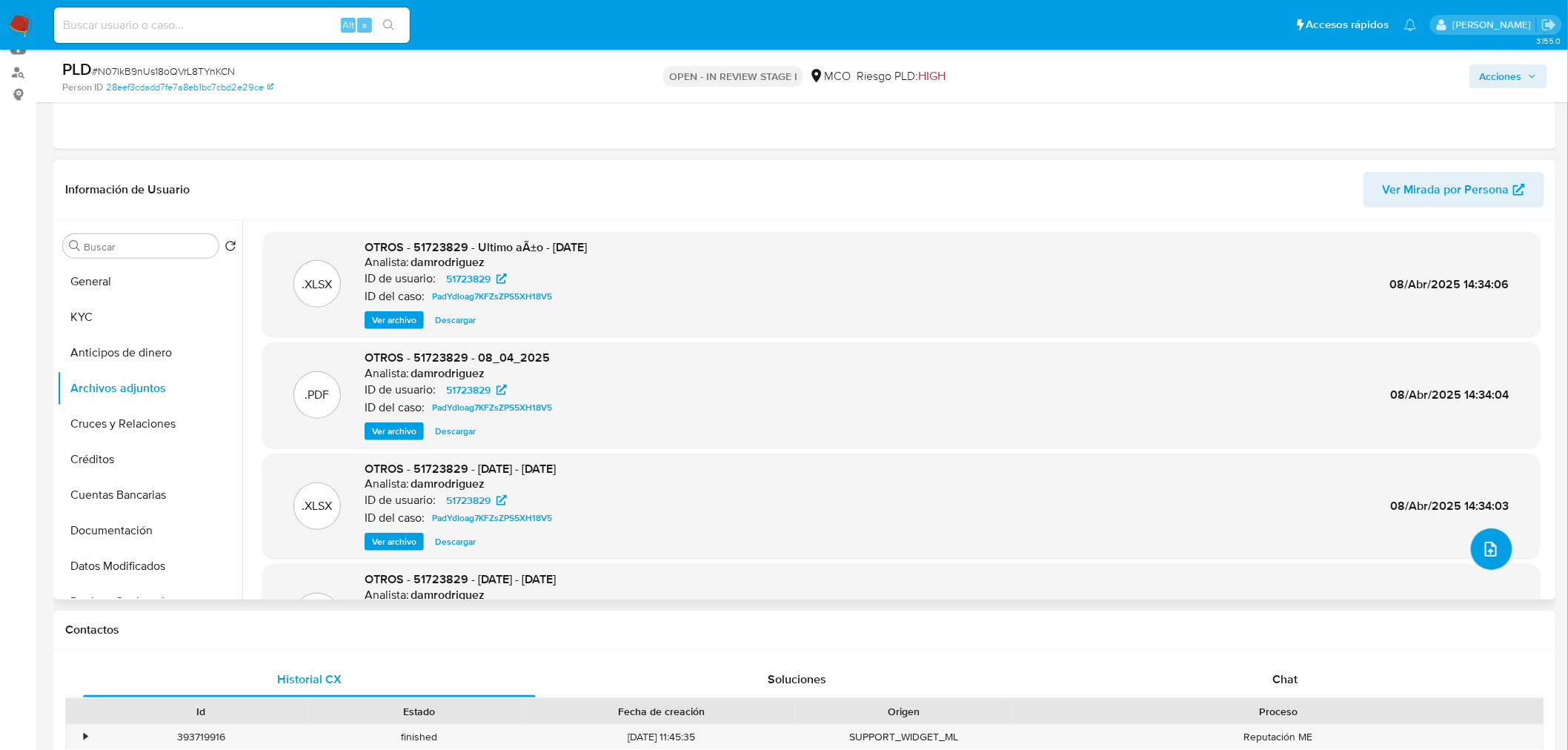
click at [1485, 540] on icon "upload-file" at bounding box center [1491, 549] width 18 height 18
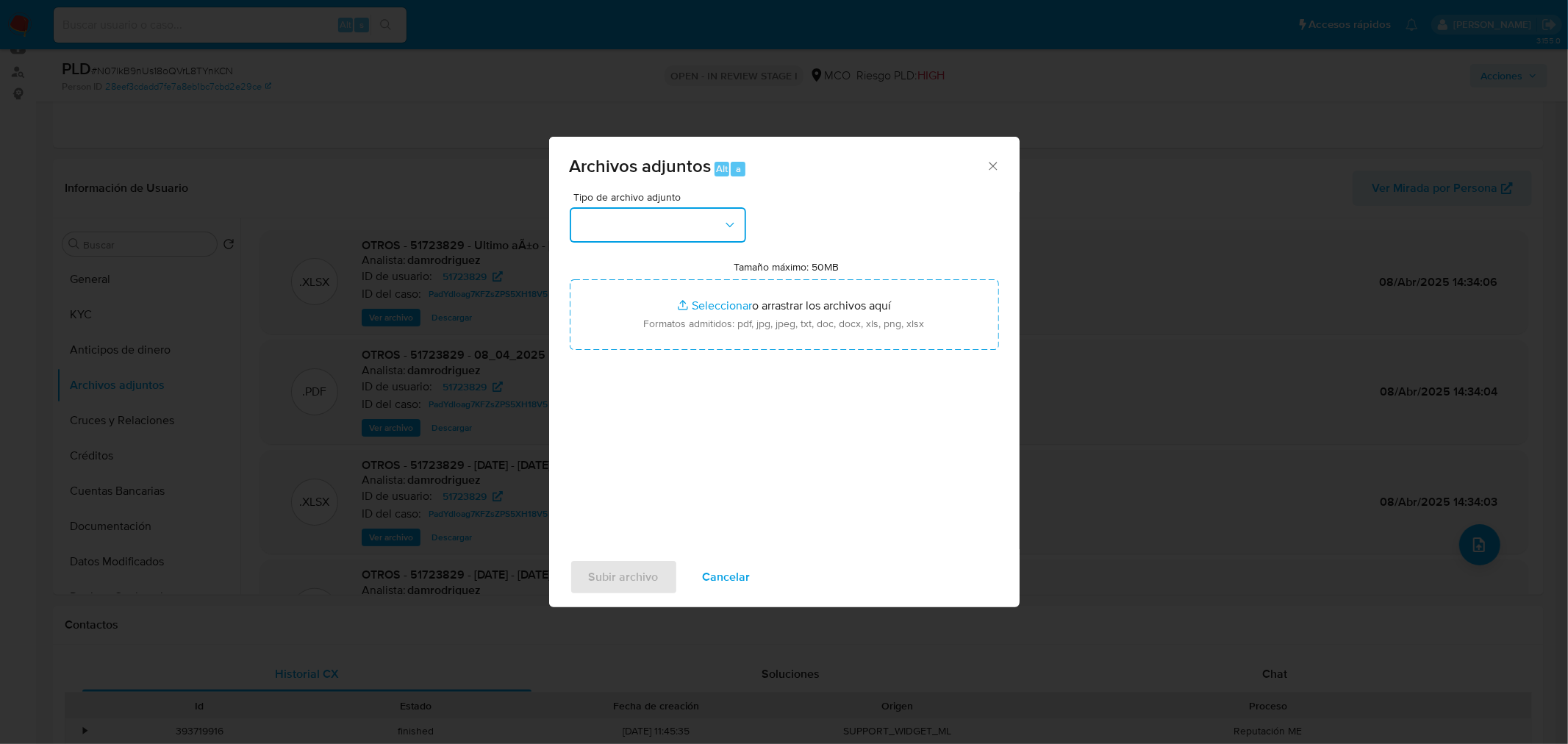
click at [689, 233] on button "button" at bounding box center [658, 224] width 176 height 35
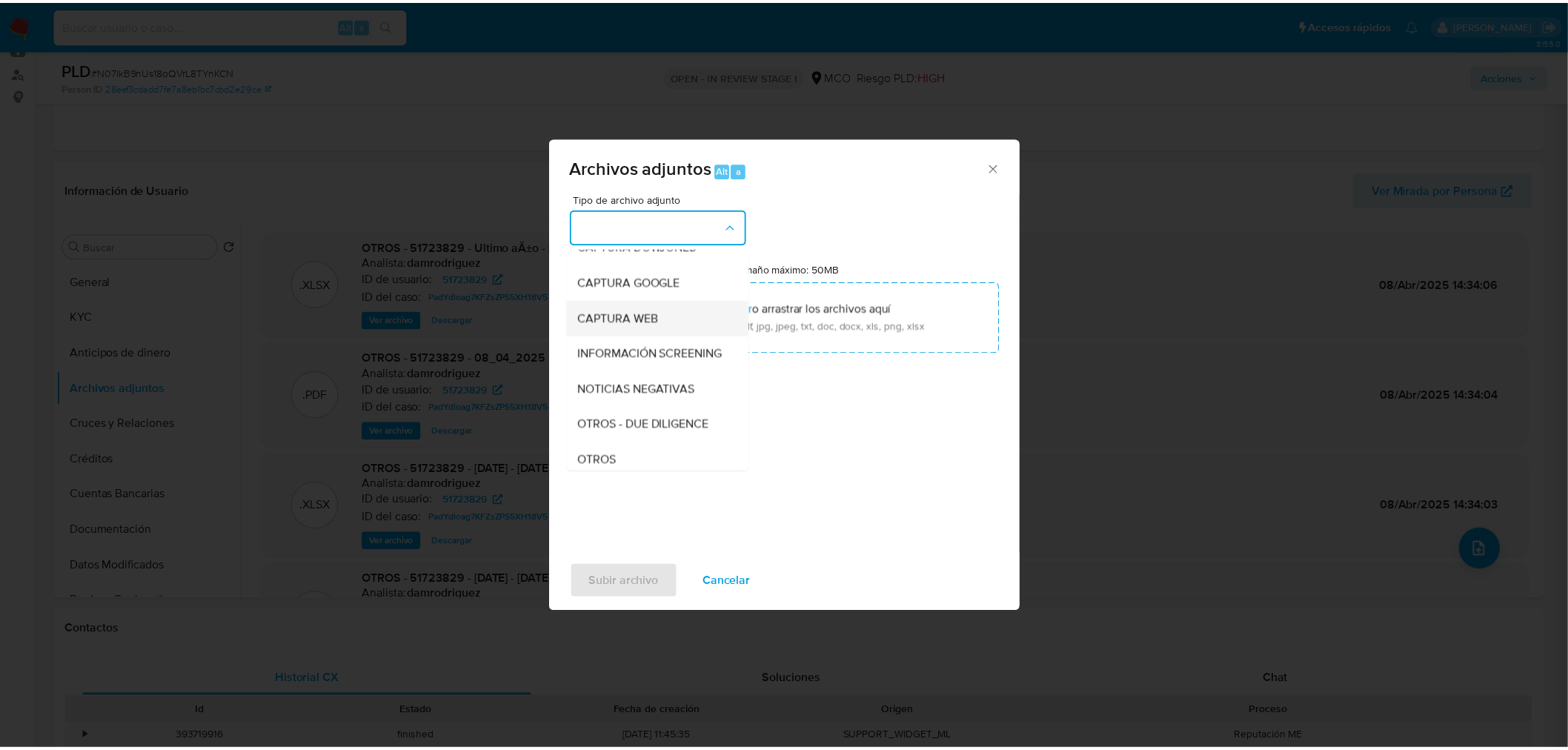
scroll to position [82, 0]
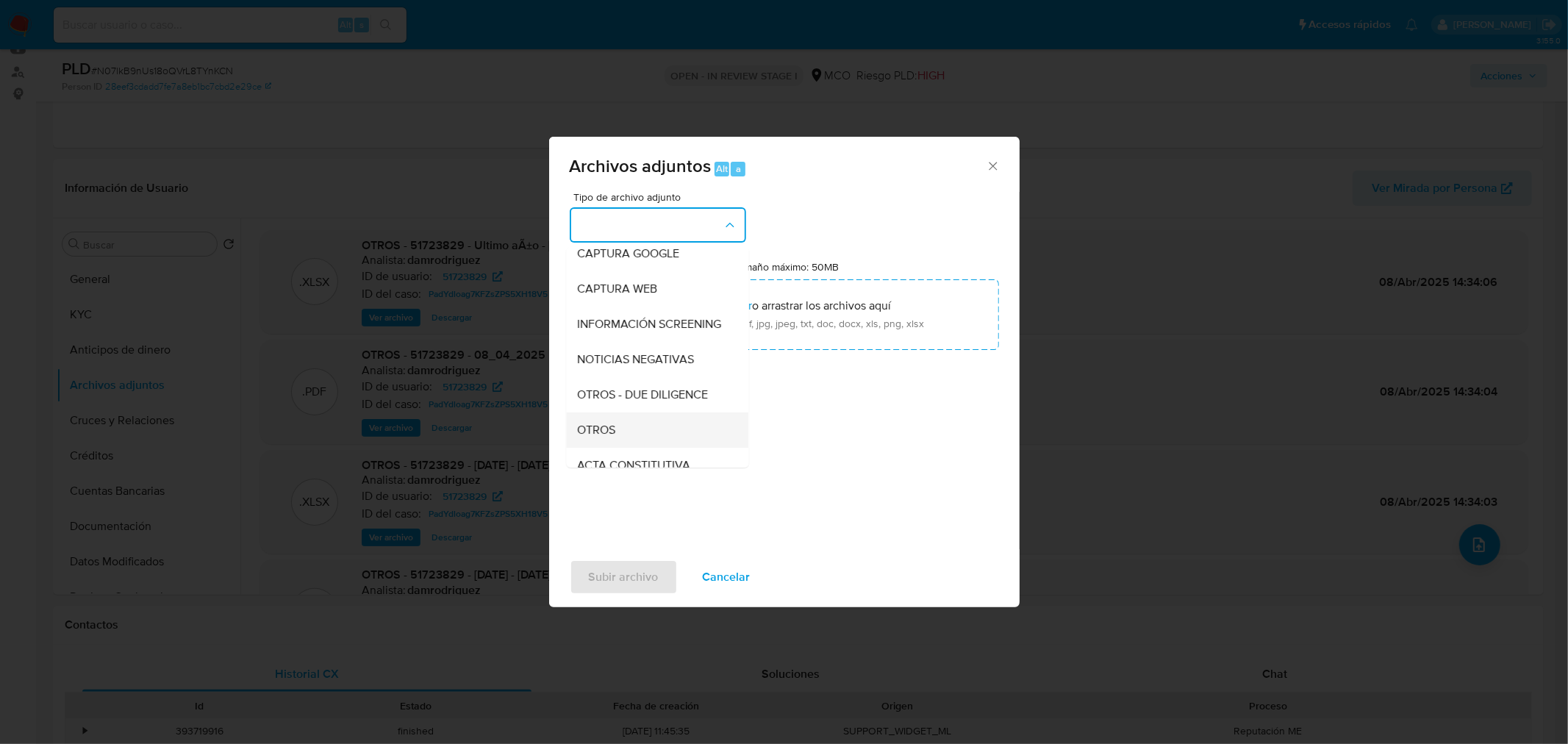
click at [649, 442] on div "OTROS" at bounding box center [653, 429] width 150 height 35
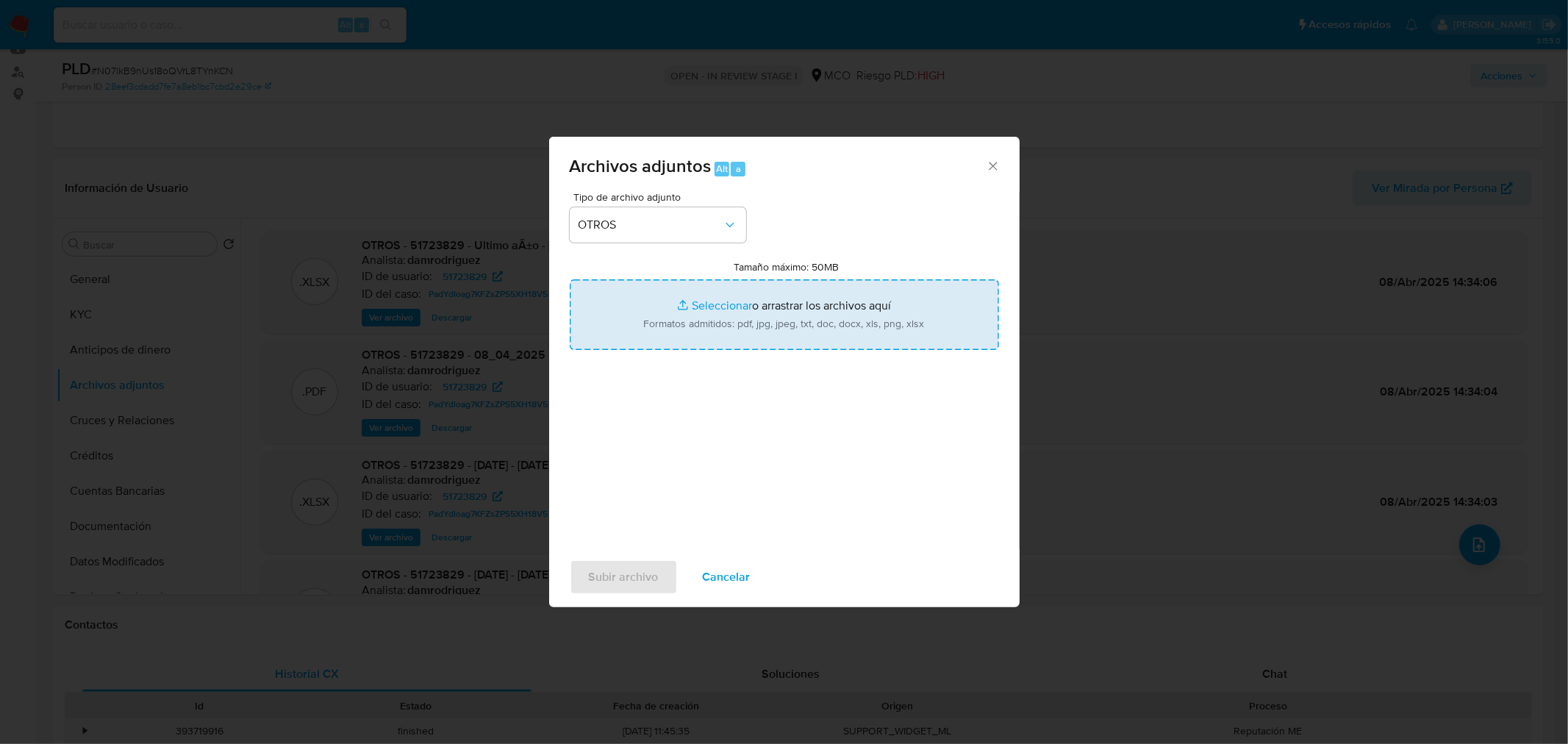
click at [777, 328] on input "Tamaño máximo: 50MB Seleccionar archivos" at bounding box center [785, 314] width 429 height 71
type input "C:\fakepath\Tabla de movimientos 51723829.xlsx"
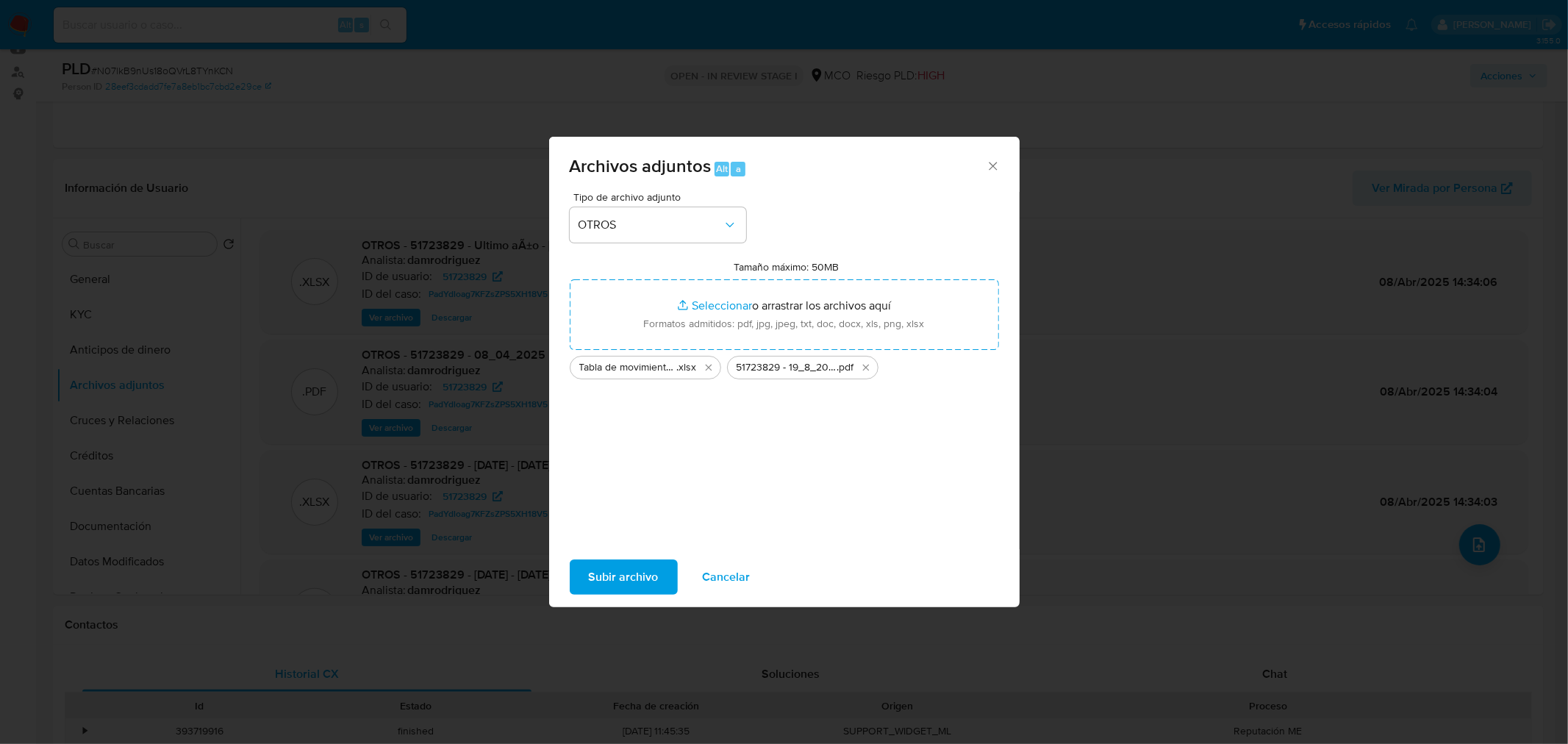
click at [628, 580] on span "Subir archivo" at bounding box center [624, 577] width 70 height 32
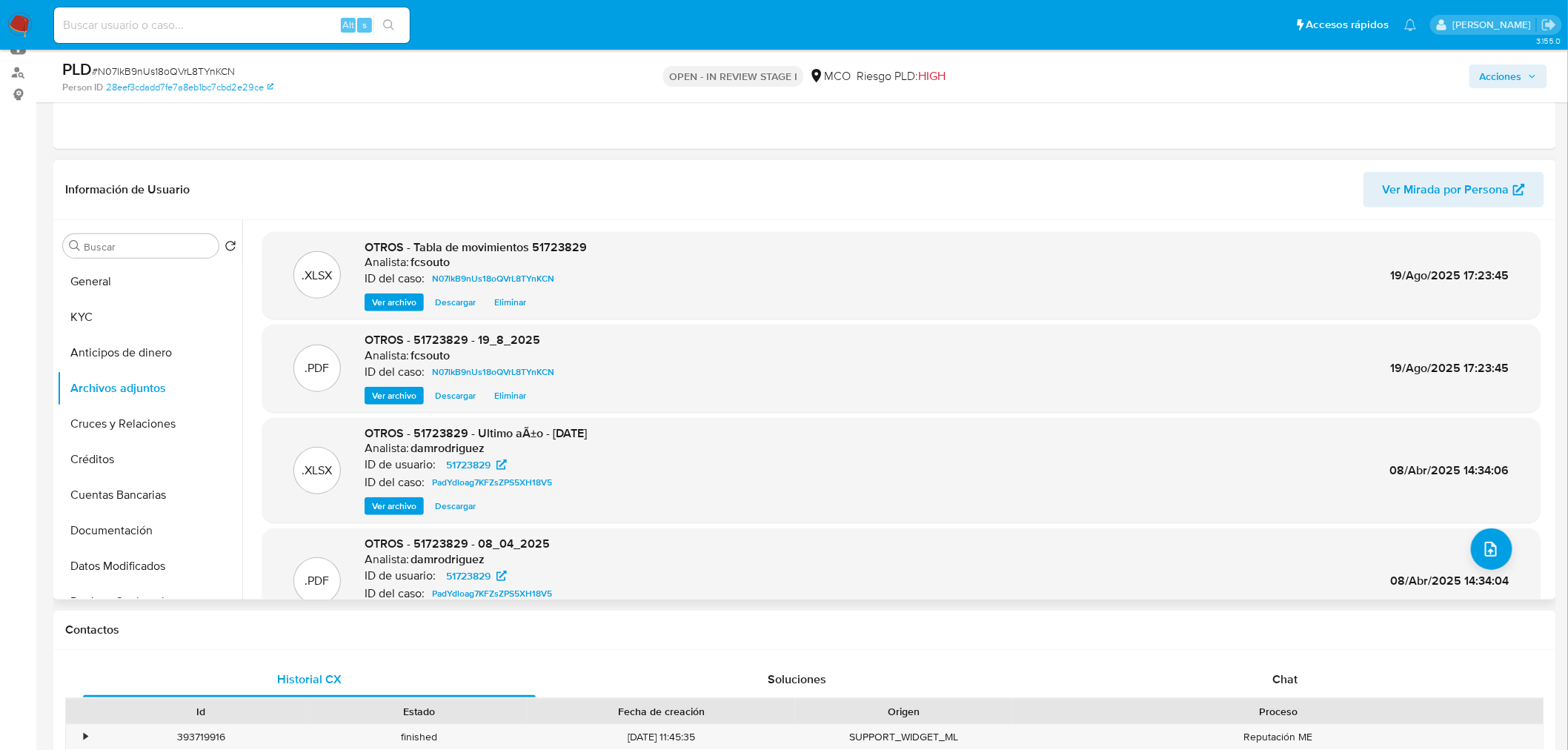
click at [438, 191] on header "Información de Usuario Ver Mirada por Persona" at bounding box center [805, 189] width 1479 height 35
drag, startPoint x: 1504, startPoint y: 77, endPoint x: 1401, endPoint y: 89, distance: 103.7
click at [1504, 78] on span "Acciones" at bounding box center [1500, 76] width 42 height 24
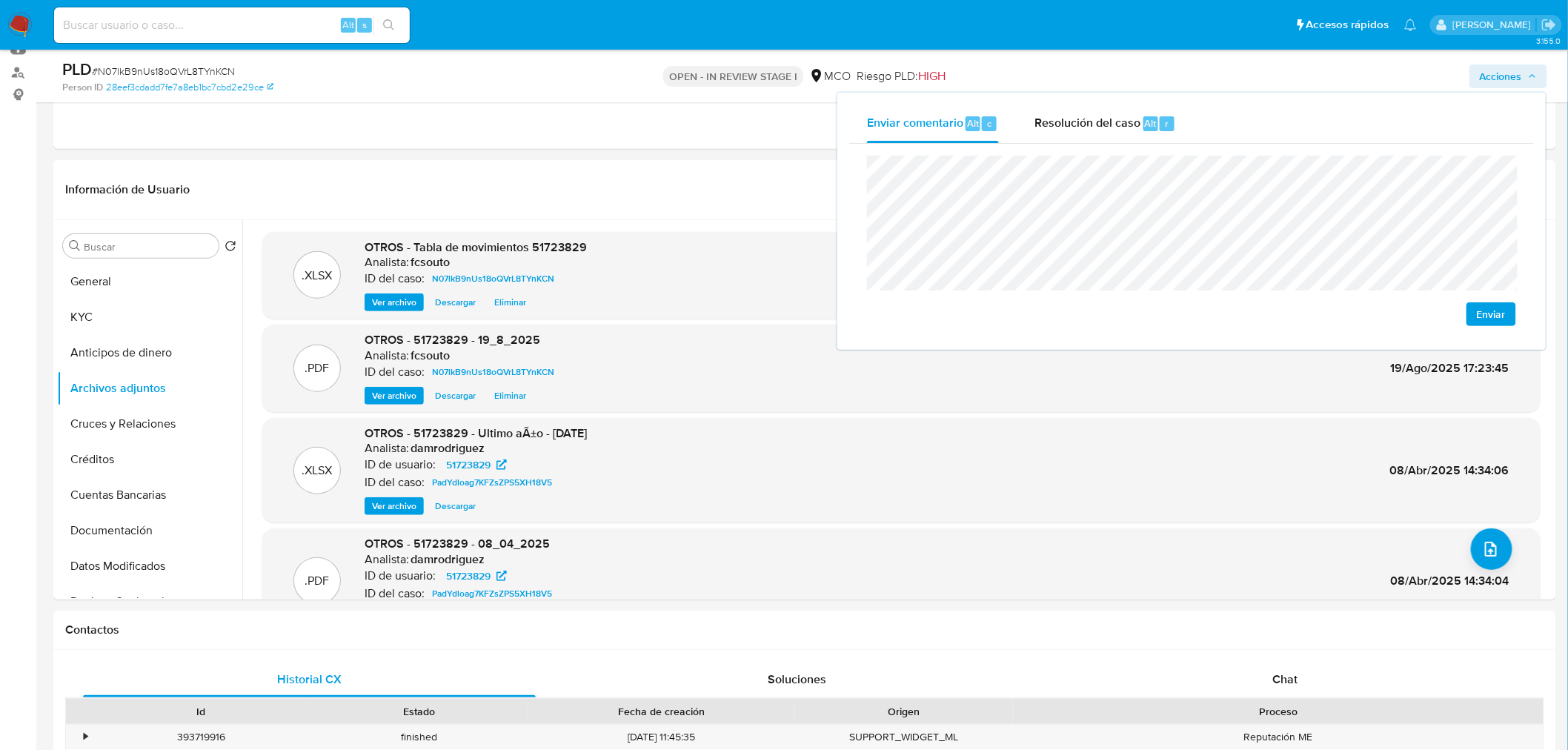
drag, startPoint x: 1085, startPoint y: 127, endPoint x: 1065, endPoint y: 149, distance: 29.7
click at [1083, 126] on span "Resolución del caso" at bounding box center [1086, 123] width 106 height 17
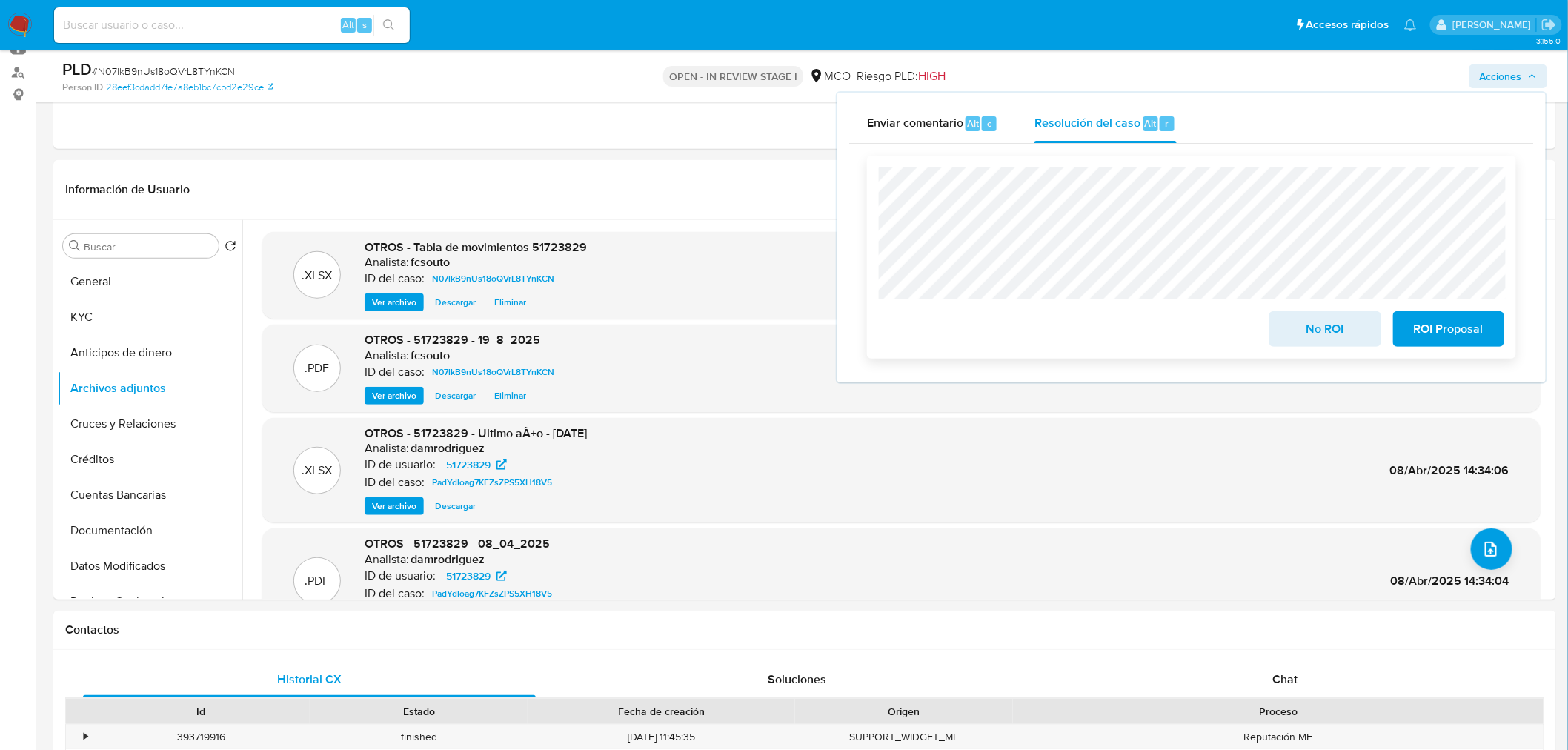
click at [1291, 332] on span "No ROI" at bounding box center [1324, 329] width 73 height 33
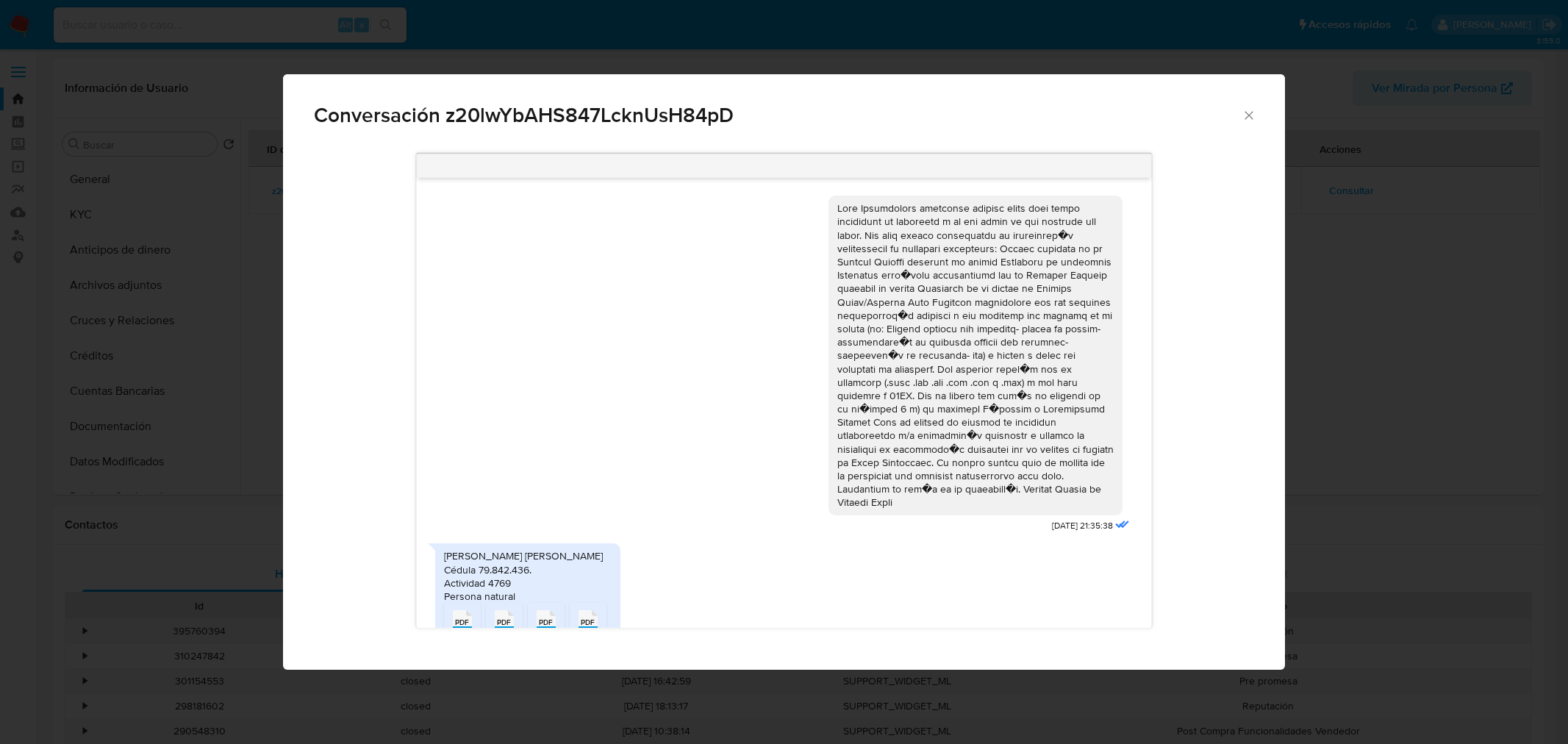
select select "10"
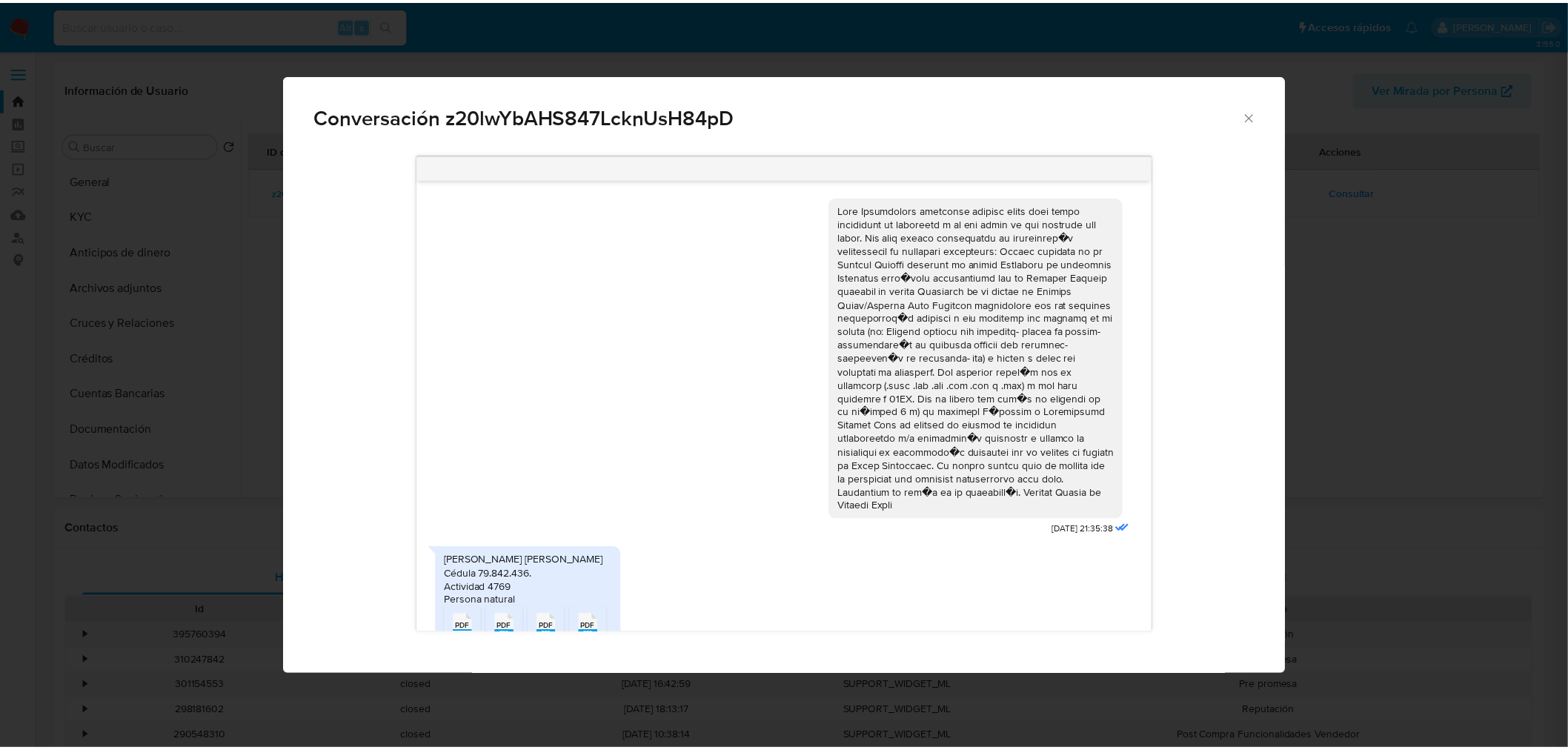
scroll to position [216, 0]
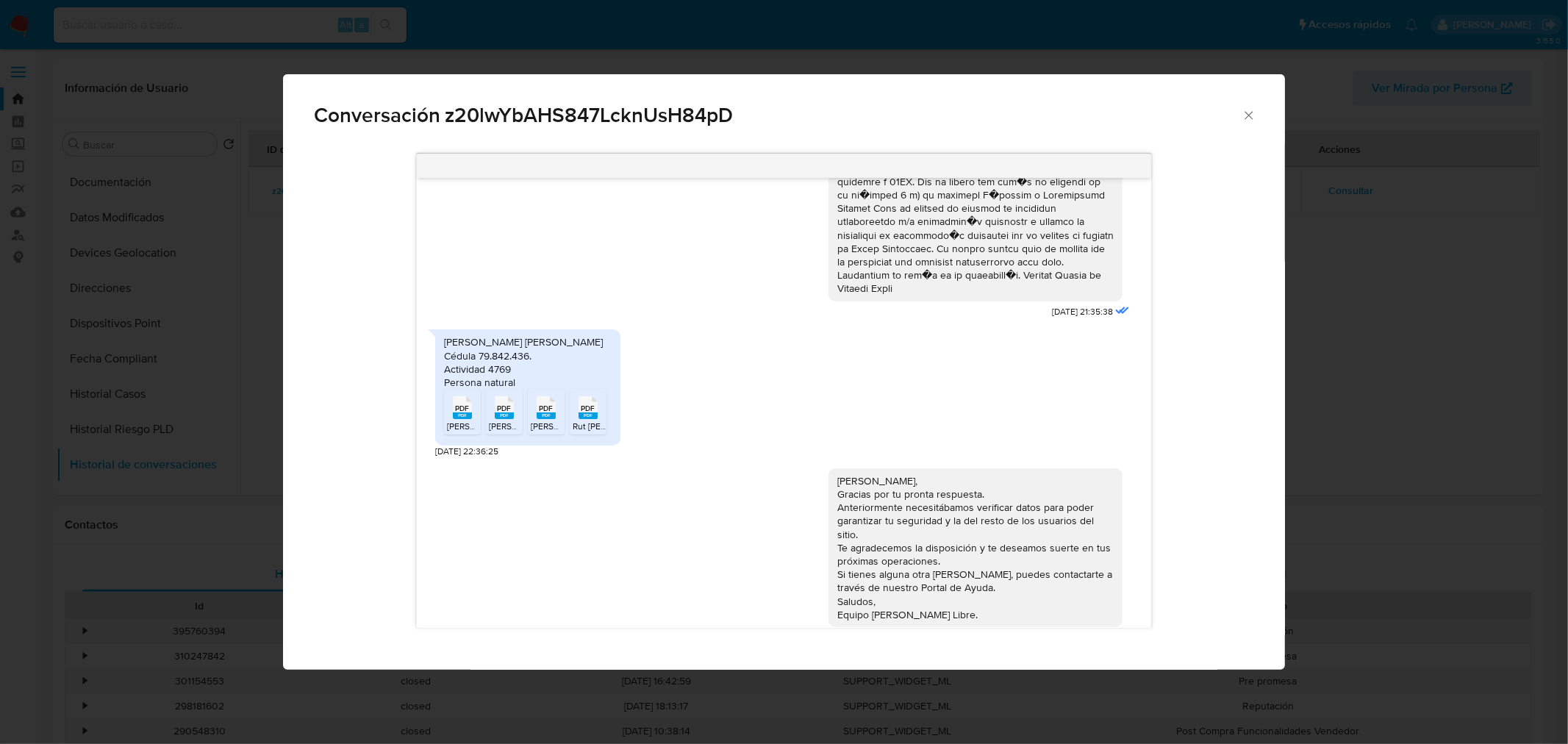
click at [1251, 118] on icon "Cerrar" at bounding box center [1248, 115] width 14 height 14
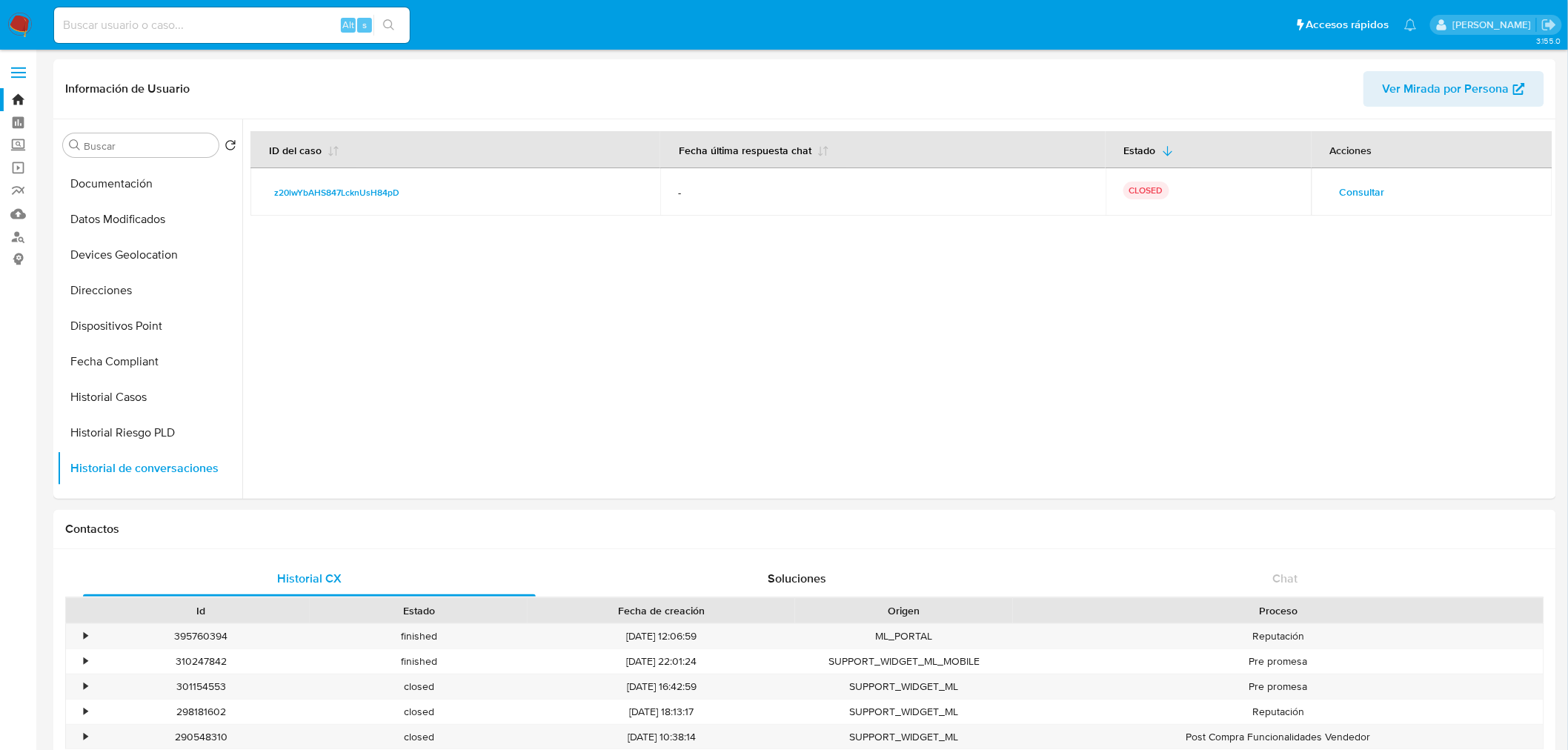
click at [22, 25] on img at bounding box center [20, 25] width 25 height 25
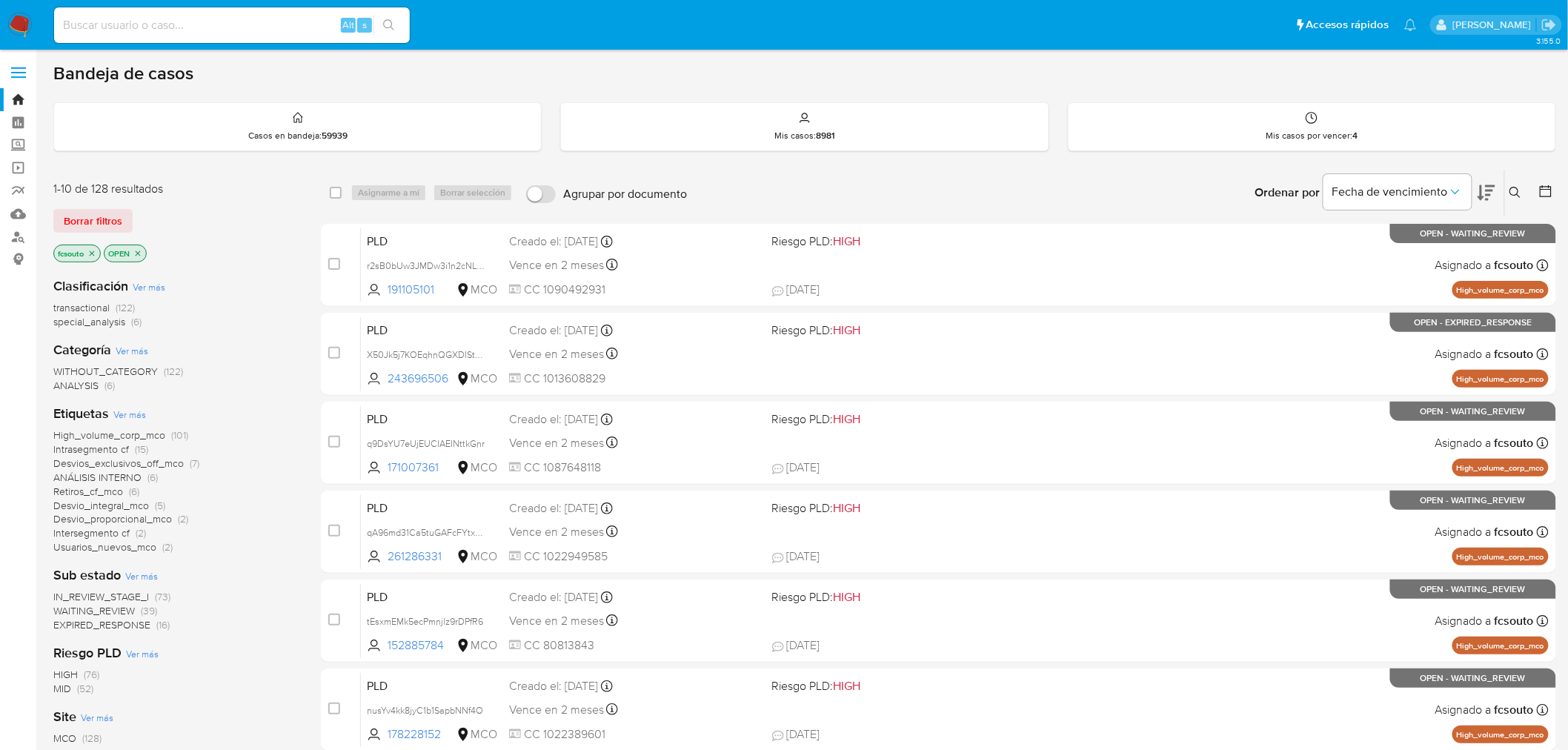
click at [1483, 195] on icon at bounding box center [1486, 192] width 18 height 18
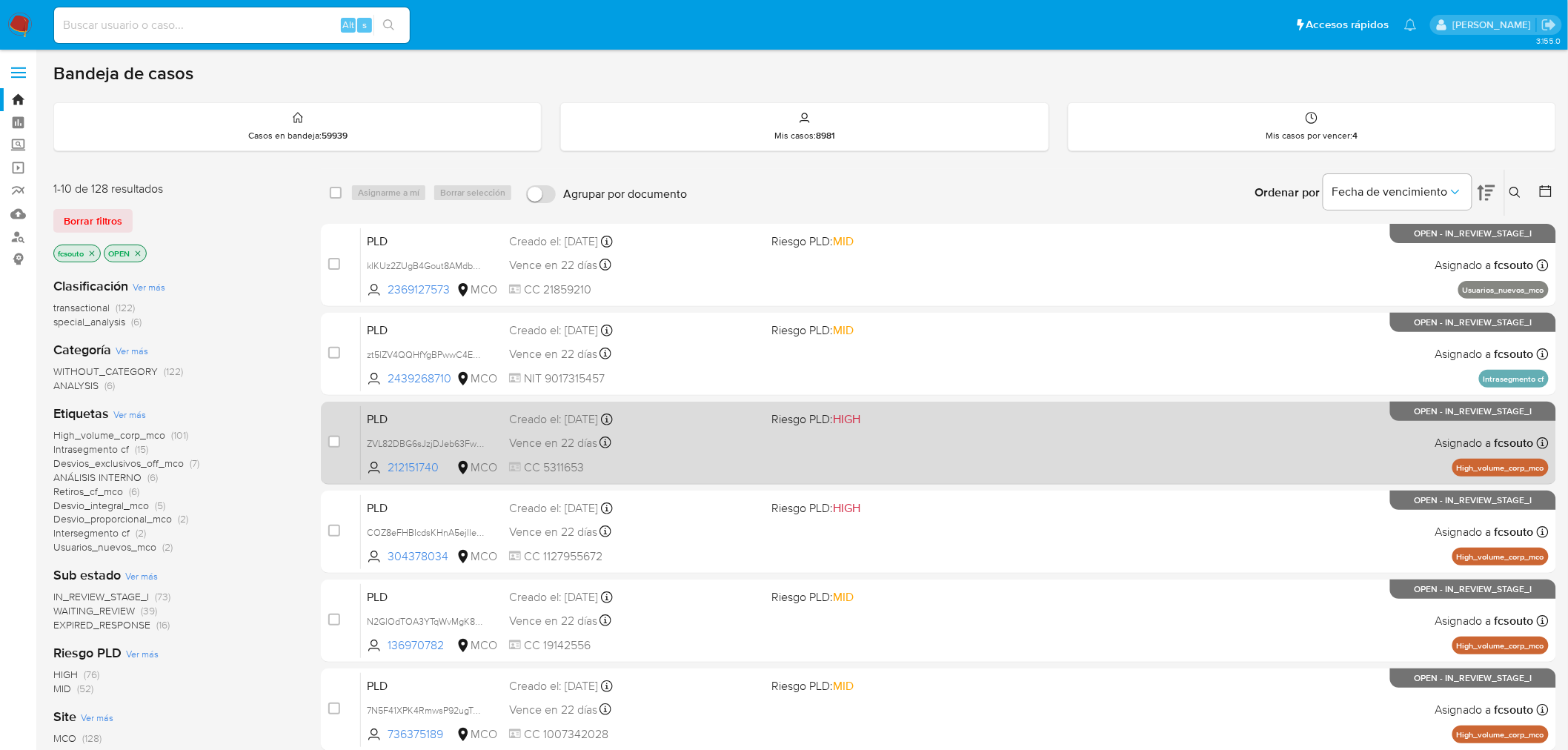
click at [665, 440] on div "Vence en 22 días Vence el [DATE] 07:03:45" at bounding box center [635, 442] width 251 height 20
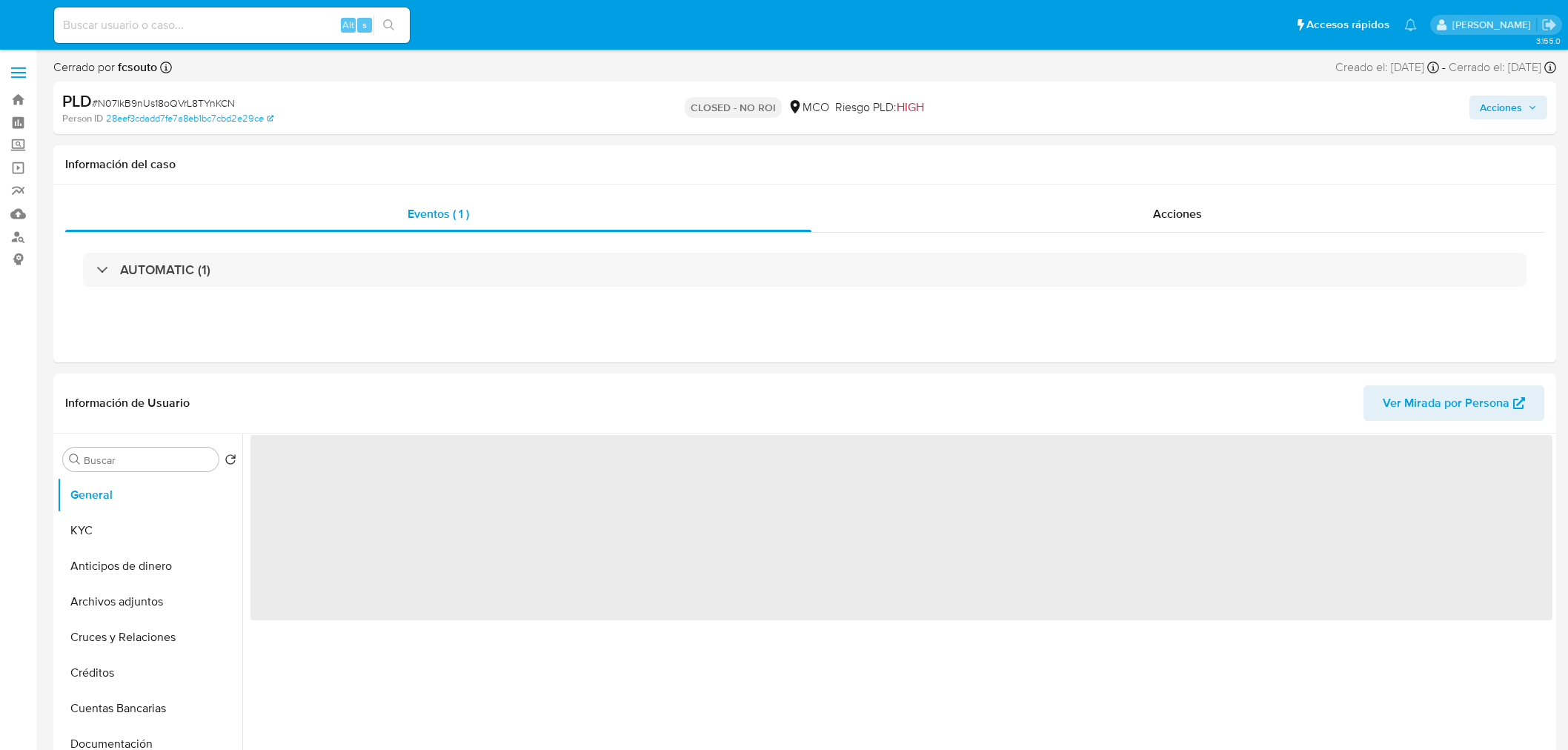
select select "10"
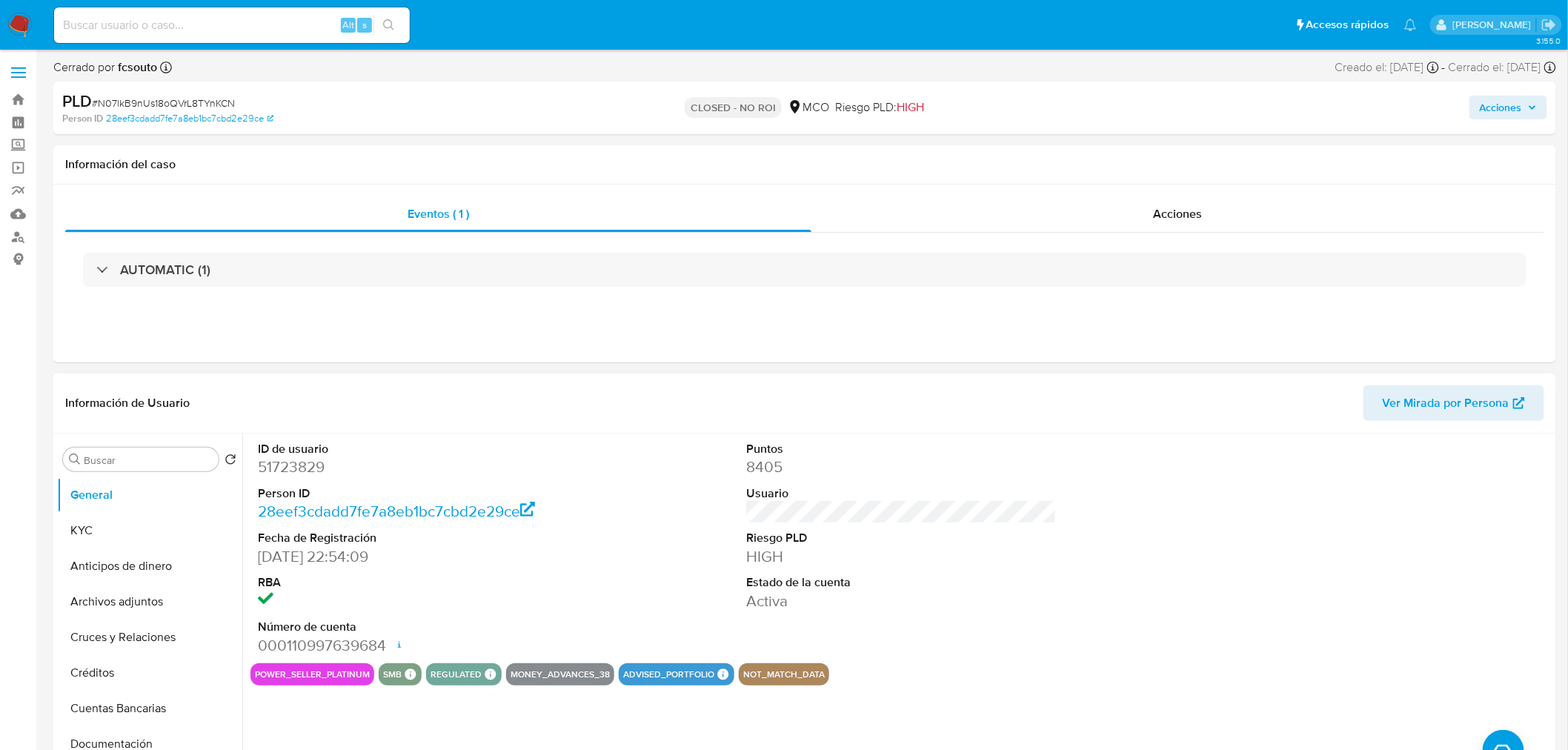
click at [274, 460] on dd "51723829" at bounding box center [413, 466] width 311 height 21
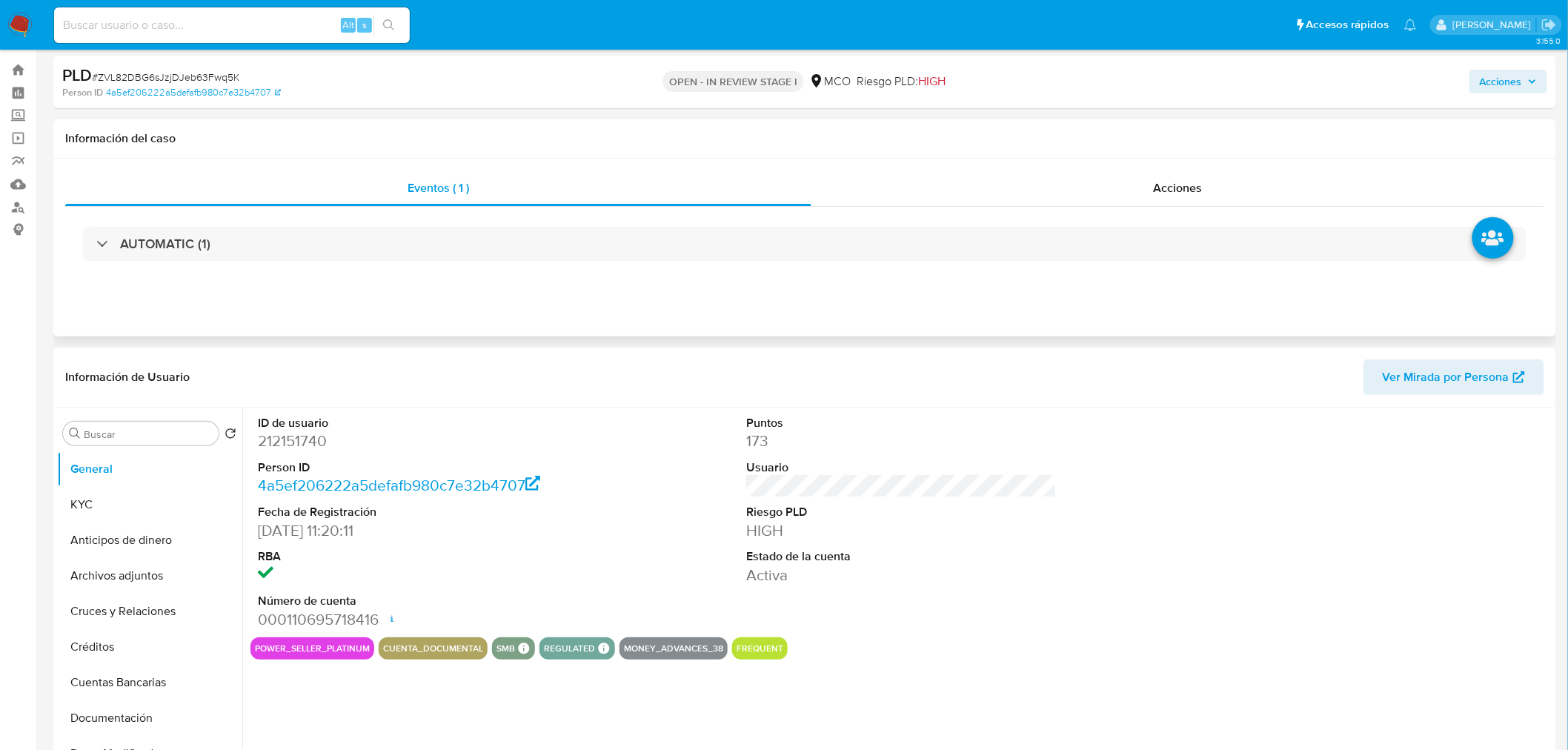
scroll to position [82, 0]
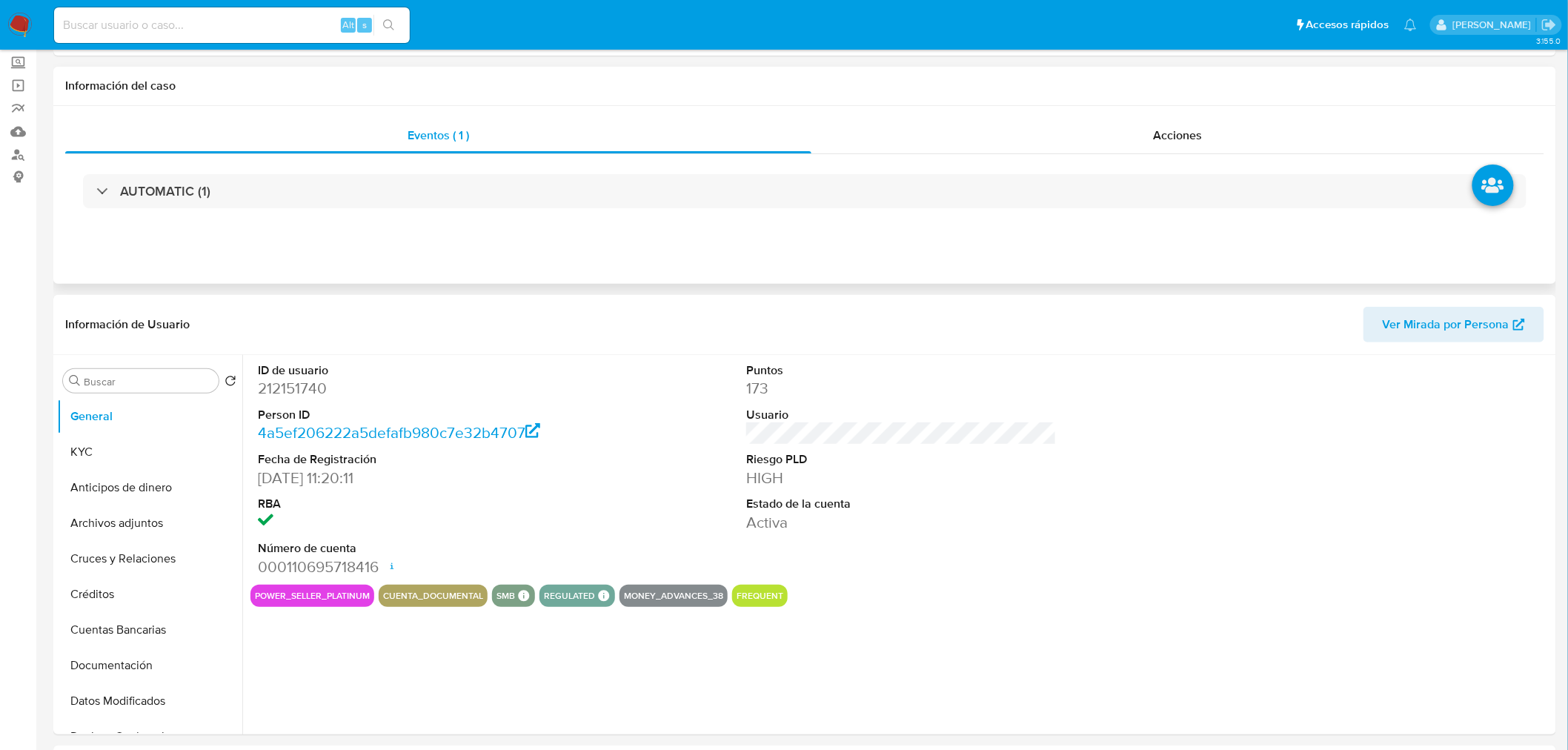
select select "10"
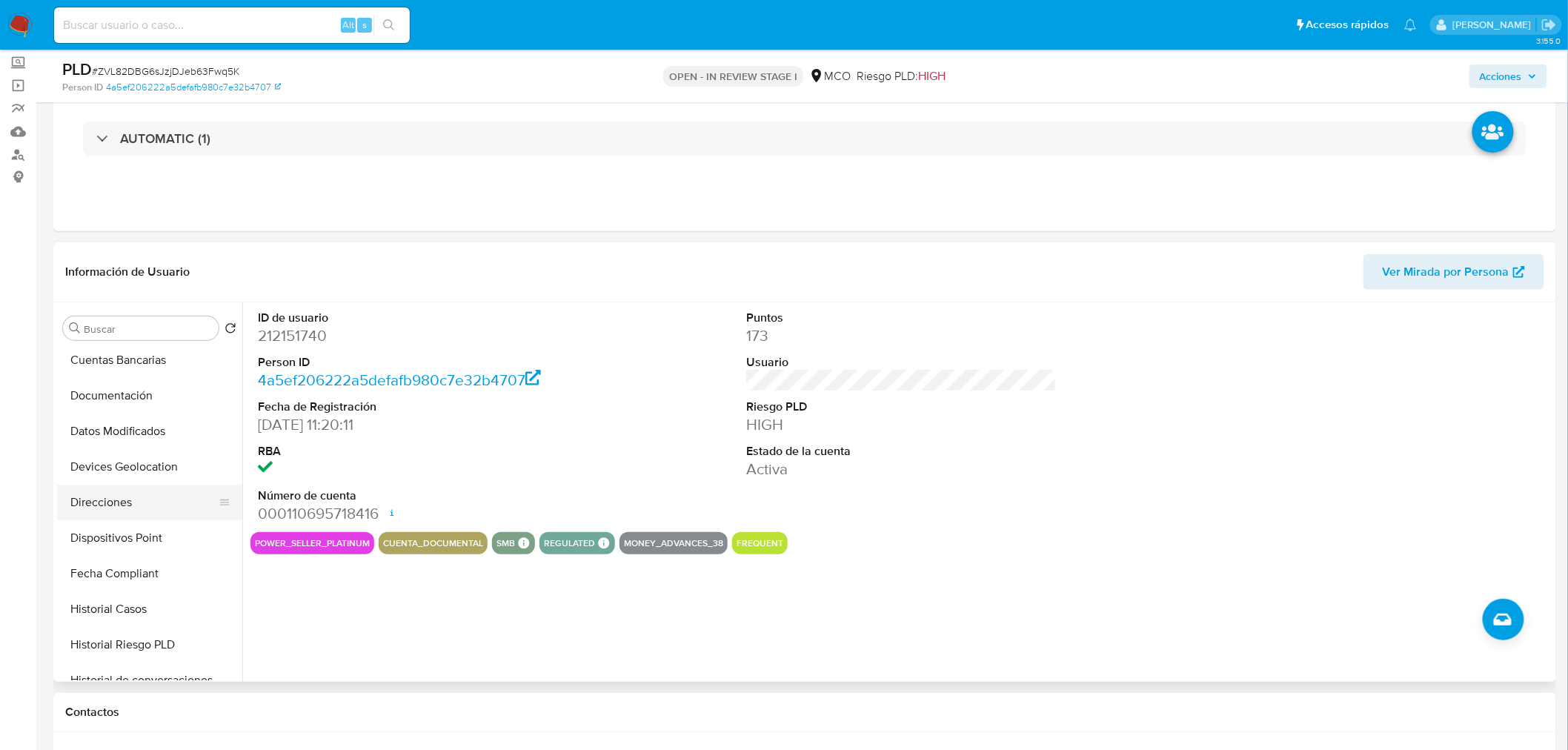
scroll to position [247, 0]
click at [152, 588] on button "Historial Casos" at bounding box center [143, 579] width 173 height 35
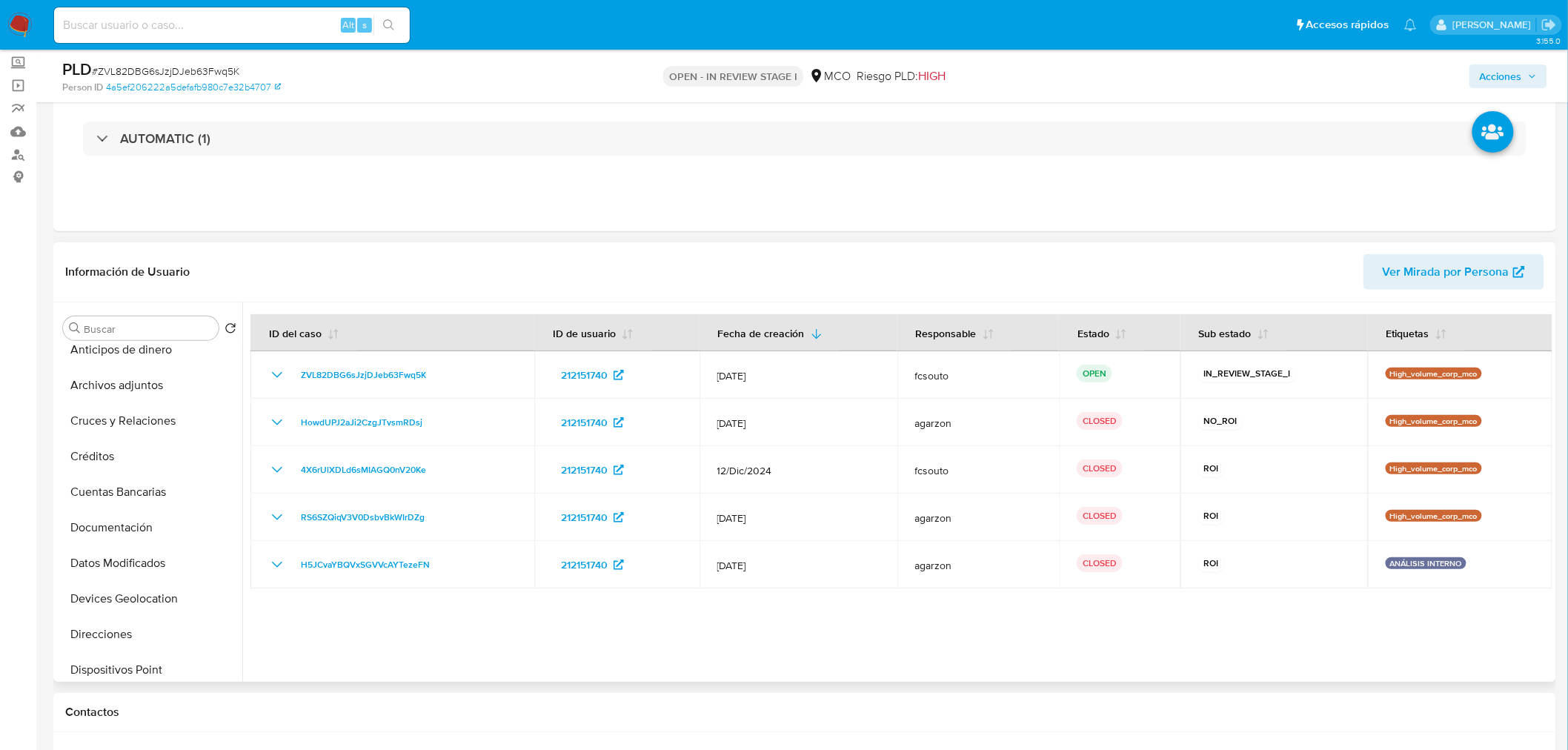
scroll to position [0, 0]
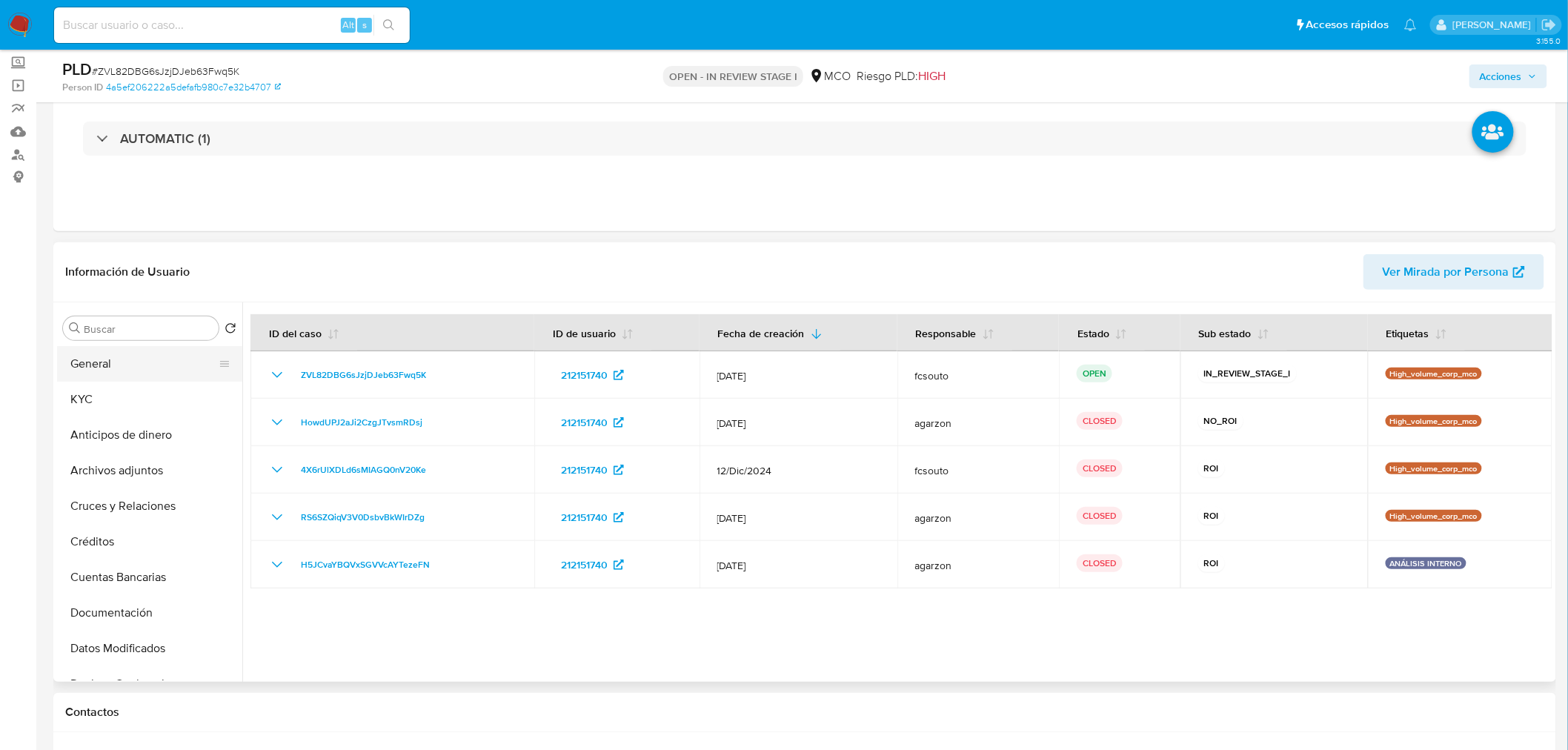
click at [143, 366] on button "General" at bounding box center [143, 363] width 173 height 35
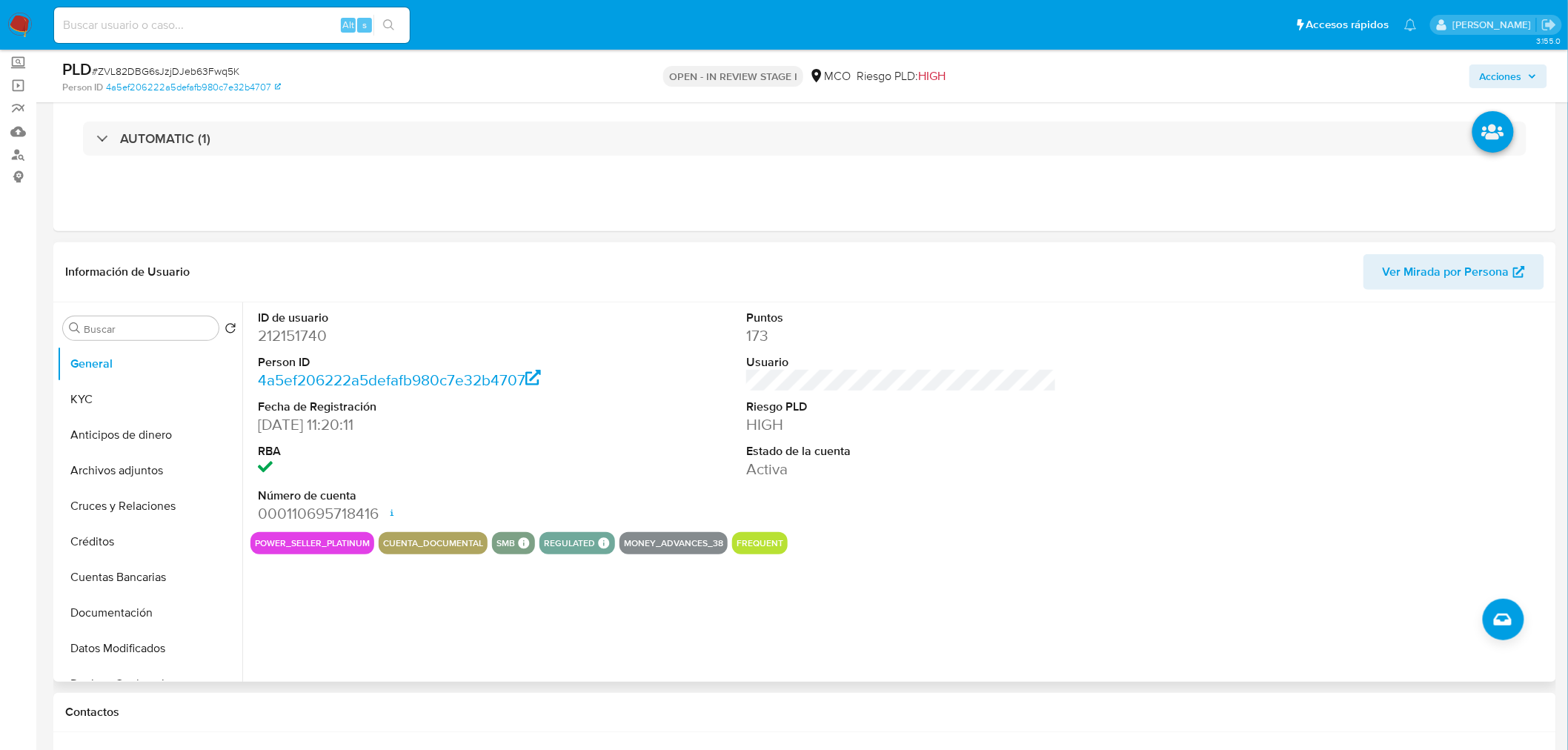
click at [310, 334] on dd "212151740" at bounding box center [413, 336] width 311 height 21
click at [286, 334] on dd "212151740" at bounding box center [413, 336] width 311 height 21
click at [304, 333] on dd "212151740" at bounding box center [413, 336] width 311 height 21
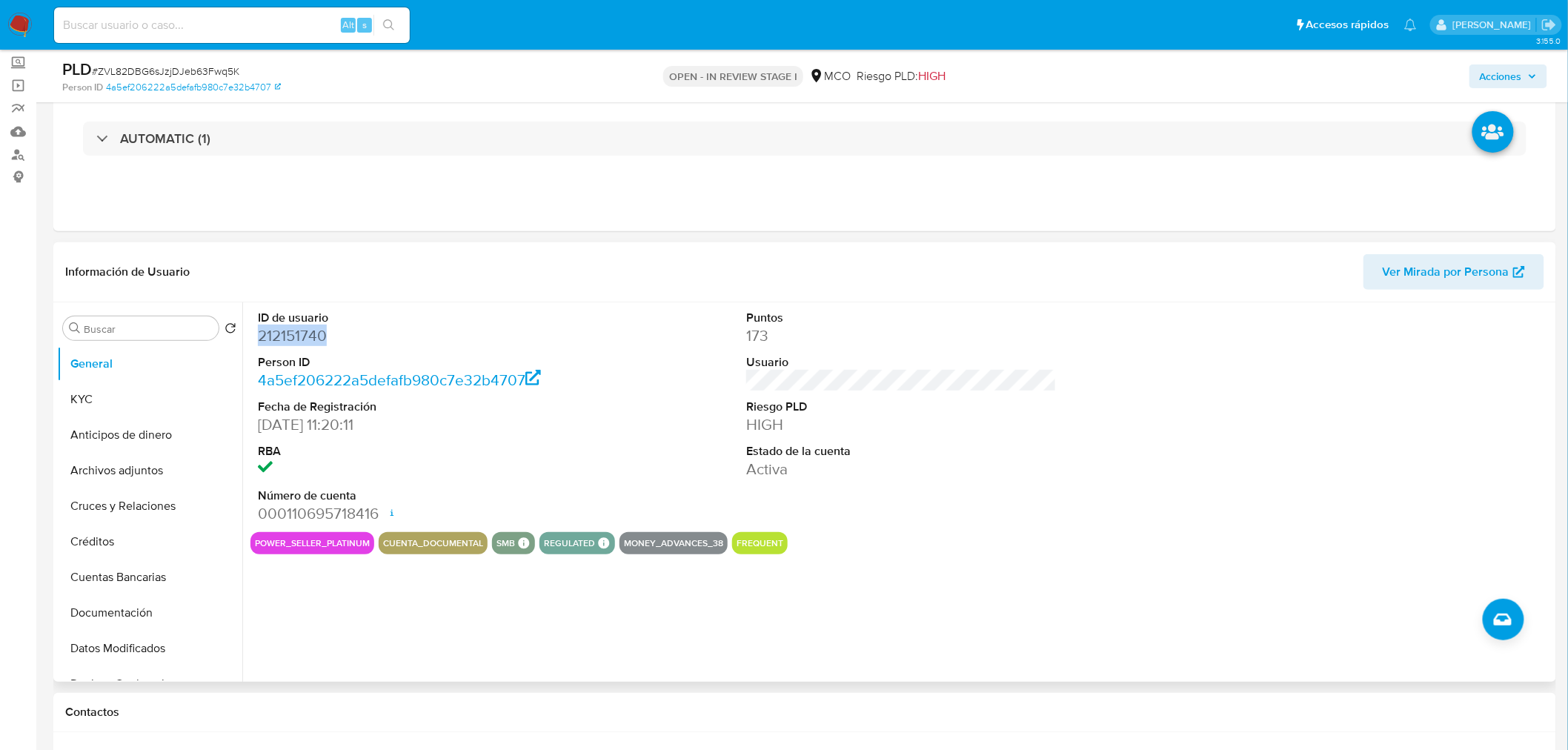
click at [304, 333] on dd "212151740" at bounding box center [413, 336] width 311 height 21
click at [314, 337] on dd "212151740" at bounding box center [413, 336] width 311 height 21
click at [132, 405] on button "KYC" at bounding box center [143, 399] width 173 height 35
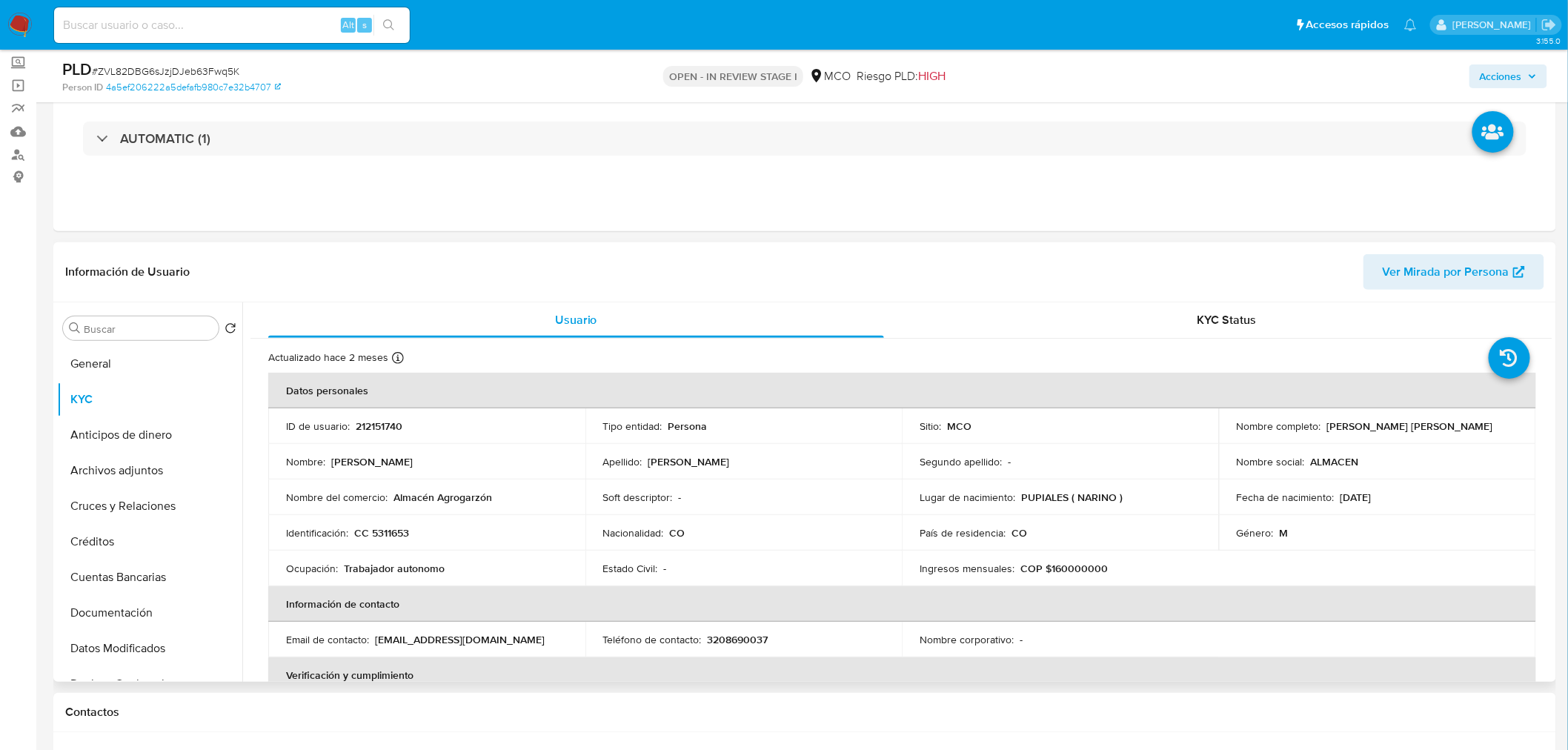
drag, startPoint x: 1322, startPoint y: 426, endPoint x: 1471, endPoint y: 429, distance: 149.0
click at [1471, 429] on div "Nombre completo : [PERSON_NAME] [PERSON_NAME]" at bounding box center [1377, 426] width 282 height 14
copy p "[PERSON_NAME] [PERSON_NAME]"
click at [389, 527] on p "CC 5311653" at bounding box center [381, 534] width 55 height 14
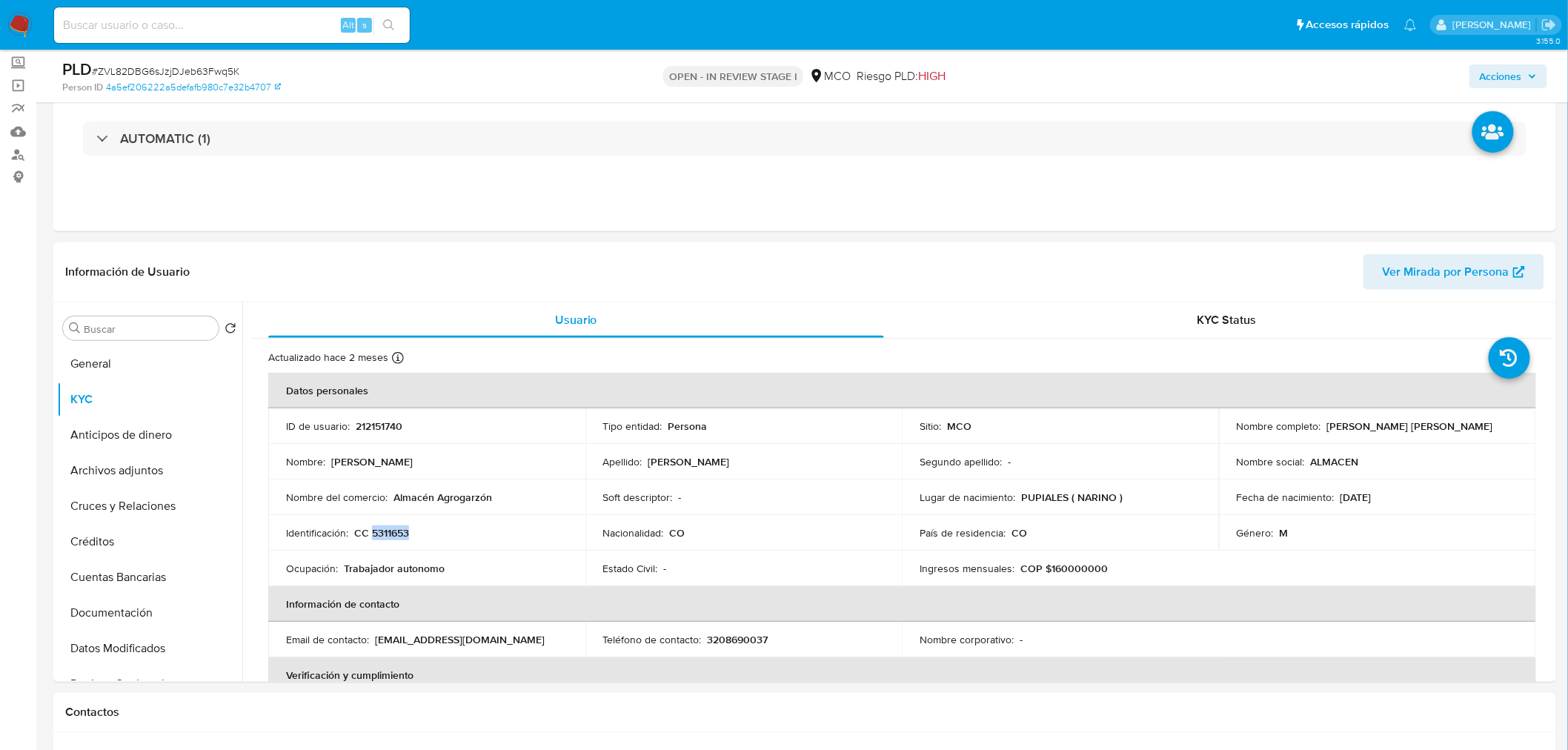
copy p "5311653"
drag, startPoint x: 505, startPoint y: 635, endPoint x: 374, endPoint y: 641, distance: 131.1
click at [374, 641] on div "Email de contacto : [EMAIL_ADDRESS][DOMAIN_NAME]" at bounding box center [427, 640] width 282 height 14
copy p "[EMAIL_ADDRESS][DOMAIN_NAME]"
drag, startPoint x: 1391, startPoint y: 493, endPoint x: 1334, endPoint y: 494, distance: 57.0
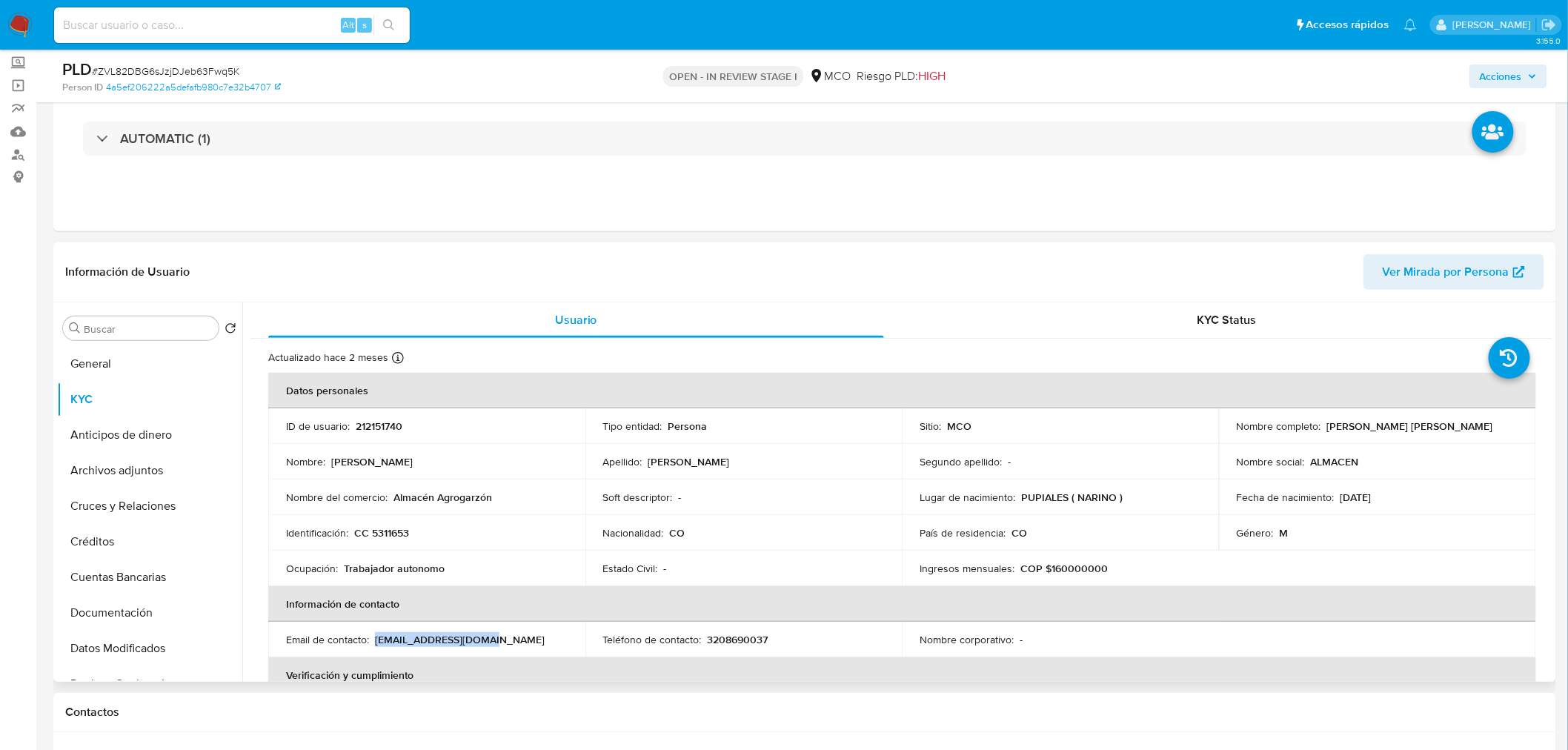
click at [1334, 494] on div "Fecha de nacimiento : [DEMOGRAPHIC_DATA]" at bounding box center [1377, 497] width 282 height 14
copy p "[DATE]"
click at [380, 421] on p "212151740" at bounding box center [379, 426] width 46 height 14
copy p "212151740"
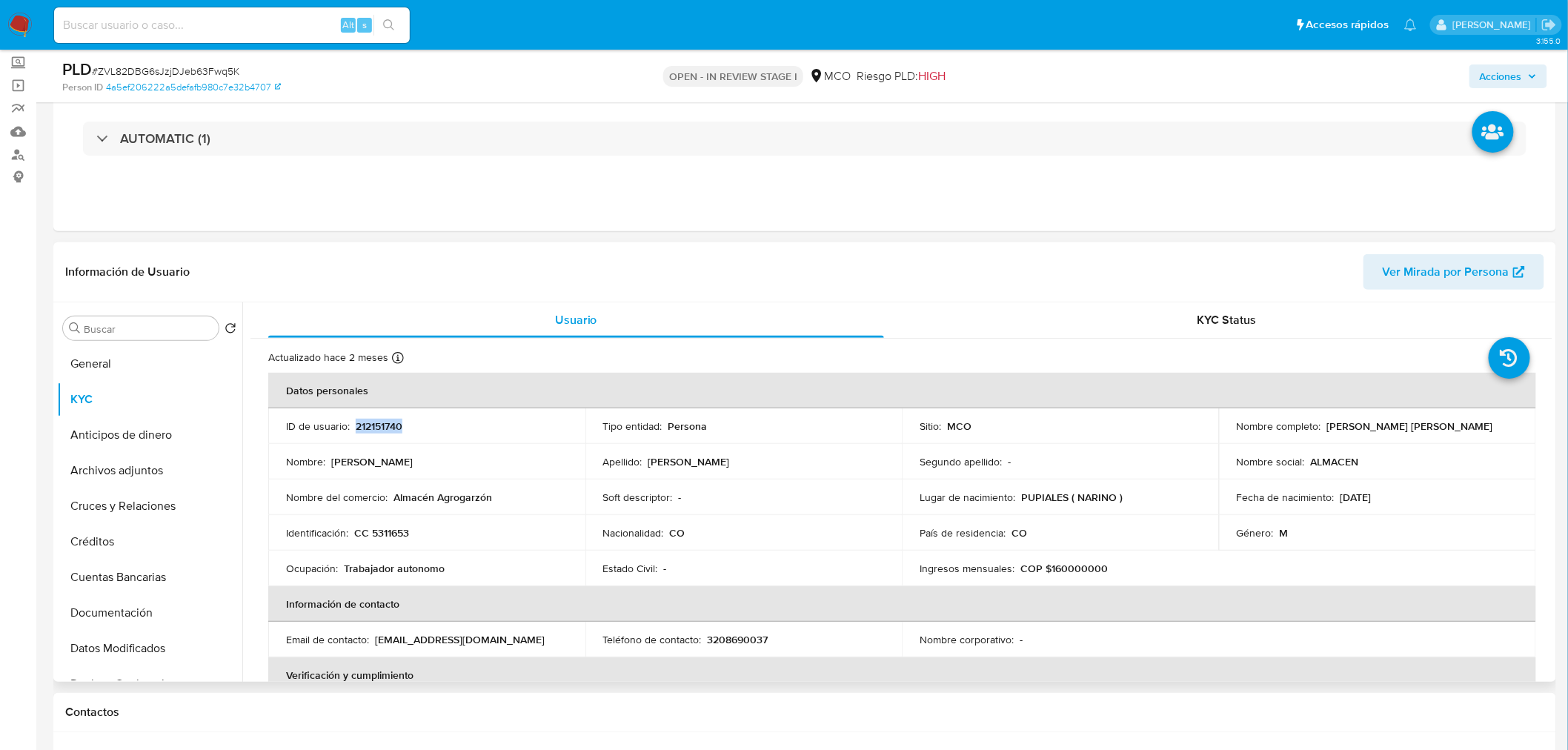
click at [362, 431] on p "212151740" at bounding box center [379, 426] width 46 height 14
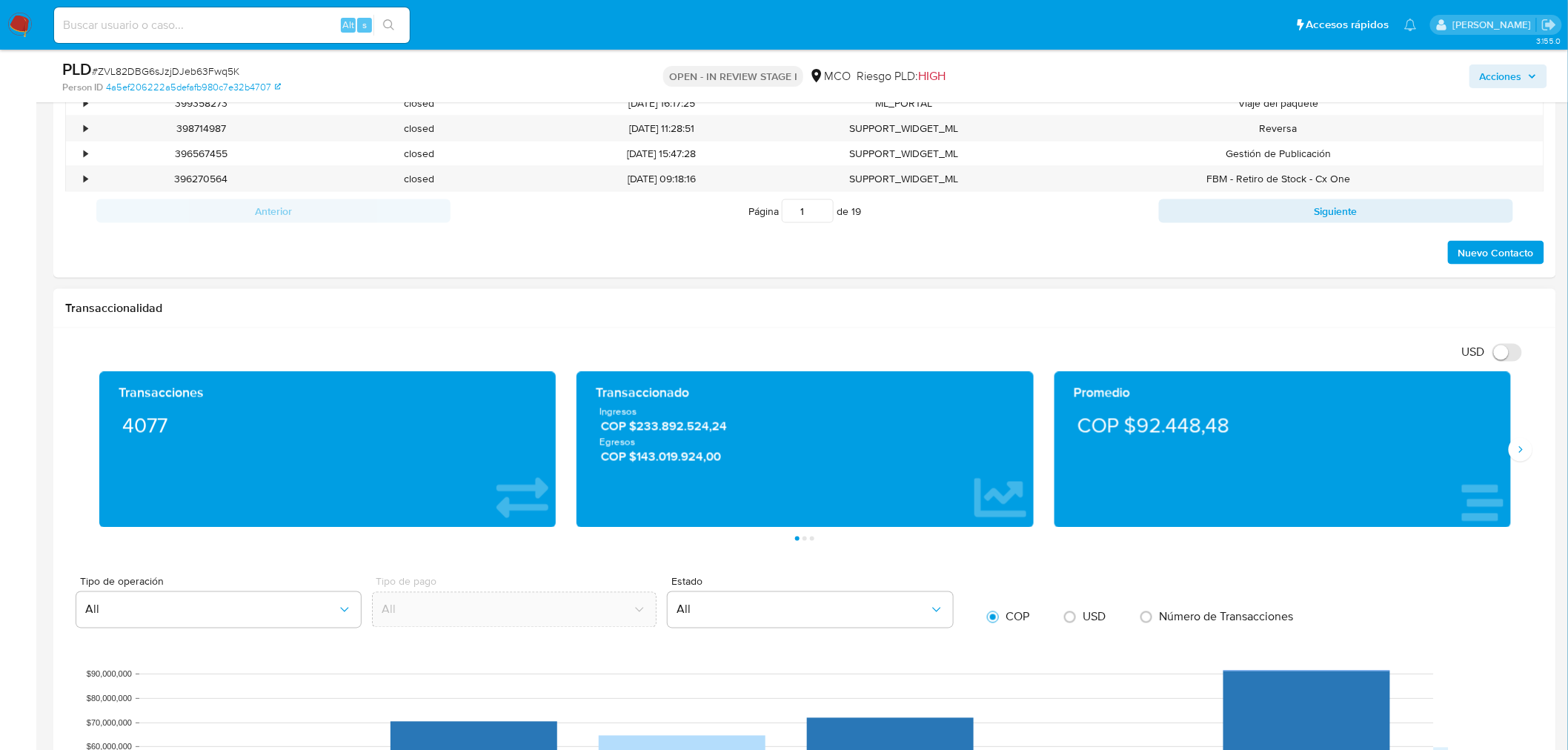
scroll to position [824, 0]
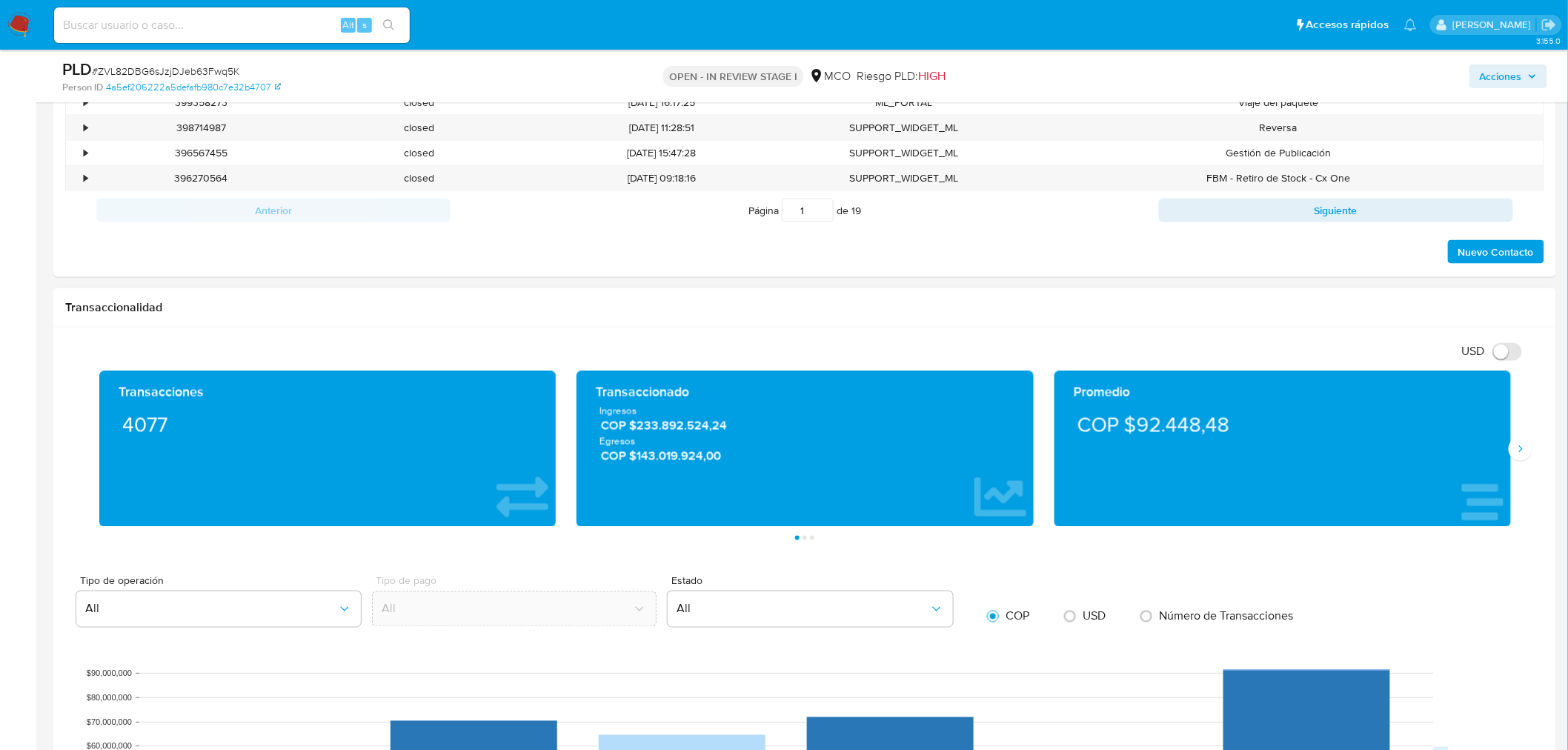
drag, startPoint x: 1517, startPoint y: 455, endPoint x: 975, endPoint y: 460, distance: 542.0
click at [1515, 455] on icon "Siguiente" at bounding box center [1521, 449] width 12 height 12
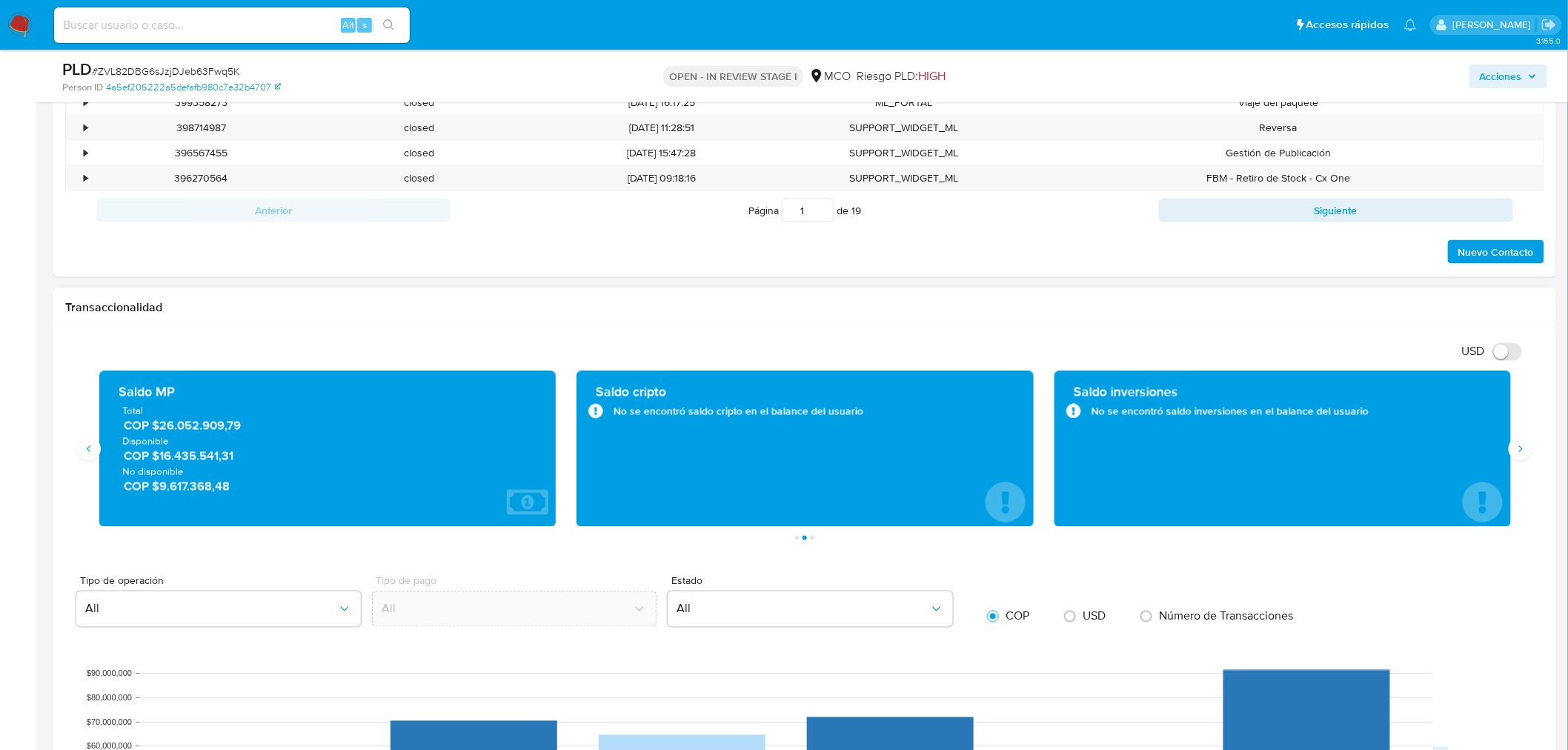
drag, startPoint x: 264, startPoint y: 455, endPoint x: 159, endPoint y: 454, distance: 105.0
click at [159, 454] on span "COP $16.435.541,31" at bounding box center [328, 456] width 410 height 17
drag, startPoint x: 241, startPoint y: 483, endPoint x: 158, endPoint y: 489, distance: 83.2
click at [158, 489] on span "COP $9.617.368,48" at bounding box center [328, 486] width 410 height 17
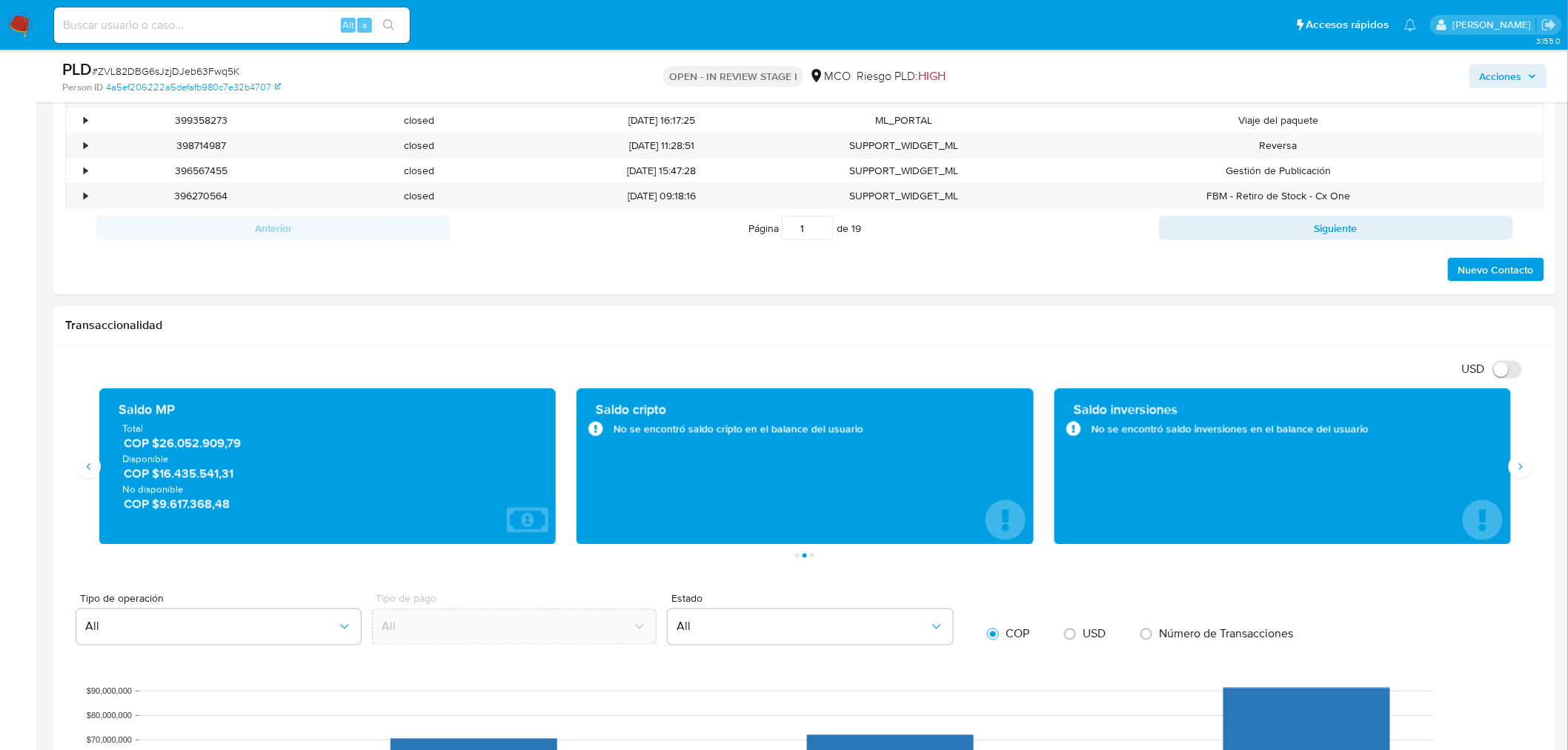
scroll to position [247, 0]
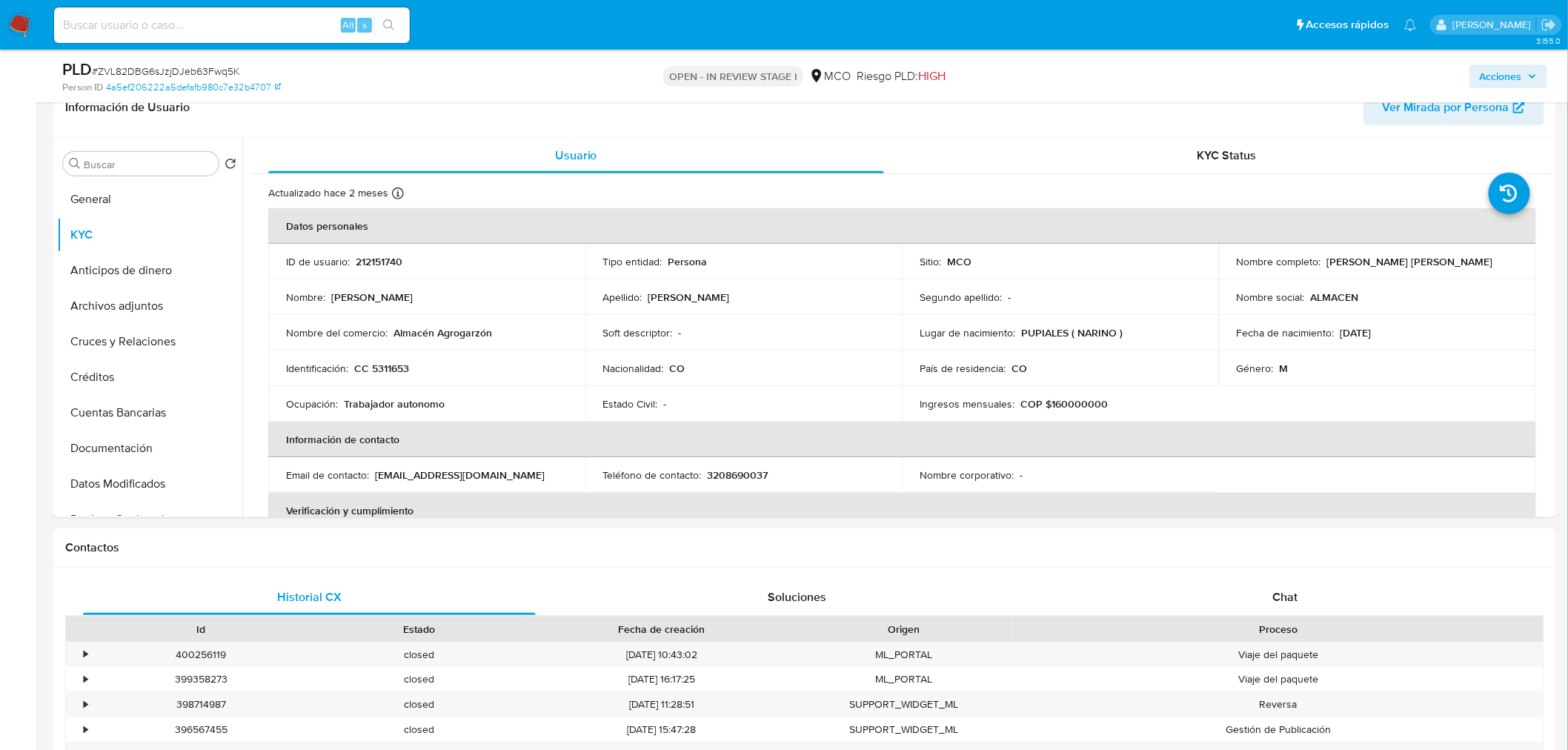
click at [1498, 84] on span "Acciones" at bounding box center [1500, 76] width 42 height 24
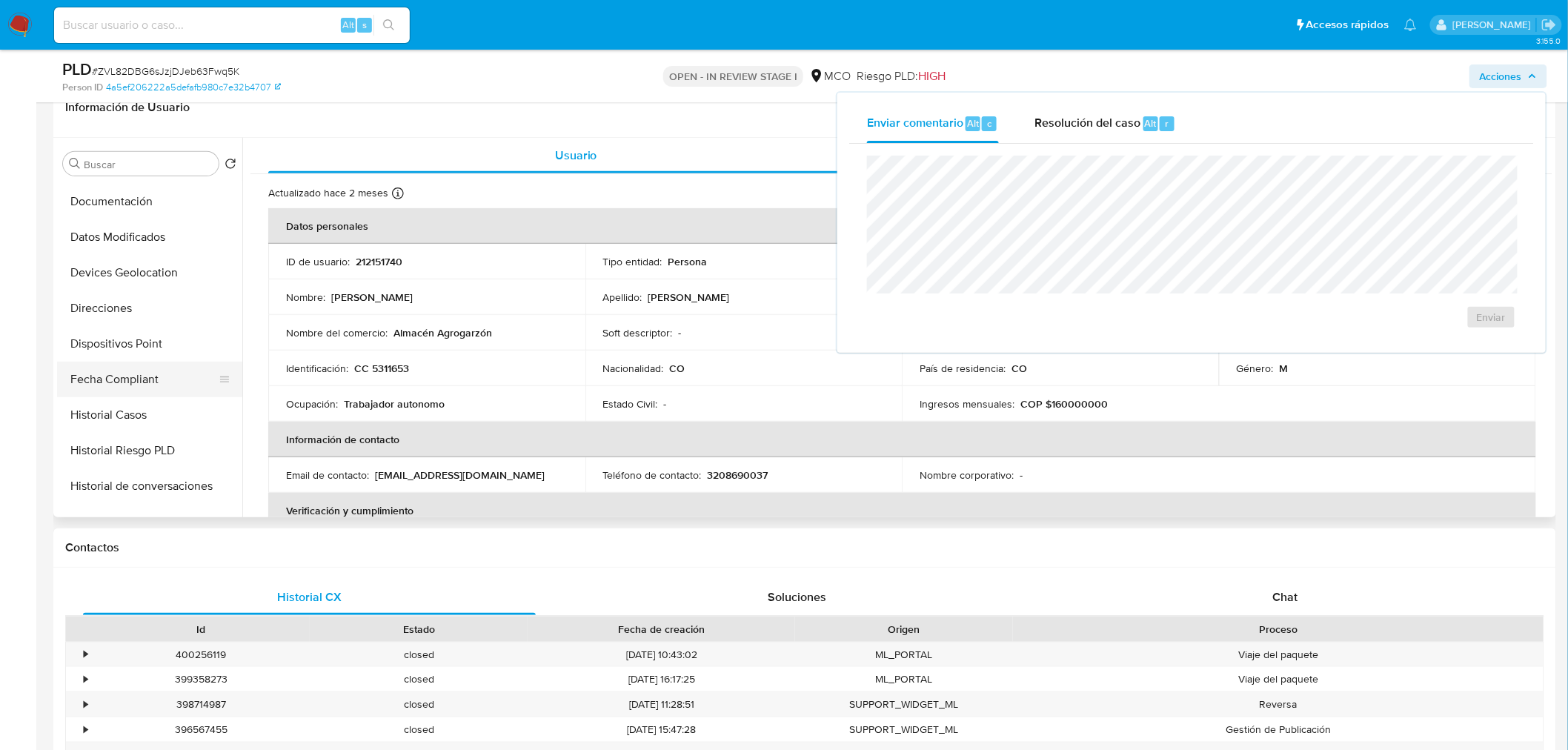
scroll to position [246, 0]
click at [159, 423] on button "Historial Casos" at bounding box center [143, 415] width 173 height 35
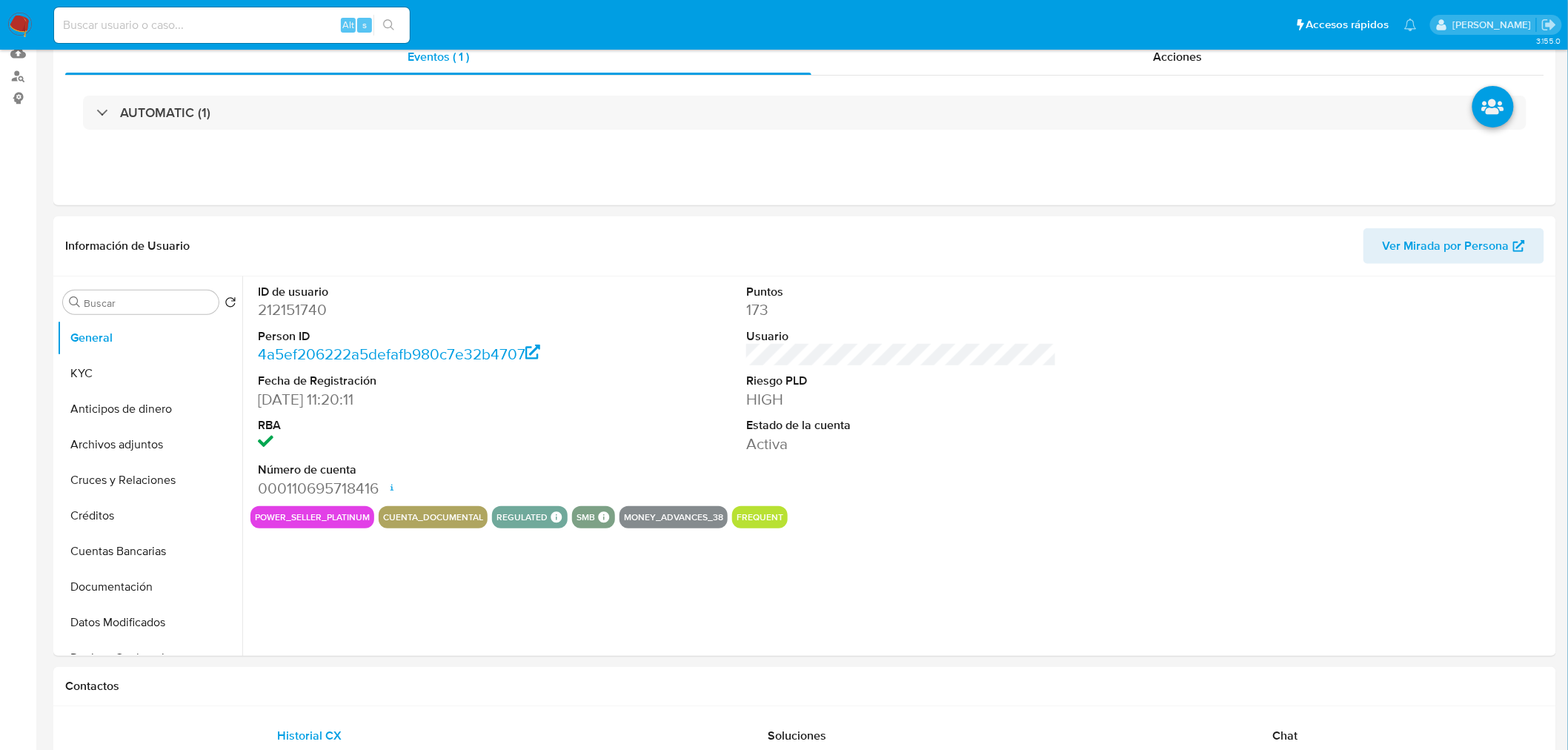
select select "10"
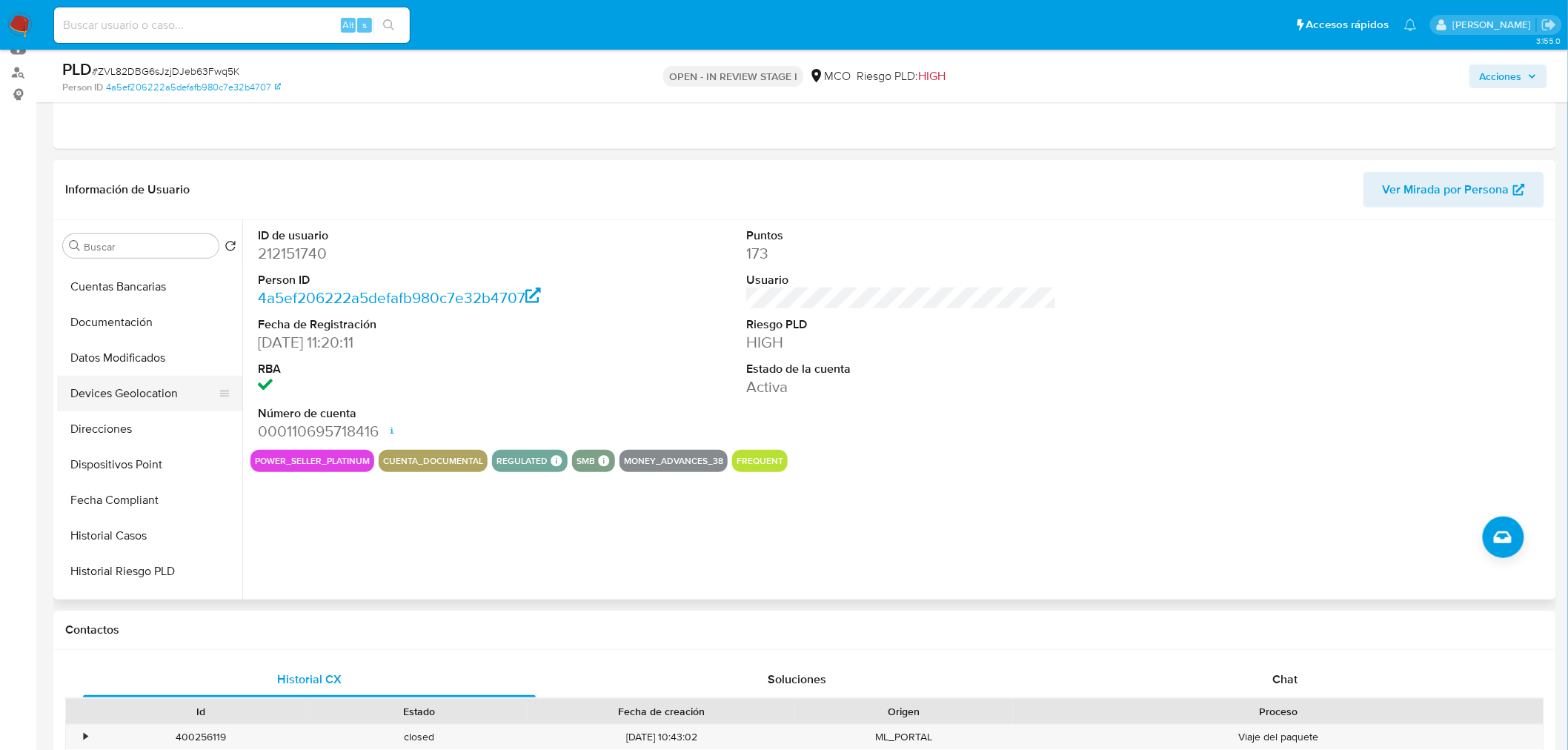
scroll to position [247, 0]
click at [159, 503] on button "Historial Casos" at bounding box center [143, 497] width 173 height 35
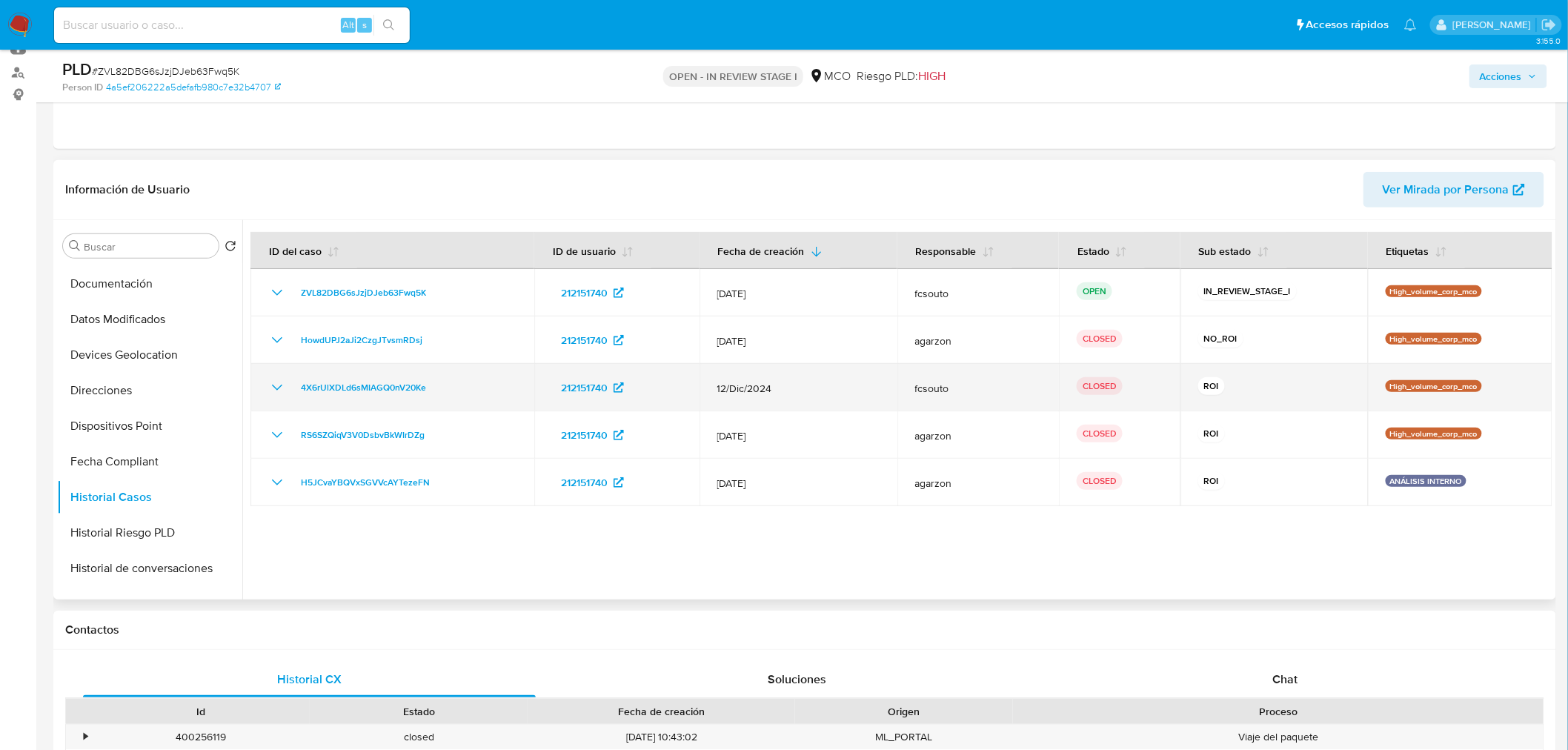
click at [277, 384] on icon "Mostrar/Ocultar" at bounding box center [277, 387] width 18 height 18
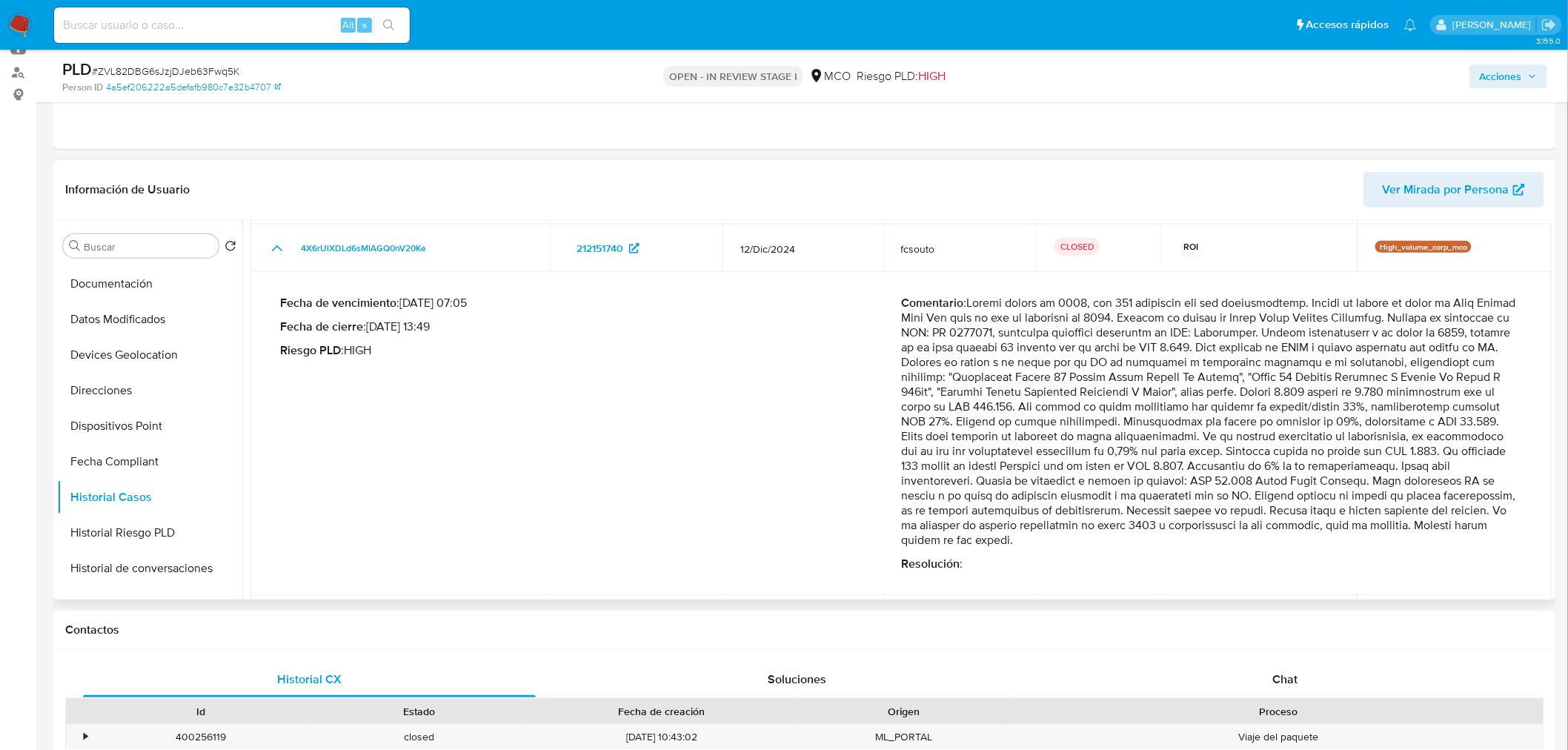
scroll to position [165, 0]
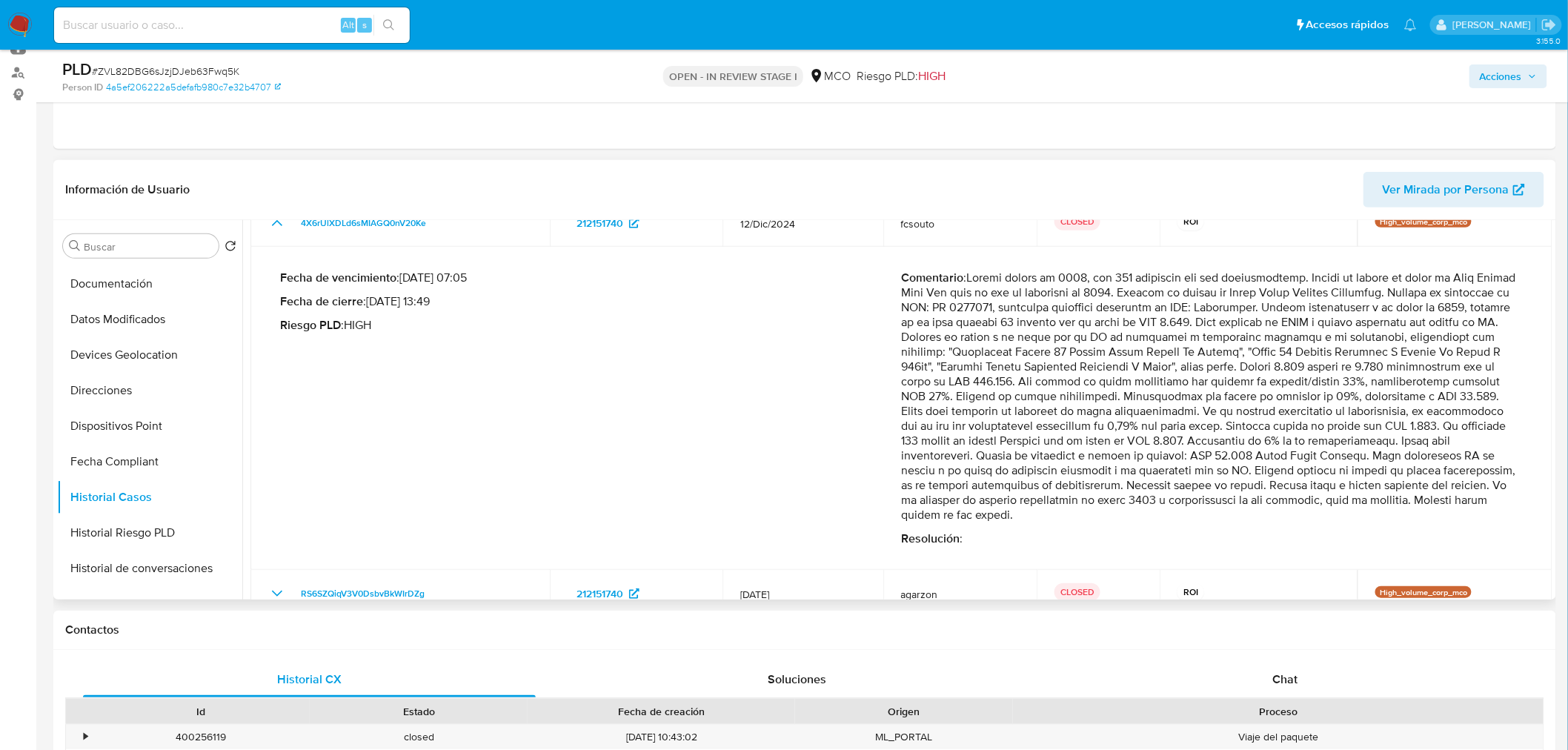
drag, startPoint x: 969, startPoint y: 279, endPoint x: 1103, endPoint y: 509, distance: 266.2
click at [1103, 509] on p "Comentario :" at bounding box center [1212, 396] width 622 height 252
click at [1497, 78] on span "Acciones" at bounding box center [1500, 76] width 42 height 24
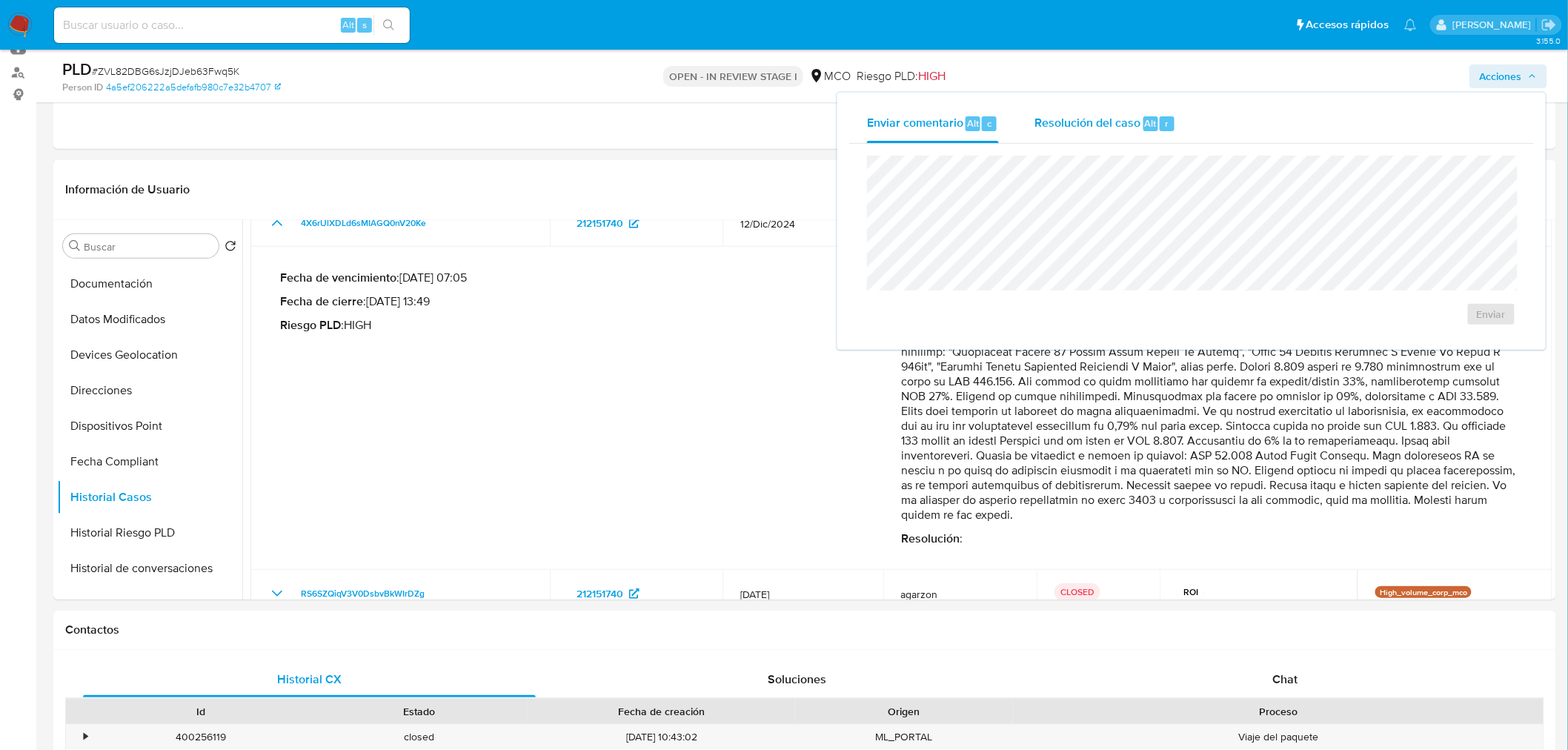
click at [1098, 122] on span "Resolución del caso" at bounding box center [1086, 123] width 106 height 17
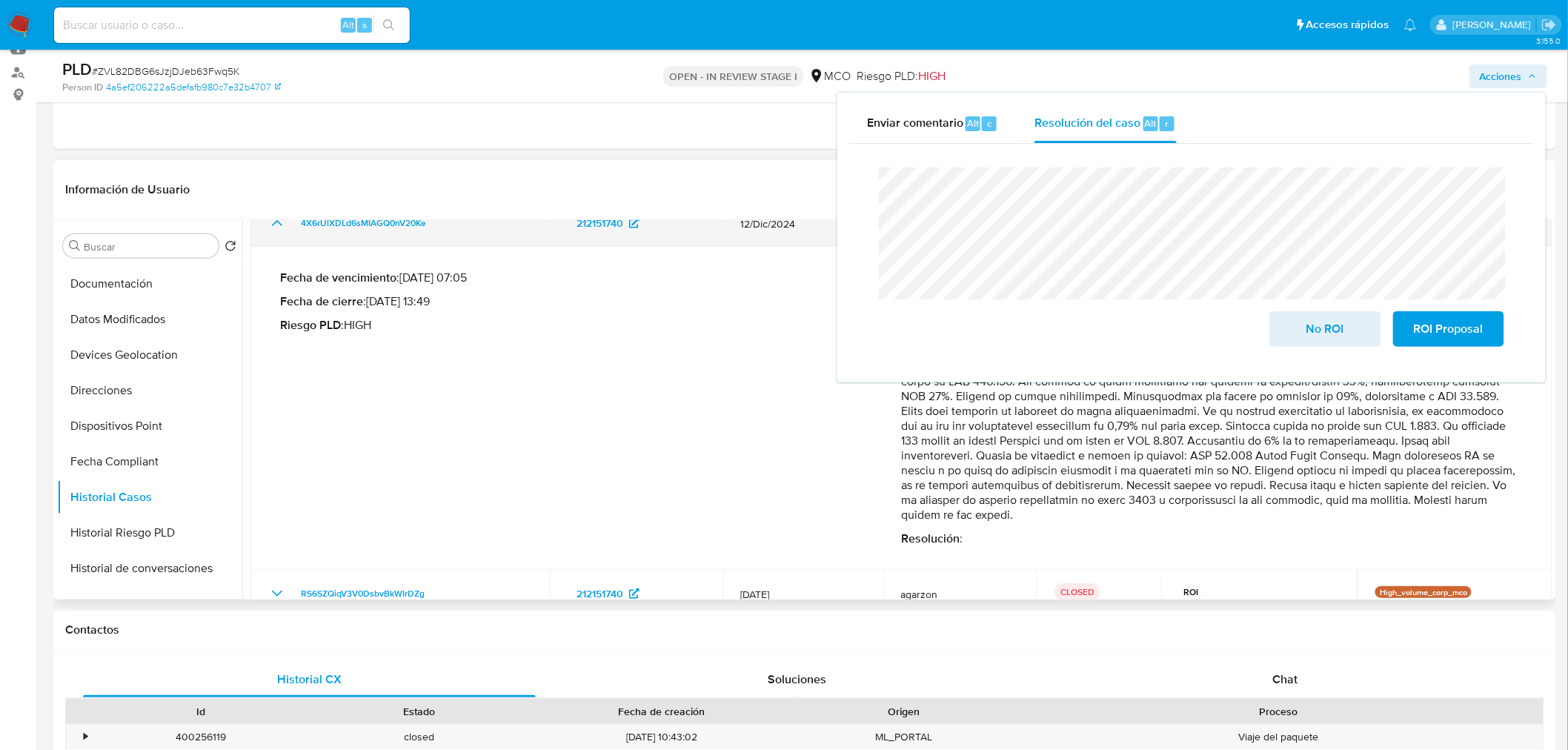
click at [274, 233] on td "4X6rUlXDLd6sMIAGQ0nV20Ke" at bounding box center [400, 223] width 300 height 47
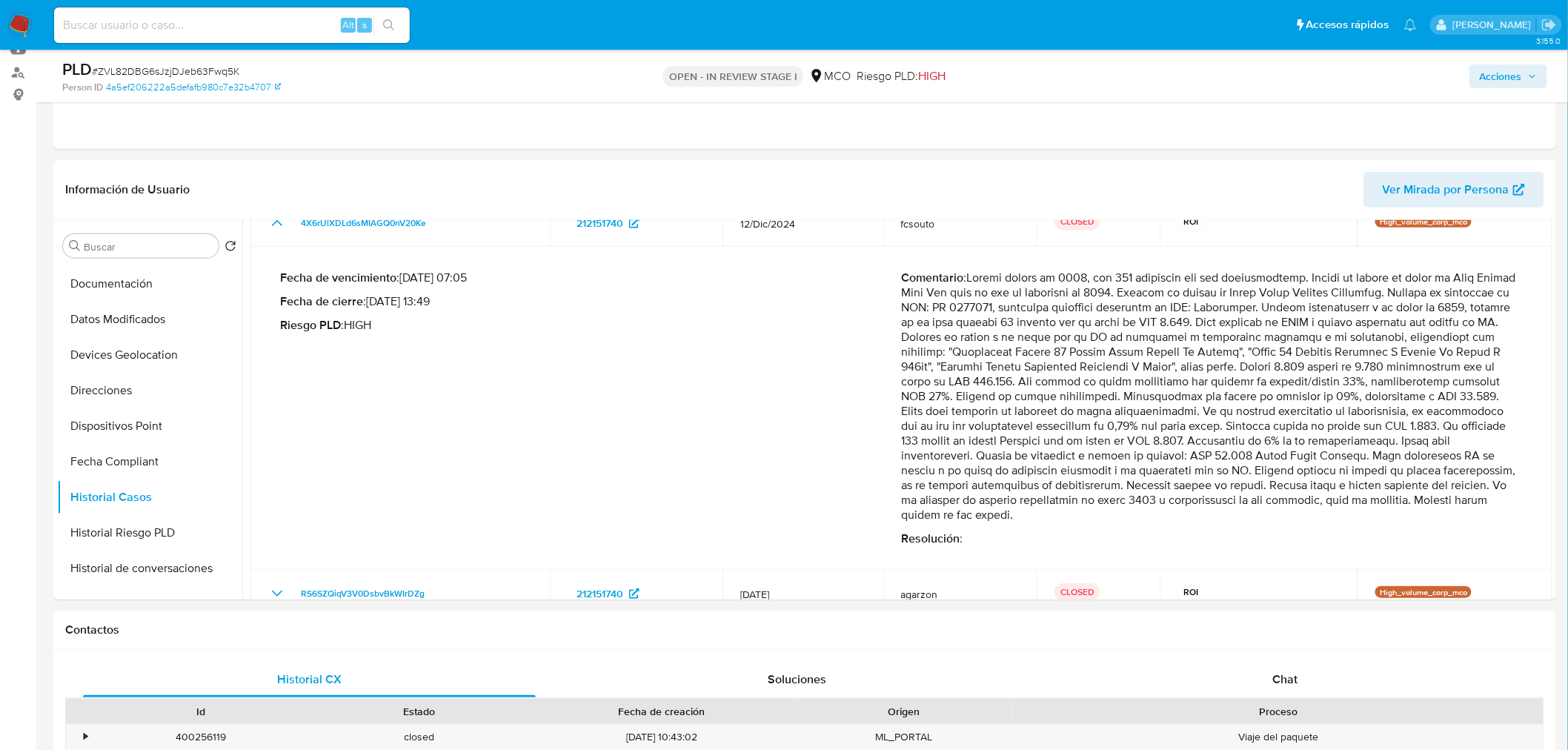
click at [1526, 71] on span "Acciones" at bounding box center [1508, 76] width 57 height 21
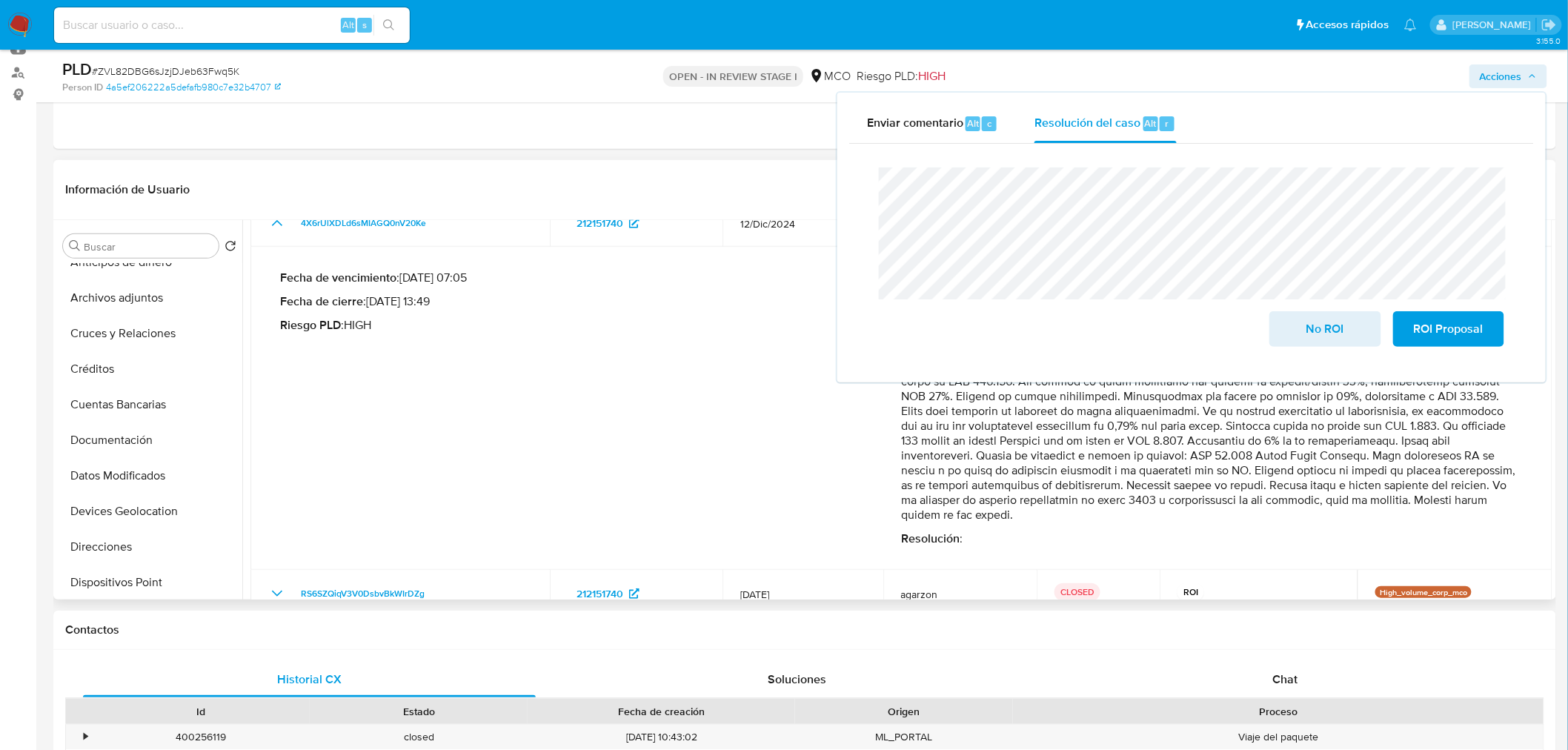
scroll to position [0, 0]
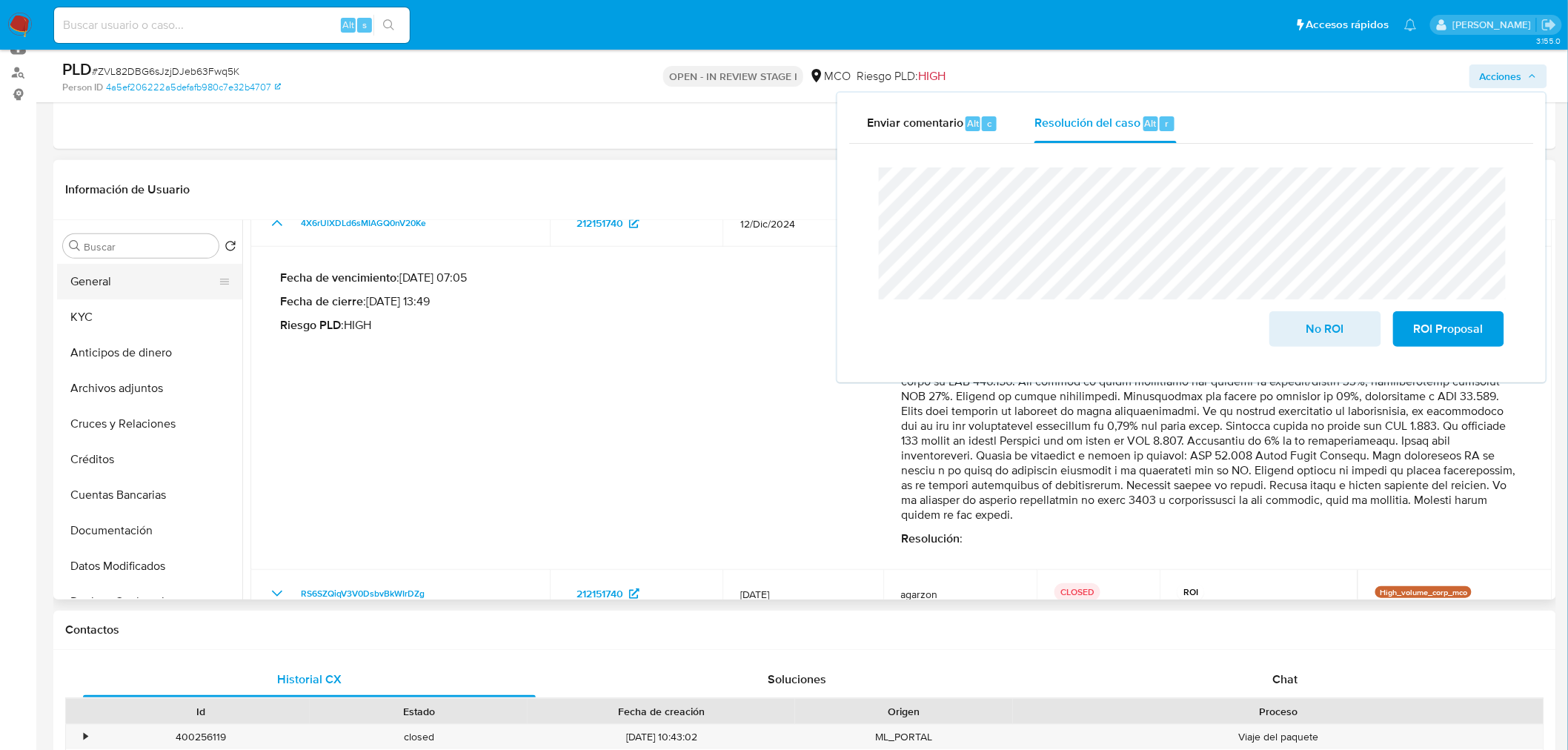
drag, startPoint x: 94, startPoint y: 280, endPoint x: 241, endPoint y: 280, distance: 147.0
click at [96, 280] on button "General" at bounding box center [149, 281] width 185 height 35
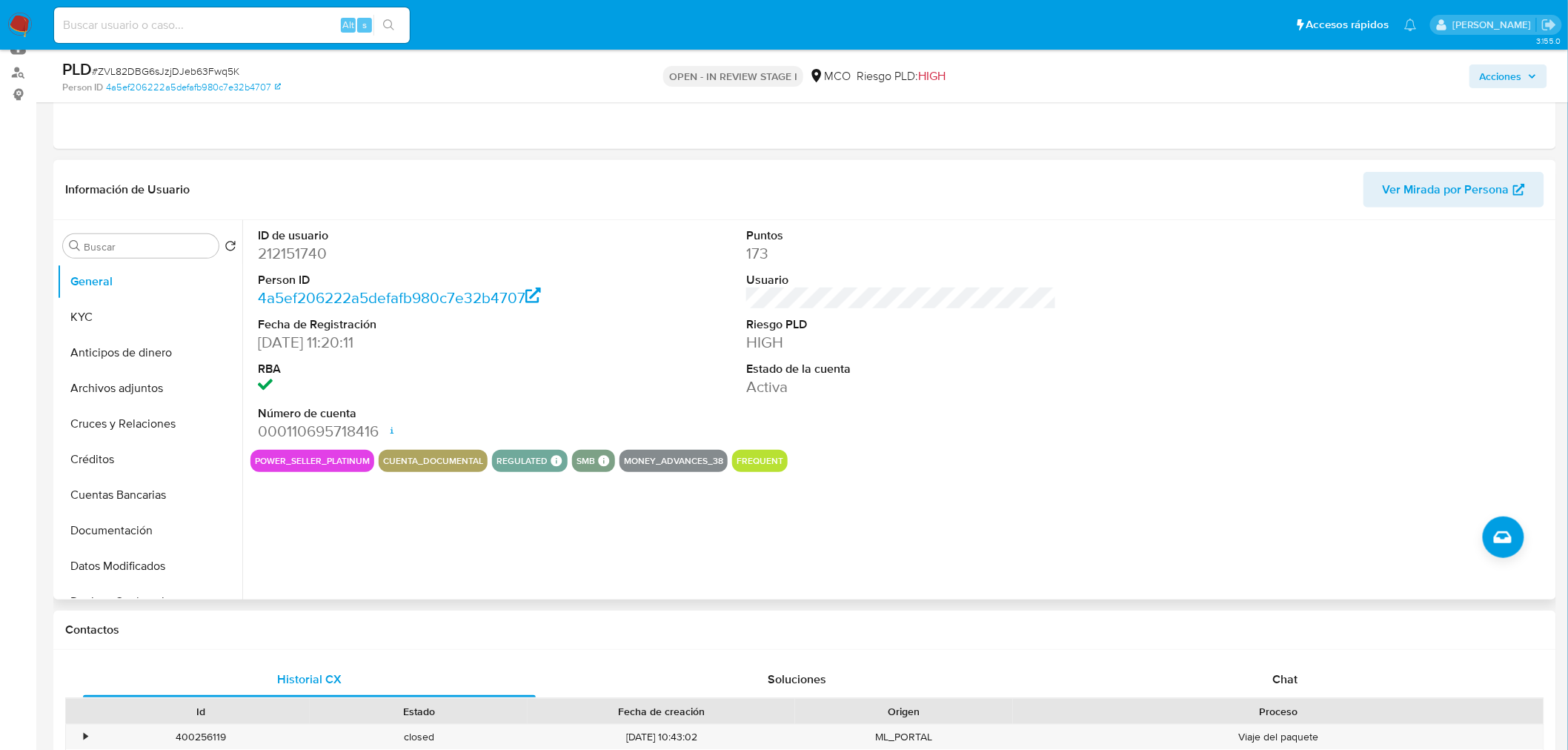
click at [1525, 82] on span "Acciones" at bounding box center [1508, 76] width 57 height 21
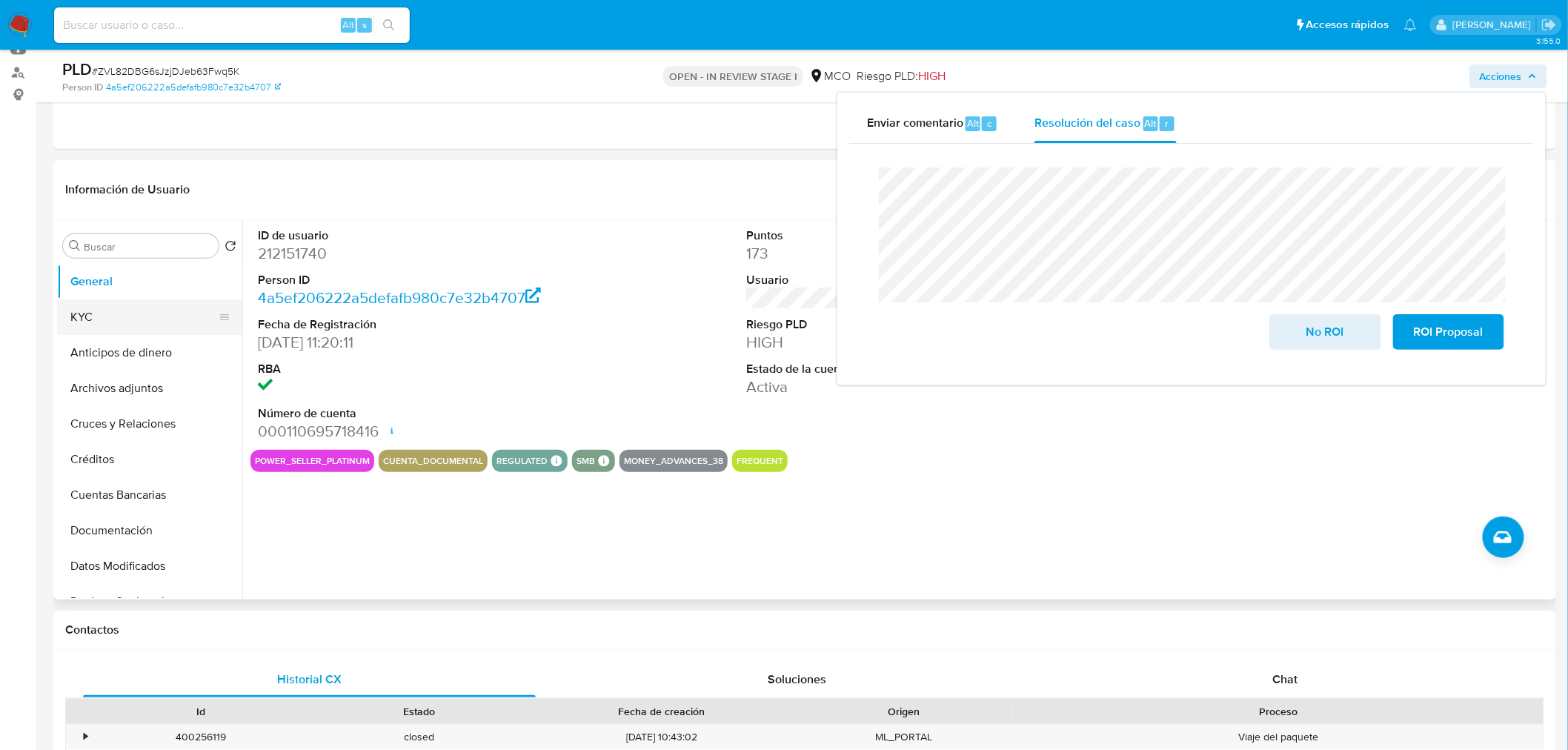
click at [101, 323] on button "KYC" at bounding box center [143, 317] width 173 height 35
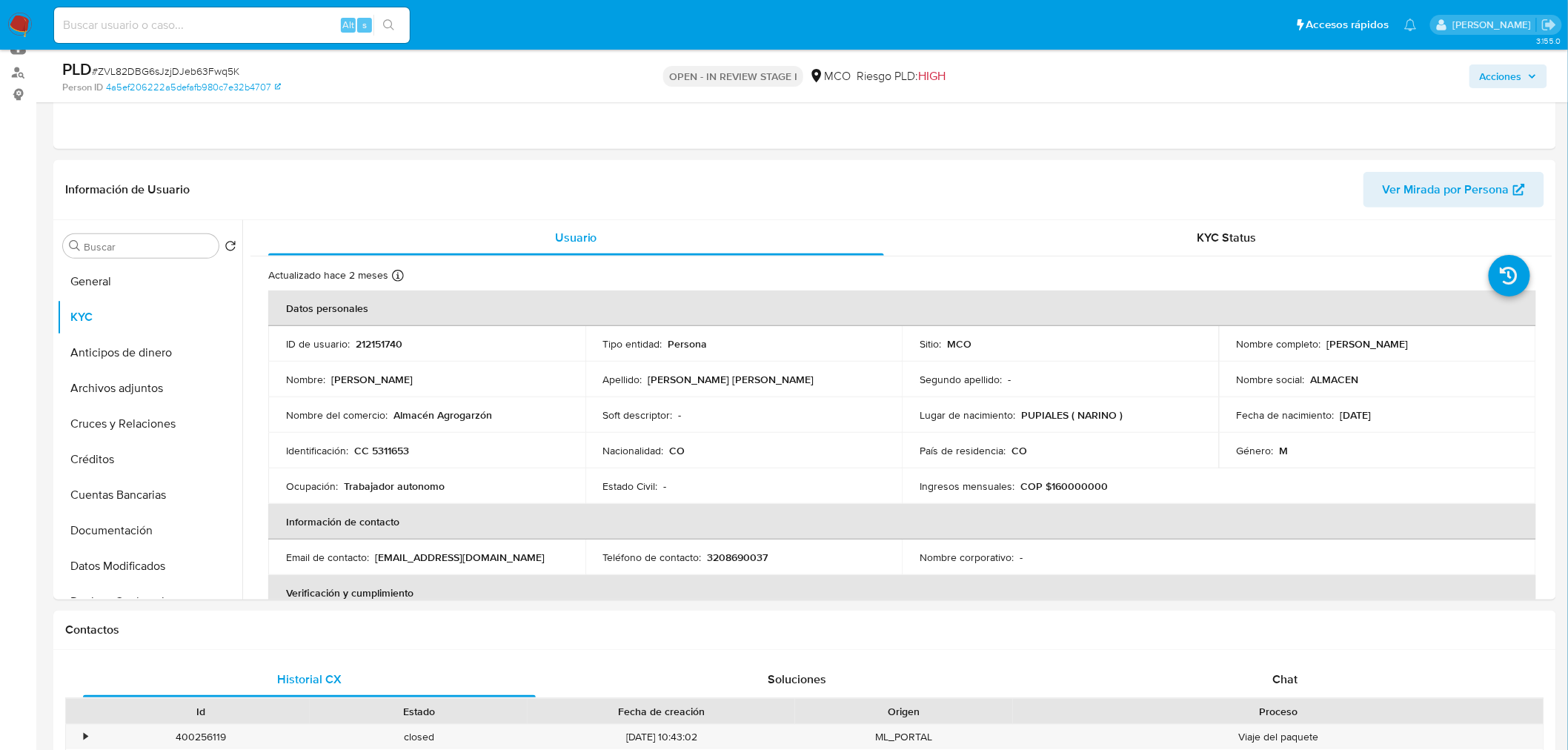
click at [1492, 71] on span "Acciones" at bounding box center [1500, 76] width 42 height 24
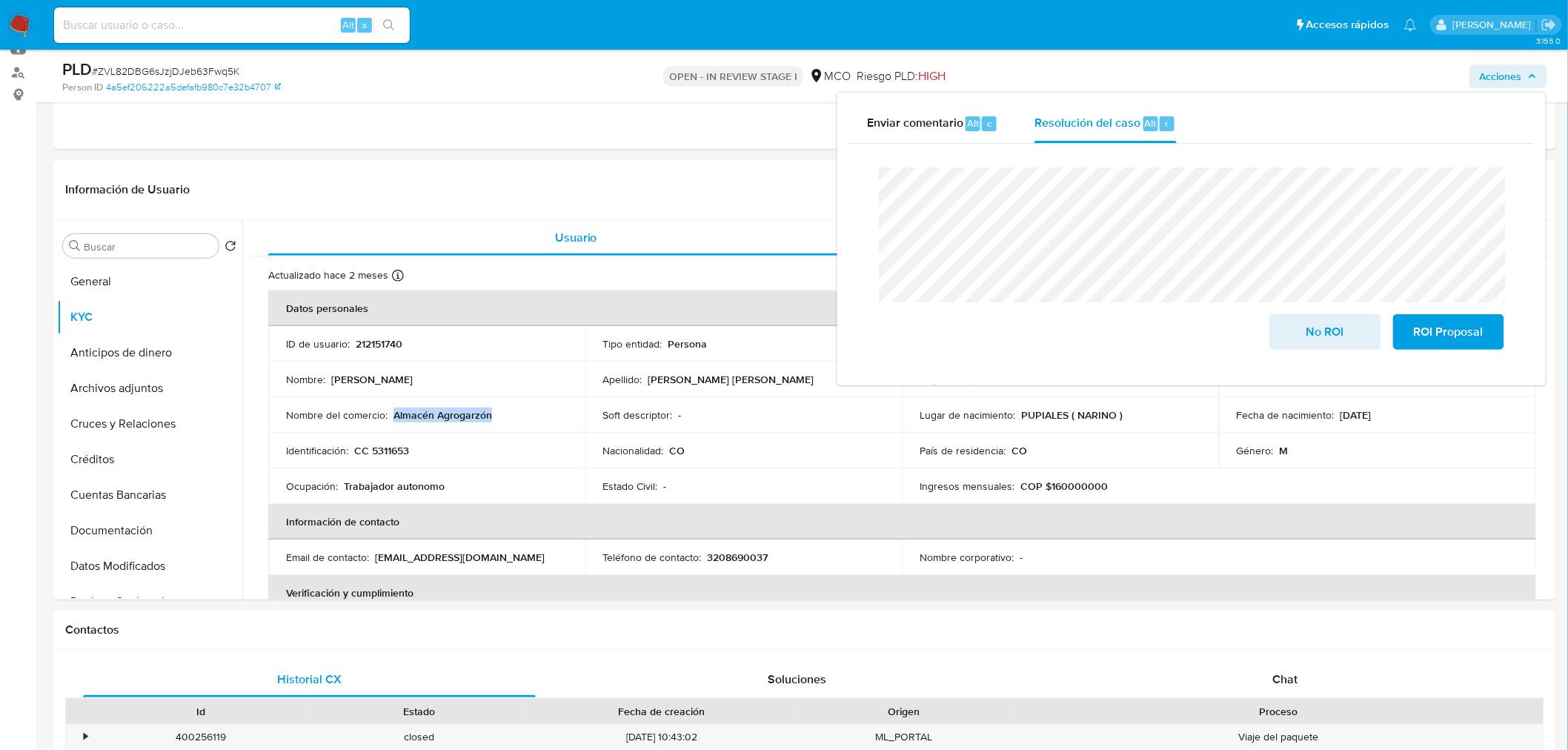
drag, startPoint x: 488, startPoint y: 421, endPoint x: 393, endPoint y: 421, distance: 95.0
click at [393, 421] on td "Nombre del comercio : Almacén Agrogarzón" at bounding box center [426, 414] width 317 height 35
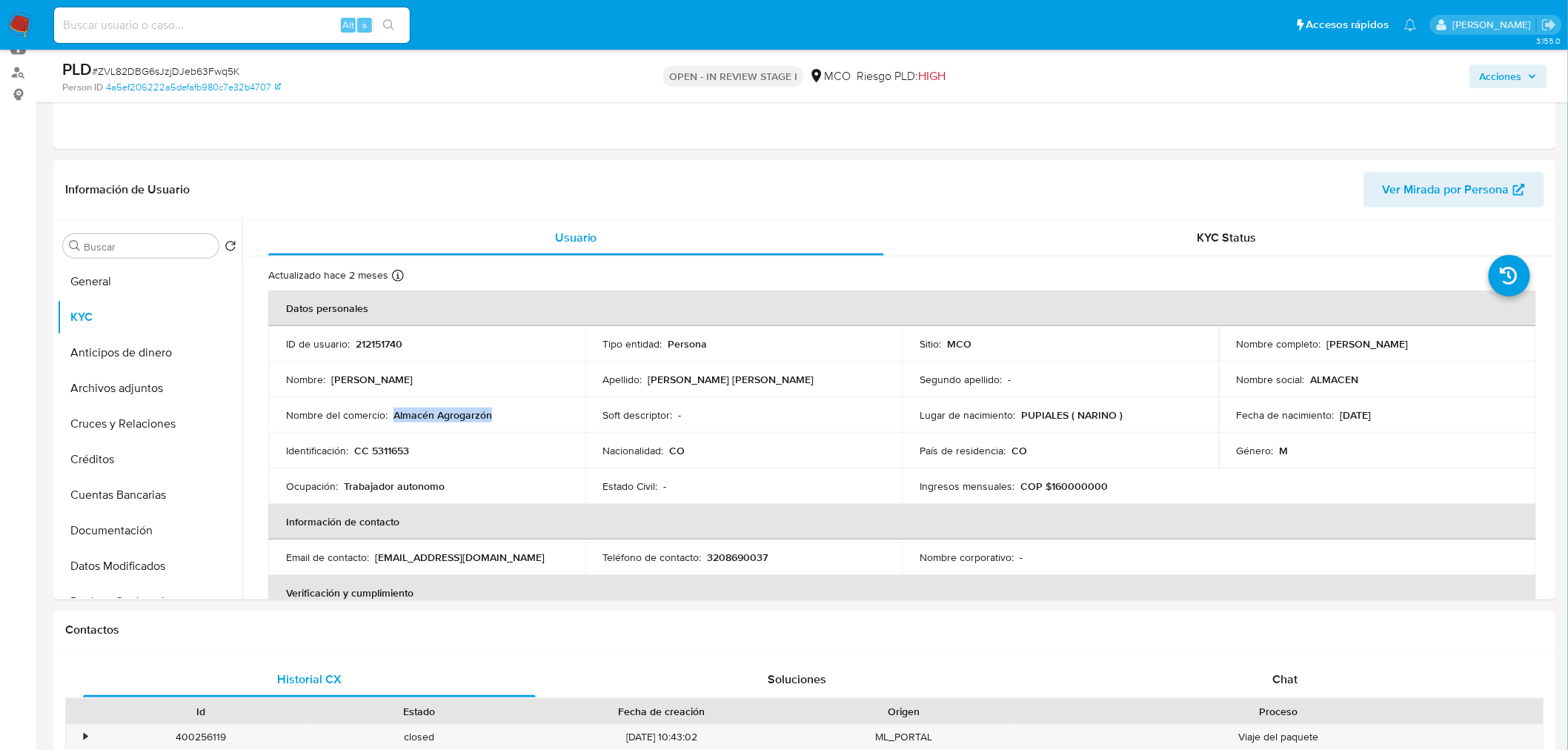
copy p "Almacén Agrogarzón"
click at [1522, 83] on span "Acciones" at bounding box center [1500, 76] width 42 height 24
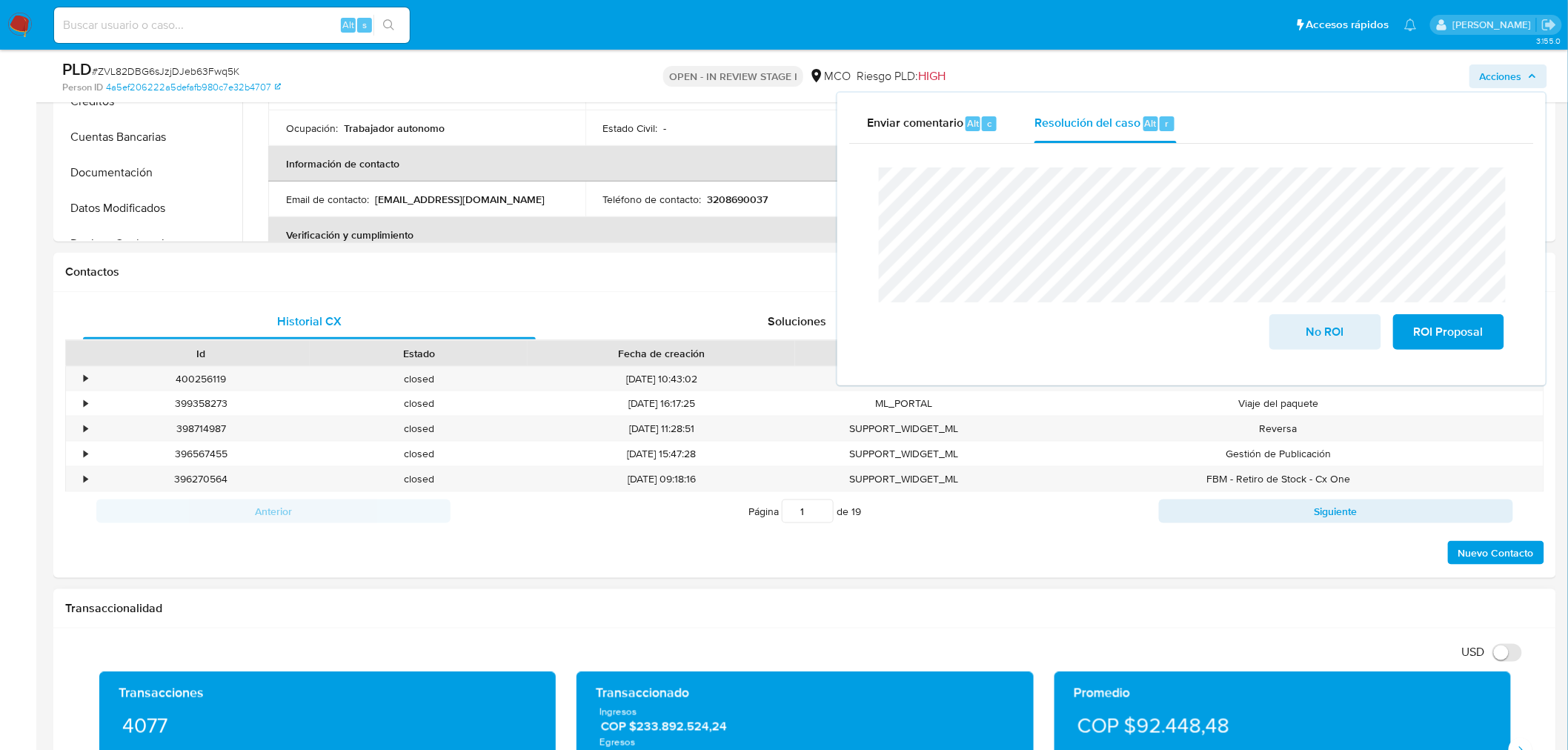
scroll to position [741, 0]
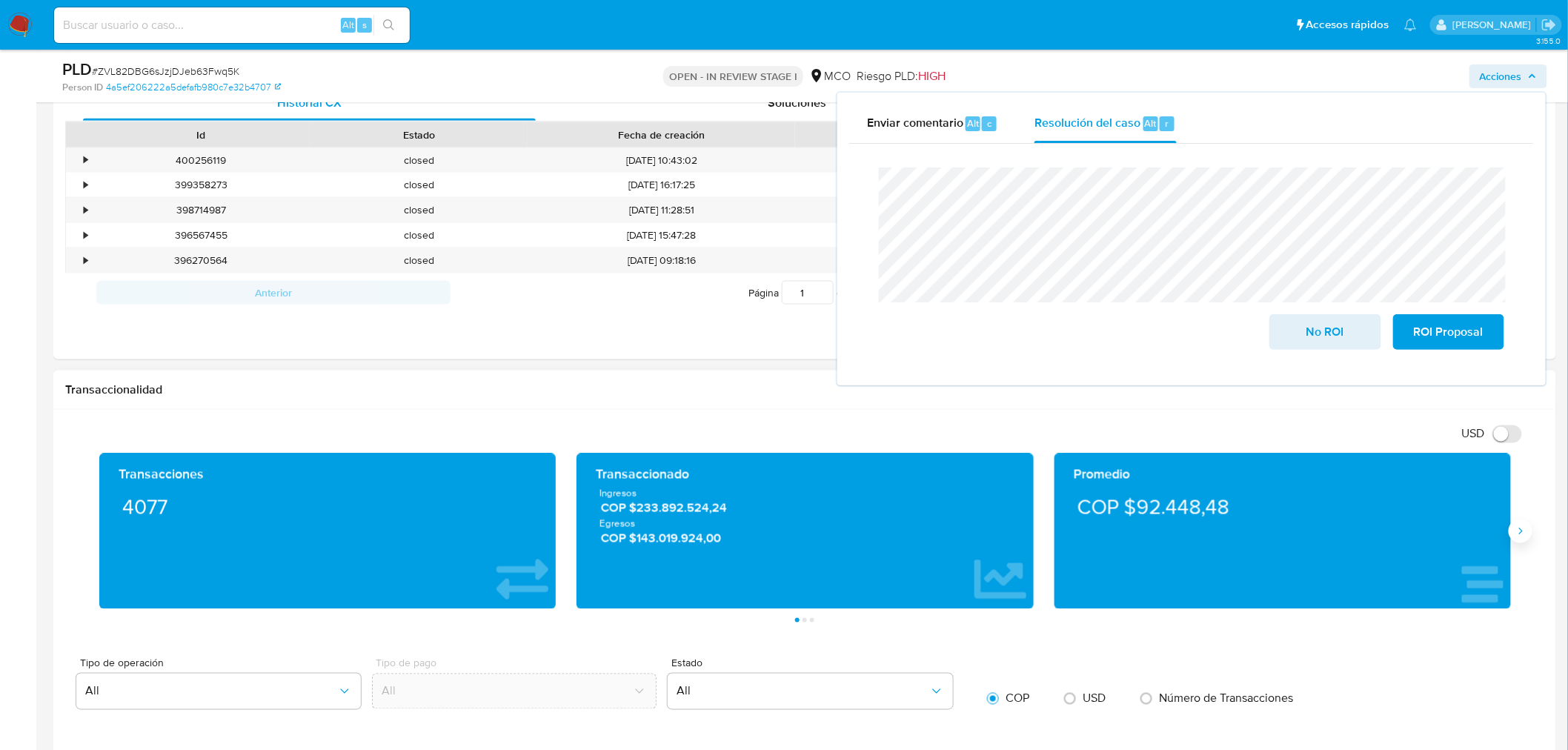
click at [1522, 546] on div "Transacciones 4077 Transaccionado Ingresos COP $233.892.524,24 Egresos COP $143…" at bounding box center [805, 538] width 1479 height 169
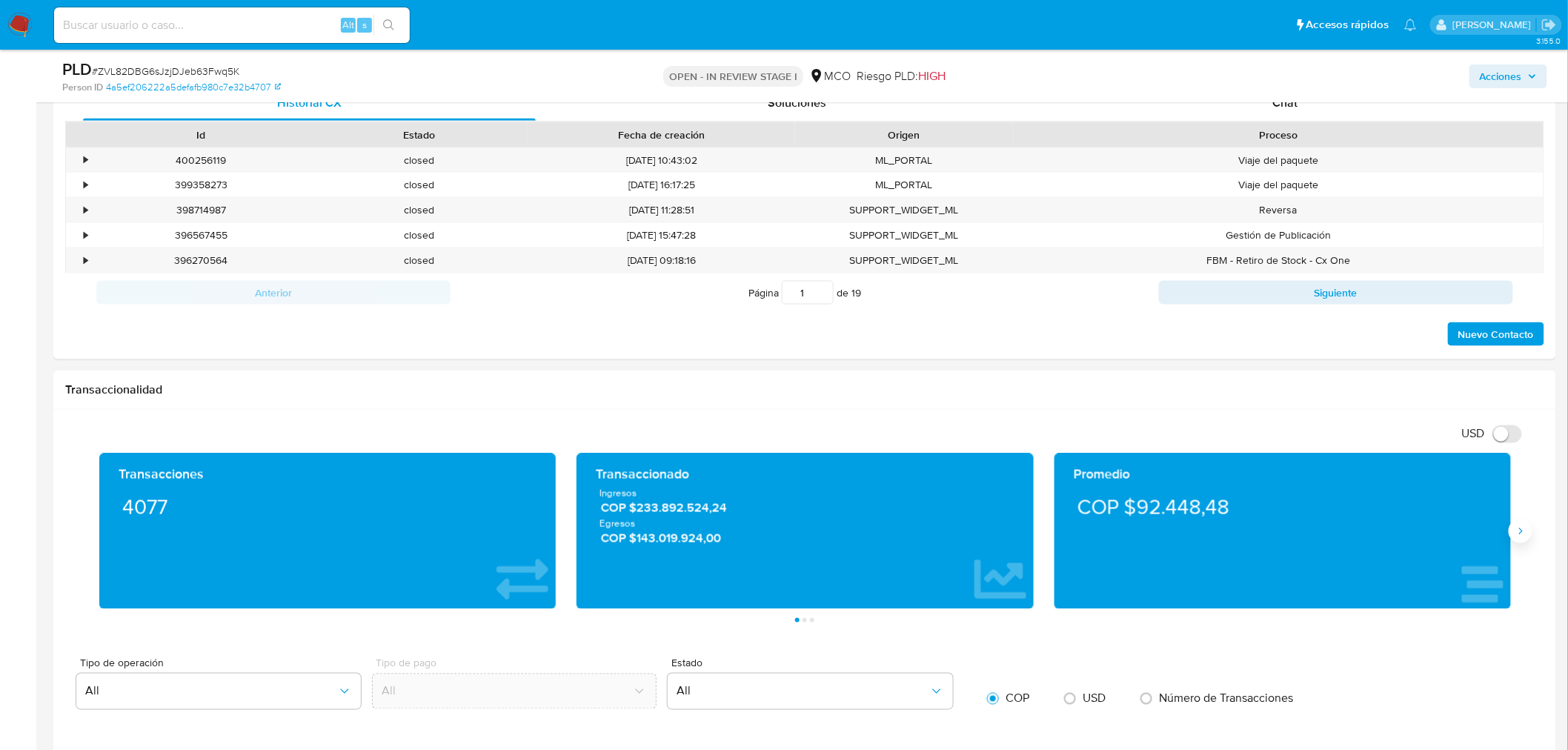
click at [1522, 540] on button "Siguiente" at bounding box center [1521, 532] width 24 height 24
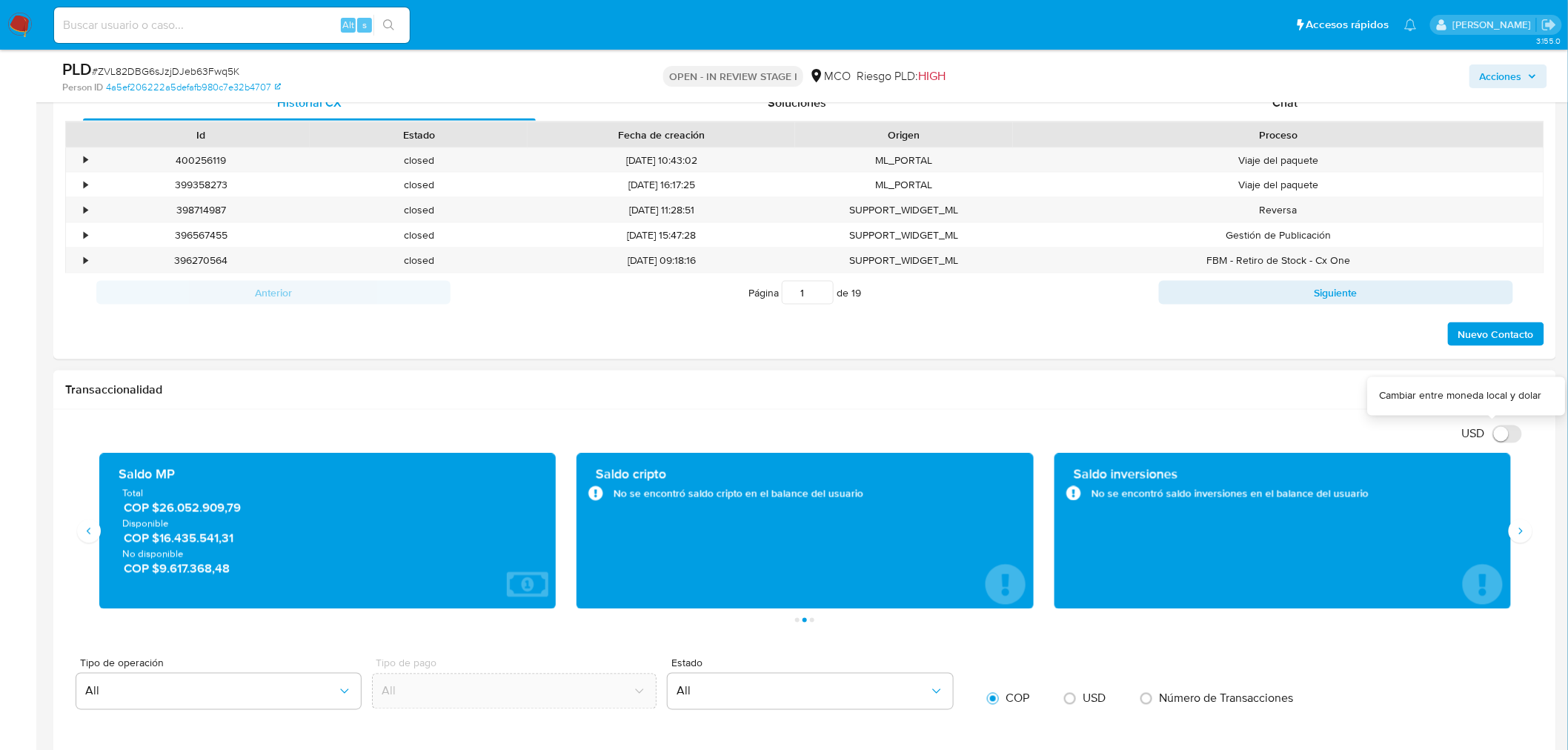
click at [1508, 432] on input "USD" at bounding box center [1507, 434] width 30 height 18
checkbox input "true"
click at [1495, 68] on span "Acciones" at bounding box center [1500, 76] width 42 height 24
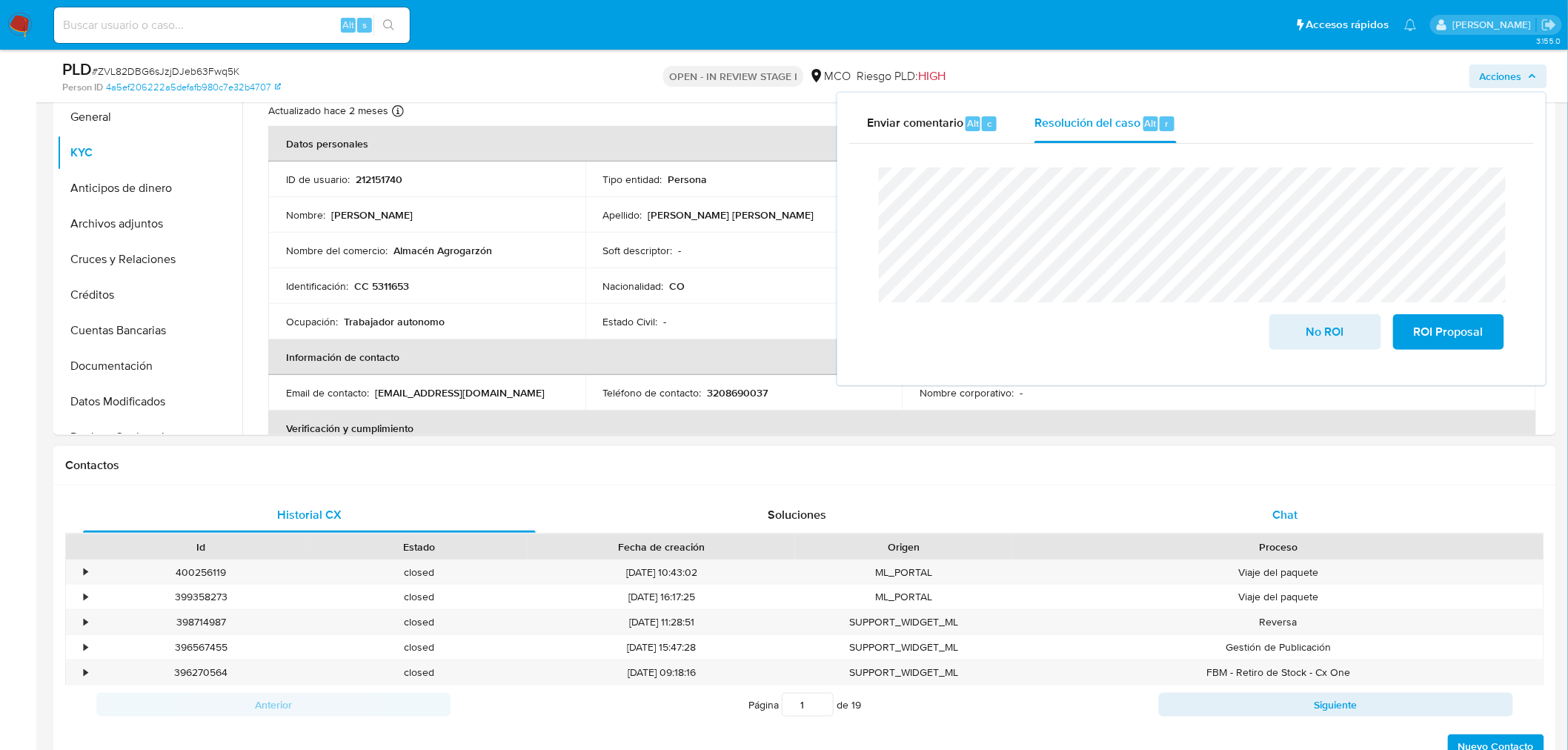
drag, startPoint x: 1299, startPoint y: 500, endPoint x: 1283, endPoint y: 506, distance: 17.1
click at [1299, 501] on div "Chat" at bounding box center [1285, 515] width 453 height 35
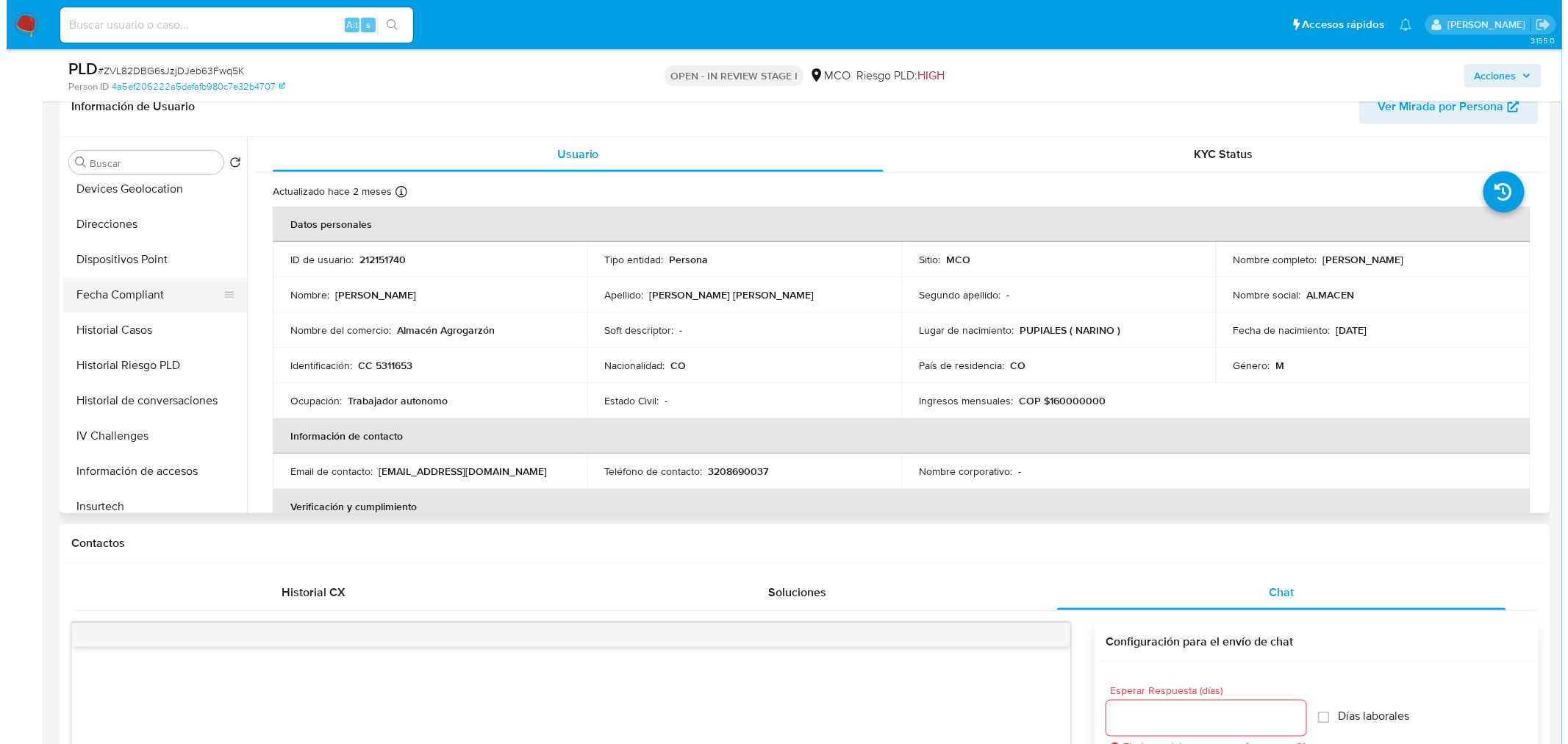
scroll to position [408, 0]
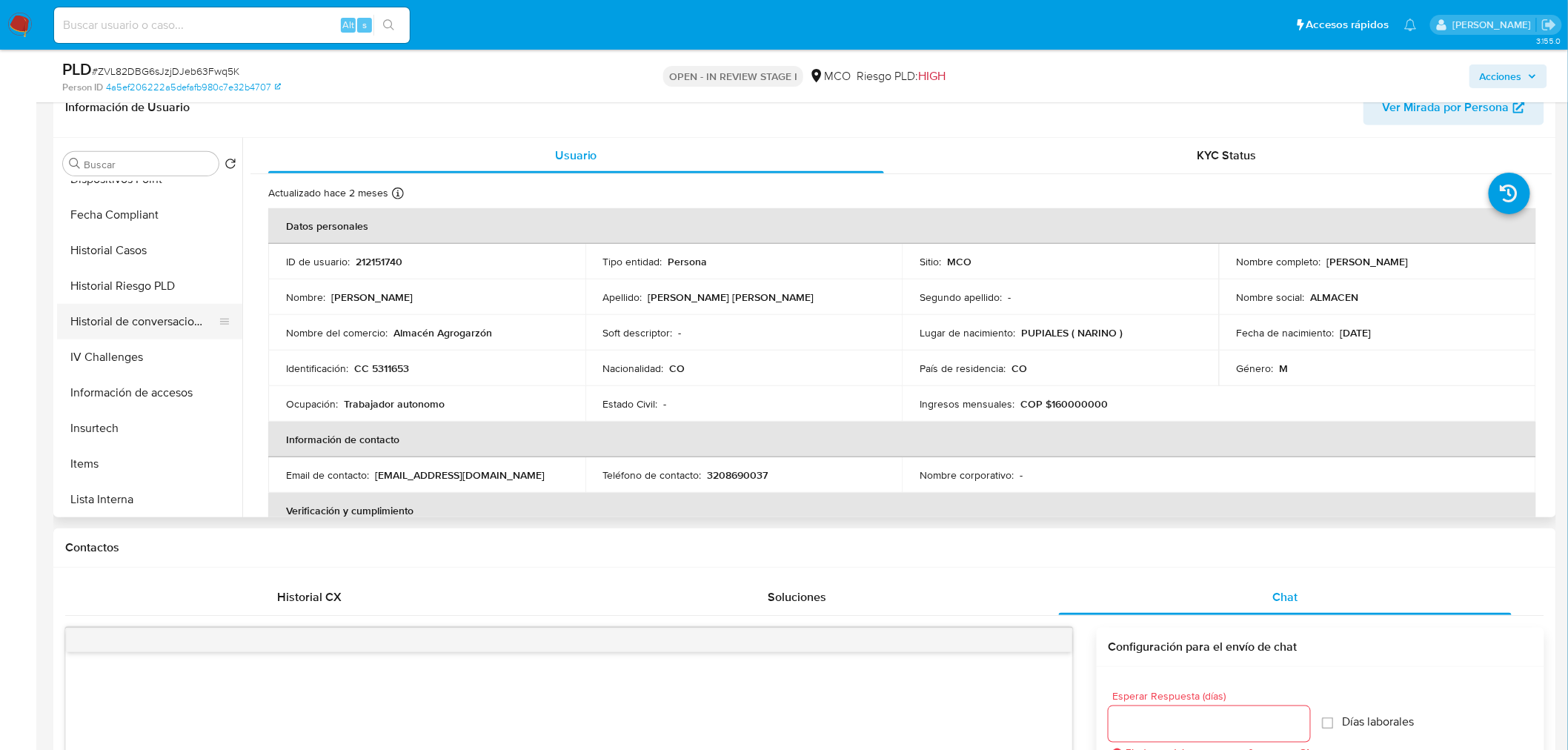
click at [167, 332] on button "Historial de conversaciones" at bounding box center [143, 321] width 173 height 35
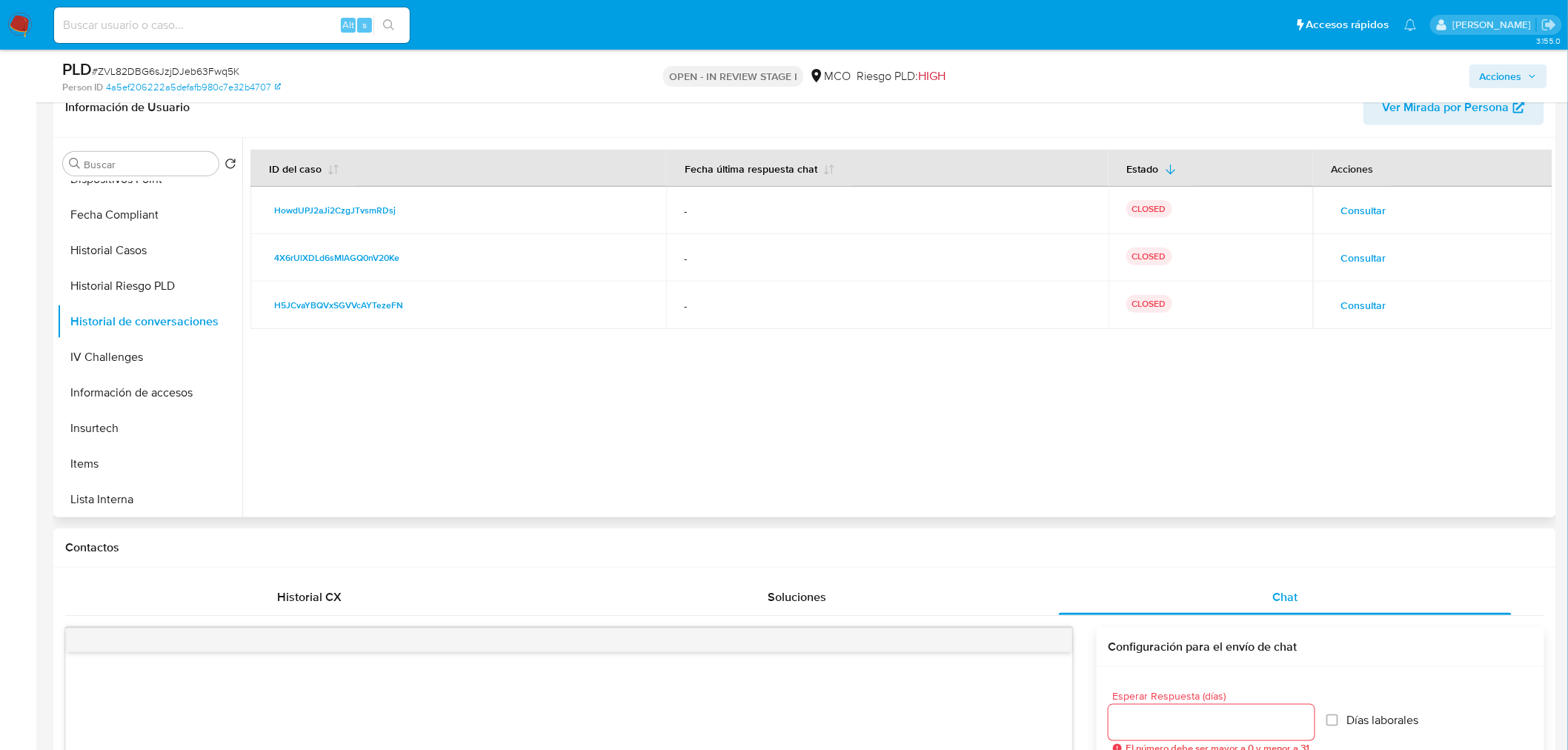
click at [1358, 302] on span "Consultar" at bounding box center [1364, 305] width 46 height 21
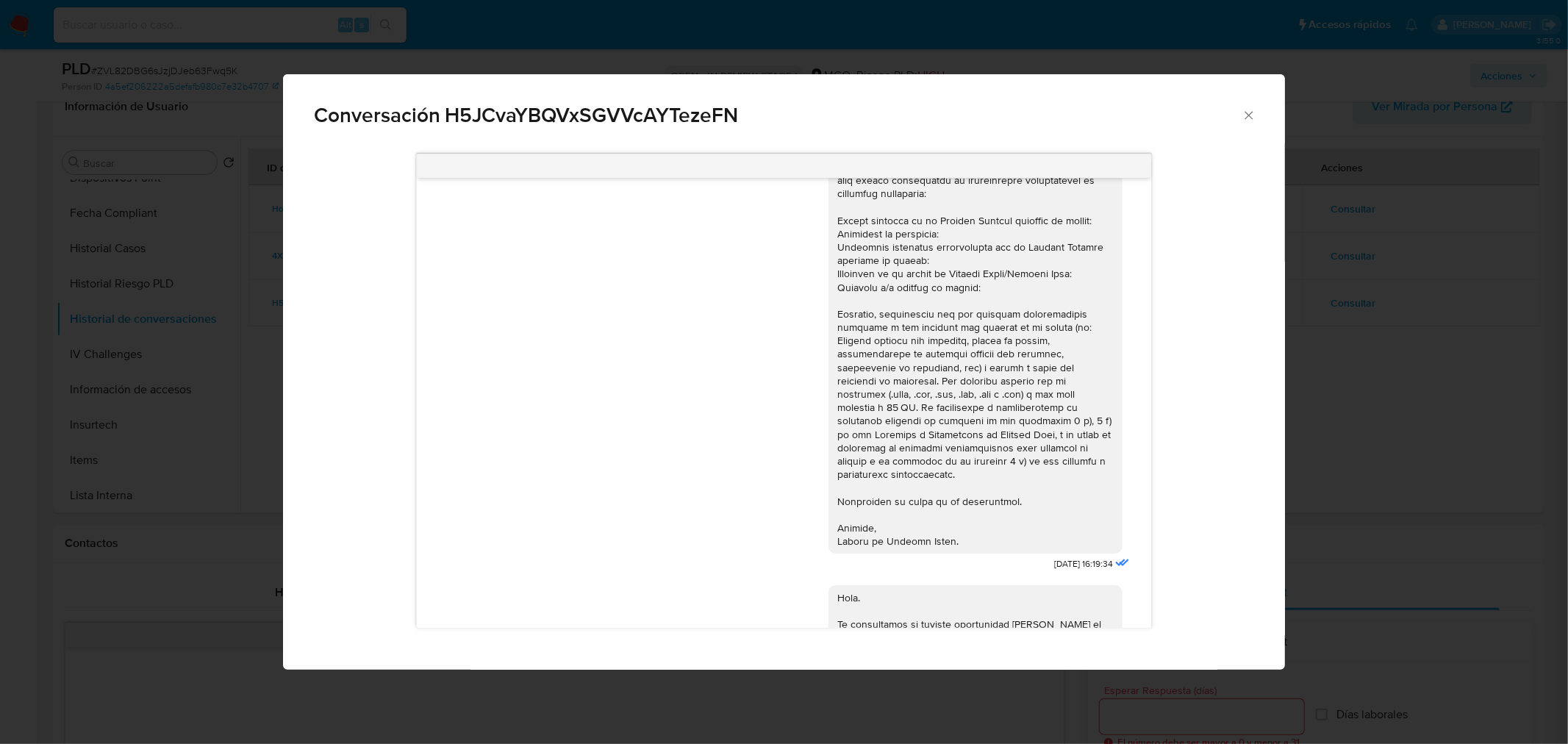
scroll to position [0, 0]
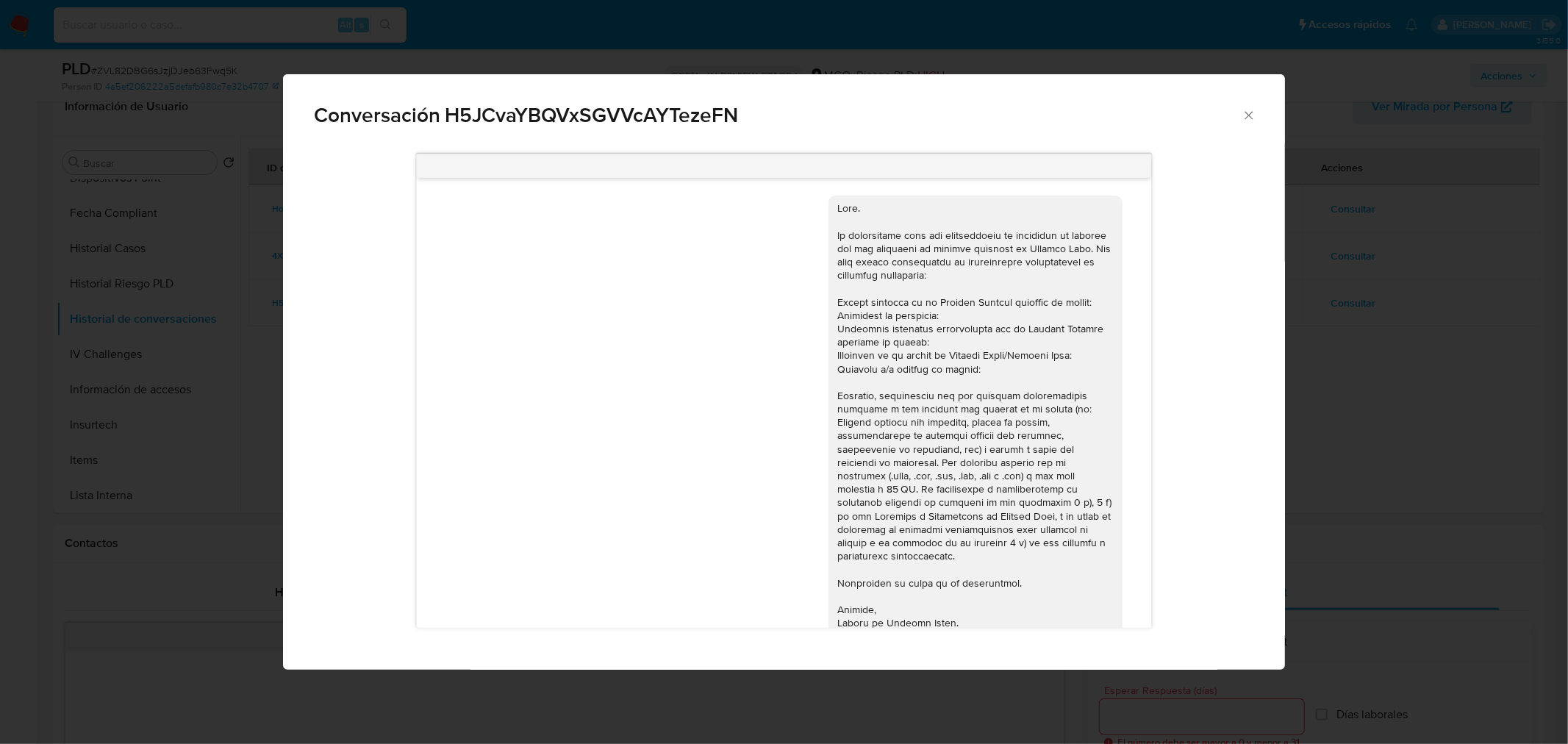
click at [1433, 428] on div "Conversación H5JCvaYBQVxSGVVcAYTezeFN 07/10/2024 16:19:34 Hola. Te consultamos …" at bounding box center [784, 372] width 1568 height 744
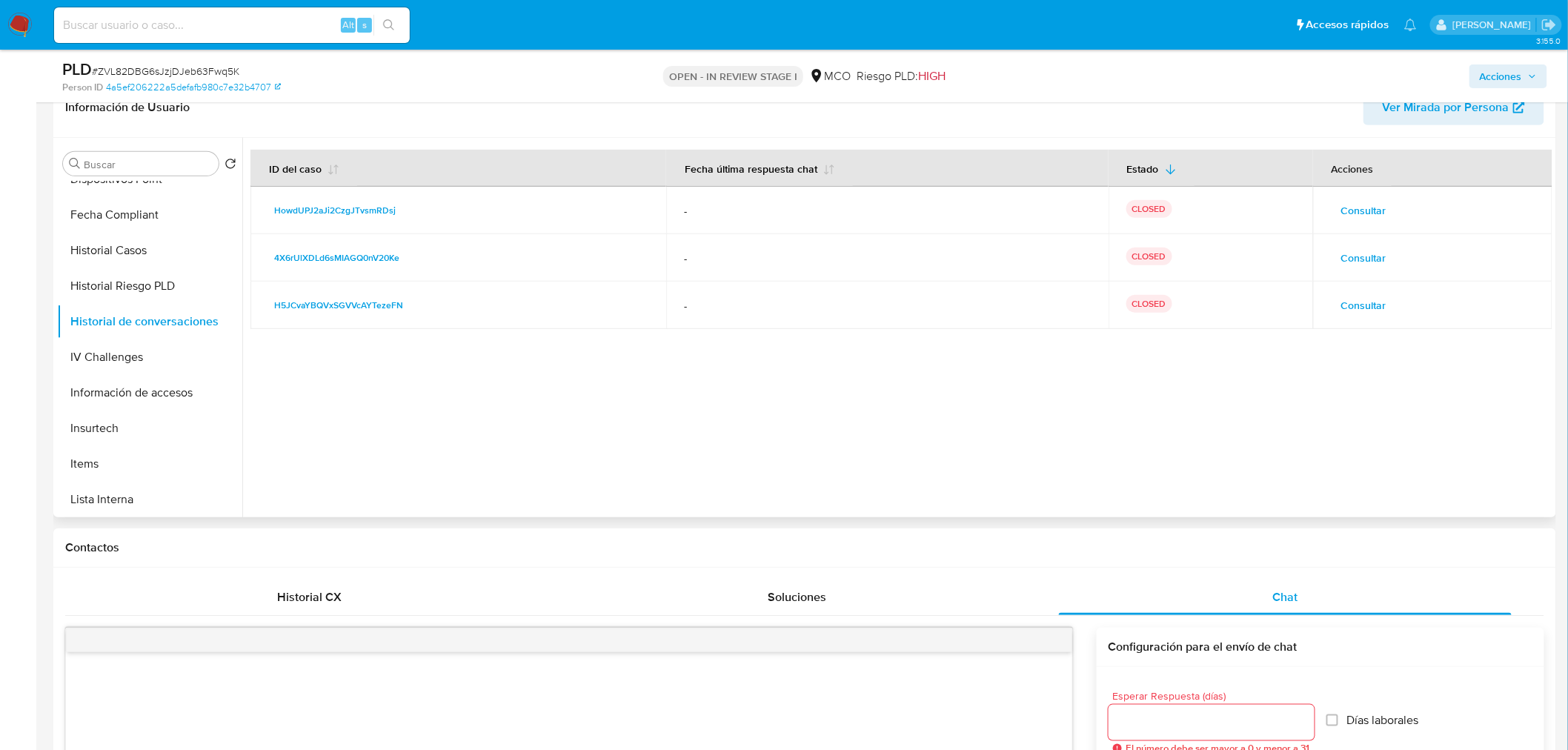
click at [1377, 257] on span "Consultar" at bounding box center [1364, 258] width 46 height 21
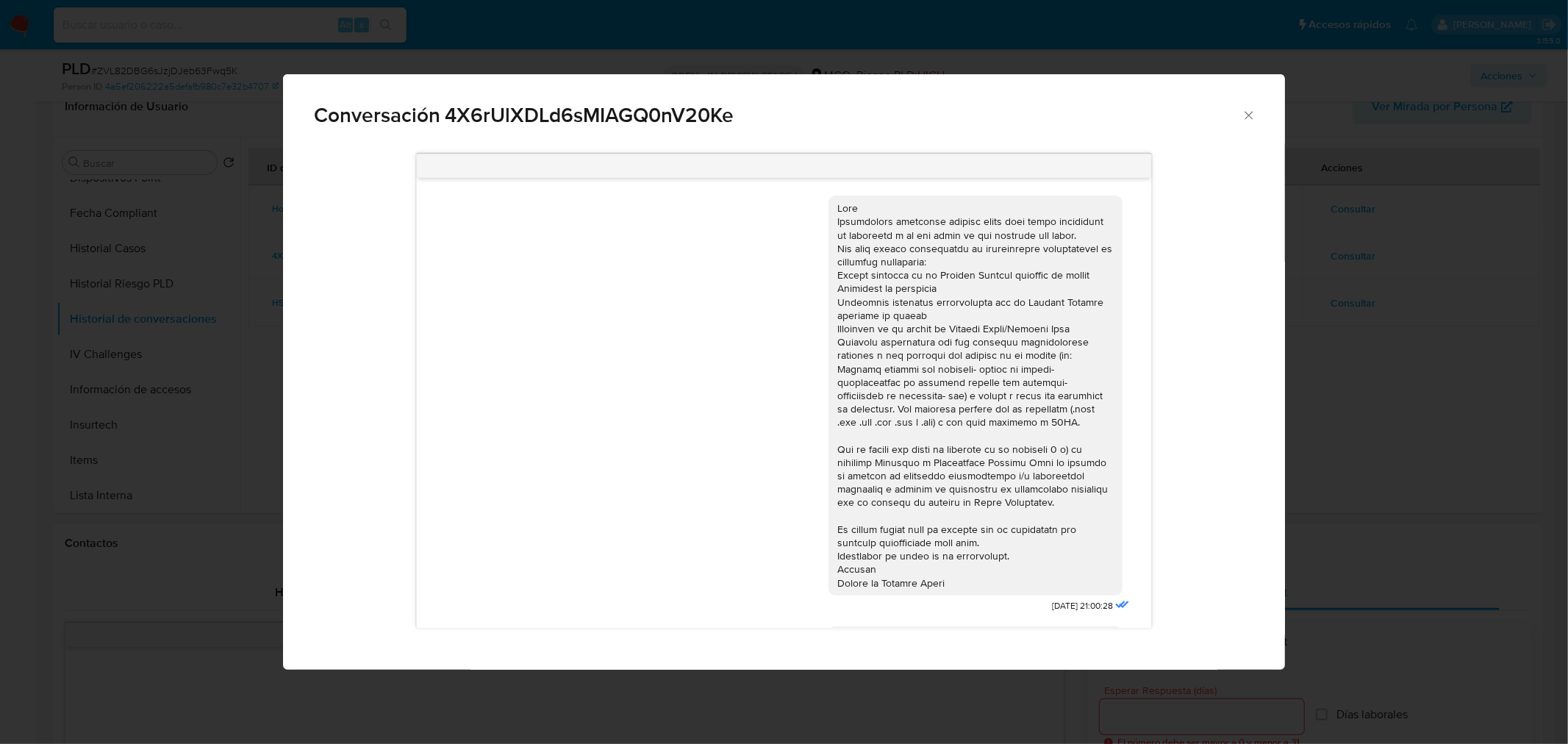
click at [1531, 378] on div "Conversación 4X6rUlXDLd6sMIAGQ0nV20Ke 17/01/2025 21:00:28 23/01/2025 17:00:30" at bounding box center [784, 372] width 1568 height 744
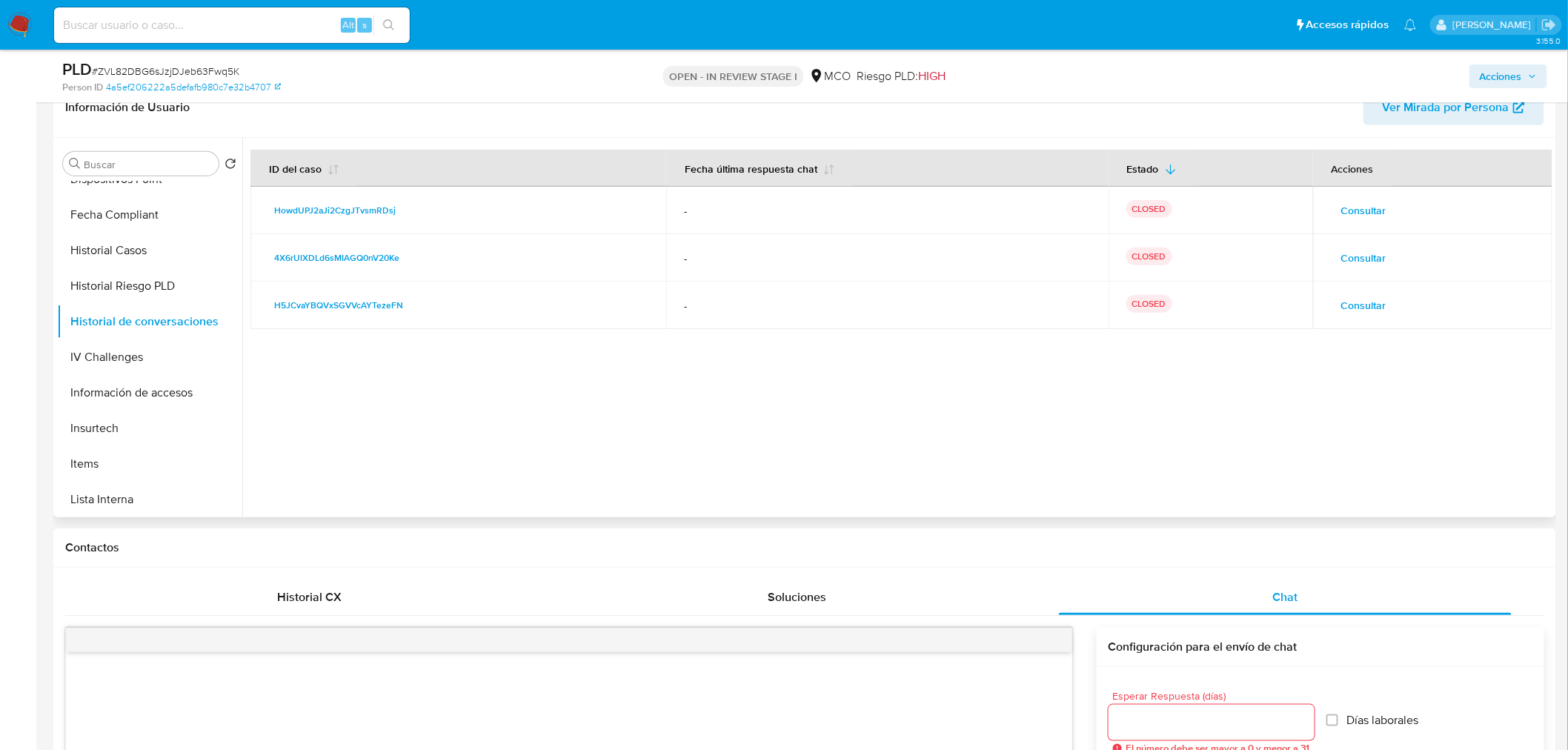
click at [1376, 215] on span "Consultar" at bounding box center [1364, 210] width 46 height 21
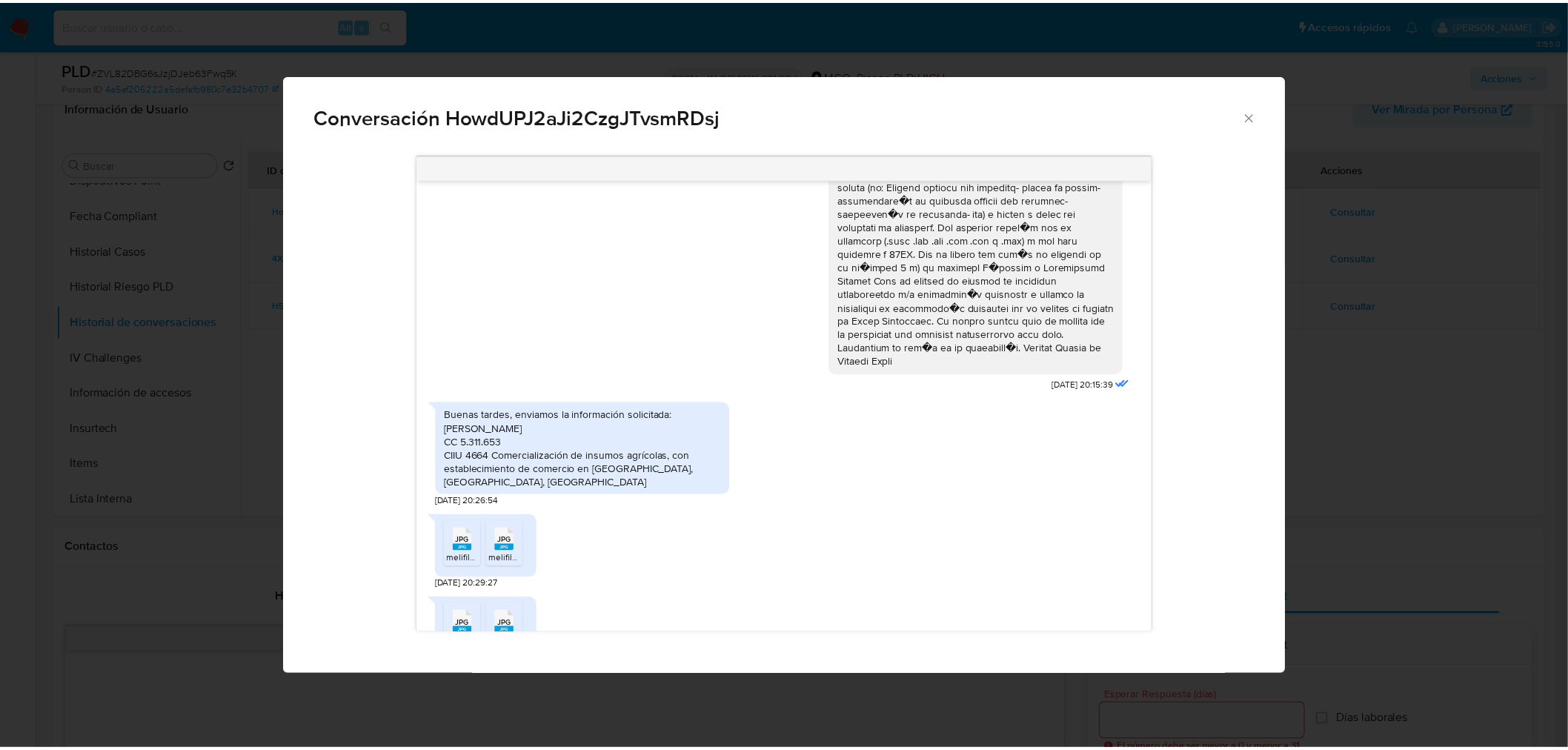
scroll to position [166, 0]
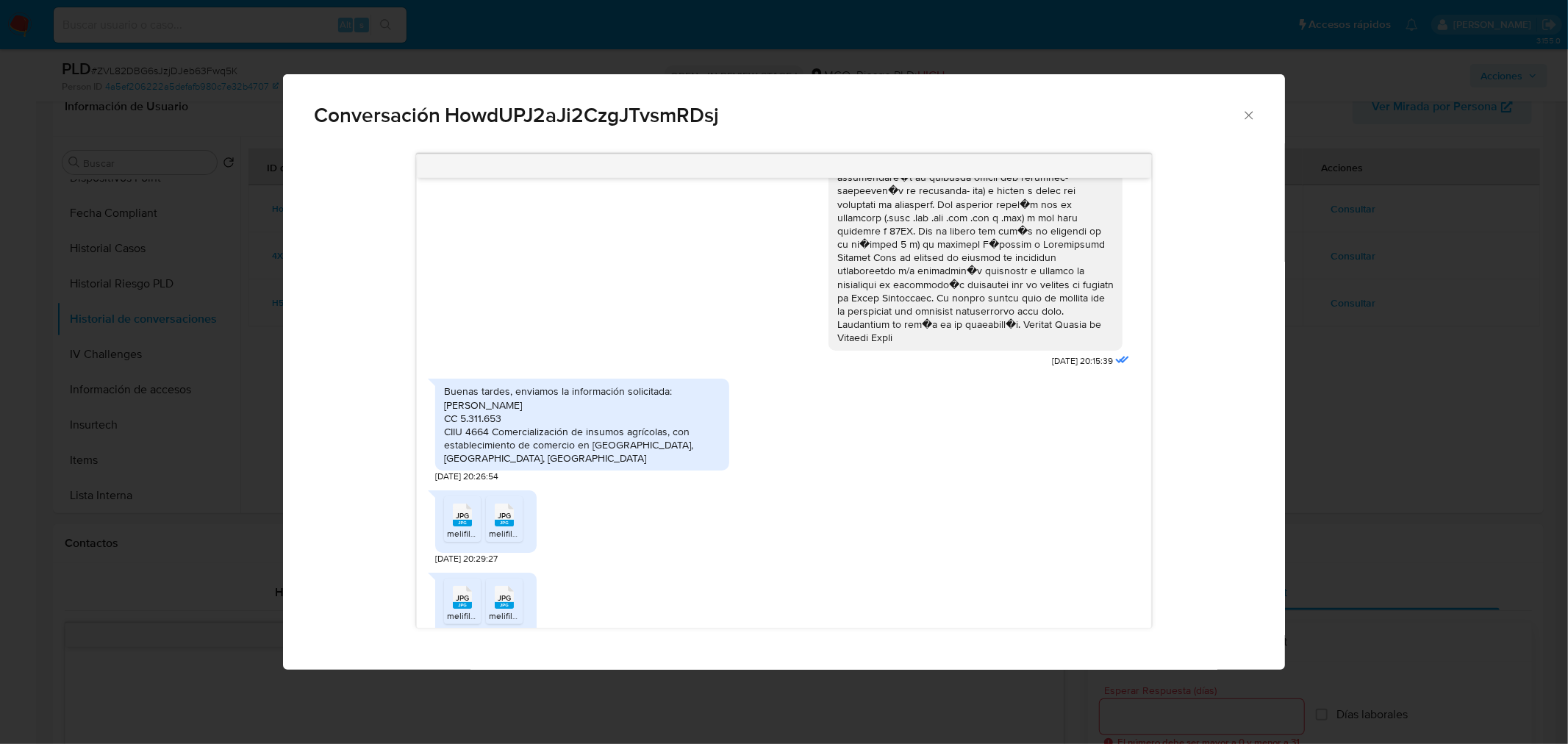
click at [1391, 372] on div "Conversación HowdUPJ2aJi2CzgJTvsmRDsj 21/03/2025 20:15:39 Buenas tardes, enviam…" at bounding box center [784, 372] width 1568 height 744
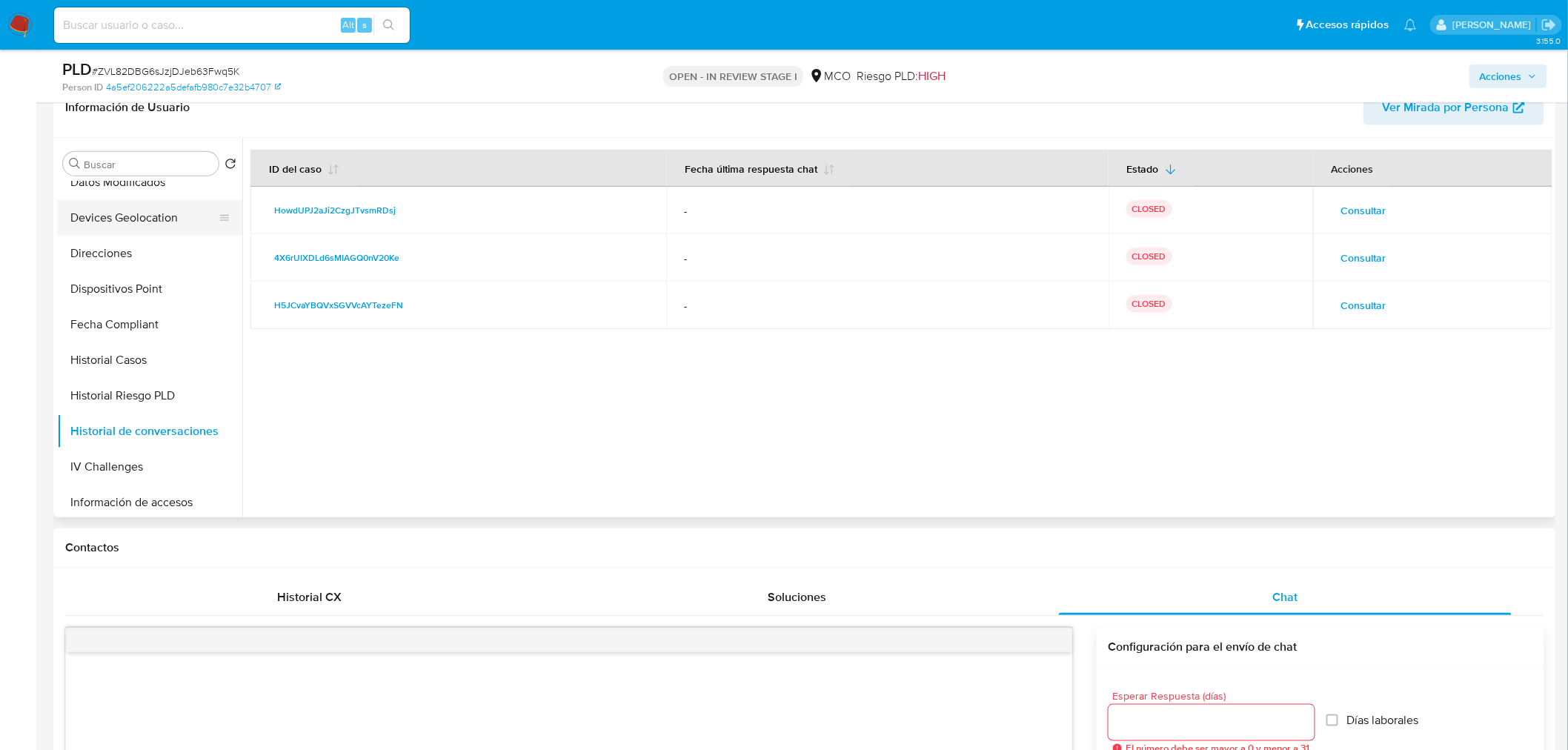
scroll to position [165, 0]
click at [164, 495] on button "Historial Casos" at bounding box center [143, 497] width 173 height 35
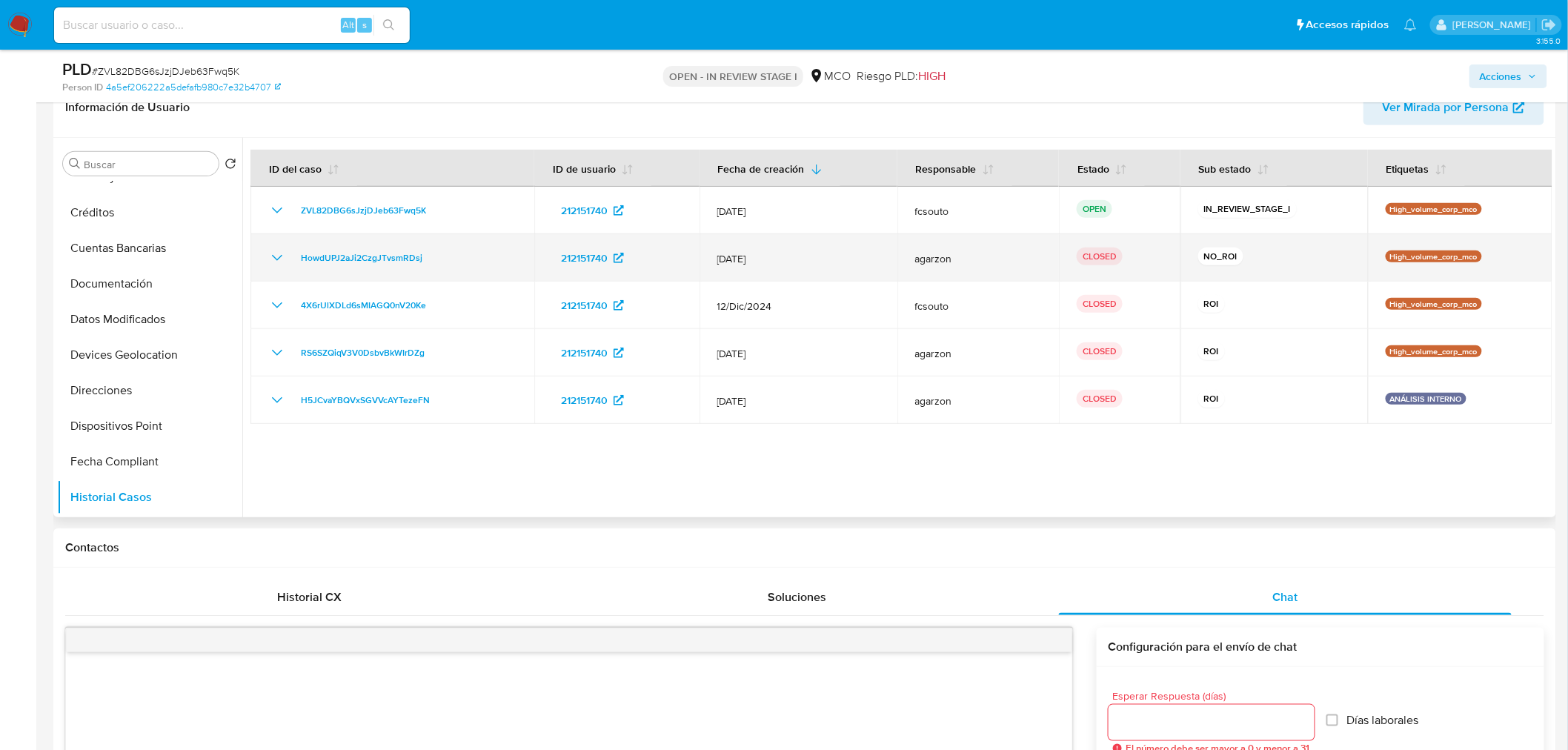
click at [279, 250] on icon "Mostrar/Ocultar" at bounding box center [277, 258] width 18 height 18
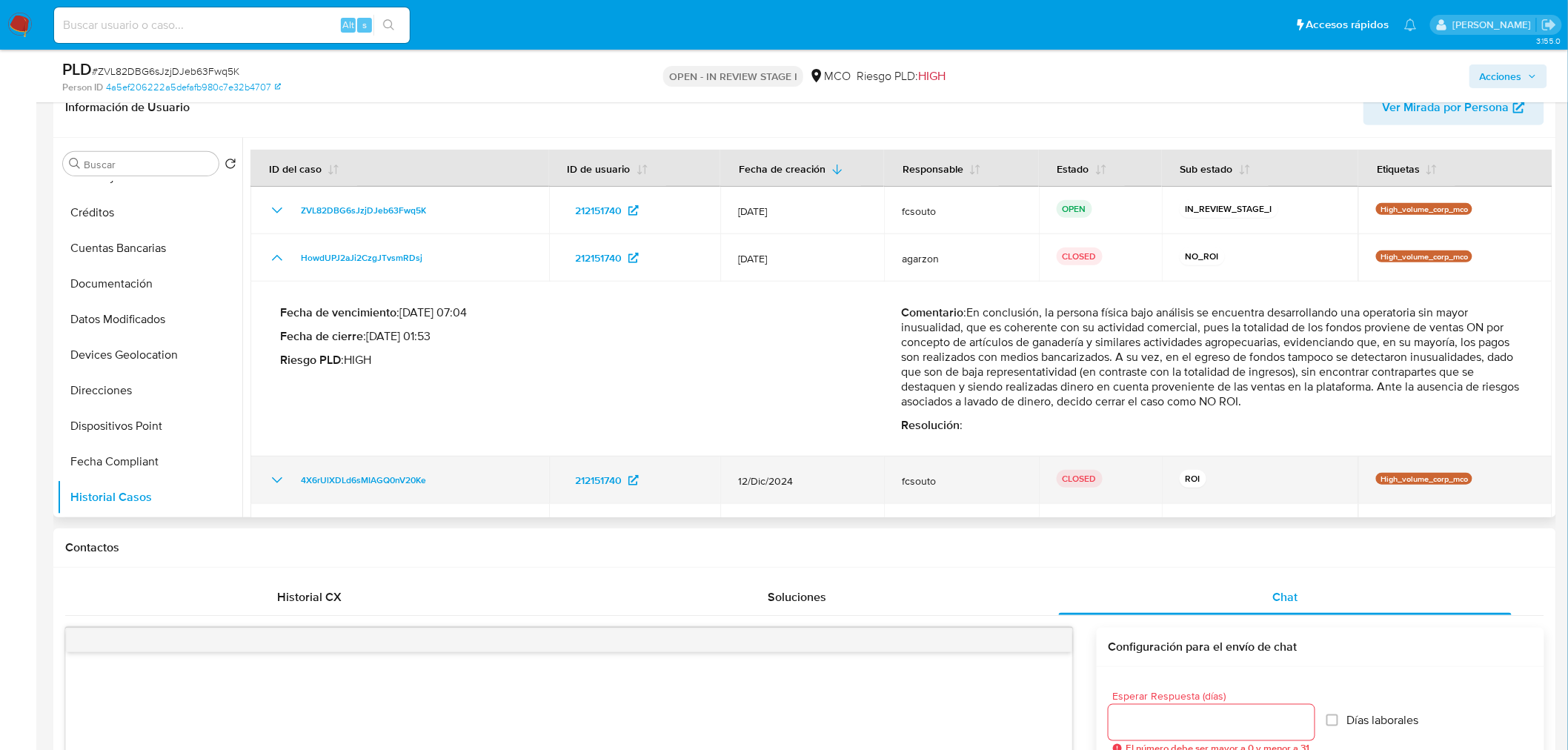
click at [278, 484] on icon "Mostrar/Ocultar" at bounding box center [277, 480] width 18 height 18
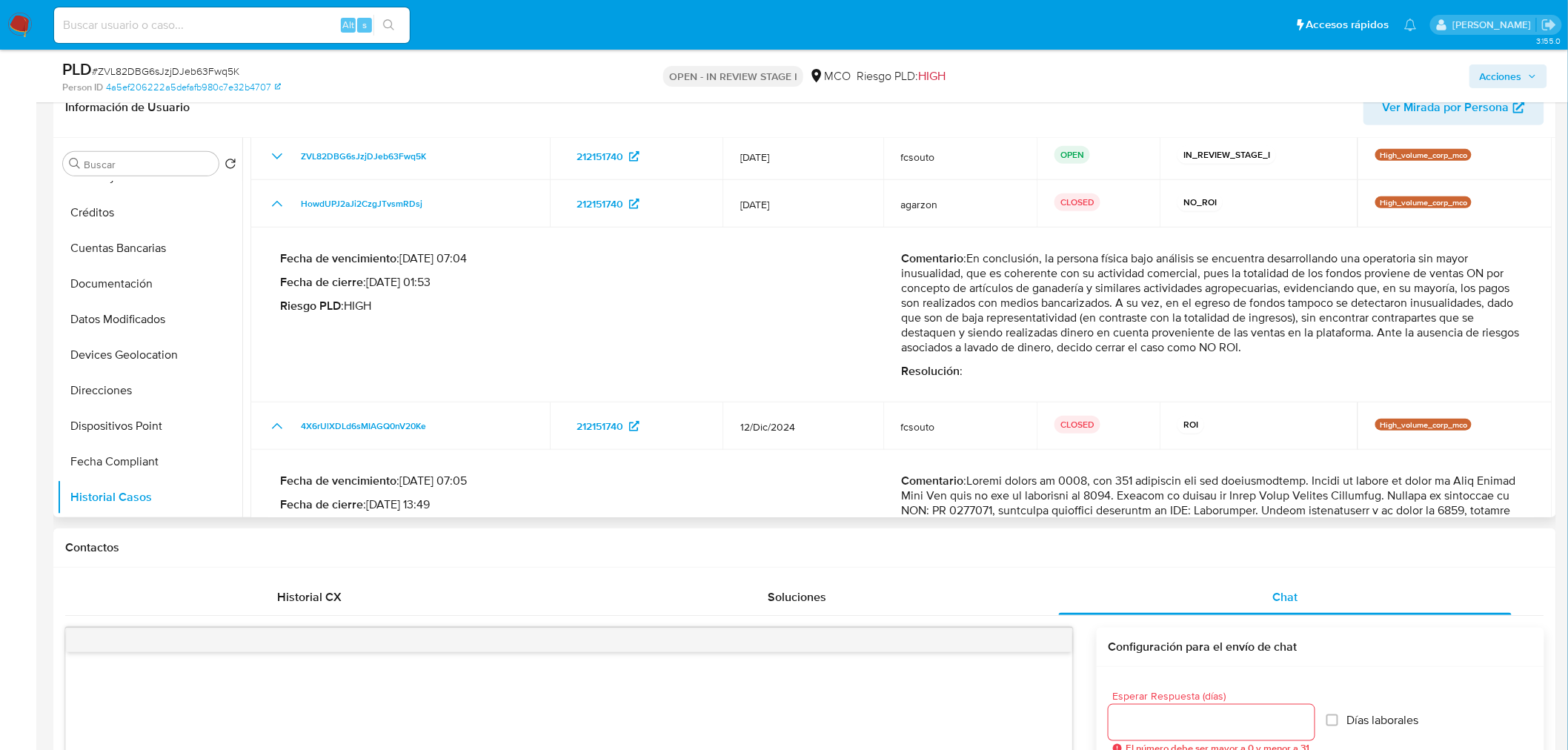
scroll to position [82, 0]
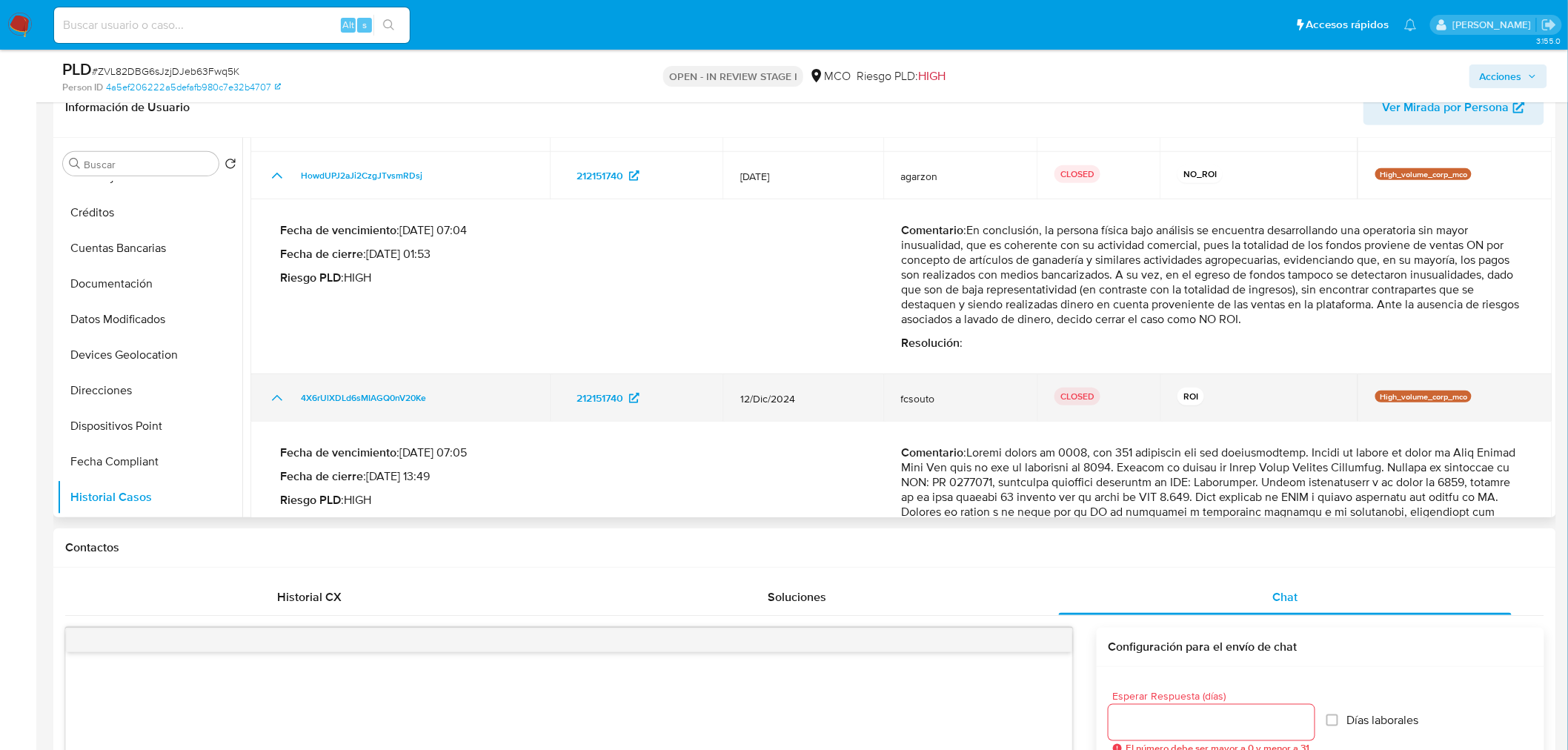
click at [279, 393] on icon "Mostrar/Ocultar" at bounding box center [277, 398] width 18 height 18
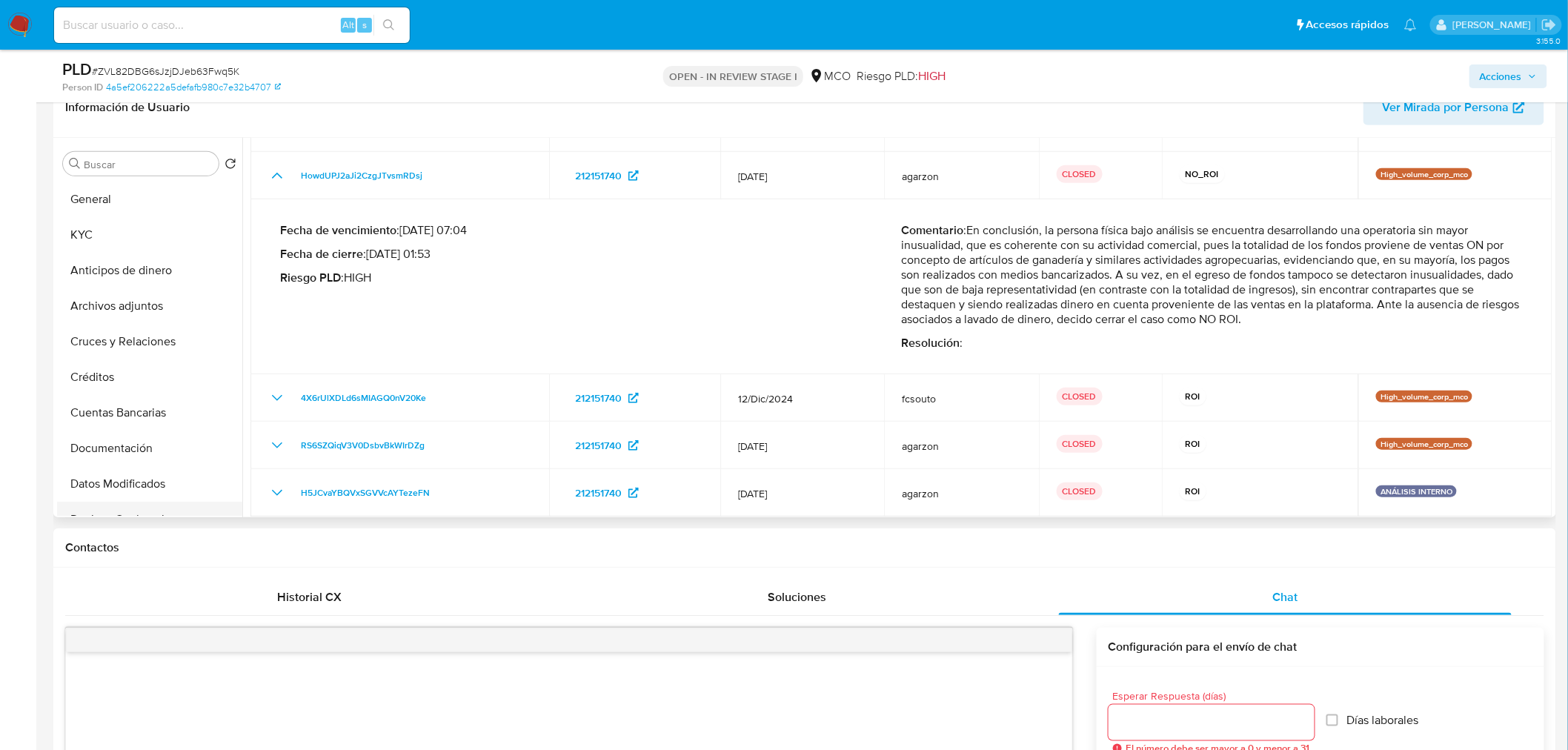
scroll to position [165, 0]
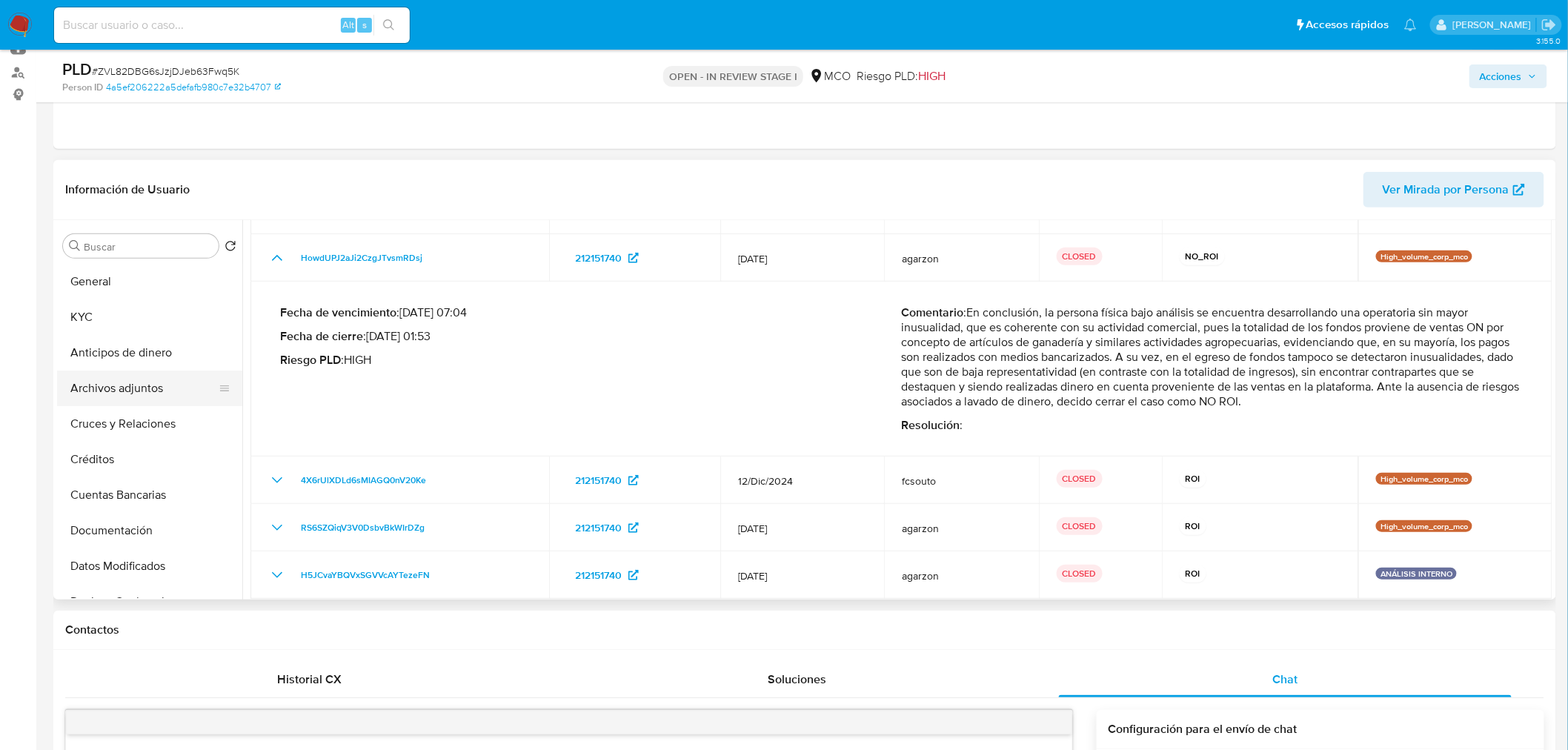
click at [178, 383] on button "Archivos adjuntos" at bounding box center [143, 387] width 173 height 35
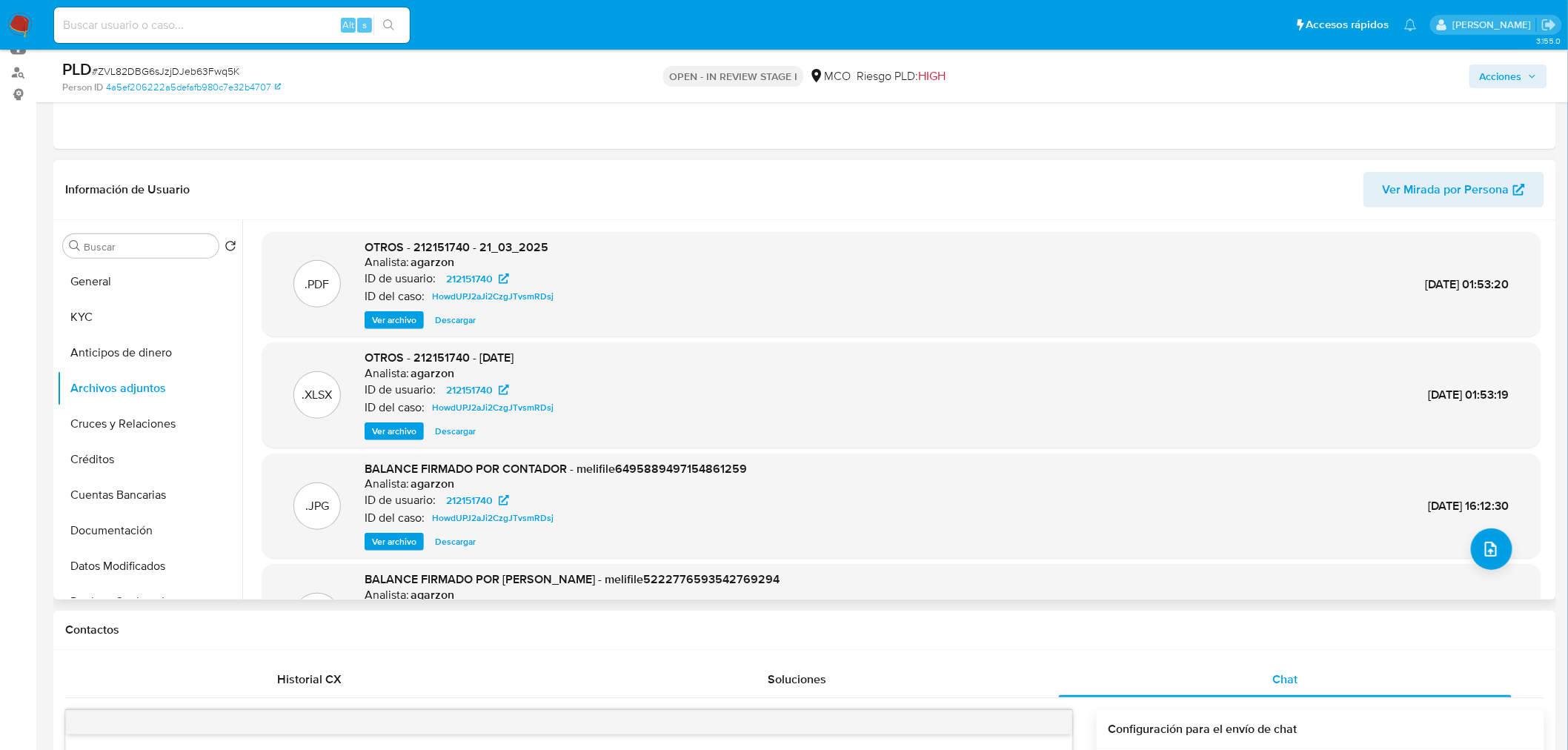
click at [397, 326] on span "Ver archivo" at bounding box center [394, 320] width 45 height 15
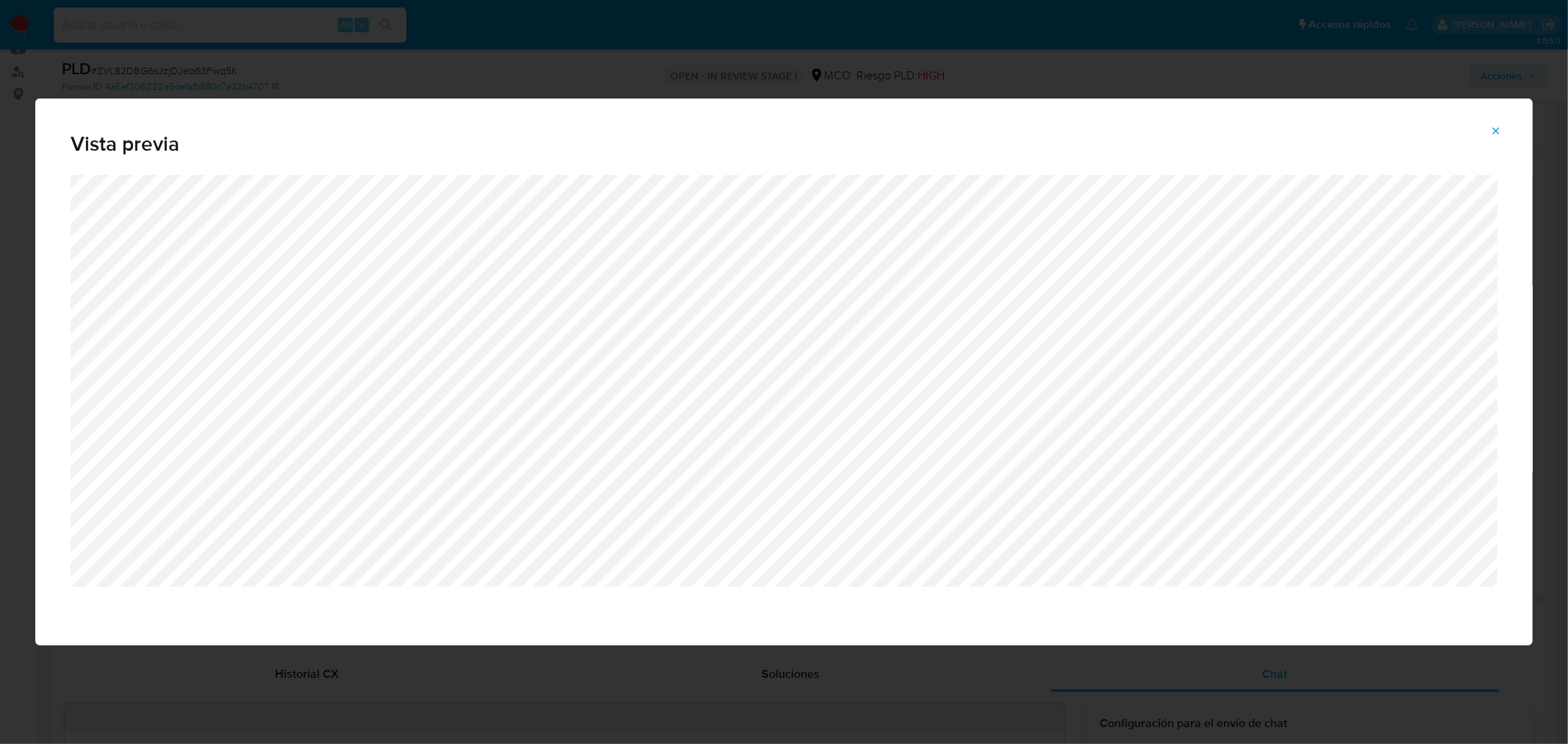
click at [1103, 679] on div "Vista previa" at bounding box center [784, 372] width 1568 height 744
click at [1496, 131] on icon "Attachment preview" at bounding box center [1496, 131] width 12 height 12
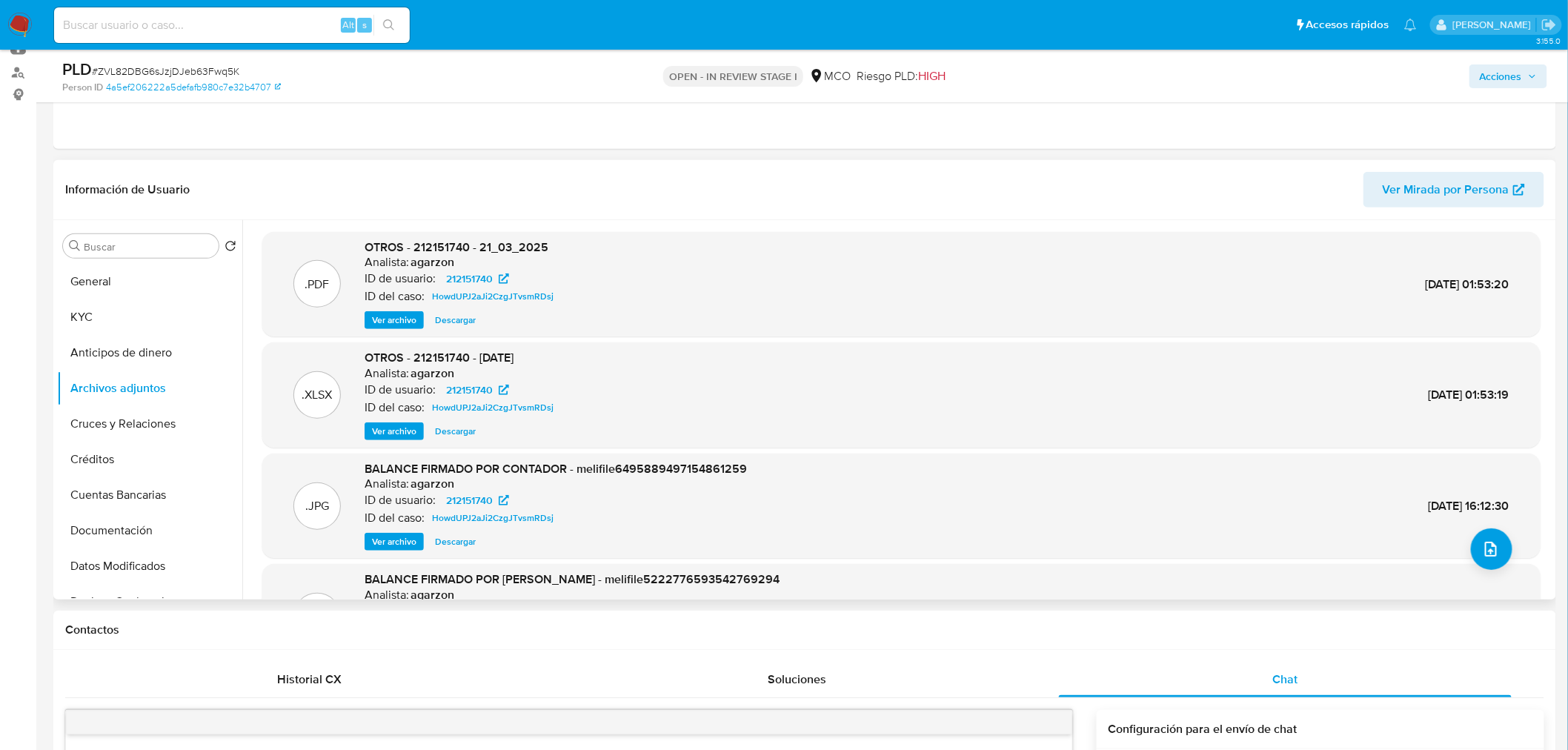
click at [401, 541] on span "Ver archivo" at bounding box center [394, 541] width 45 height 15
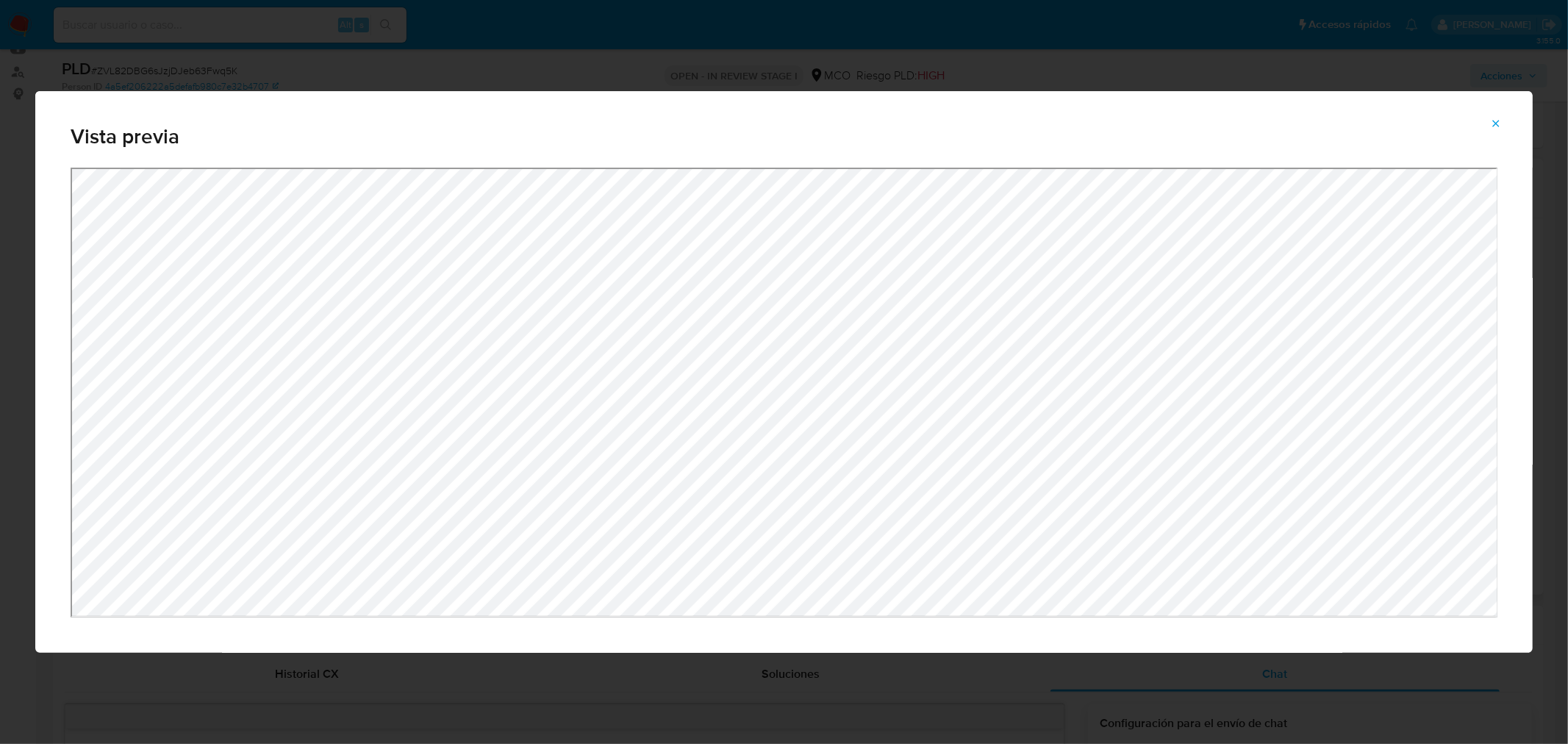
click at [835, 78] on div "Vista previa" at bounding box center [784, 372] width 1568 height 744
click at [1156, 709] on div "Vista previa" at bounding box center [784, 372] width 1568 height 744
click at [1492, 119] on icon "Attachment preview" at bounding box center [1496, 124] width 12 height 12
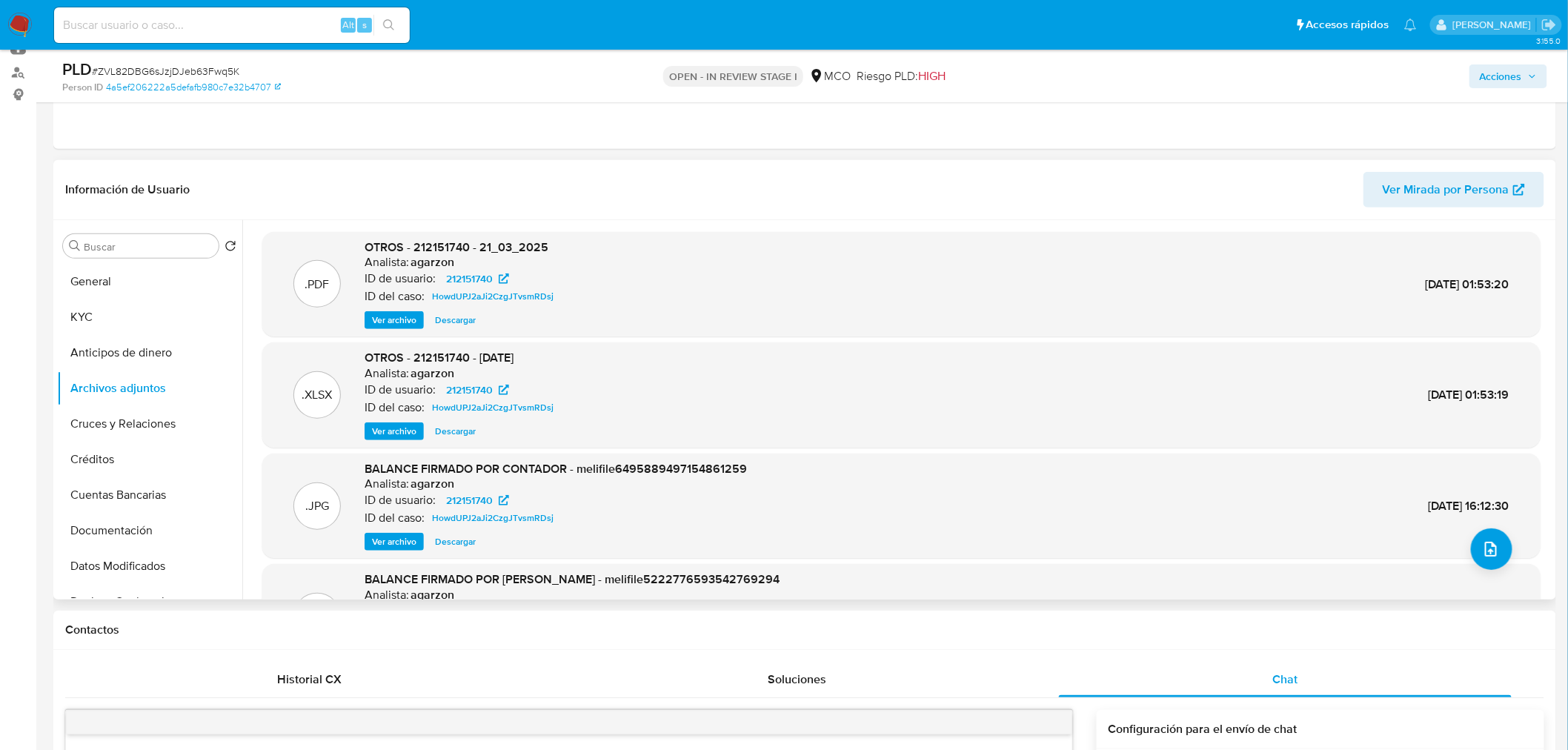
scroll to position [82, 0]
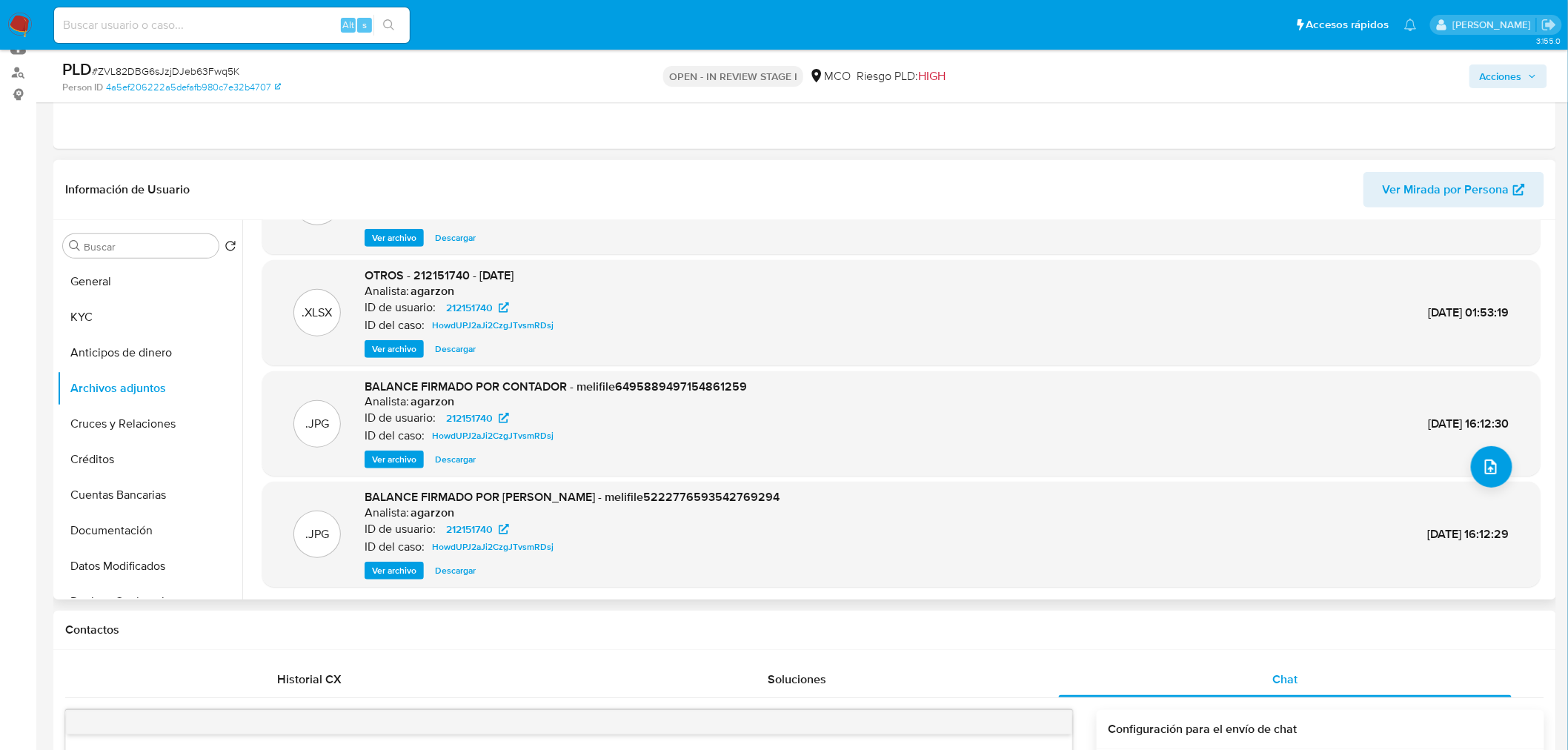
click at [397, 574] on span "Ver archivo" at bounding box center [394, 570] width 45 height 15
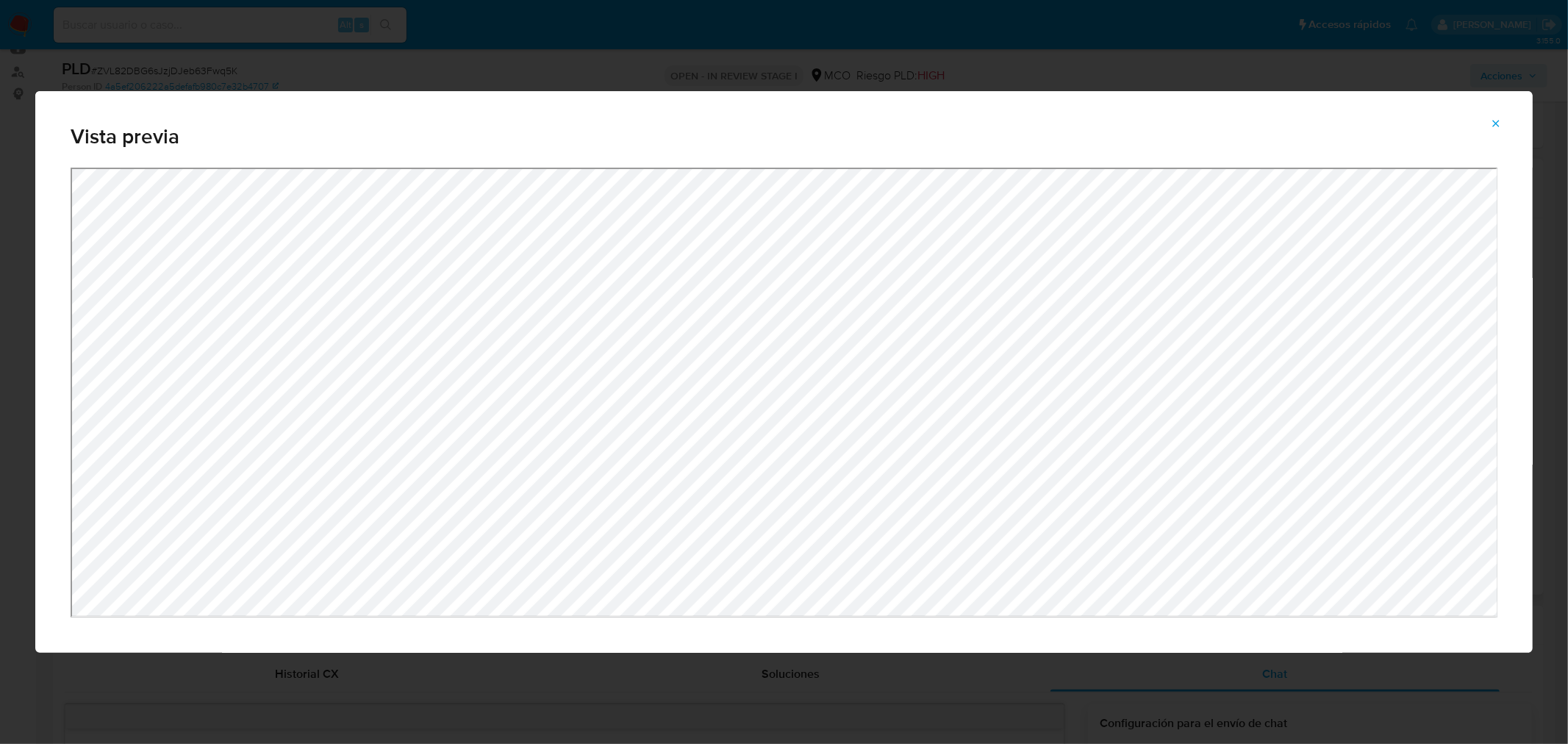
click at [1145, 689] on div "Vista previa" at bounding box center [784, 372] width 1568 height 744
click at [1496, 129] on icon "Attachment preview" at bounding box center [1496, 124] width 12 height 12
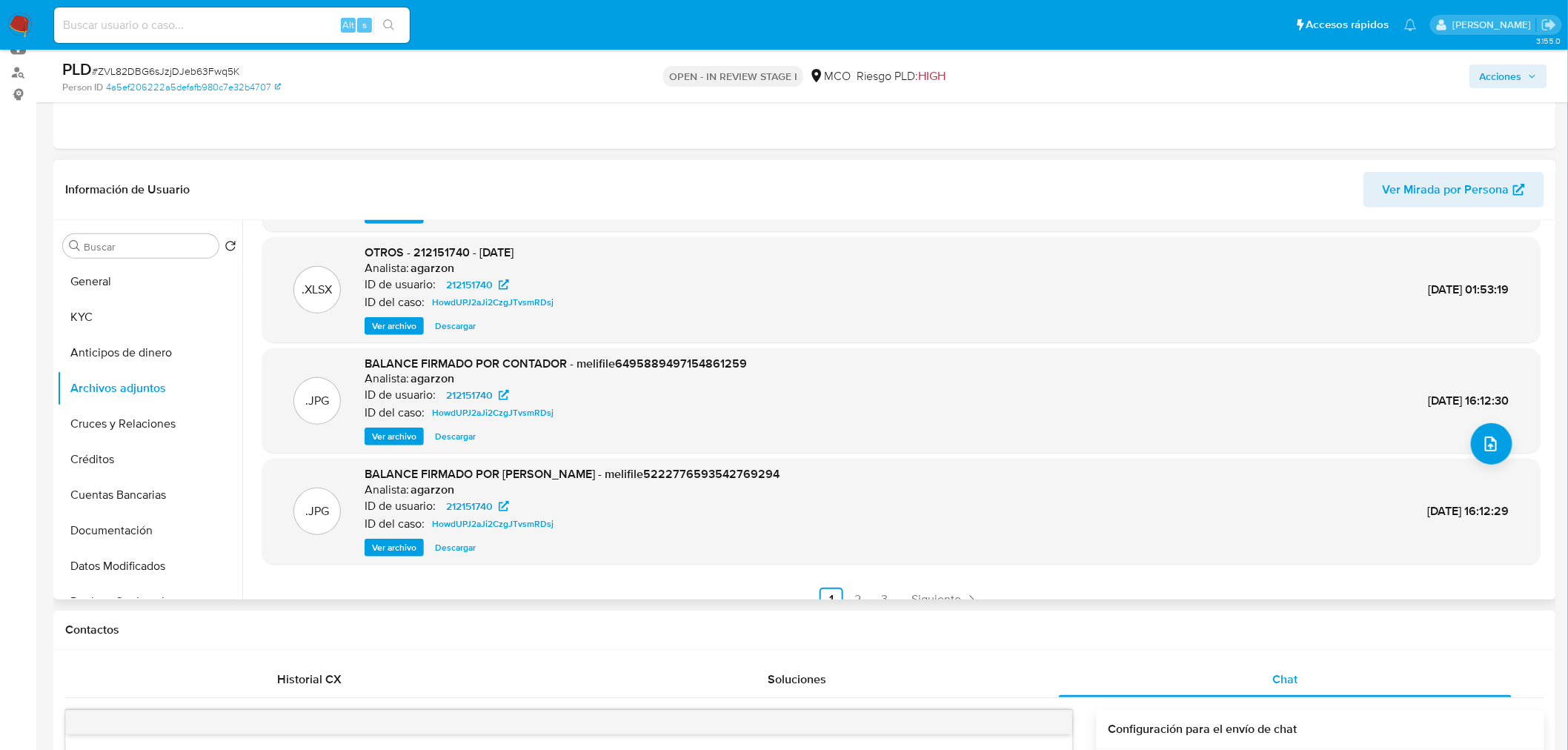
scroll to position [124, 0]
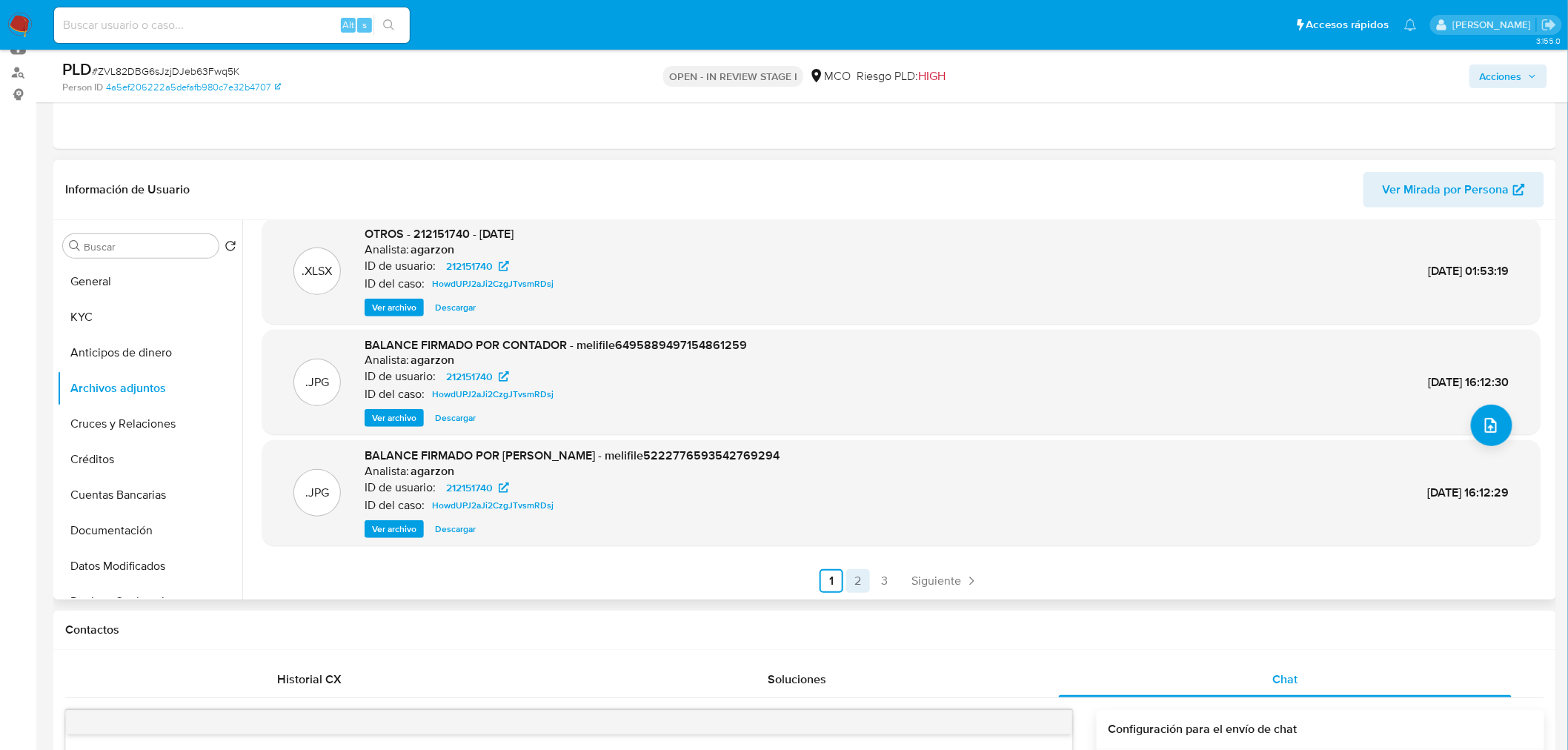
click at [847, 582] on link "2" at bounding box center [858, 582] width 24 height 24
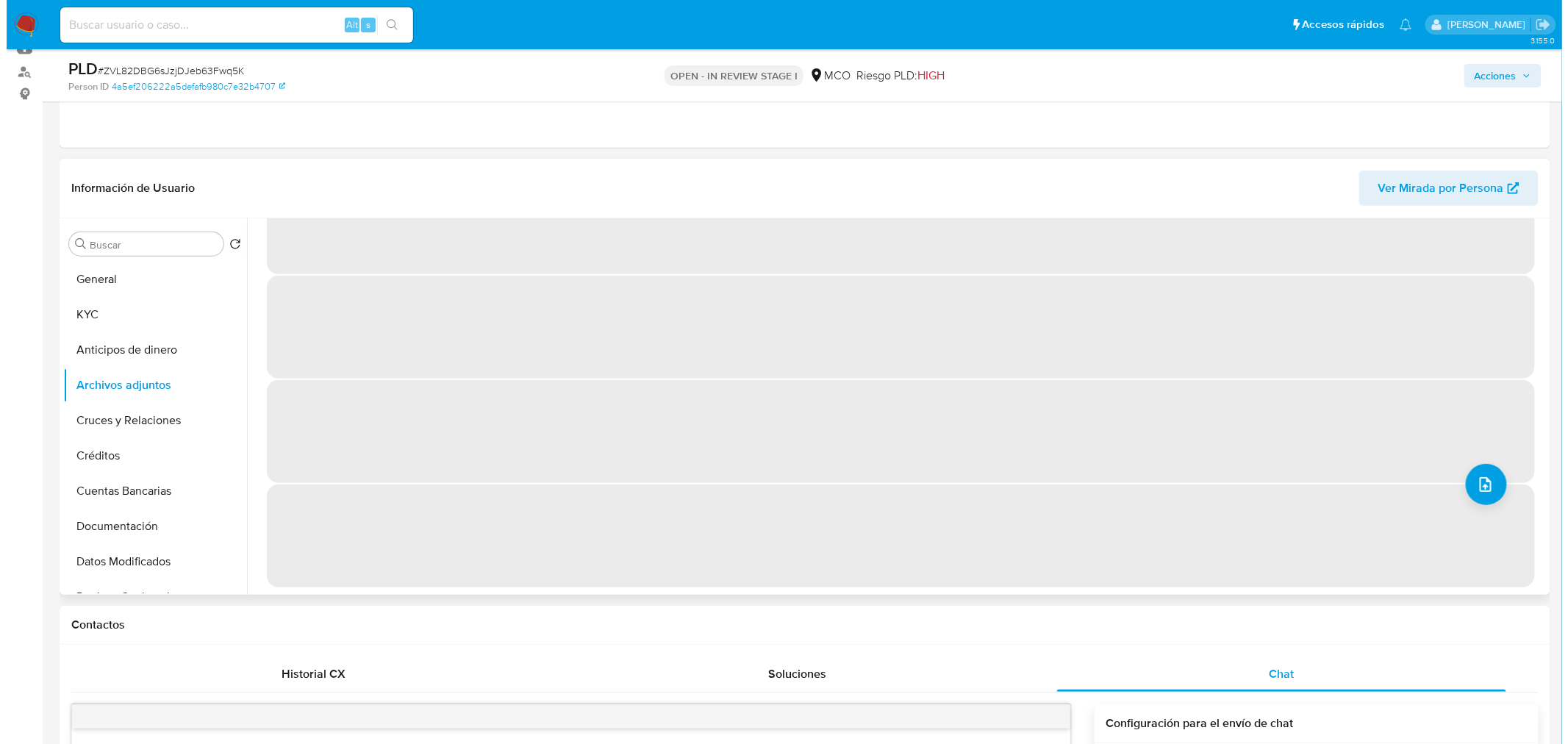
scroll to position [0, 0]
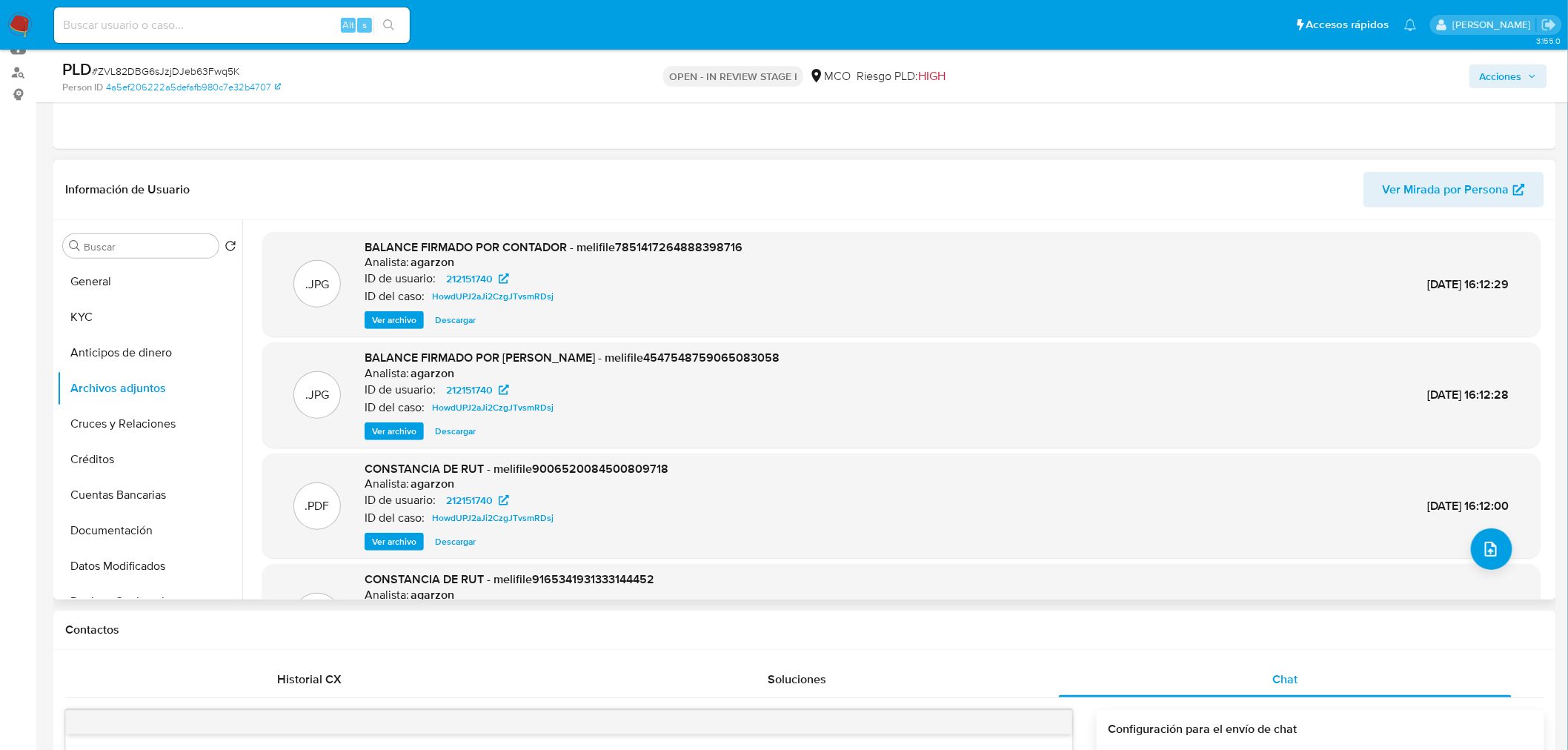
click at [375, 317] on span "Ver archivo" at bounding box center [394, 320] width 45 height 15
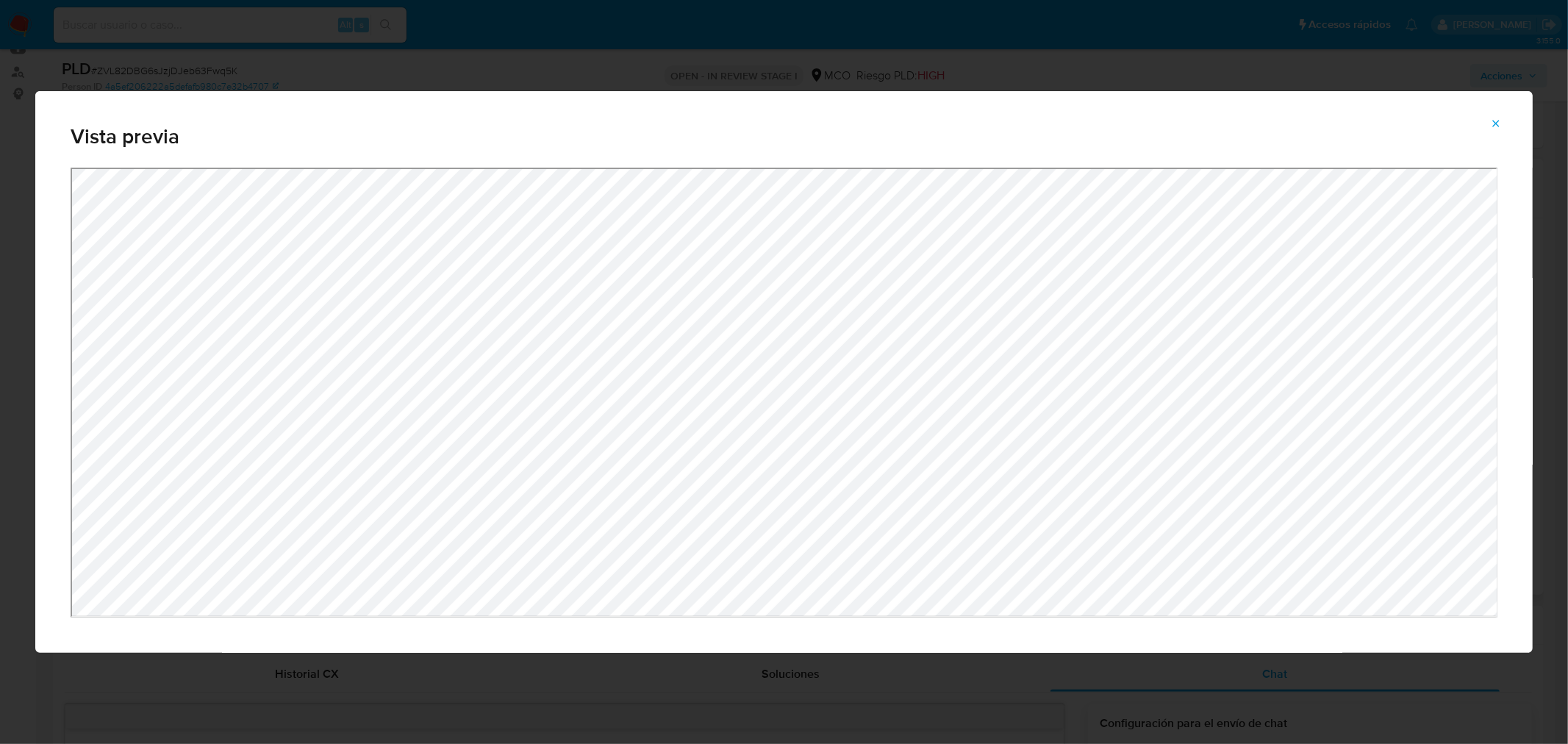
click at [1109, 689] on div "Vista previa" at bounding box center [784, 372] width 1568 height 744
click at [1497, 125] on icon "Attachment preview" at bounding box center [1496, 124] width 7 height 7
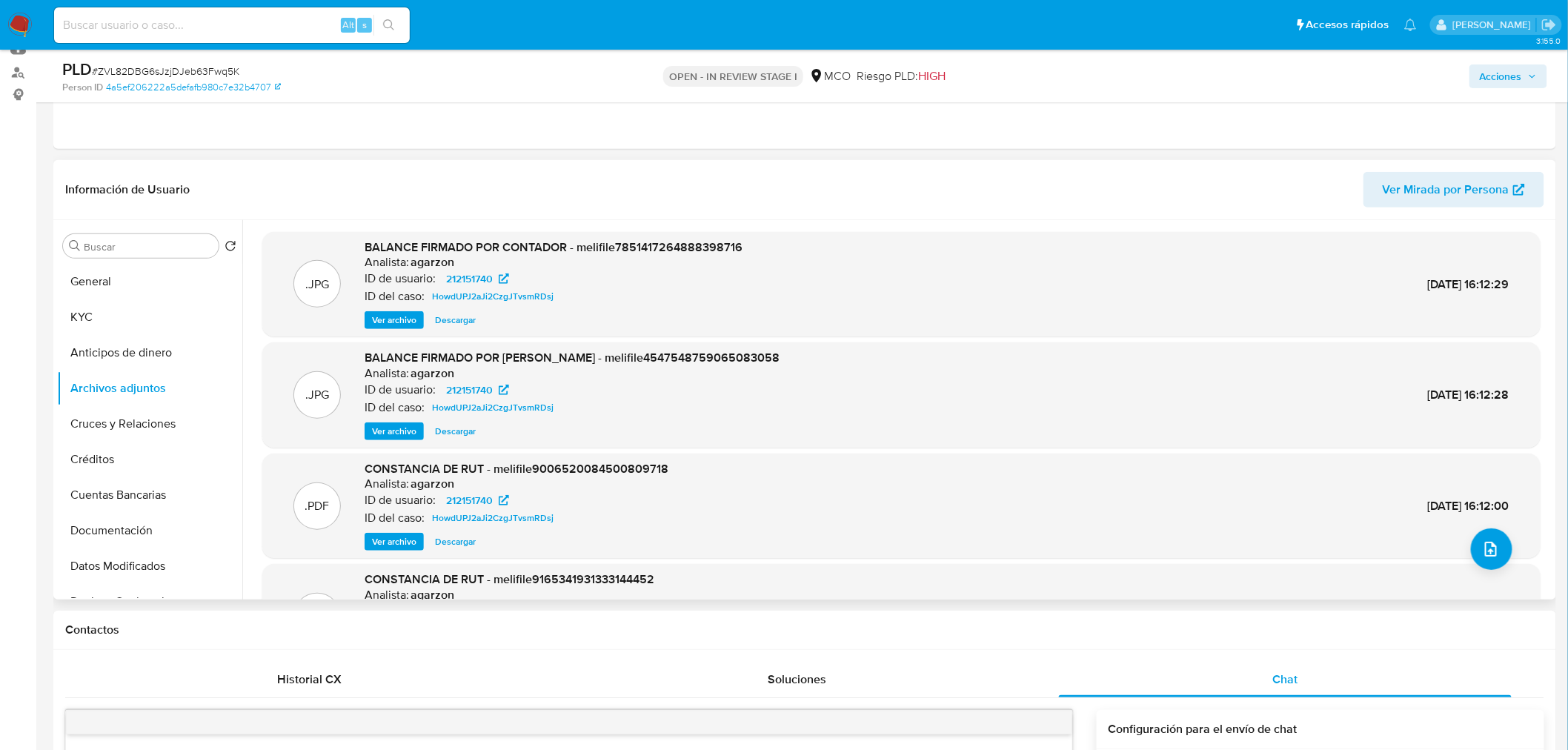
click at [398, 430] on span "Ver archivo" at bounding box center [394, 431] width 45 height 15
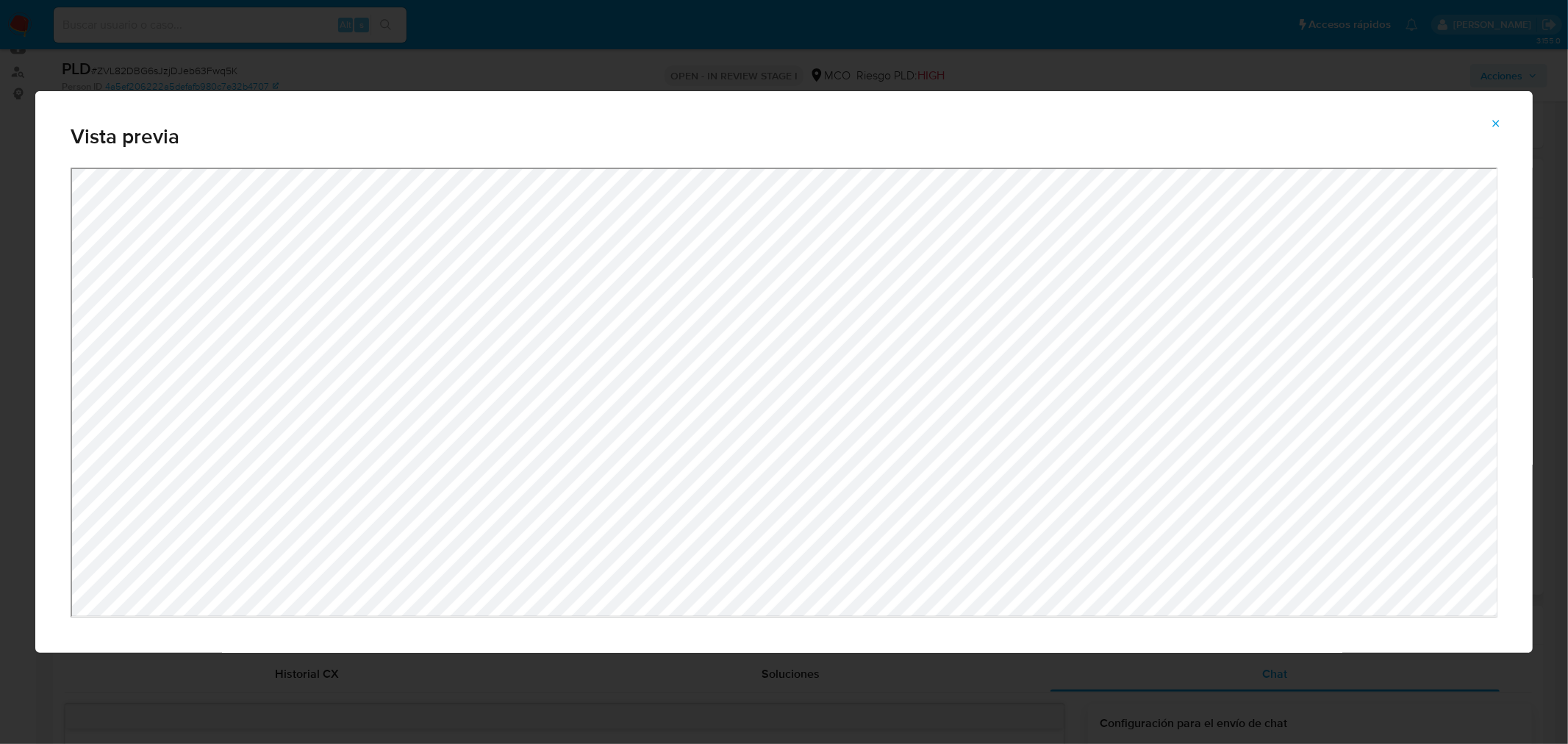
click at [1495, 118] on span "Attachment preview" at bounding box center [1496, 124] width 12 height 20
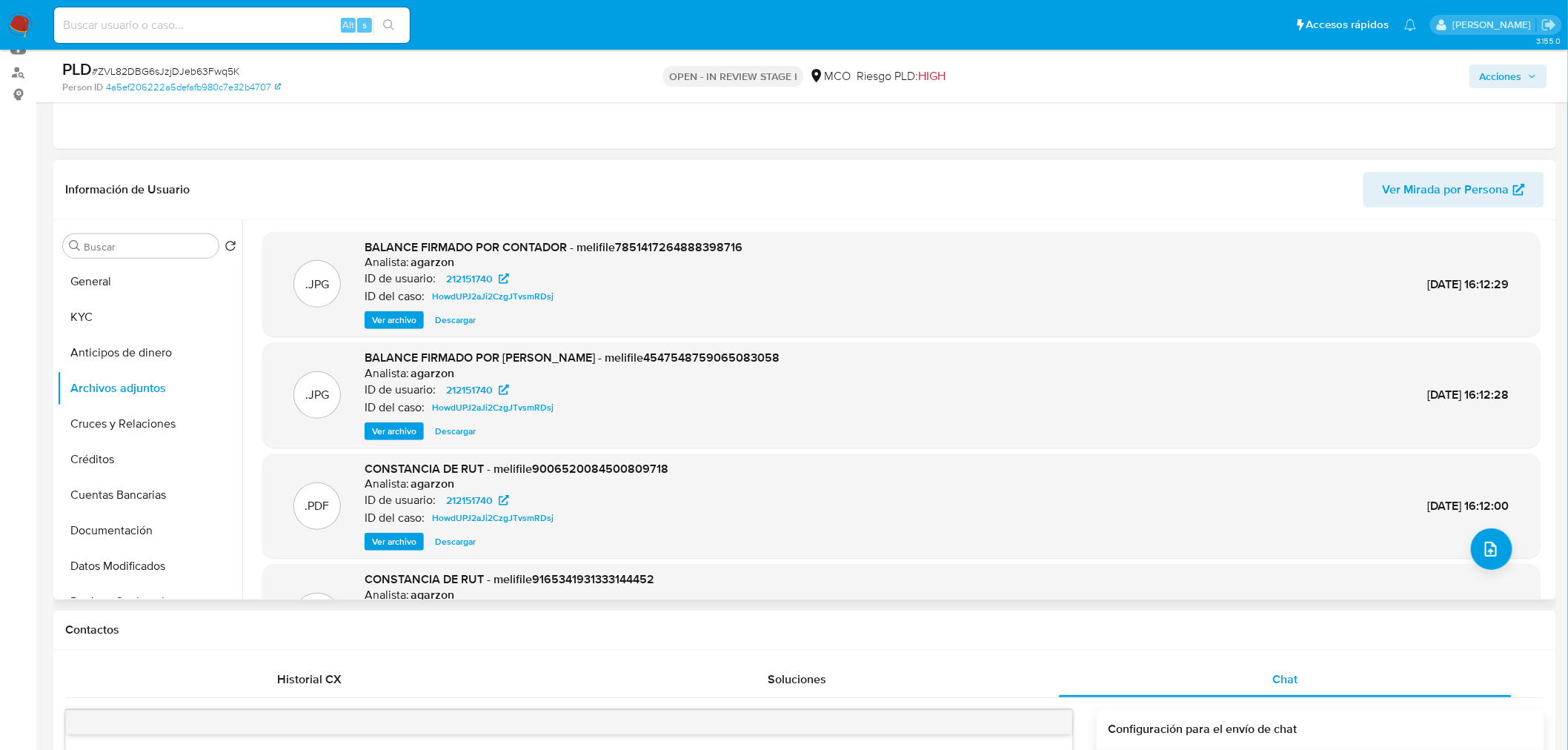
drag, startPoint x: 1511, startPoint y: 82, endPoint x: 1492, endPoint y: 89, distance: 20.2
click at [1509, 77] on span "Acciones" at bounding box center [1500, 76] width 42 height 24
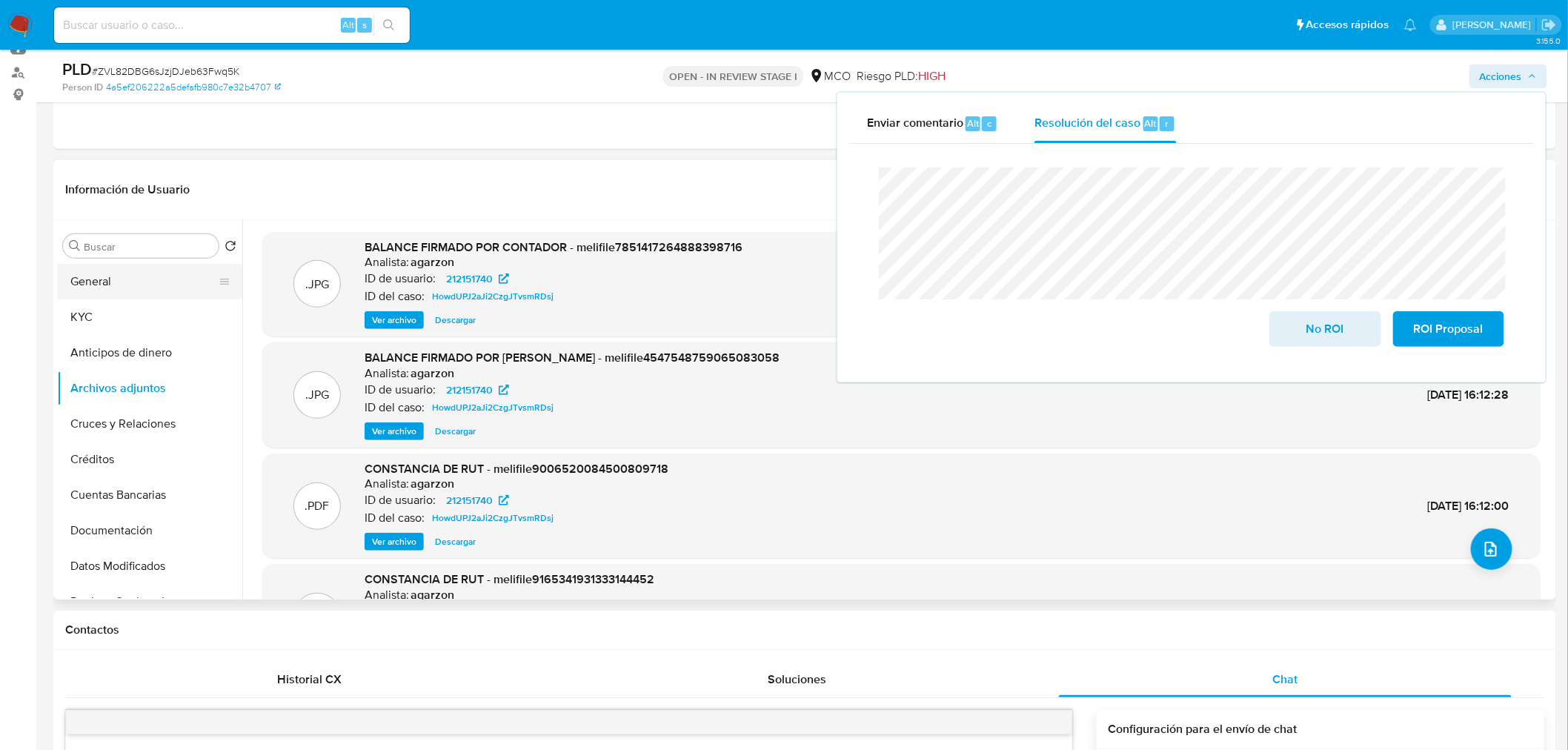
click at [129, 288] on button "General" at bounding box center [143, 281] width 173 height 35
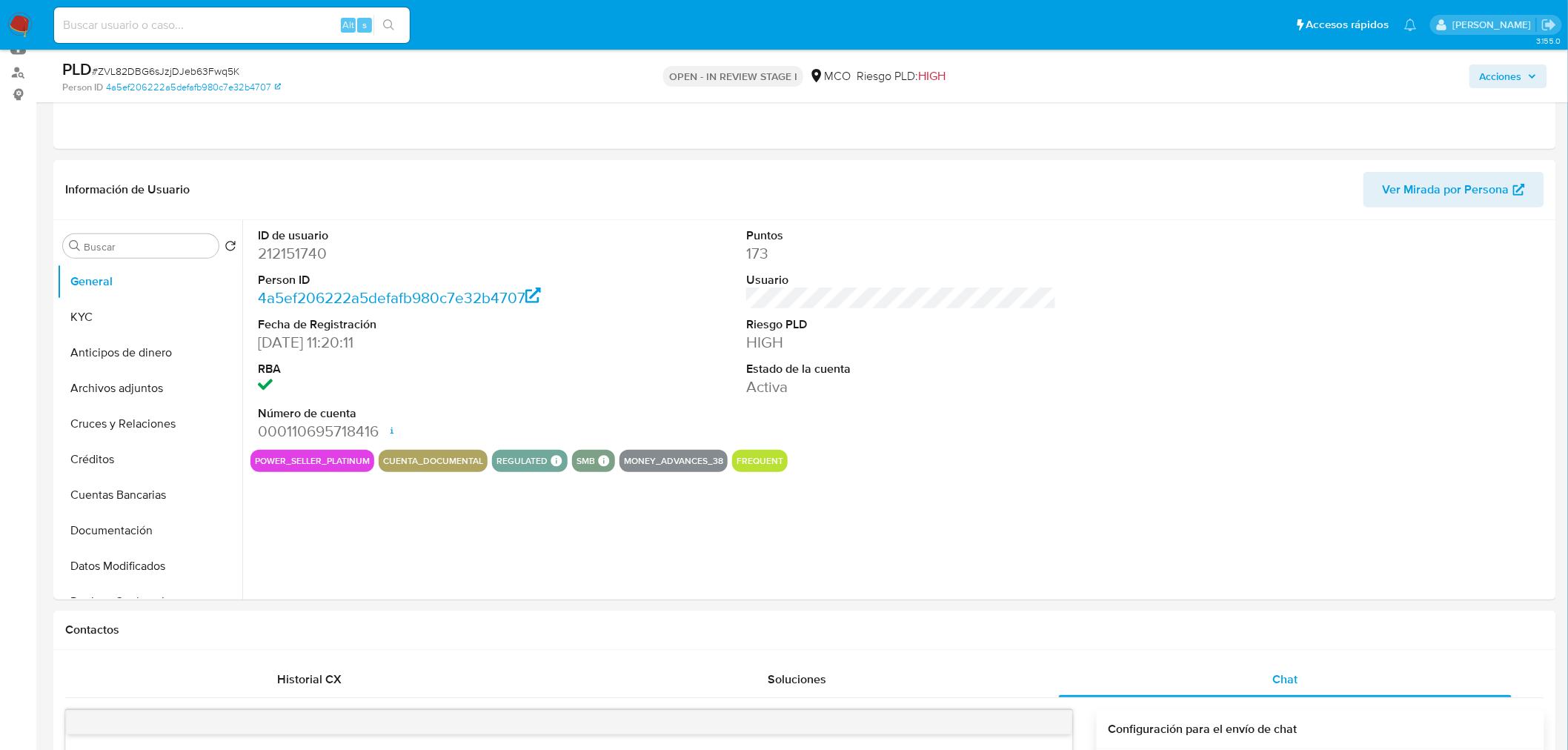
click at [306, 253] on dd "212151740" at bounding box center [413, 253] width 311 height 21
click at [305, 253] on dd "212151740" at bounding box center [413, 253] width 311 height 21
copy dd "212151740"
click at [128, 380] on button "Archivos adjuntos" at bounding box center [143, 387] width 173 height 35
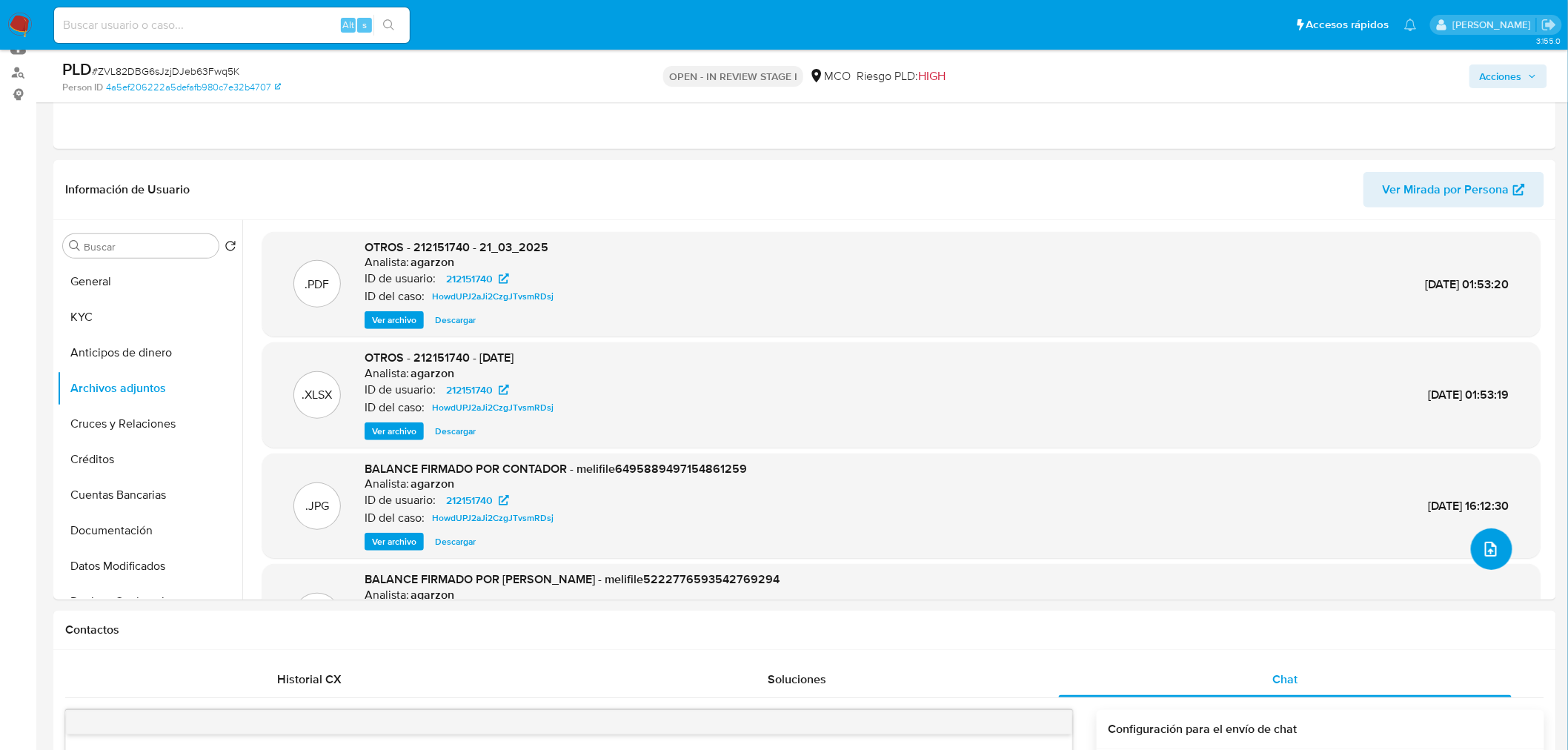
click at [1482, 545] on icon "upload-file" at bounding box center [1491, 549] width 18 height 18
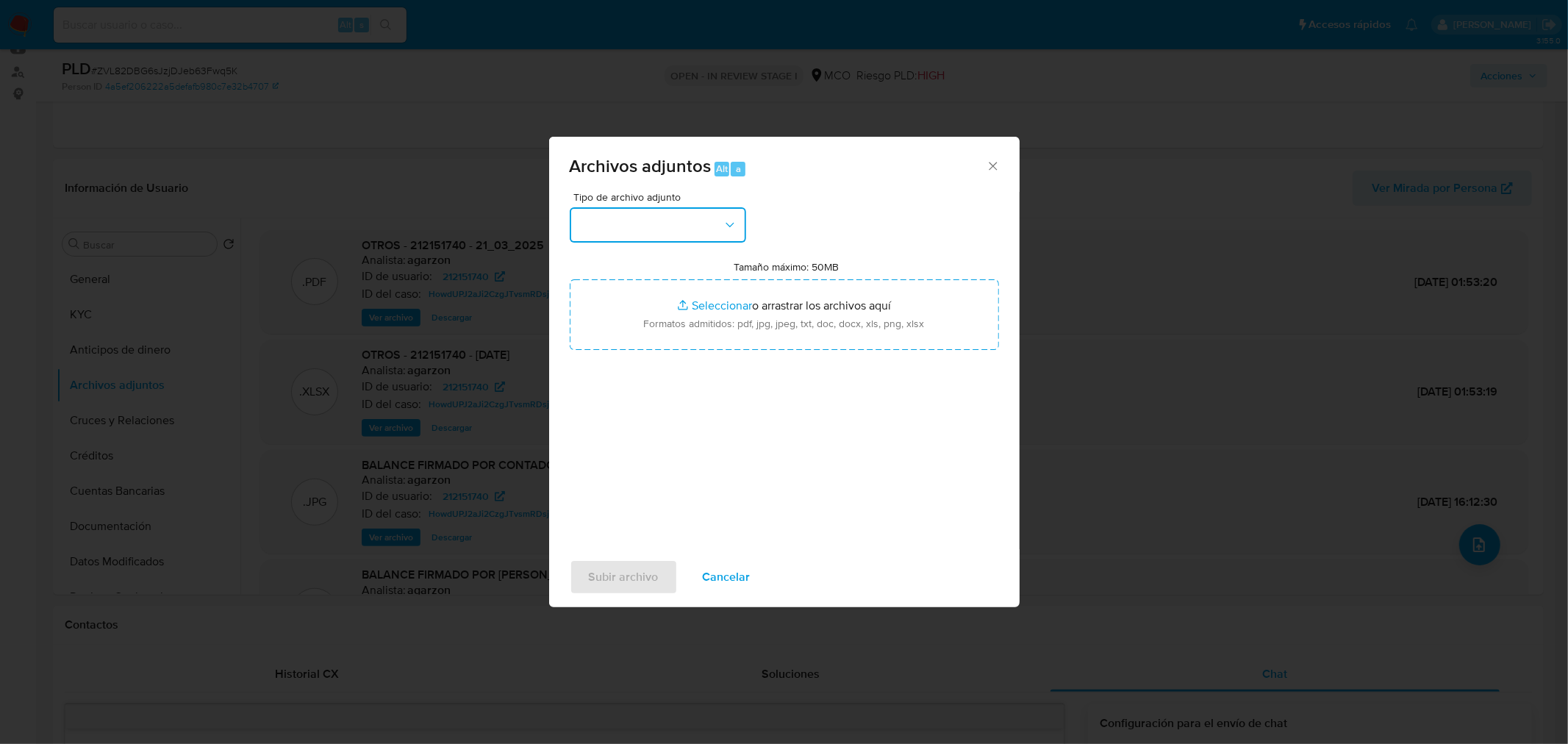
click at [656, 216] on button "button" at bounding box center [658, 224] width 176 height 35
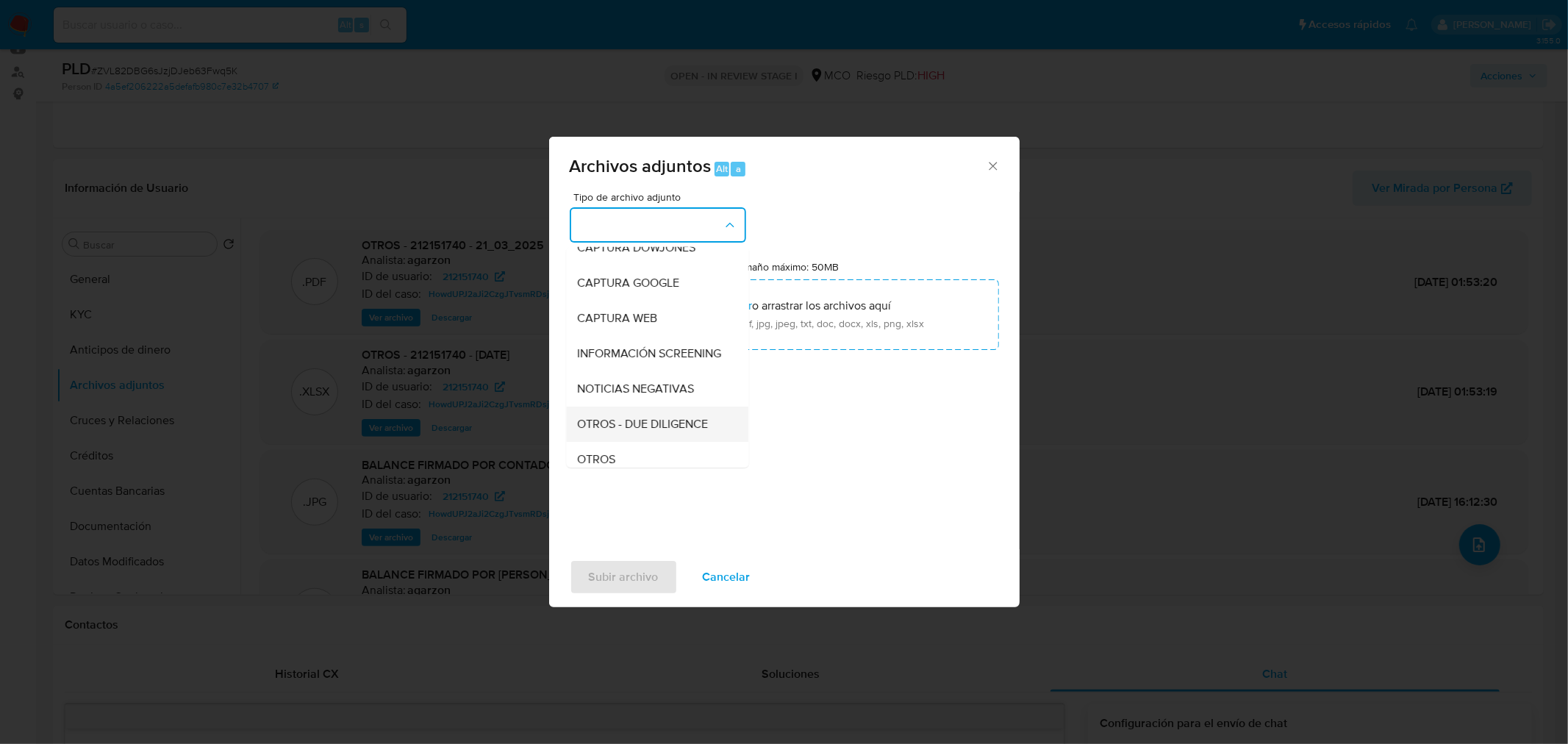
scroll to position [82, 0]
click at [650, 437] on div "OTROS" at bounding box center [653, 429] width 150 height 35
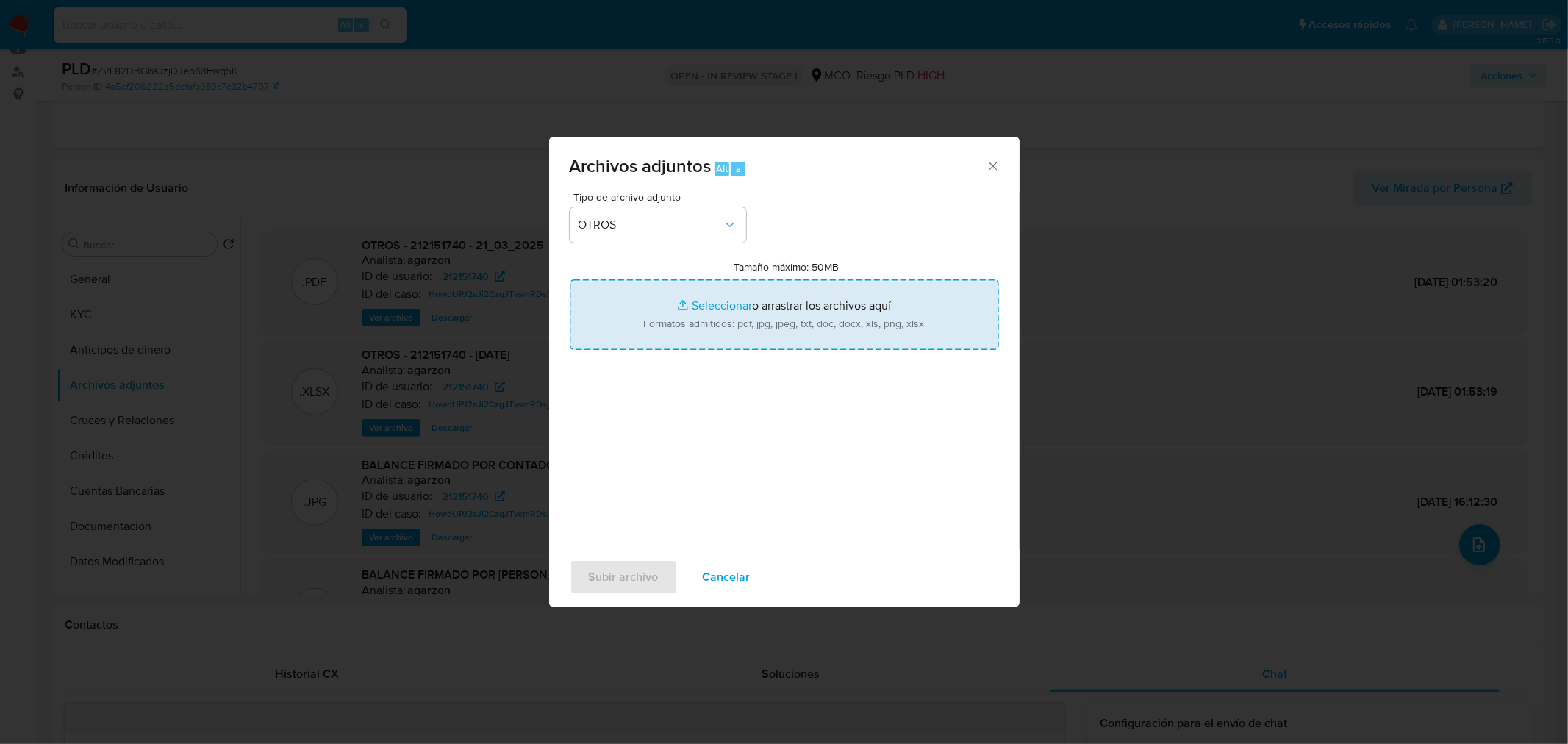
click at [775, 321] on input "Tamaño máximo: 50MB Seleccionar archivos" at bounding box center [785, 314] width 429 height 71
type input "C:\fakepath\Tabla de movimientos 212151740.xlsx"
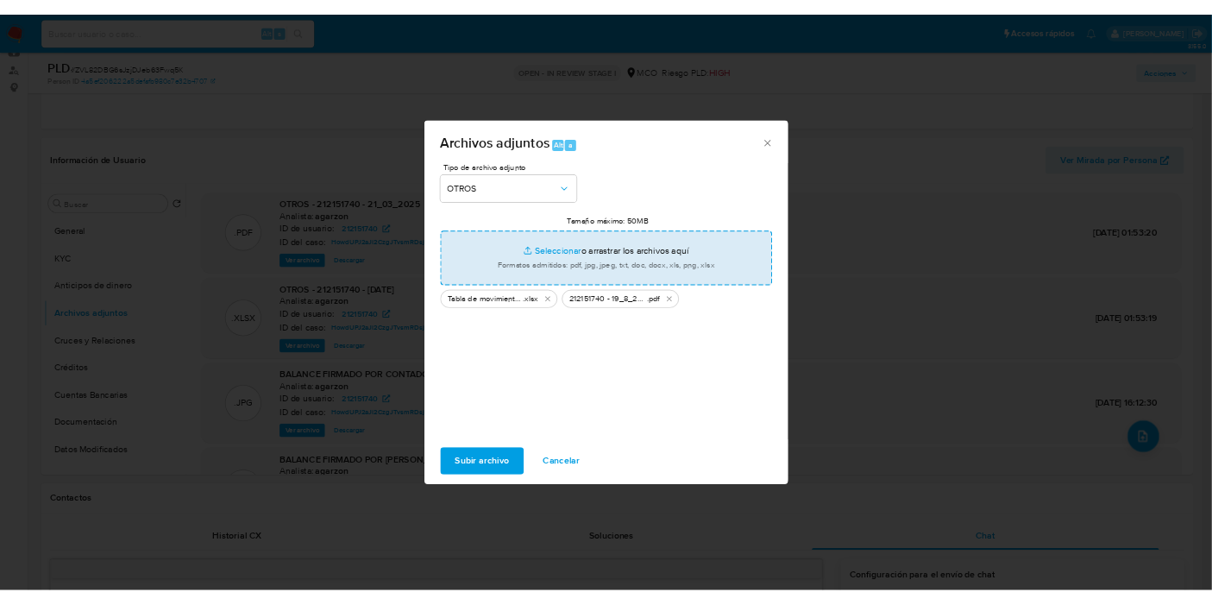
scroll to position [192, 0]
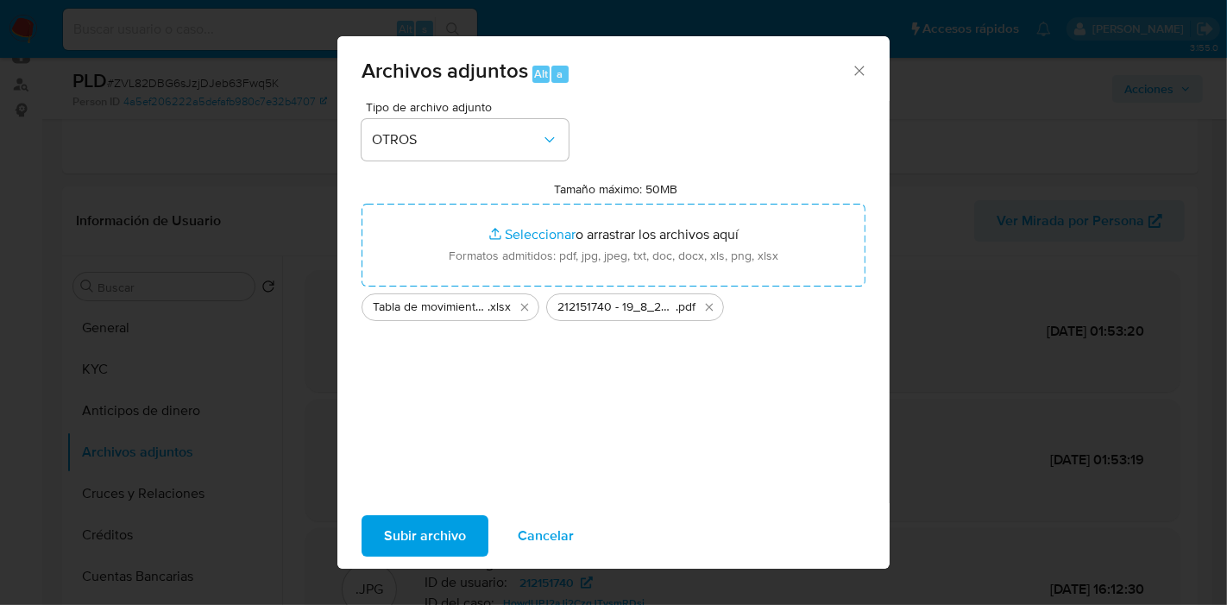
click at [421, 528] on span "Subir archivo" at bounding box center [425, 536] width 82 height 38
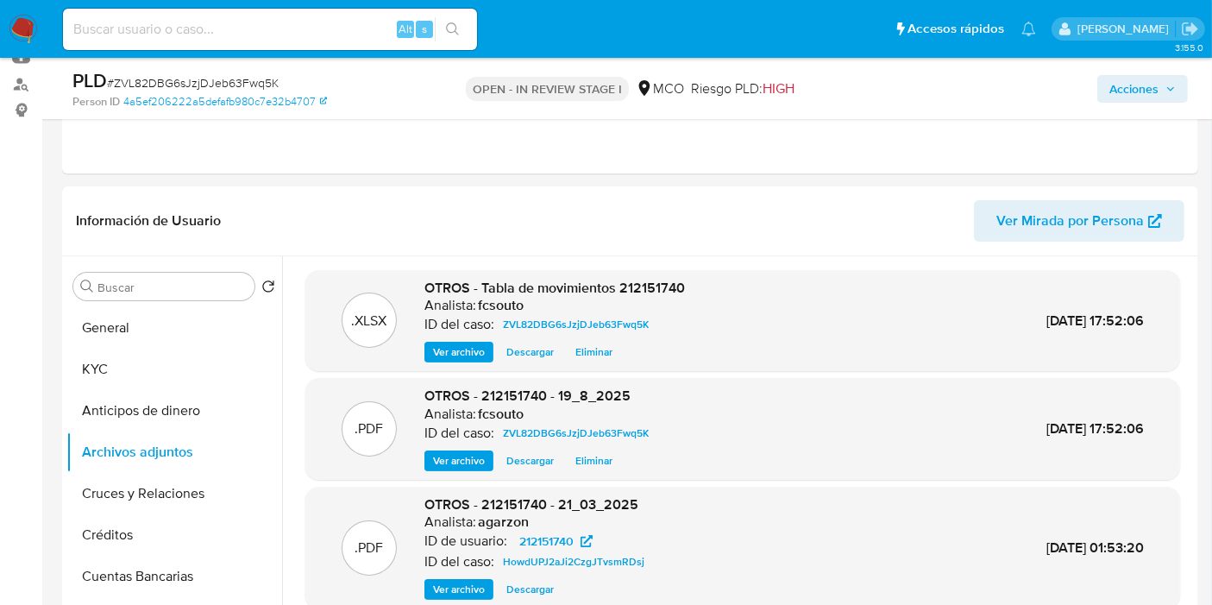
click at [1153, 98] on span "Acciones" at bounding box center [1134, 89] width 49 height 28
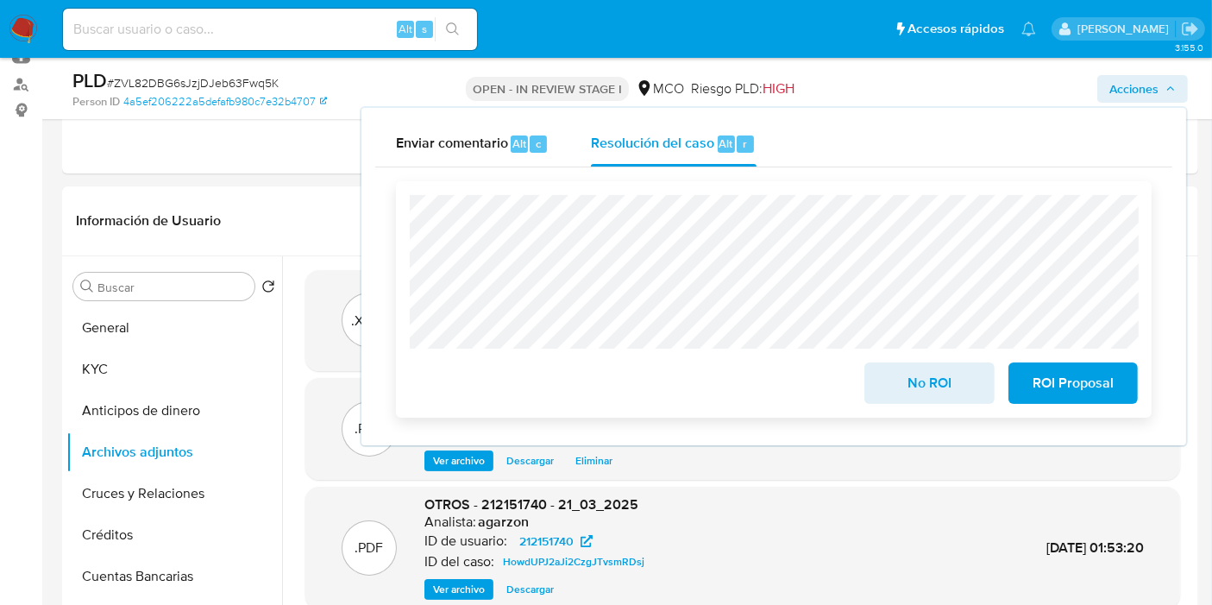
click at [660, 363] on div "No ROI ROI Proposal" at bounding box center [774, 299] width 728 height 209
click at [915, 383] on span "No ROI" at bounding box center [929, 383] width 85 height 38
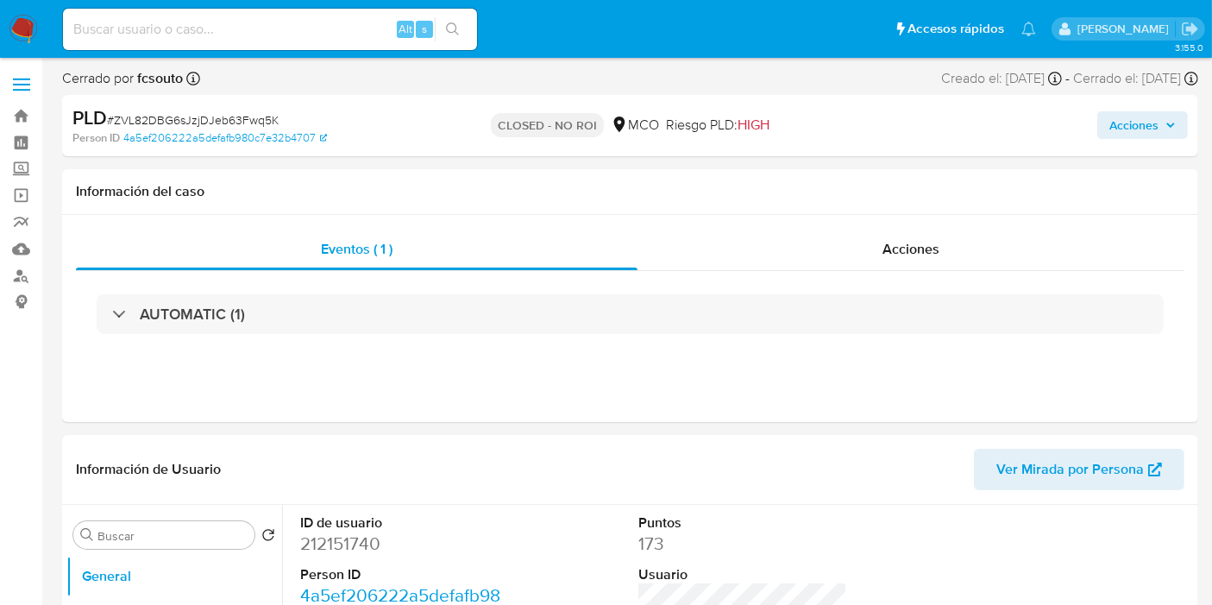
select select "10"
